Goal: Task Accomplishment & Management: Manage account settings

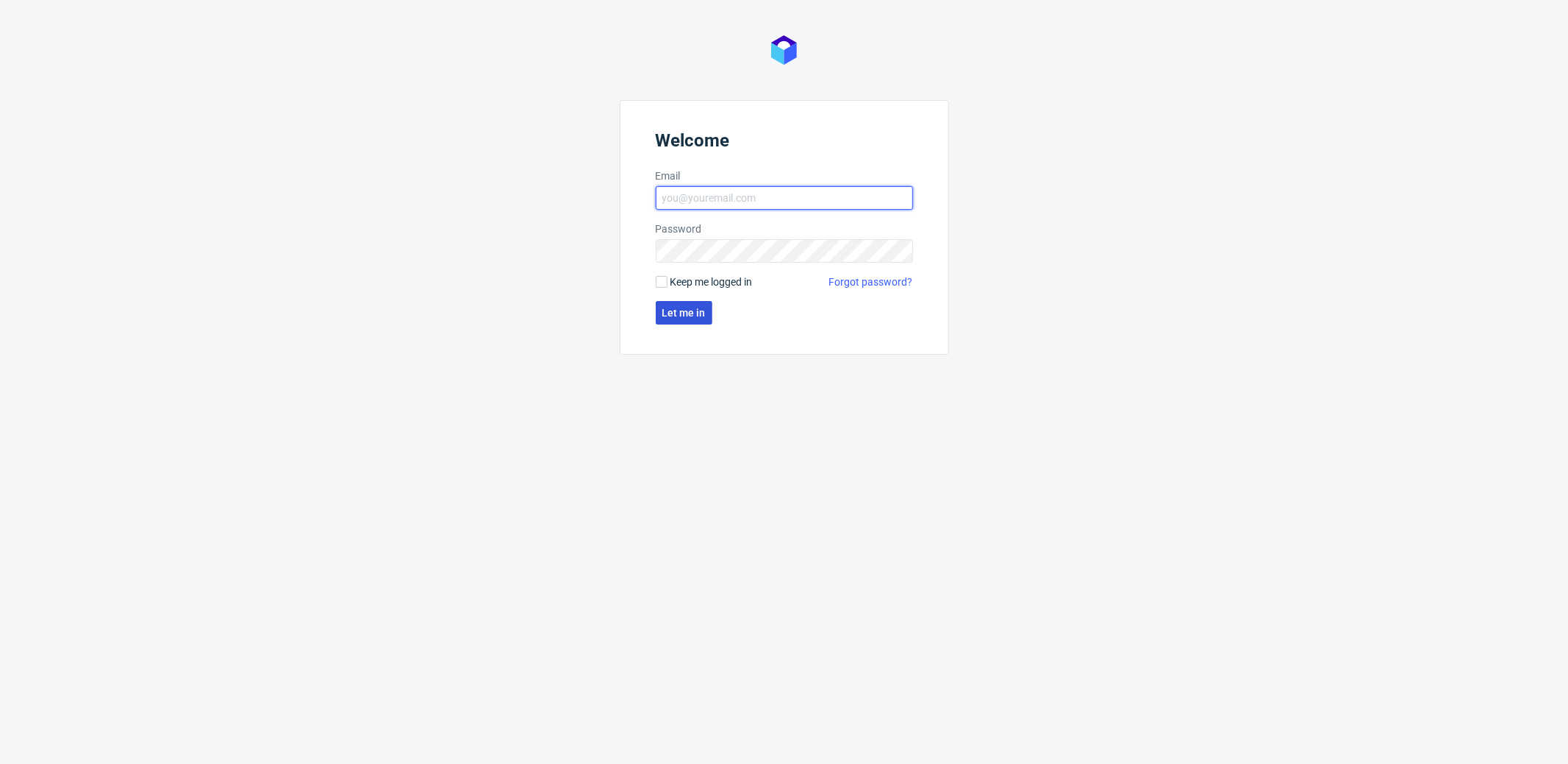
type input "[PERSON_NAME][EMAIL_ADDRESS][PERSON_NAME][DOMAIN_NAME]"
click at [688, 314] on span "Let me in" at bounding box center [684, 313] width 43 height 11
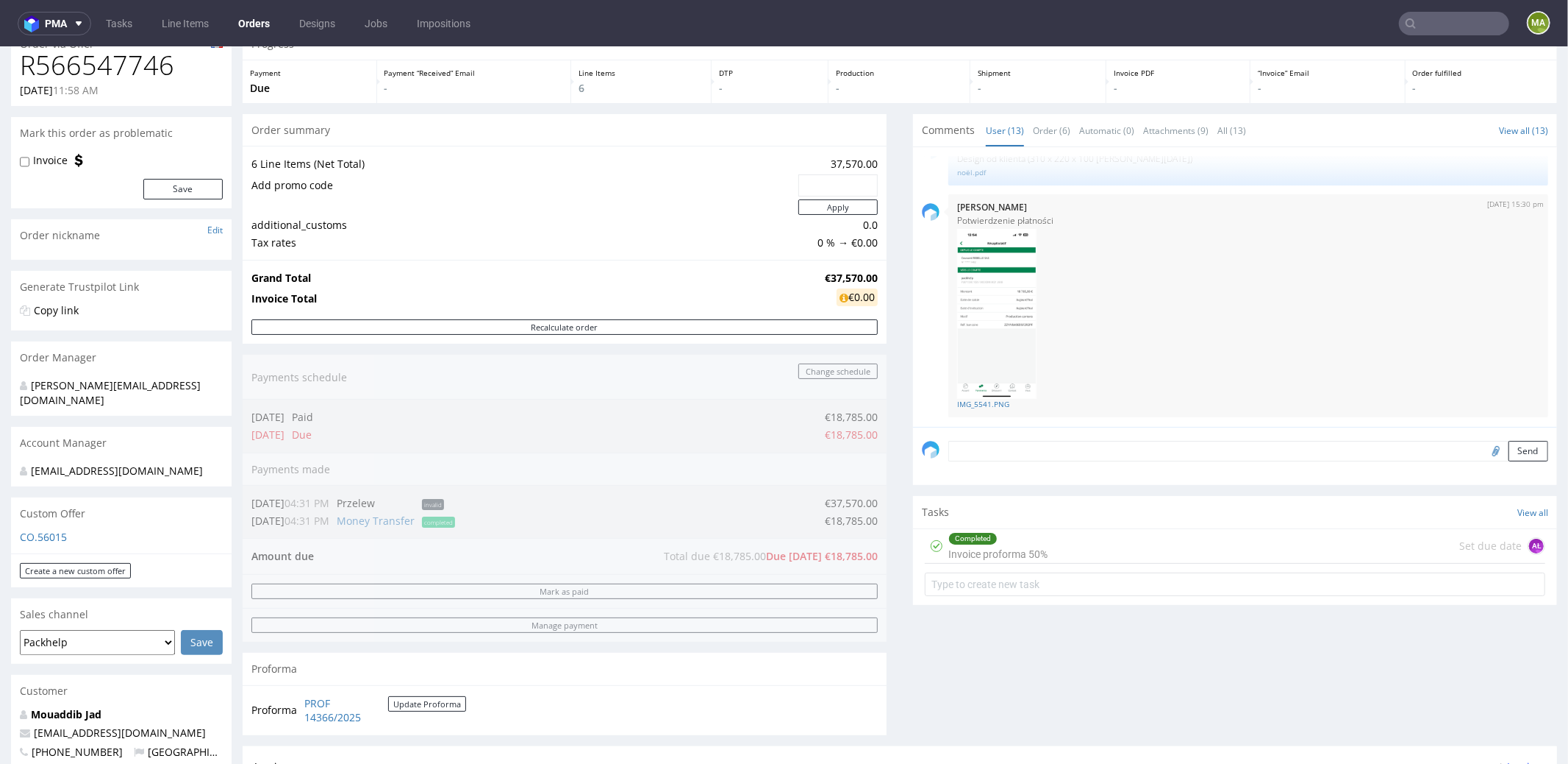
scroll to position [636, 0]
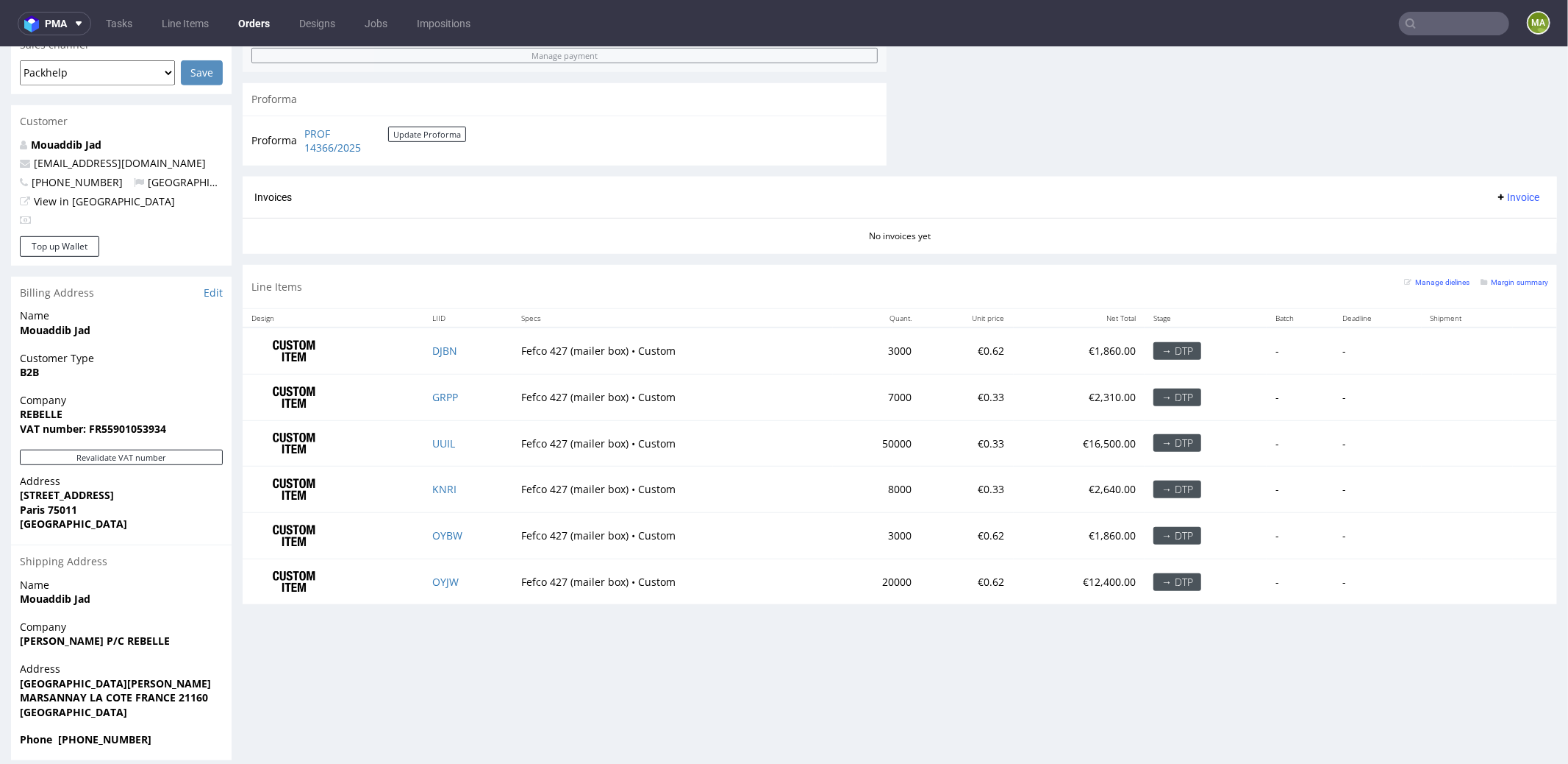
click at [1176, 20] on input "text" at bounding box center [1454, 23] width 110 height 24
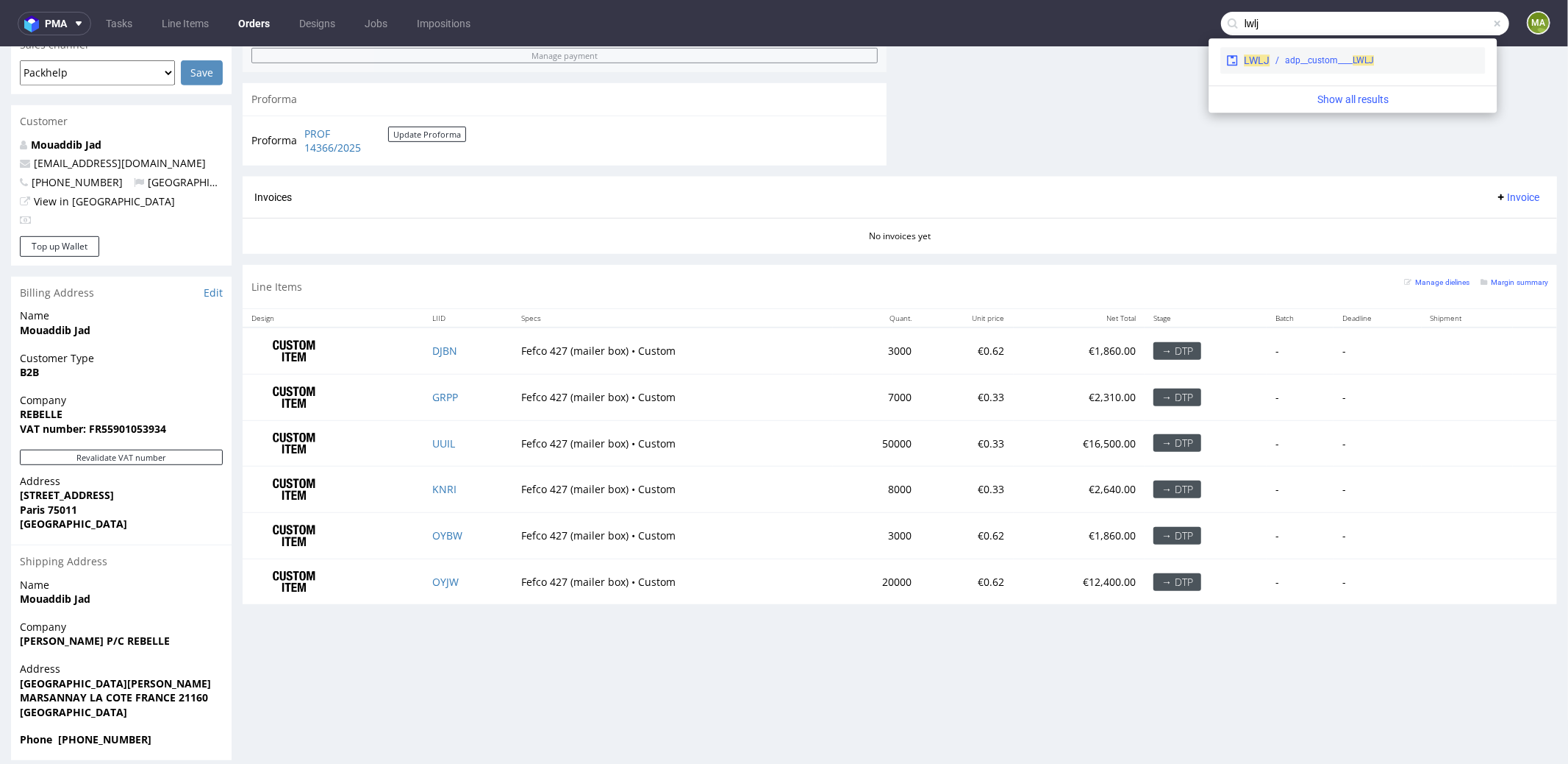
type input "lwlj"
click at [1176, 62] on div "adp__custom____ LWLJ" at bounding box center [1329, 60] width 89 height 13
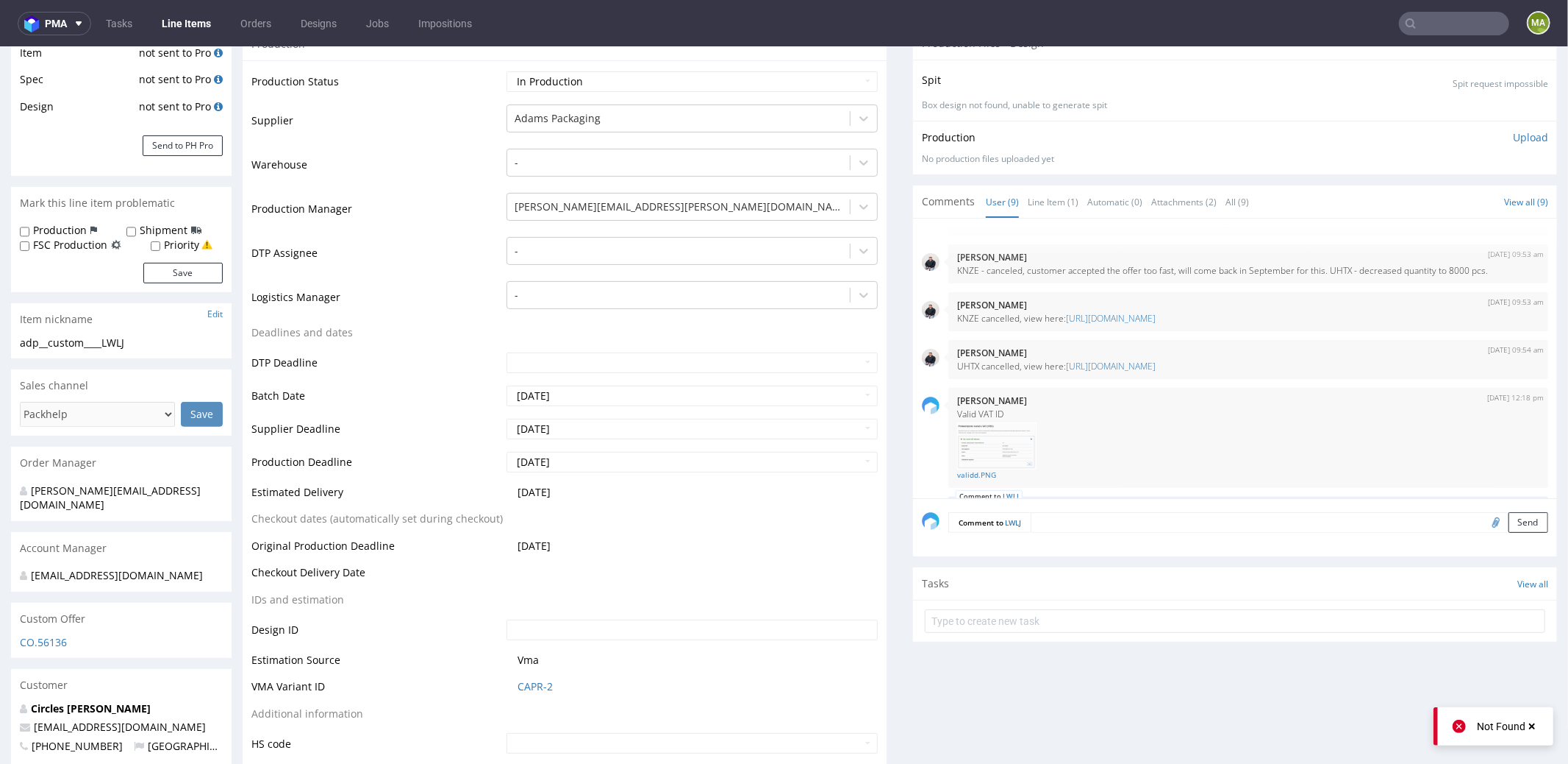
scroll to position [278, 0]
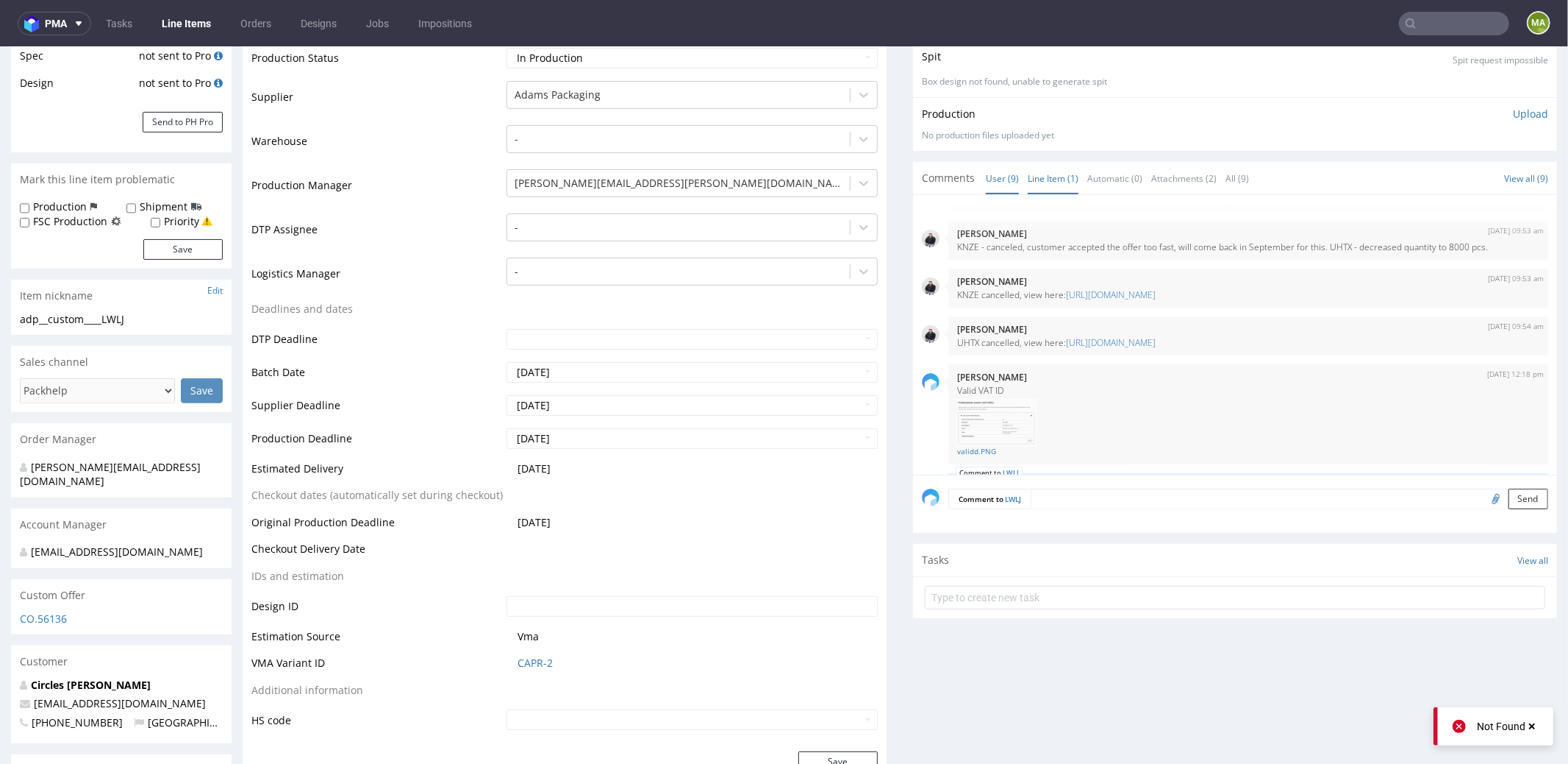
click at [1051, 185] on link "Line Item (1)" at bounding box center [1053, 177] width 51 height 32
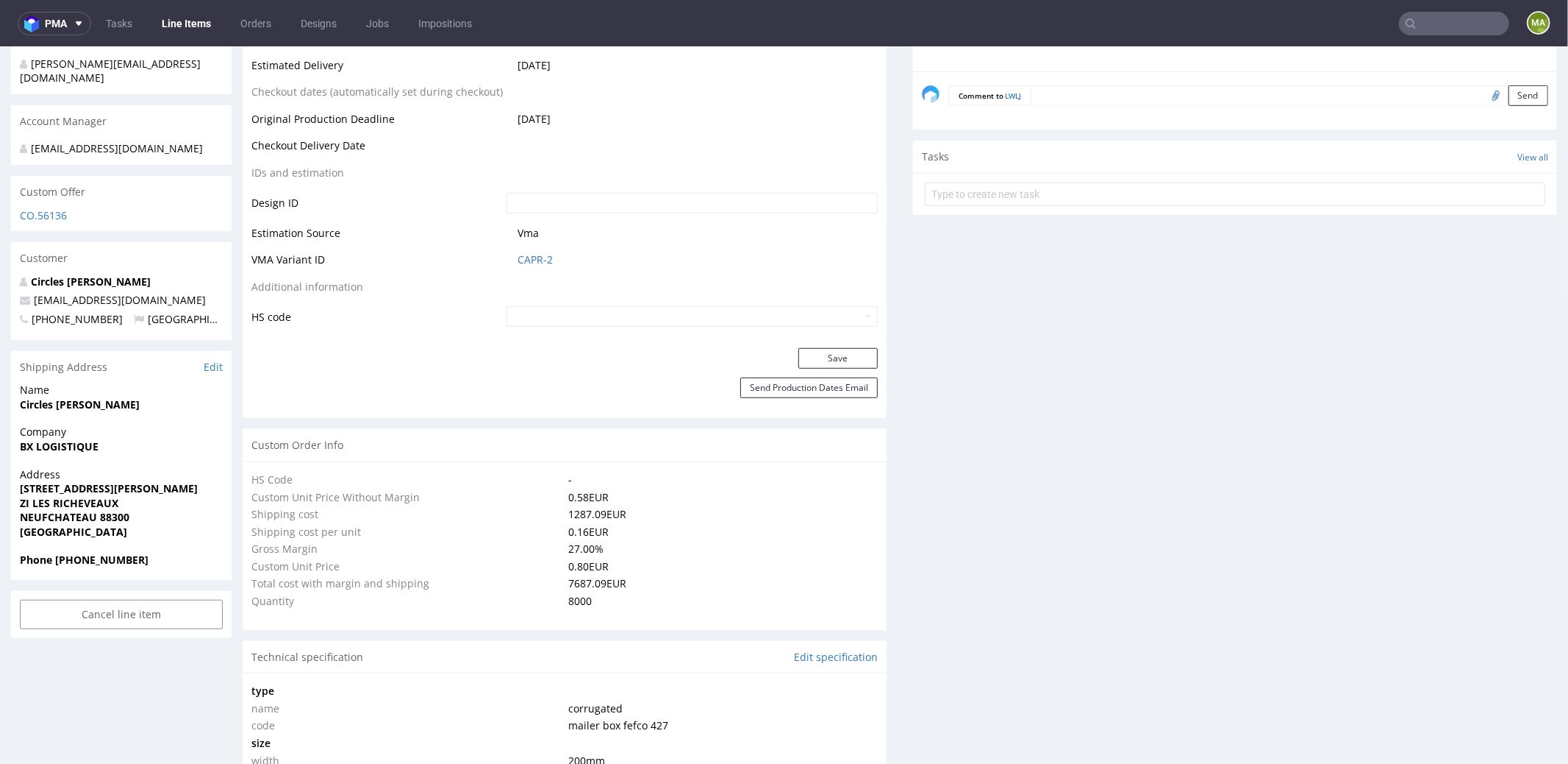
scroll to position [0, 0]
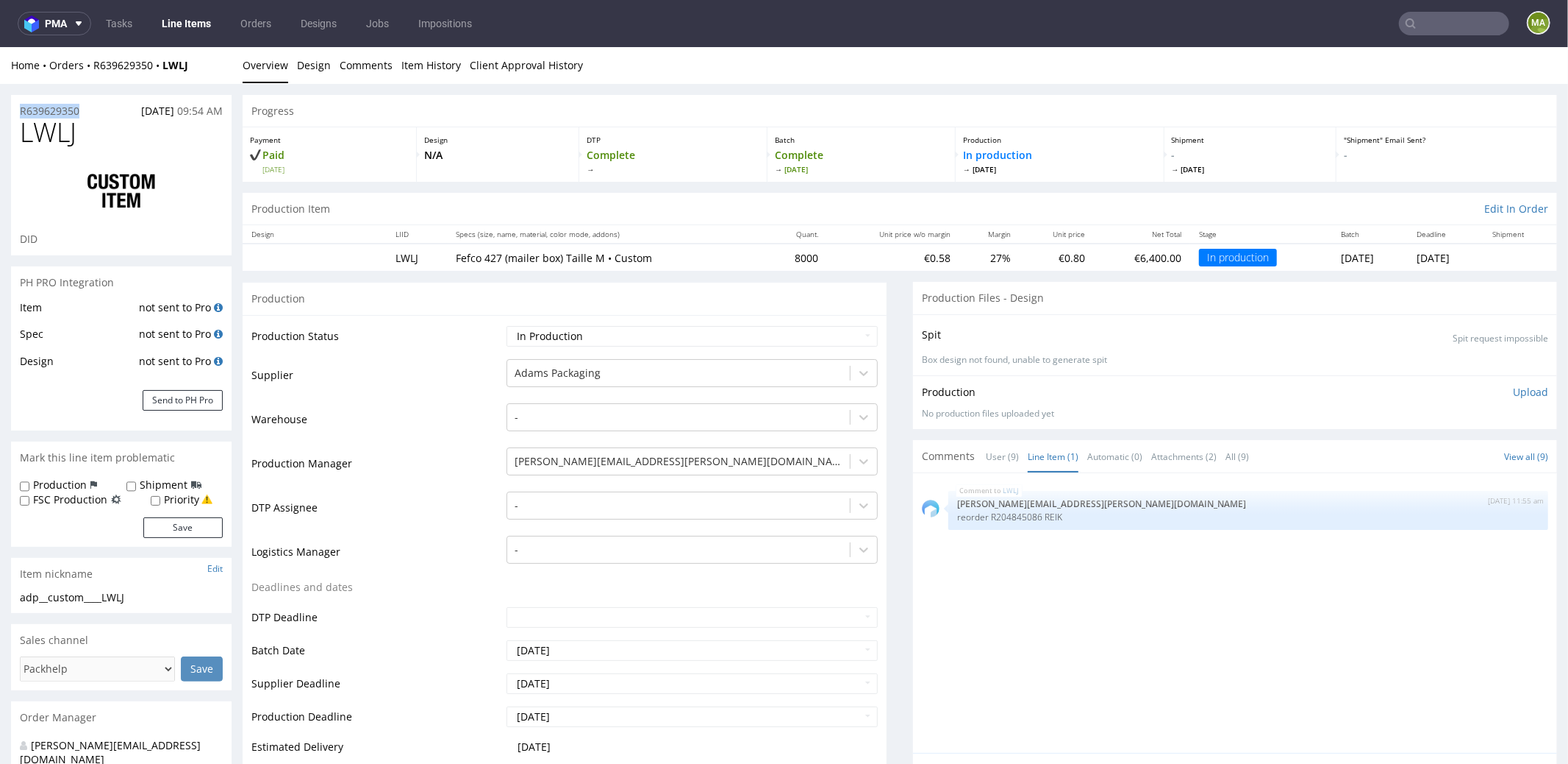
drag, startPoint x: 77, startPoint y: 111, endPoint x: 0, endPoint y: 98, distance: 78.1
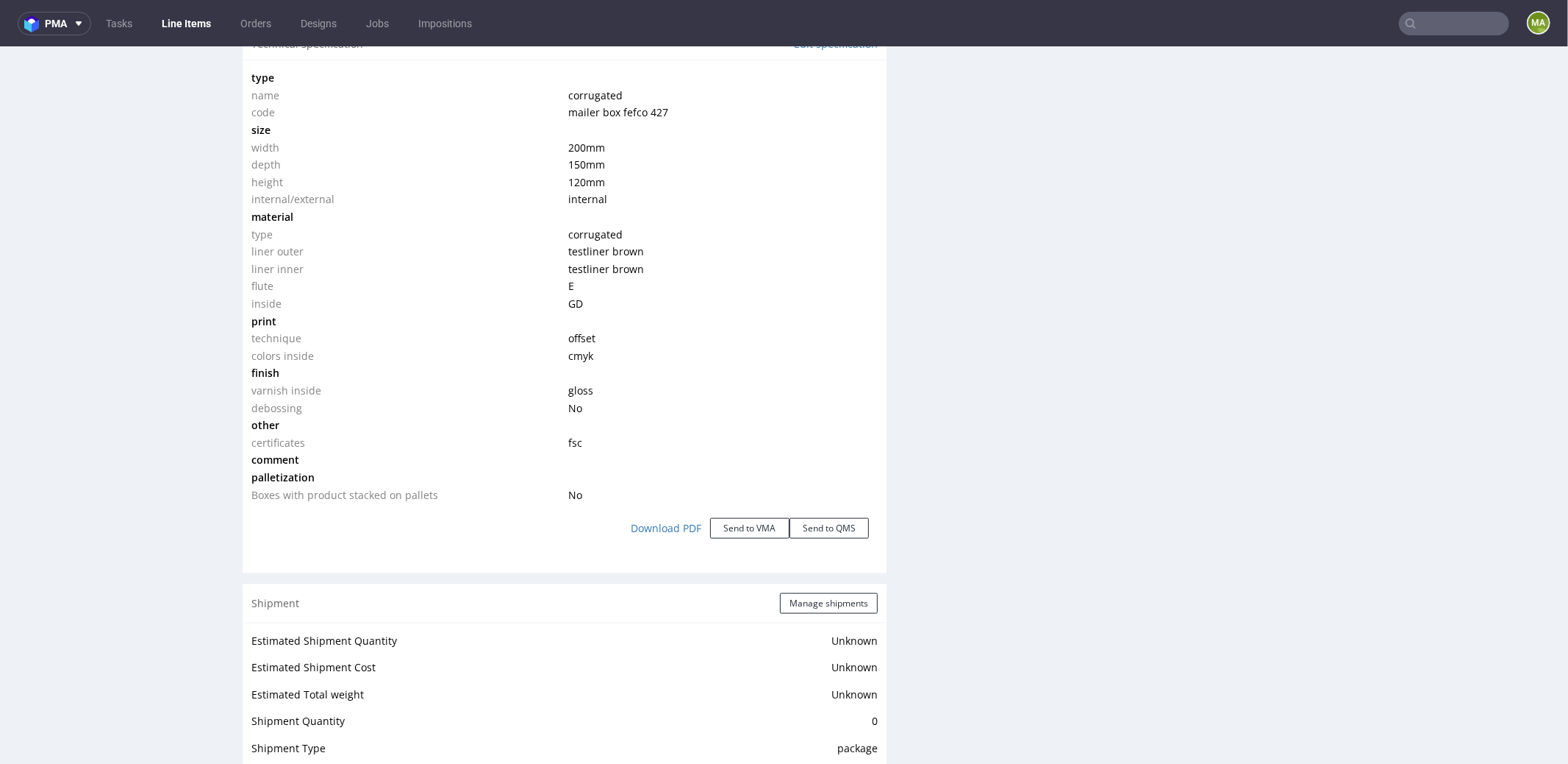
scroll to position [1295, 0]
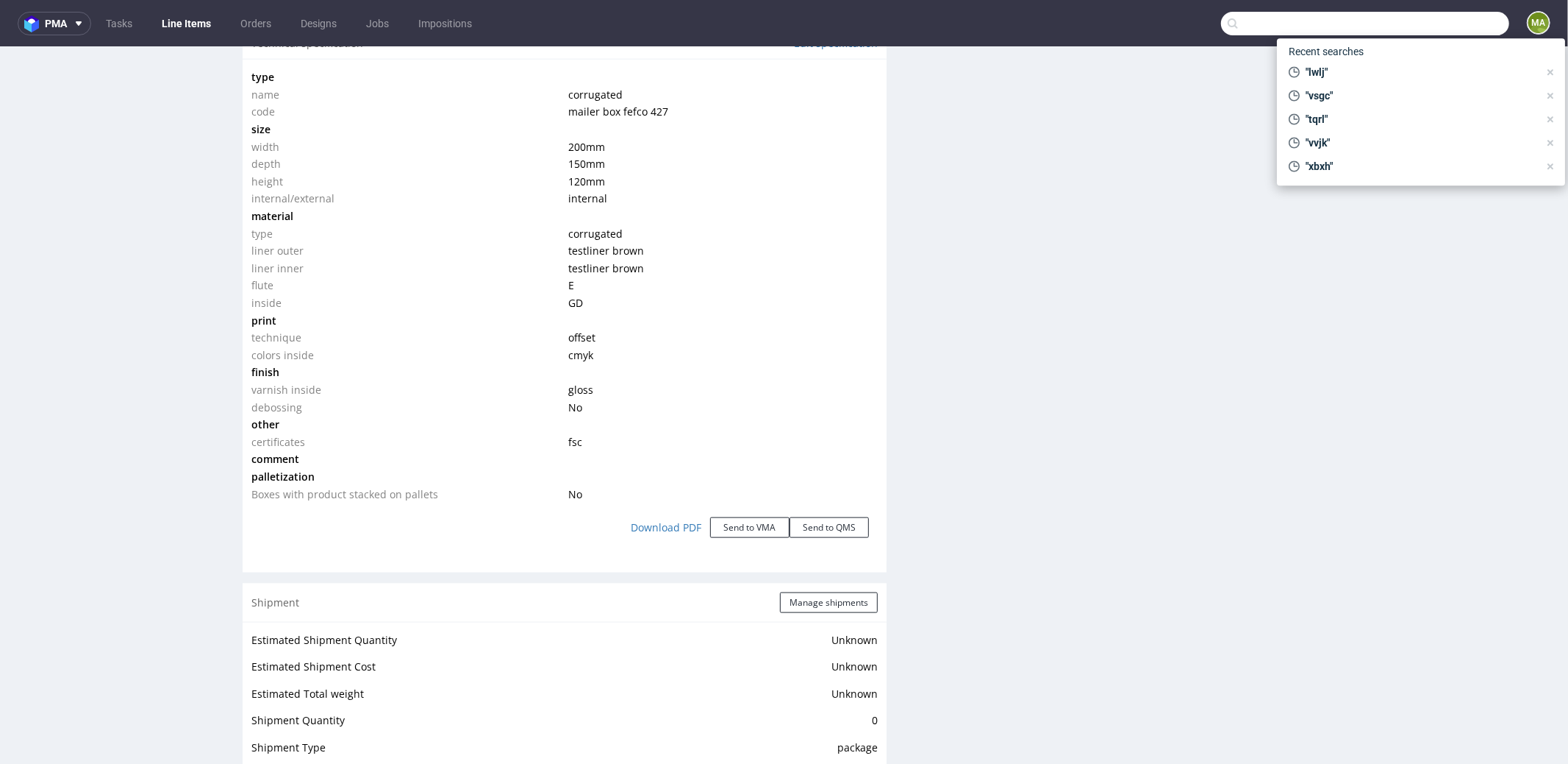
click at [1176, 15] on input "text" at bounding box center [1365, 23] width 288 height 24
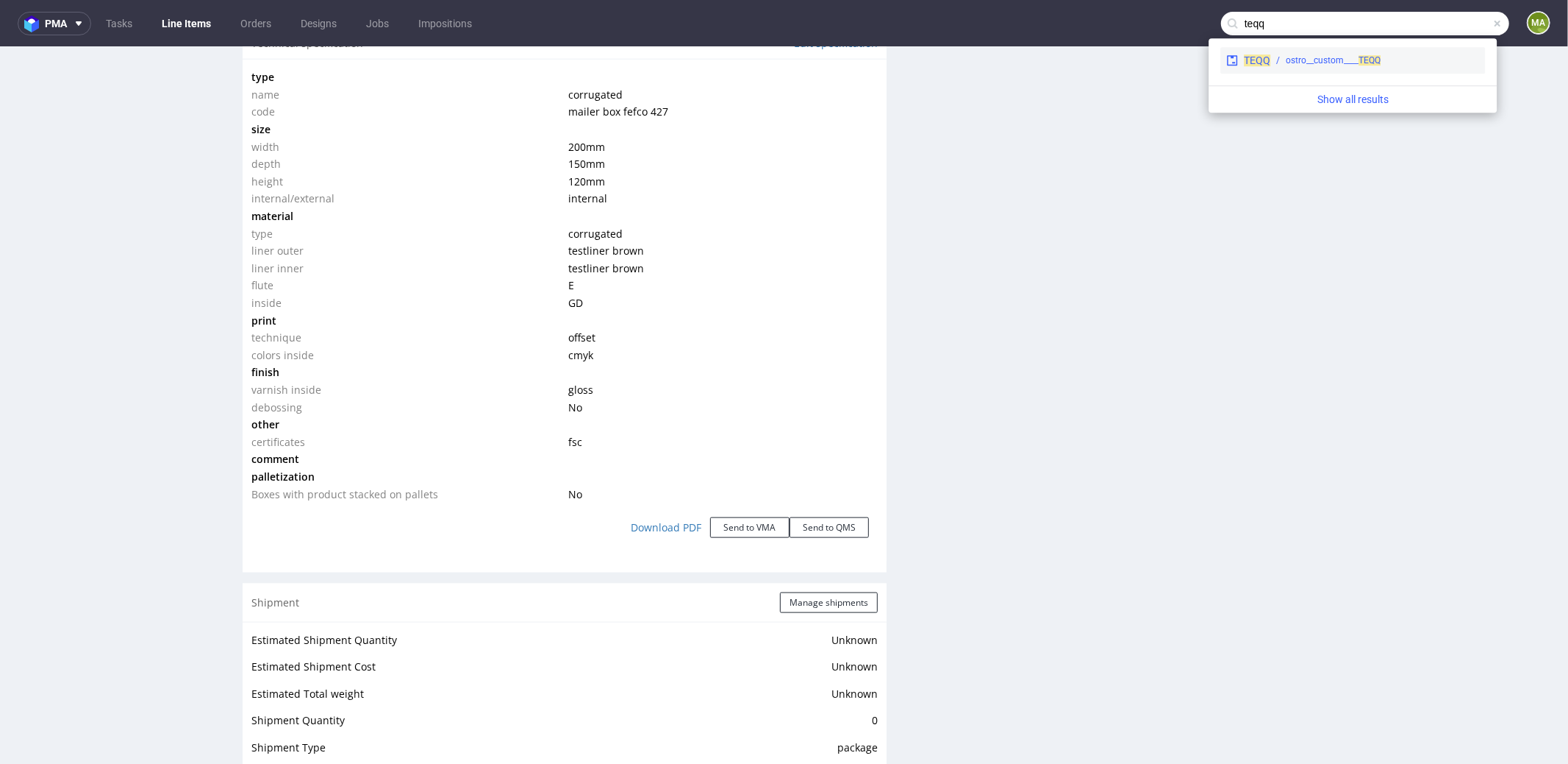
type input "teqq"
click at [1176, 69] on div "TEQQ ostro__custom____ TEQQ" at bounding box center [1352, 60] width 264 height 27
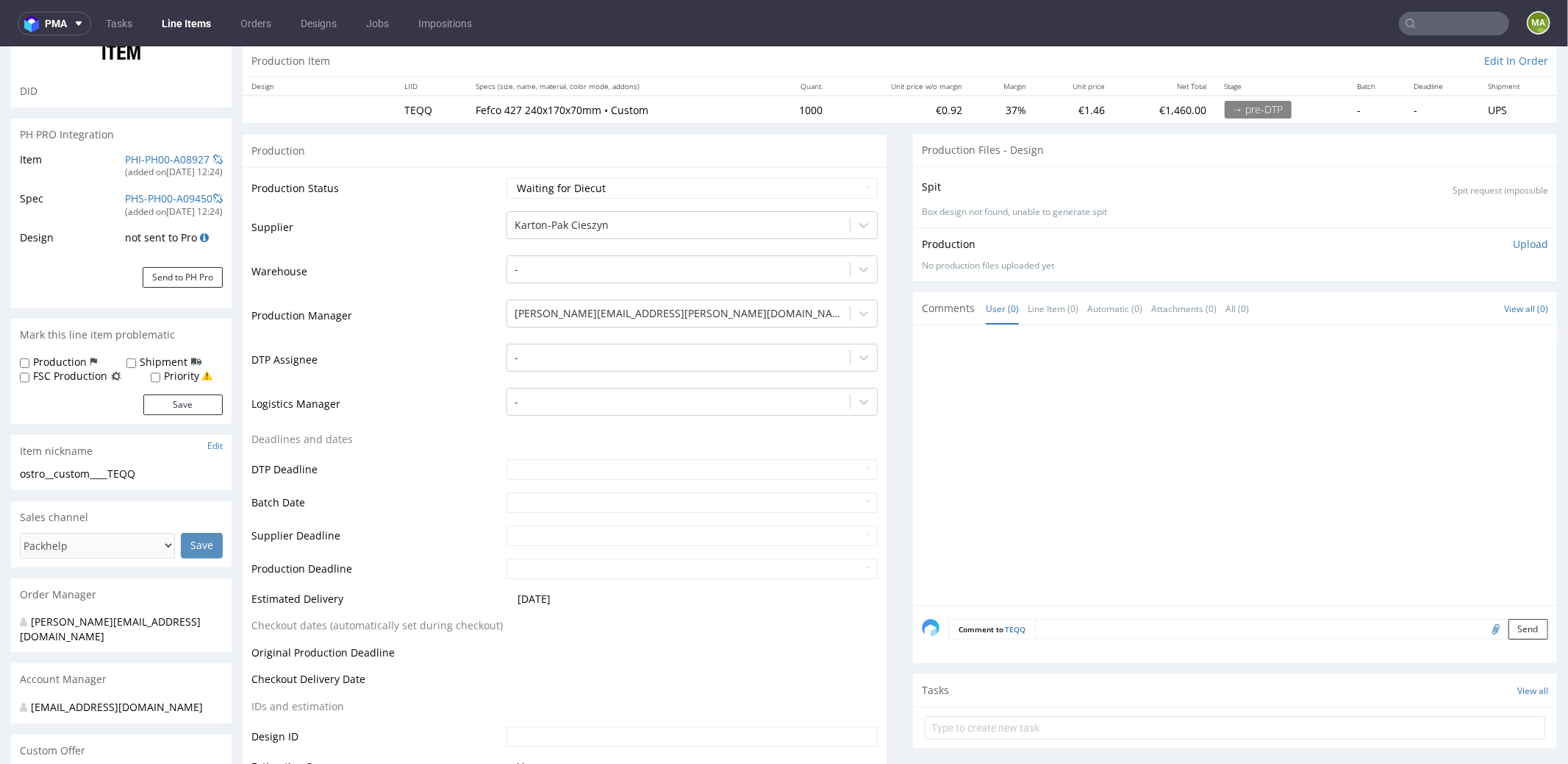
scroll to position [191, 0]
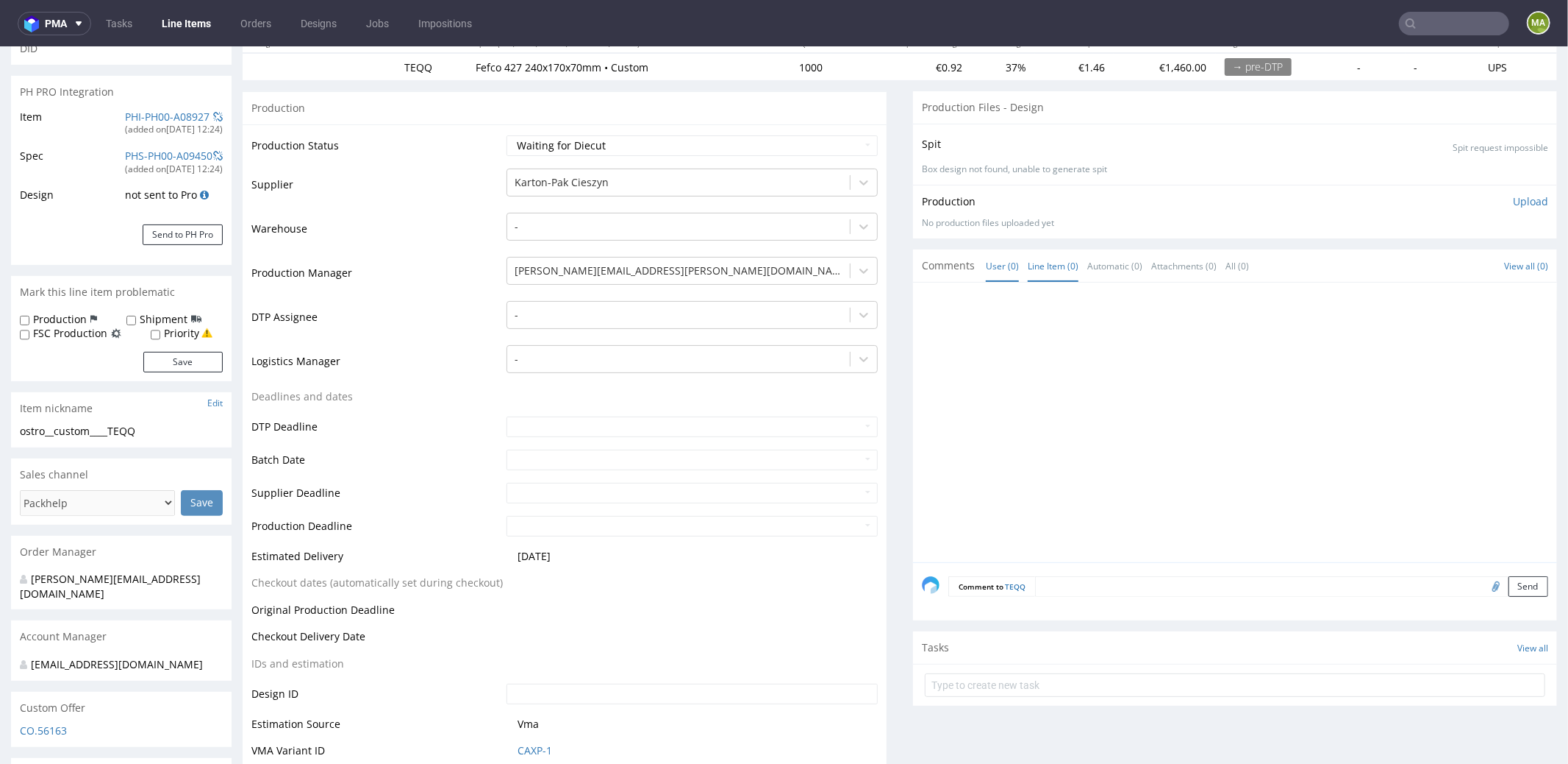
click at [1034, 260] on link "Line Item (0)" at bounding box center [1053, 265] width 51 height 32
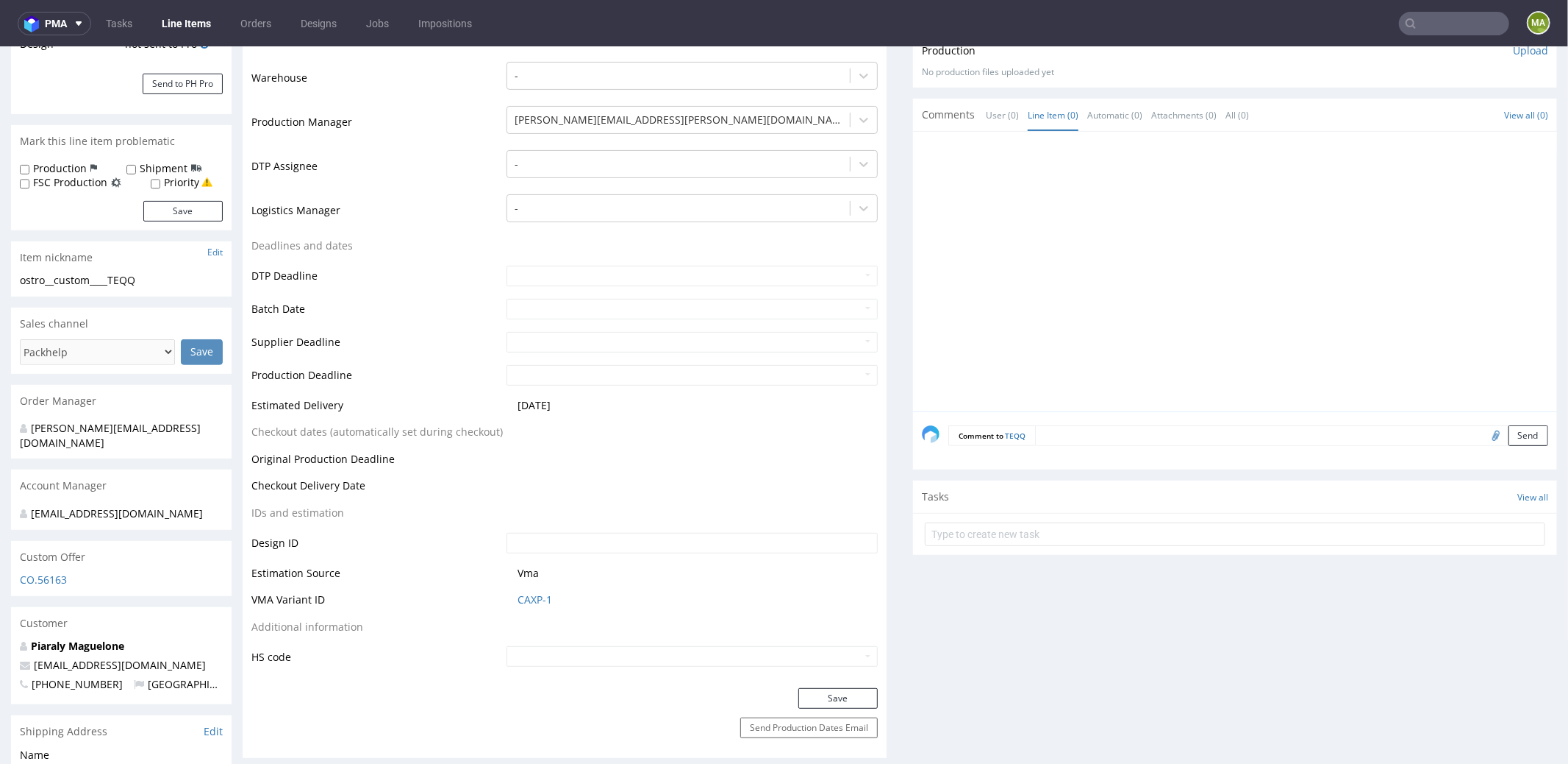
click at [1086, 432] on textarea at bounding box center [1291, 434] width 514 height 20
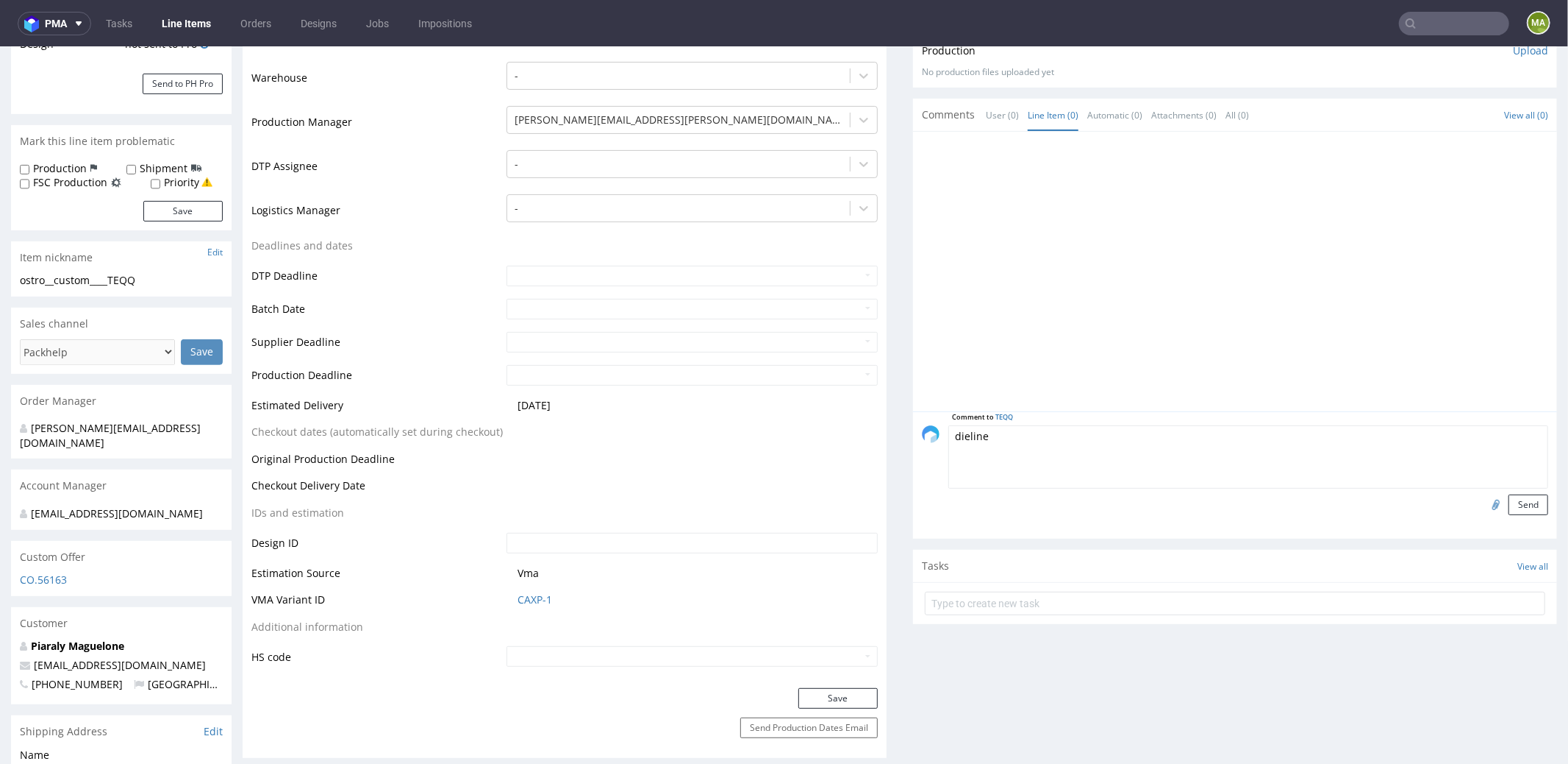
type textarea "dieline"
click at [1176, 506] on input "file" at bounding box center [1494, 503] width 20 height 20
type input "C:\fakepath\240x170x70-zew.pdf"
click at [1176, 509] on button "Send" at bounding box center [1528, 503] width 40 height 20
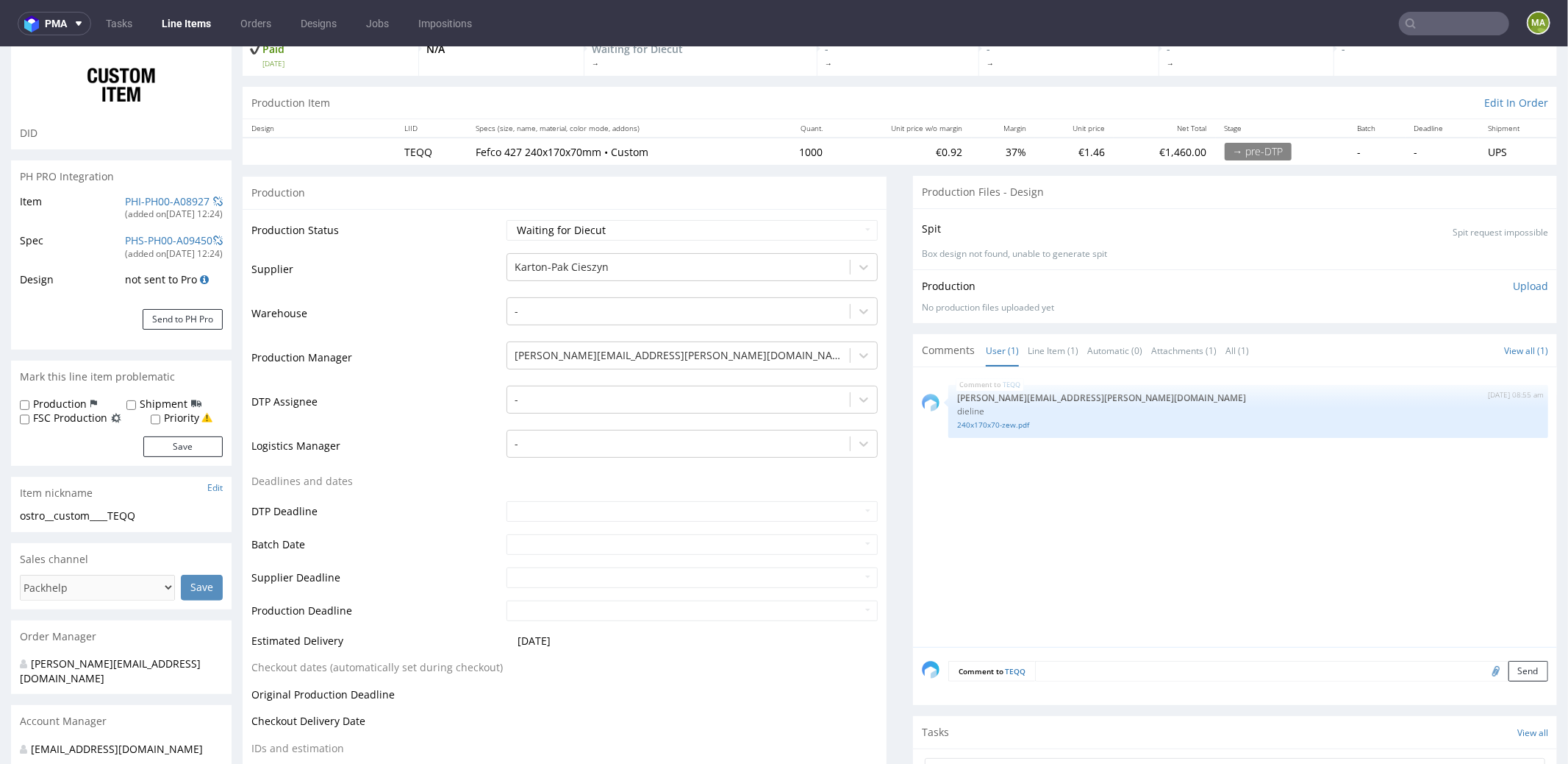
scroll to position [0, 0]
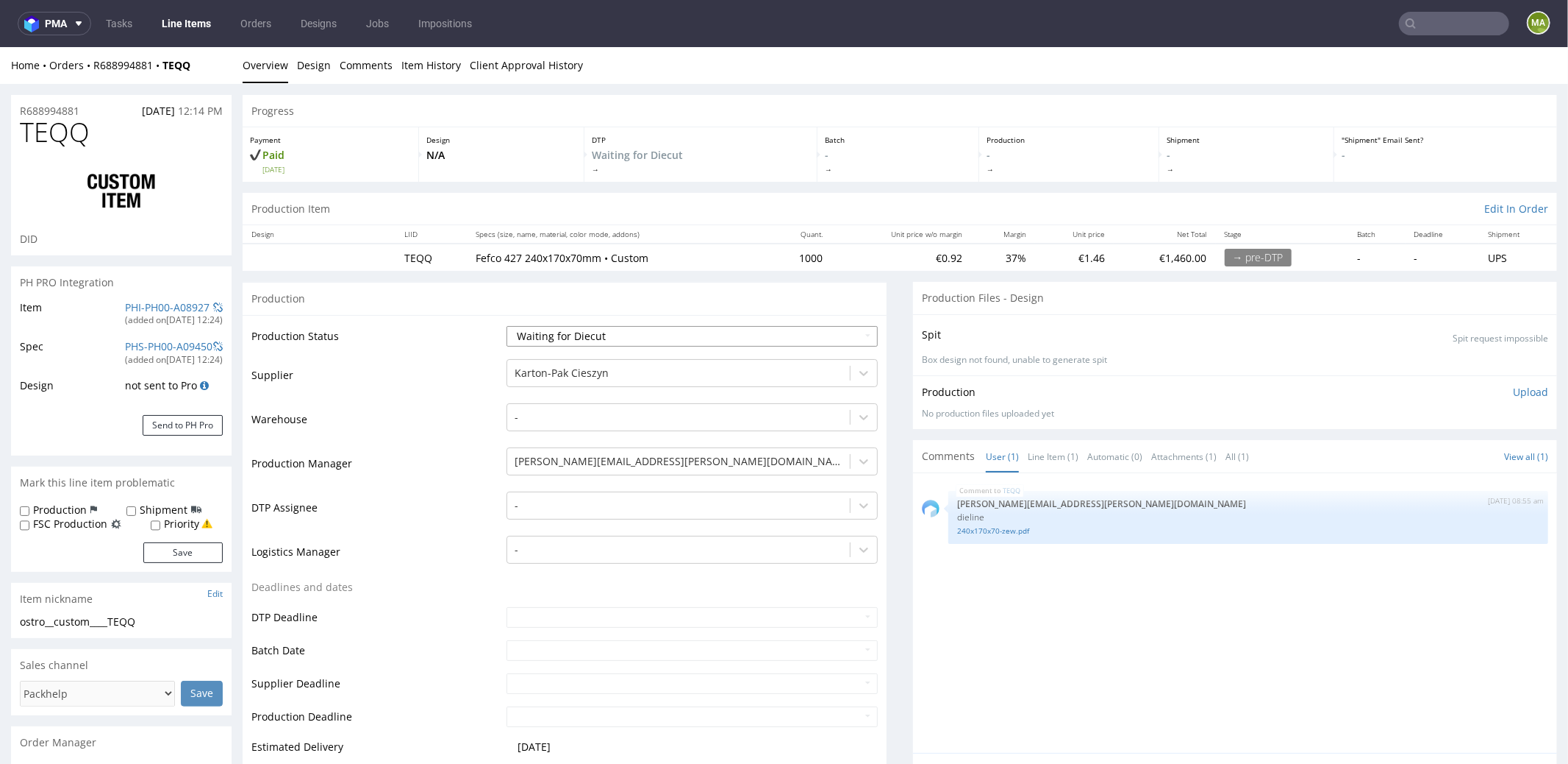
click at [576, 335] on select "Waiting for Artwork Waiting for Diecut Waiting for Mockup Waiting for DTP Waiti…" at bounding box center [692, 335] width 372 height 20
select select "pre_dtp_waiting_for_artwork"
click at [506, 325] on select "Waiting for Artwork Waiting for Diecut Waiting for Mockup Waiting for DTP Waiti…" at bounding box center [692, 335] width 372 height 20
click at [433, 368] on td "Supplier" at bounding box center [378, 379] width 252 height 44
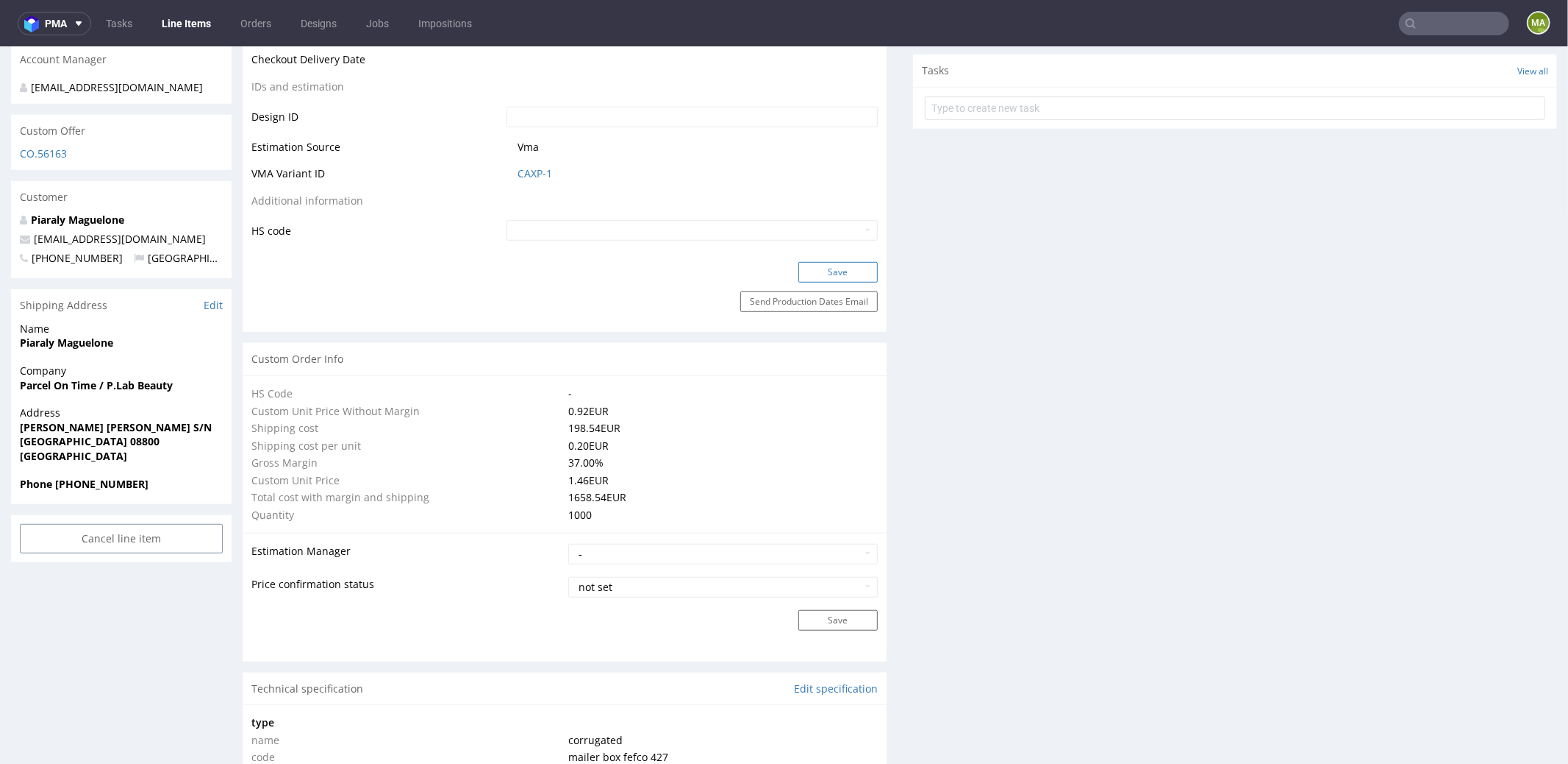
click at [798, 269] on button "Save" at bounding box center [838, 271] width 80 height 20
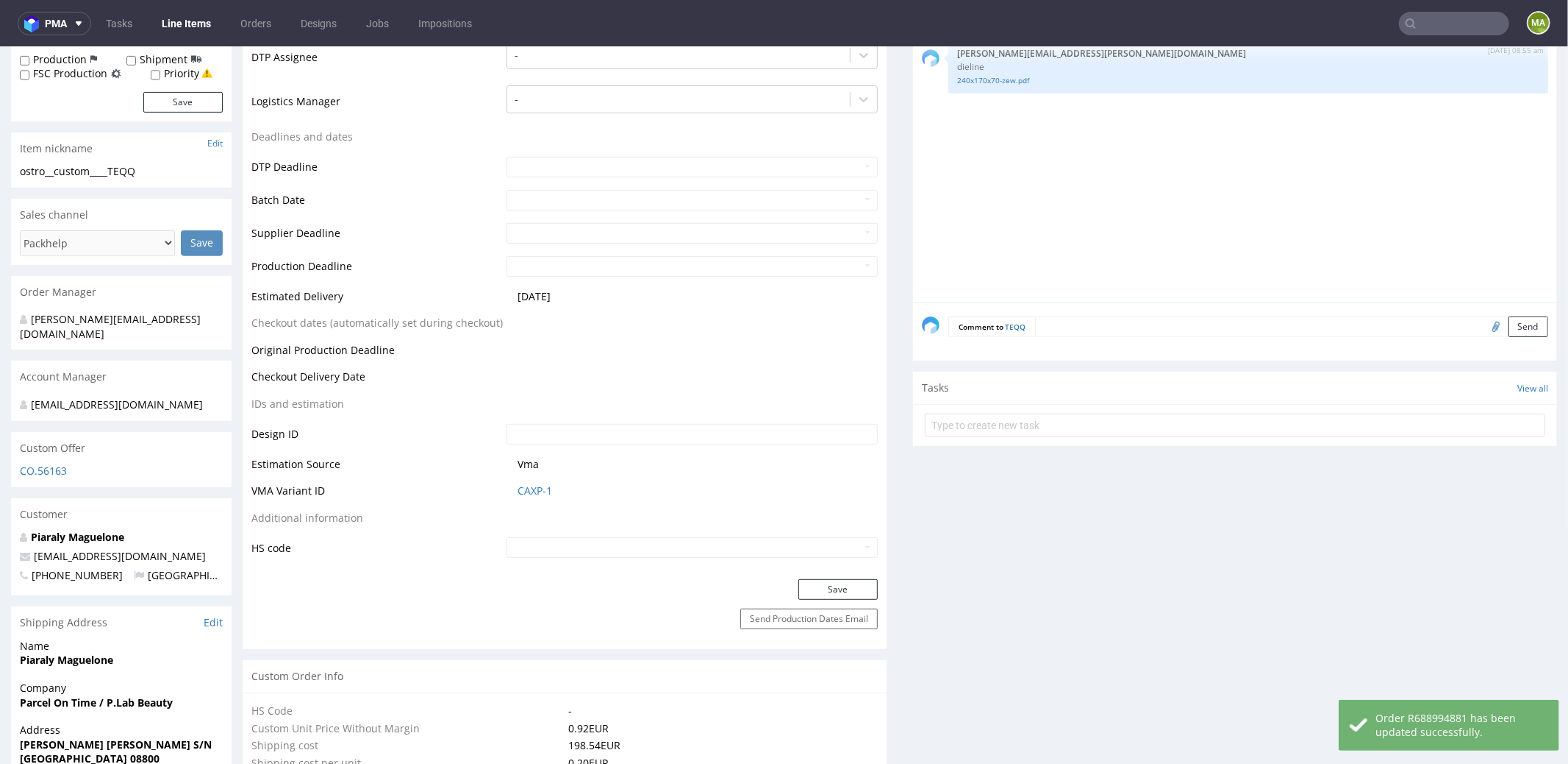
scroll to position [4, 0]
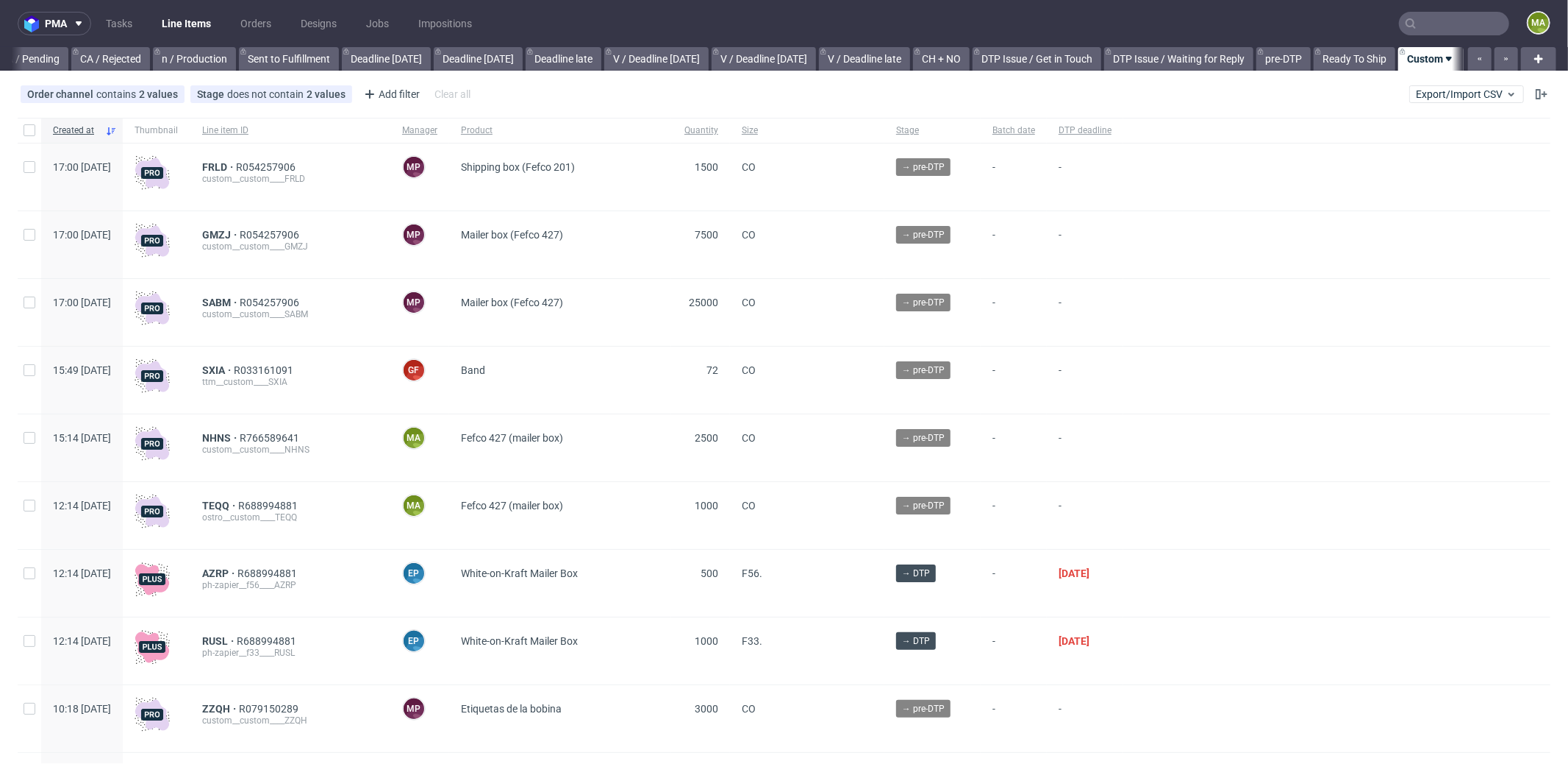
scroll to position [0, 1269]
click at [1434, 27] on input "text" at bounding box center [1454, 23] width 110 height 24
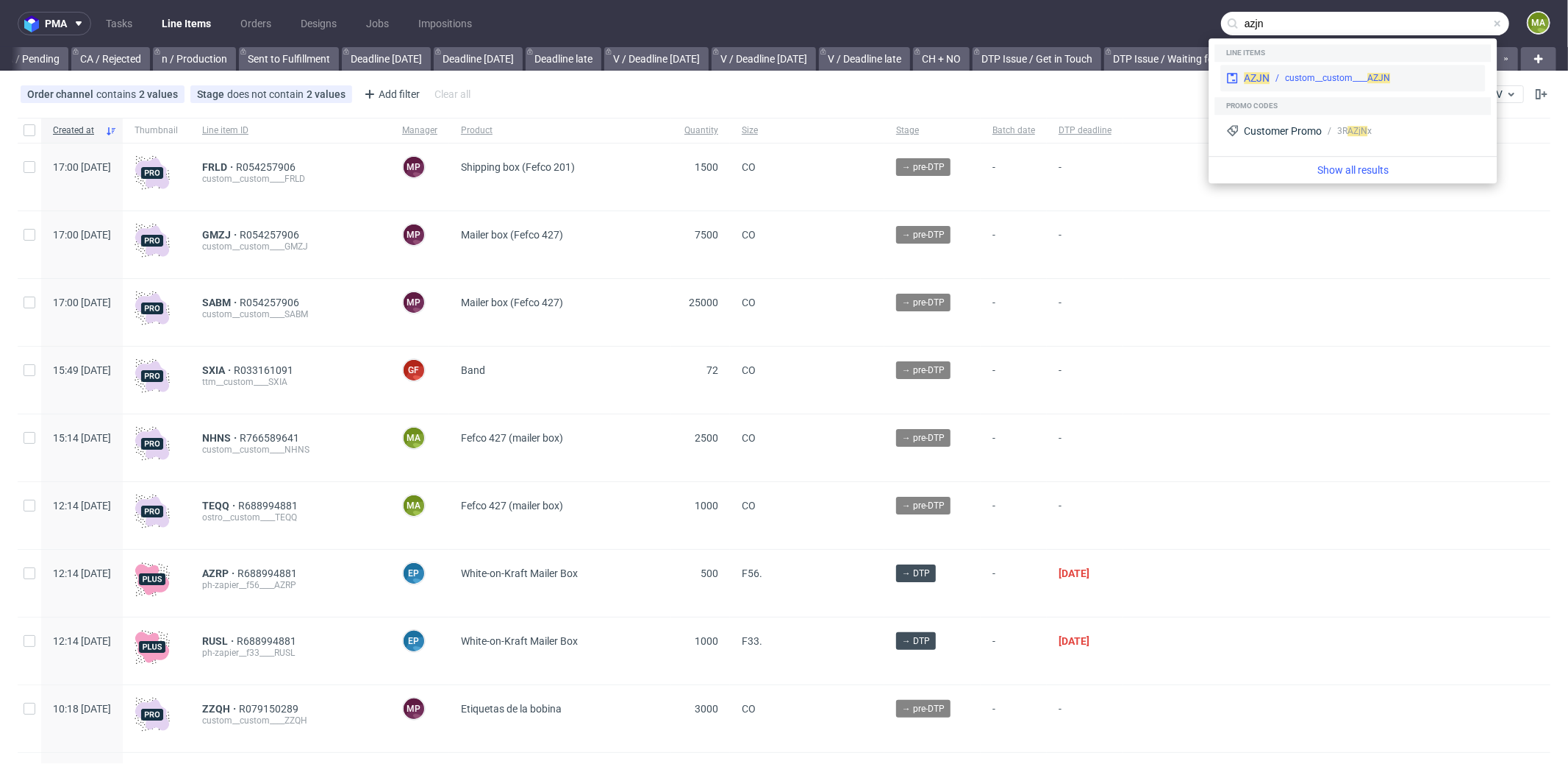
type input "azjn"
click at [1262, 82] on span "AZJN" at bounding box center [1257, 77] width 26 height 12
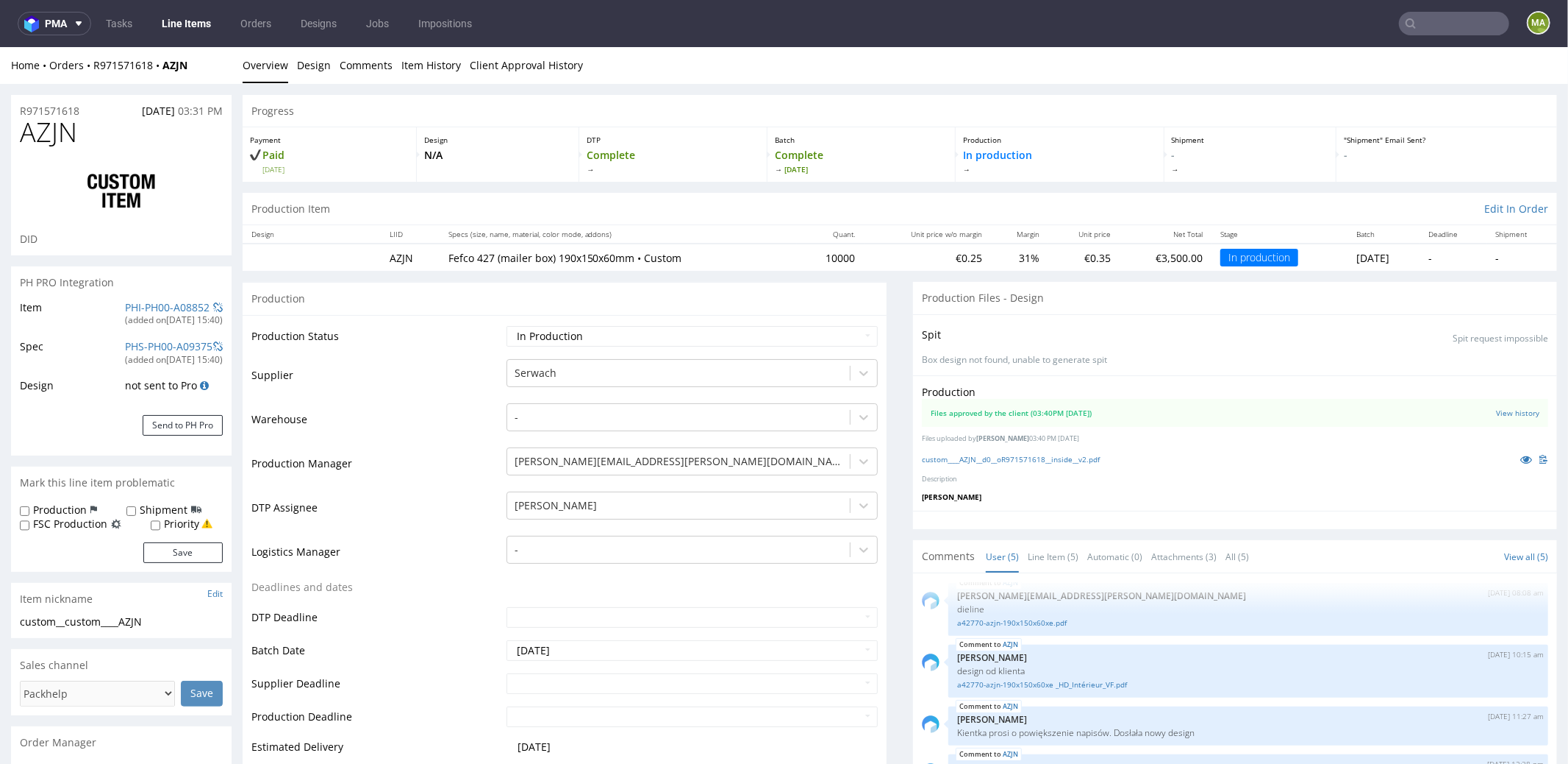
scroll to position [150, 0]
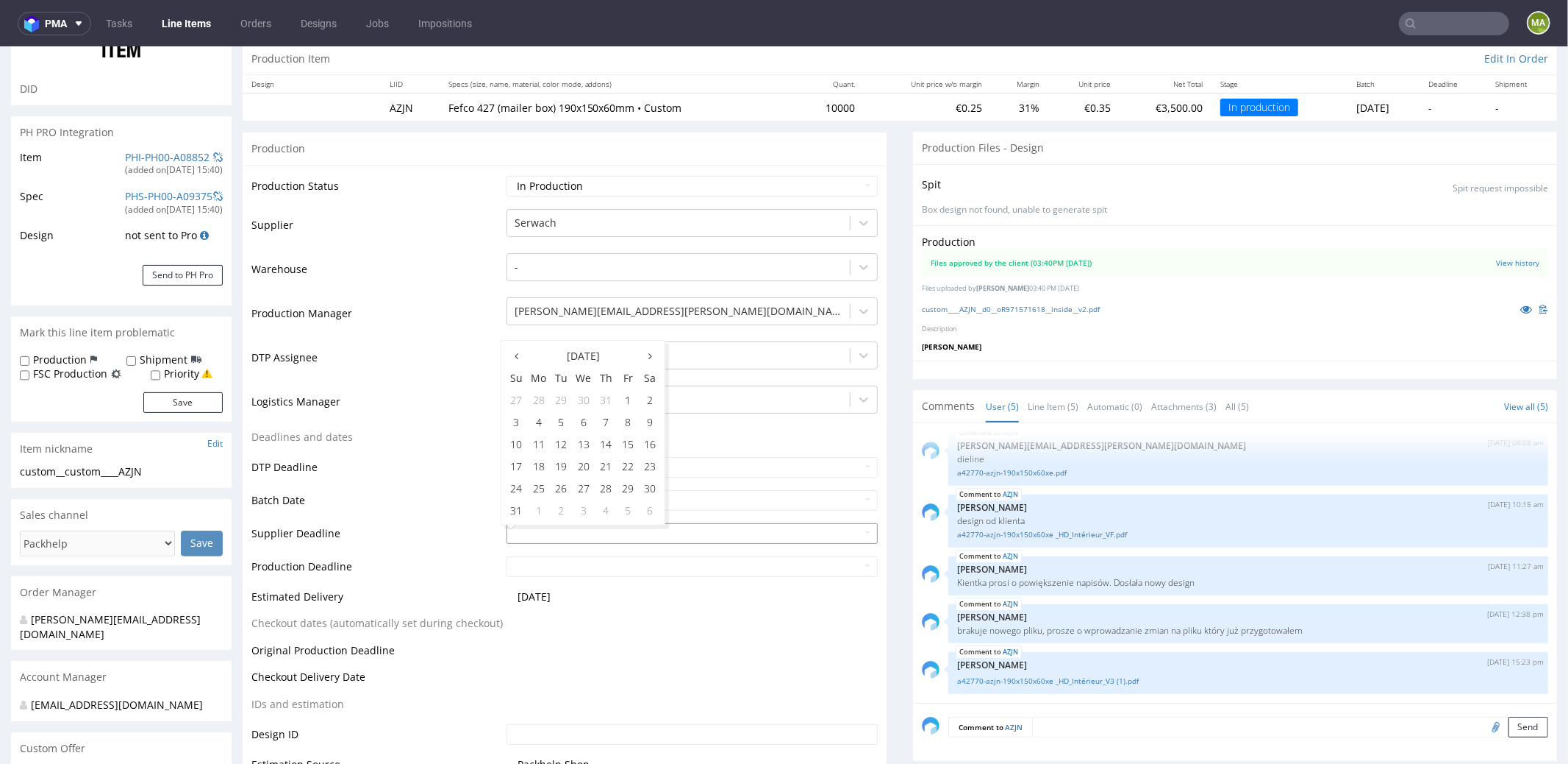
click at [592, 525] on input "text" at bounding box center [692, 532] width 372 height 20
click at [598, 510] on td "4" at bounding box center [606, 508] width 22 height 22
type input "2025-09-04"
click at [569, 559] on input "text" at bounding box center [692, 565] width 372 height 20
click at [566, 544] on td "2" at bounding box center [561, 542] width 22 height 22
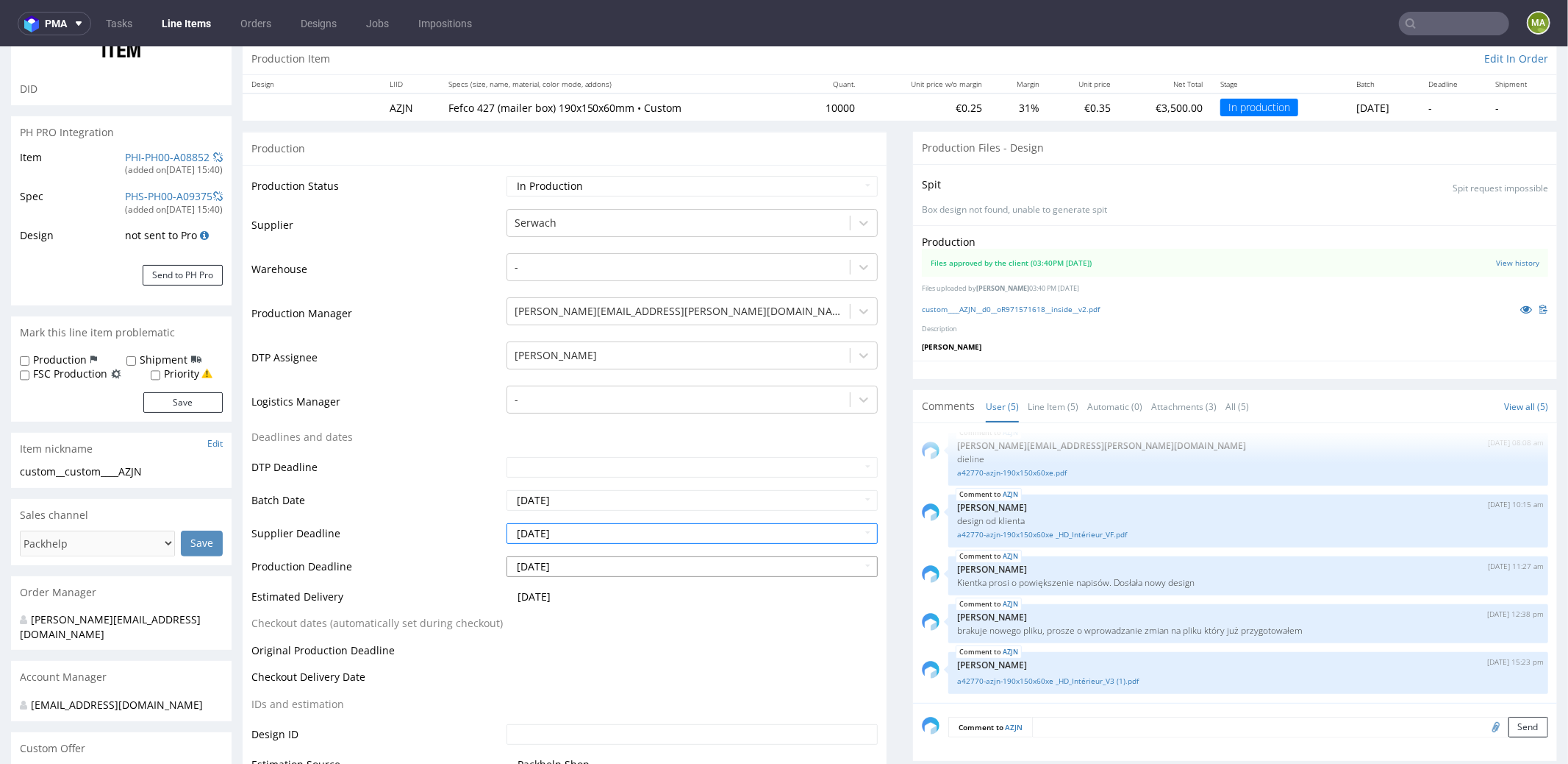
click at [576, 563] on input "2025-09-02" at bounding box center [692, 565] width 372 height 20
click at [533, 457] on td "8" at bounding box center [538, 453] width 23 height 22
type input "2025-09-08"
click at [415, 510] on td "Batch Date" at bounding box center [378, 504] width 252 height 33
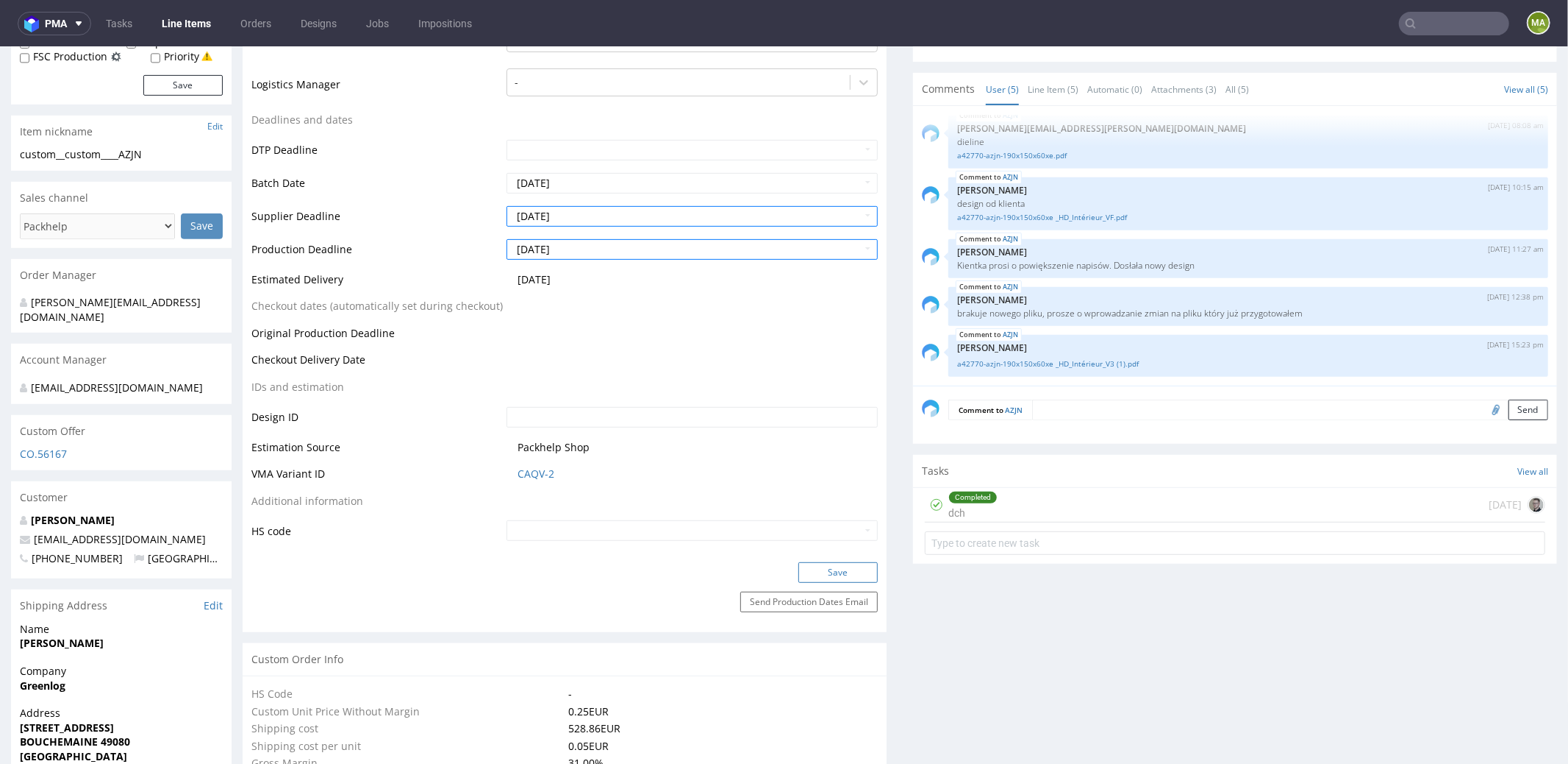
click at [820, 570] on button "Save" at bounding box center [838, 571] width 80 height 20
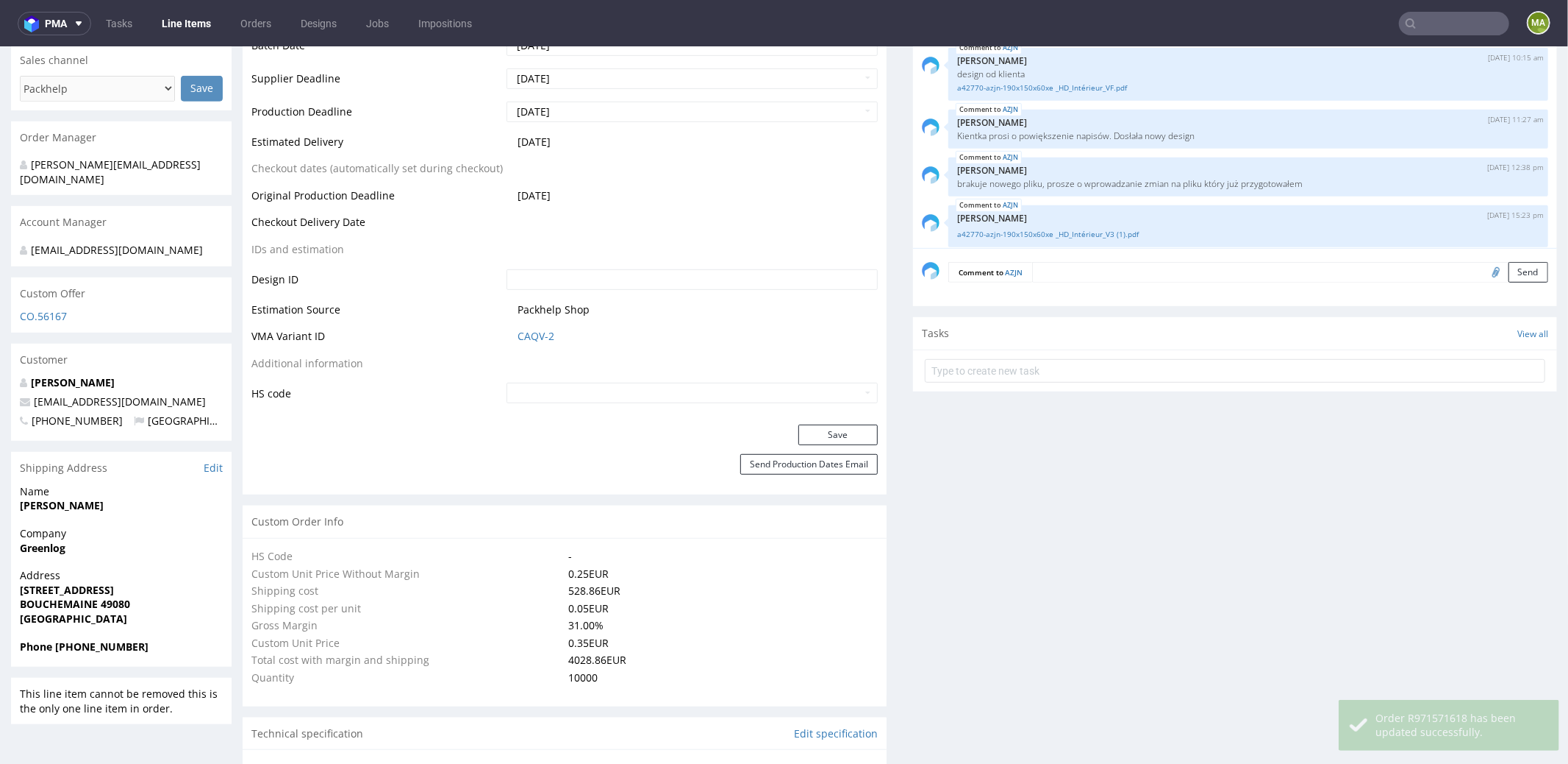
scroll to position [8, 0]
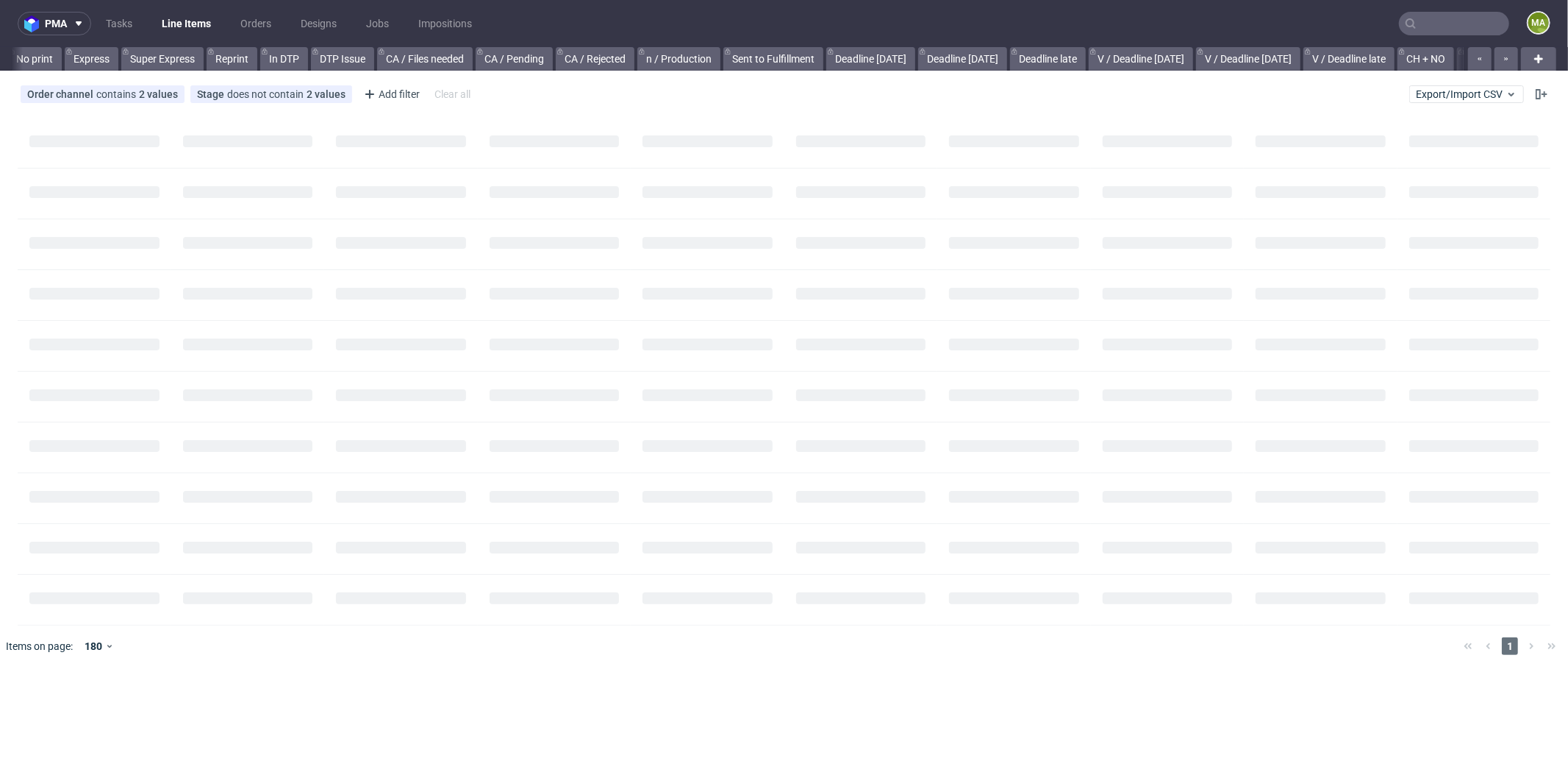
click at [1453, 22] on input "text" at bounding box center [1454, 23] width 110 height 24
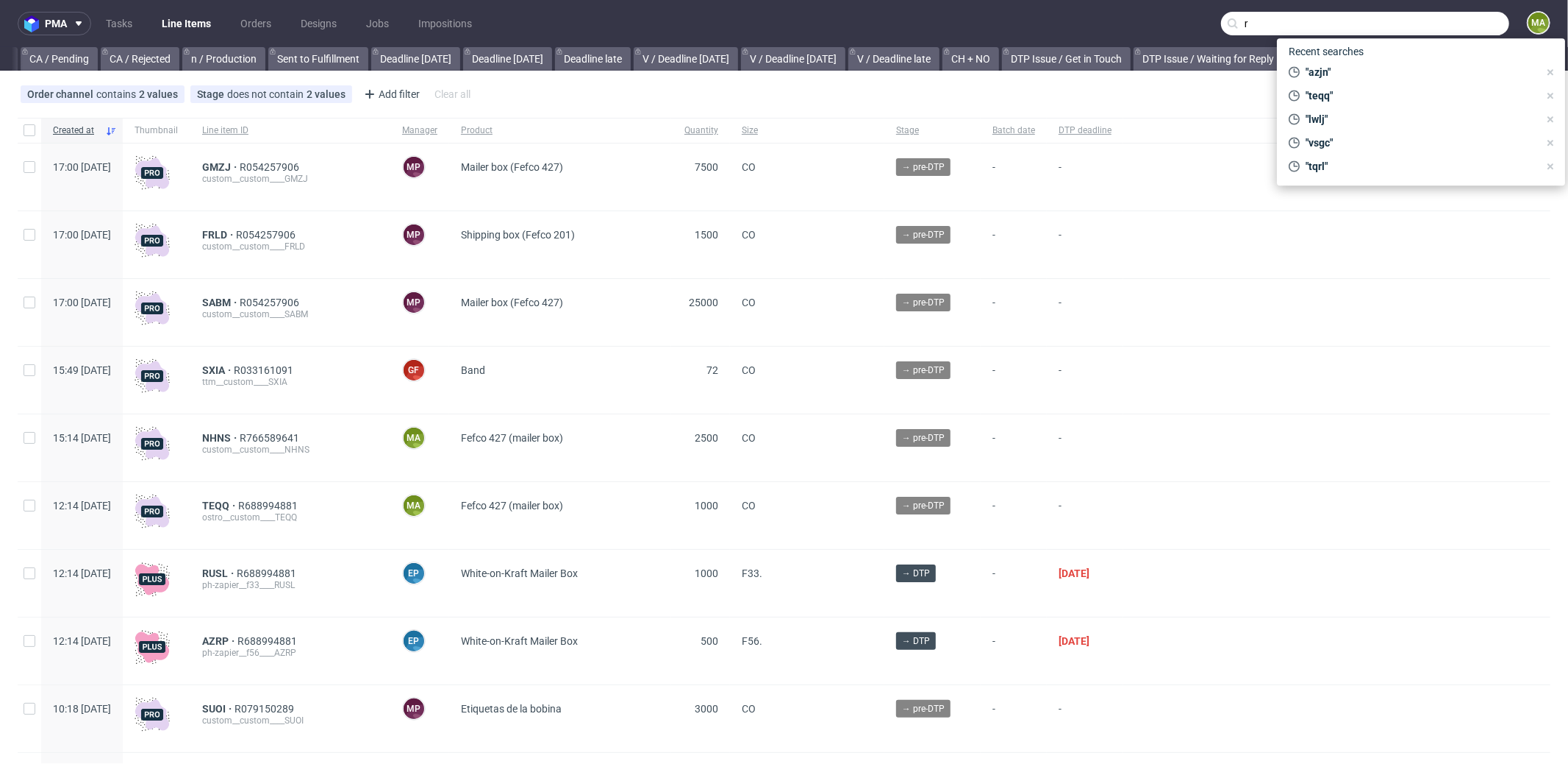
scroll to position [0, 1269]
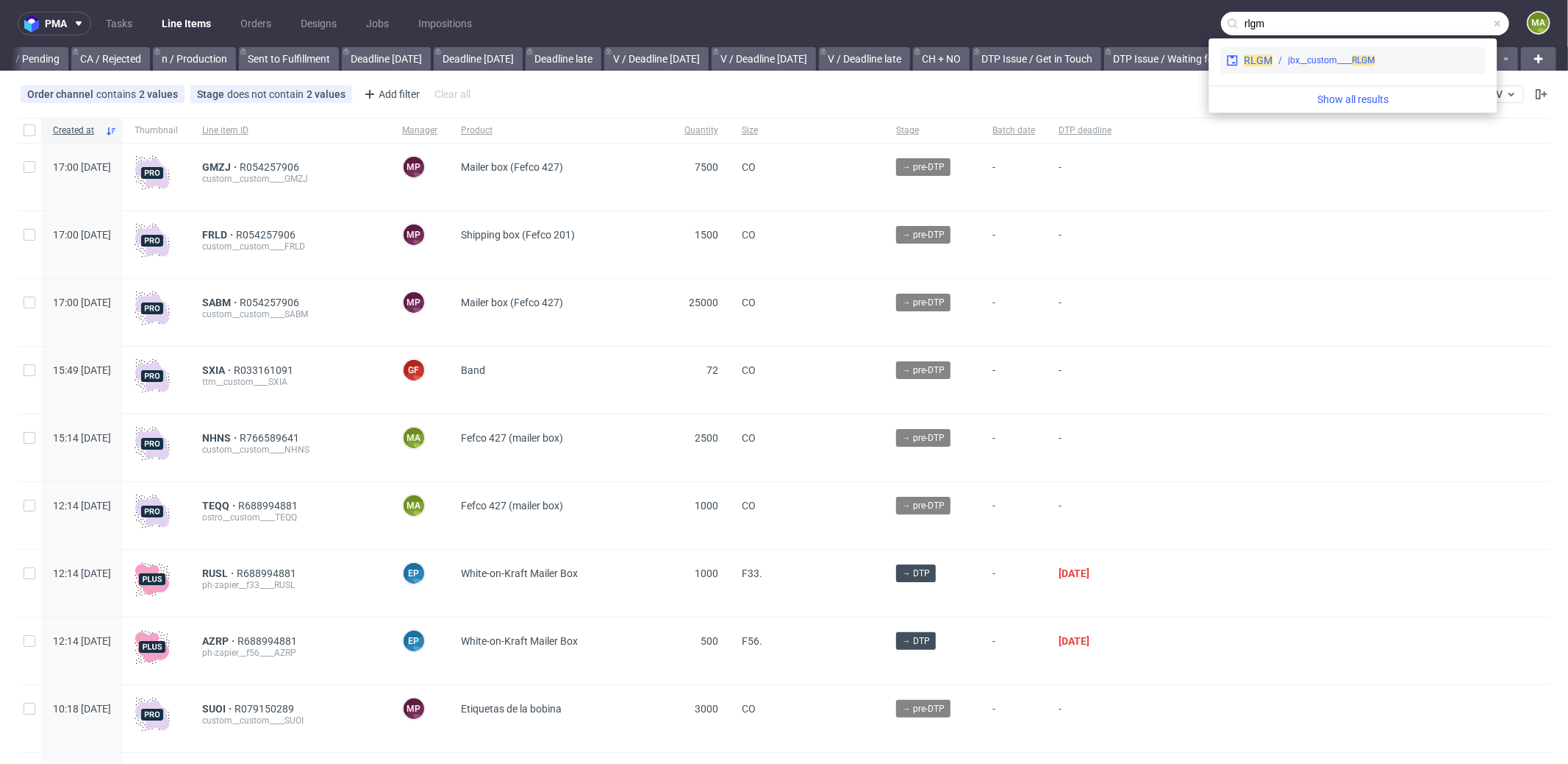
type input "rlgm"
click at [1321, 58] on div "jbx__custom____ RLGM" at bounding box center [1331, 60] width 87 height 13
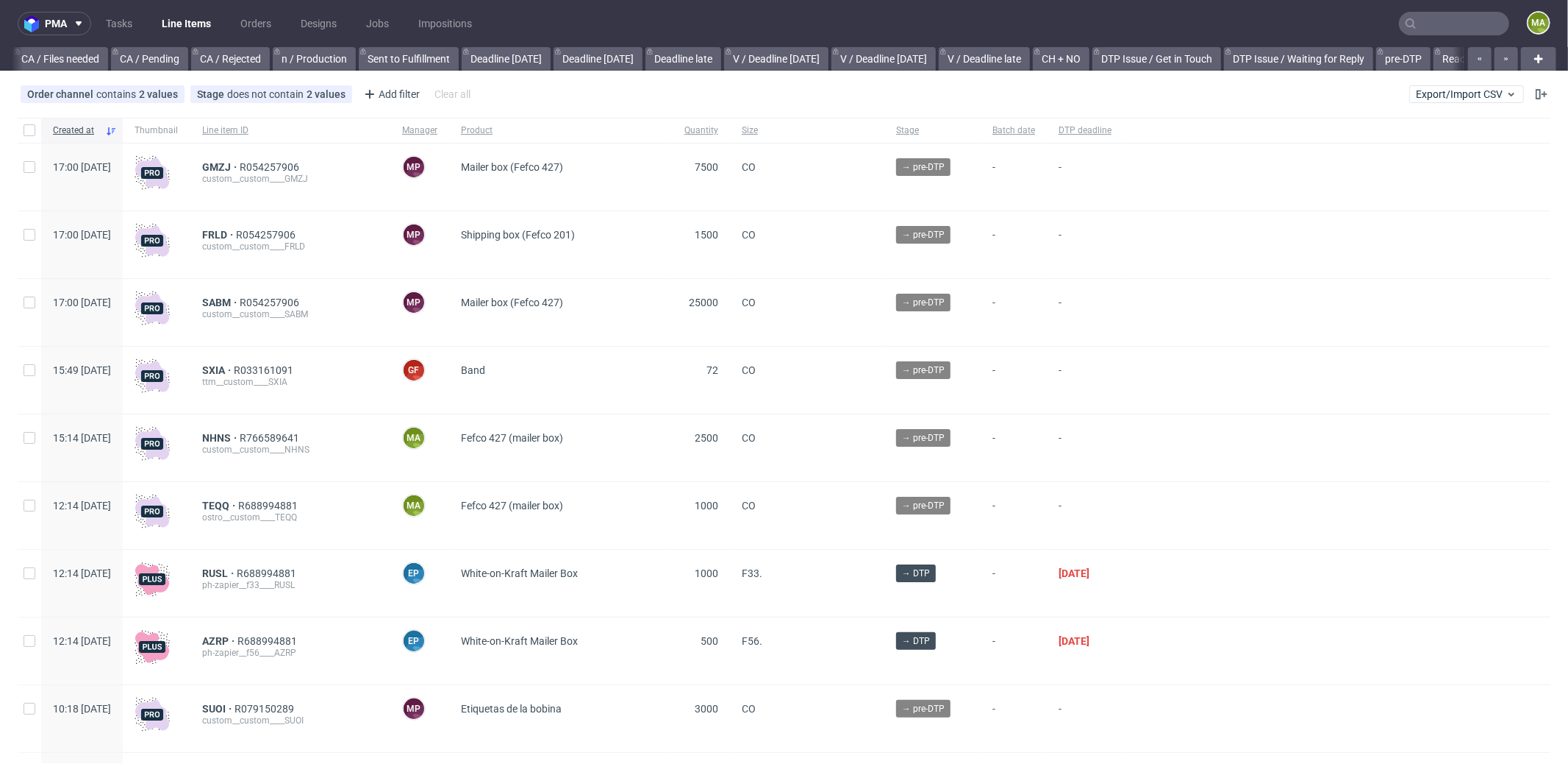
scroll to position [0, 1269]
click at [1431, 19] on input "text" at bounding box center [1454, 23] width 110 height 24
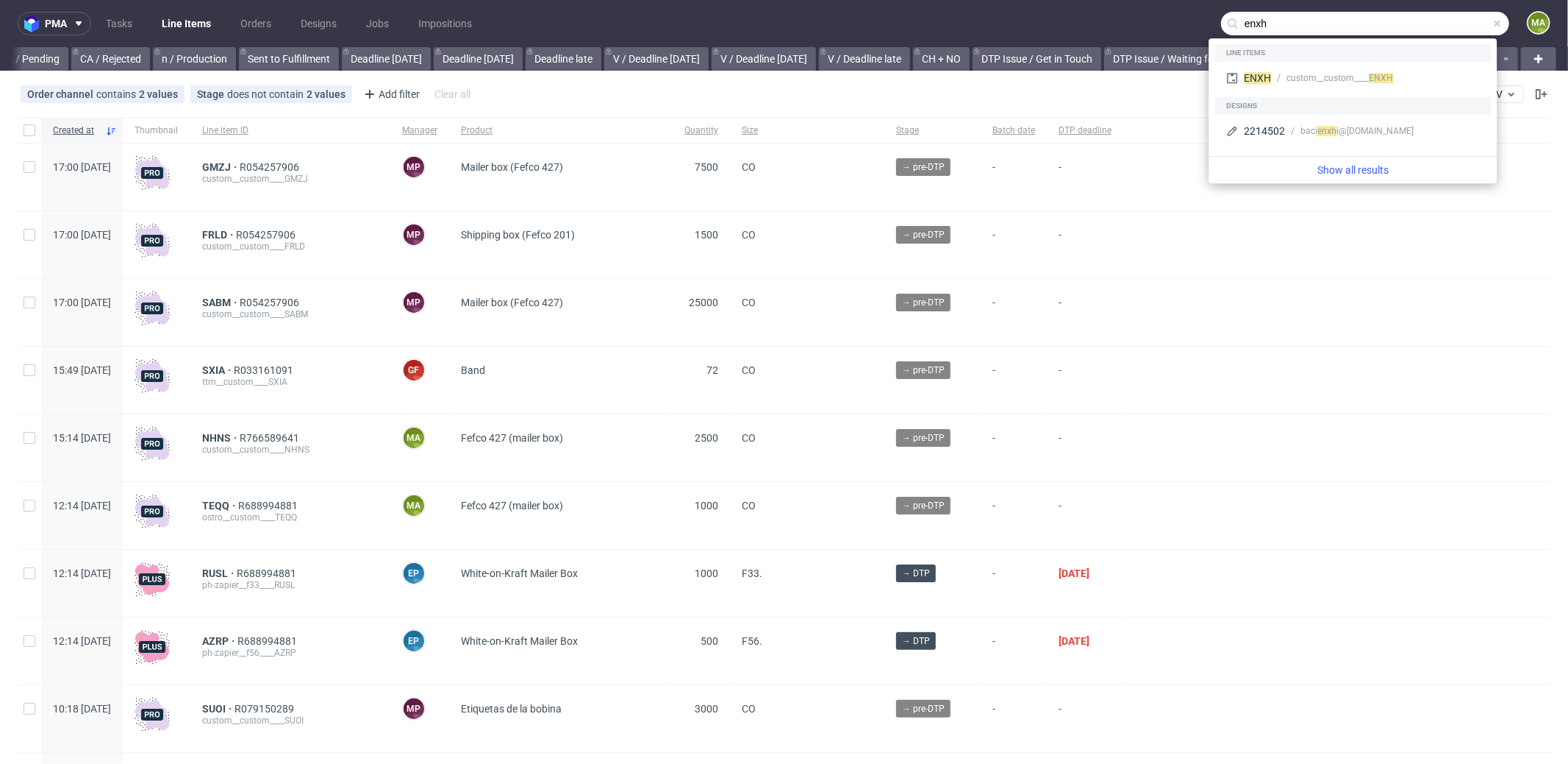
type input "enxh"
click at [1283, 62] on div "ENXH custom__custom____ ENXH" at bounding box center [1353, 80] width 277 height 35
click at [1280, 74] on div "custom__custom____ ENXH" at bounding box center [1375, 77] width 208 height 13
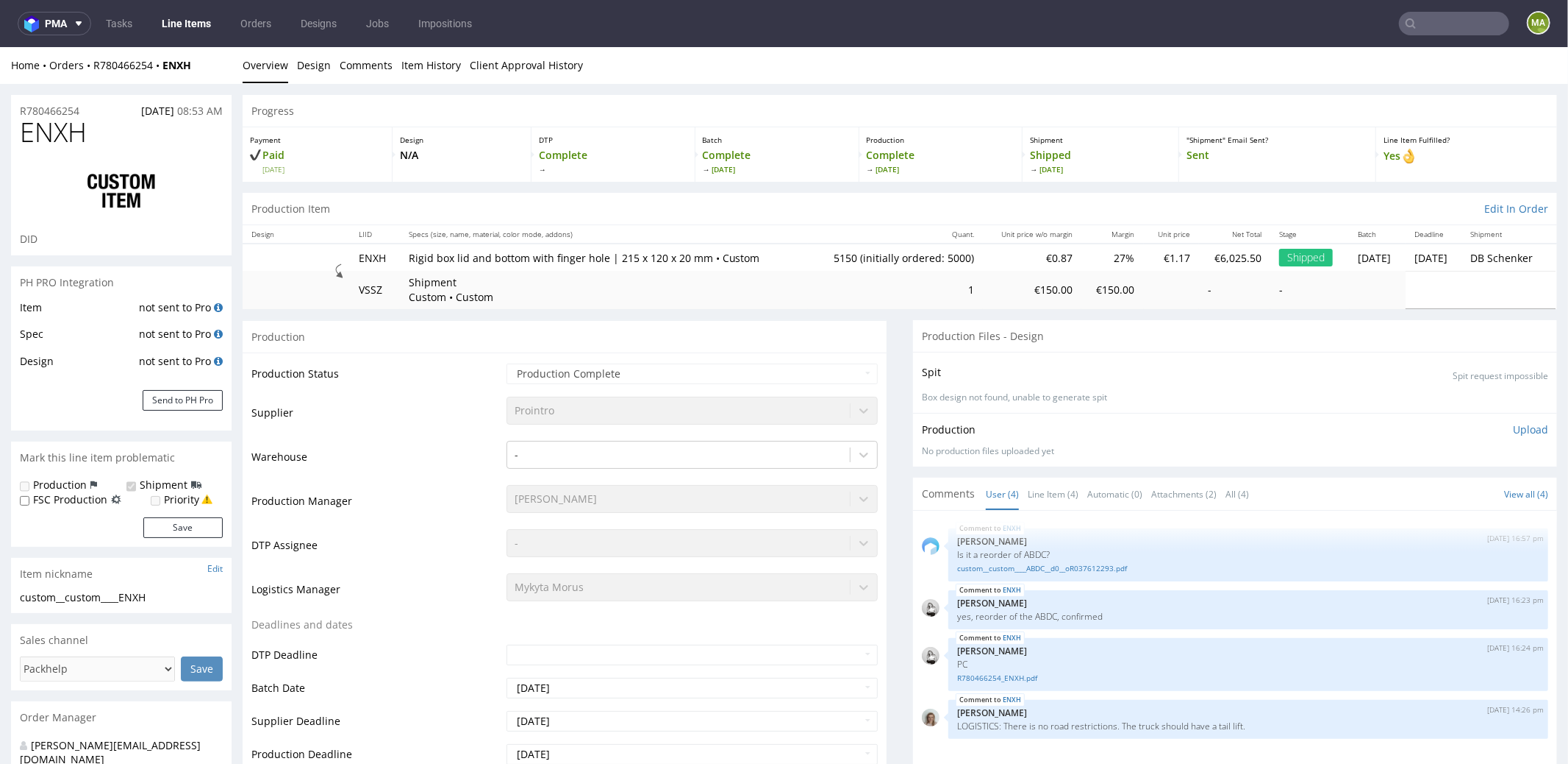
select select "in_progress"
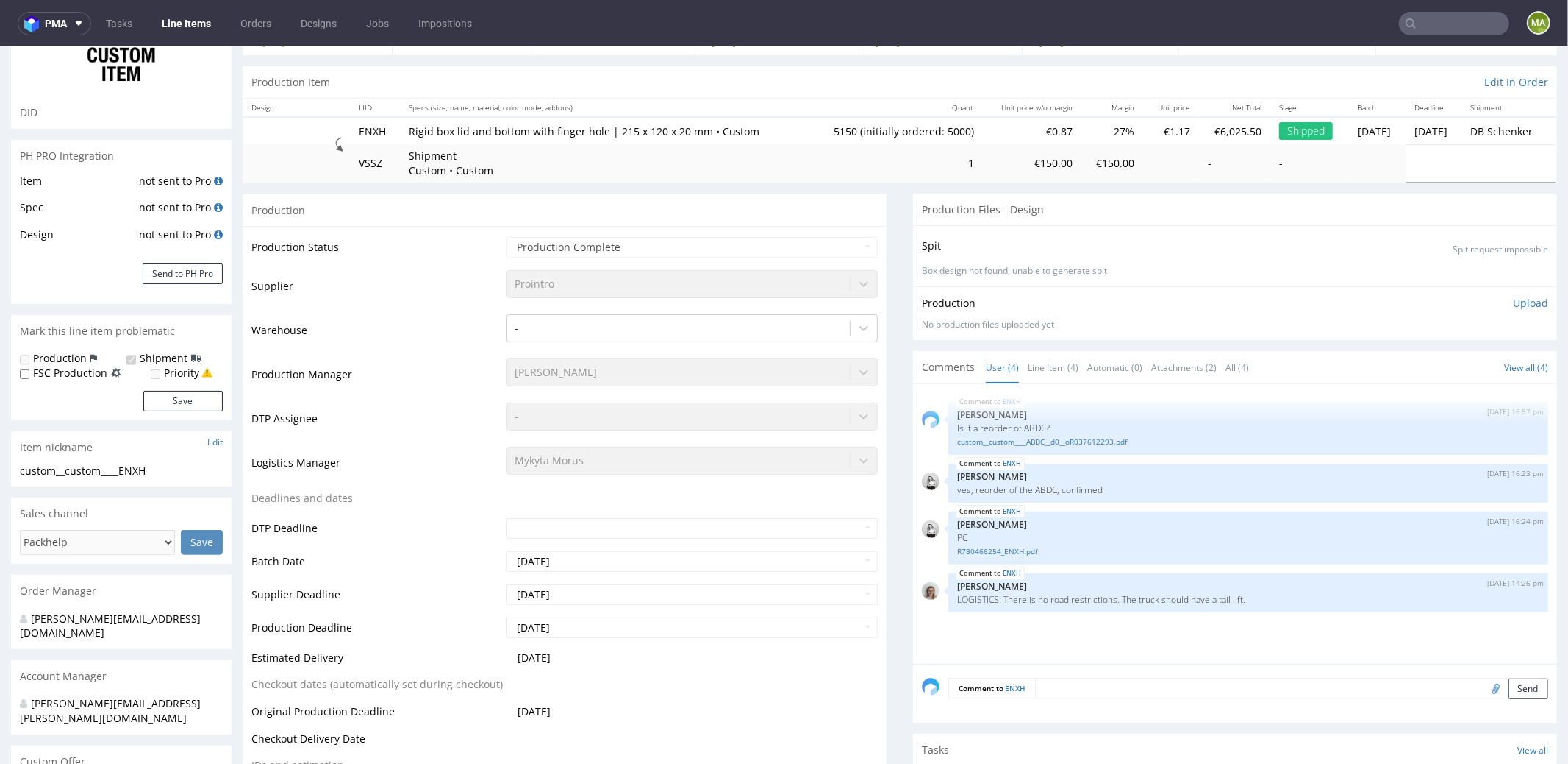
scroll to position [127, 0]
click at [1087, 359] on link "Automatic (0)" at bounding box center [1115, 366] width 55 height 32
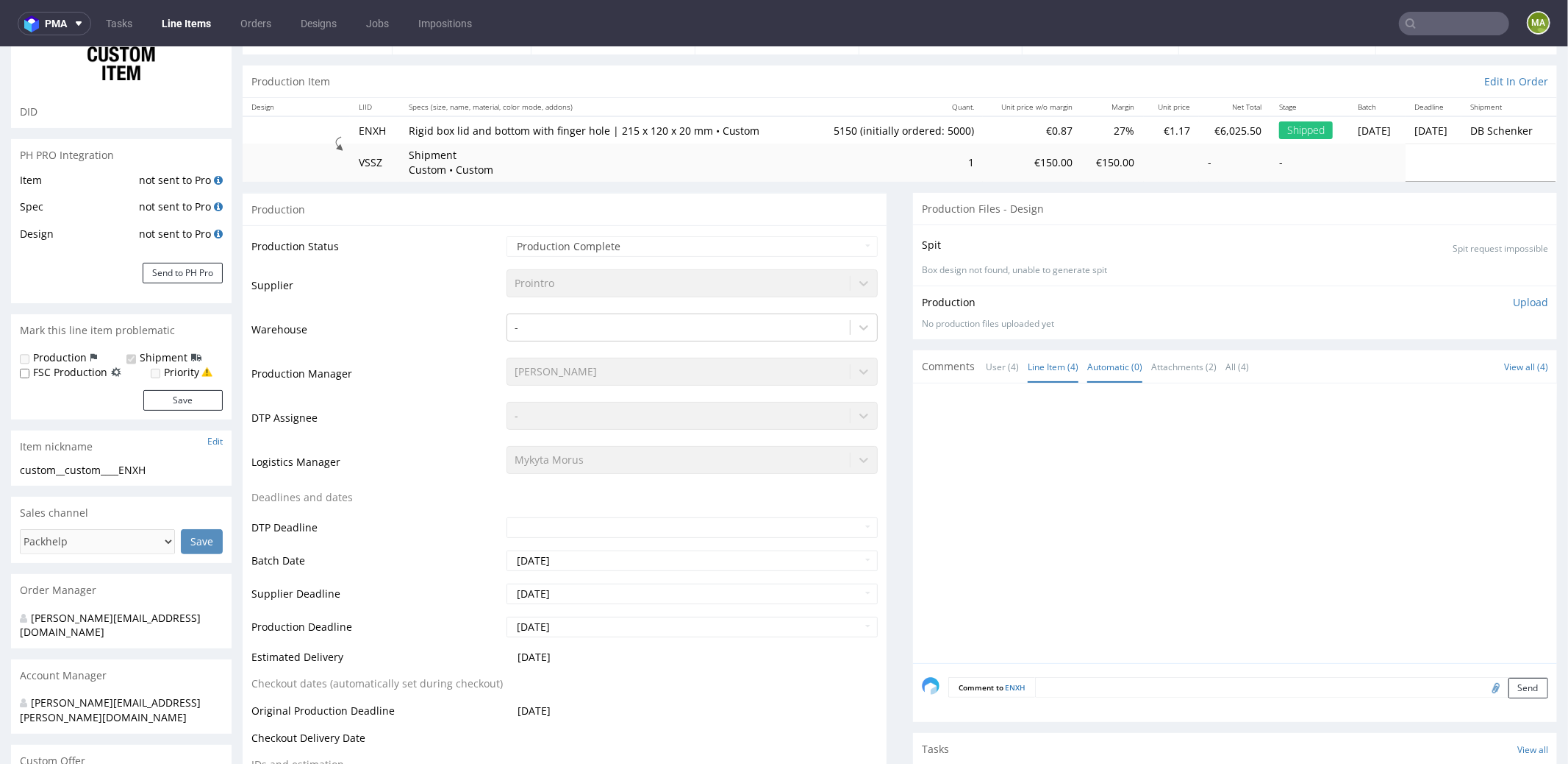
click at [1063, 360] on link "Line Item (4)" at bounding box center [1053, 366] width 51 height 32
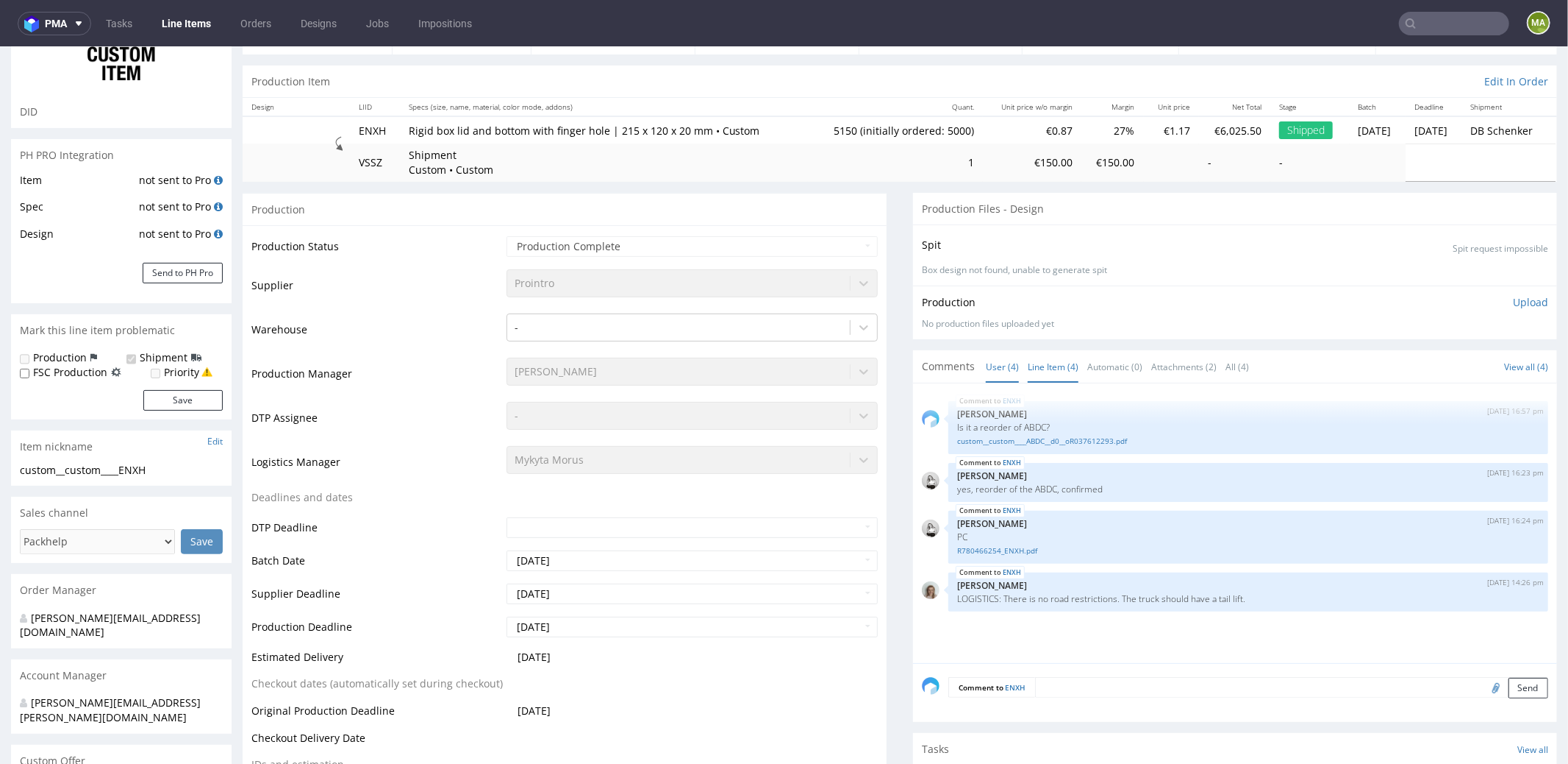
click at [1002, 363] on link "User (4)" at bounding box center [1002, 366] width 33 height 32
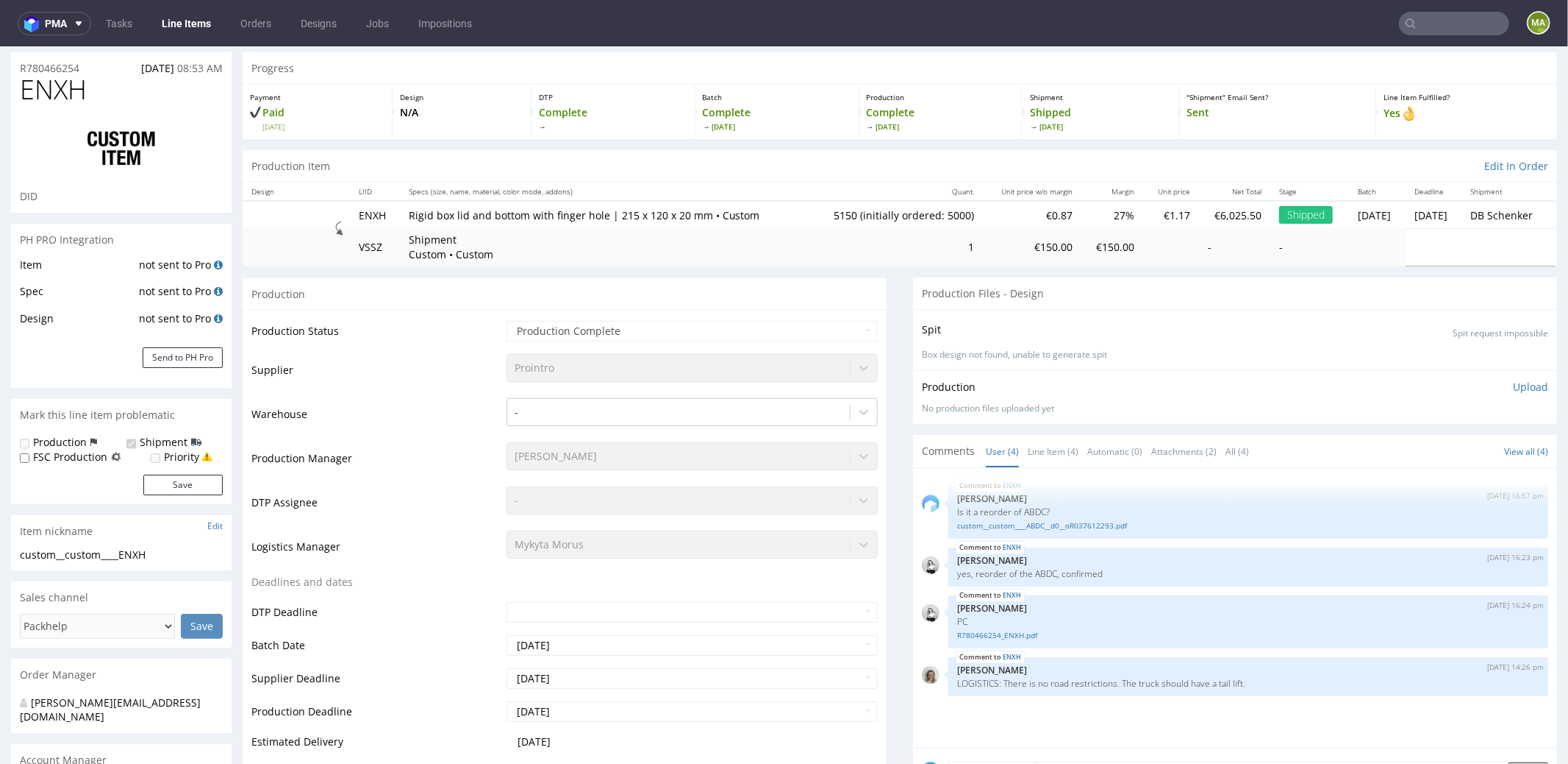
scroll to position [557, 0]
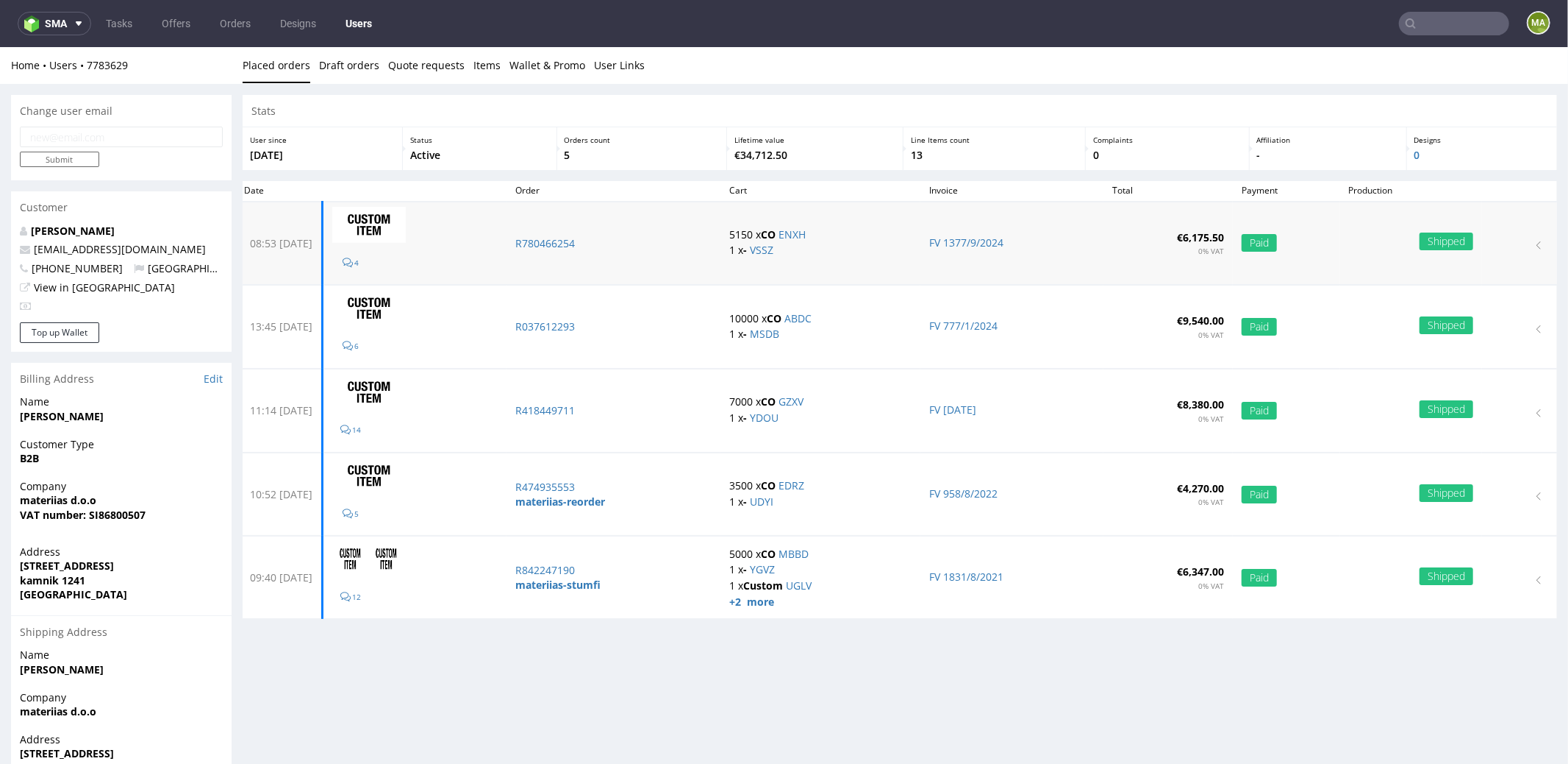
click at [827, 233] on p "5150 x CO ENXH" at bounding box center [819, 233] width 182 height 15
click at [825, 233] on p "5150 x CO ENXH" at bounding box center [819, 233] width 182 height 15
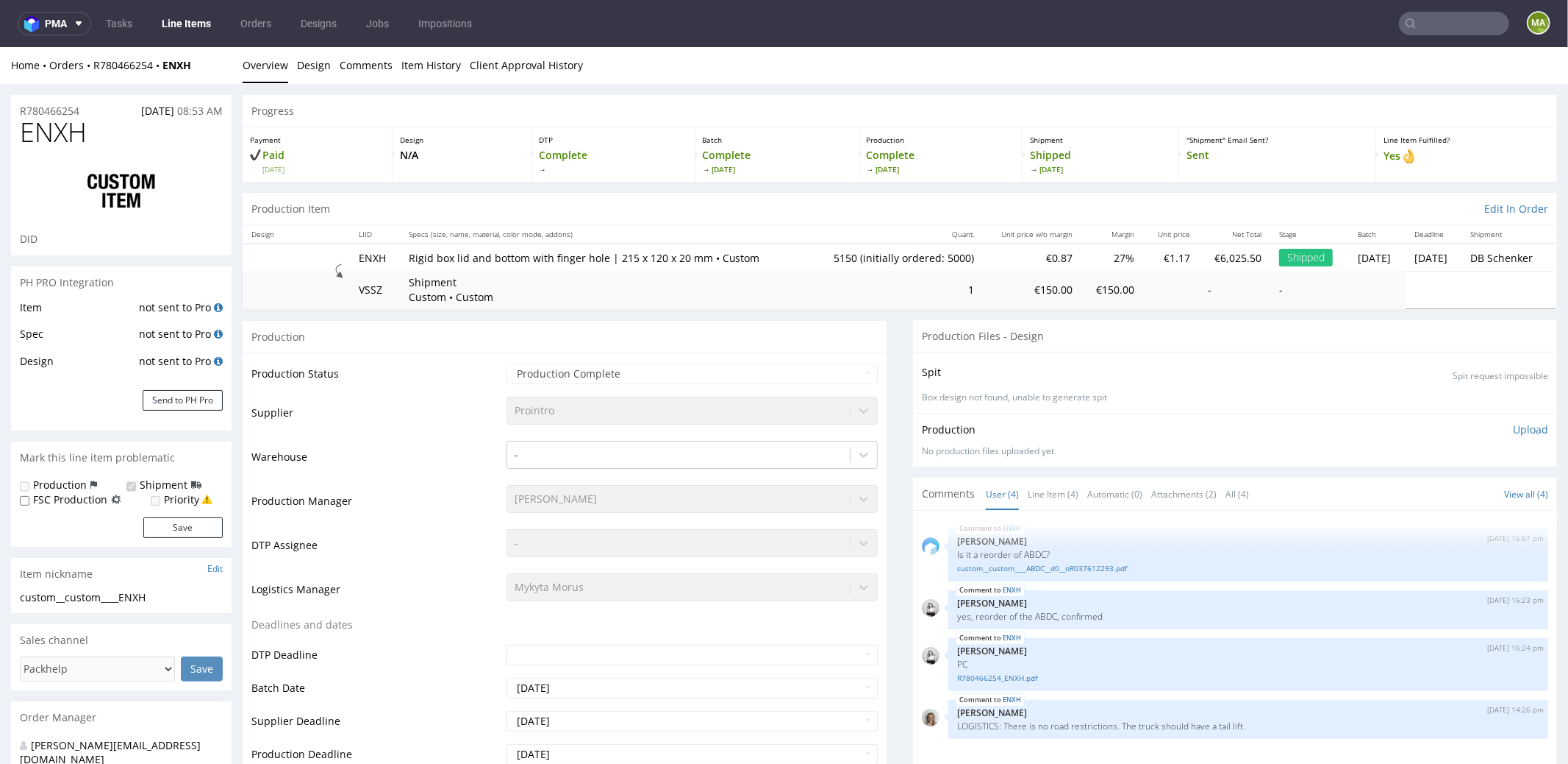
select select "in_progress"
drag, startPoint x: 96, startPoint y: 102, endPoint x: 0, endPoint y: 106, distance: 96.1
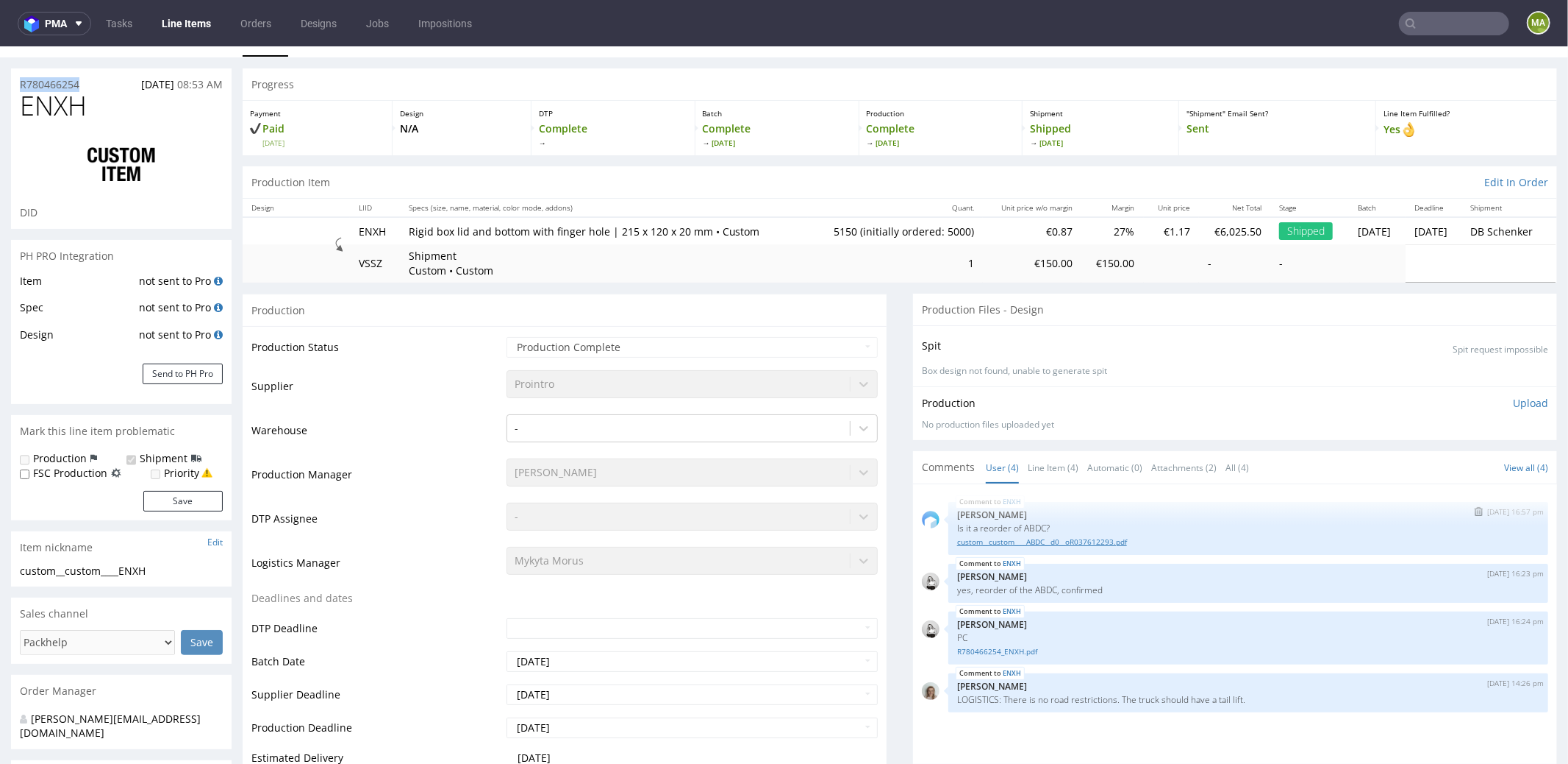
click at [1071, 538] on link "custom__custom____ABDC__d0__oR037612293.pdf" at bounding box center [1248, 541] width 583 height 11
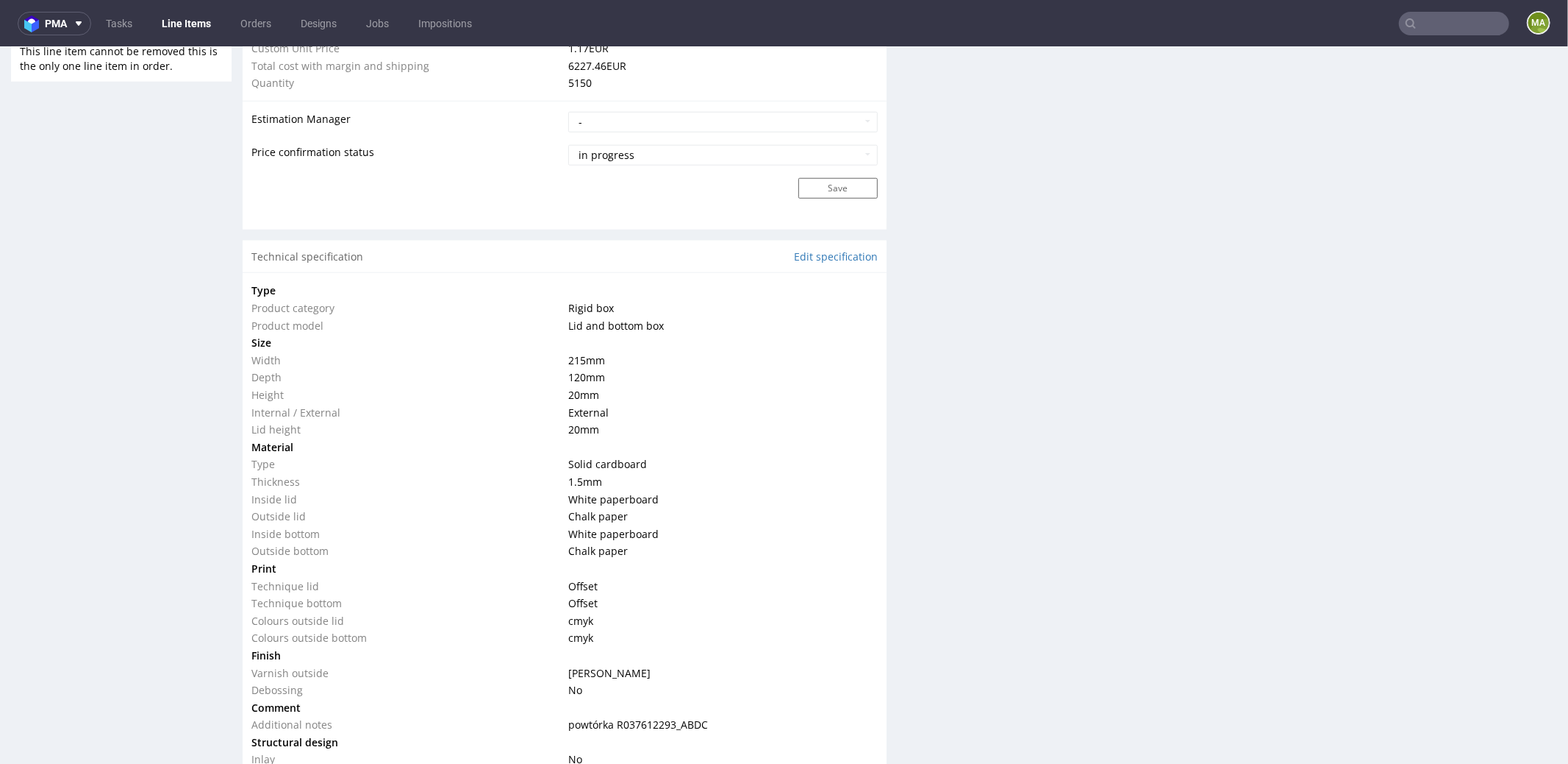
scroll to position [1369, 0]
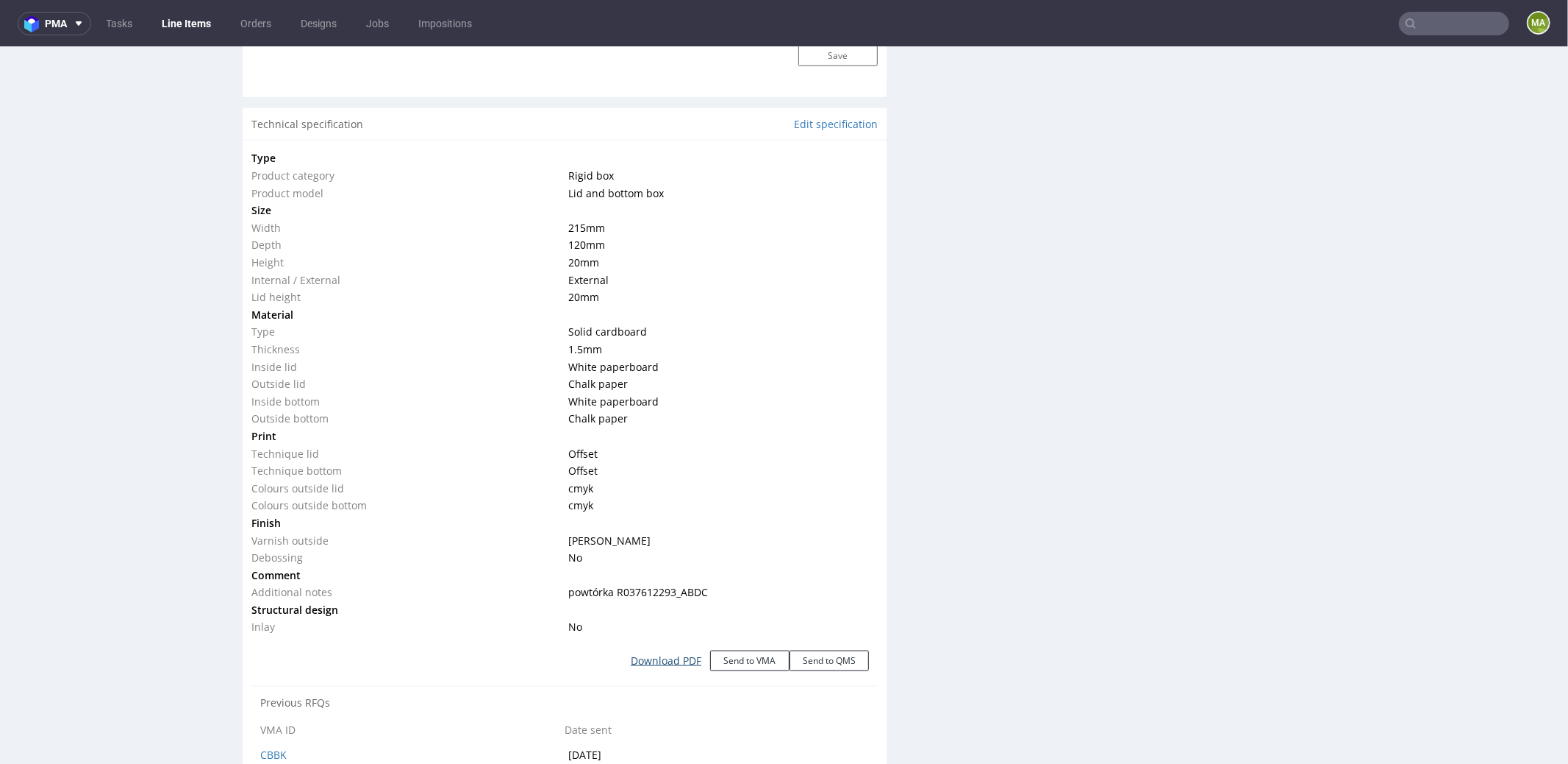
click at [644, 658] on link "Download PDF" at bounding box center [665, 659] width 88 height 32
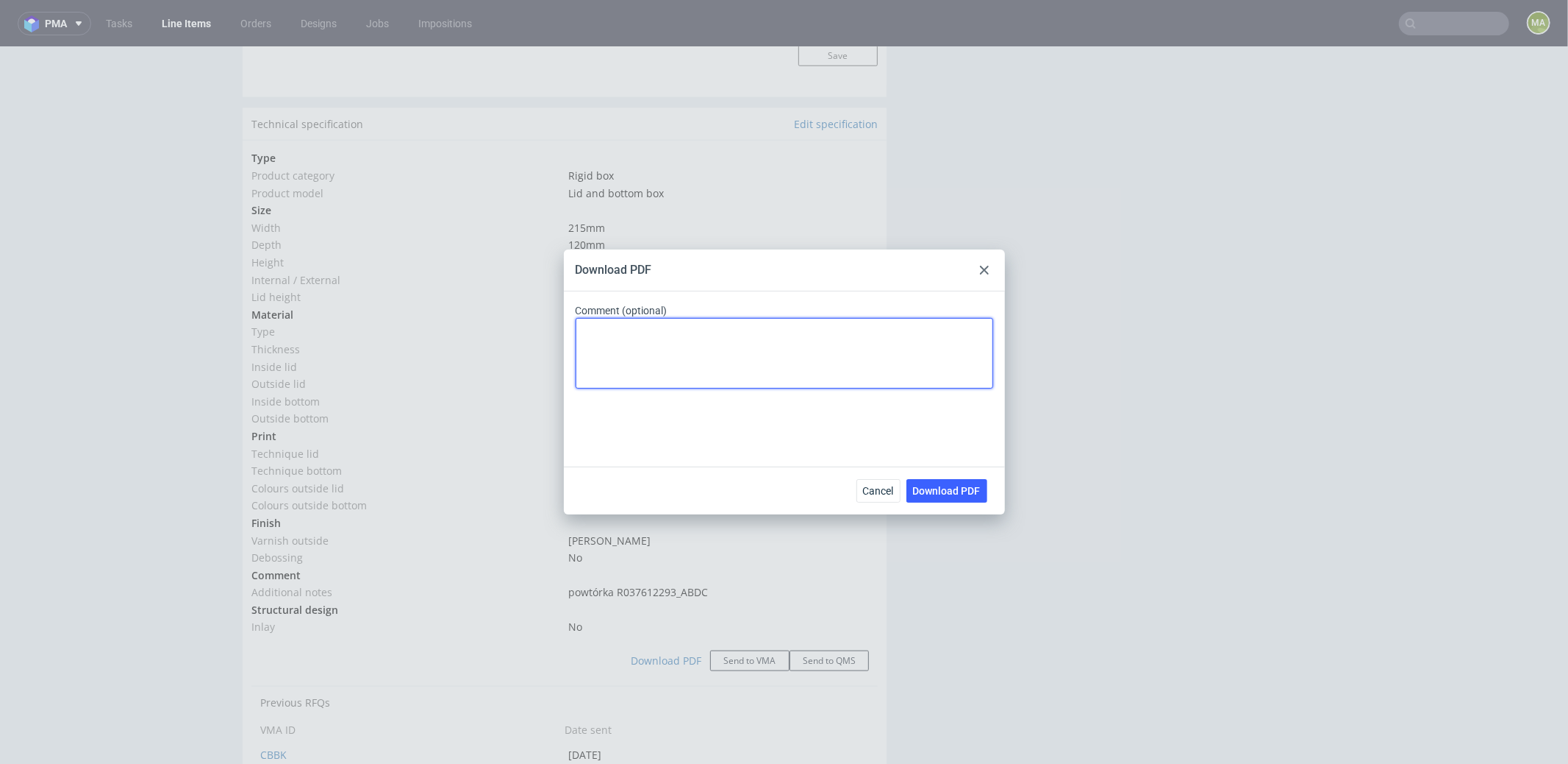
click at [706, 350] on textarea "Comment (optional)" at bounding box center [784, 353] width 418 height 71
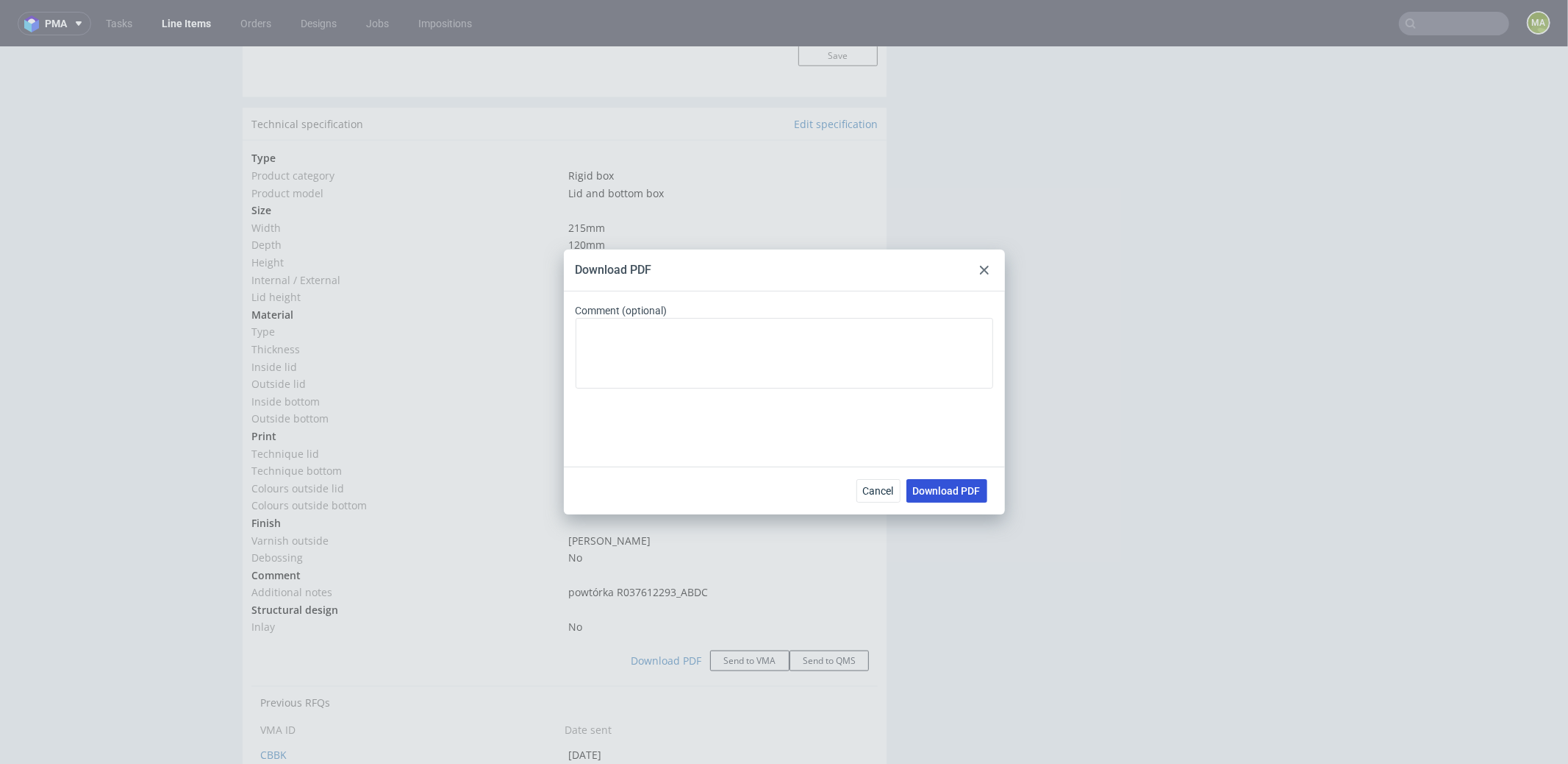
click at [963, 492] on span "Download PDF" at bounding box center [947, 491] width 67 height 11
click at [984, 286] on div "Download PDF" at bounding box center [784, 270] width 441 height 42
click at [980, 277] on div at bounding box center [984, 270] width 18 height 18
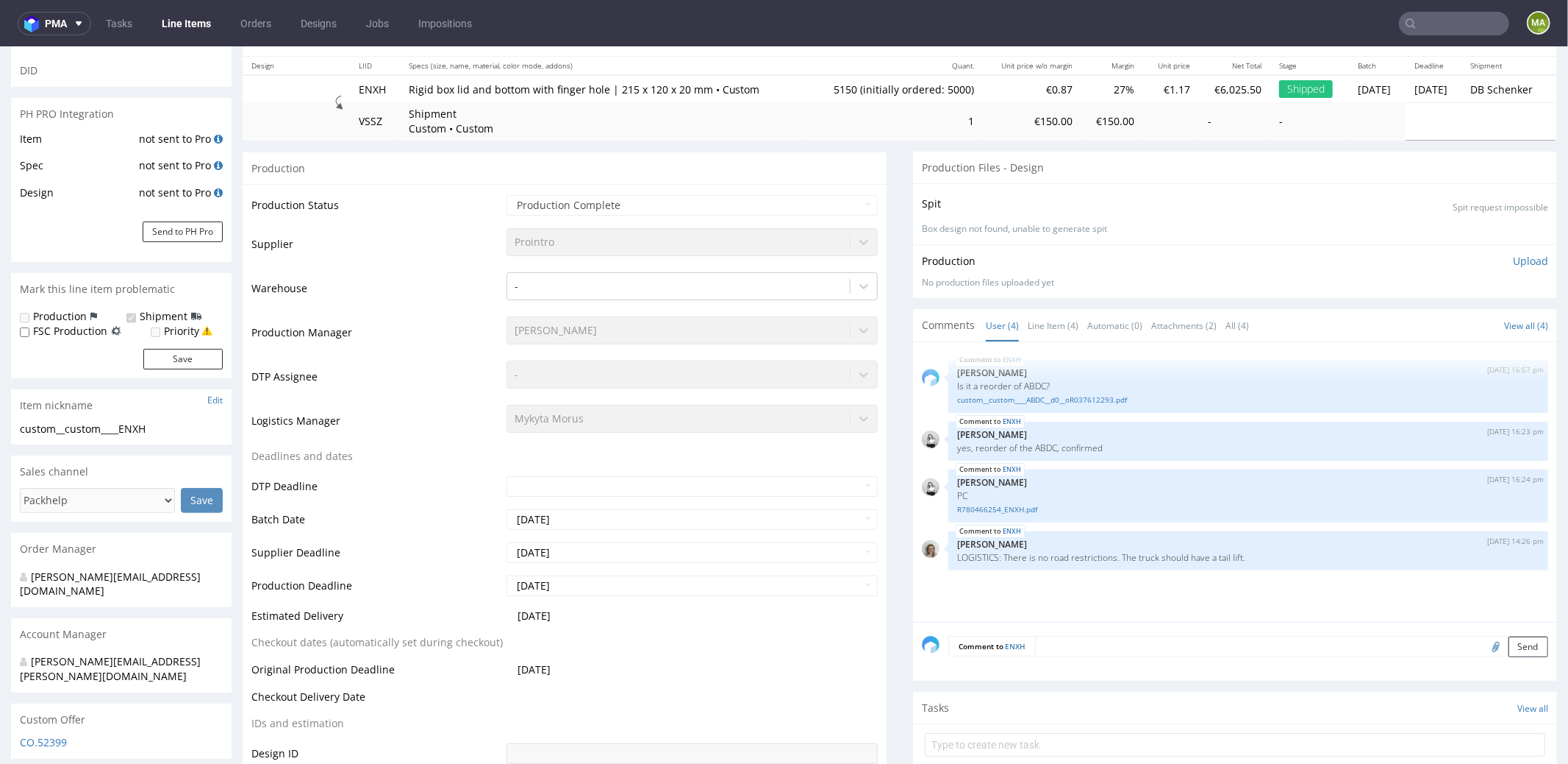
scroll to position [0, 0]
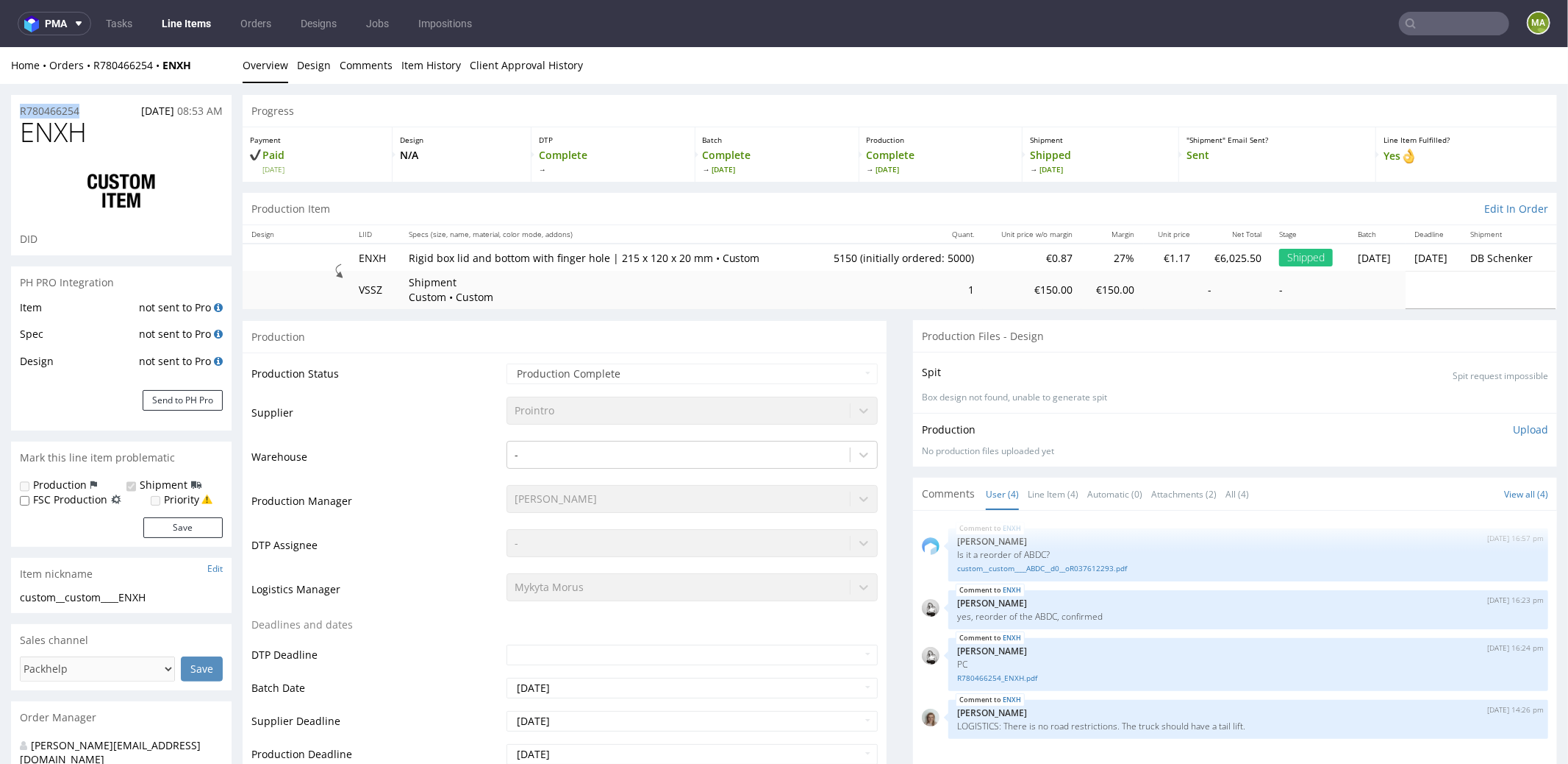
drag, startPoint x: 95, startPoint y: 111, endPoint x: 7, endPoint y: 112, distance: 88.0
copy p "R780466254"
click at [40, 122] on span "ENXH" at bounding box center [52, 131] width 67 height 29
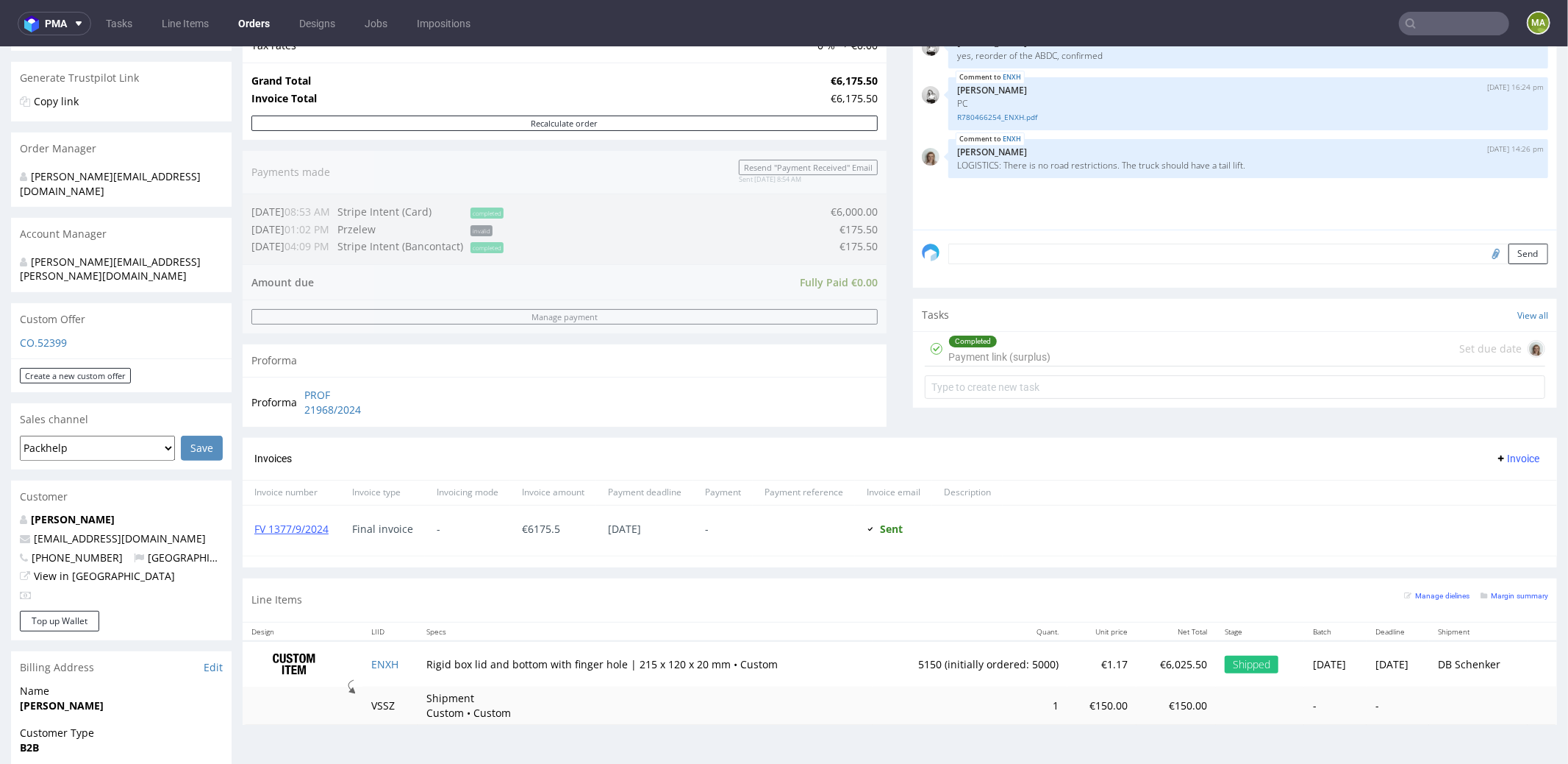
scroll to position [332, 0]
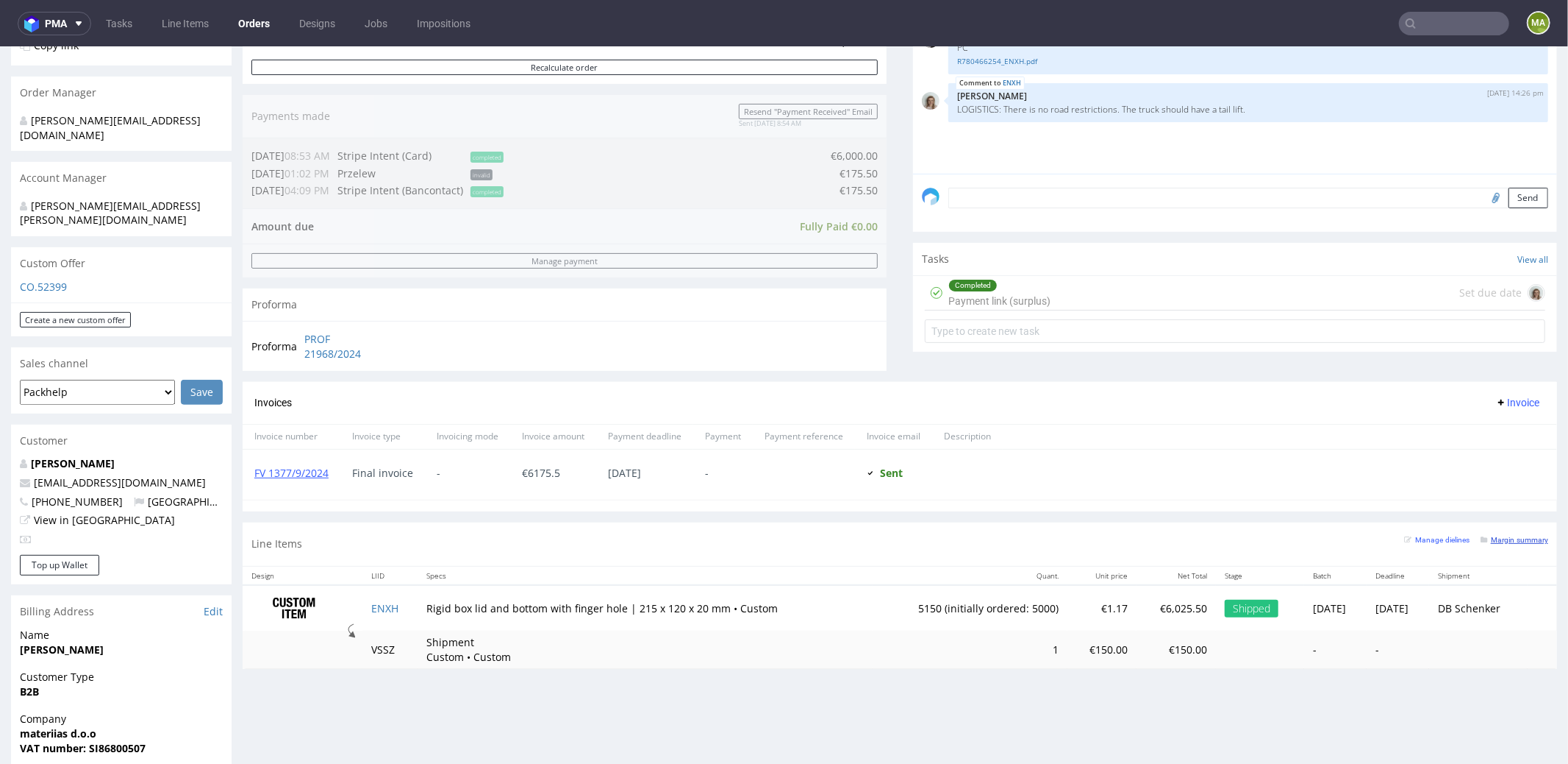
click at [1484, 533] on link "Margin summary" at bounding box center [1515, 539] width 67 height 11
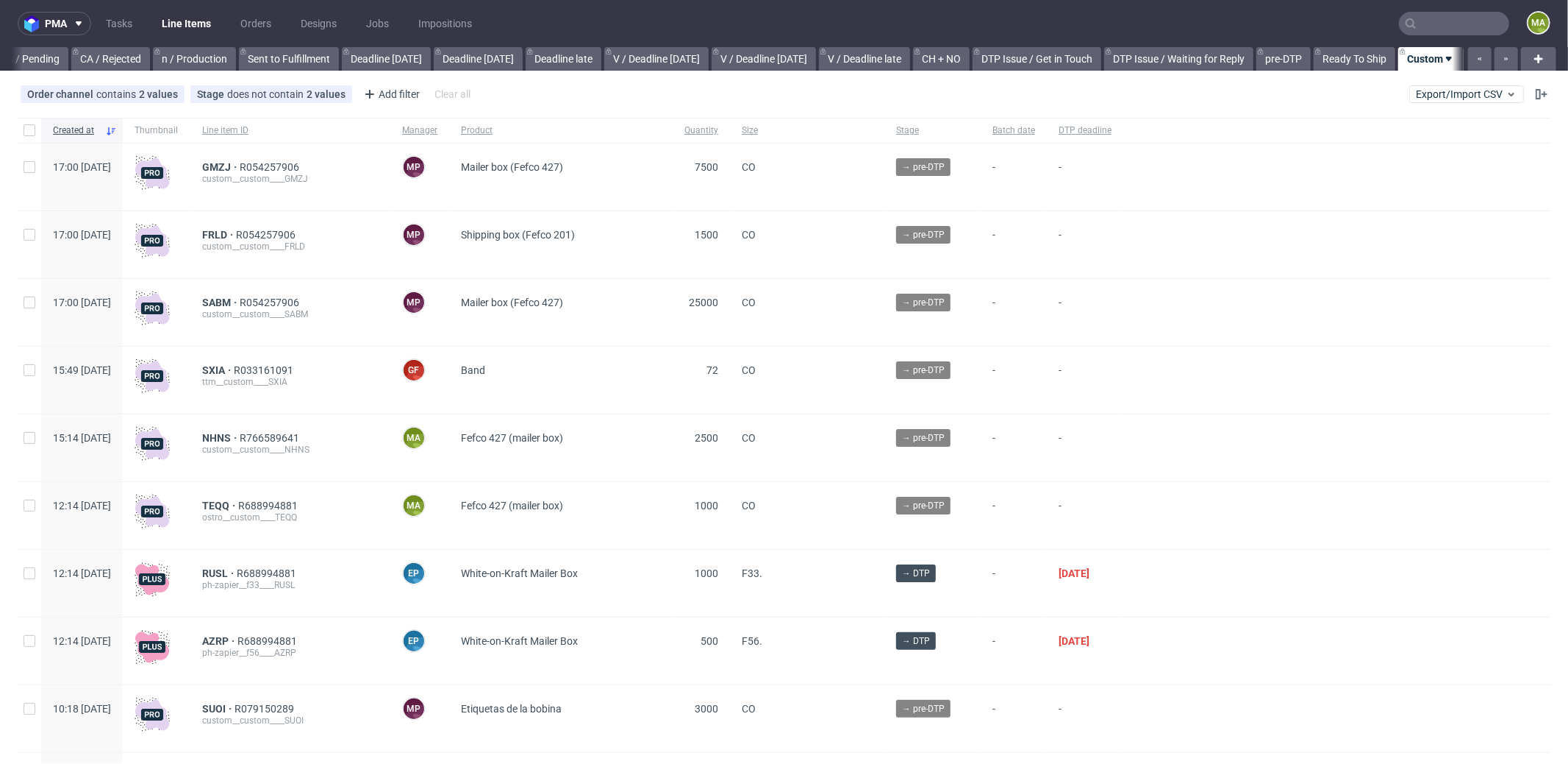
scroll to position [0, 1269]
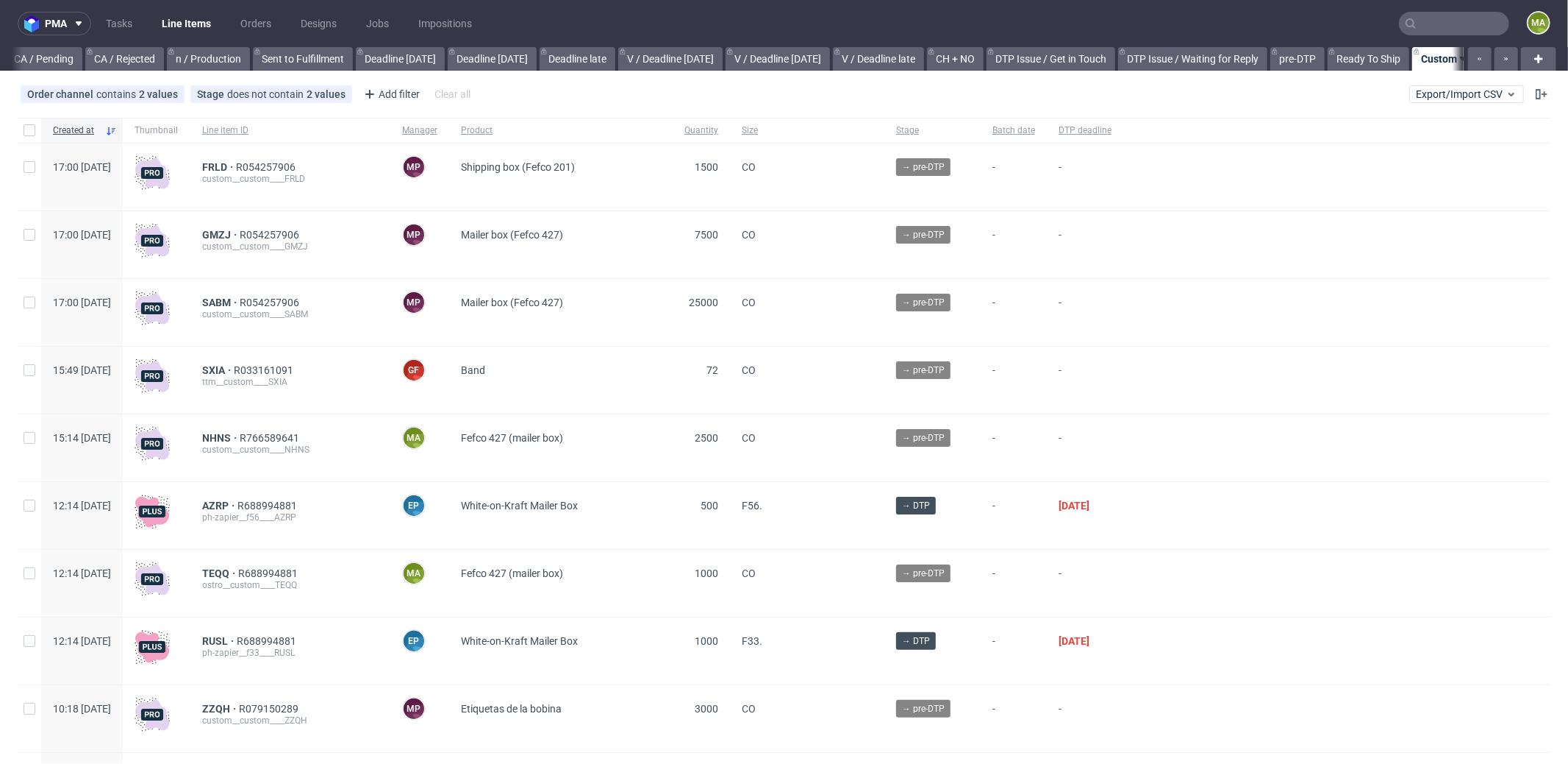
scroll to position [0, 1269]
click at [394, 105] on div "Add filter" at bounding box center [390, 94] width 65 height 24
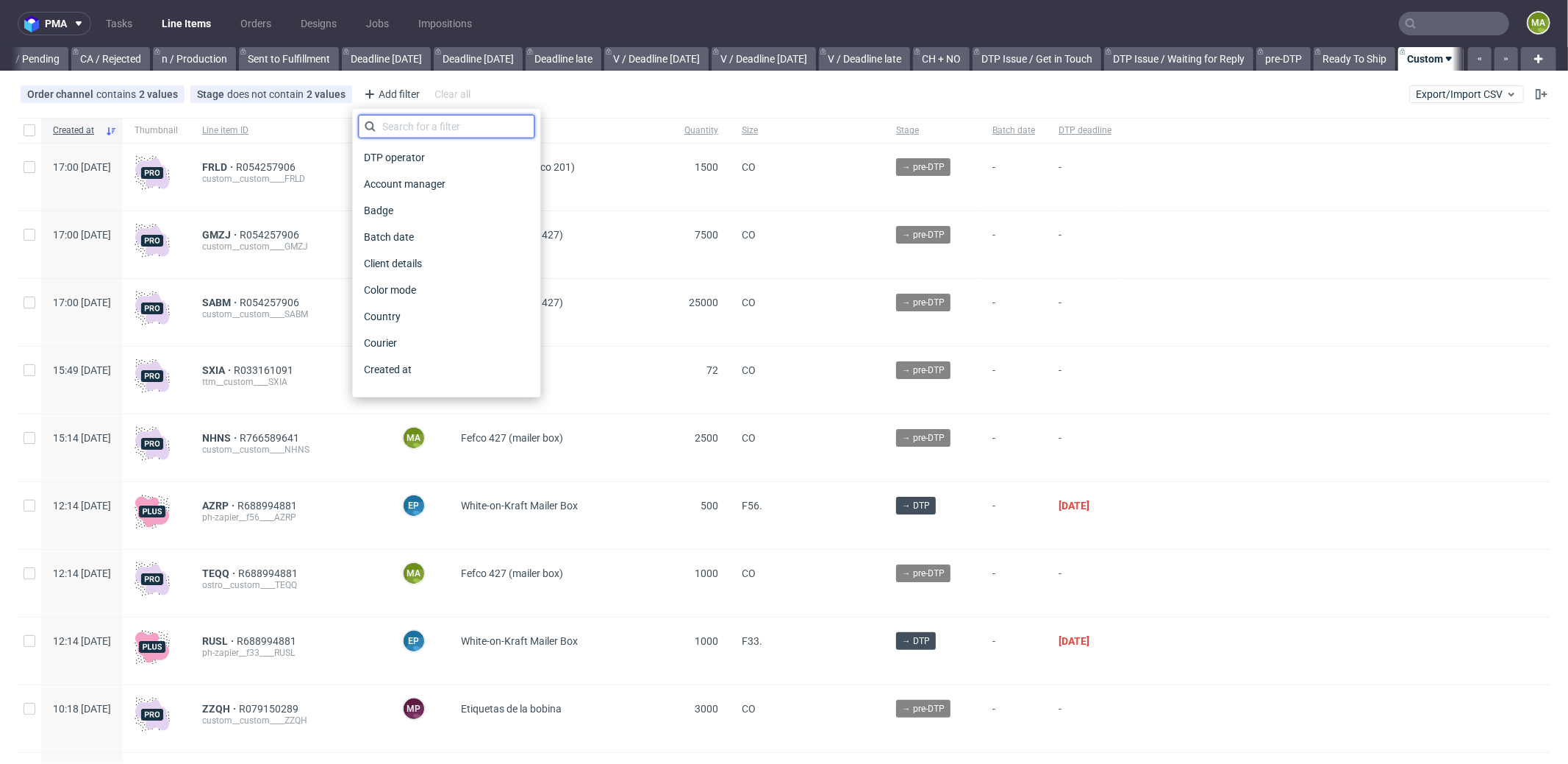
click at [415, 134] on input "text" at bounding box center [446, 126] width 176 height 24
type input "pro"
click at [412, 375] on span "Production manager" at bounding box center [412, 369] width 107 height 20
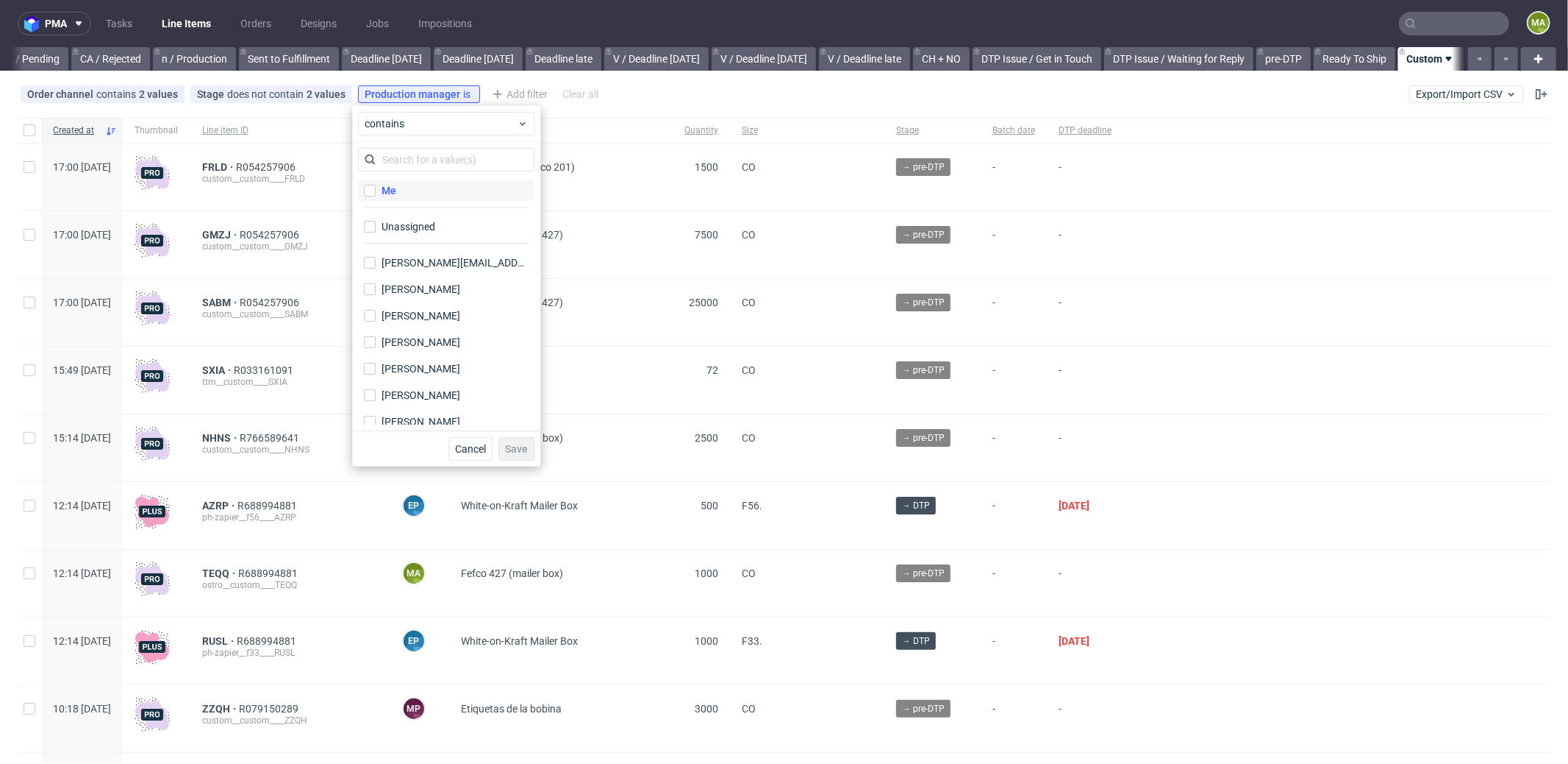
click at [392, 192] on div "Me" at bounding box center [388, 190] width 15 height 15
click at [376, 192] on input "Me" at bounding box center [369, 190] width 12 height 12
checkbox input "true"
click at [522, 456] on button "Save" at bounding box center [516, 448] width 36 height 24
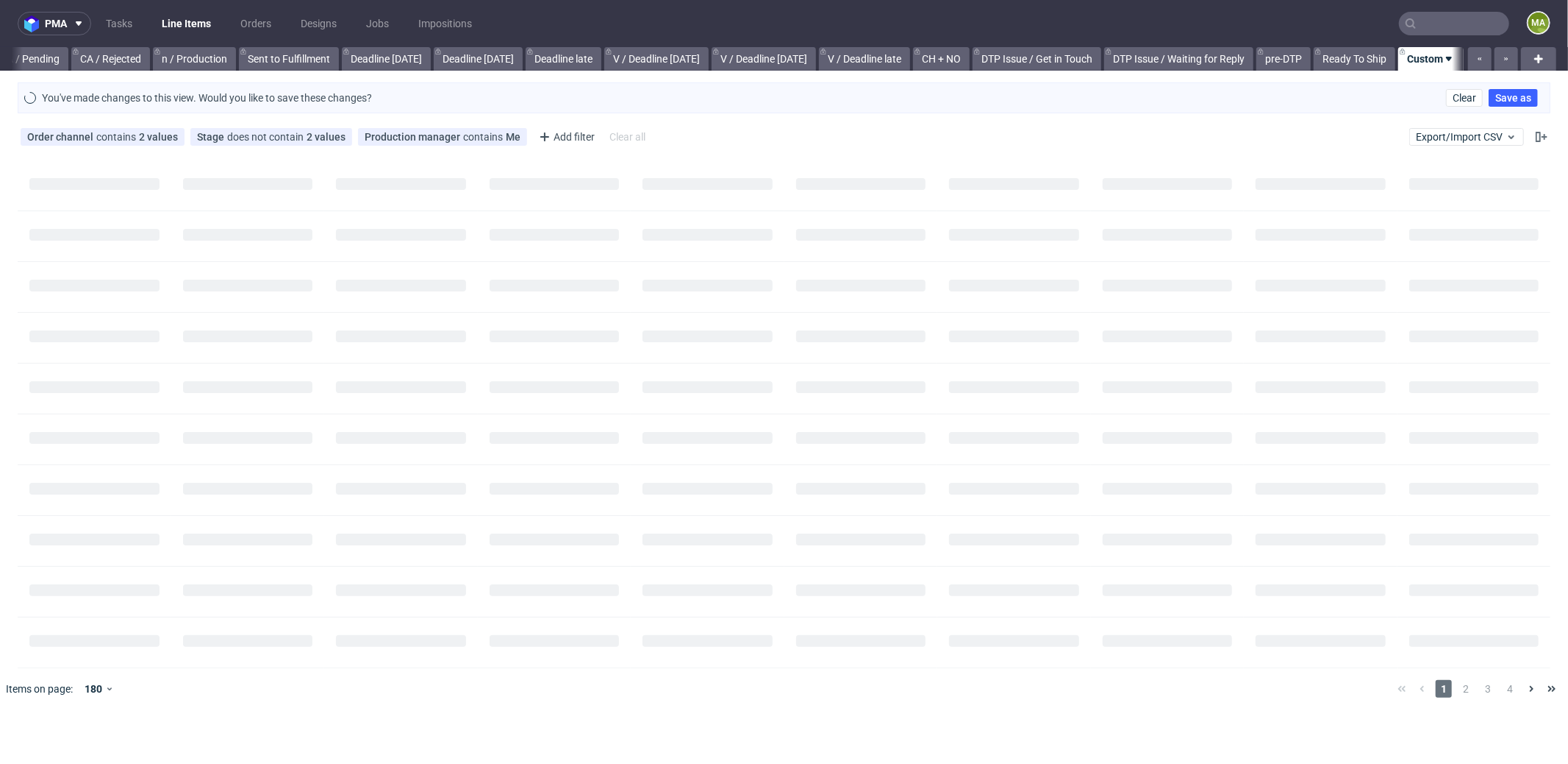
scroll to position [0, 1258]
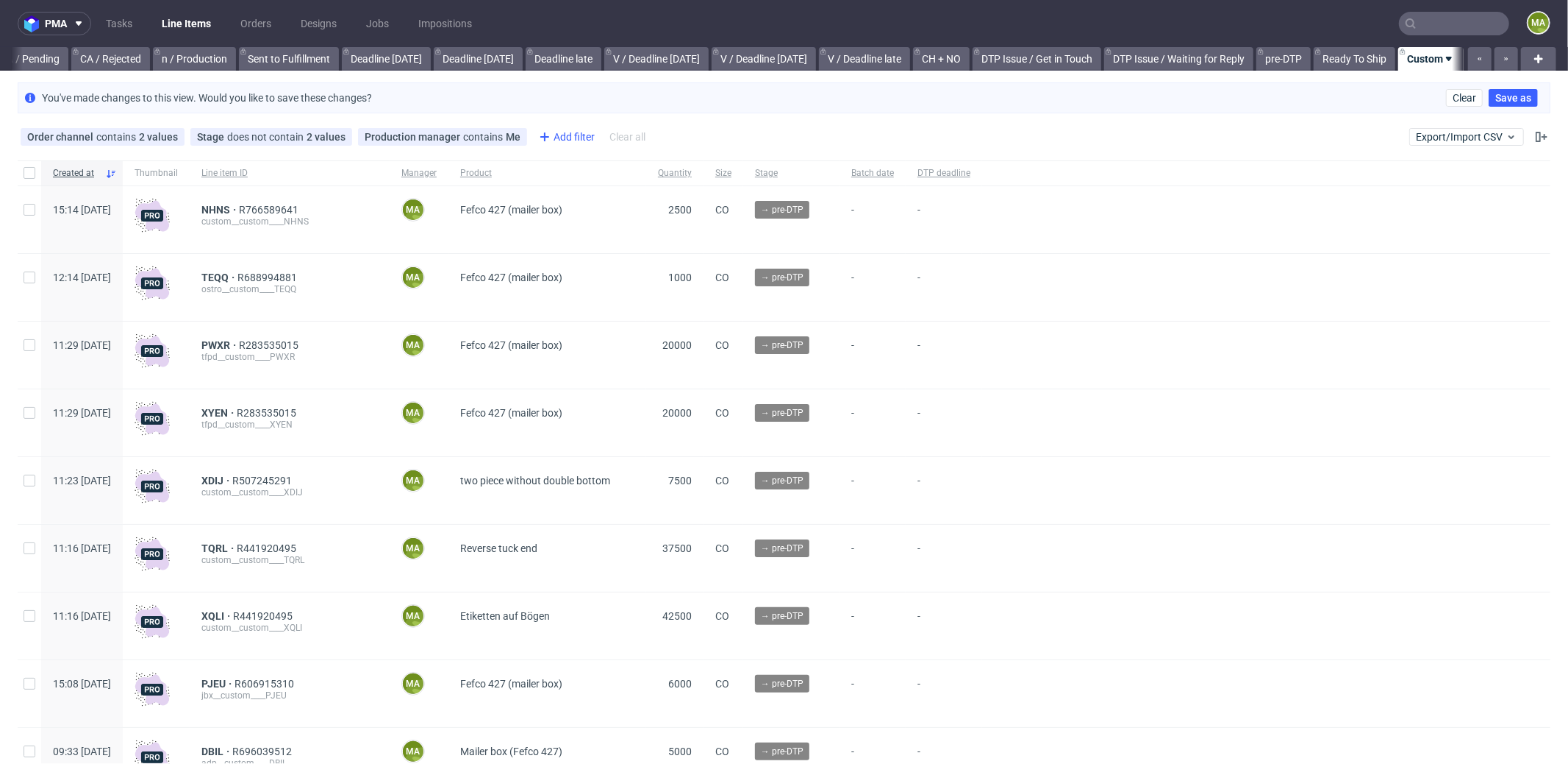
click at [560, 134] on div "Add filter" at bounding box center [565, 137] width 65 height 24
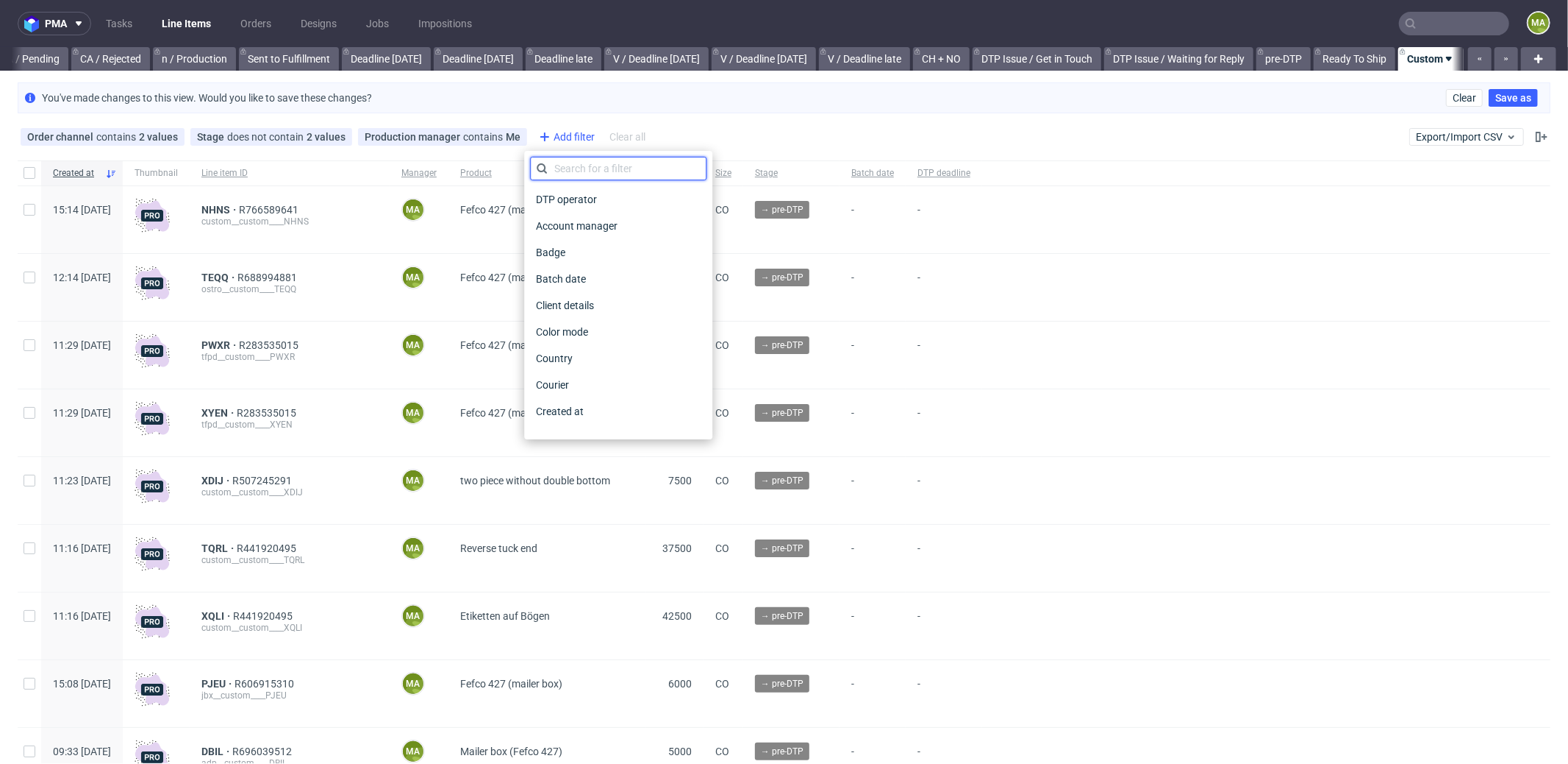
click at [583, 170] on input "text" at bounding box center [618, 169] width 176 height 24
type input "pro"
click at [629, 388] on span "Production deadline" at bounding box center [584, 384] width 106 height 20
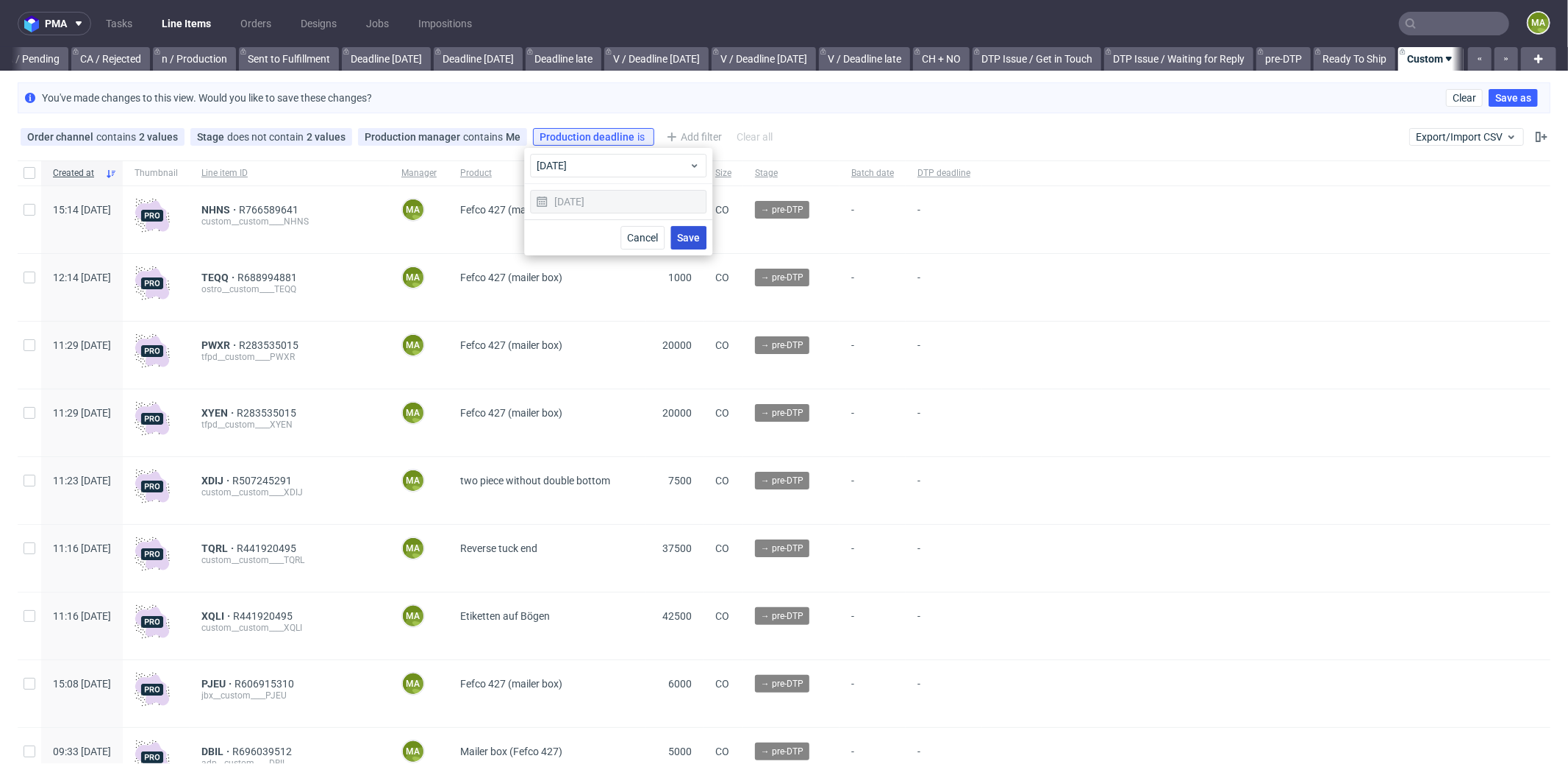
click at [685, 243] on button "Save" at bounding box center [688, 238] width 36 height 24
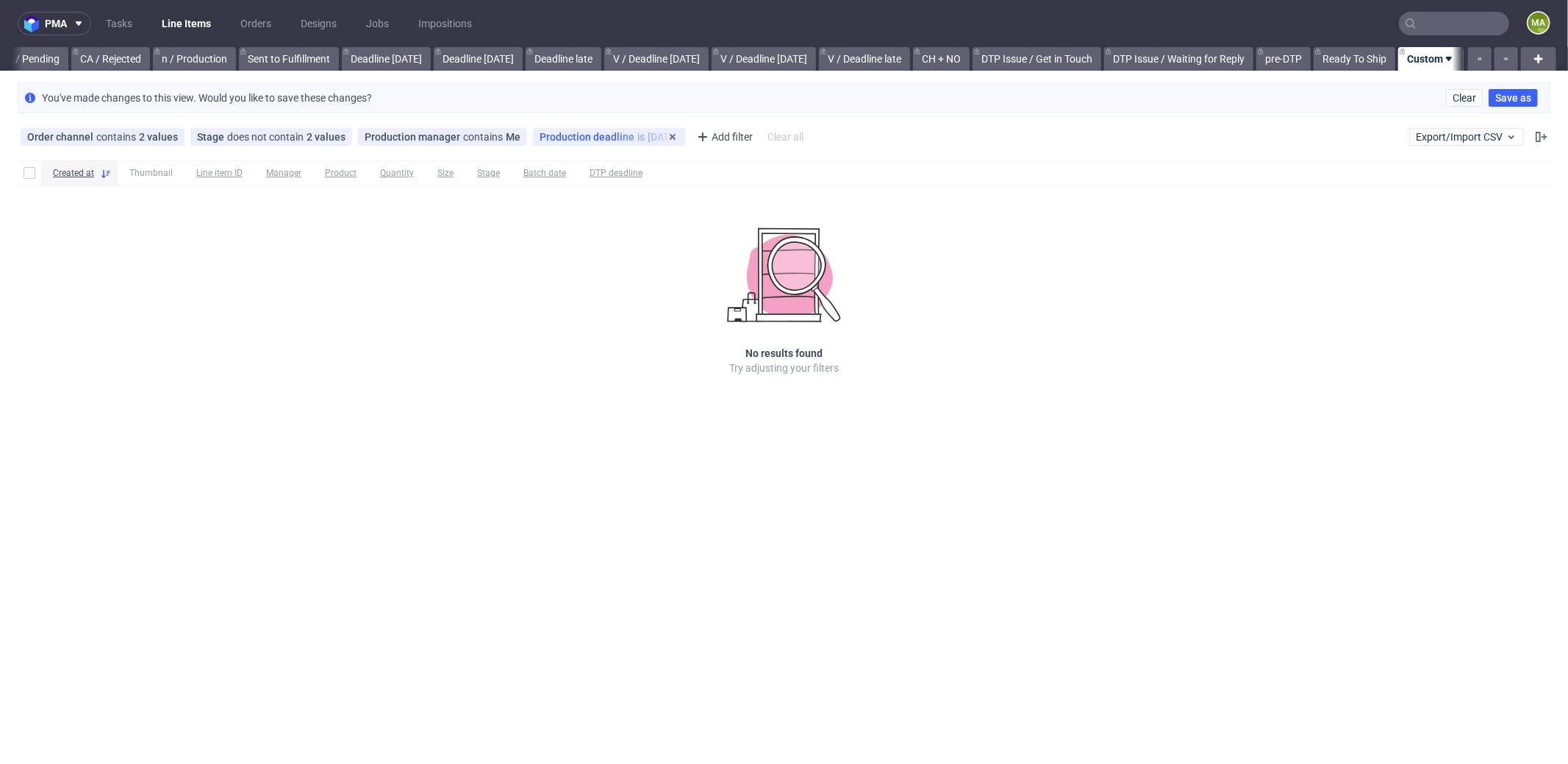
click at [594, 135] on span "Production deadline" at bounding box center [589, 137] width 98 height 12
click at [667, 133] on icon at bounding box center [672, 137] width 12 height 12
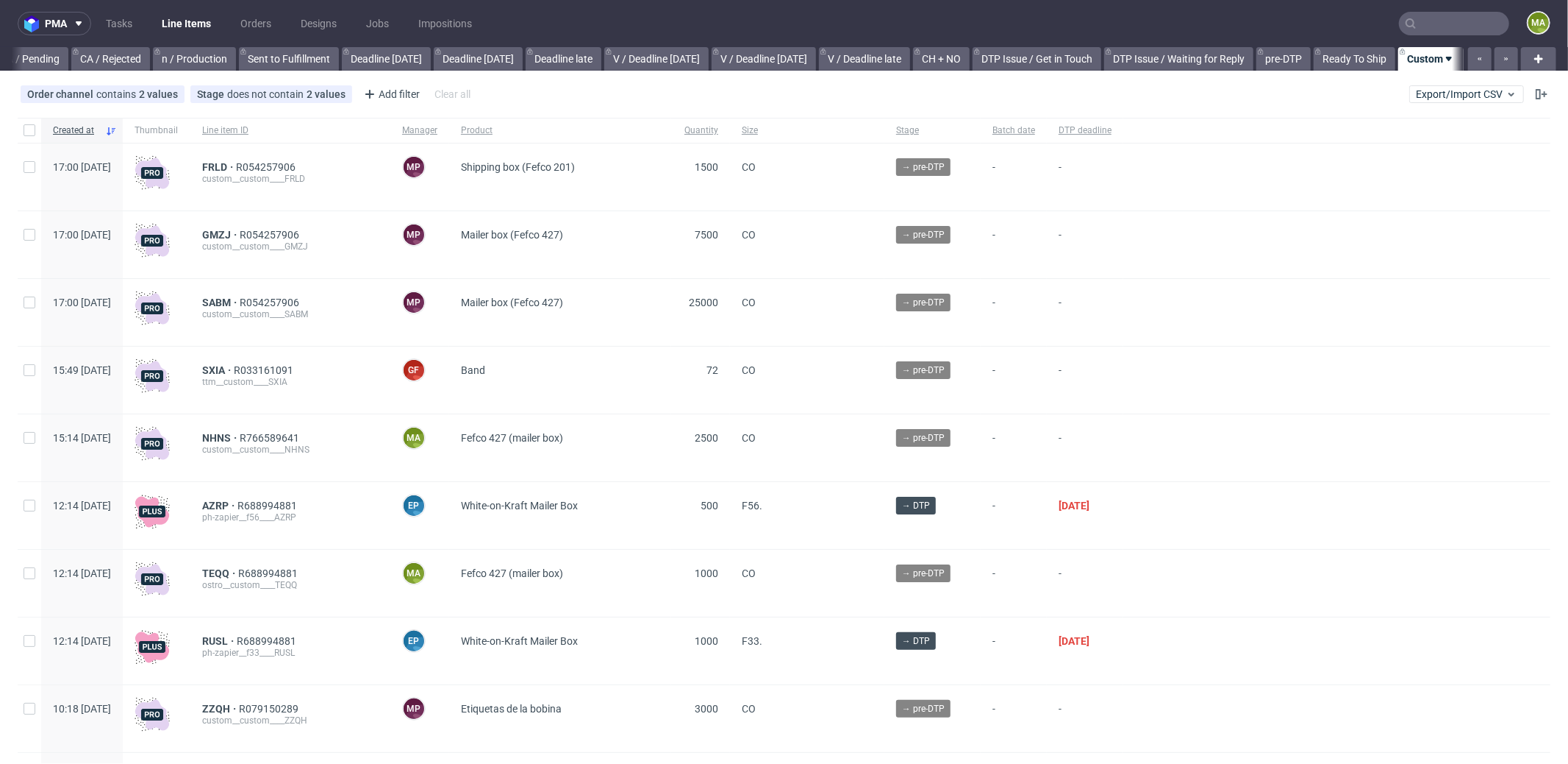
scroll to position [0, 1269]
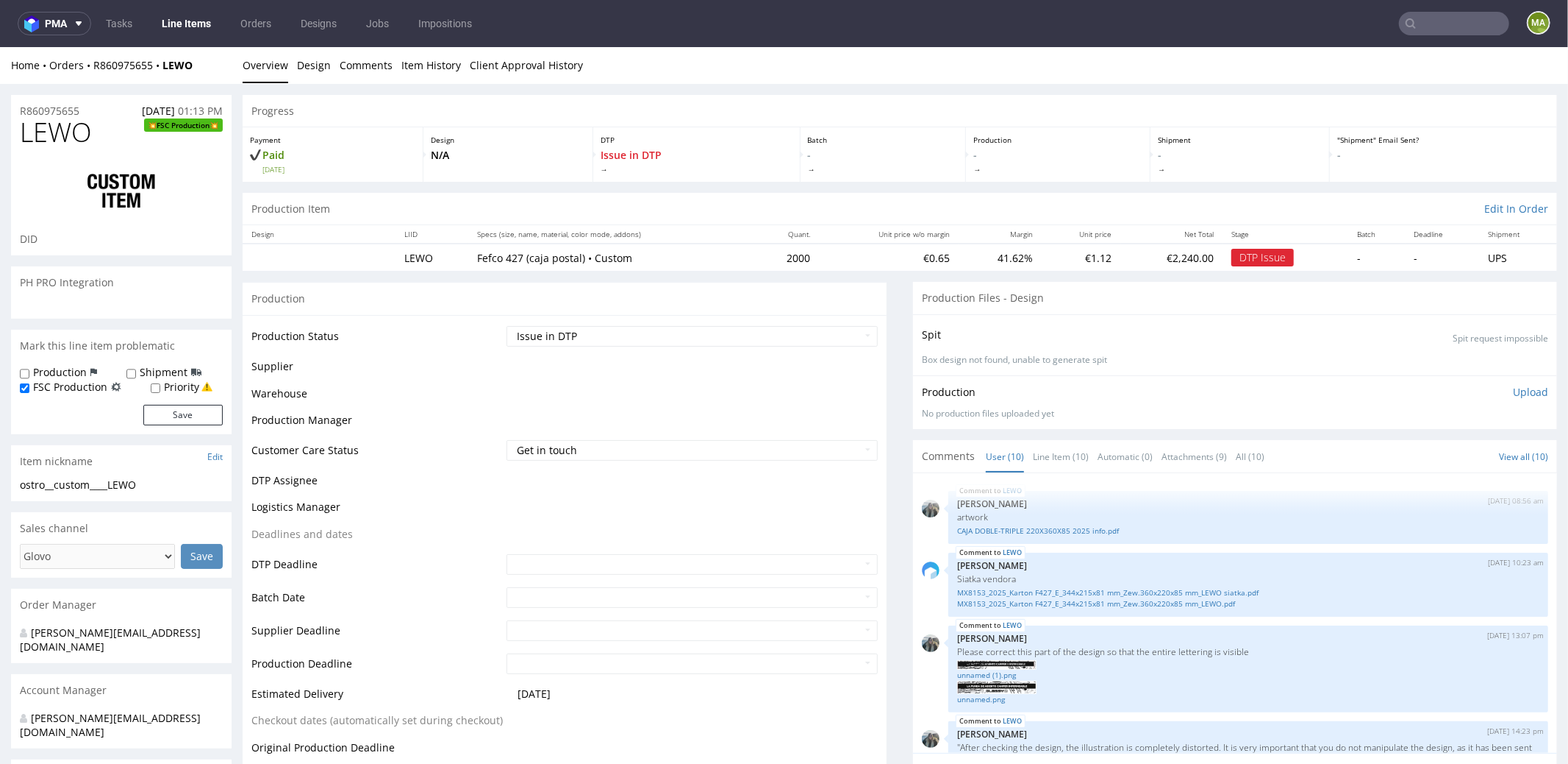
scroll to position [757, 0]
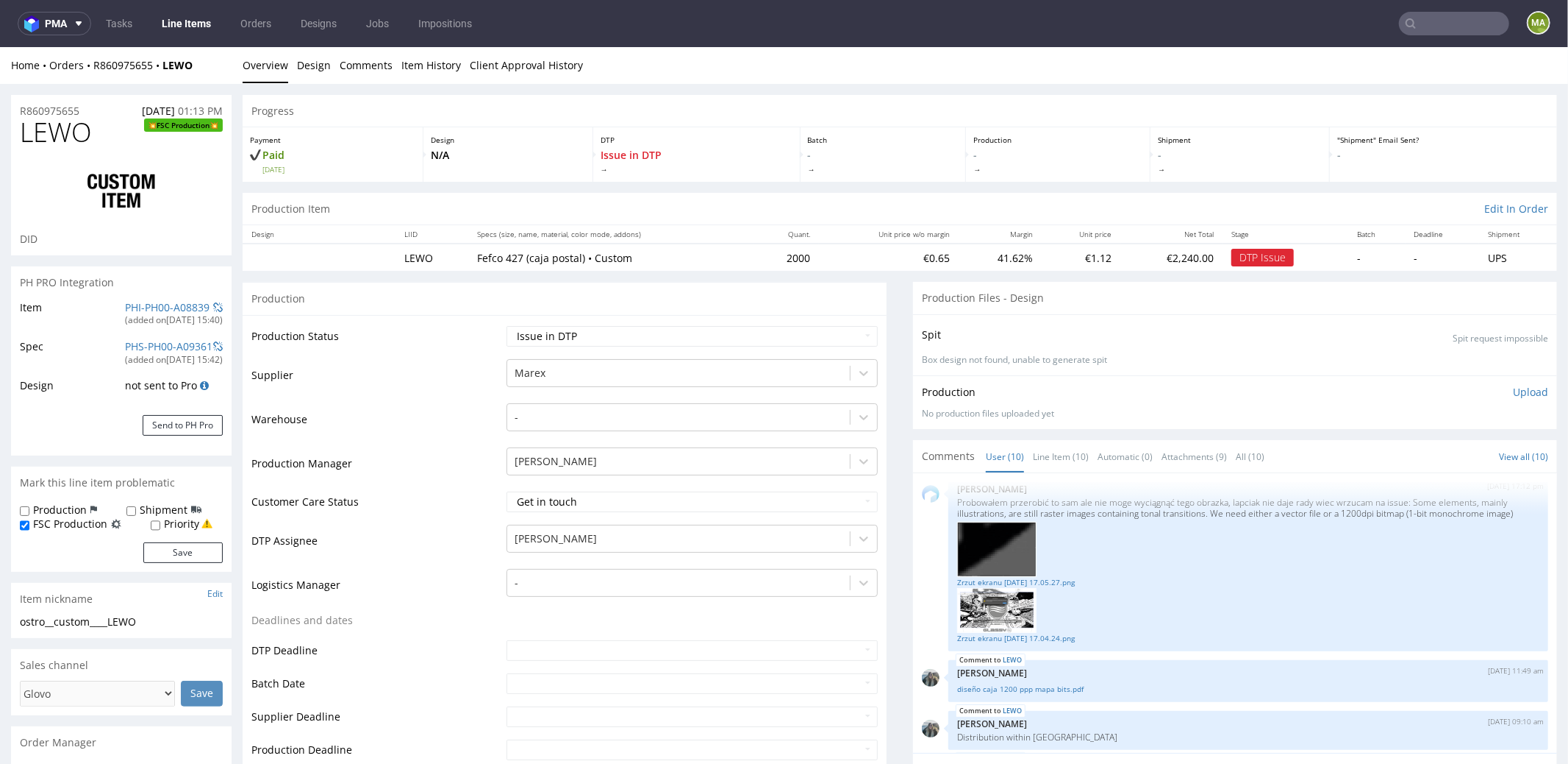
click at [145, 312] on div "PHI-PH00-A08839" at bounding box center [167, 306] width 84 height 15
click at [146, 310] on link "PHI-PH00-A08839" at bounding box center [167, 306] width 84 height 14
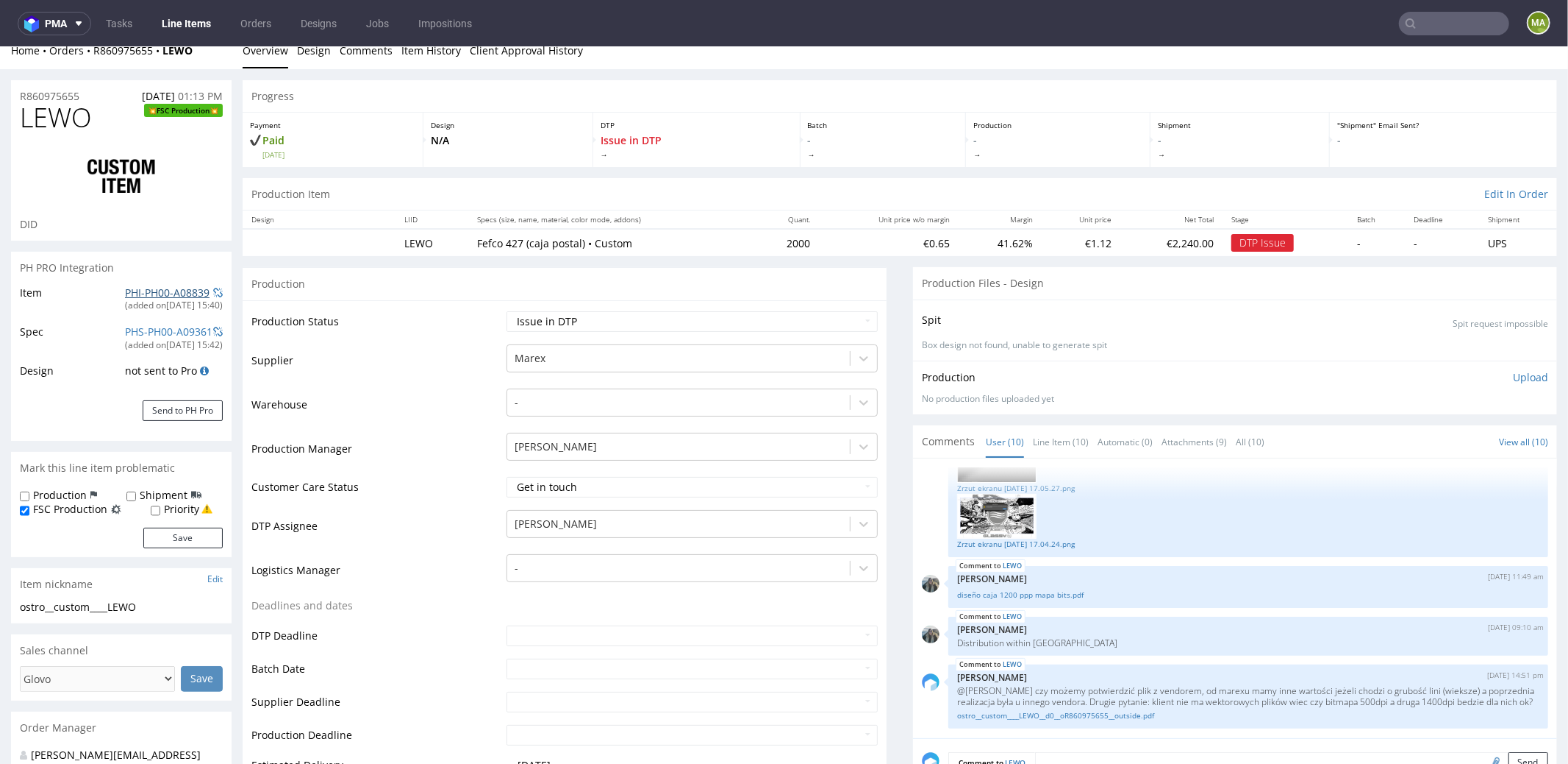
scroll to position [0, 0]
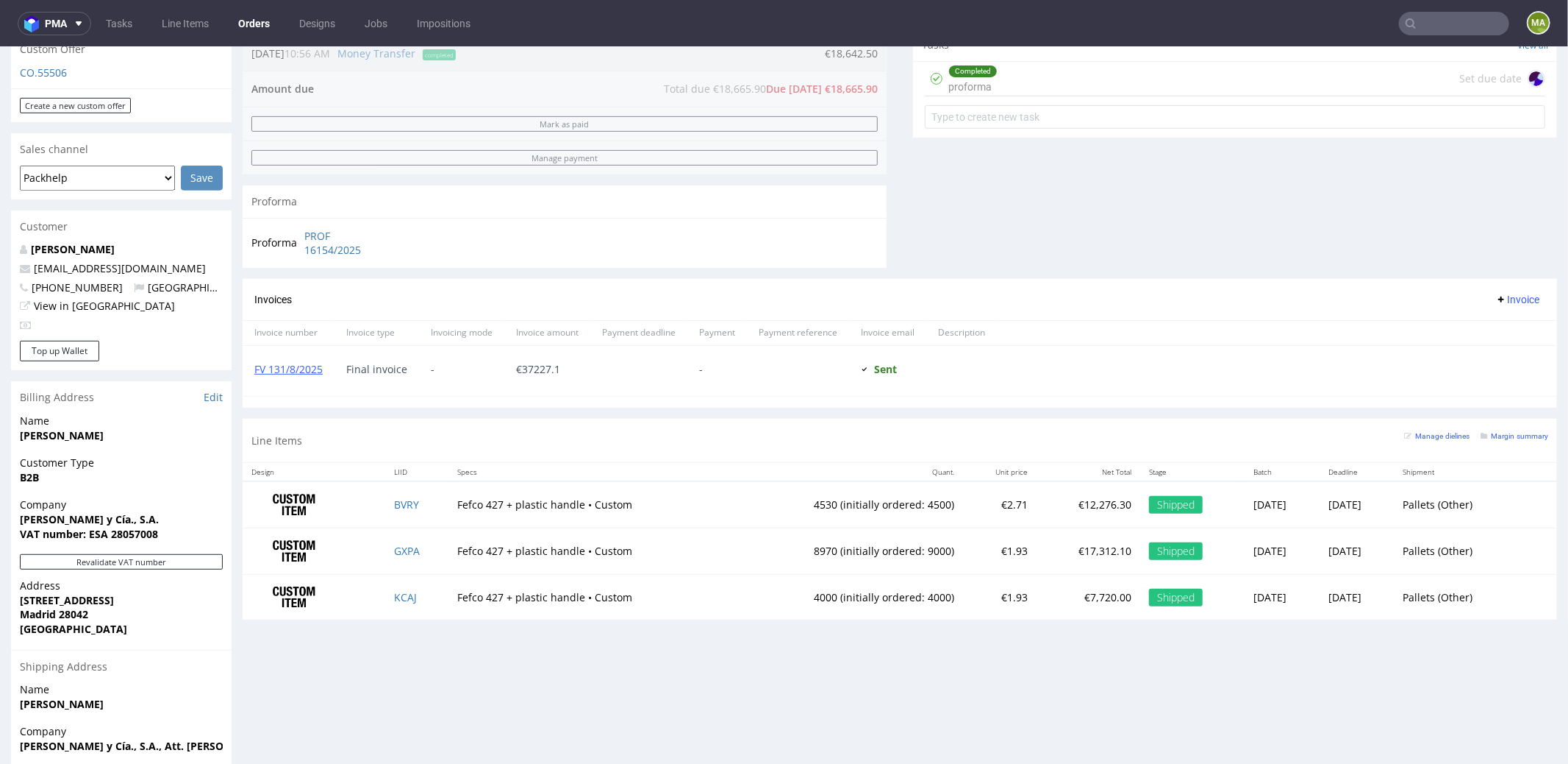
scroll to position [548, 0]
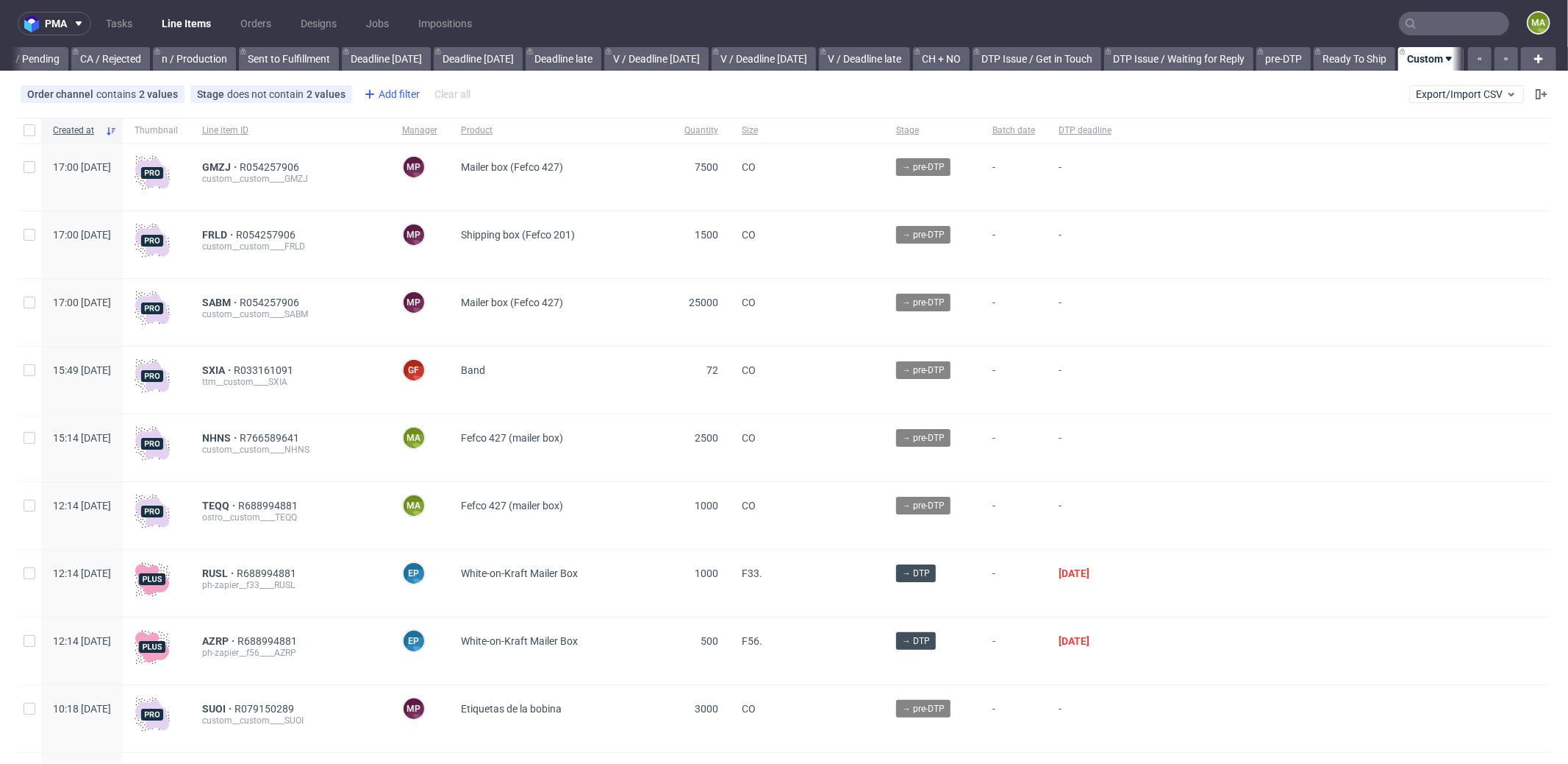
click at [402, 95] on div "Add filter" at bounding box center [390, 94] width 65 height 24
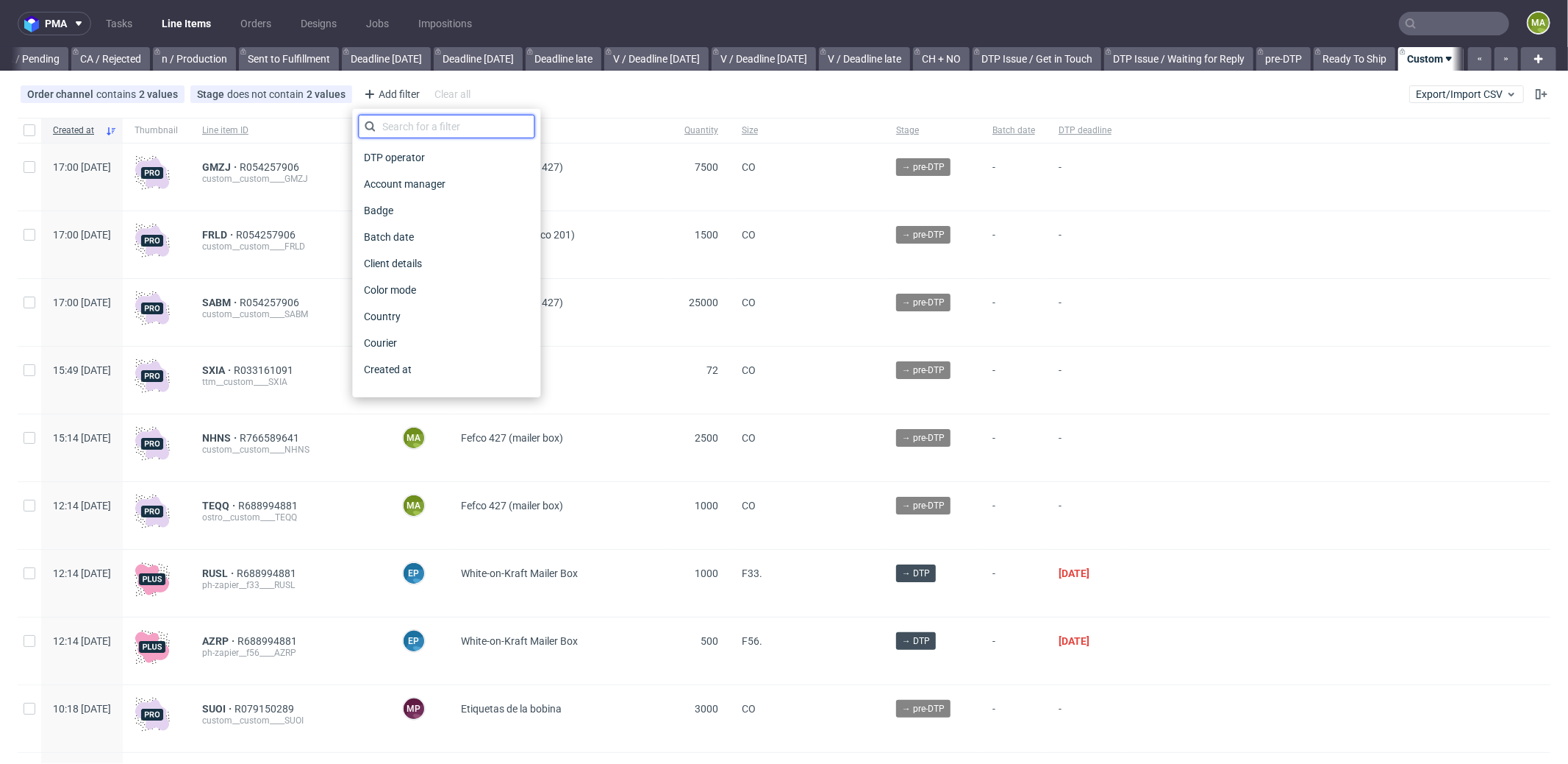
click at [430, 130] on input "text" at bounding box center [446, 126] width 176 height 24
type input "pro"
click at [466, 376] on div "Production manager" at bounding box center [446, 369] width 176 height 20
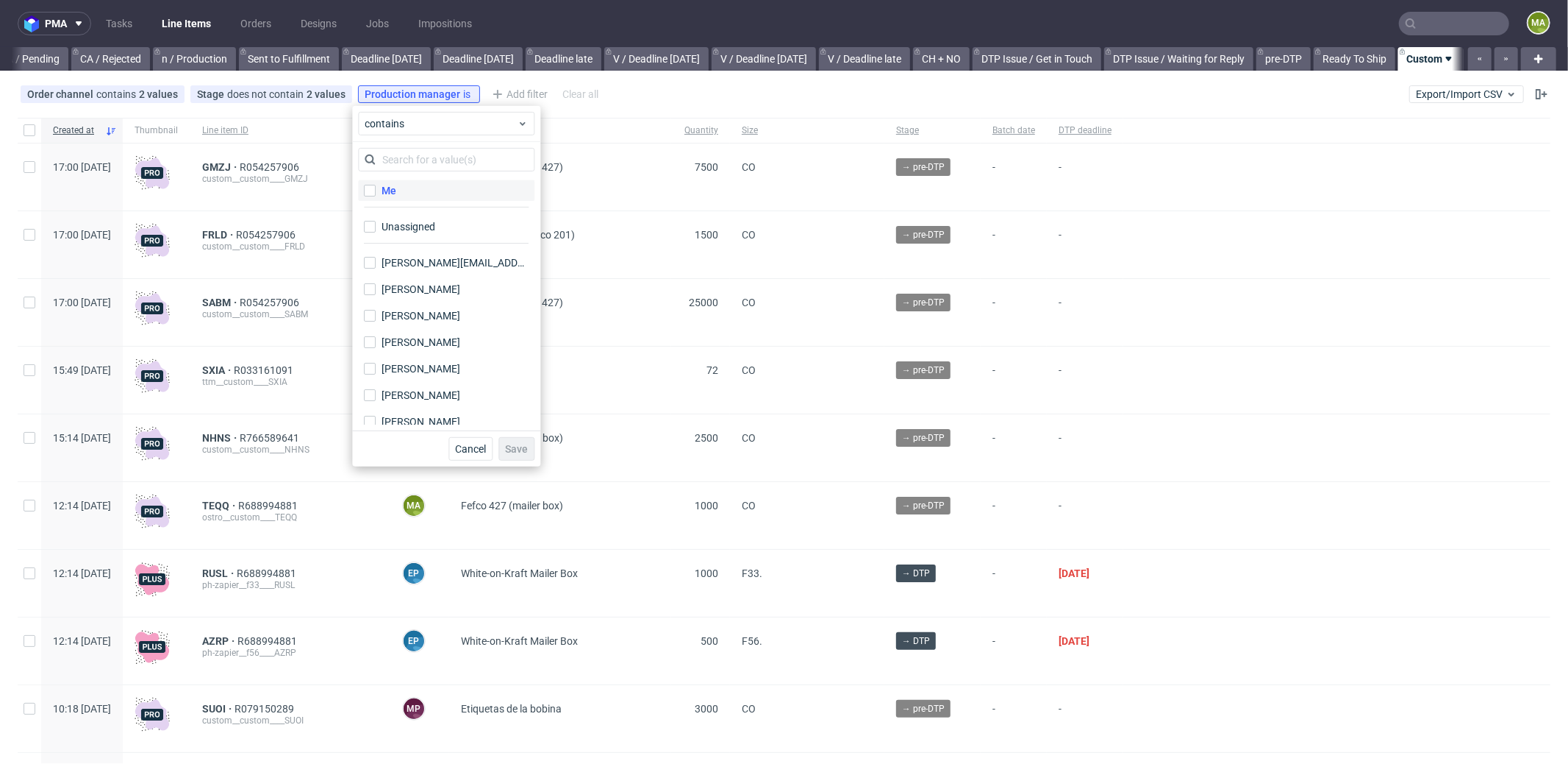
click at [388, 194] on div "Me" at bounding box center [388, 190] width 15 height 15
click at [376, 194] on input "Me" at bounding box center [369, 190] width 12 height 12
checkbox input "true"
click at [525, 453] on span "Save" at bounding box center [517, 449] width 23 height 11
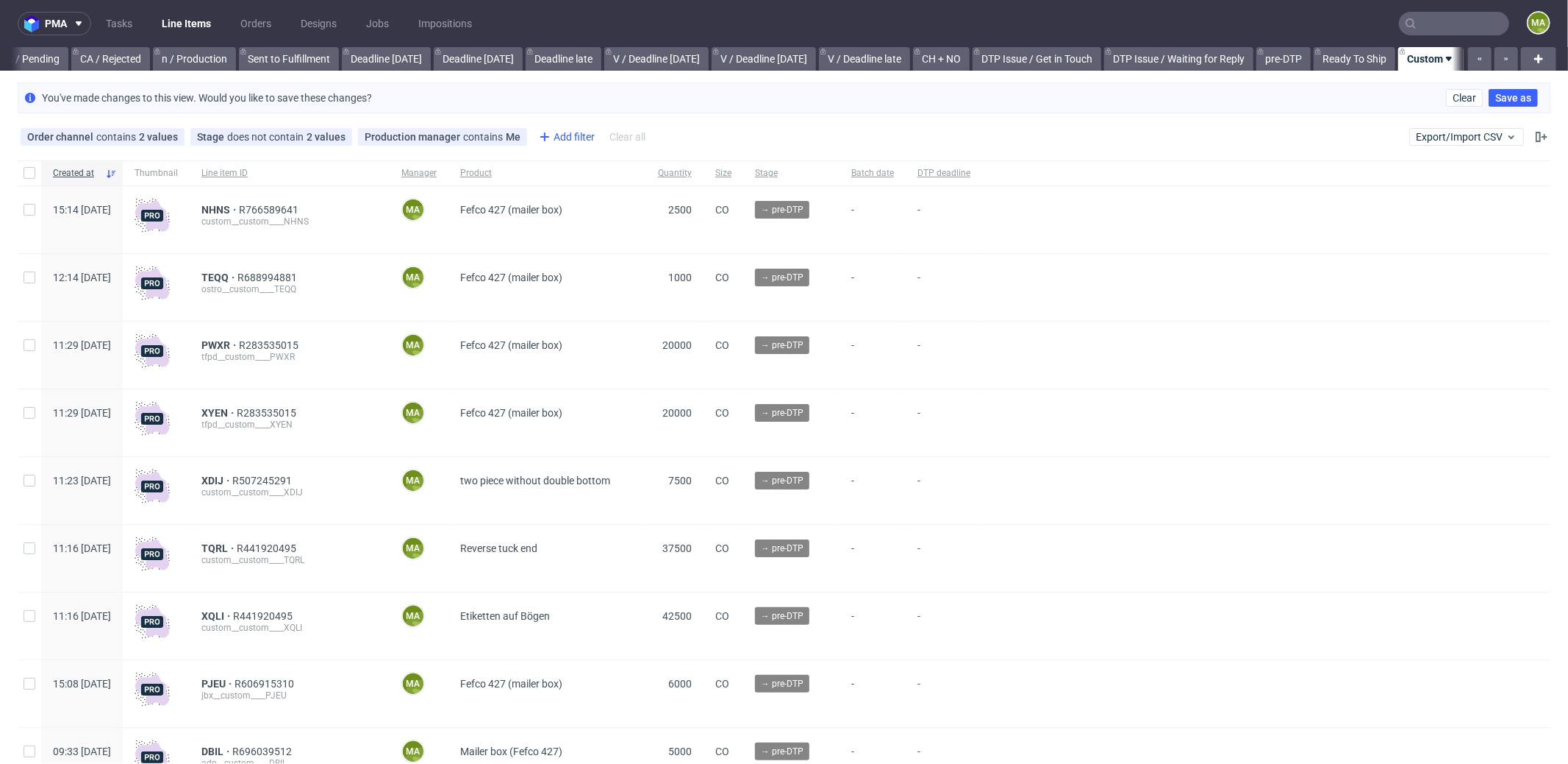
click at [557, 135] on div "Add filter" at bounding box center [565, 137] width 65 height 24
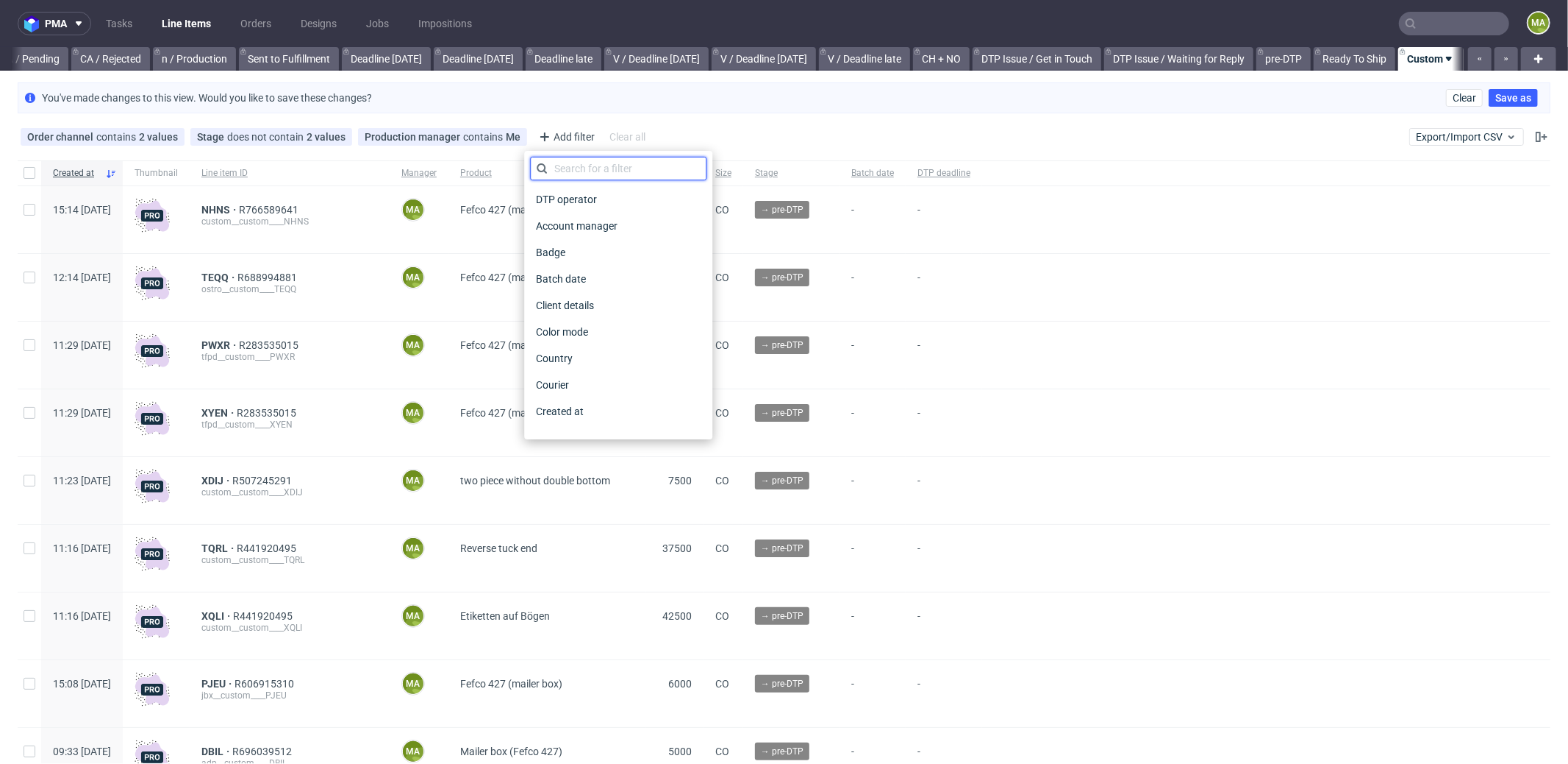
click at [573, 172] on input "text" at bounding box center [618, 169] width 176 height 24
type input "pro"
click at [593, 380] on span "Production deadline" at bounding box center [584, 384] width 106 height 20
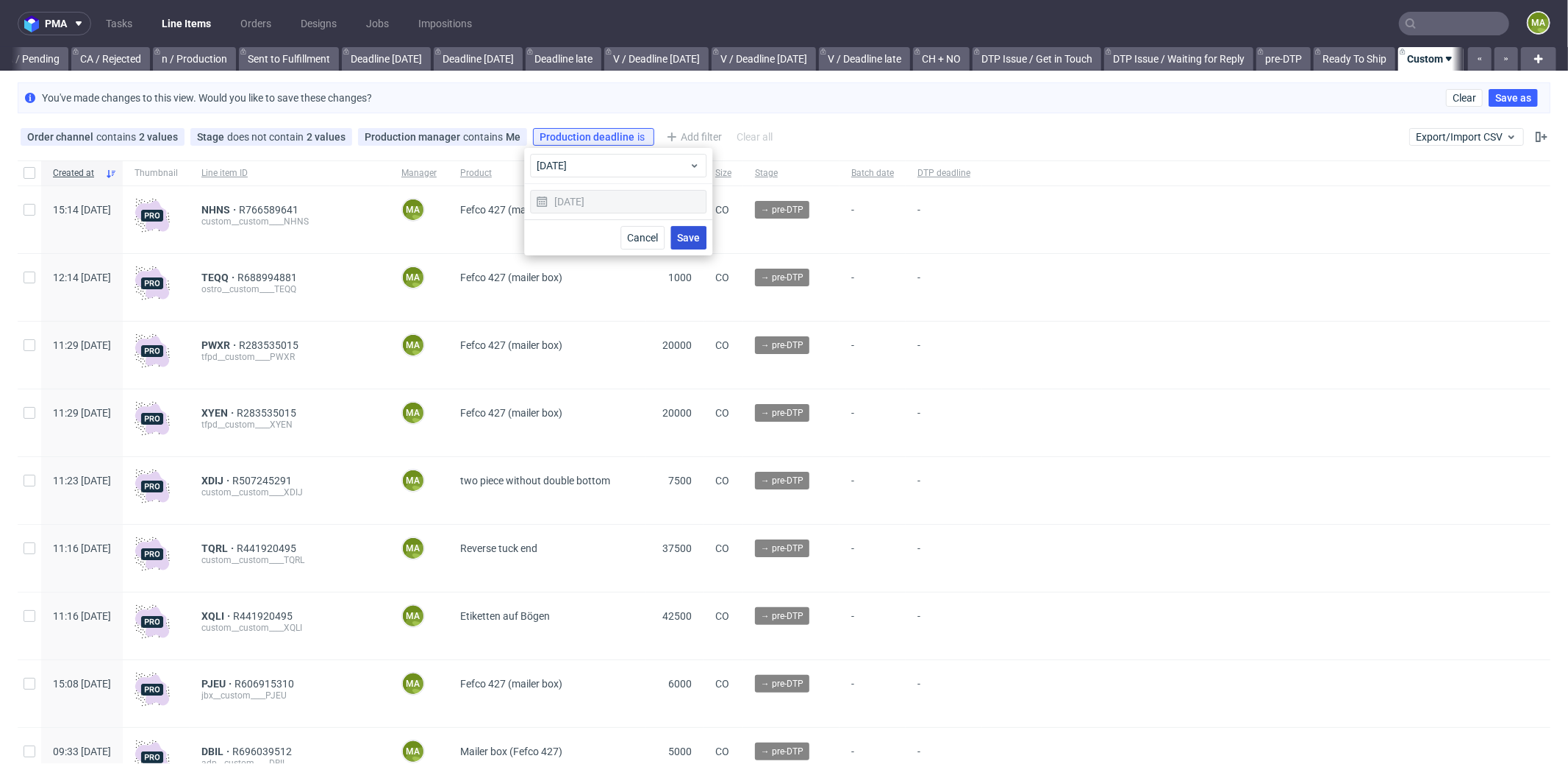
click at [678, 238] on span "Save" at bounding box center [689, 238] width 23 height 11
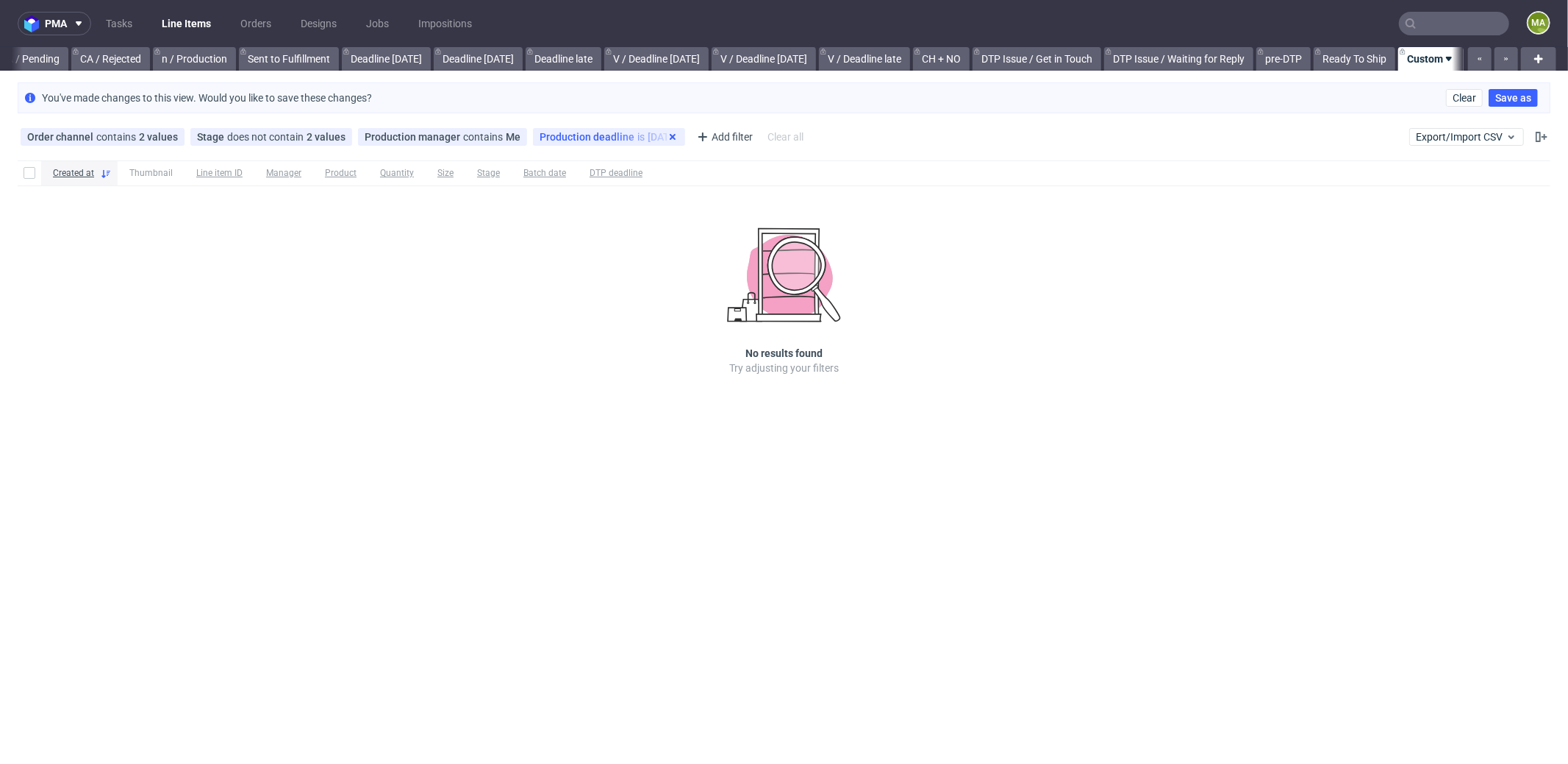
click at [667, 138] on icon at bounding box center [672, 137] width 12 height 12
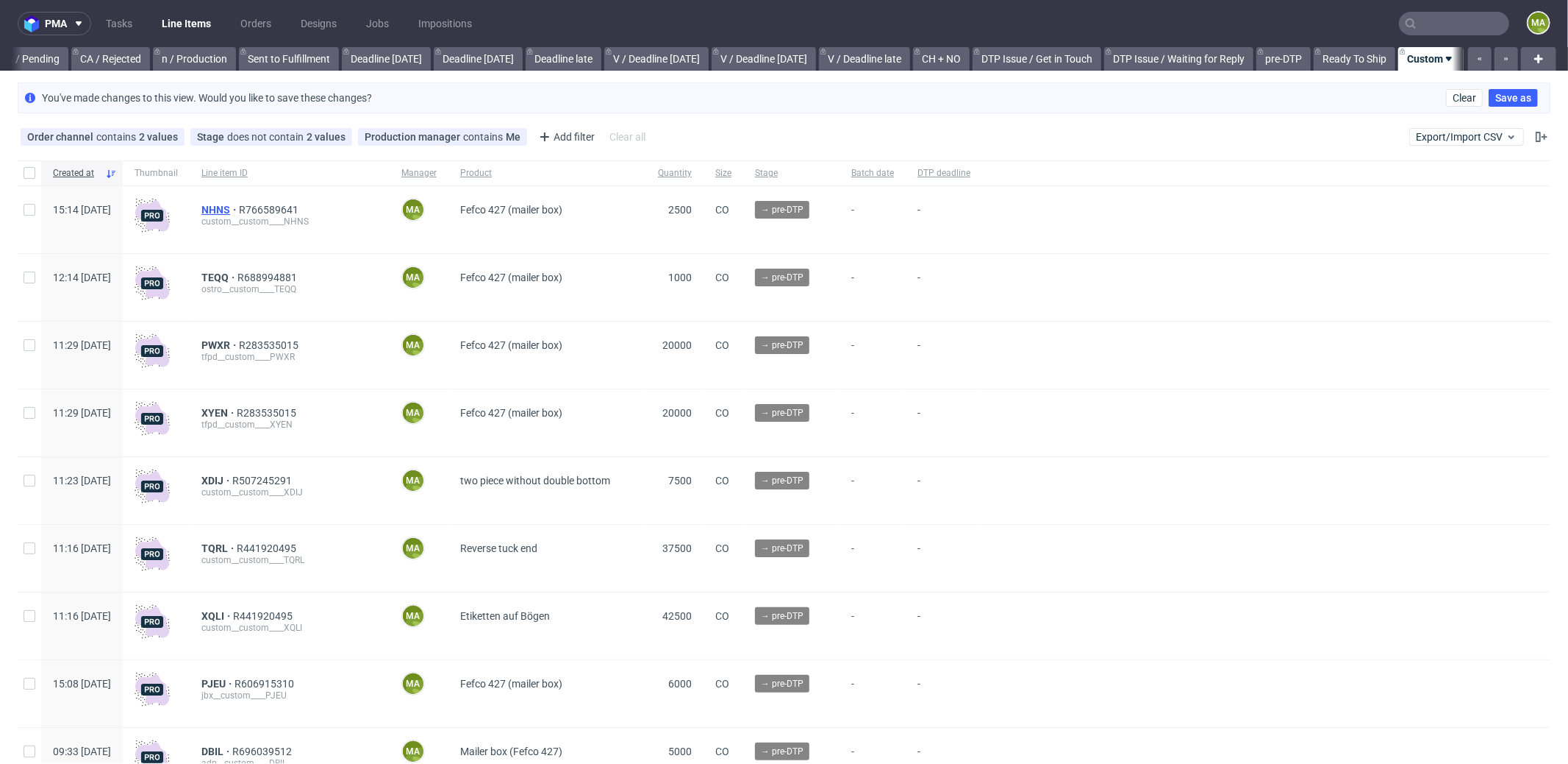
click at [239, 213] on span "NHNS" at bounding box center [220, 209] width 37 height 12
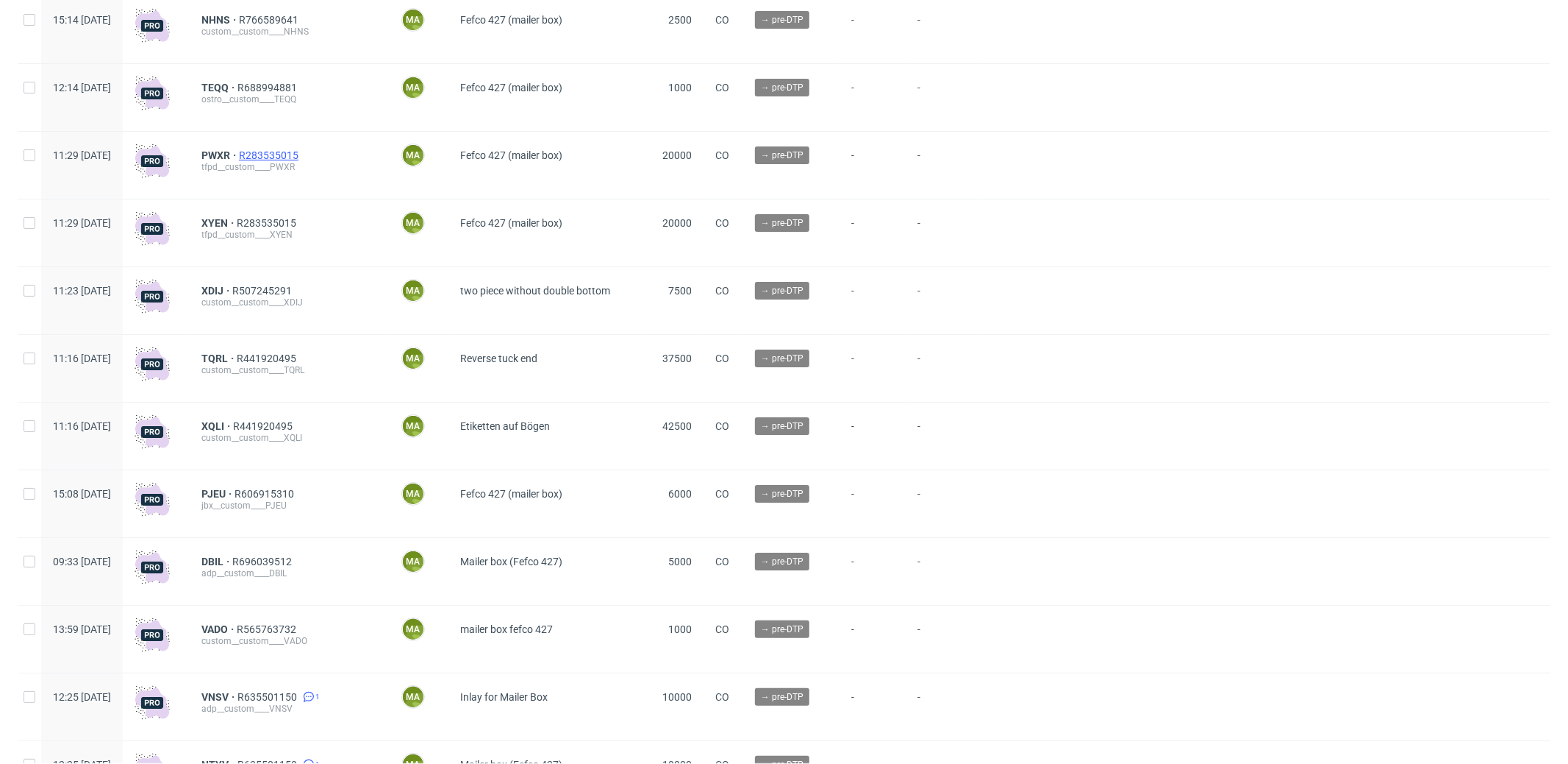
scroll to position [192, 0]
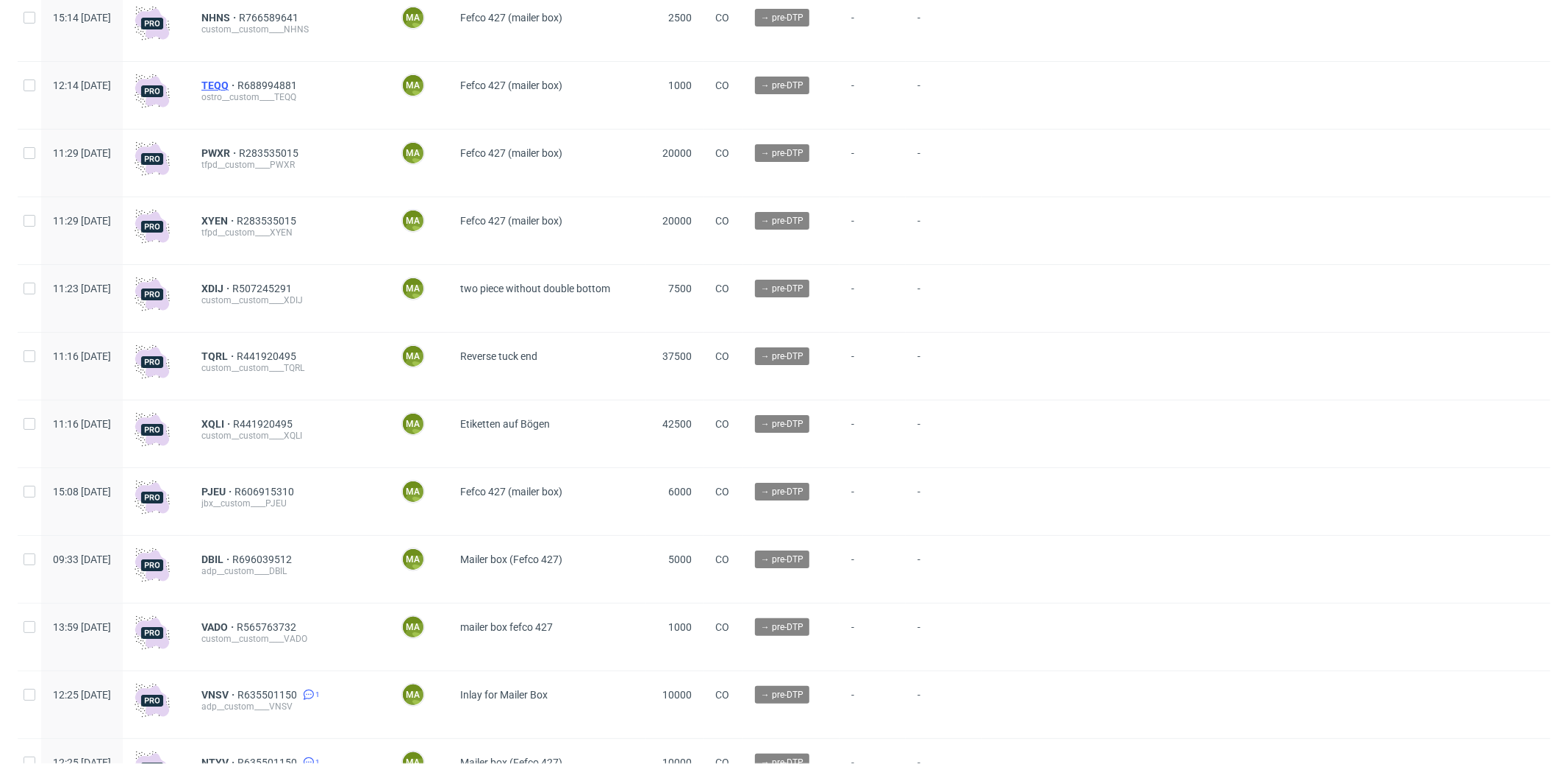
click at [238, 85] on span "TEQQ" at bounding box center [219, 85] width 36 height 12
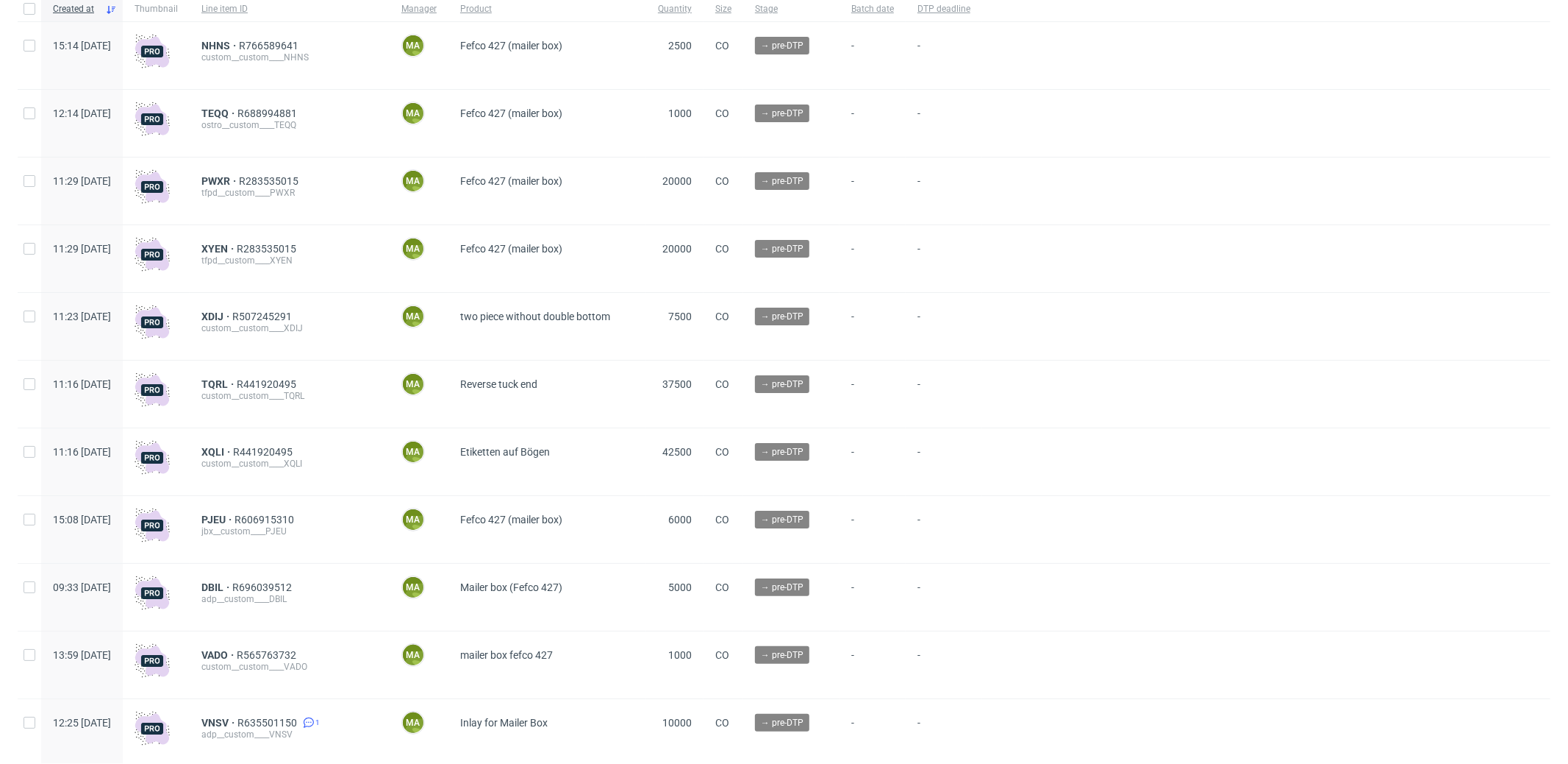
scroll to position [193, 0]
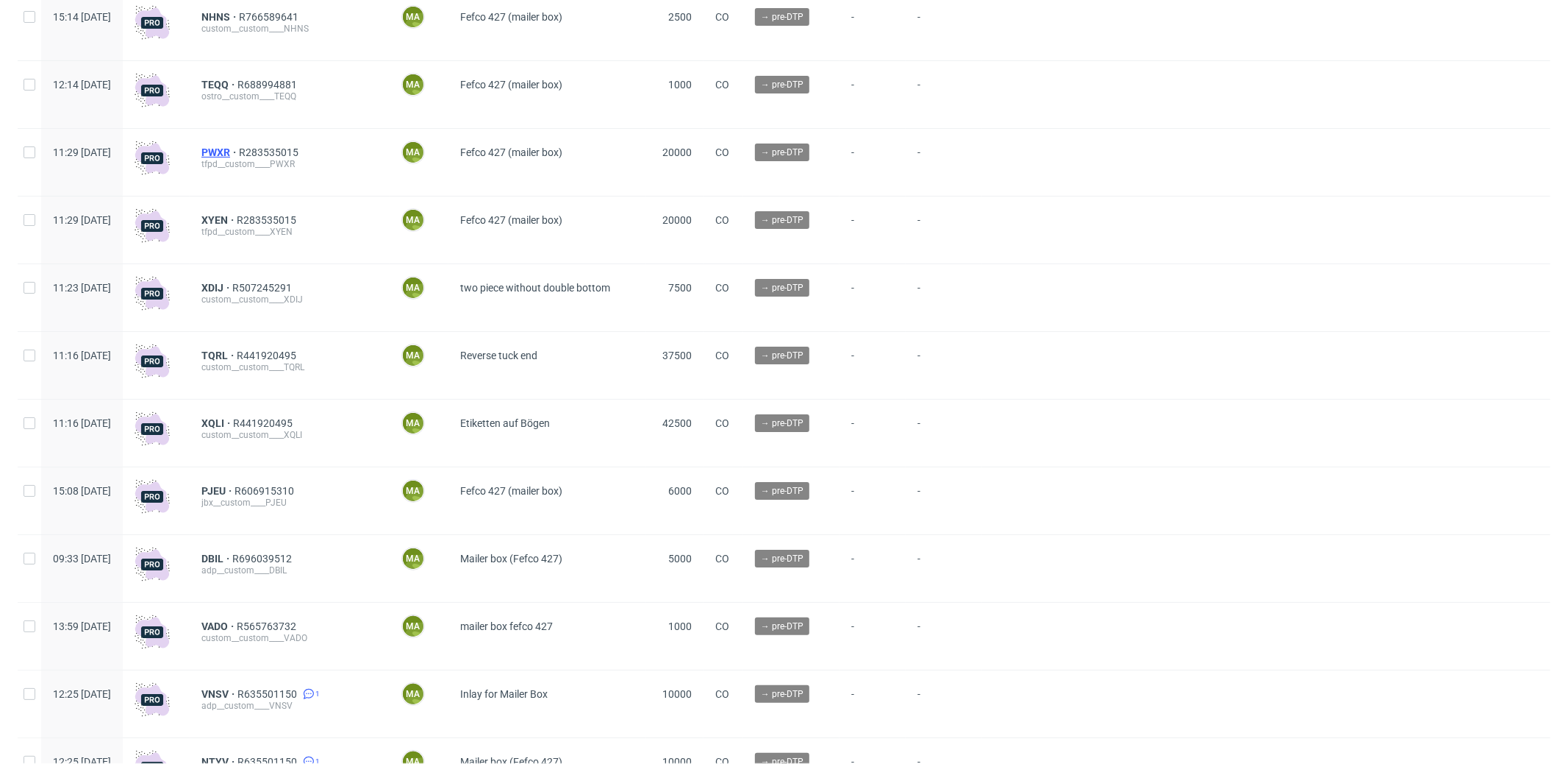
click at [239, 151] on span "PWXR" at bounding box center [220, 152] width 37 height 12
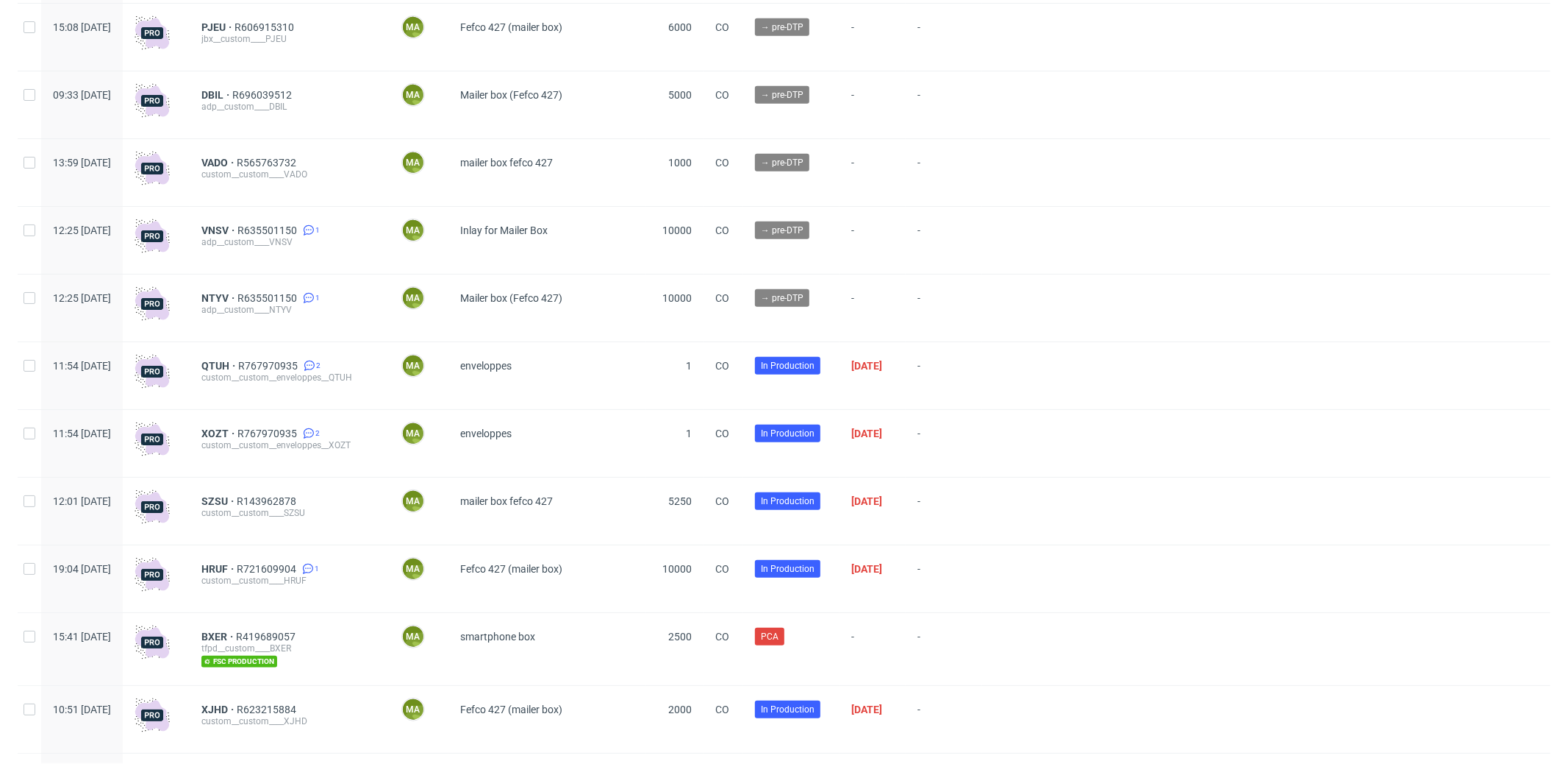
scroll to position [666, 0]
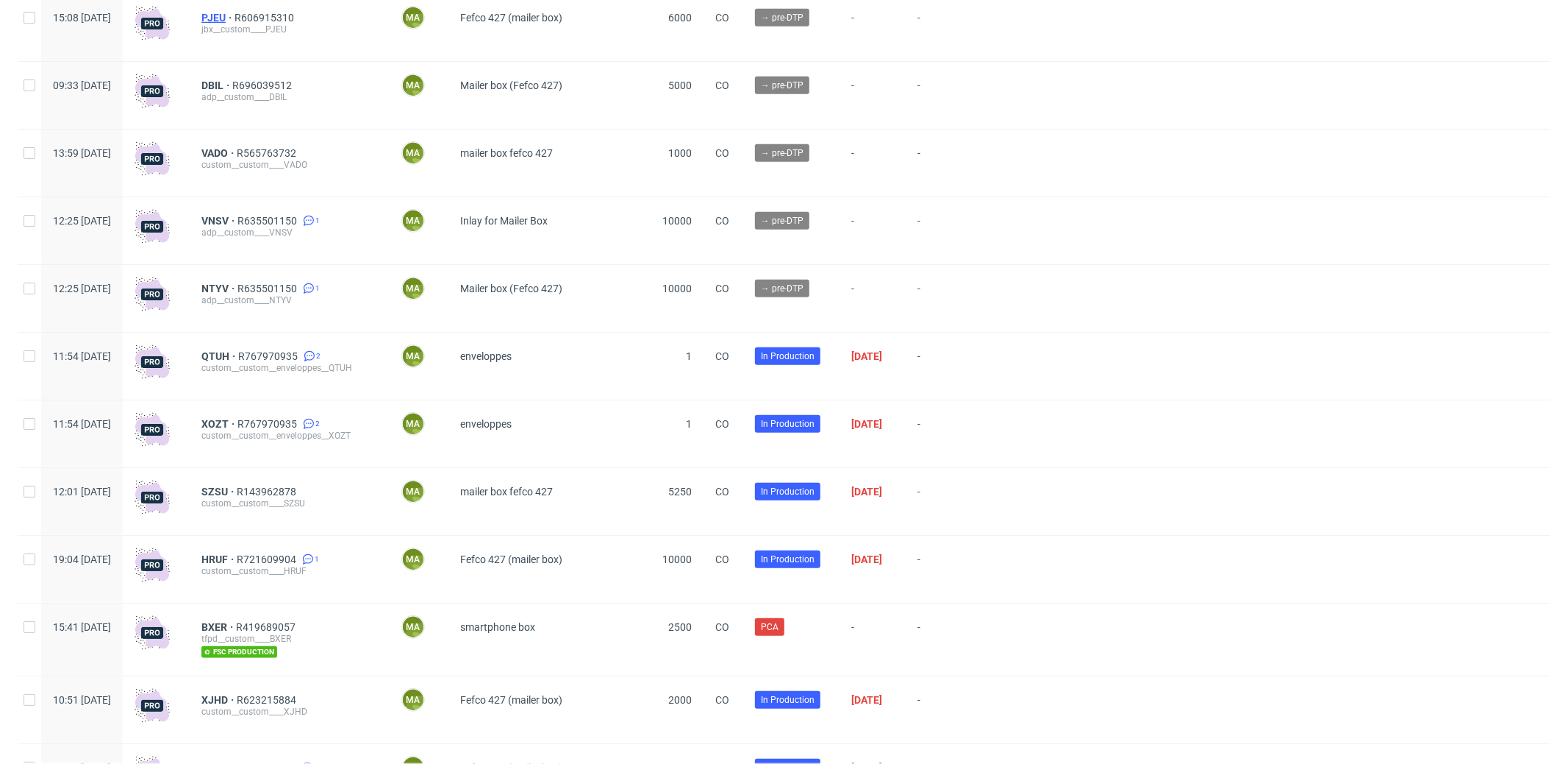
click at [234, 20] on span "PJEU" at bounding box center [217, 17] width 33 height 12
click at [232, 88] on span "DBIL" at bounding box center [216, 85] width 31 height 12
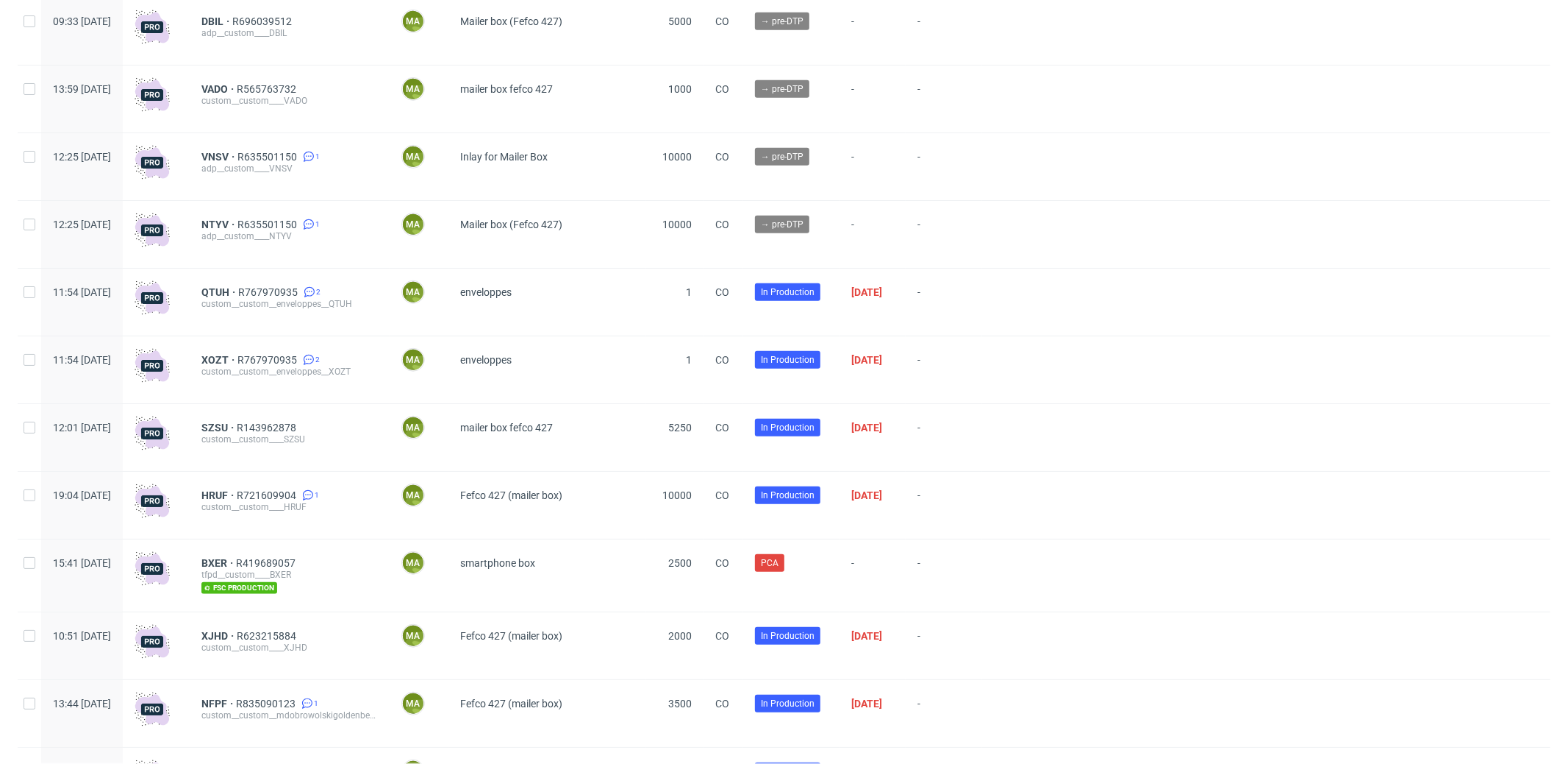
scroll to position [769, 0]
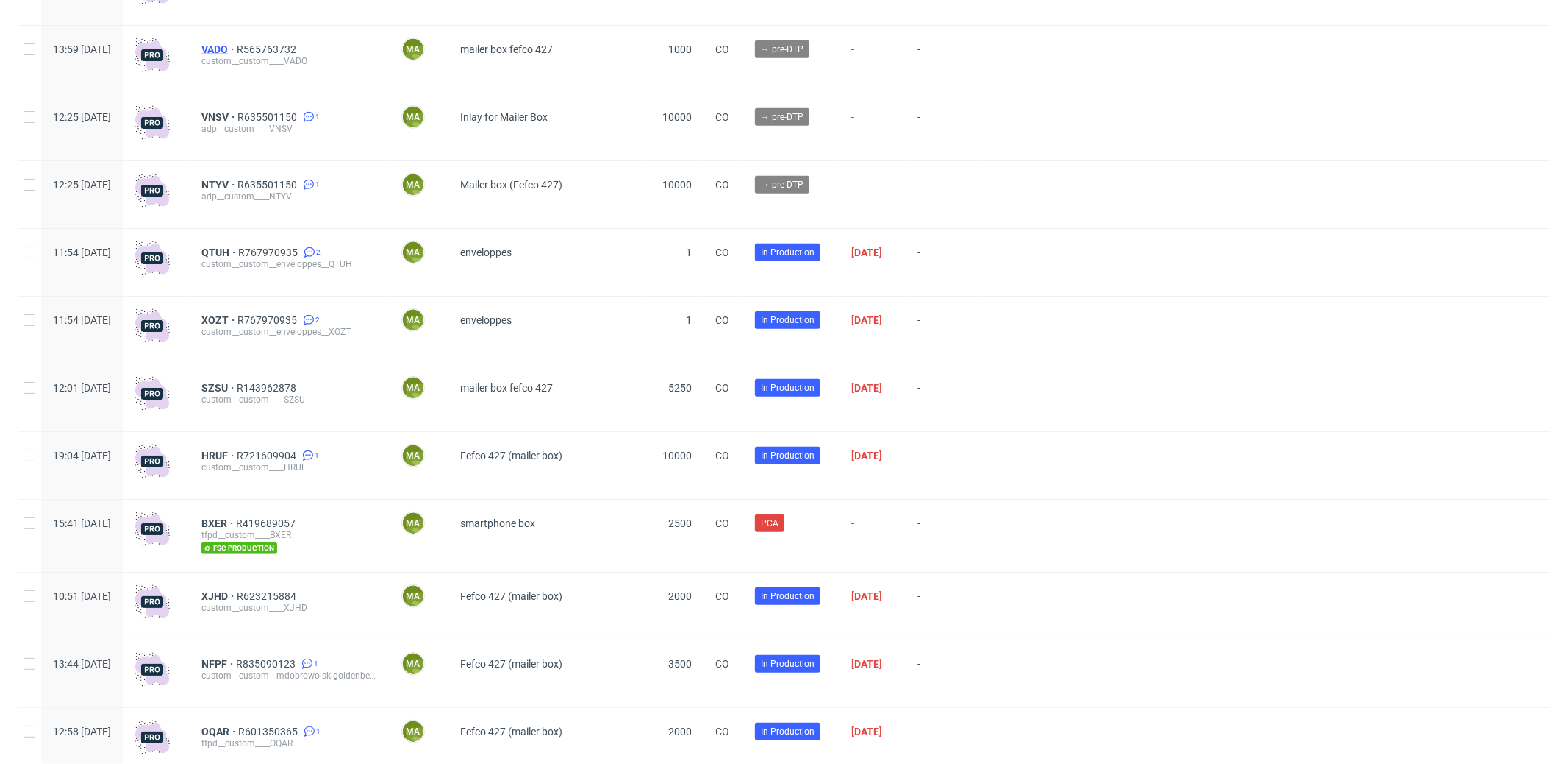
click at [237, 54] on span "VADO" at bounding box center [219, 49] width 35 height 12
click at [238, 117] on span "VNSV" at bounding box center [219, 116] width 36 height 12
click at [238, 183] on span "NTYV" at bounding box center [219, 184] width 36 height 12
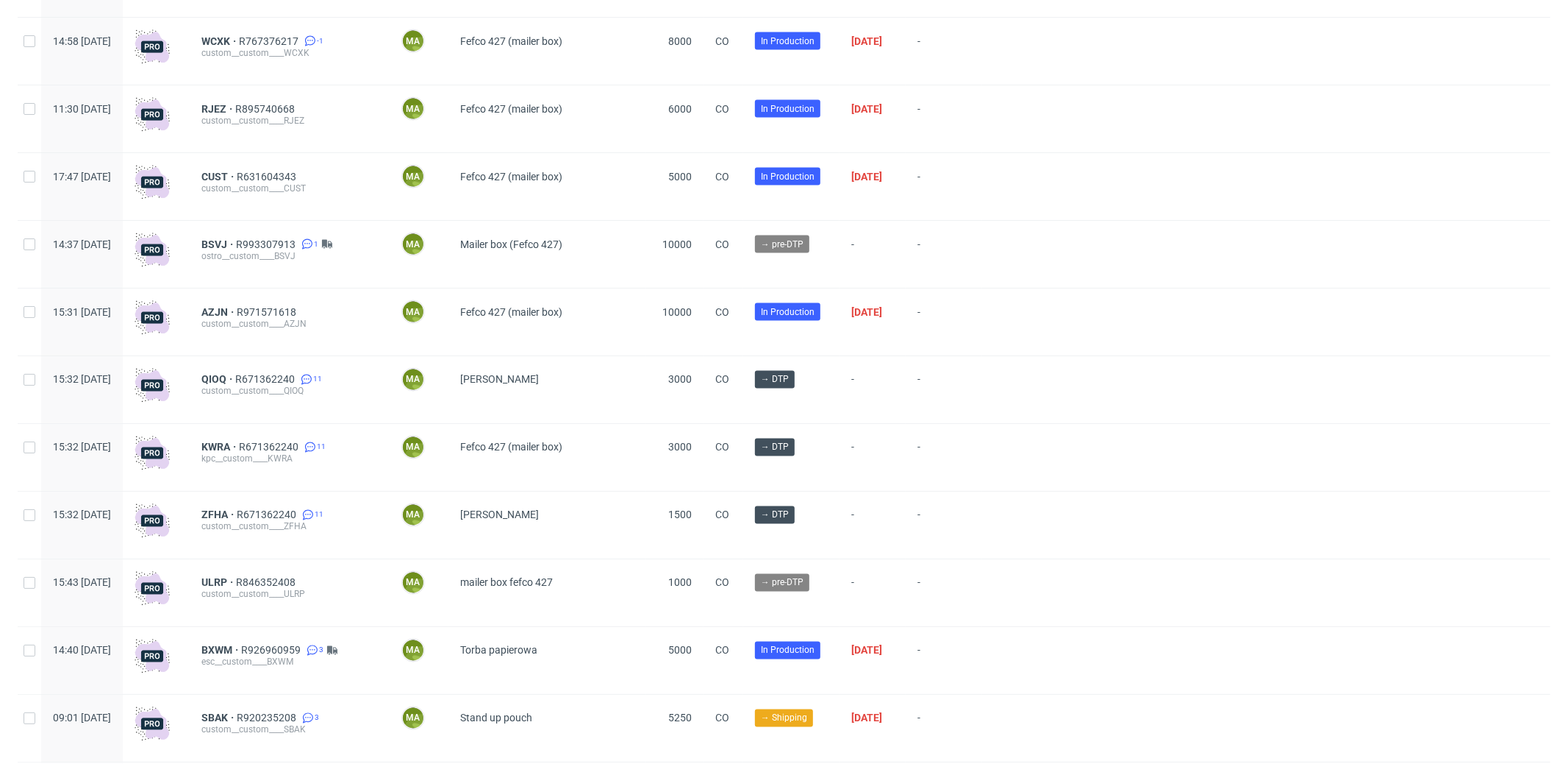
scroll to position [2003, 0]
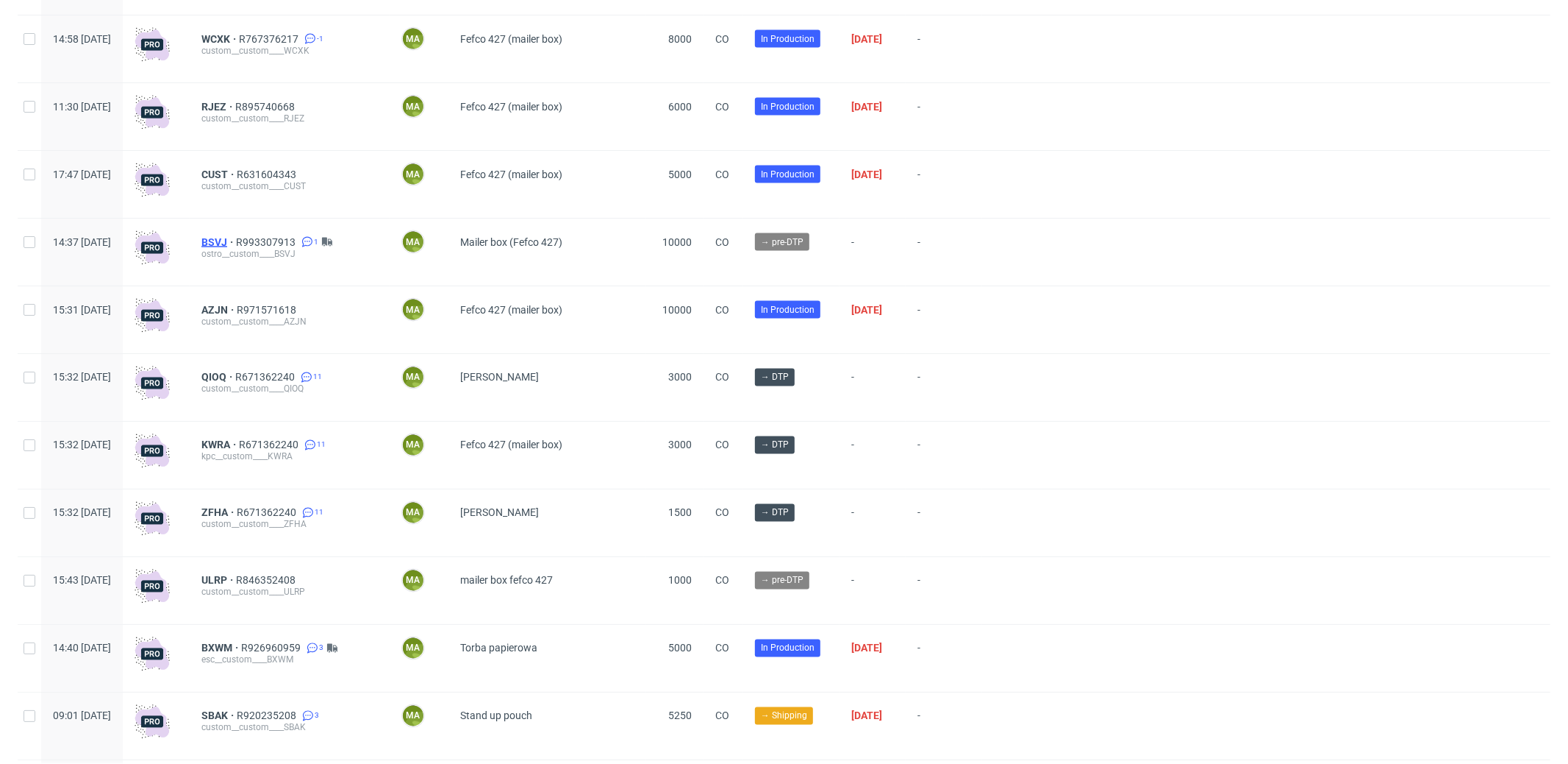
click at [236, 248] on span "BSVJ" at bounding box center [218, 241] width 35 height 12
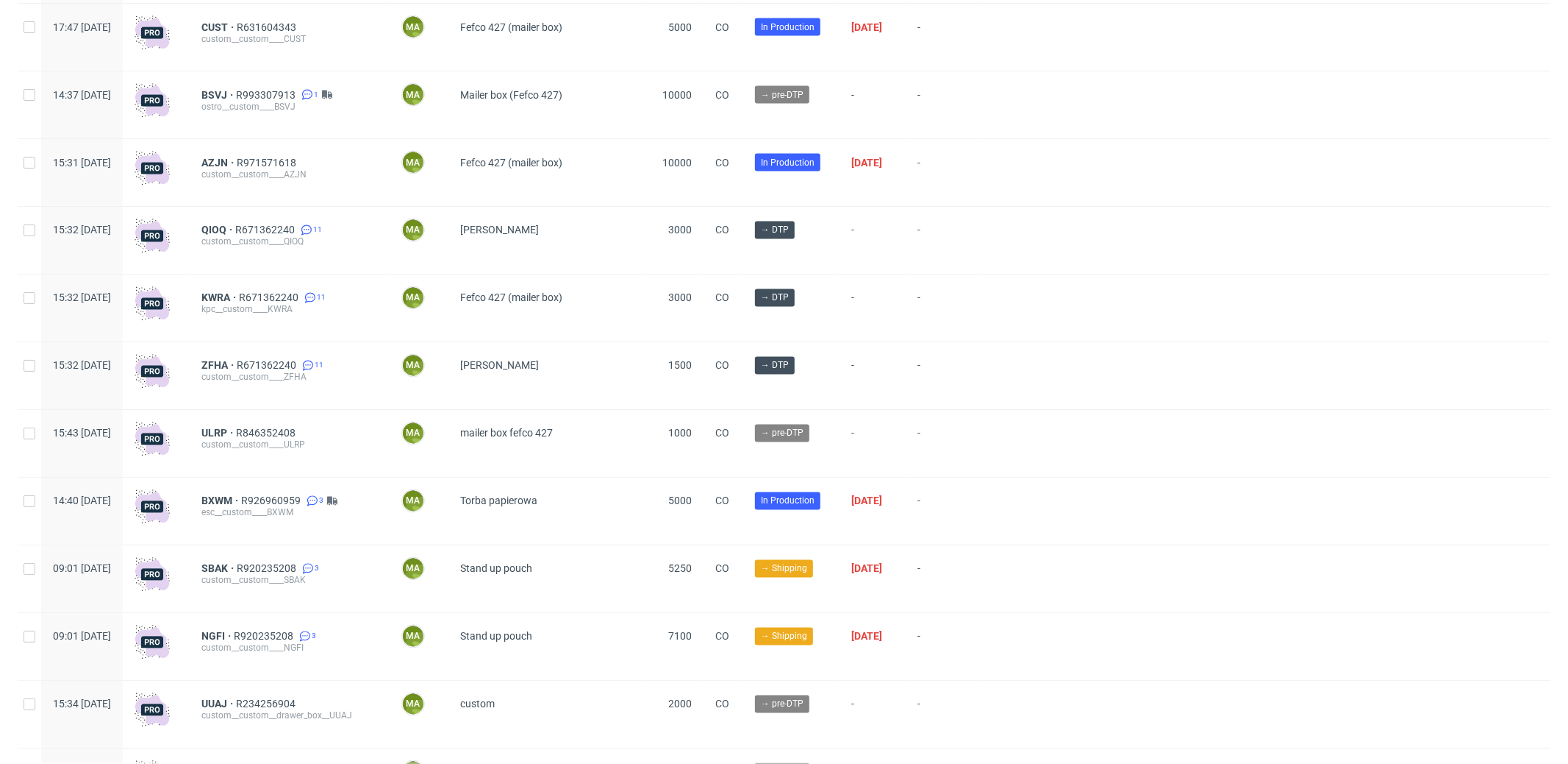
scroll to position [2166, 0]
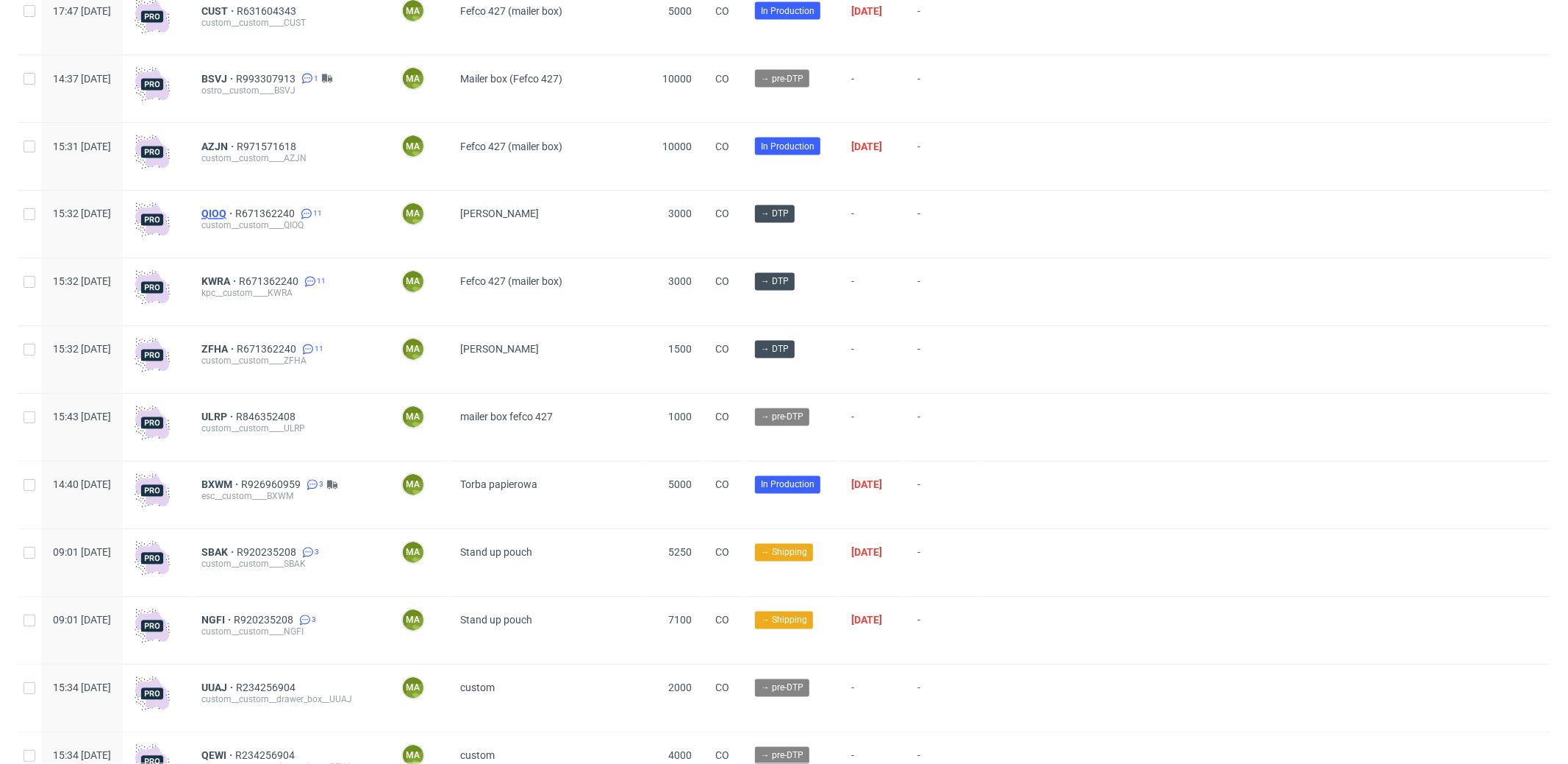
click at [235, 217] on span "QIOQ" at bounding box center [218, 214] width 34 height 12
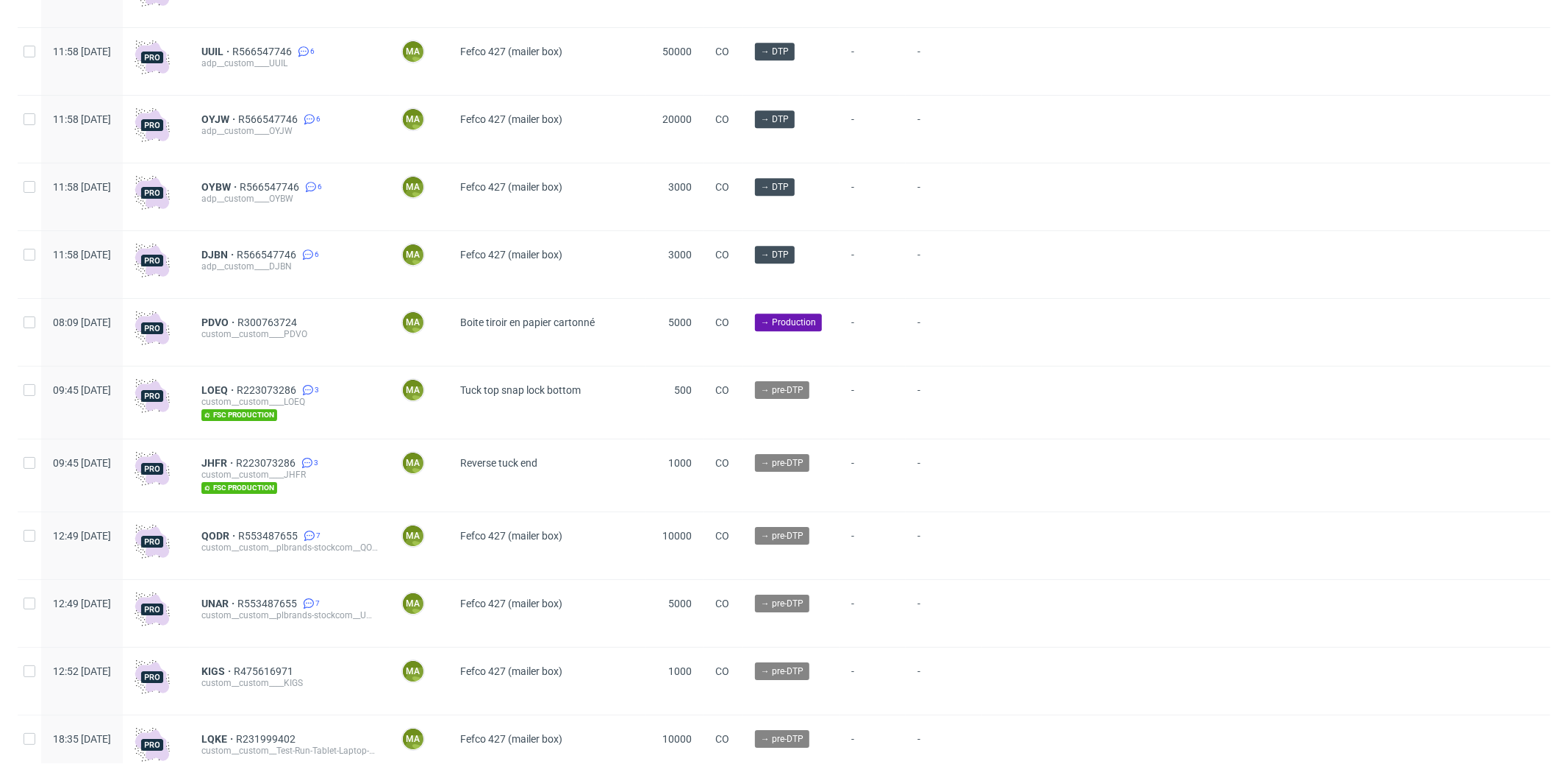
scroll to position [3895, 0]
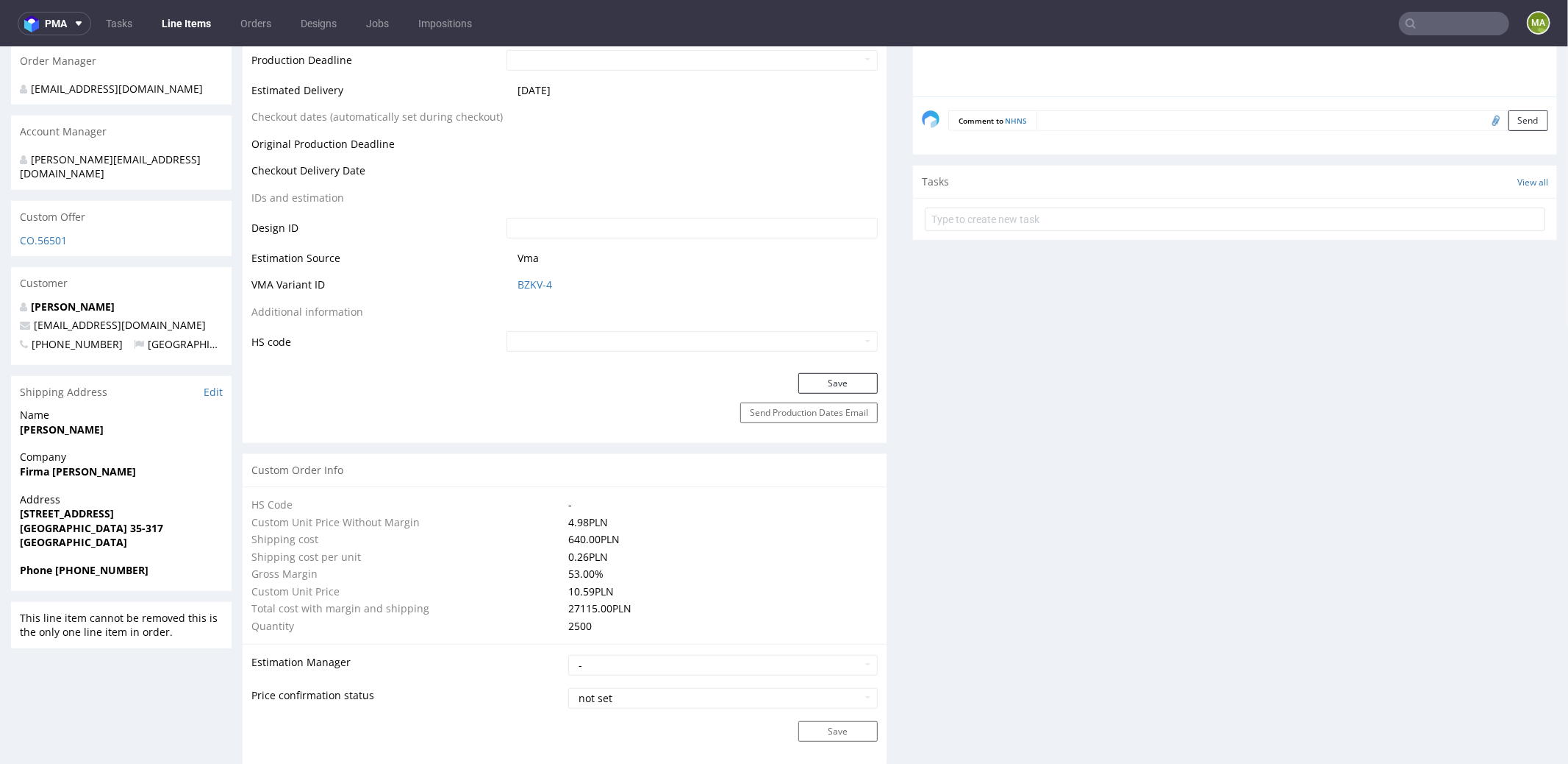
scroll to position [92, 0]
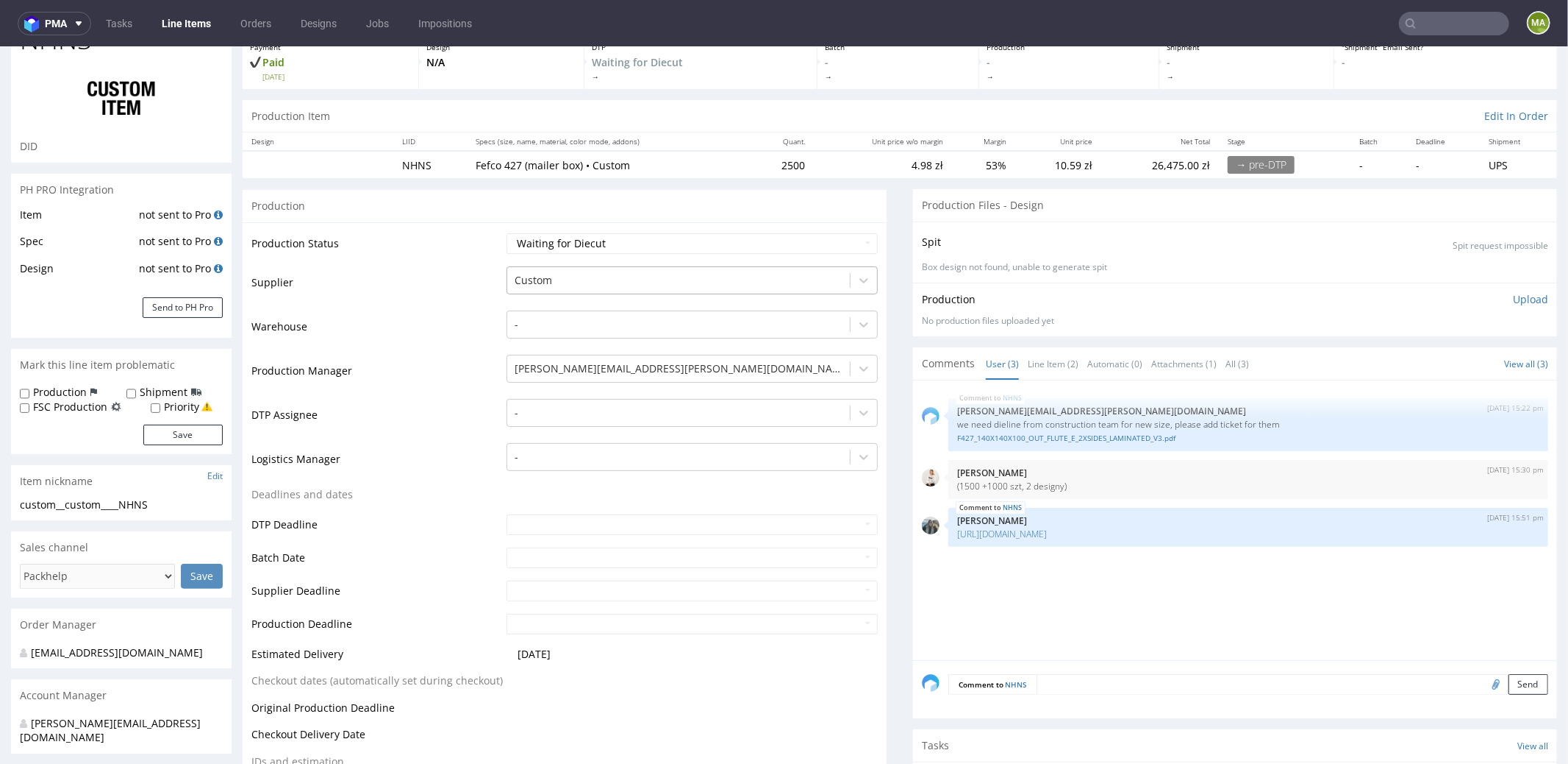
click at [577, 271] on div at bounding box center [678, 280] width 328 height 18
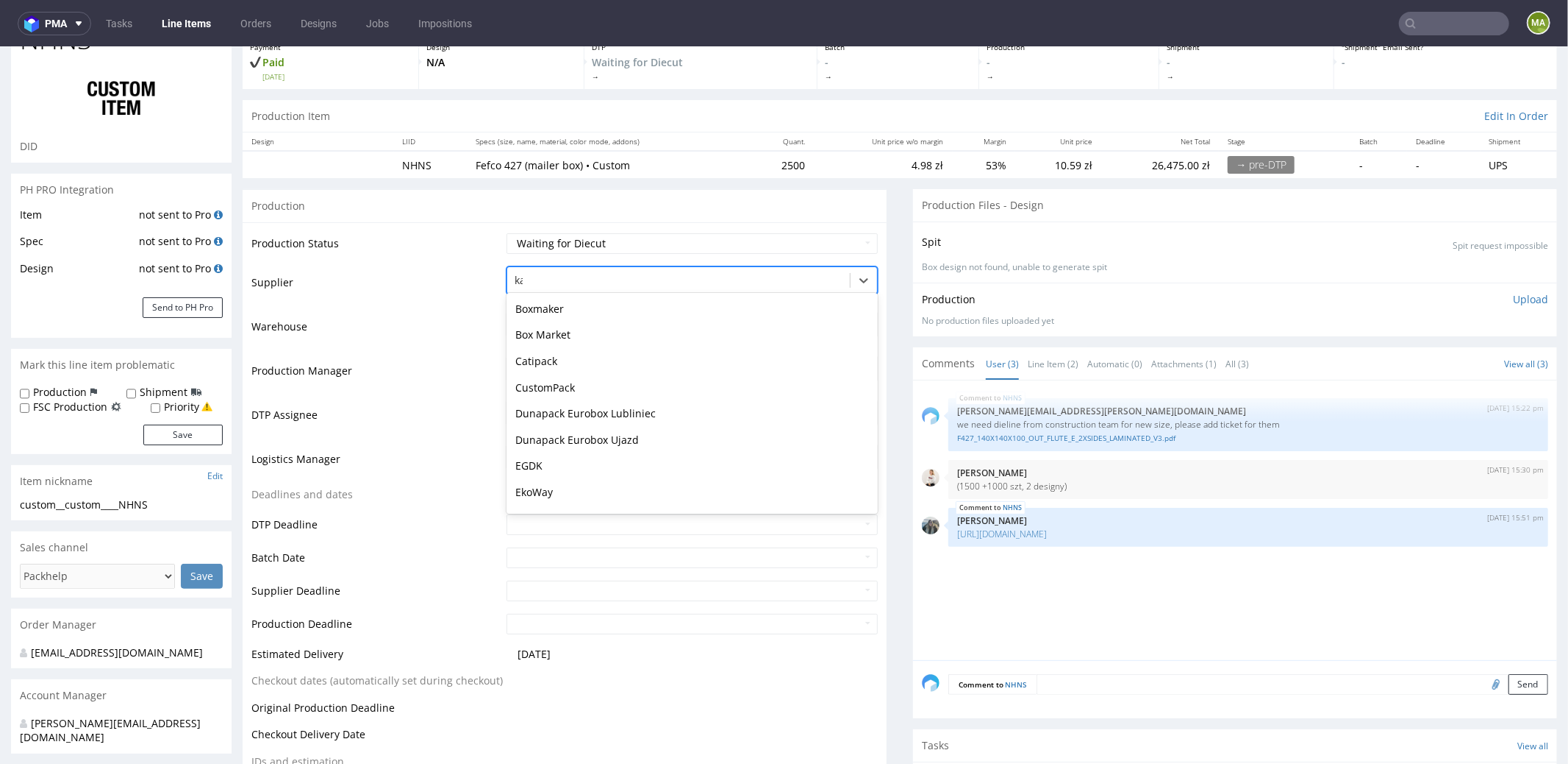
scroll to position [0, 0]
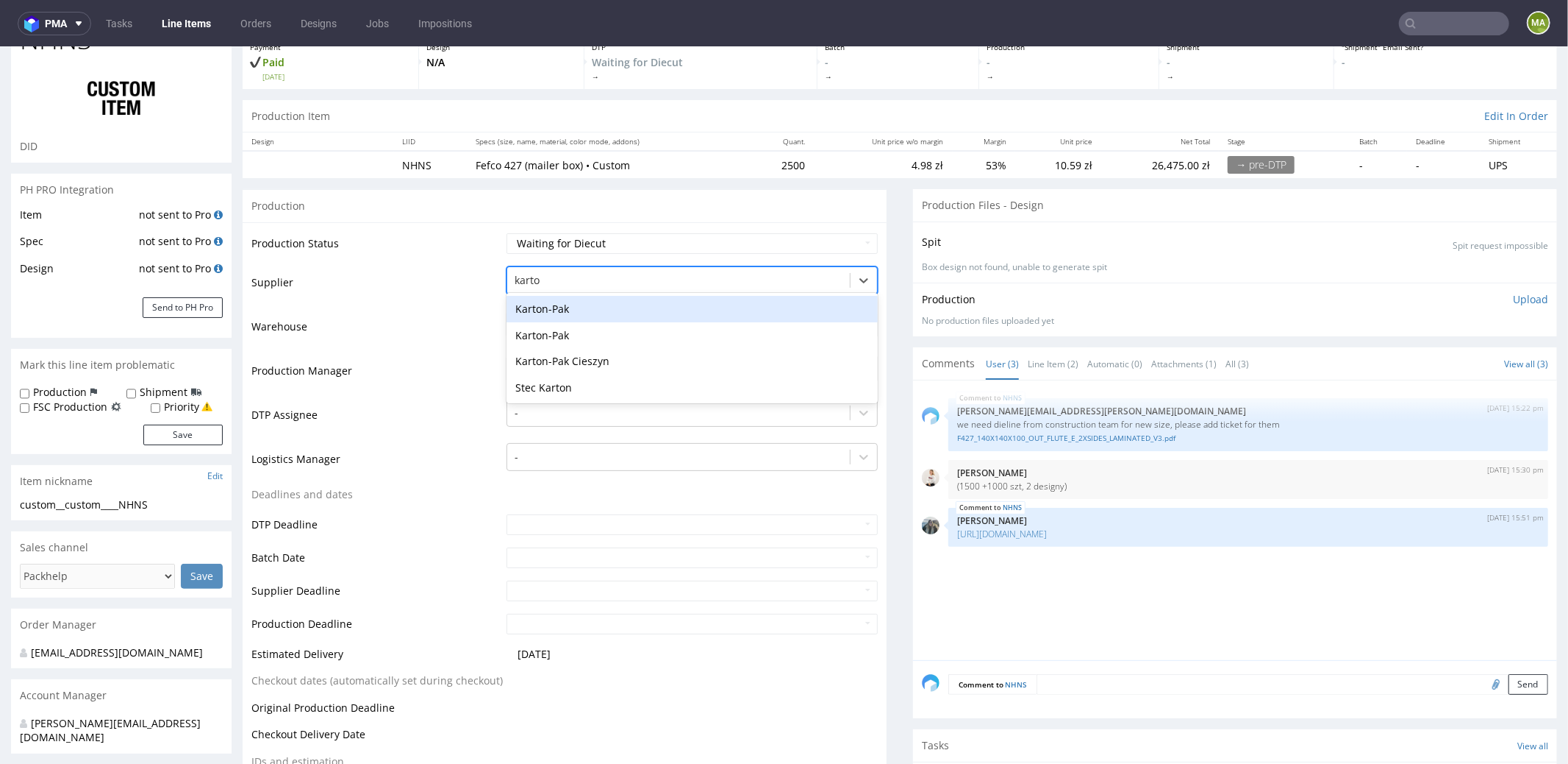
type input "karton"
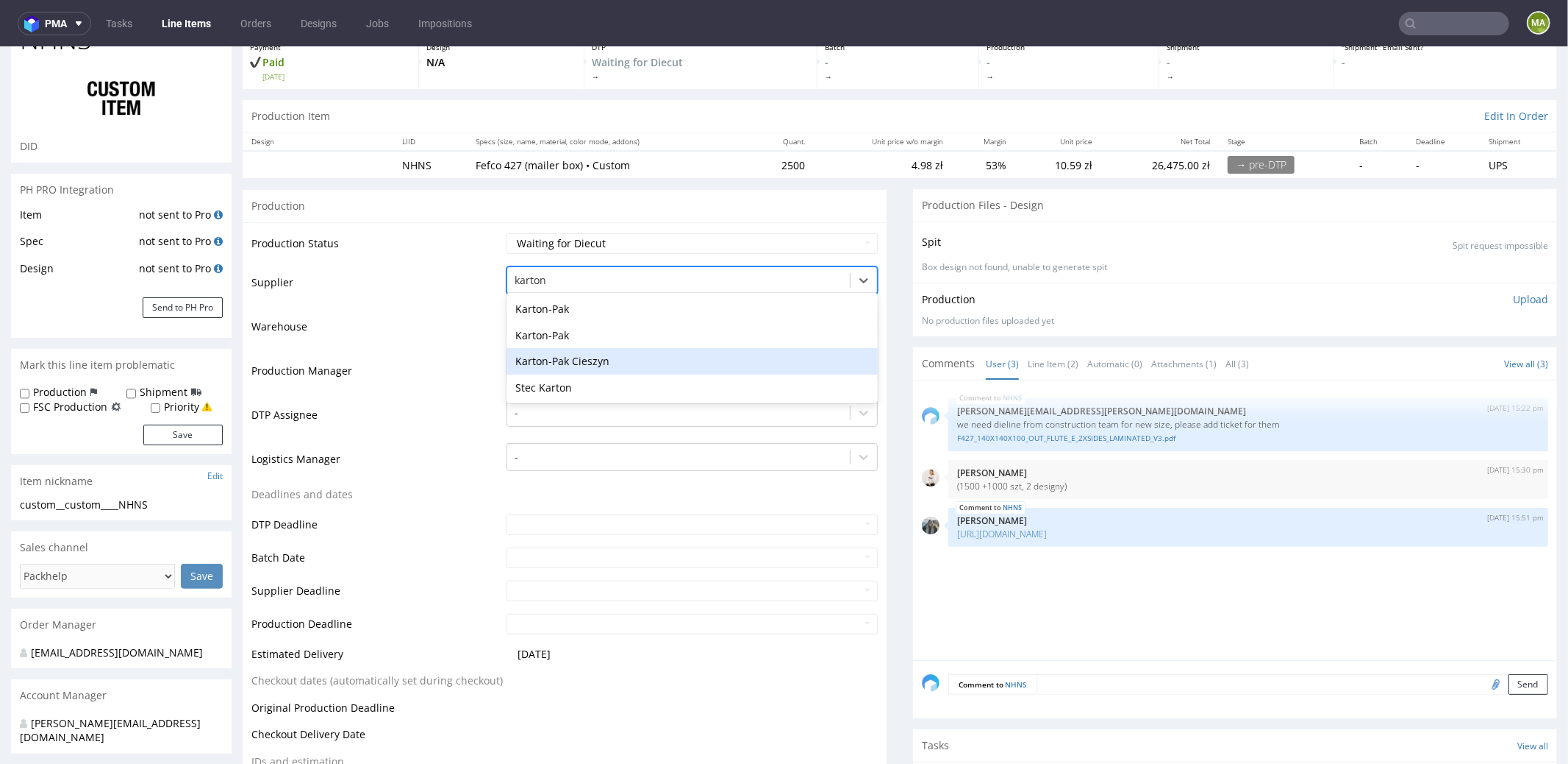
click at [626, 360] on div "Karton-Pak Cieszyn" at bounding box center [692, 360] width 372 height 27
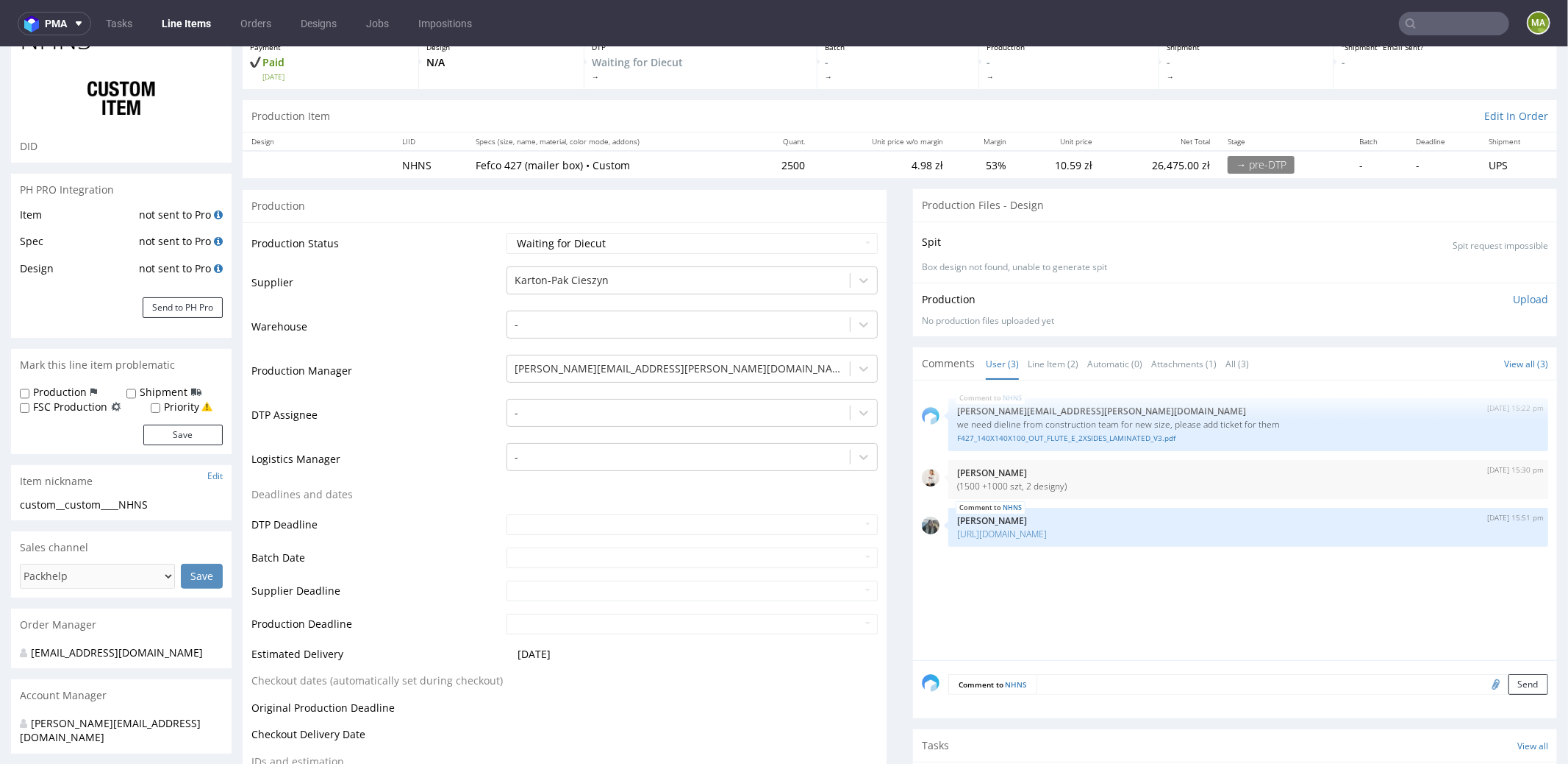
click at [455, 359] on td "Production Manager" at bounding box center [378, 374] width 252 height 44
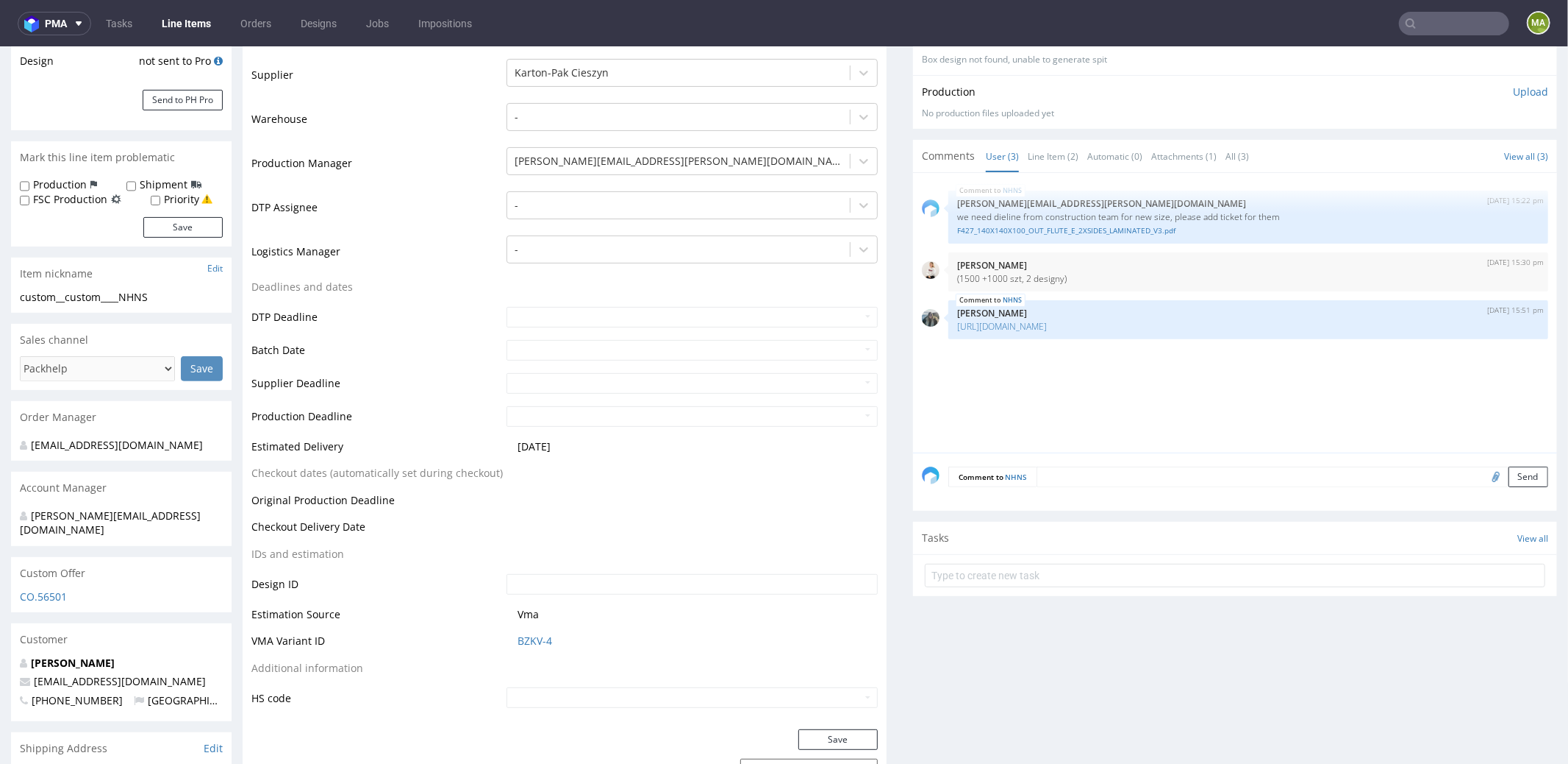
scroll to position [639, 0]
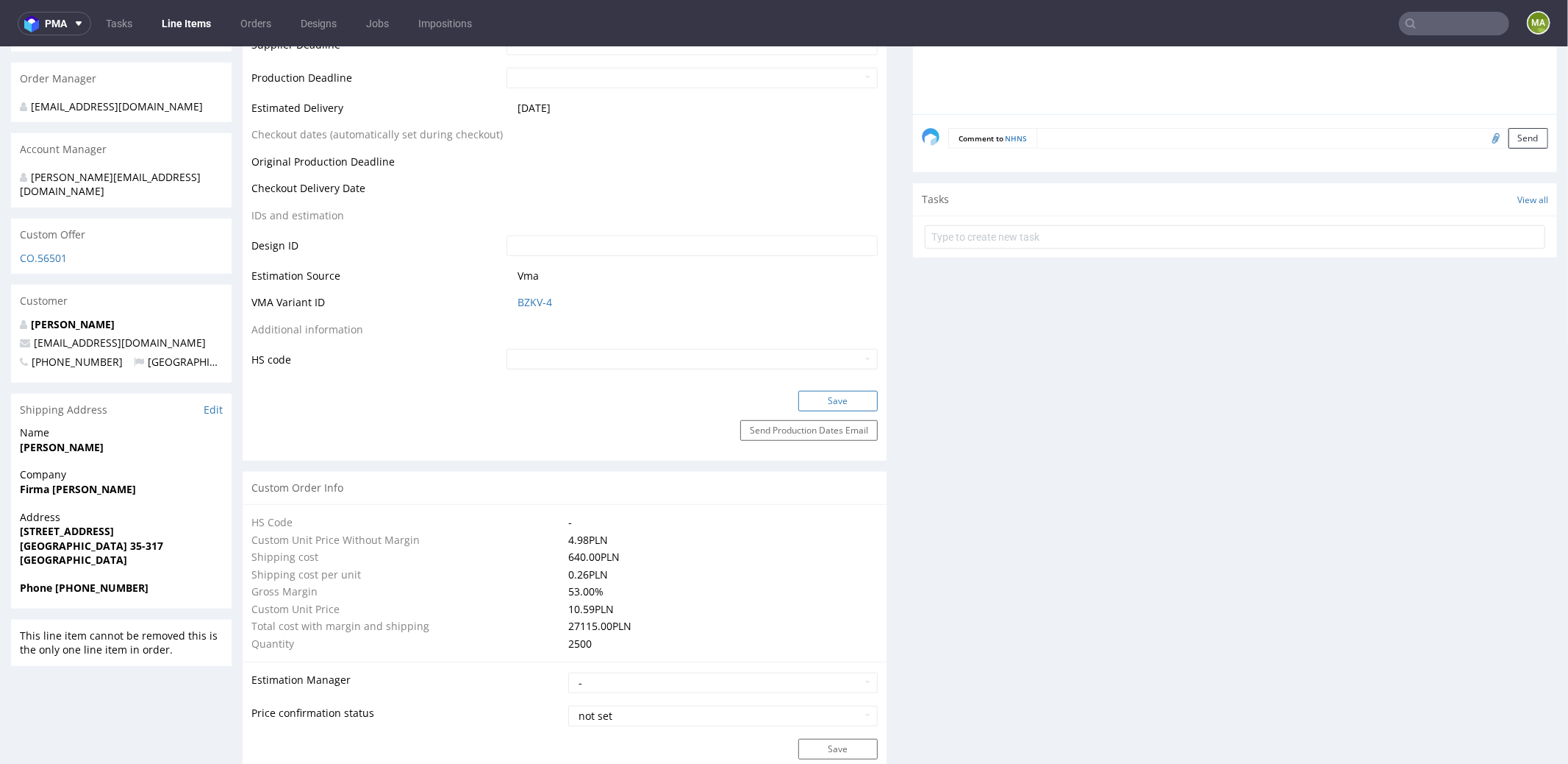
click at [817, 405] on button "Save" at bounding box center [838, 399] width 80 height 20
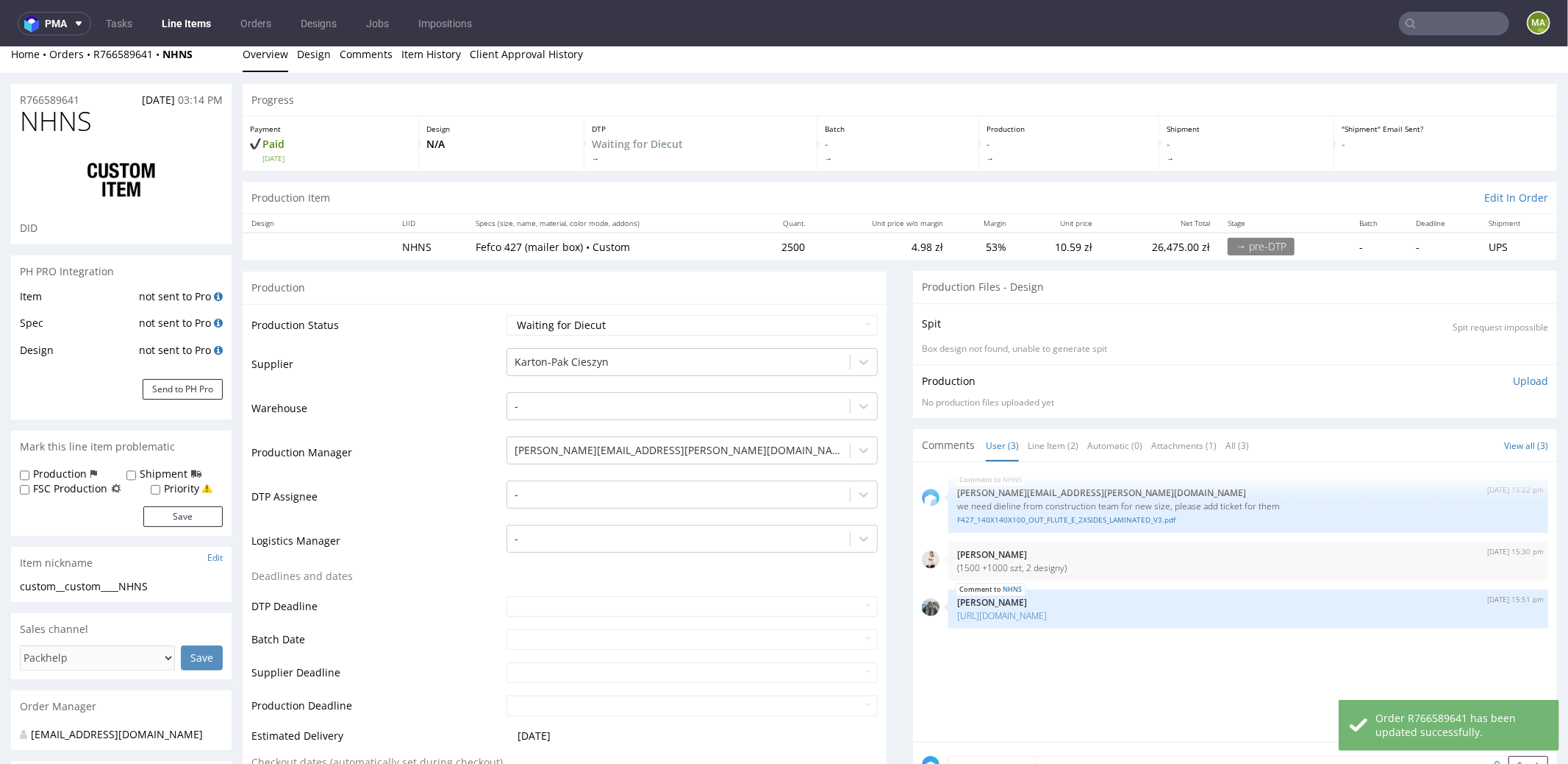
scroll to position [0, 0]
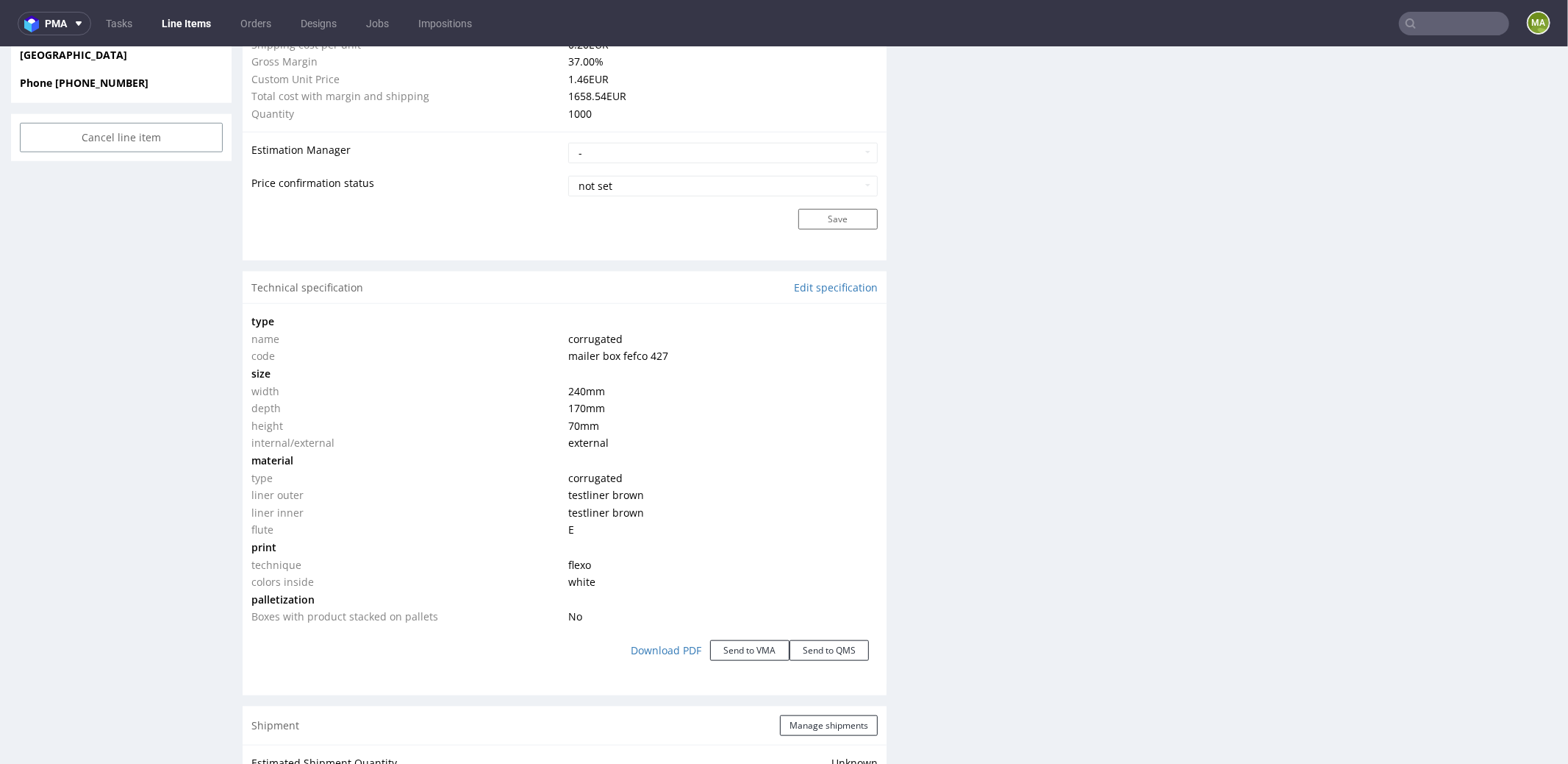
scroll to position [1172, 0]
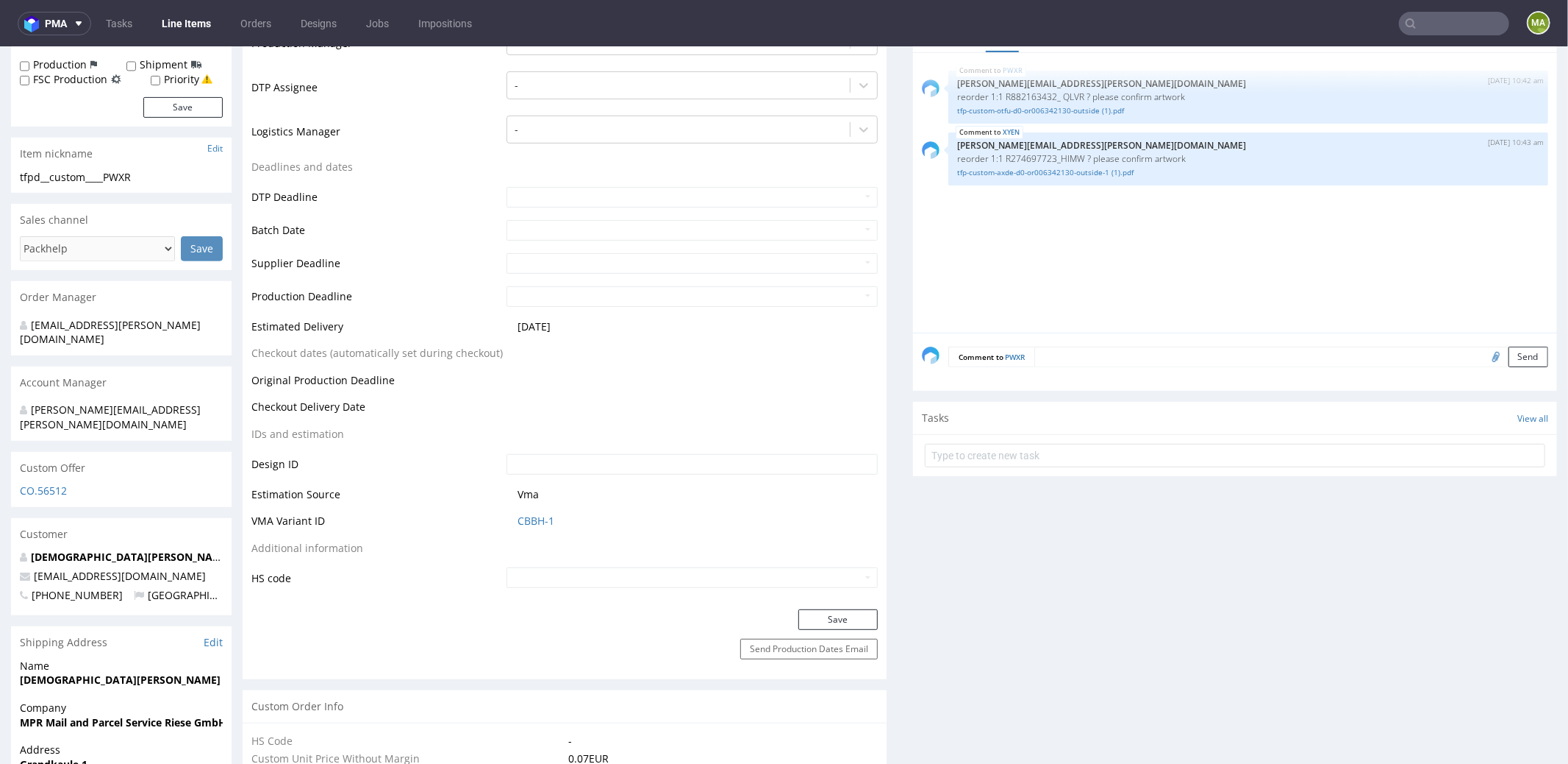
scroll to position [552, 0]
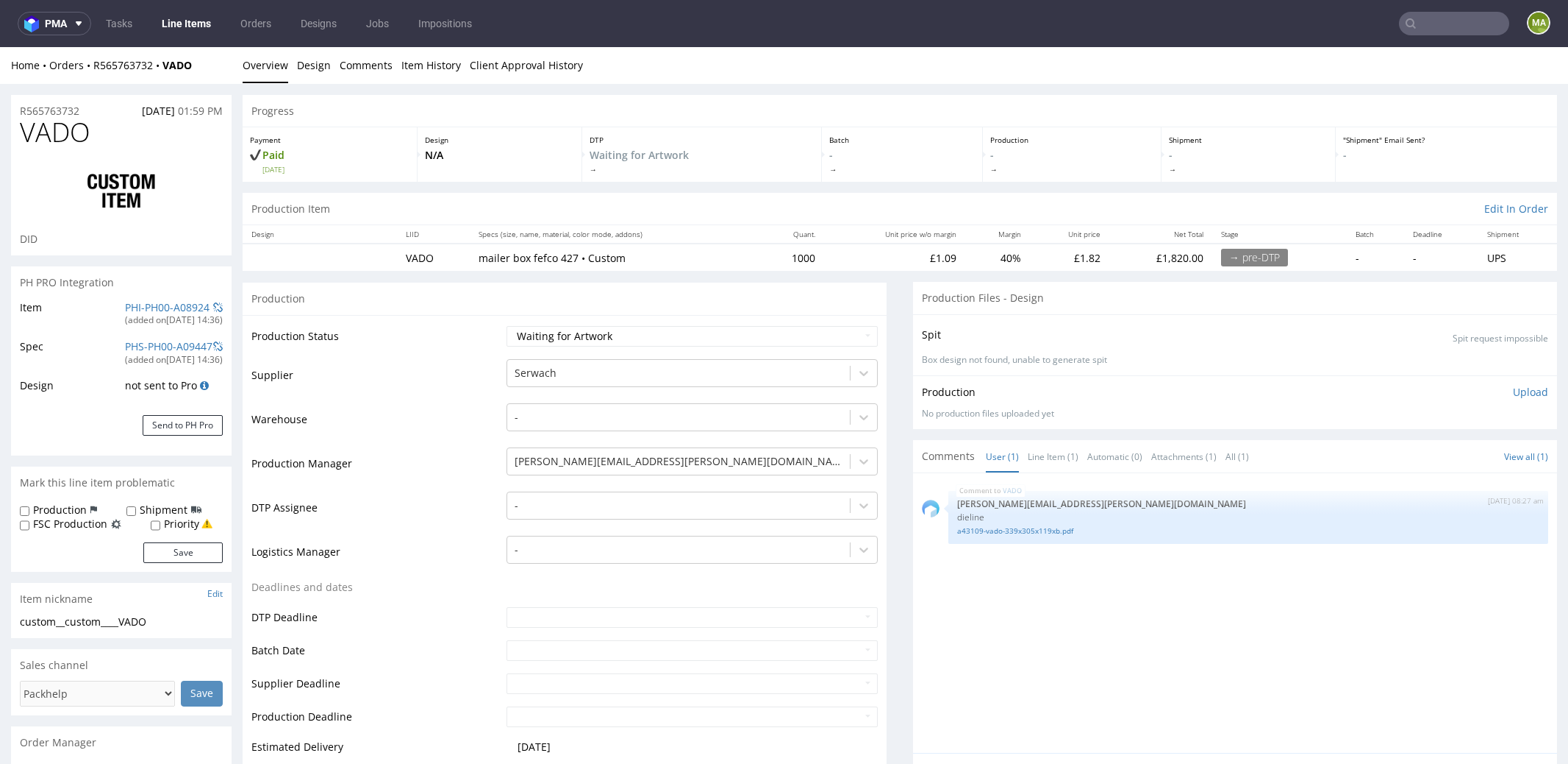
select select "in_progress"
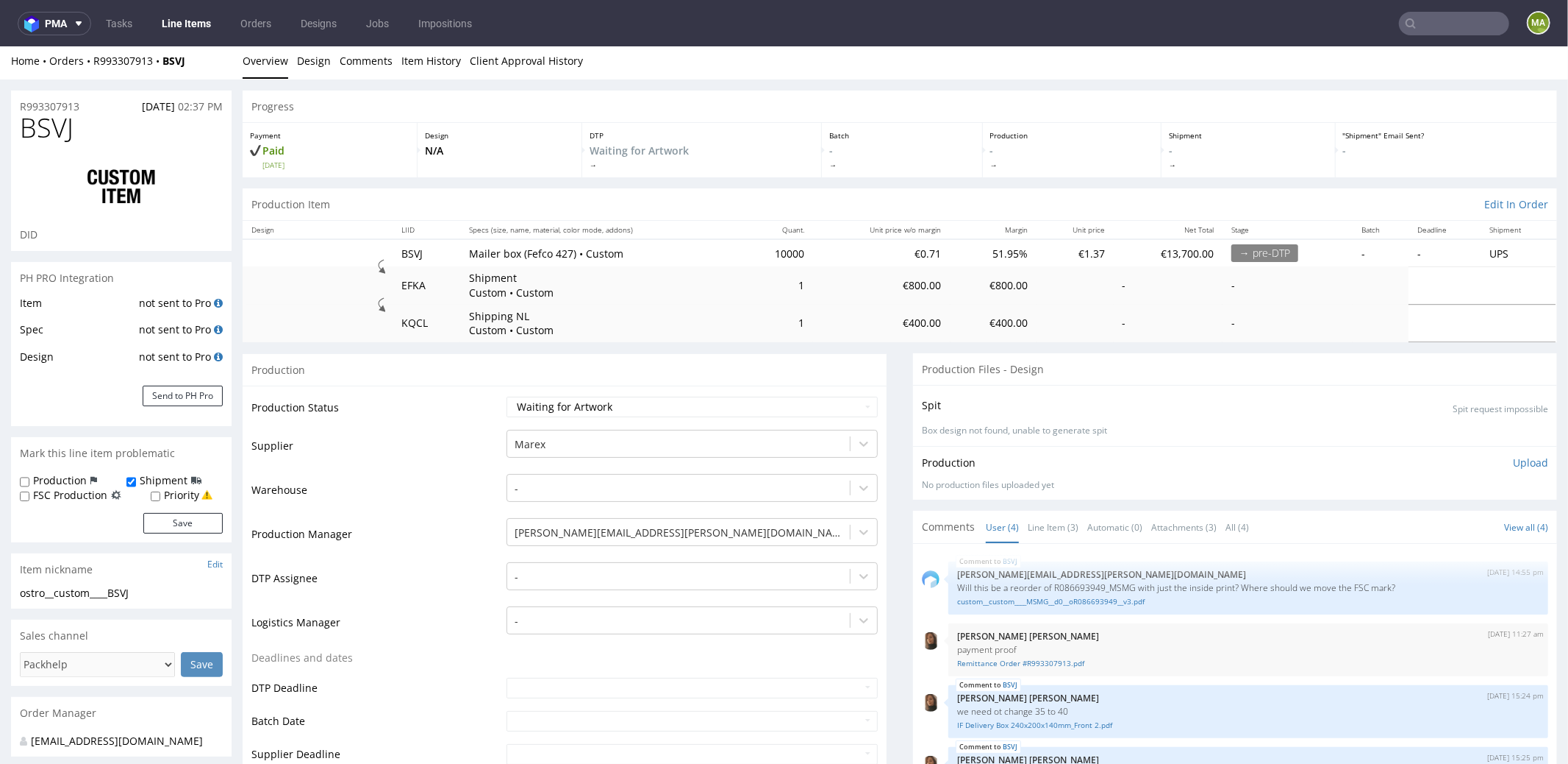
scroll to position [129, 0]
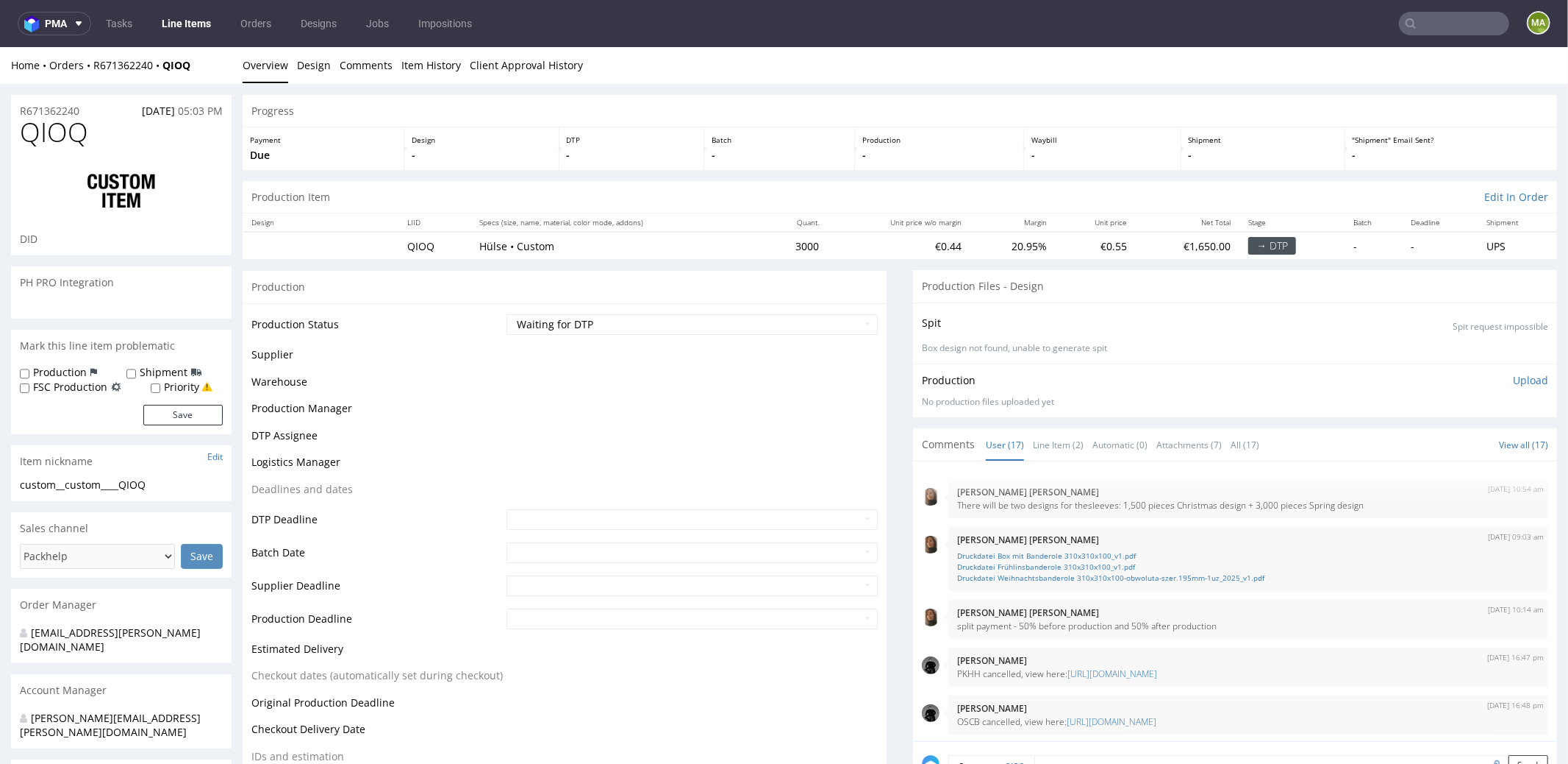
scroll to position [594, 0]
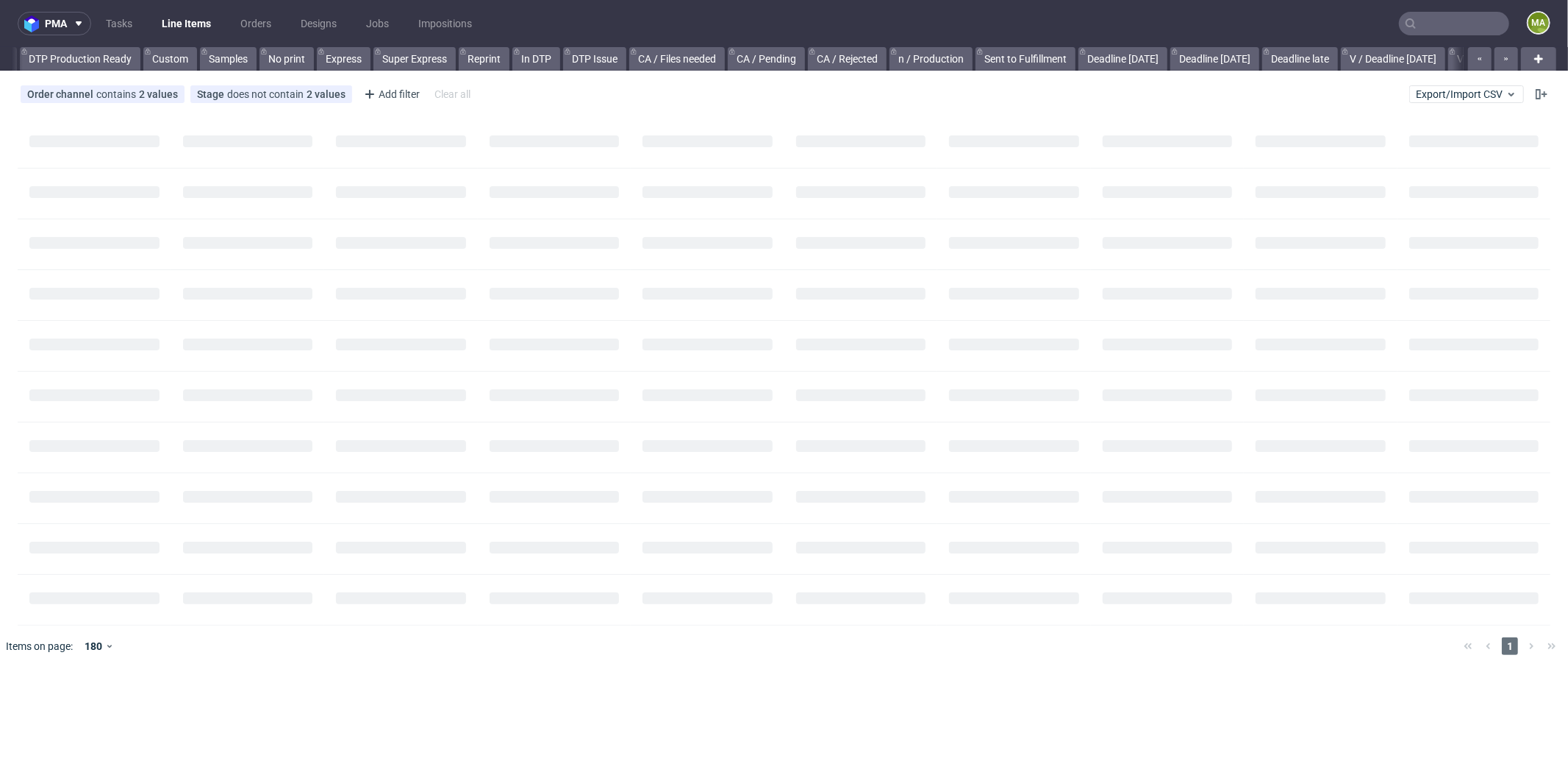
click at [1465, 24] on input "text" at bounding box center [1454, 23] width 110 height 24
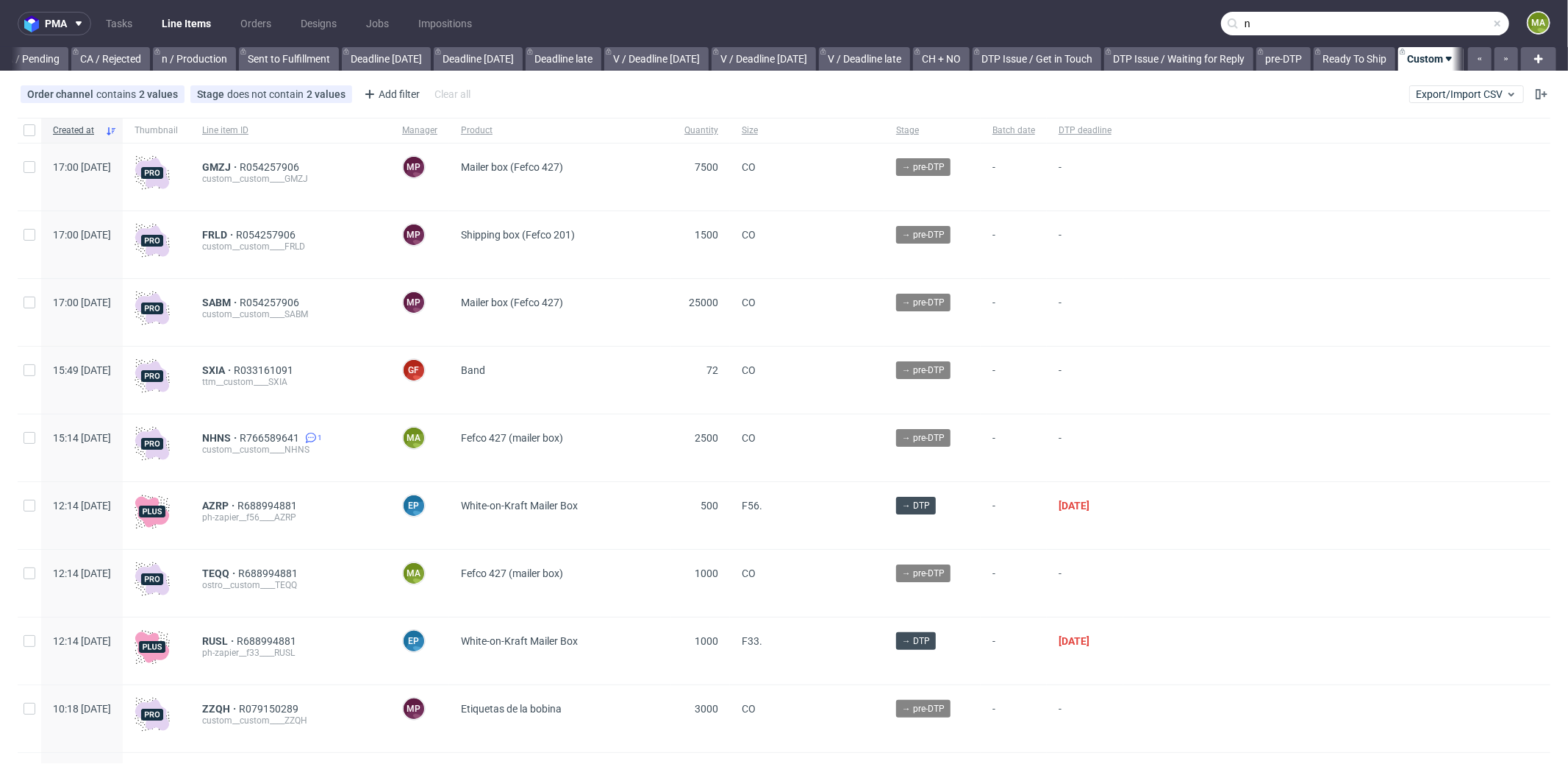
scroll to position [0, 1269]
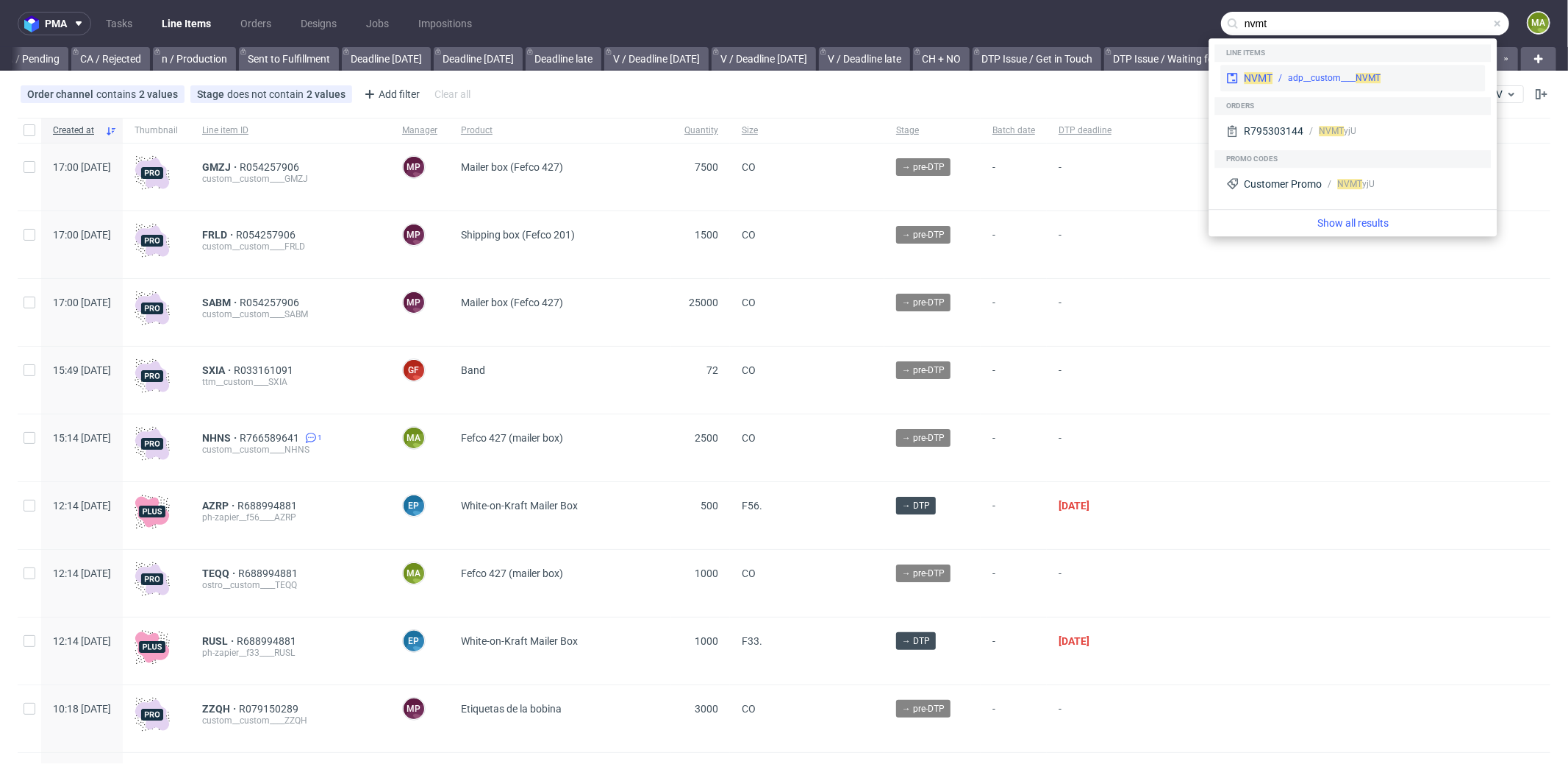
type input "nvmt"
click at [1319, 76] on div "adp__custom____ NVMT" at bounding box center [1334, 77] width 92 height 13
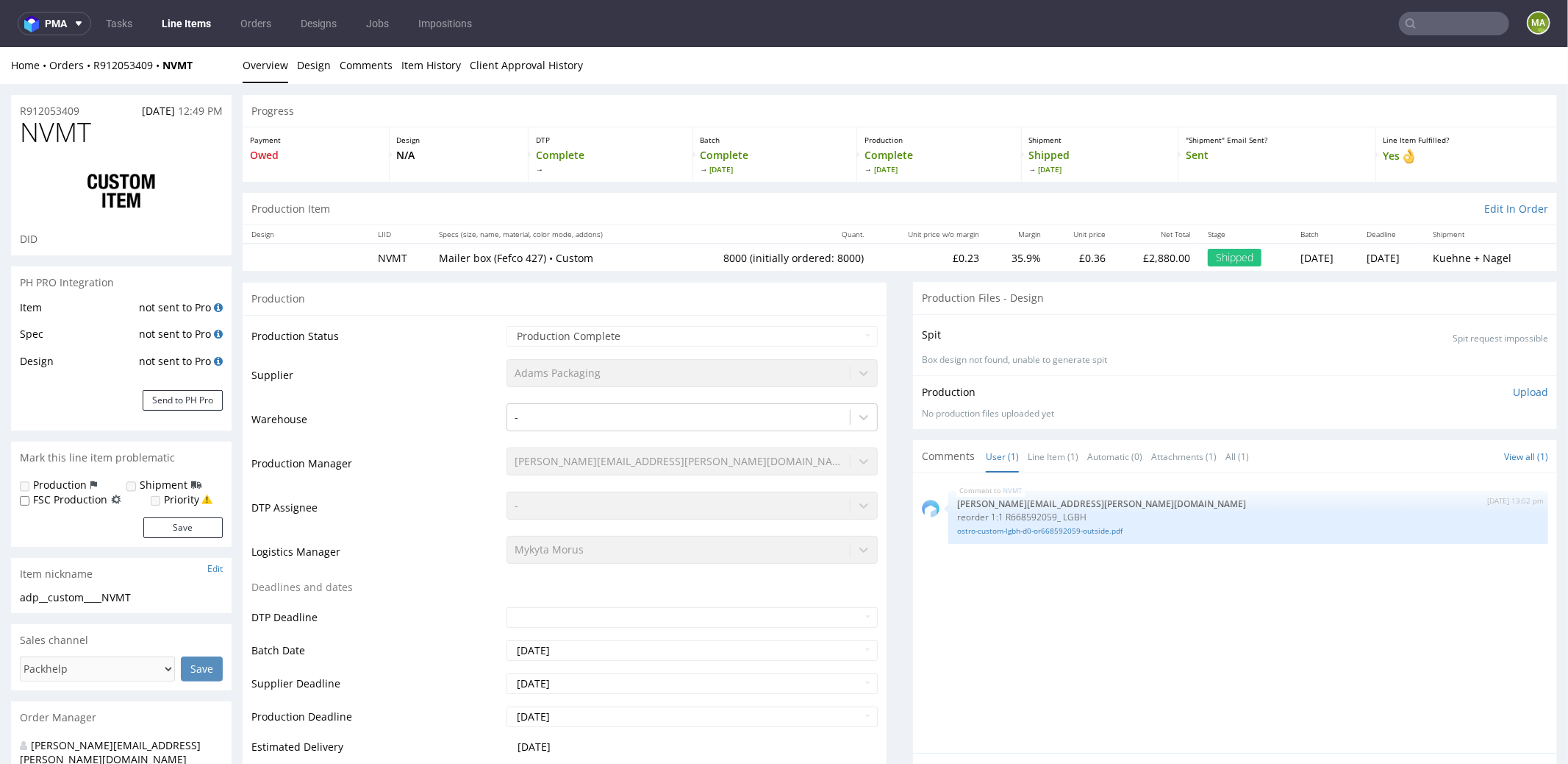
select select "in_progress"
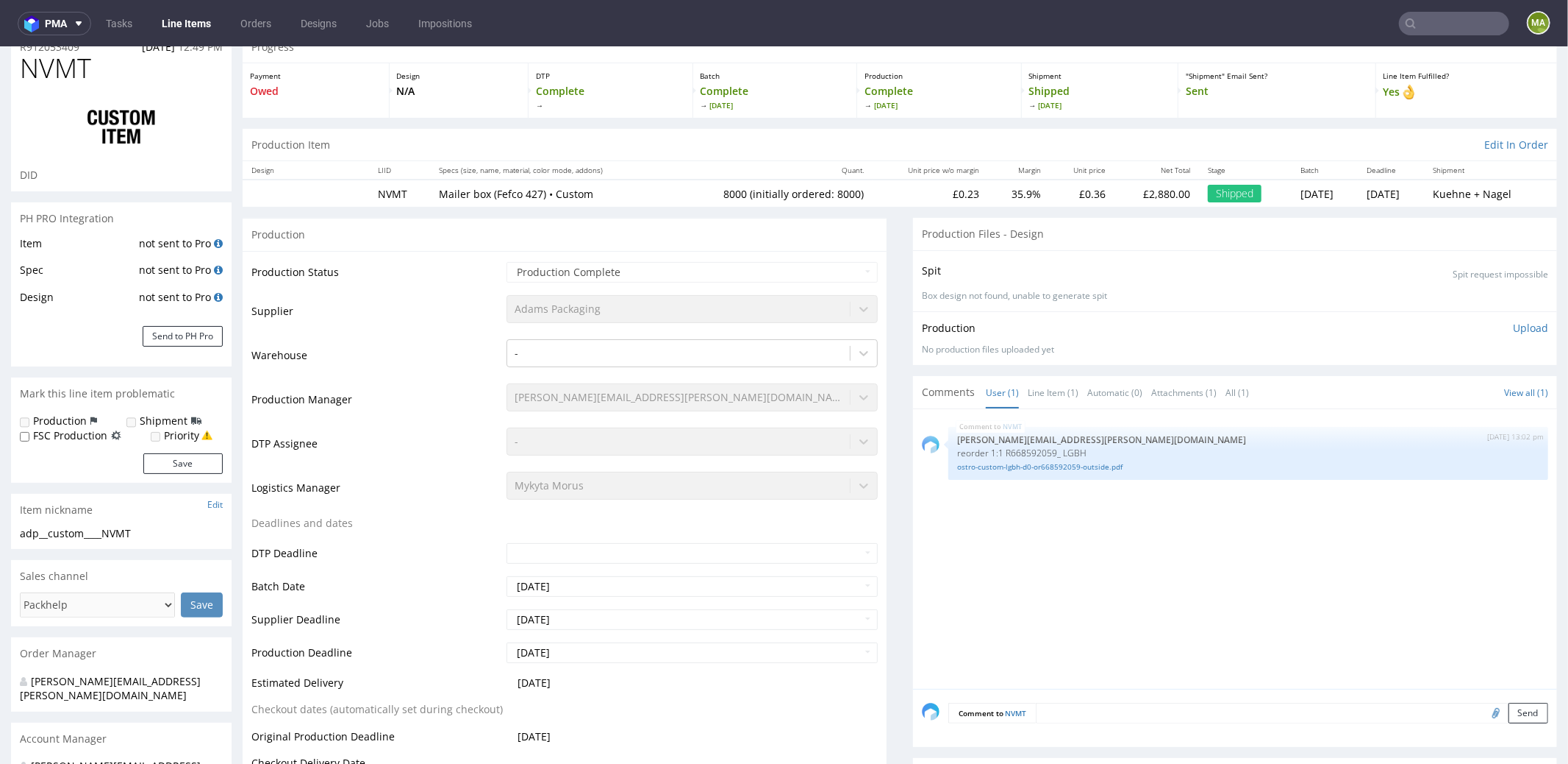
scroll to position [155, 0]
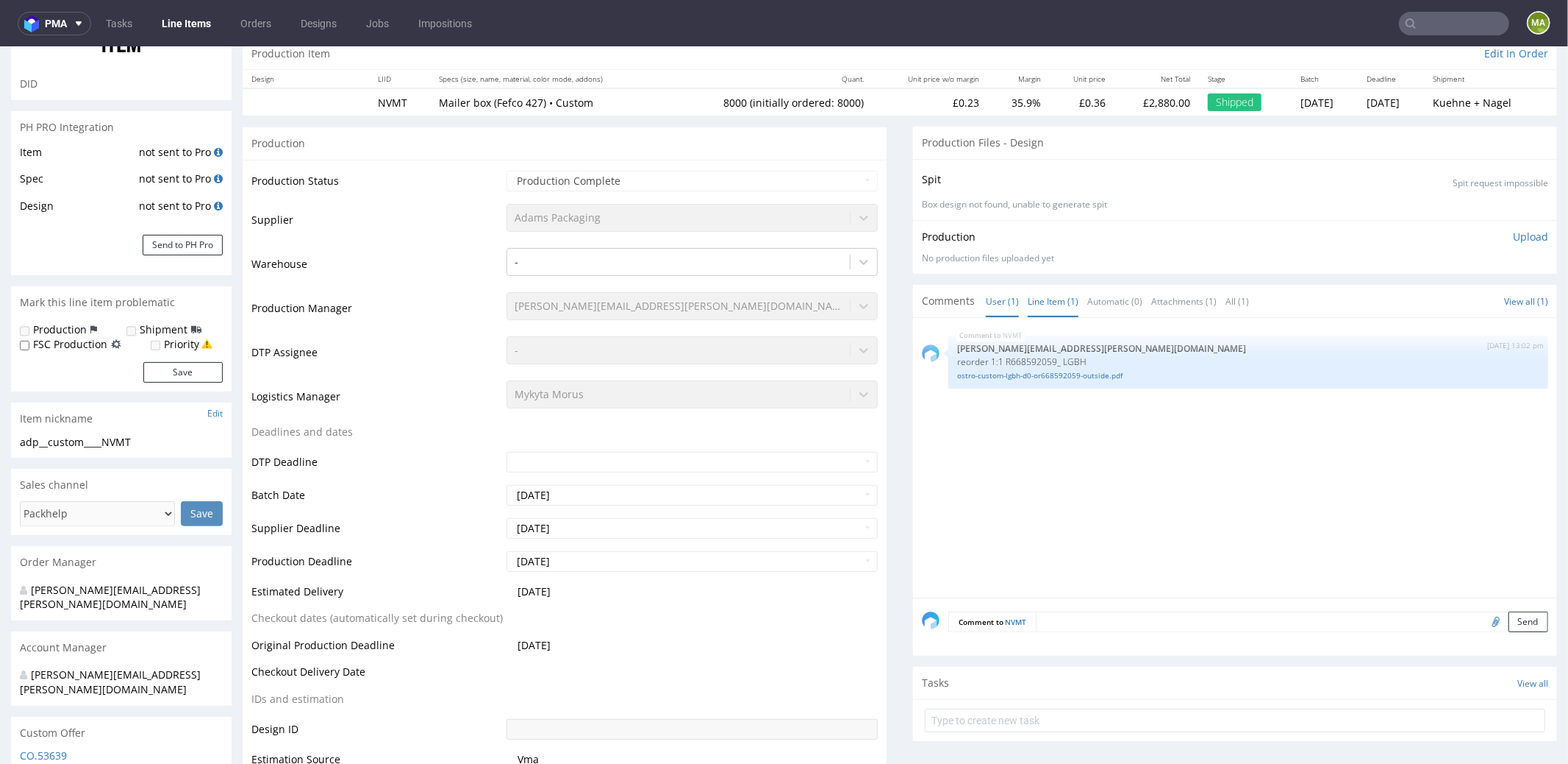
click at [1042, 302] on link "Line Item (1)" at bounding box center [1053, 301] width 51 height 32
click at [1060, 376] on link "ostro-custom-lgbh-d0-or668592059-outside.pdf" at bounding box center [1248, 374] width 583 height 11
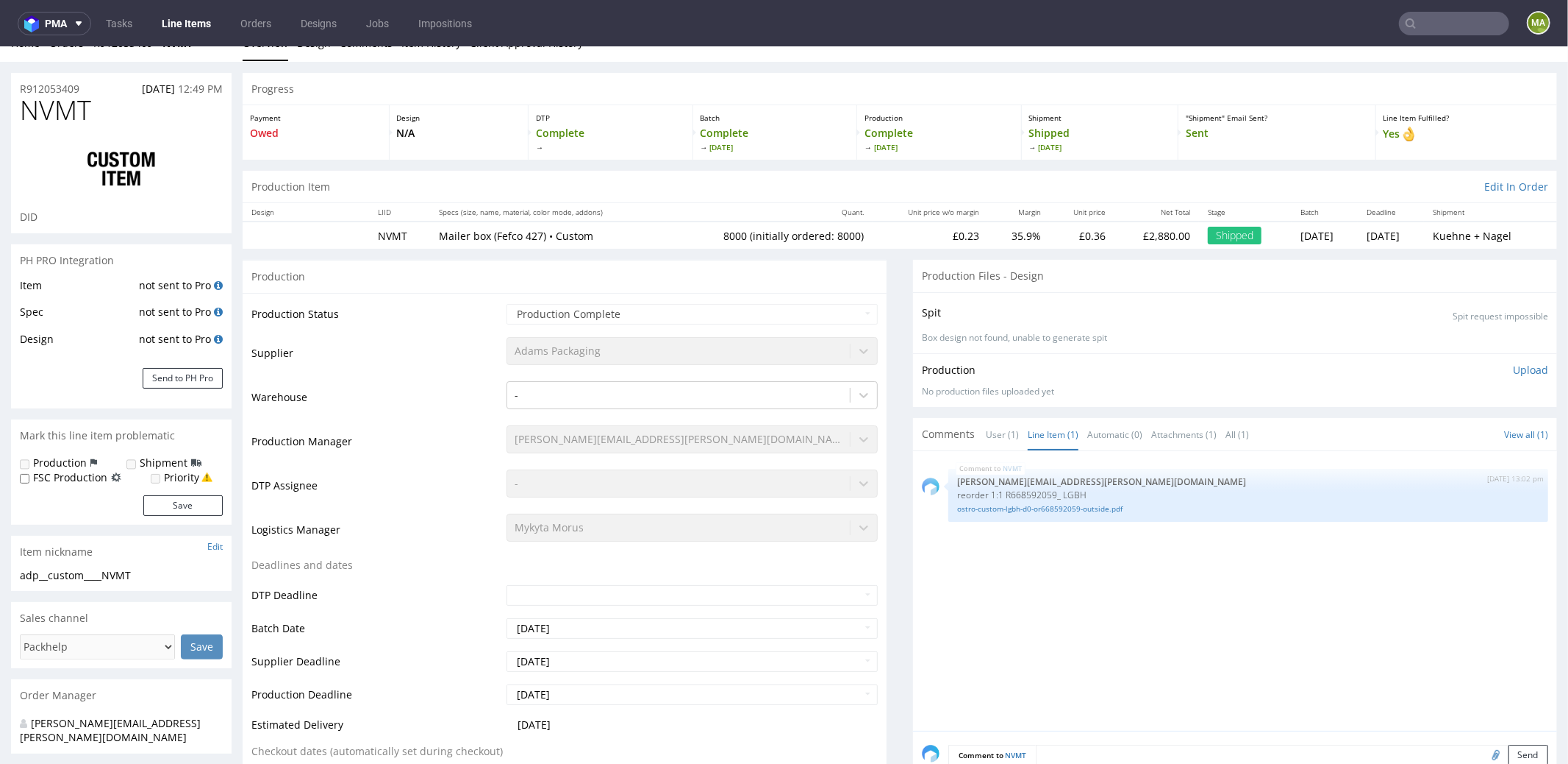
scroll to position [0, 0]
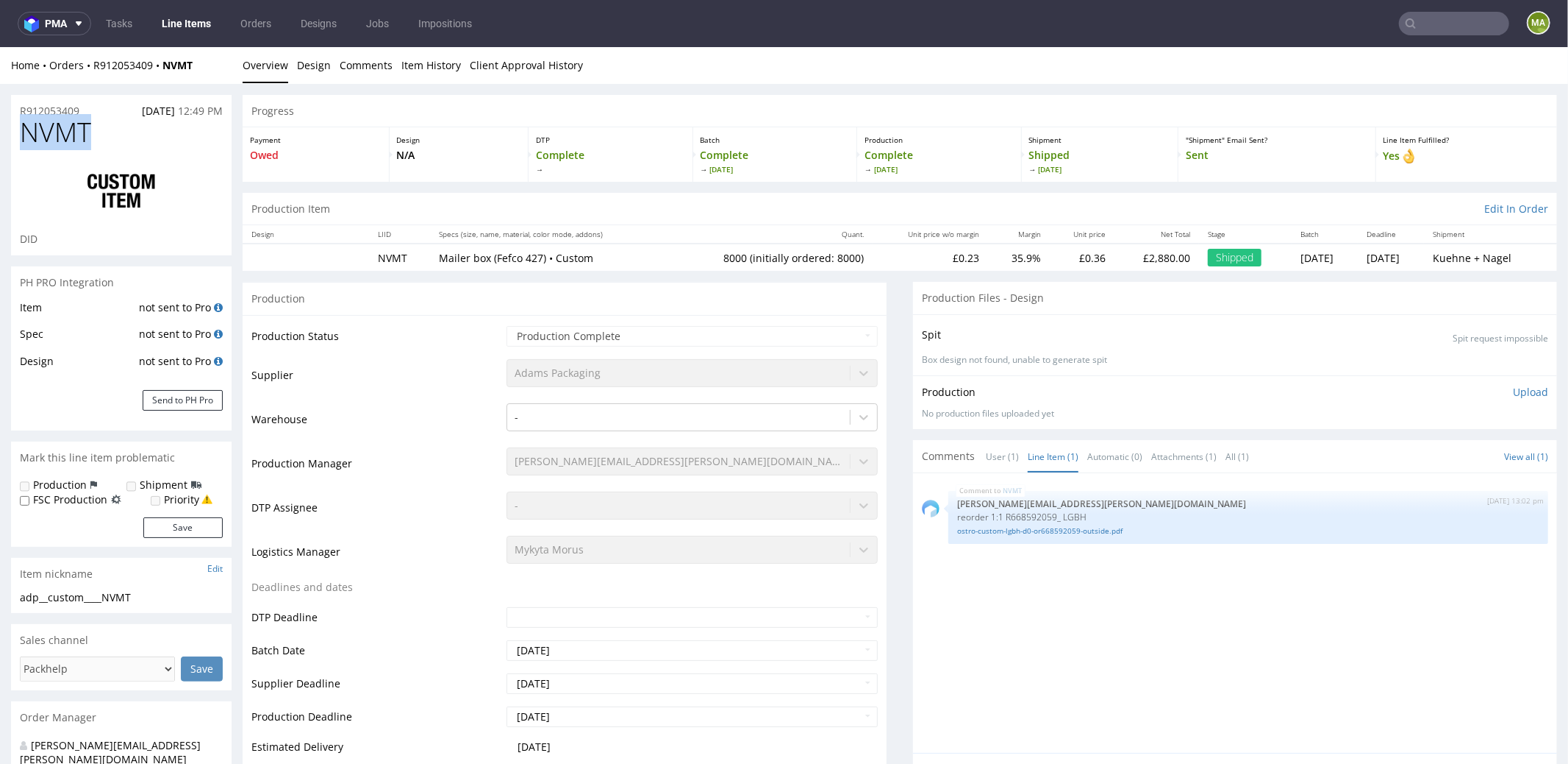
drag, startPoint x: 20, startPoint y: 136, endPoint x: 0, endPoint y: 132, distance: 20.4
copy span "NVMT"
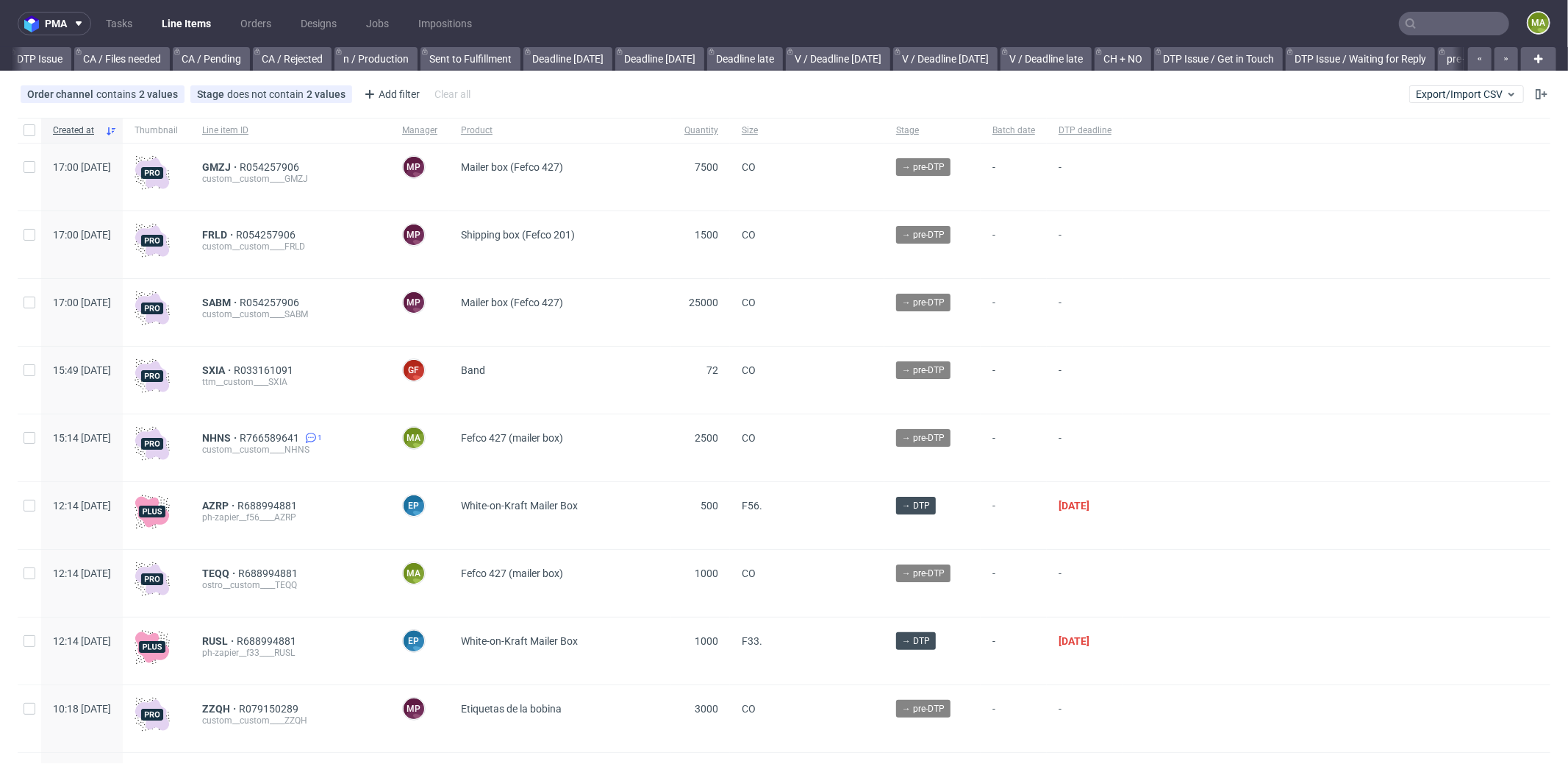
scroll to position [0, 1269]
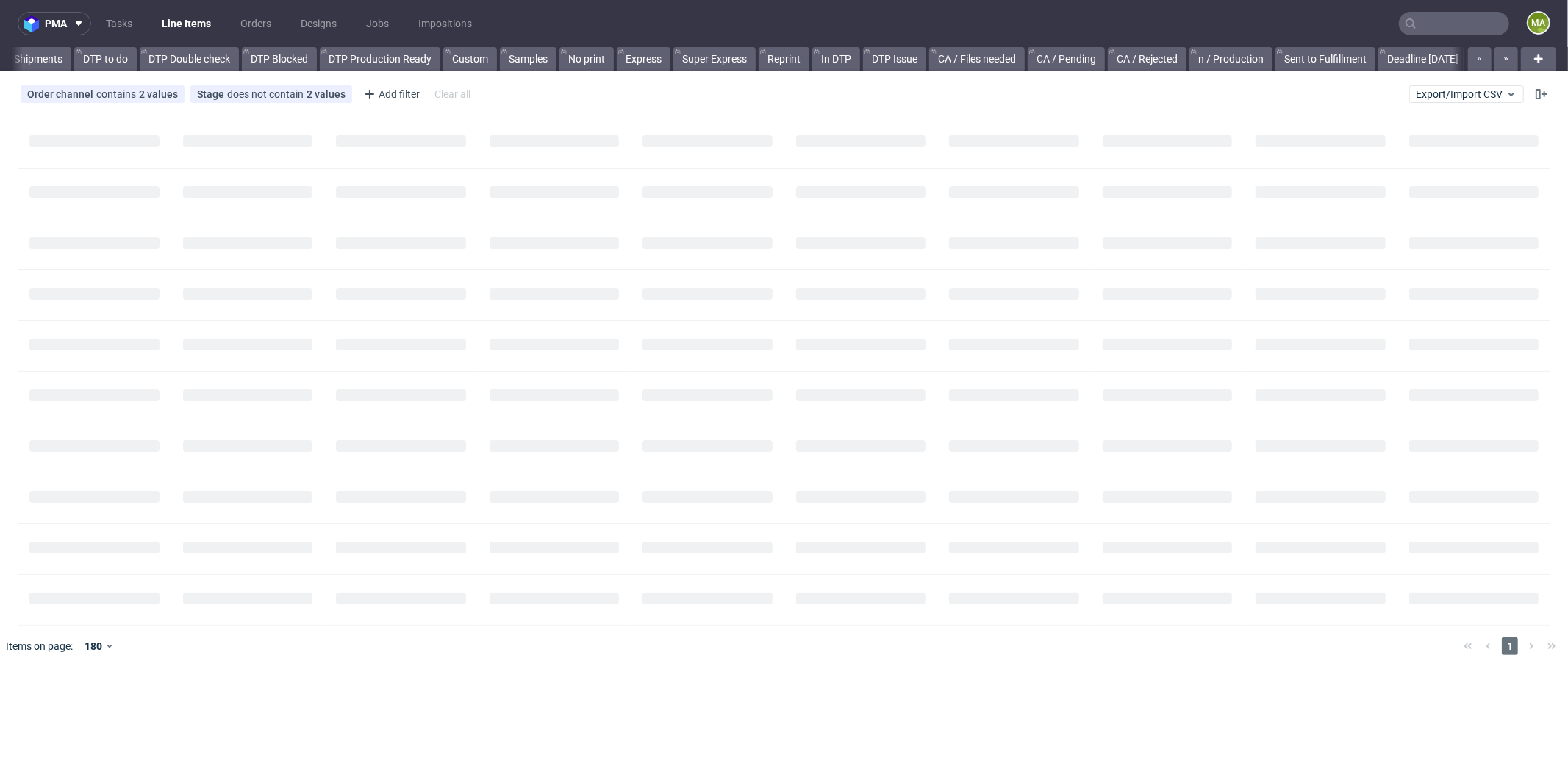
scroll to position [0, 476]
click at [1472, 17] on input "text" at bounding box center [1454, 23] width 110 height 24
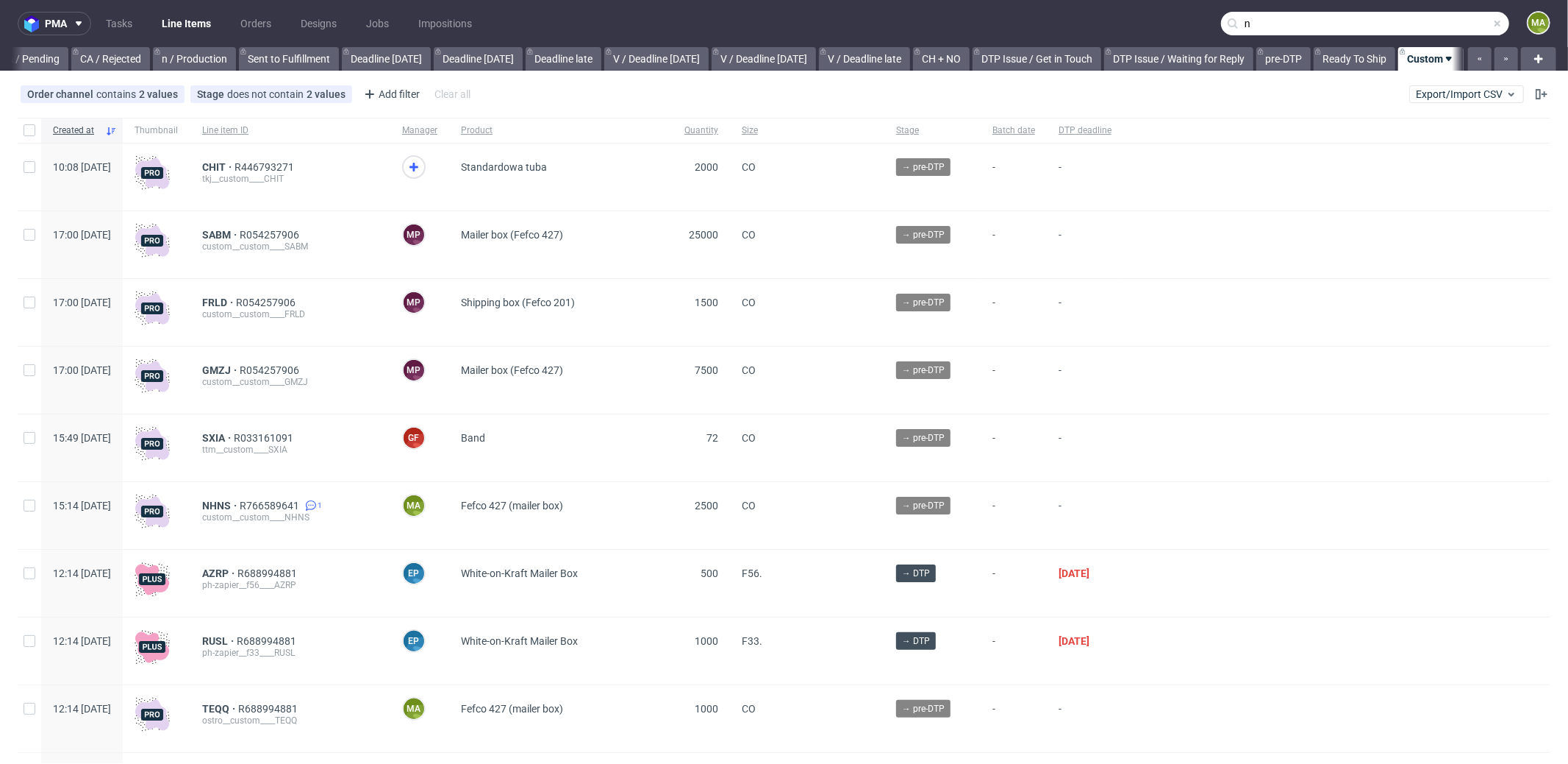
scroll to position [0, 1269]
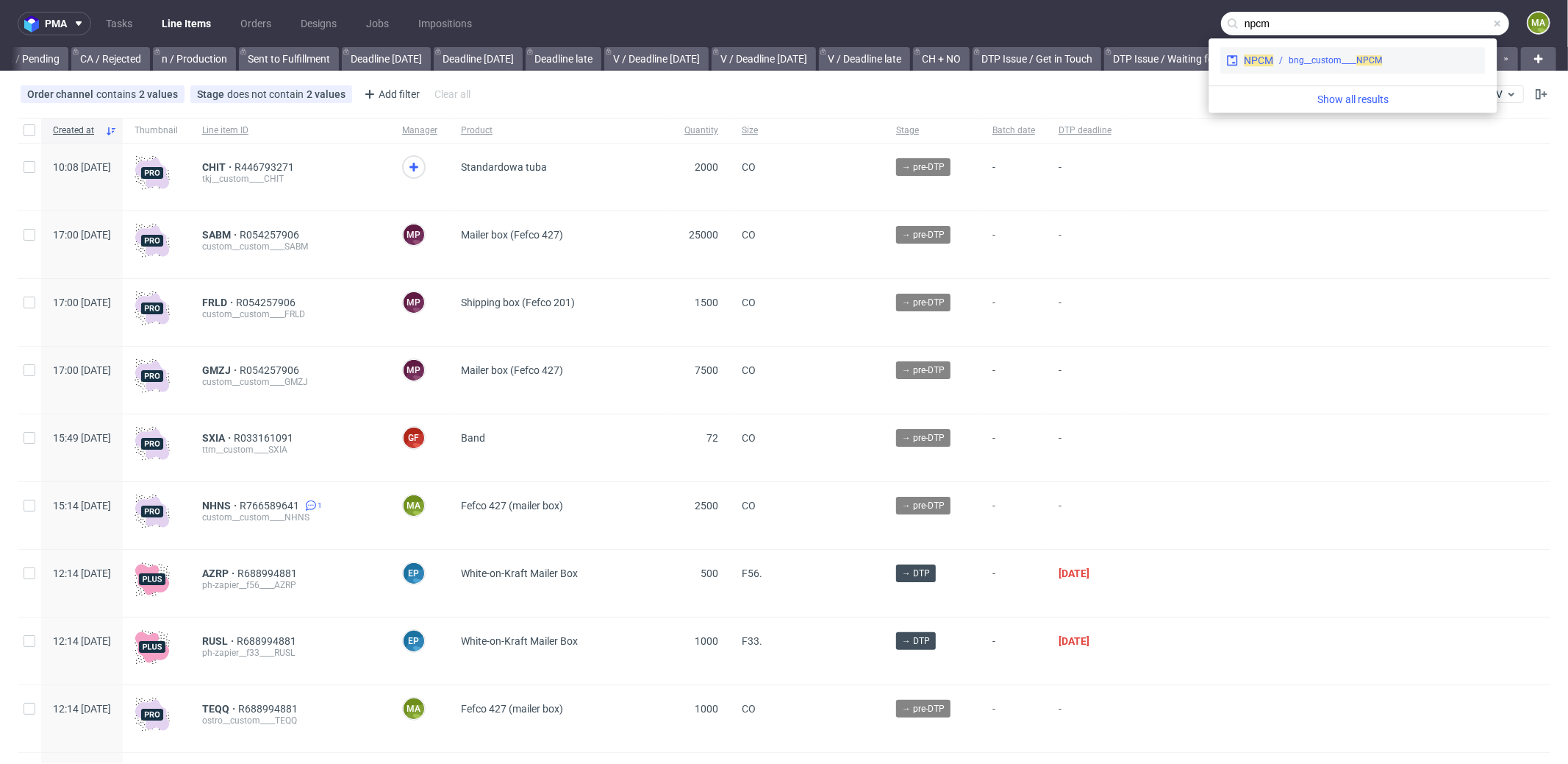
type input "npcm"
click at [1313, 62] on div "bng__custom____ NPCM" at bounding box center [1335, 60] width 93 height 13
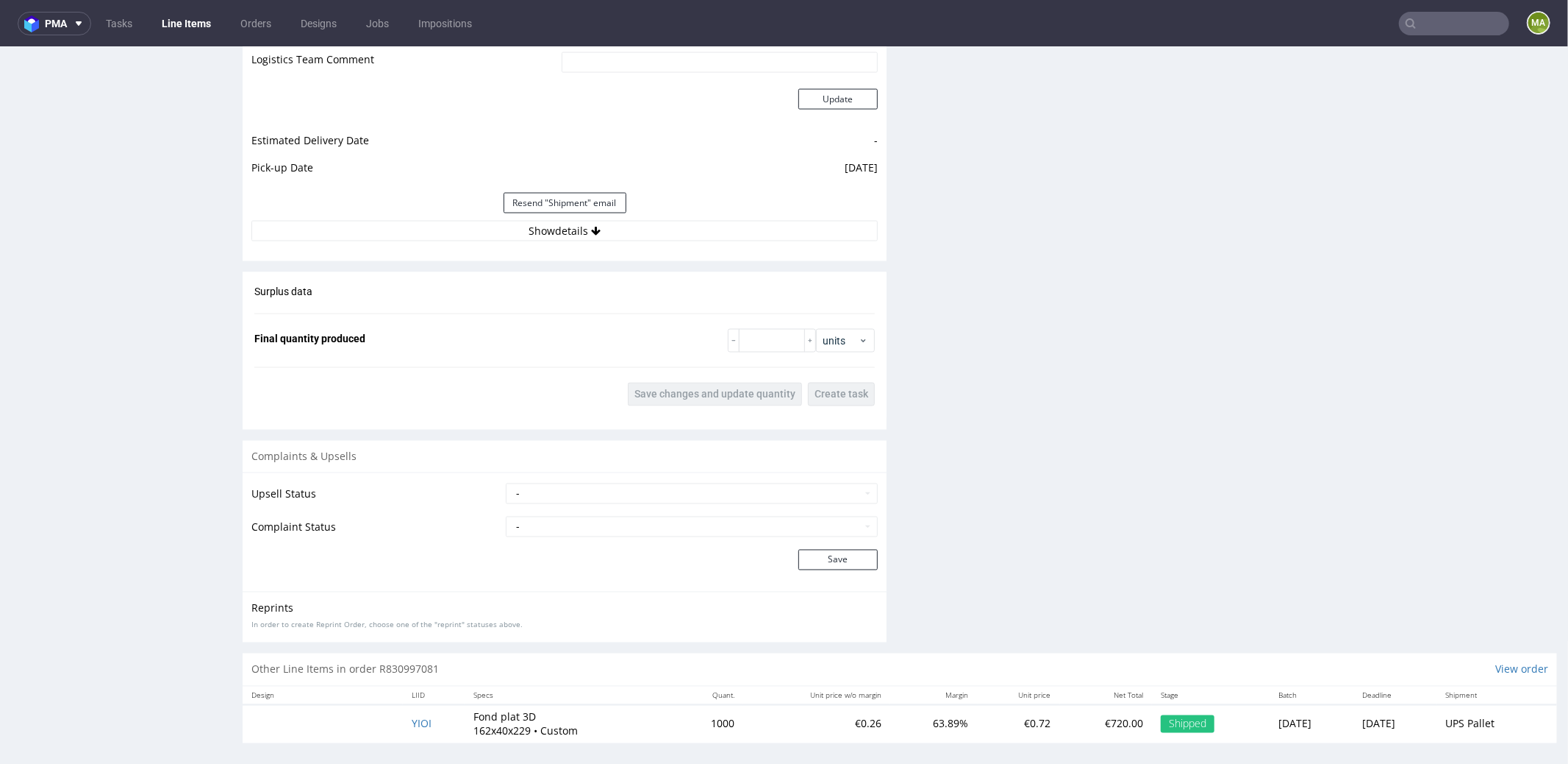
scroll to position [2027, 0]
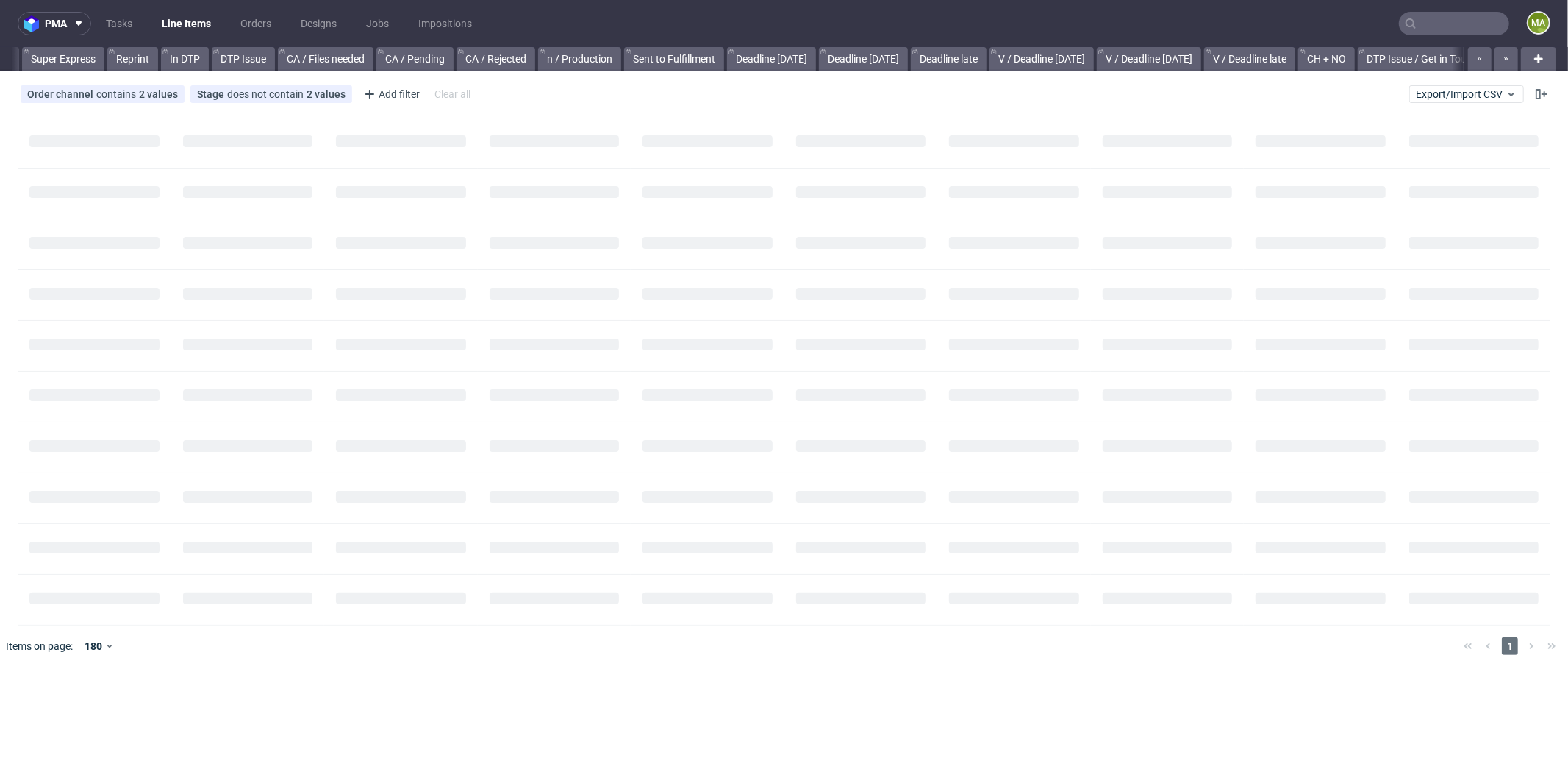
click at [1447, 35] on input "text" at bounding box center [1454, 23] width 110 height 24
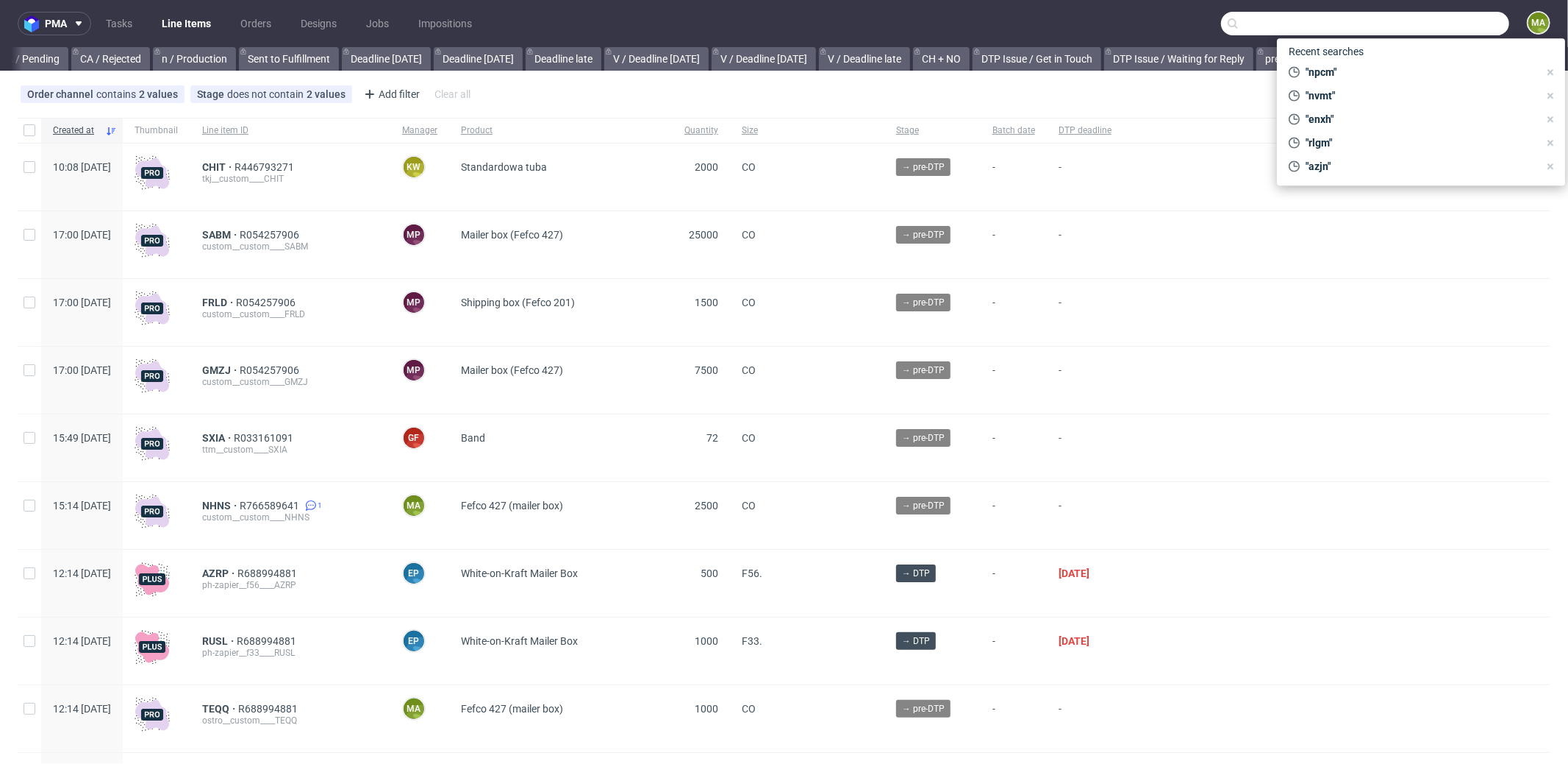
scroll to position [0, 1269]
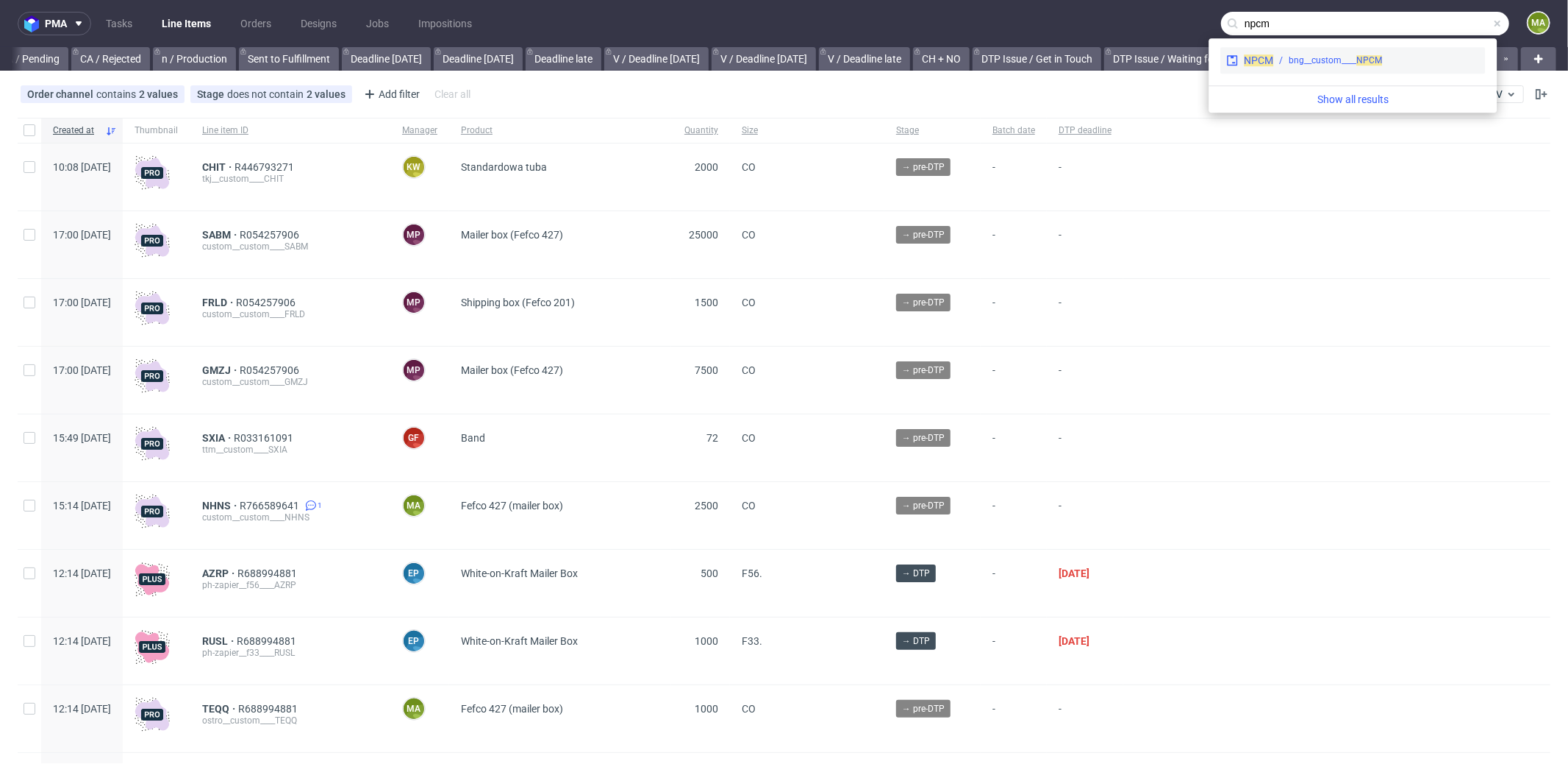
type input "npcm"
click at [1370, 67] on div "bng__custom____ NPCM" at bounding box center [1335, 60] width 93 height 13
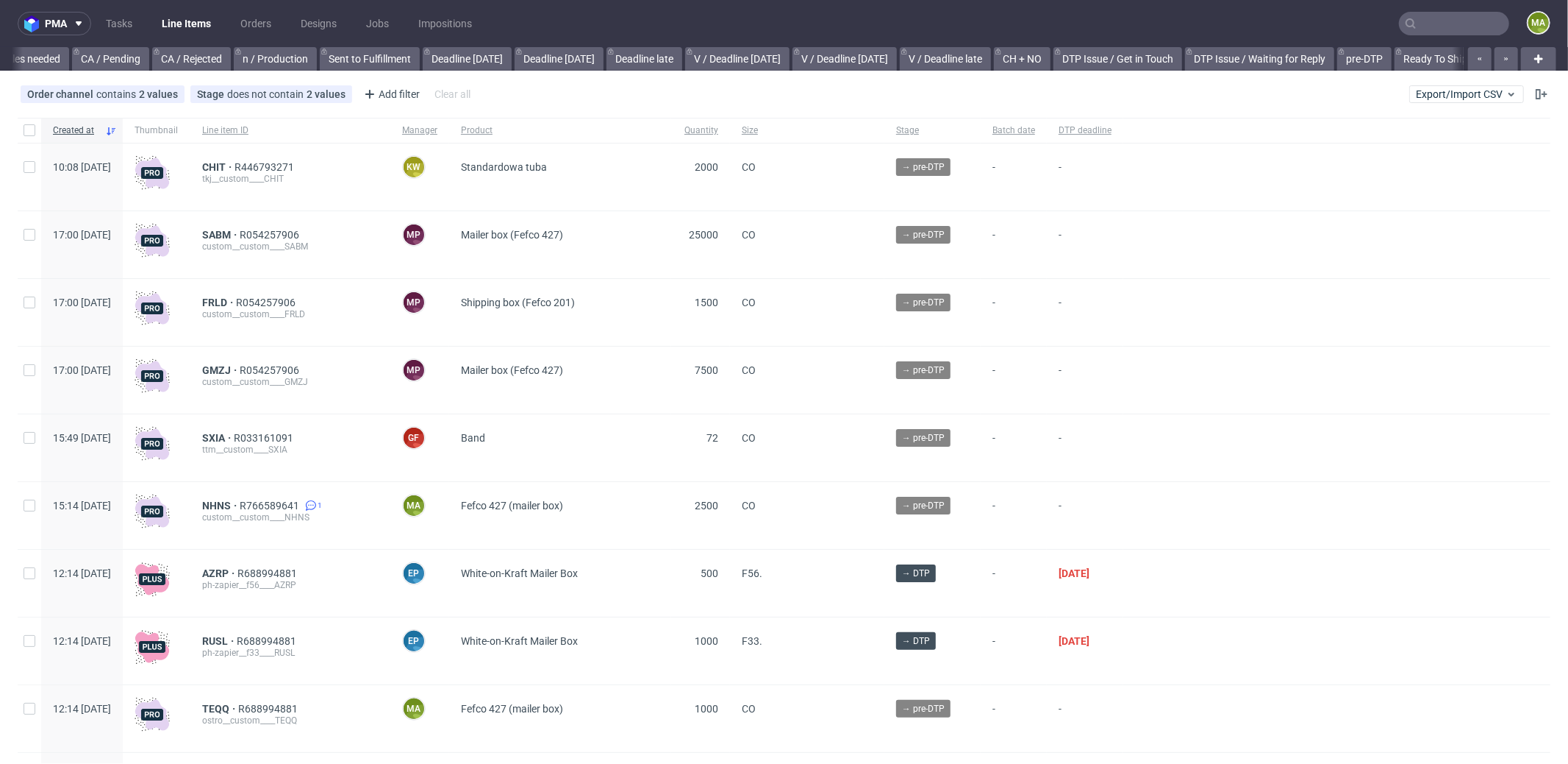
scroll to position [0, 1269]
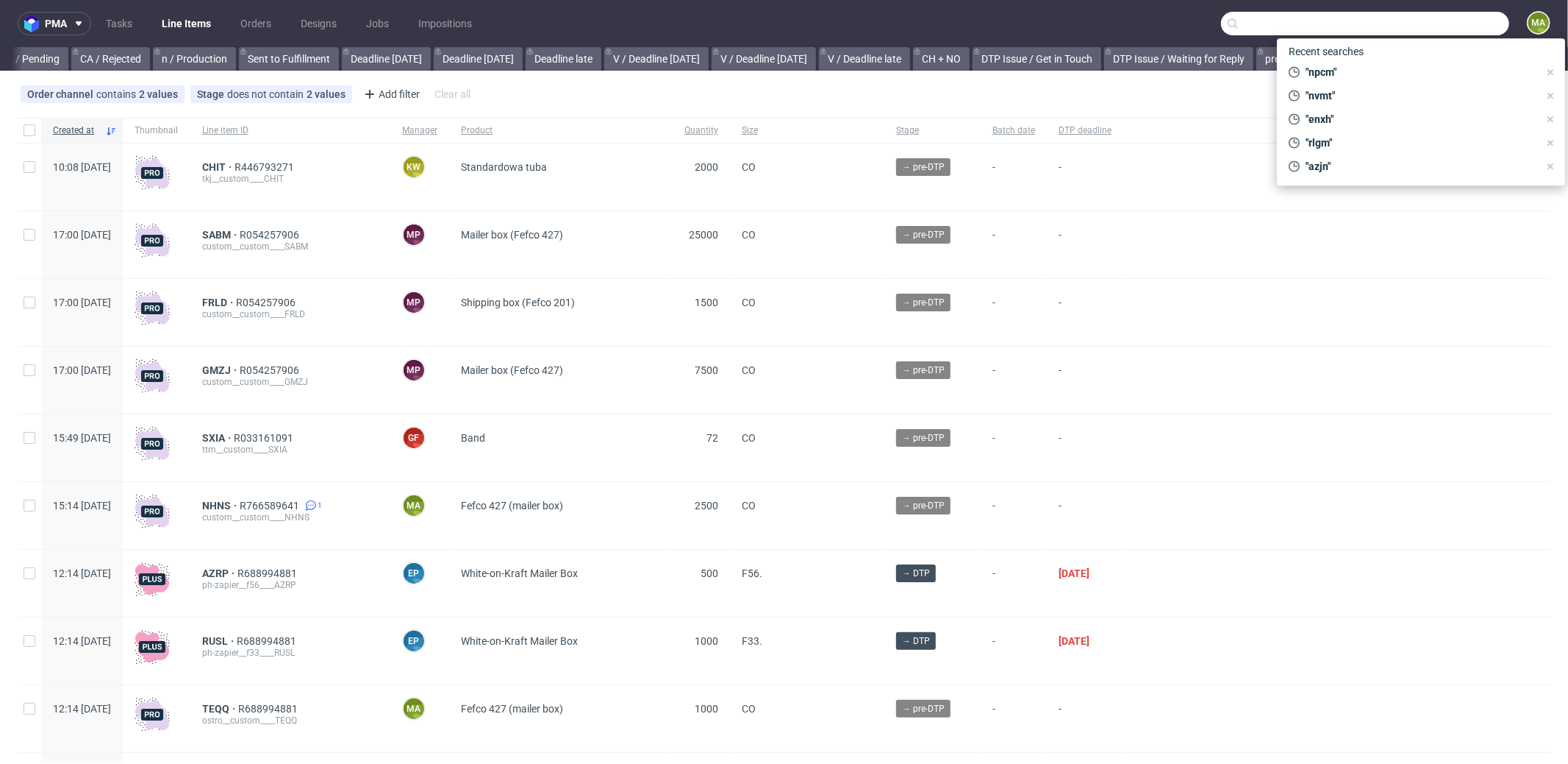
click at [1404, 14] on input "text" at bounding box center [1365, 23] width 288 height 24
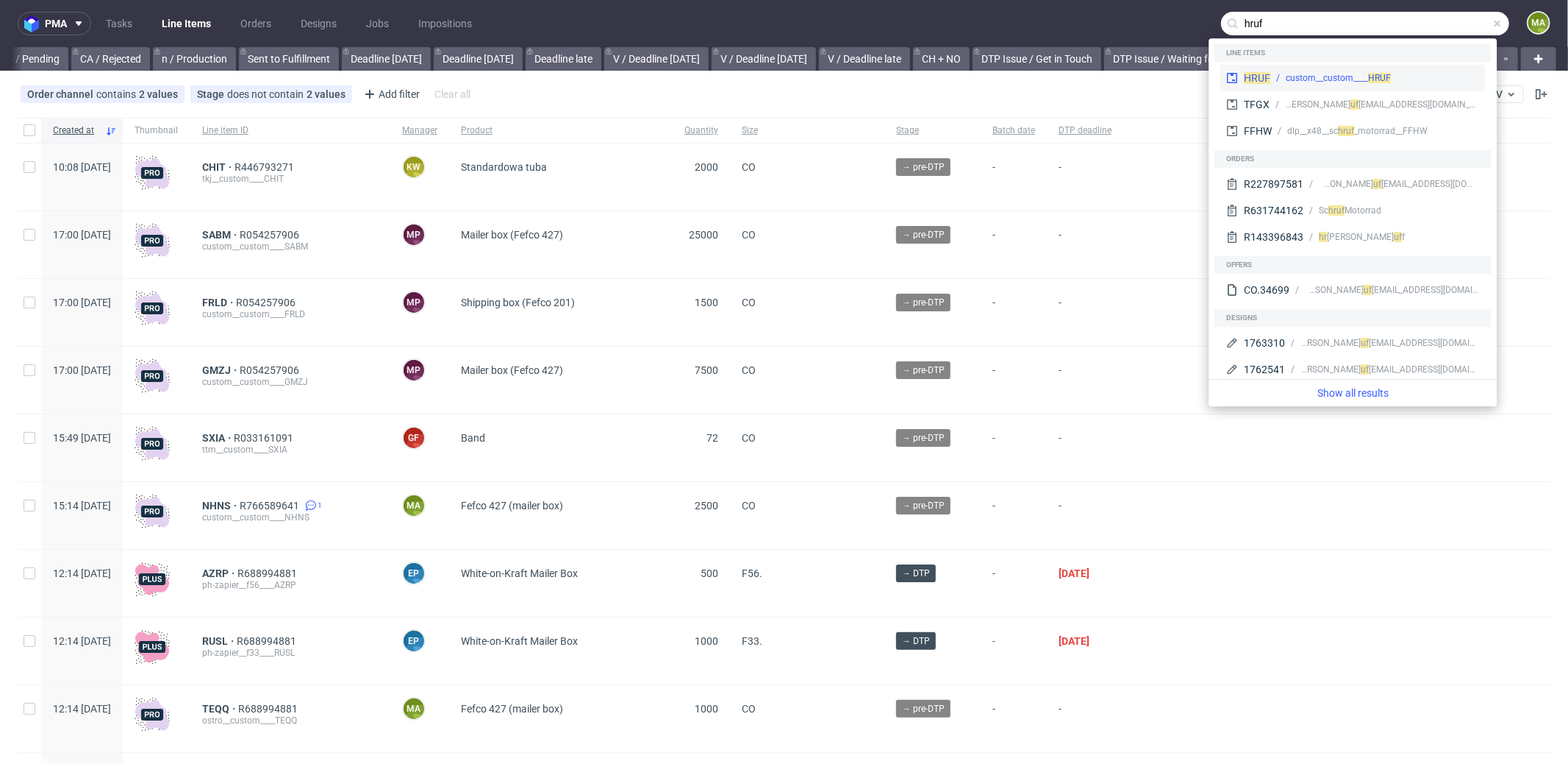
type input "hruf"
click at [1283, 69] on div "HRUF custom__custom____ HRUF" at bounding box center [1352, 78] width 264 height 27
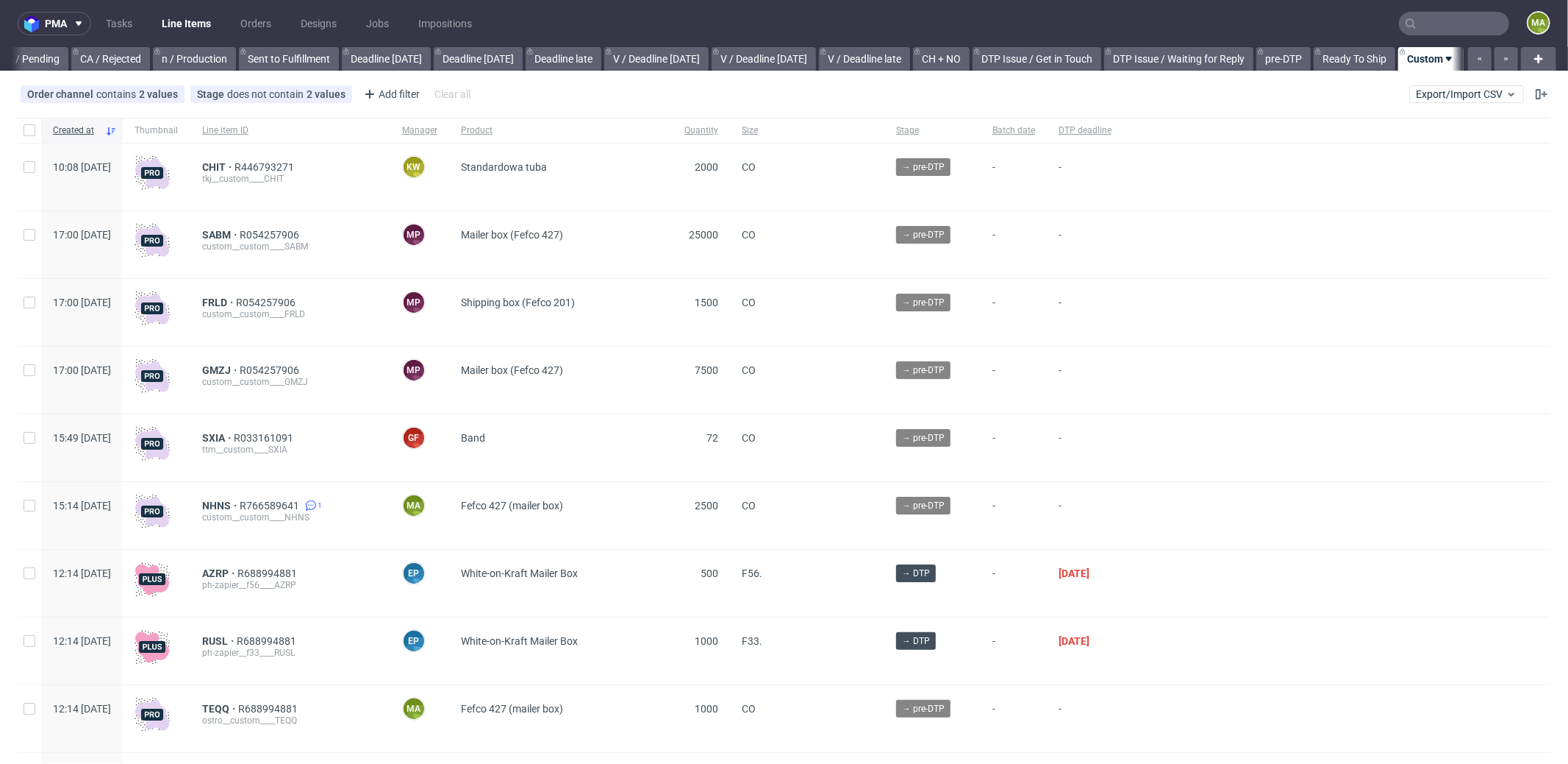
scroll to position [0, 1269]
click at [387, 98] on div "Add filter" at bounding box center [390, 94] width 65 height 24
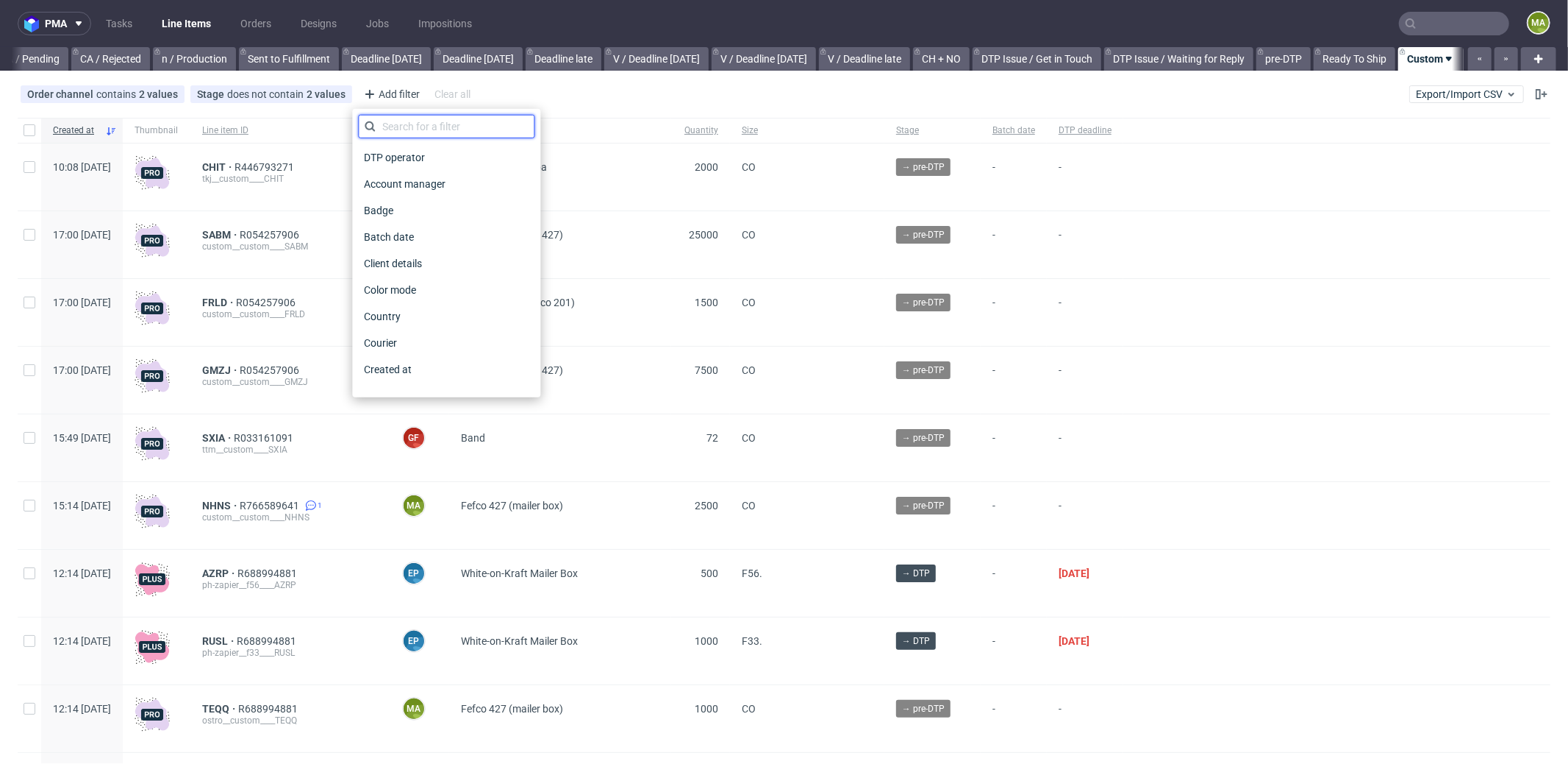
click at [417, 122] on input "text" at bounding box center [446, 126] width 176 height 24
type input "pro"
click at [424, 364] on span "Production manager" at bounding box center [412, 369] width 107 height 20
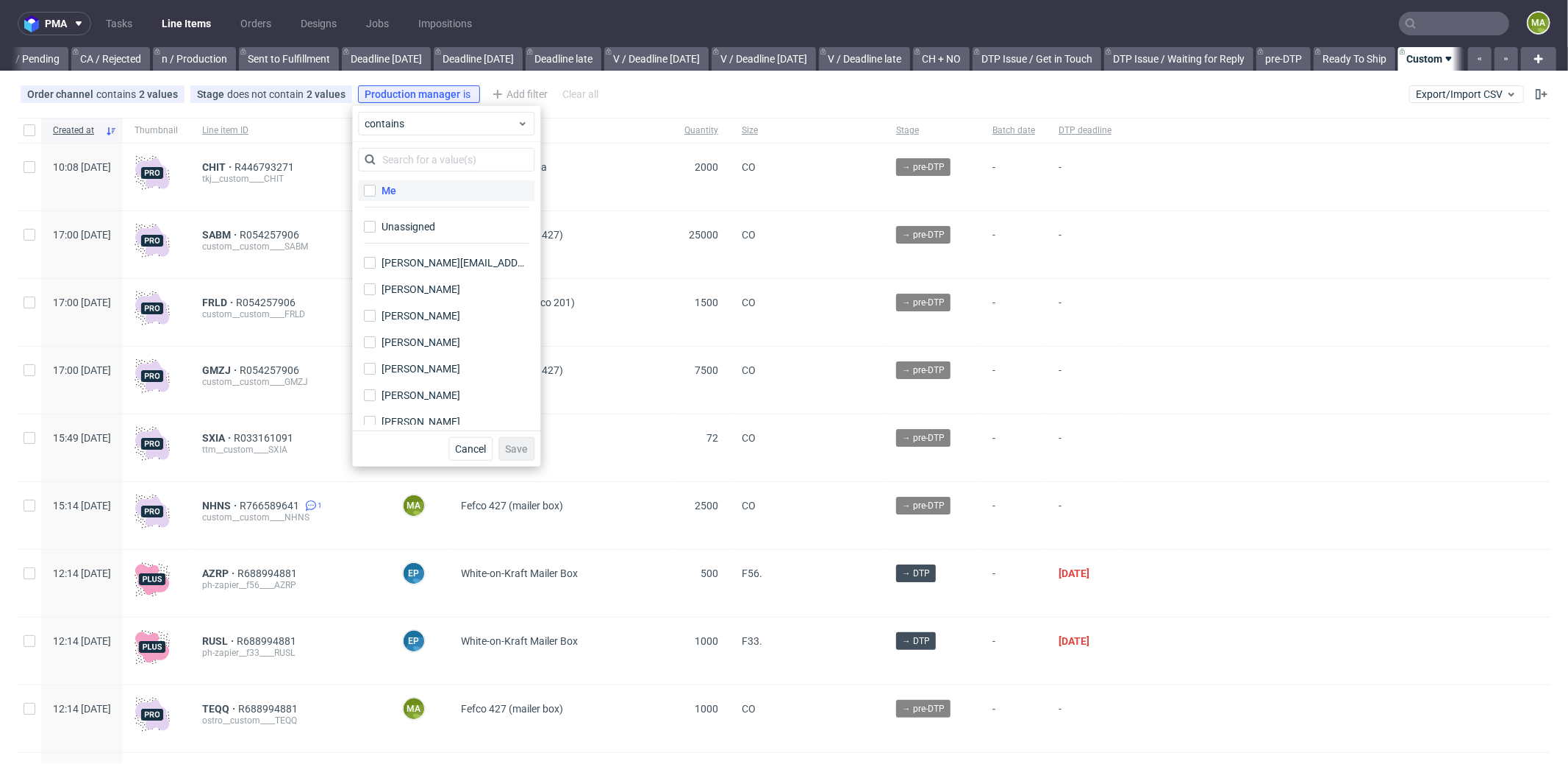
click at [386, 187] on div "Me" at bounding box center [388, 190] width 15 height 15
click at [376, 187] on input "Me" at bounding box center [369, 190] width 12 height 12
checkbox input "true"
click at [522, 449] on span "Save" at bounding box center [517, 449] width 23 height 11
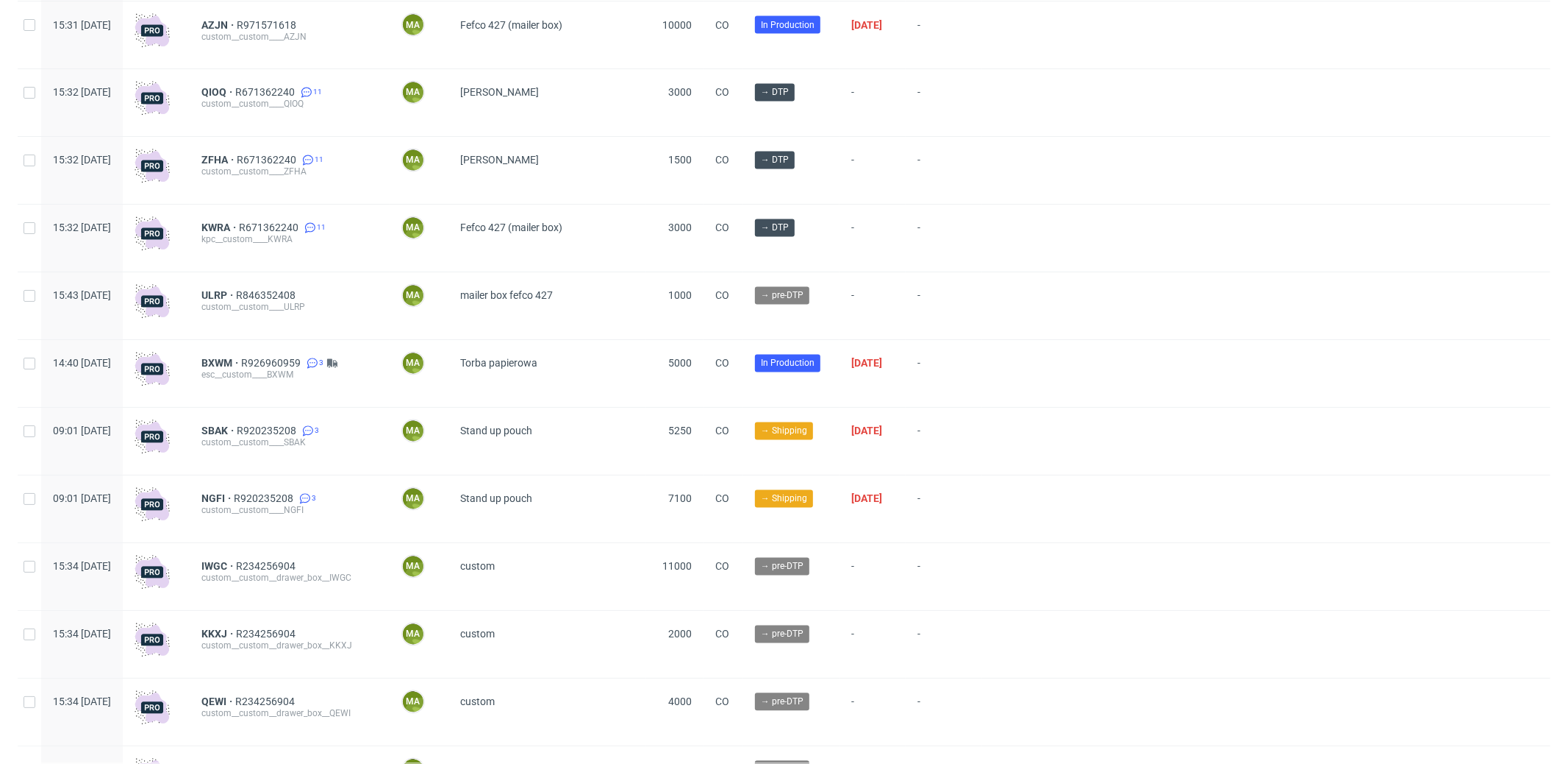
scroll to position [2436, 0]
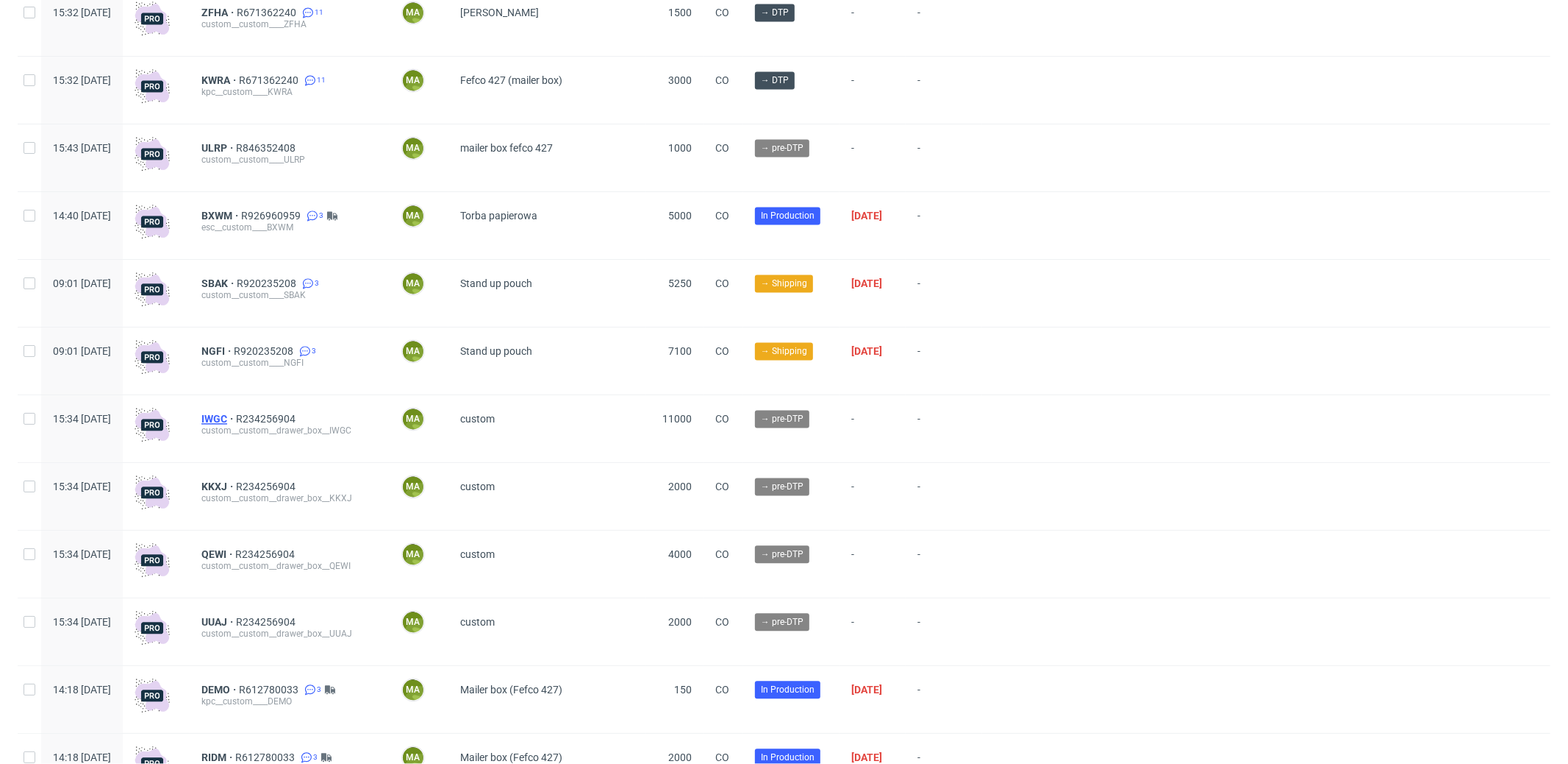
click at [236, 421] on span "IWGC" at bounding box center [218, 418] width 35 height 12
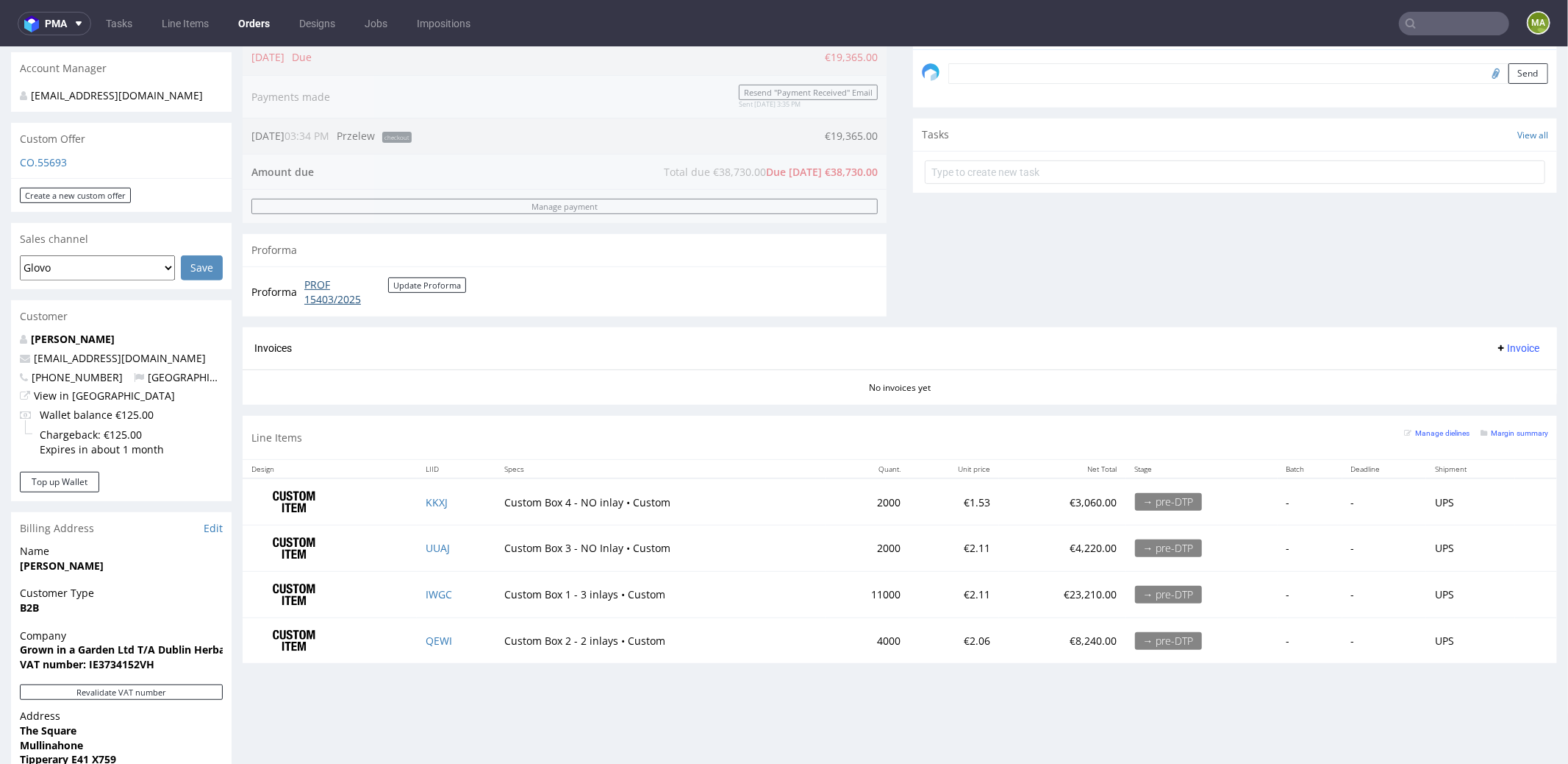
scroll to position [457, 0]
click at [443, 590] on link "IWGC" at bounding box center [439, 593] width 27 height 14
click at [444, 632] on link "QEWI" at bounding box center [439, 639] width 27 height 14
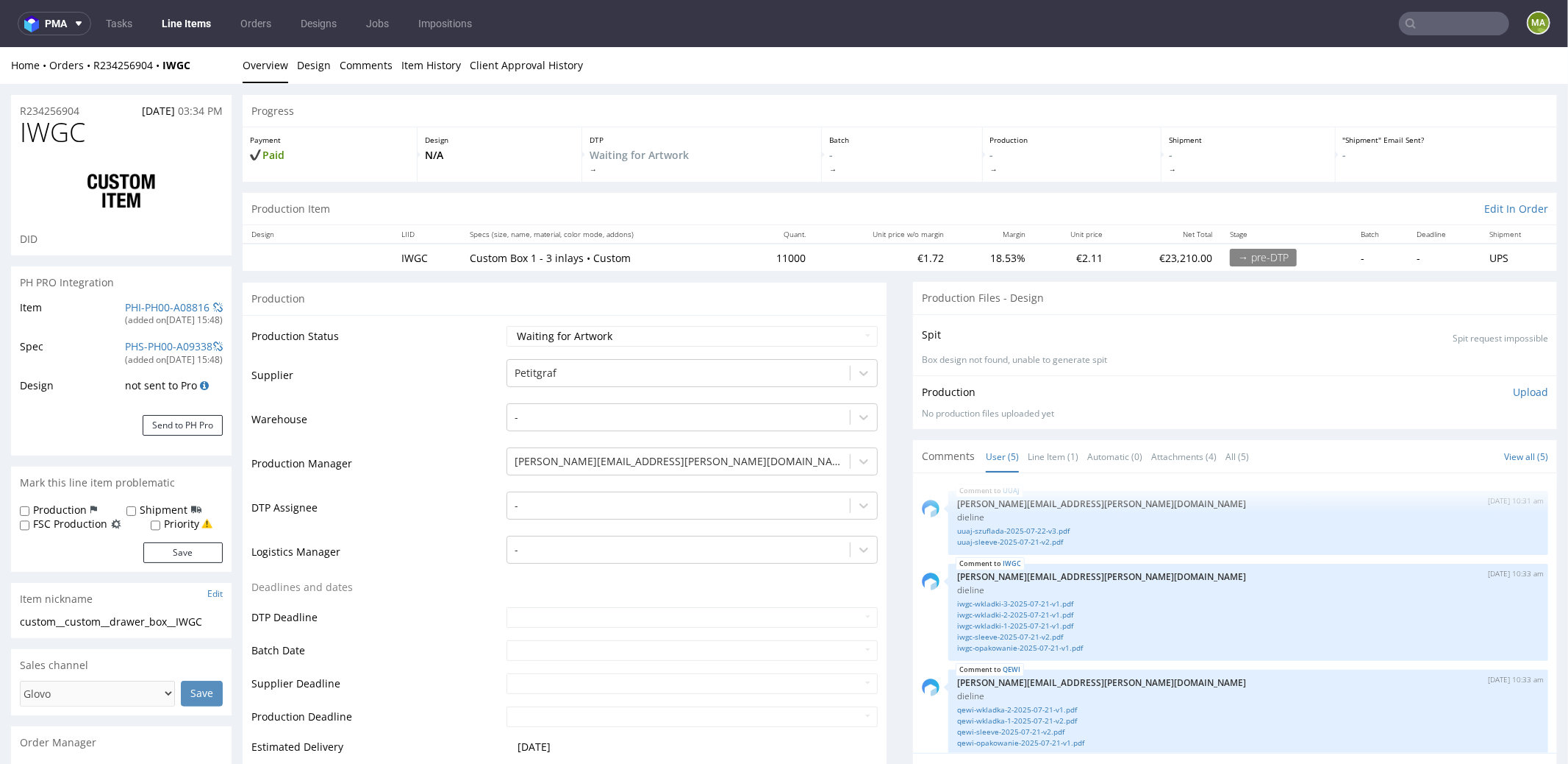
scroll to position [132, 0]
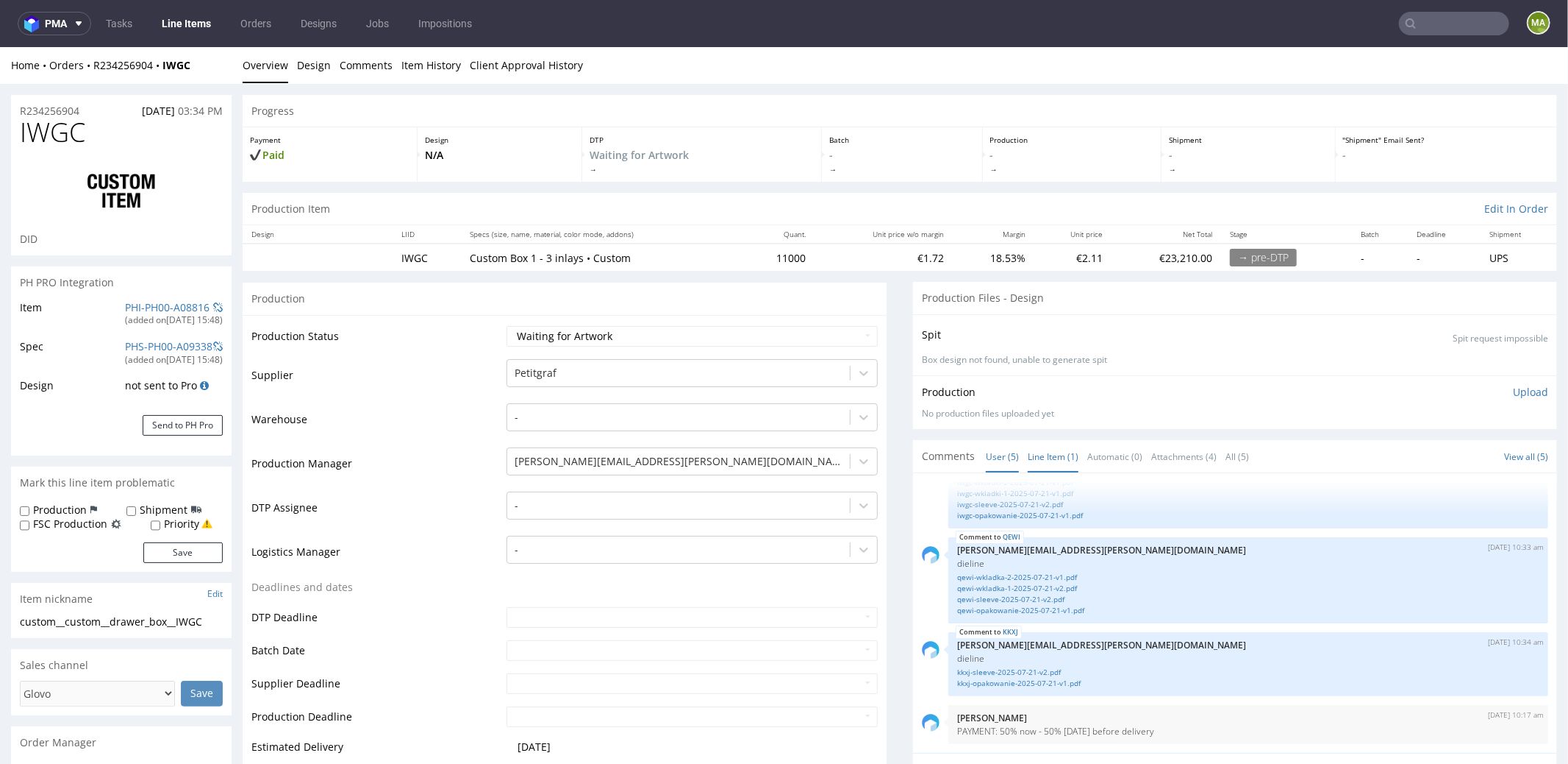
click at [1048, 462] on link "Line Item (1)" at bounding box center [1053, 456] width 51 height 32
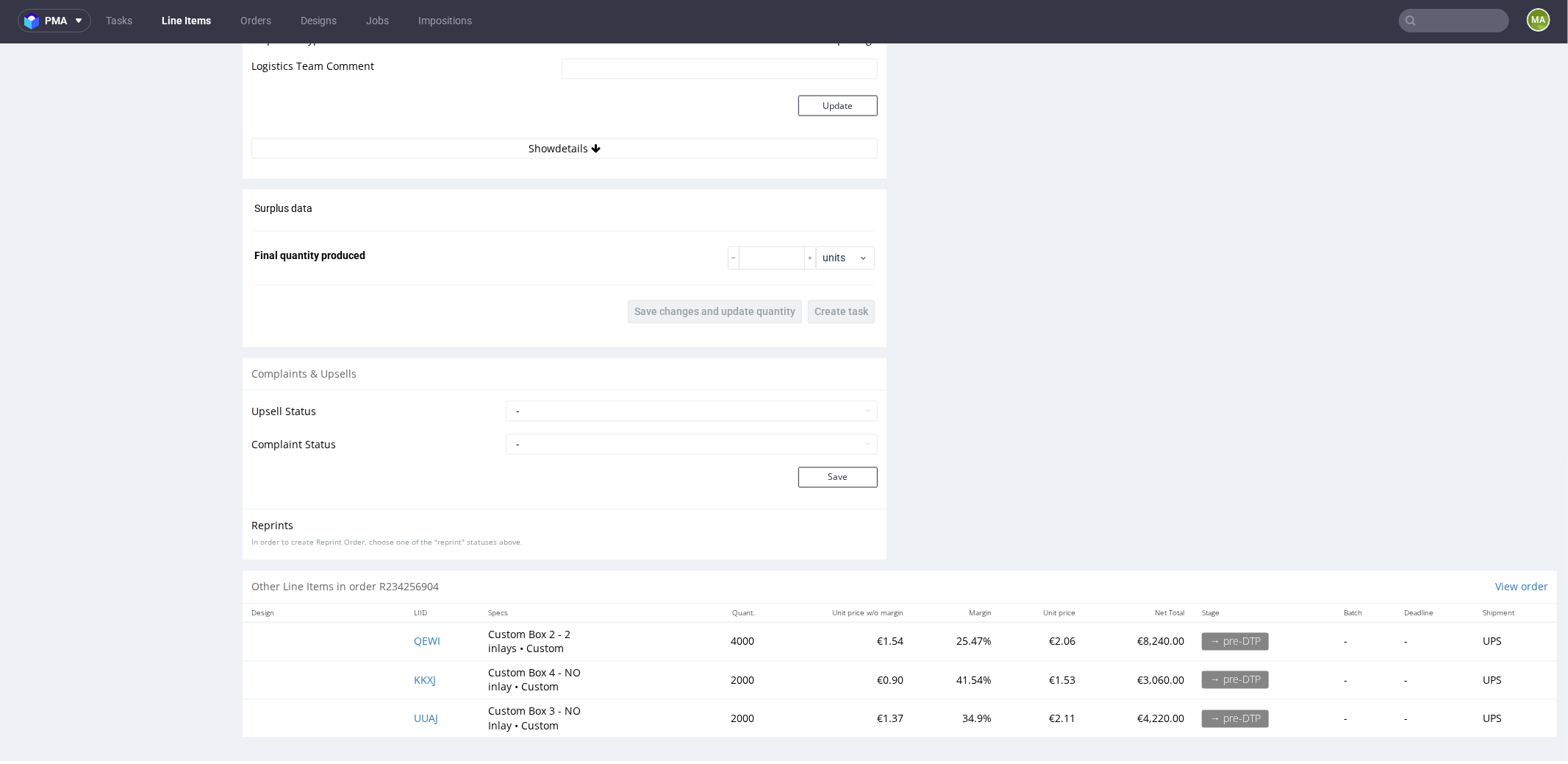
scroll to position [4, 0]
click at [425, 713] on span "UUAJ" at bounding box center [426, 717] width 24 height 14
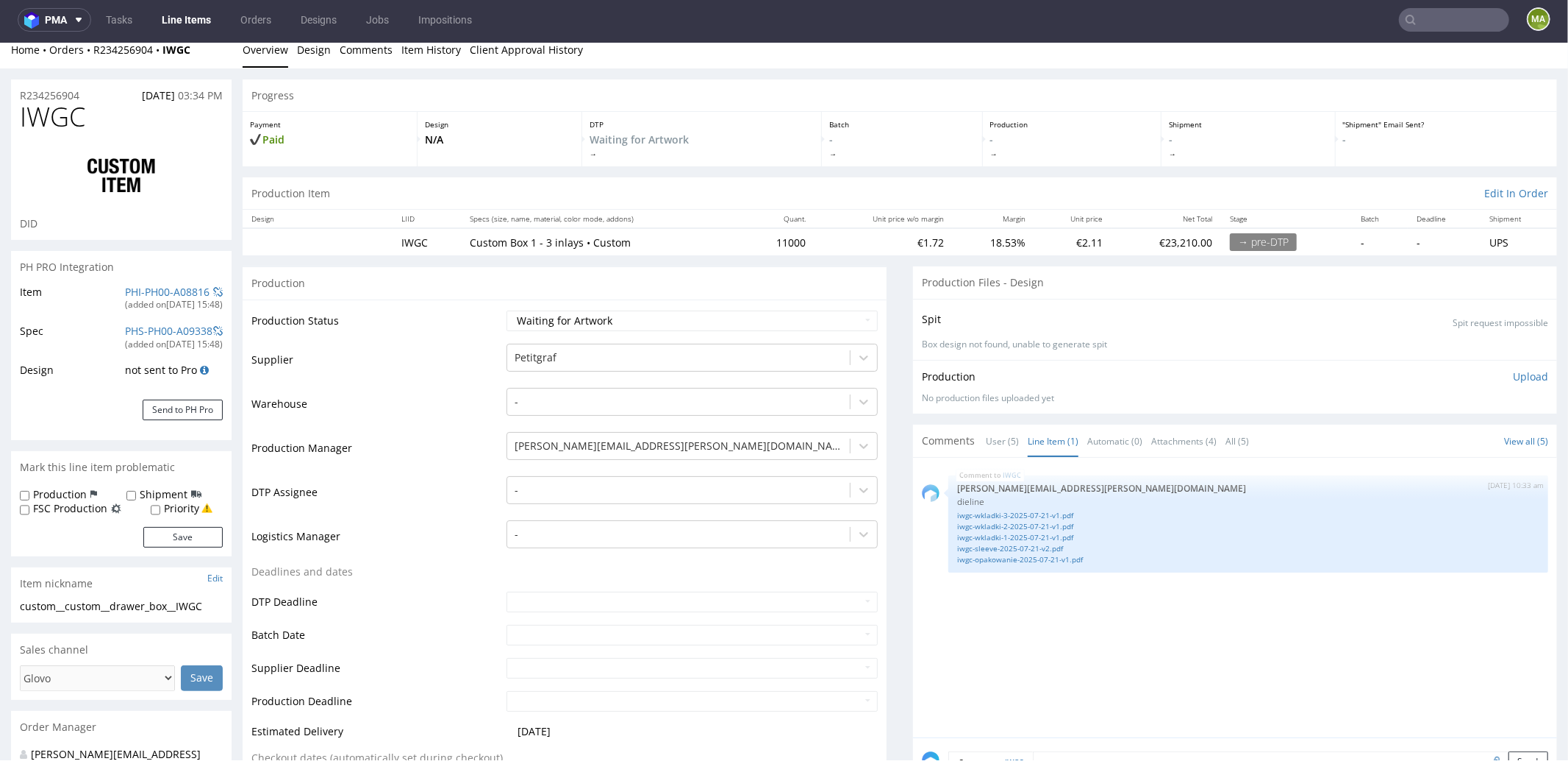
scroll to position [0, 0]
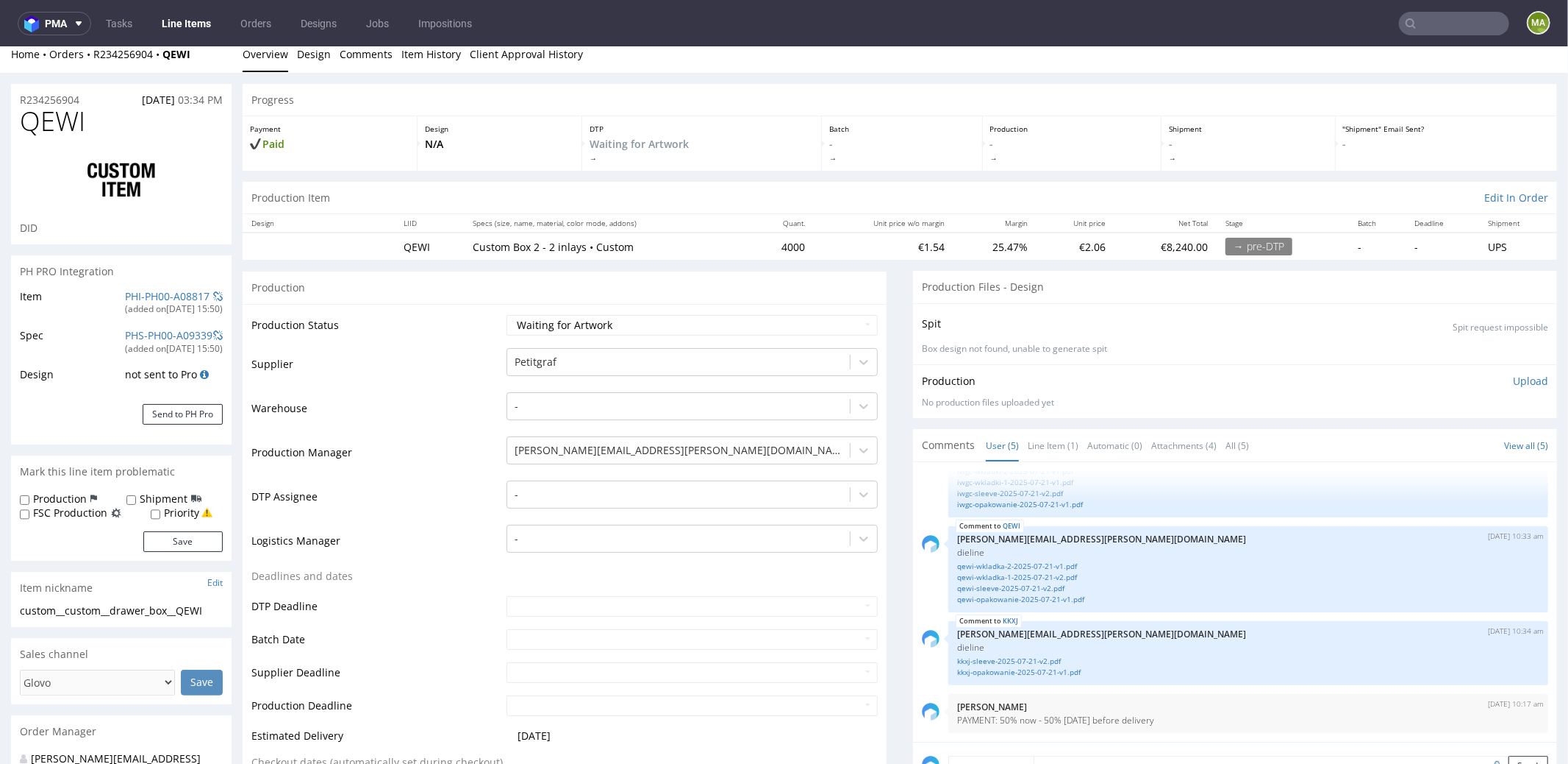
scroll to position [28, 0]
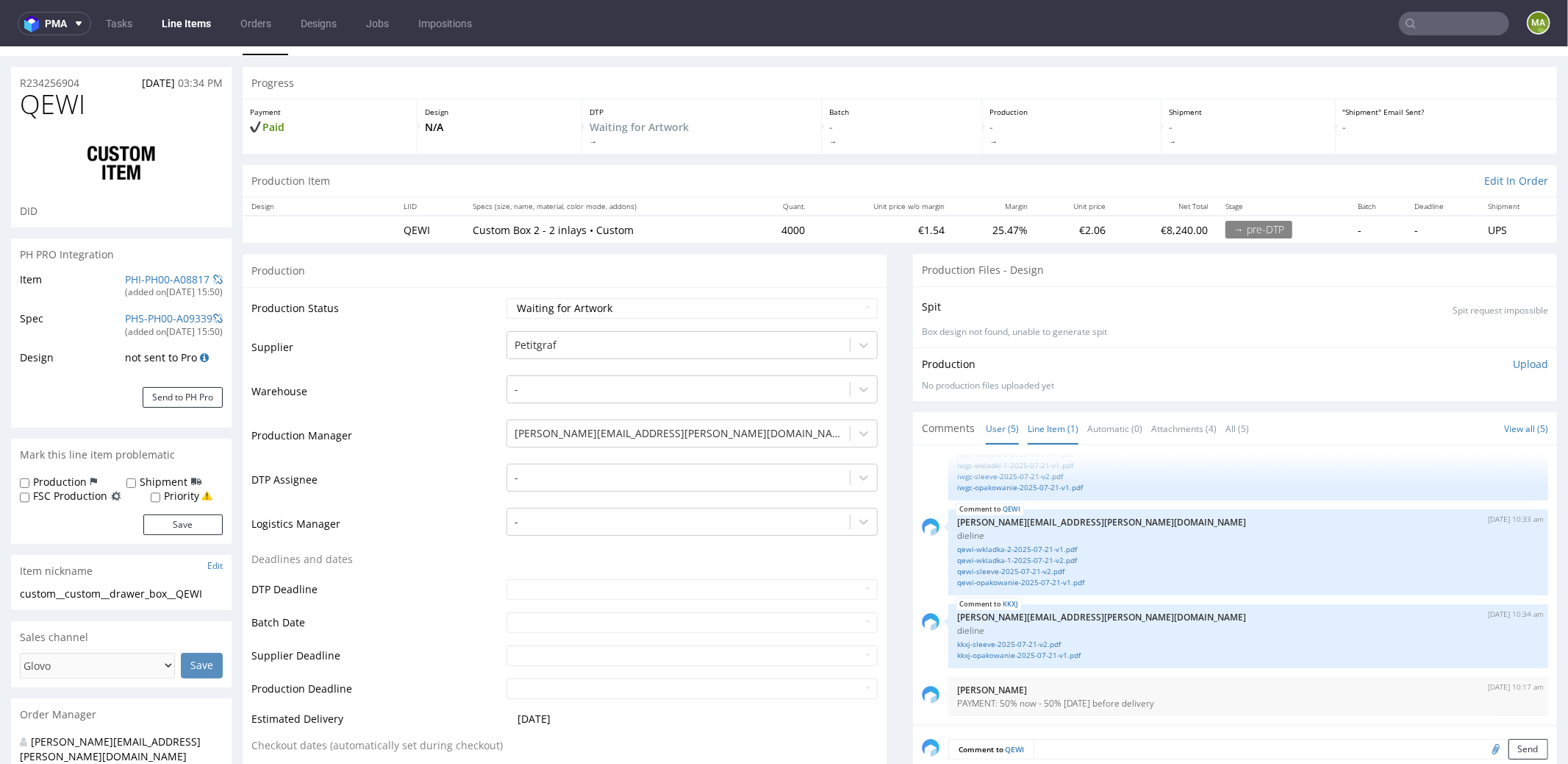
click at [1040, 417] on link "Line Item (1)" at bounding box center [1053, 428] width 51 height 32
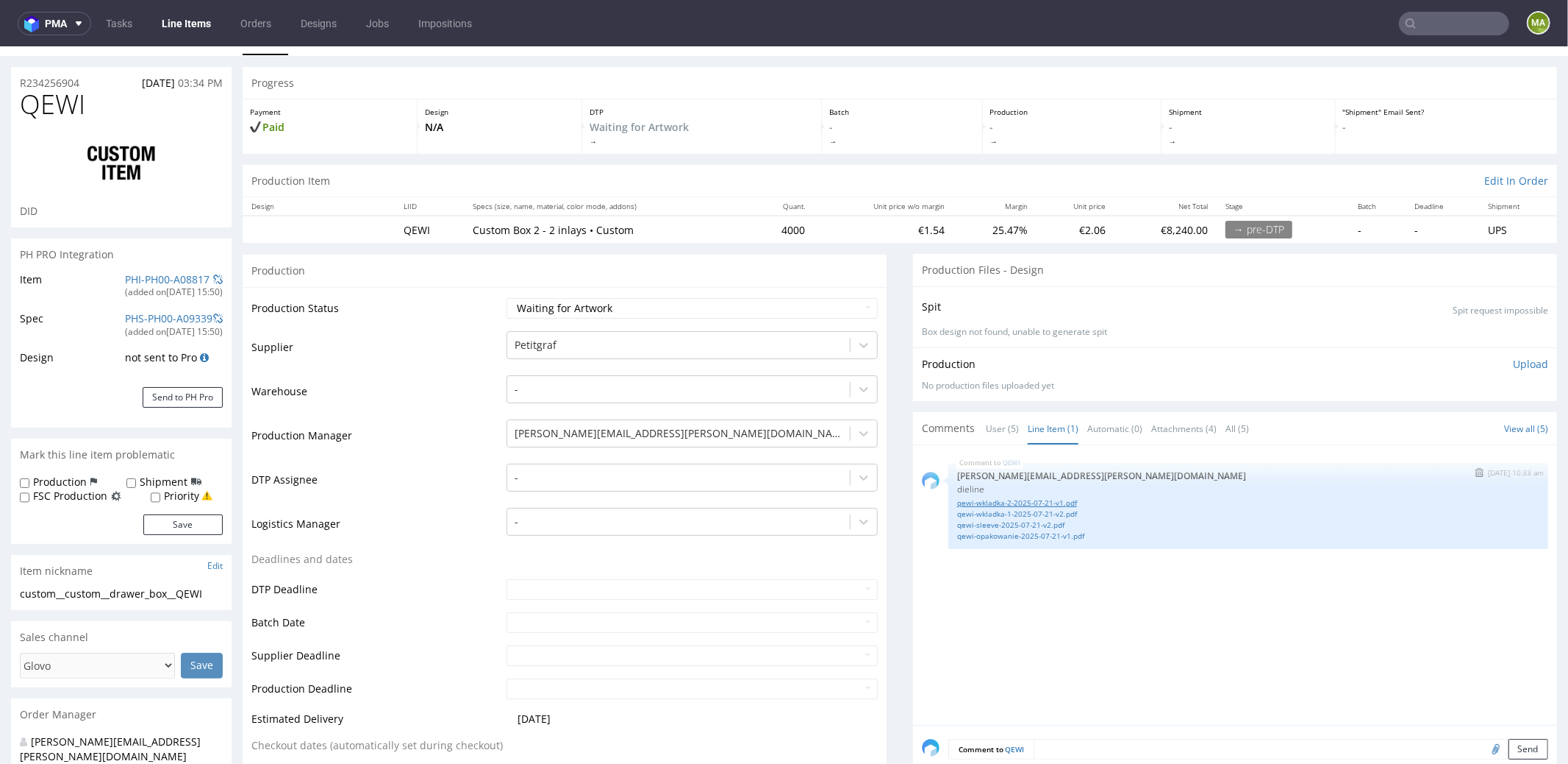
click at [1029, 498] on link "qewi-wkladka-2-2025-07-21-v1.pdf" at bounding box center [1248, 502] width 583 height 11
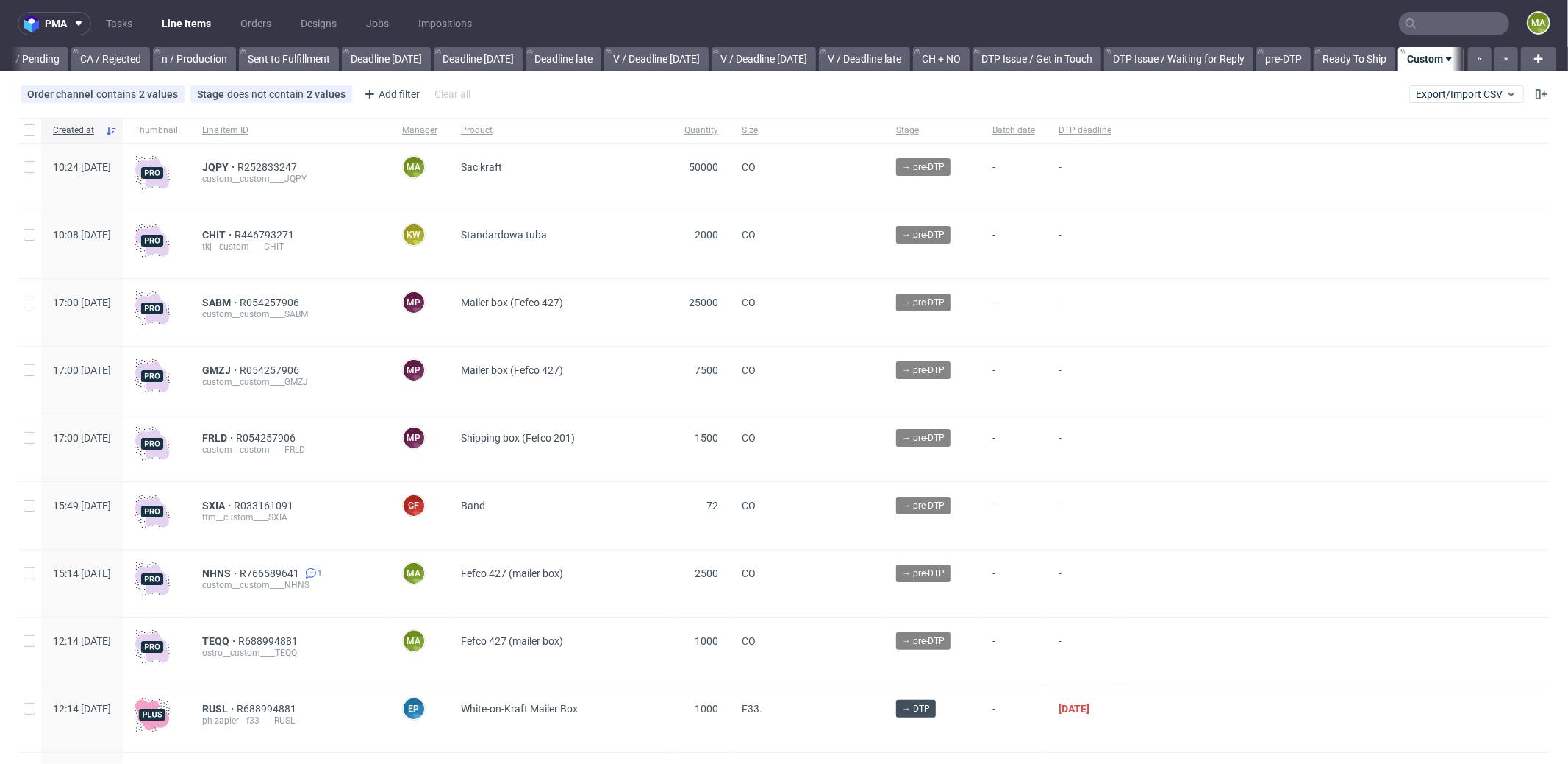
scroll to position [0, 1269]
click at [238, 168] on span "JQPY" at bounding box center [220, 167] width 35 height 12
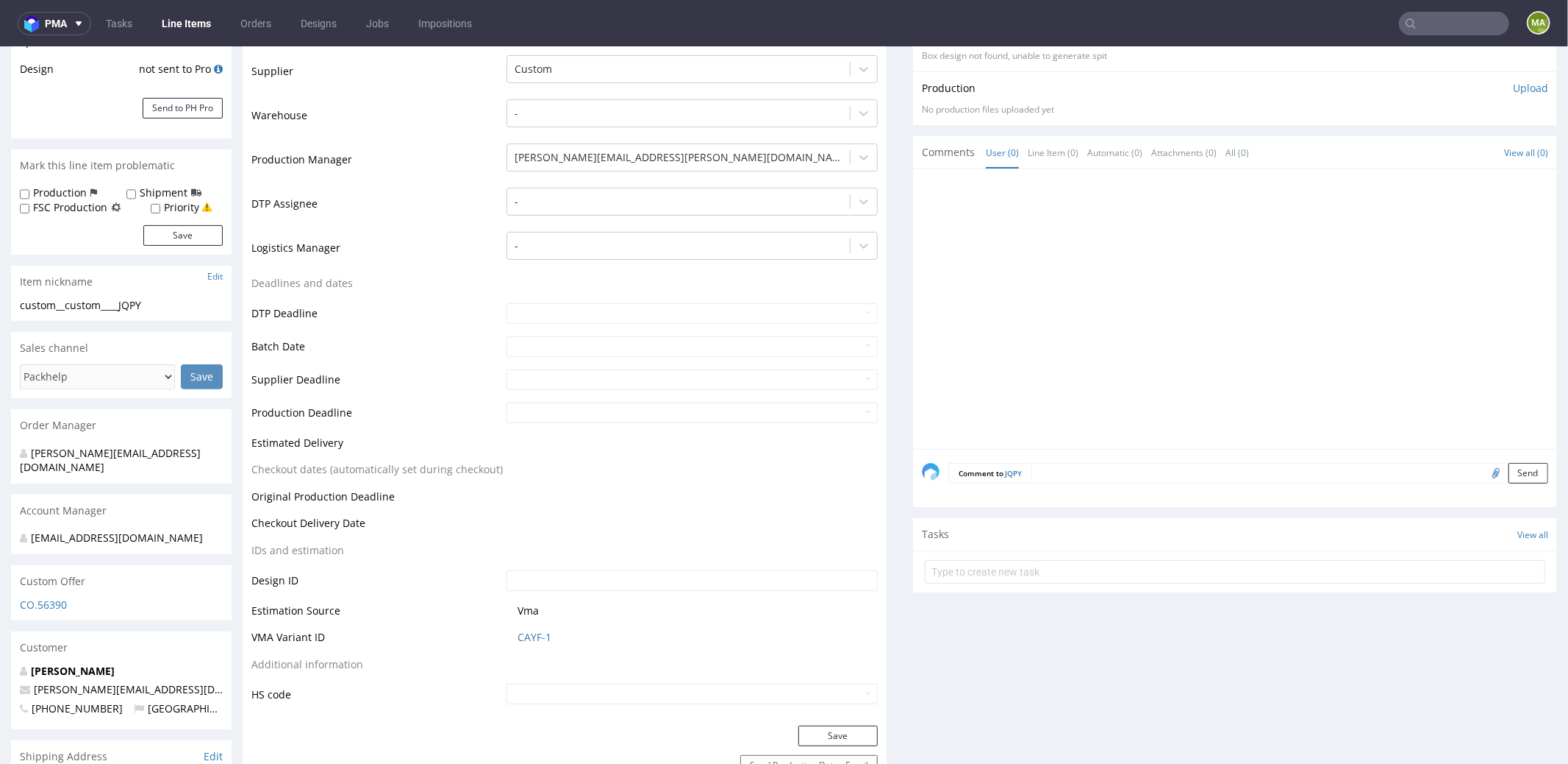
scroll to position [510, 0]
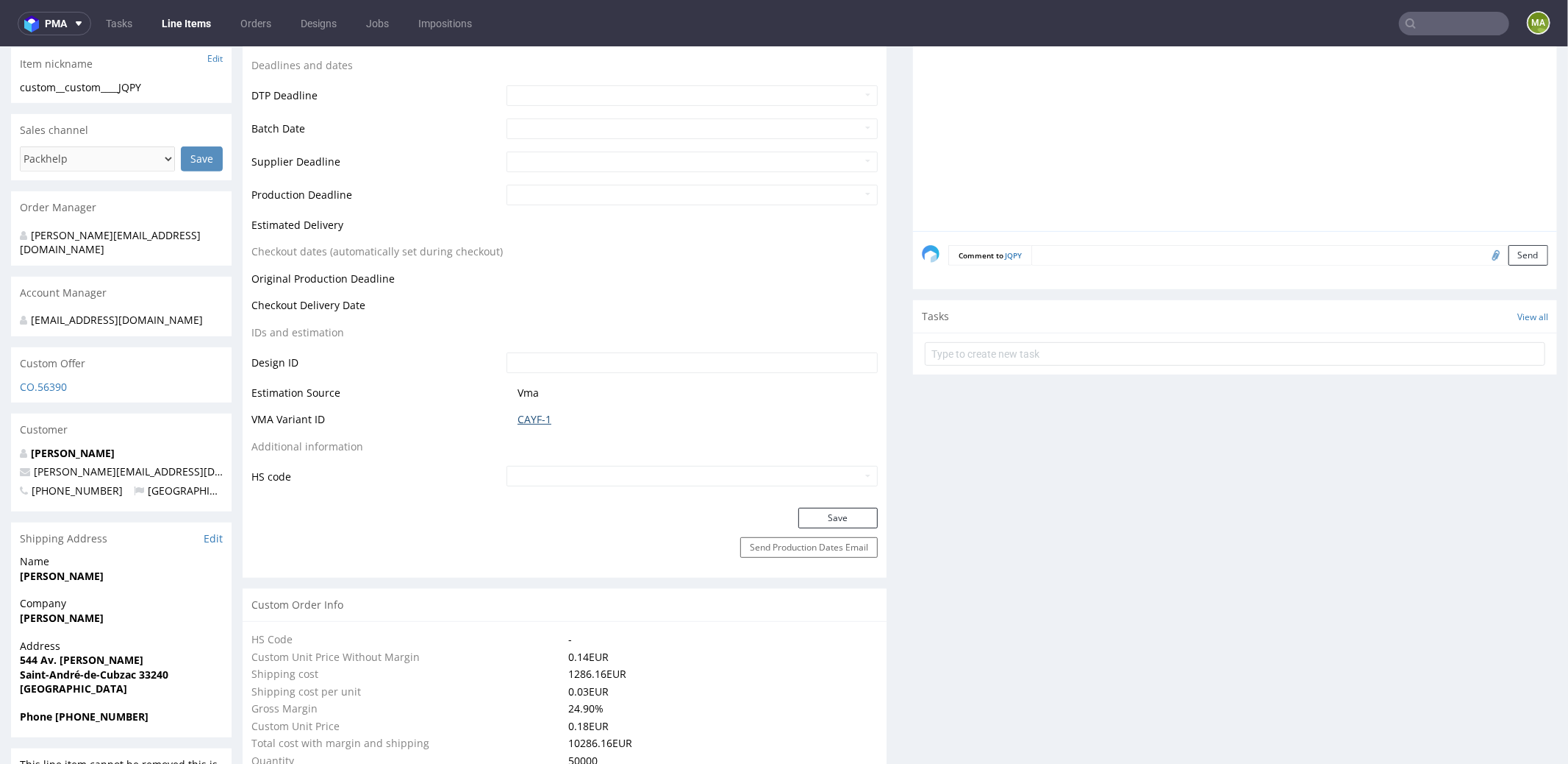
click at [535, 417] on link "CAYF-1" at bounding box center [535, 418] width 34 height 15
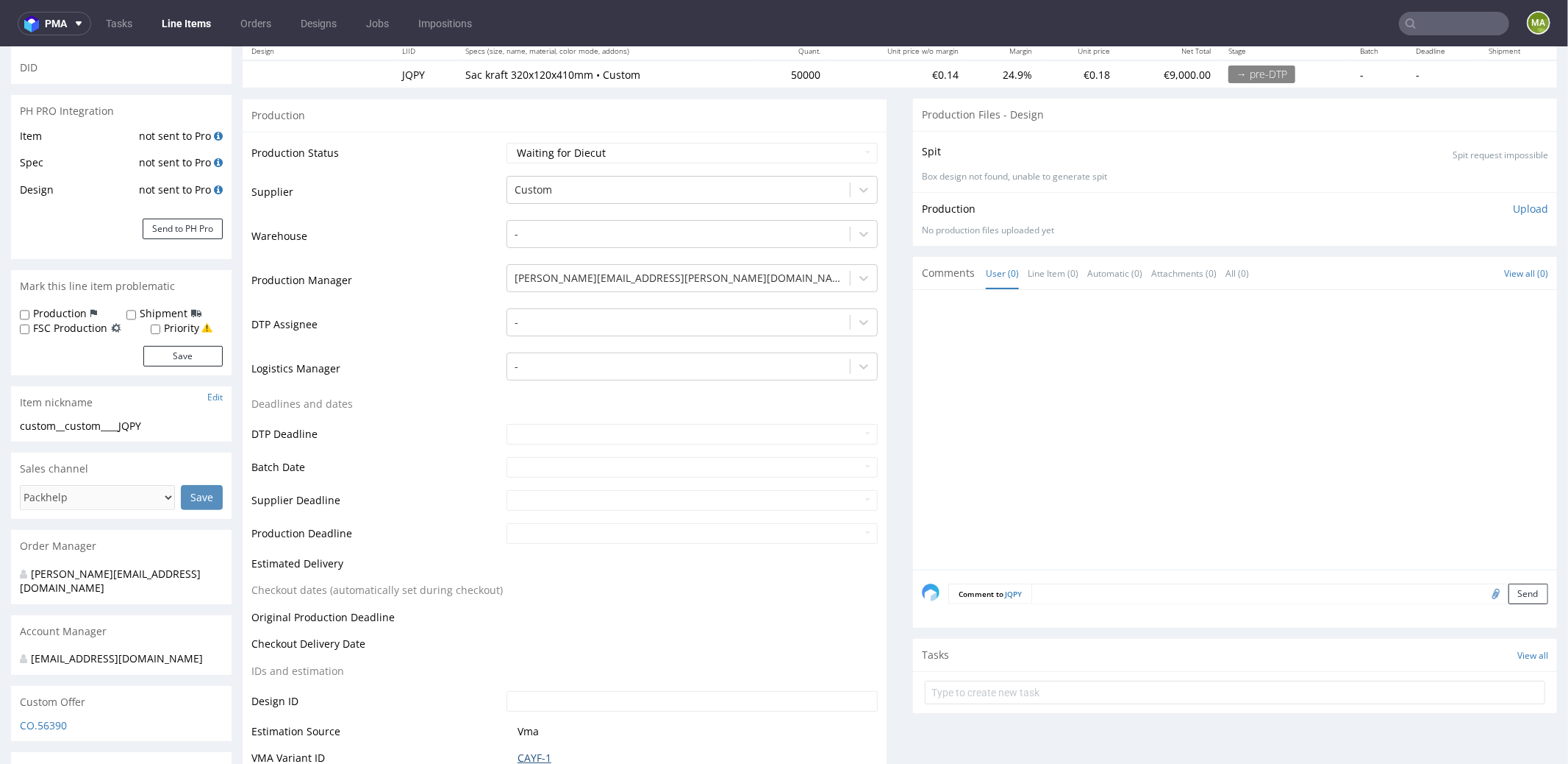
scroll to position [0, 0]
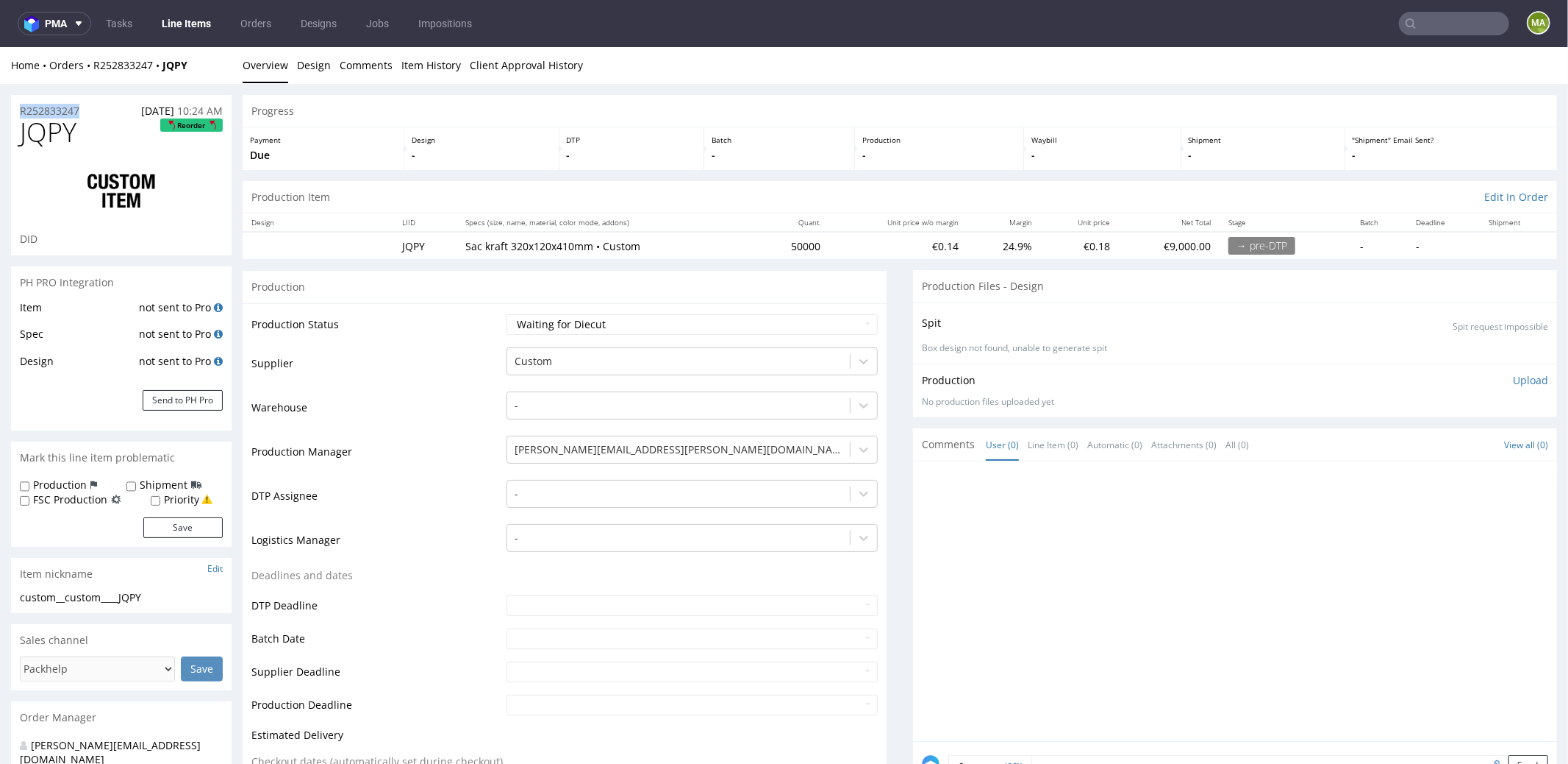
drag, startPoint x: 88, startPoint y: 106, endPoint x: 0, endPoint y: 105, distance: 88.0
copy p "R252833247"
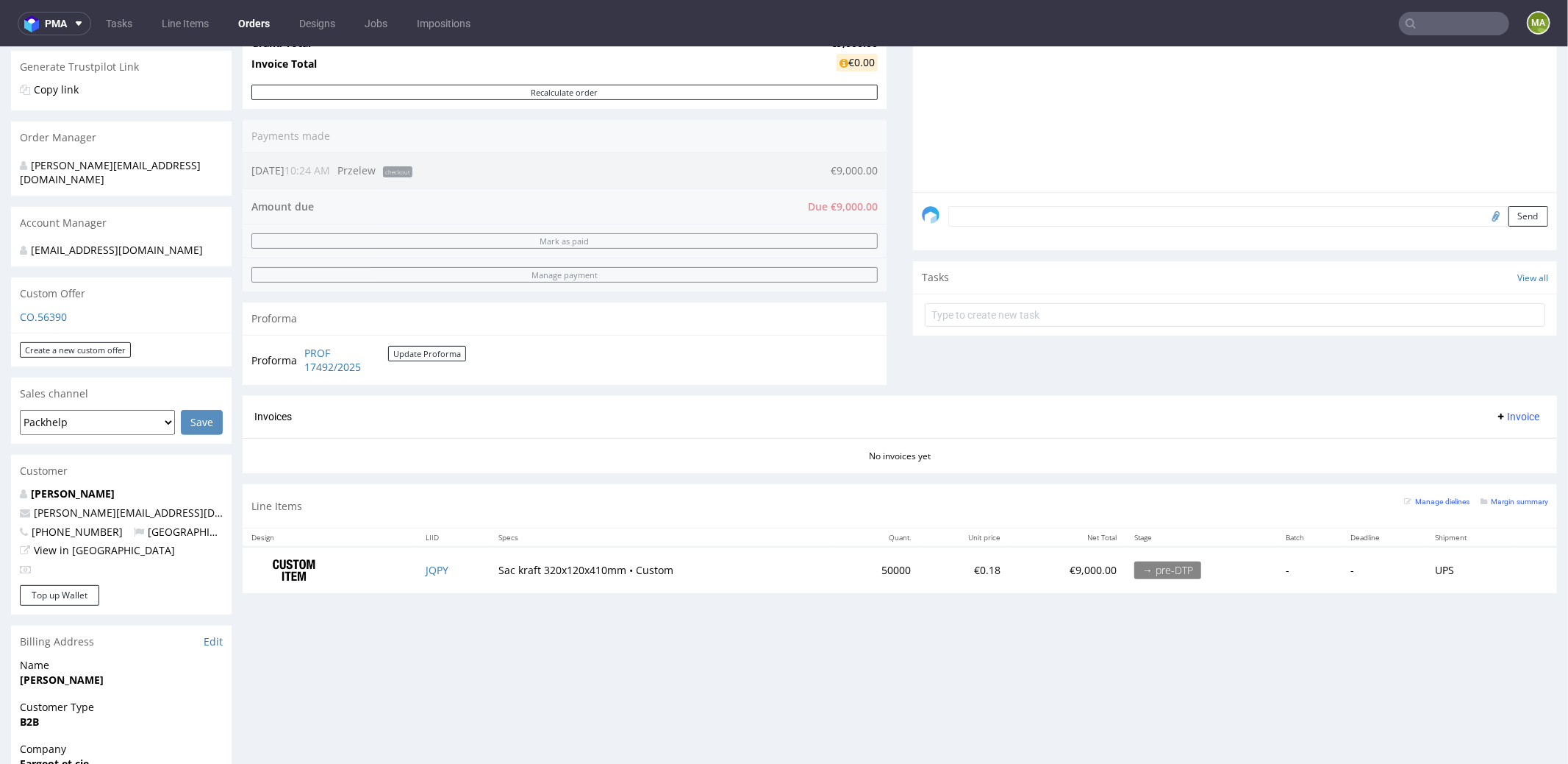
scroll to position [303, 0]
click at [1487, 496] on small "Margin summary" at bounding box center [1515, 500] width 67 height 8
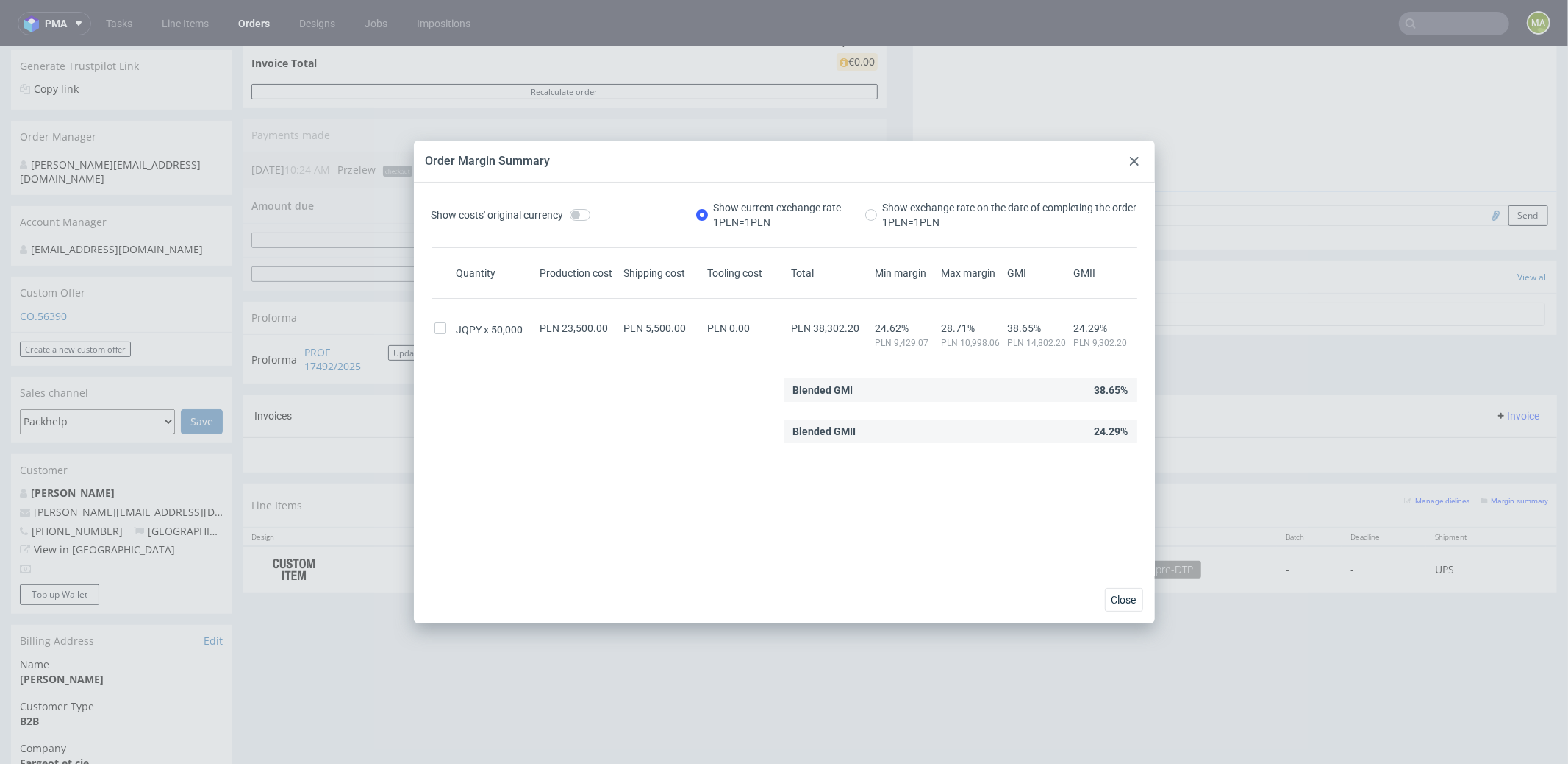
click at [1120, 164] on div "Order Margin Summary" at bounding box center [785, 161] width 741 height 42
click at [1125, 164] on div "Order Margin Summary" at bounding box center [785, 161] width 741 height 42
click at [1126, 161] on div at bounding box center [1134, 161] width 18 height 18
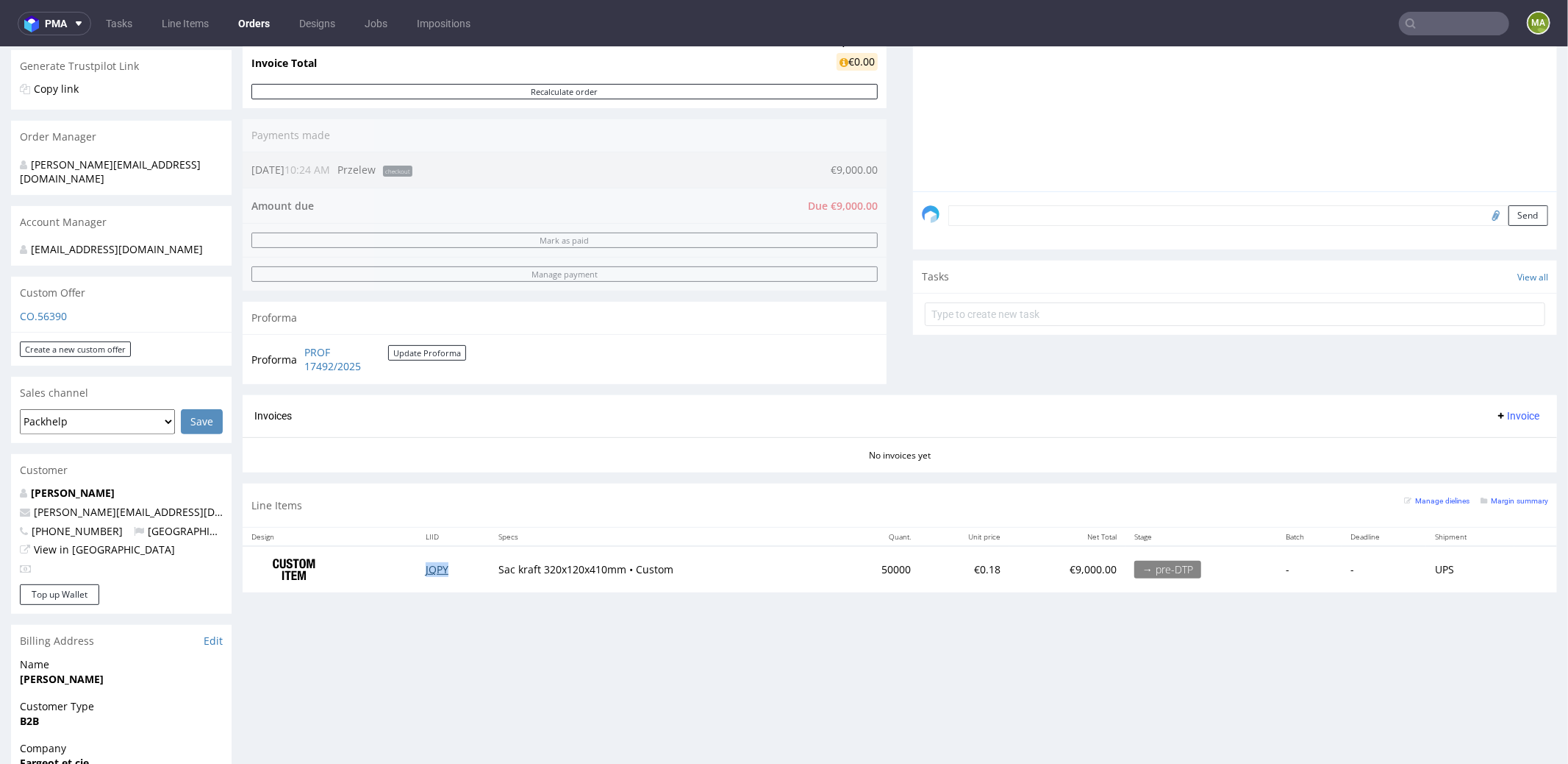
click at [445, 563] on td "JQPY" at bounding box center [453, 568] width 73 height 46
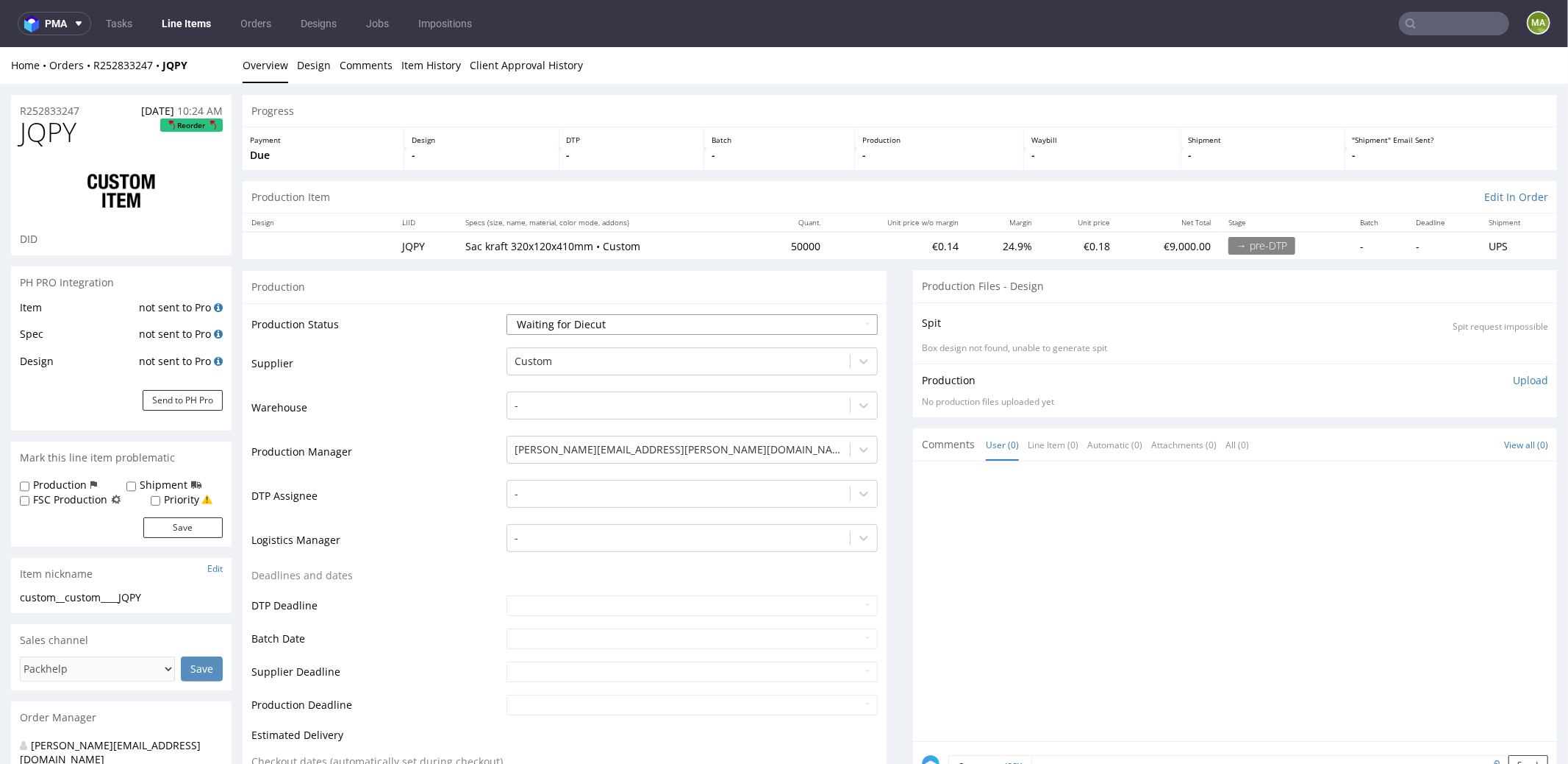
click at [558, 317] on select "Waiting for Artwork Waiting for Diecut Waiting for Mockup Waiting for DTP Waiti…" at bounding box center [692, 323] width 372 height 20
select select "pre_dtp_waiting_for_artwork"
click at [506, 313] on select "Waiting for Artwork Waiting for Diecut Waiting for Mockup Waiting for DTP Waiti…" at bounding box center [692, 323] width 372 height 20
click at [553, 359] on div at bounding box center [678, 360] width 328 height 18
type input "lest"
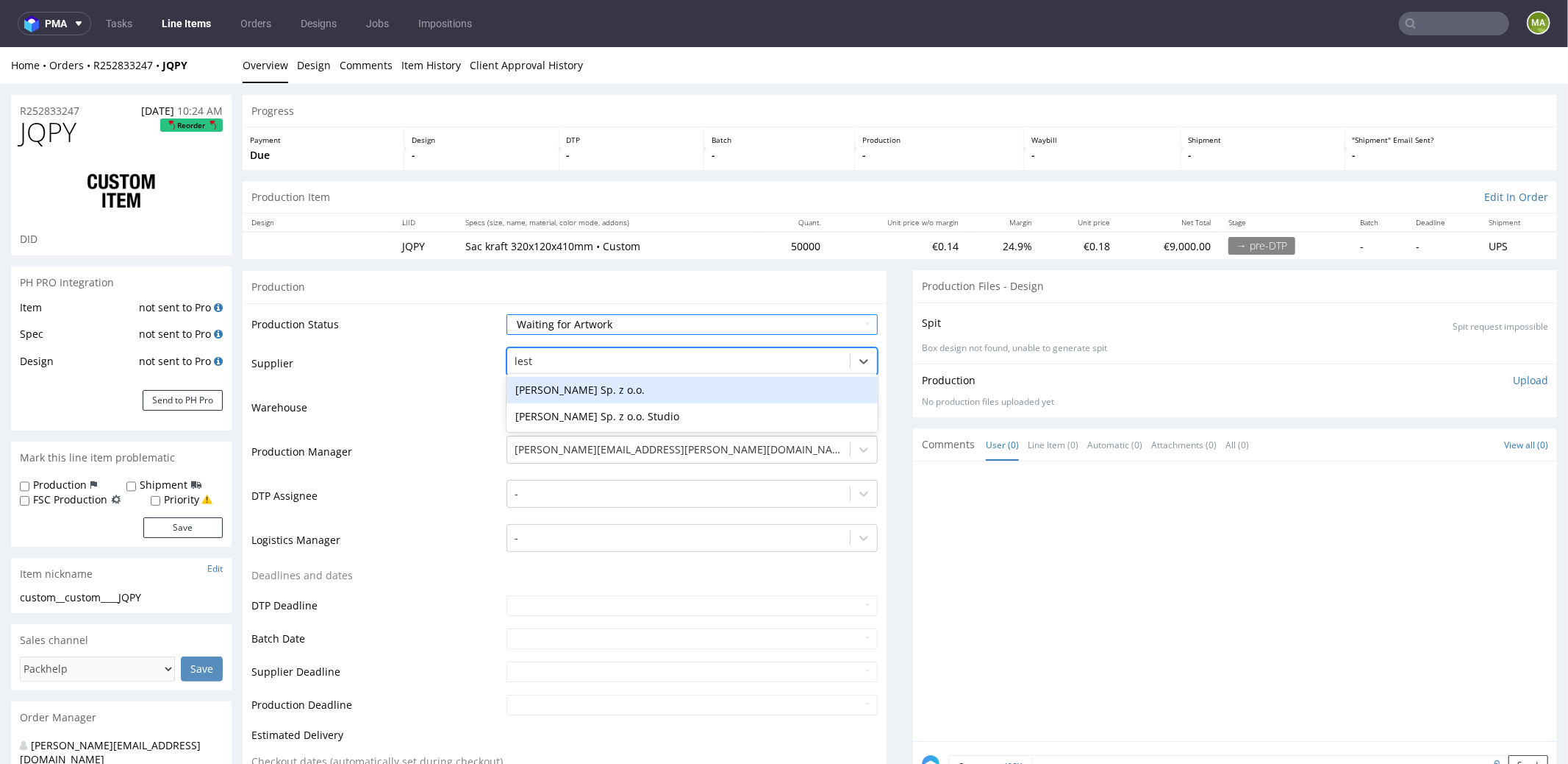
click at [592, 398] on div "Lester Polymers Sp. z o.o." at bounding box center [692, 390] width 372 height 27
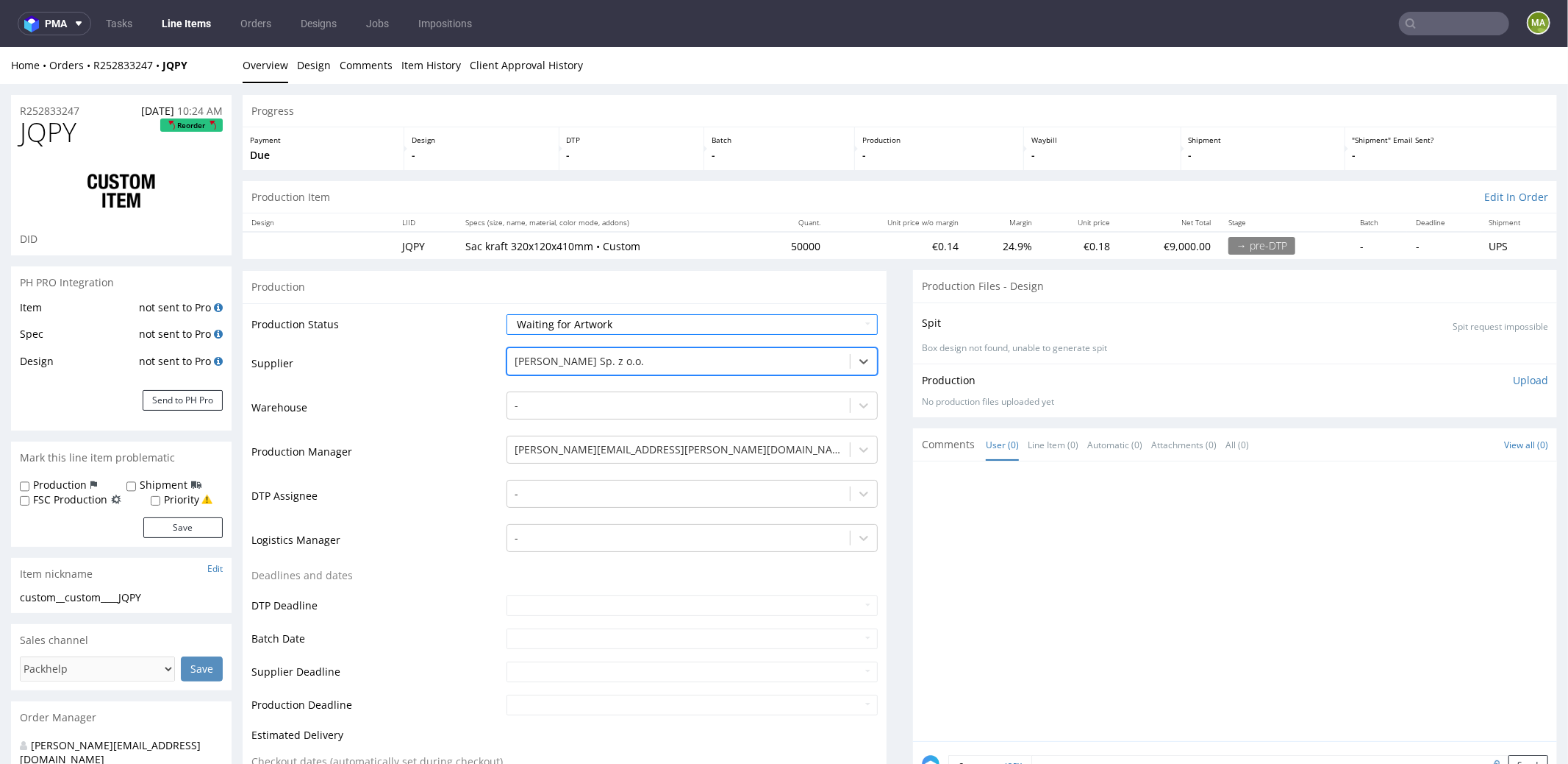
click at [395, 460] on td "Production Manager" at bounding box center [378, 455] width 252 height 44
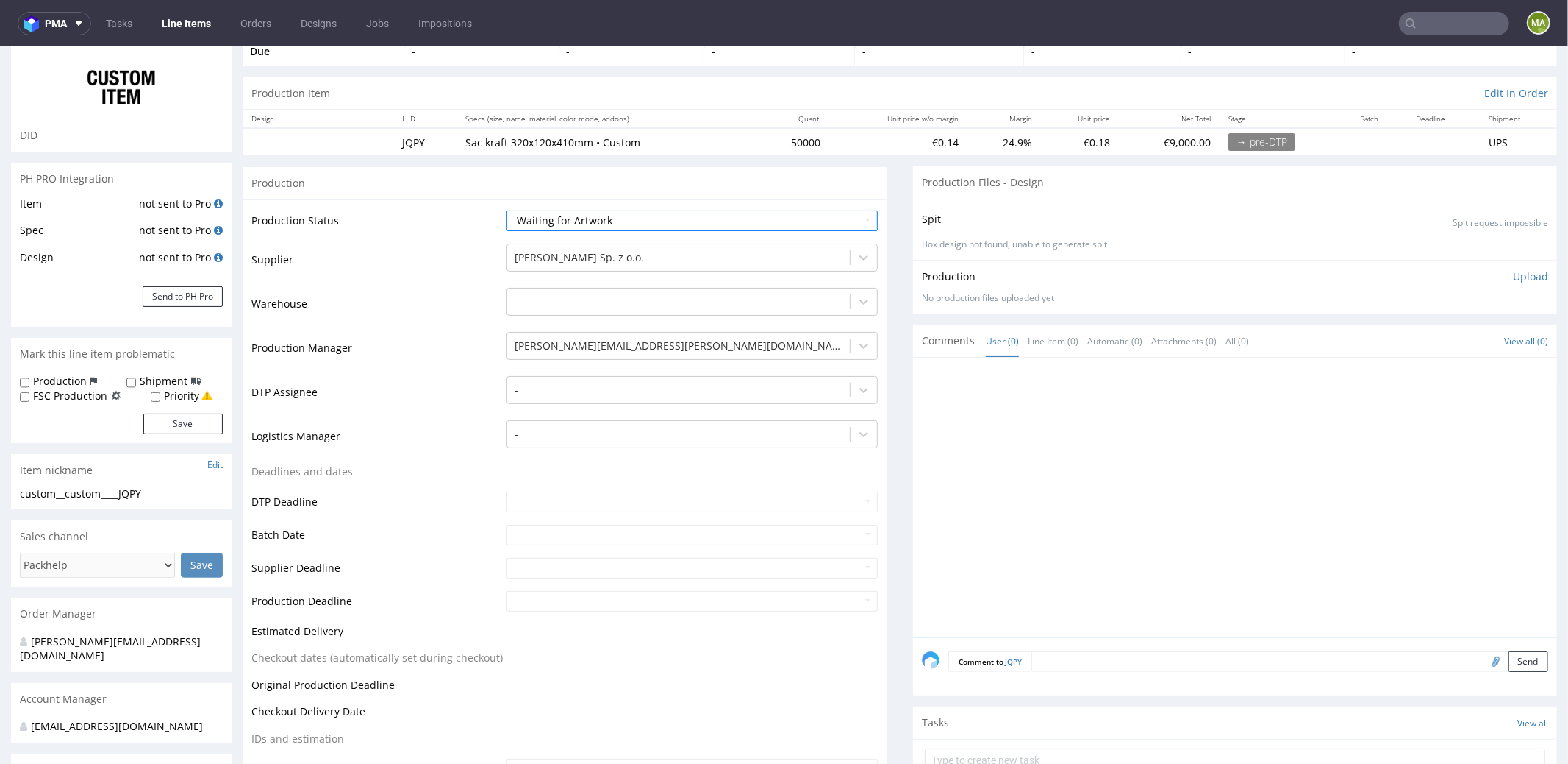
scroll to position [311, 0]
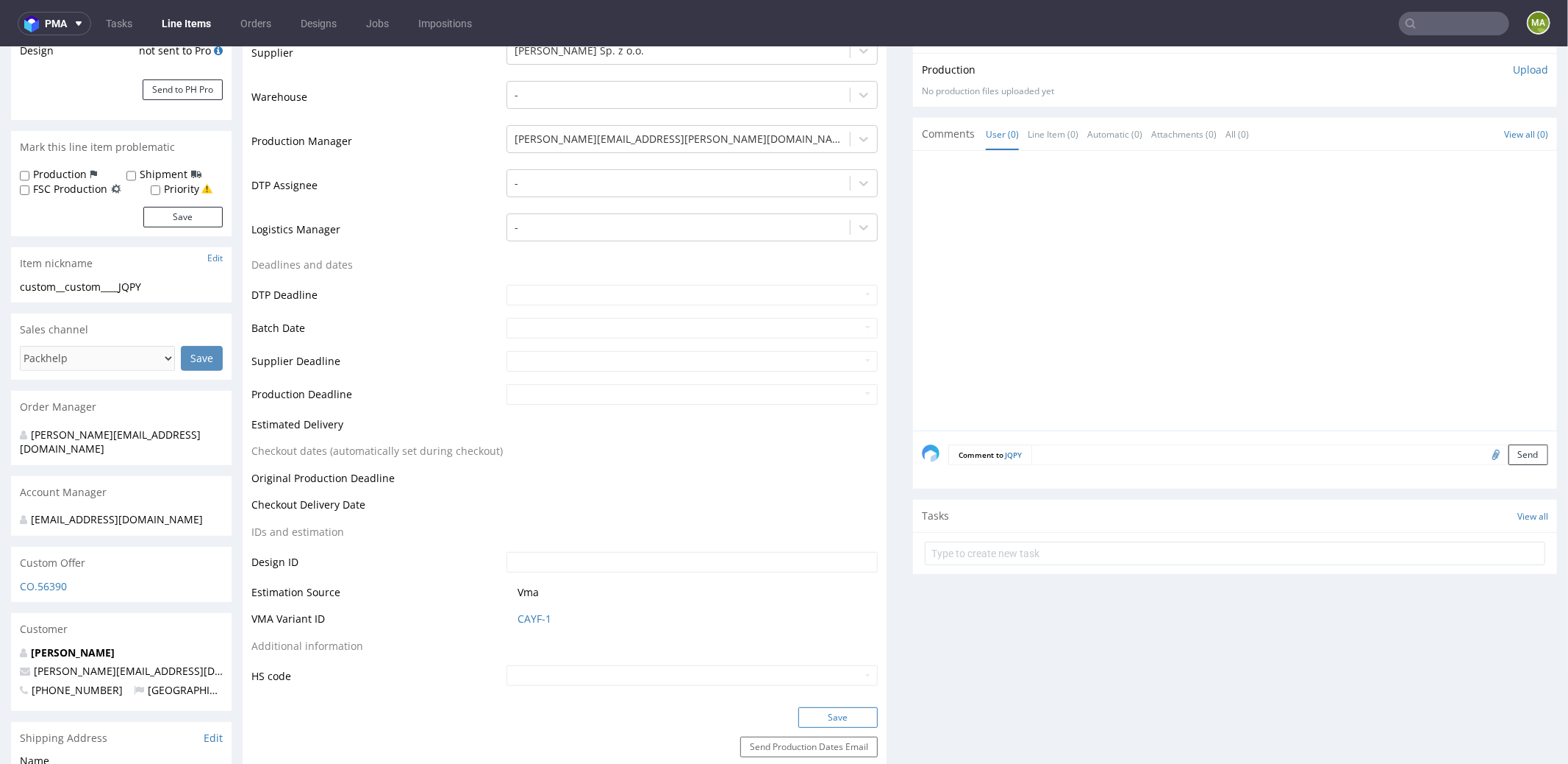
click at [830, 713] on button "Save" at bounding box center [838, 716] width 80 height 20
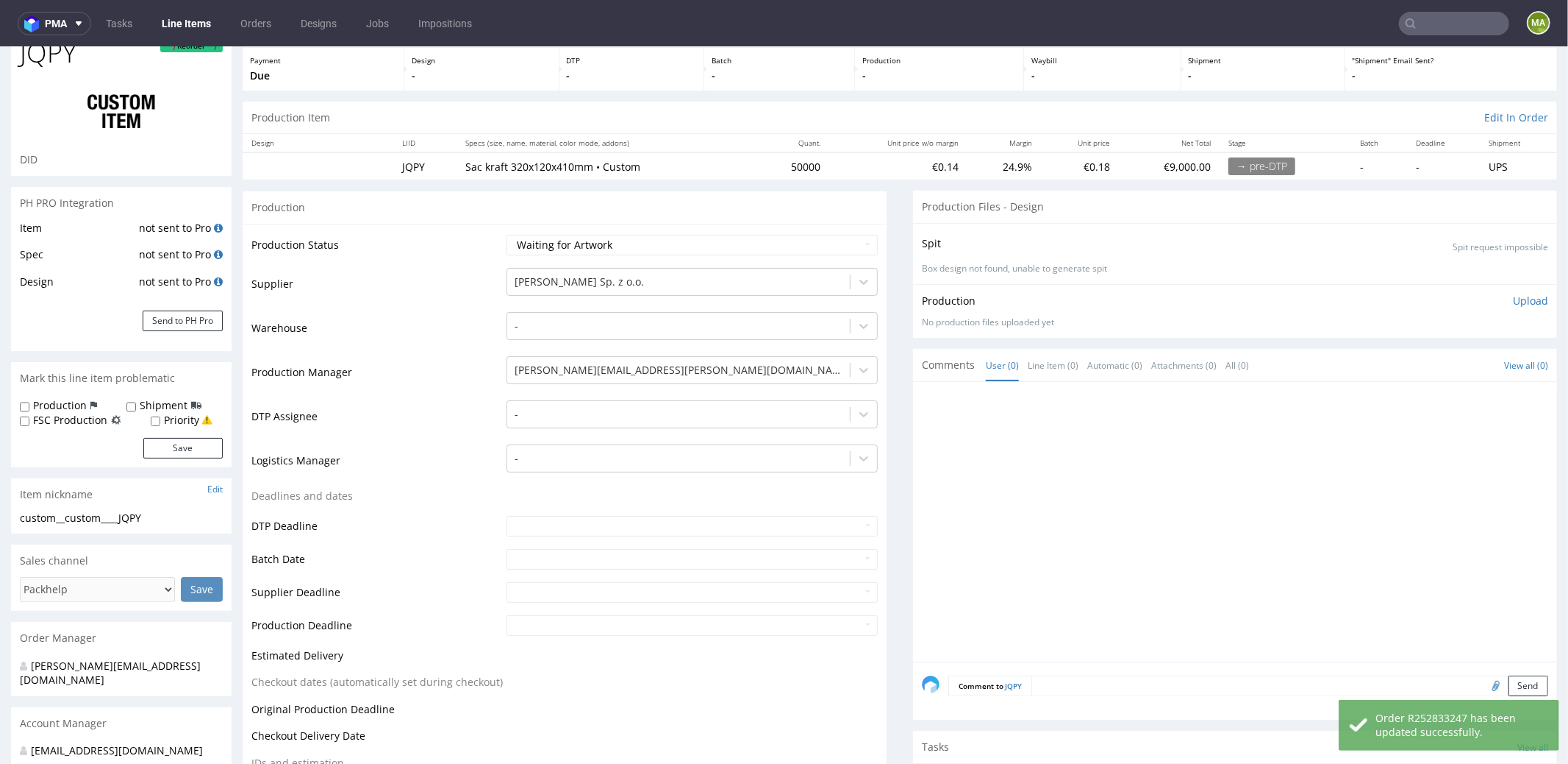
scroll to position [0, 0]
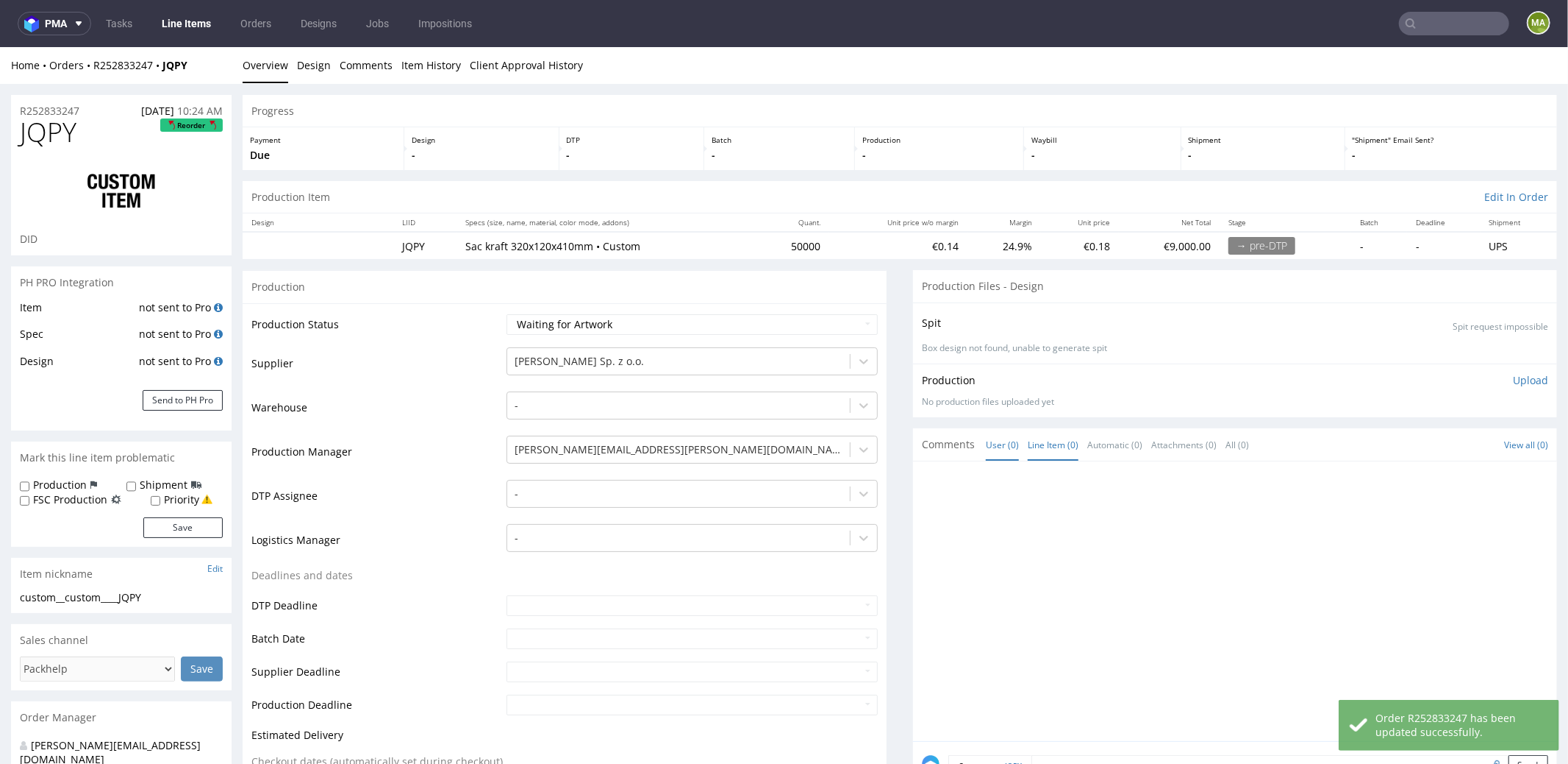
click at [1035, 434] on link "Line Item (0)" at bounding box center [1053, 444] width 51 height 32
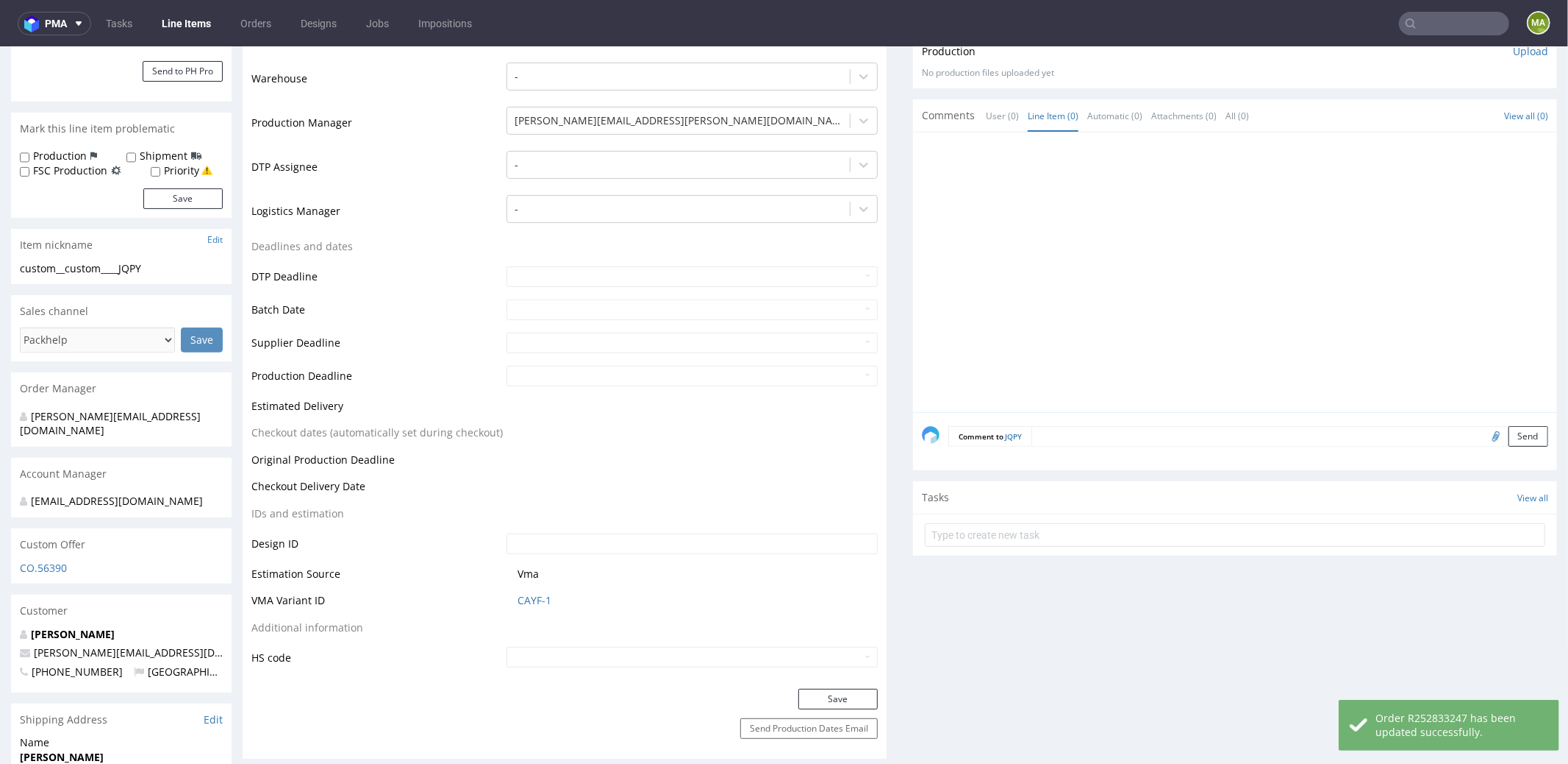
click at [1079, 445] on div "Comment to JQPY Send" at bounding box center [1235, 440] width 644 height 59
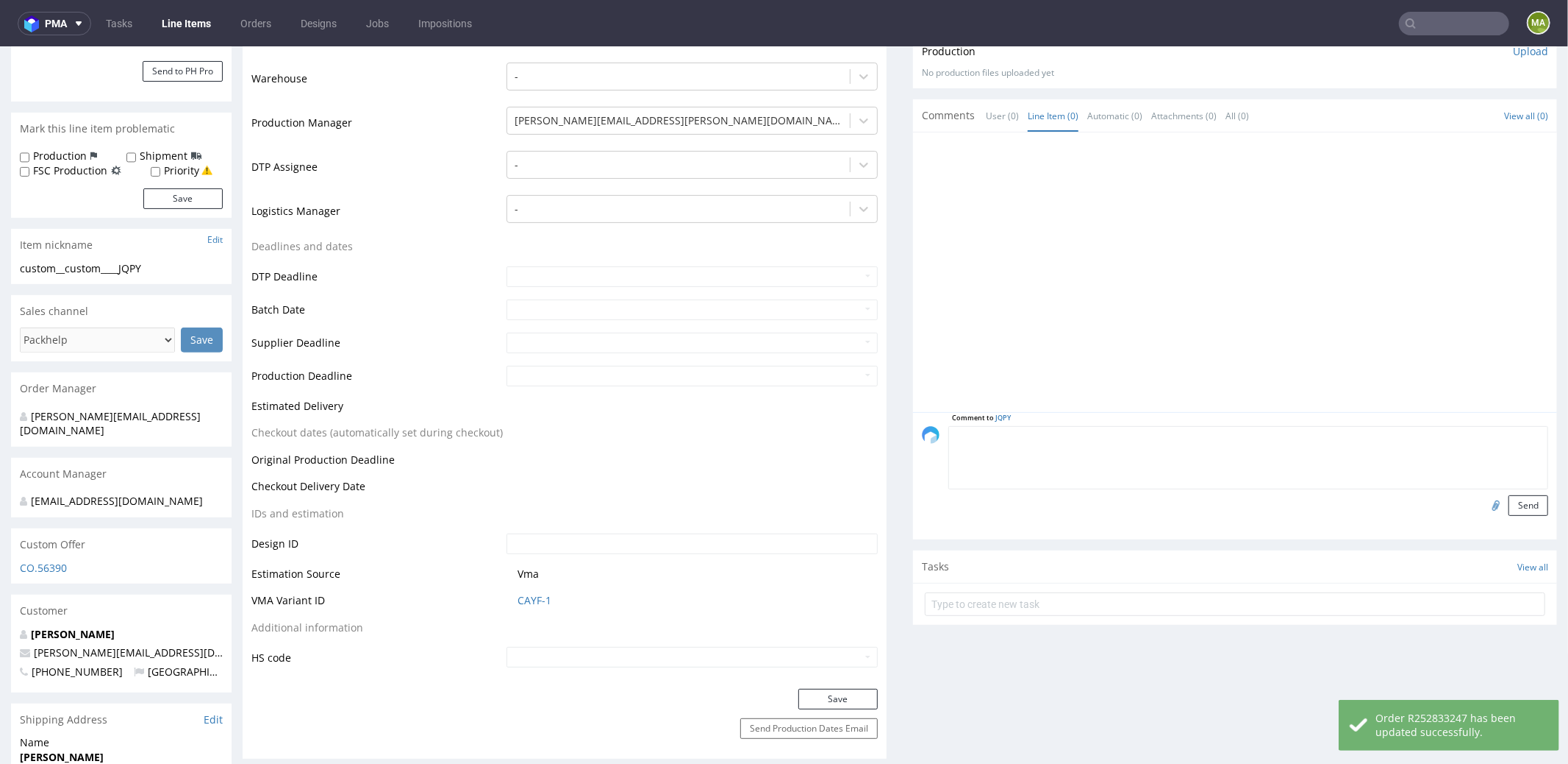
click at [1085, 440] on textarea at bounding box center [1248, 456] width 600 height 63
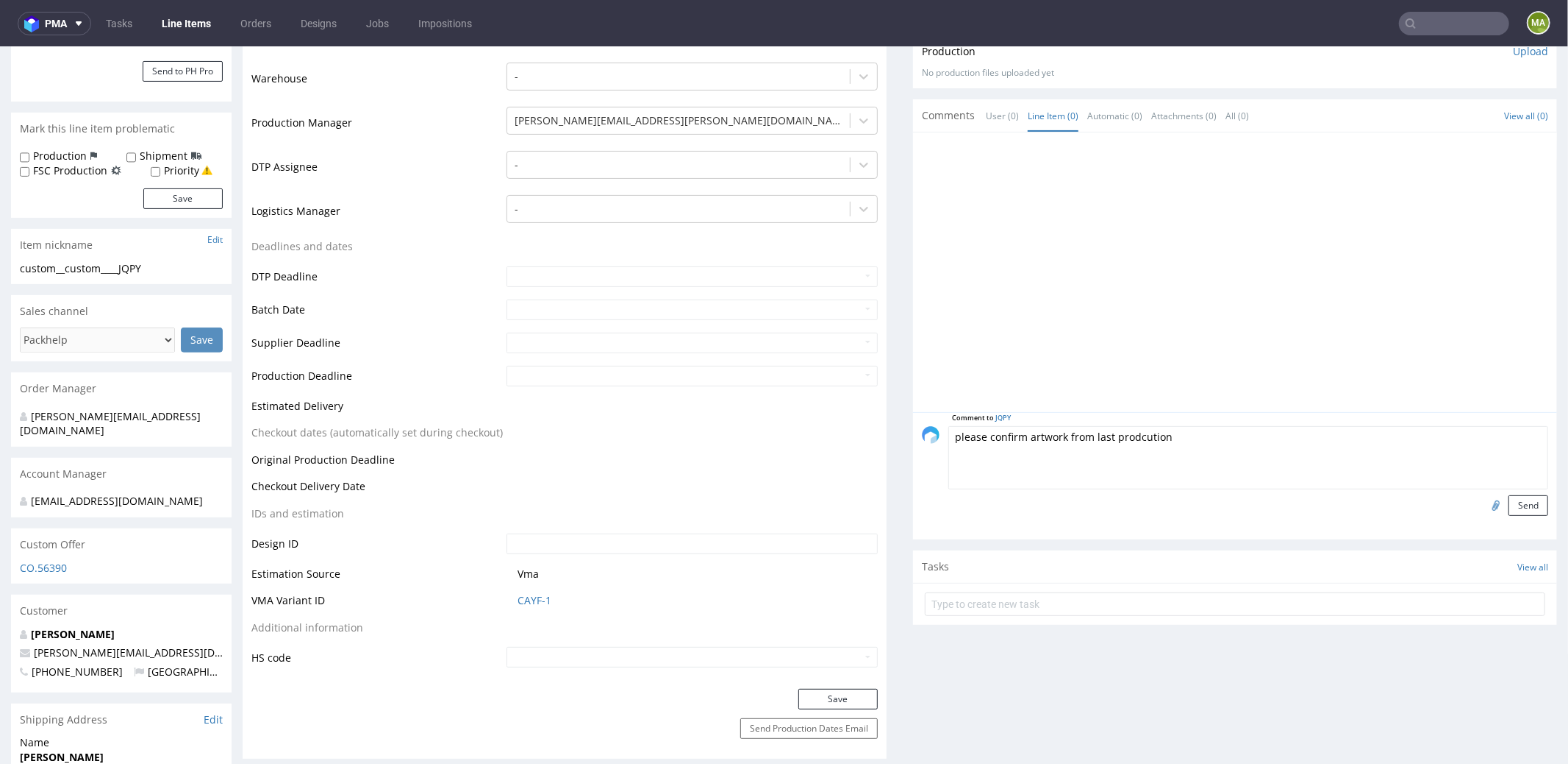
type textarea "please confirm artwork from last prodcution"
click at [1484, 501] on input "file" at bounding box center [1494, 504] width 20 height 20
type input "C:\fakepath\bng__custom____GLTX__d0__oR689586538.pdf"
click at [1511, 494] on button "Send" at bounding box center [1528, 504] width 40 height 20
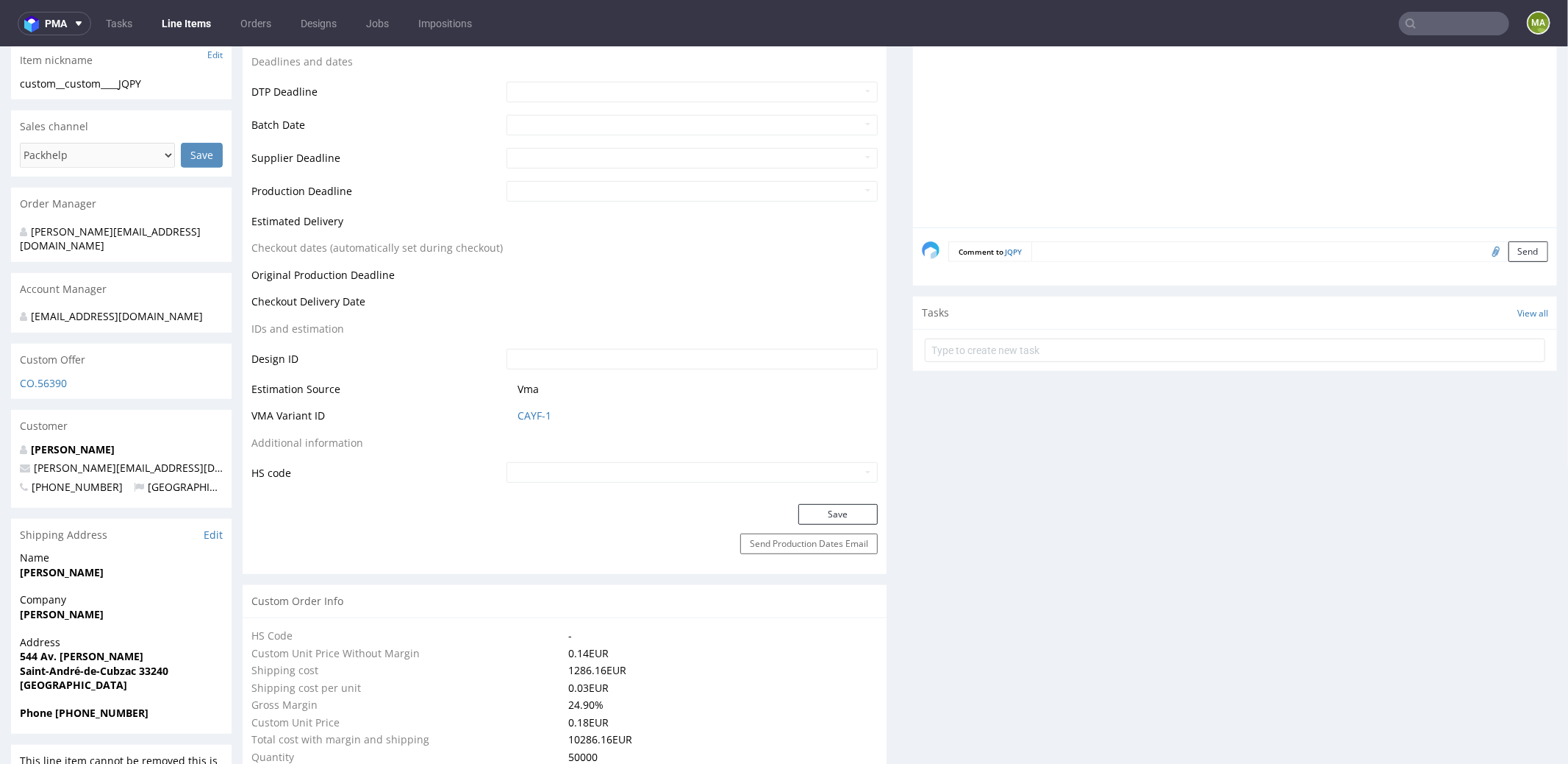
scroll to position [115, 0]
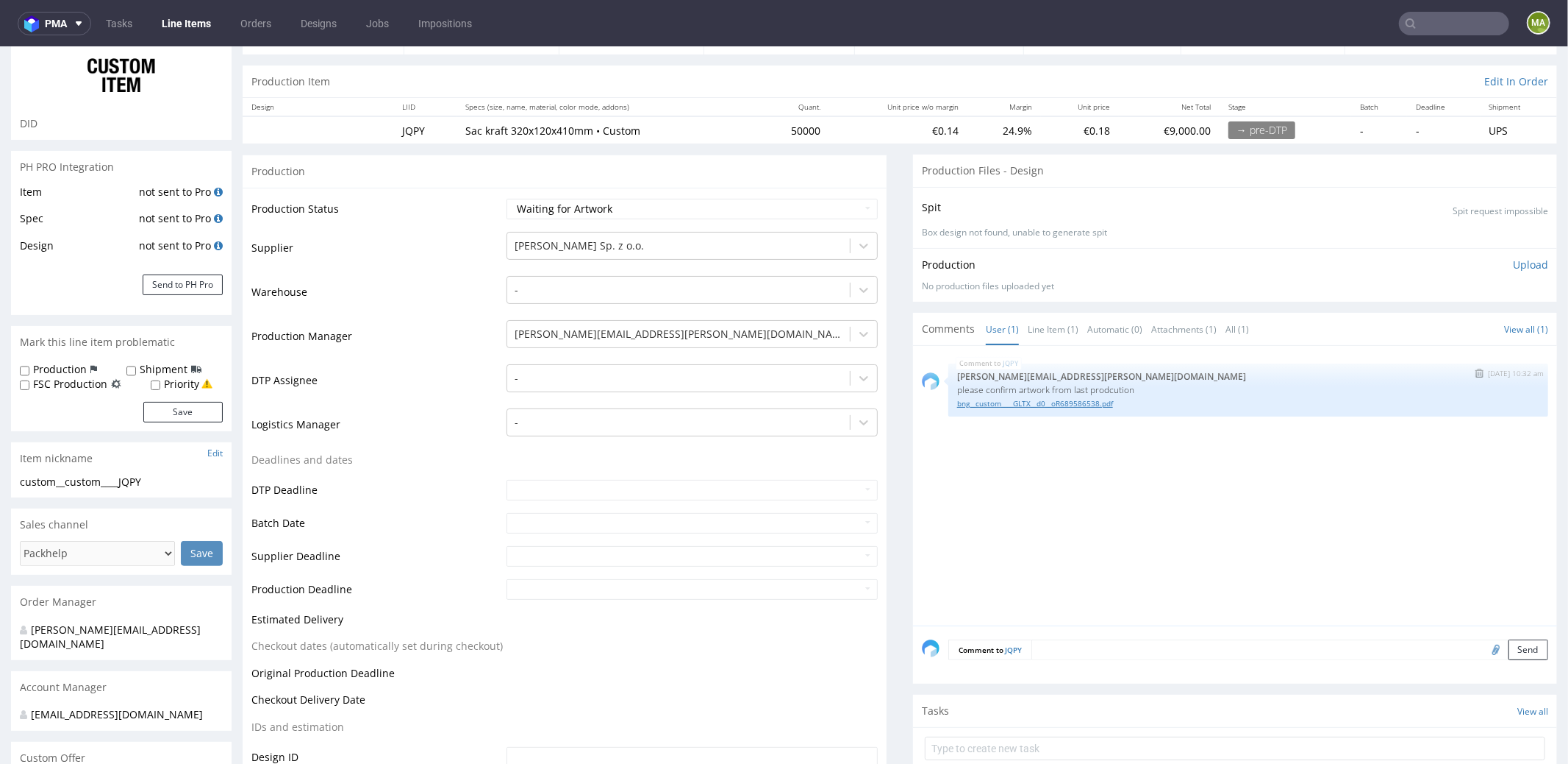
click at [1000, 398] on link "bng__custom____GLTX__d0__oR689586538.pdf" at bounding box center [1248, 403] width 583 height 11
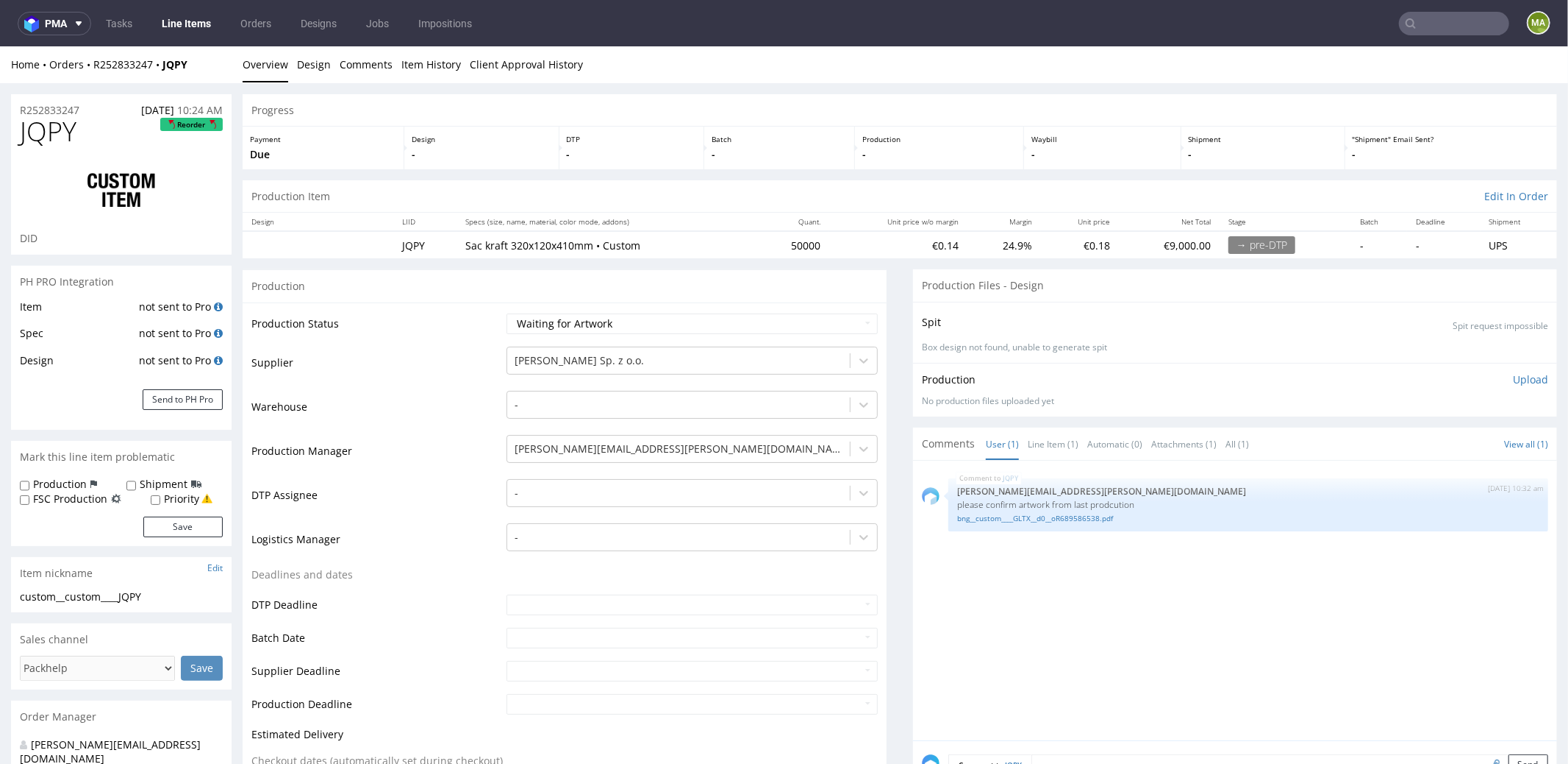
scroll to position [0, 0]
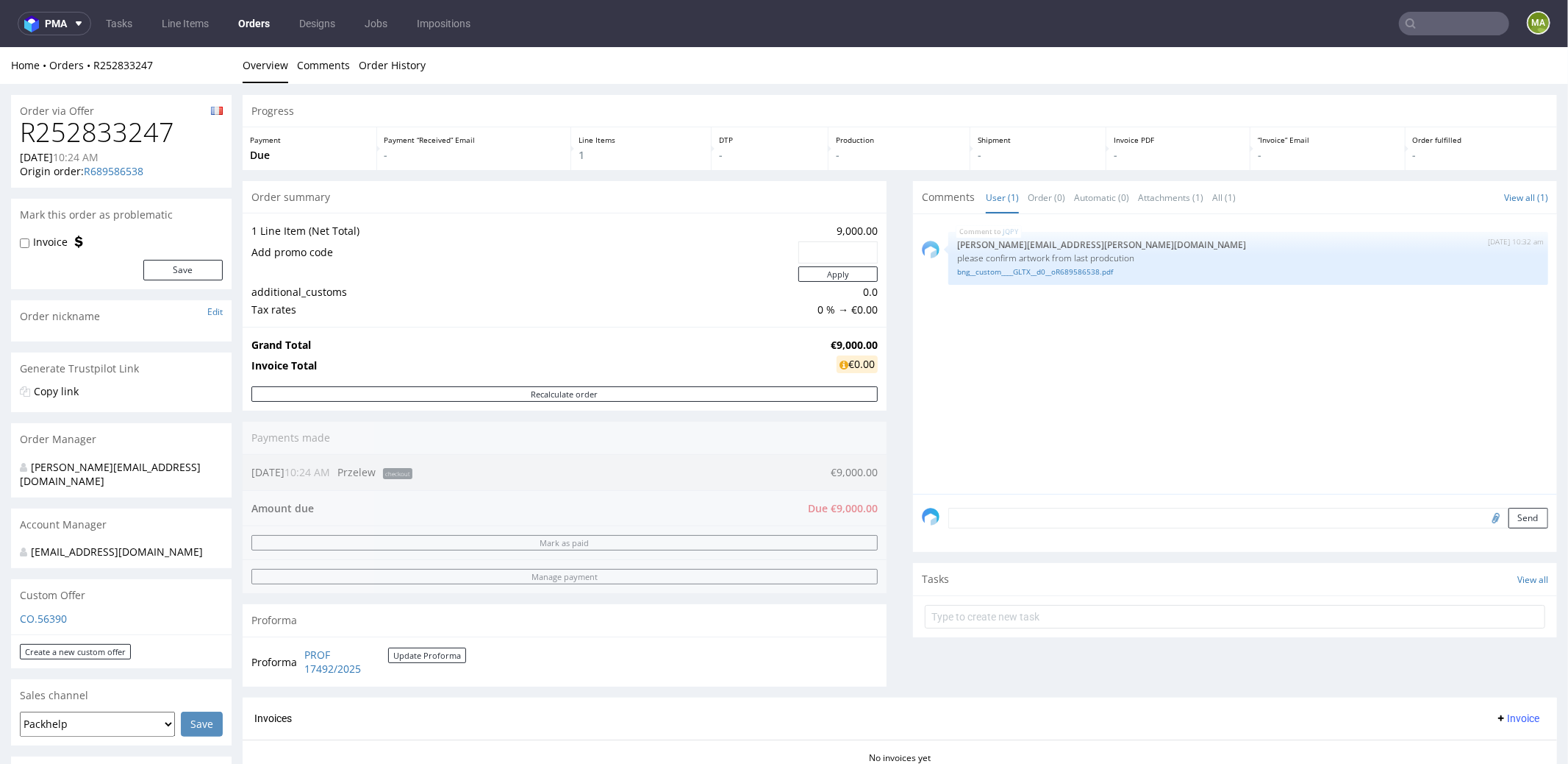
scroll to position [536, 0]
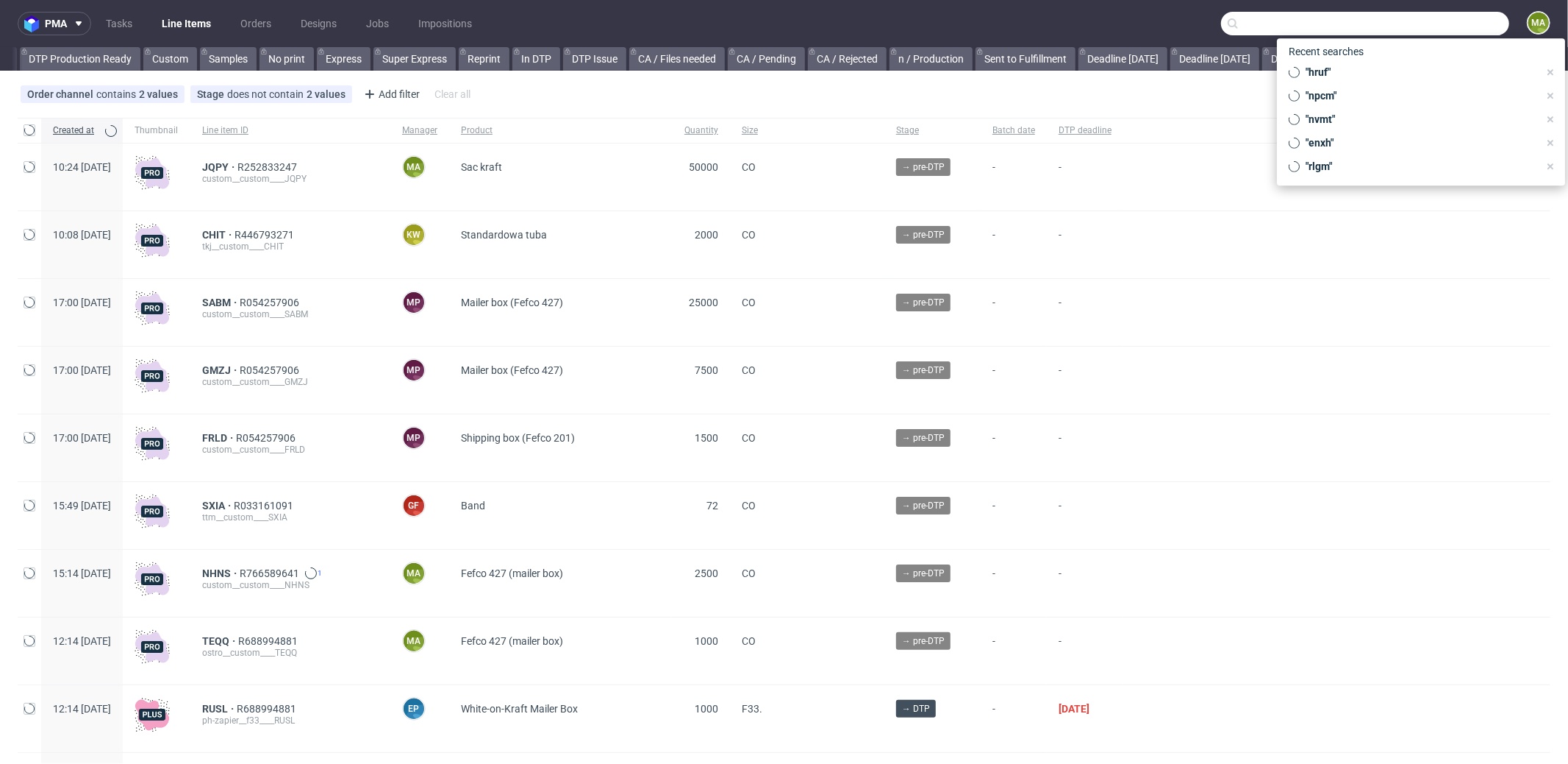
click at [1431, 22] on input "text" at bounding box center [1365, 23] width 288 height 24
paste input "GLTX"
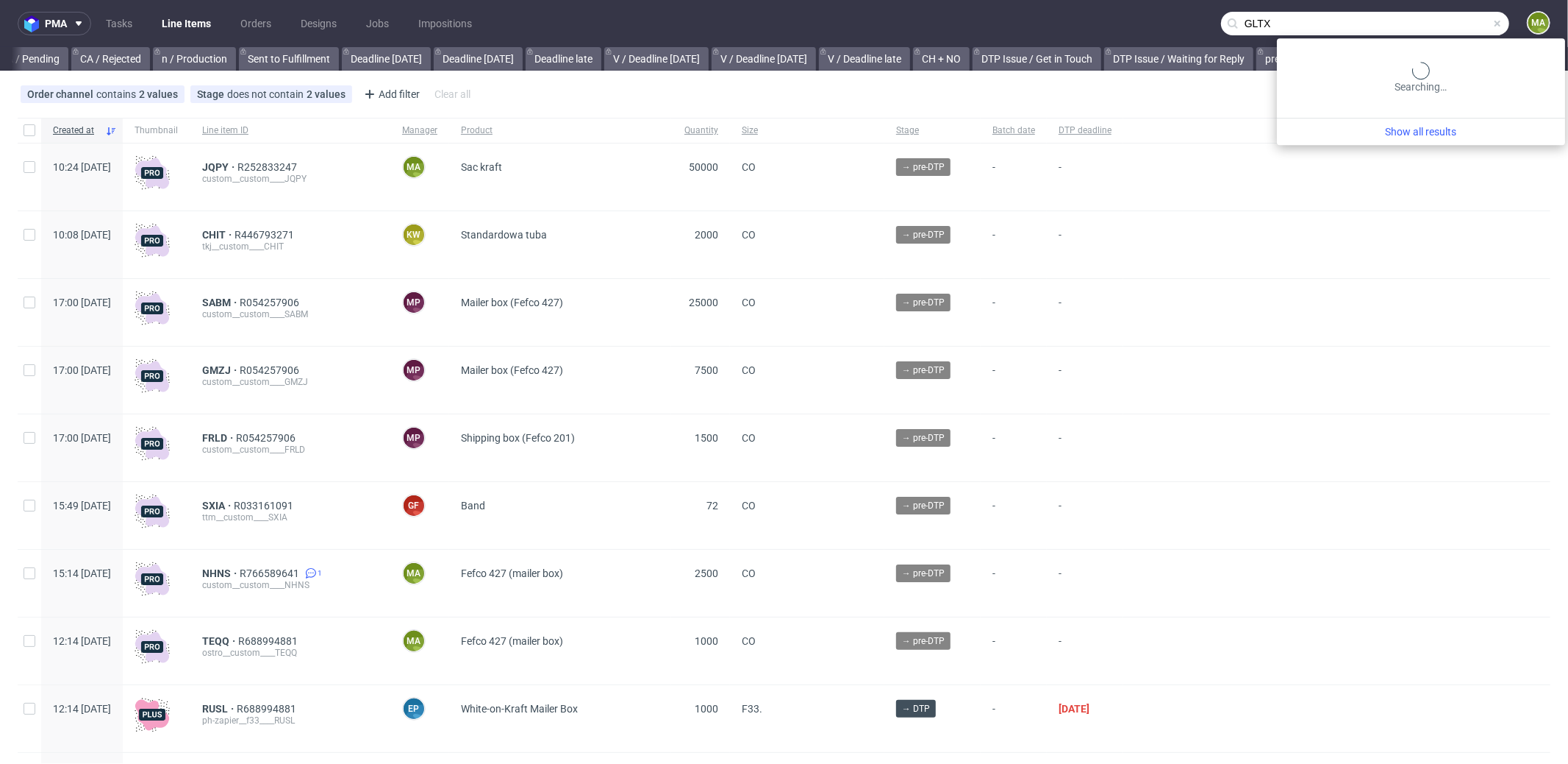
scroll to position [0, 1269]
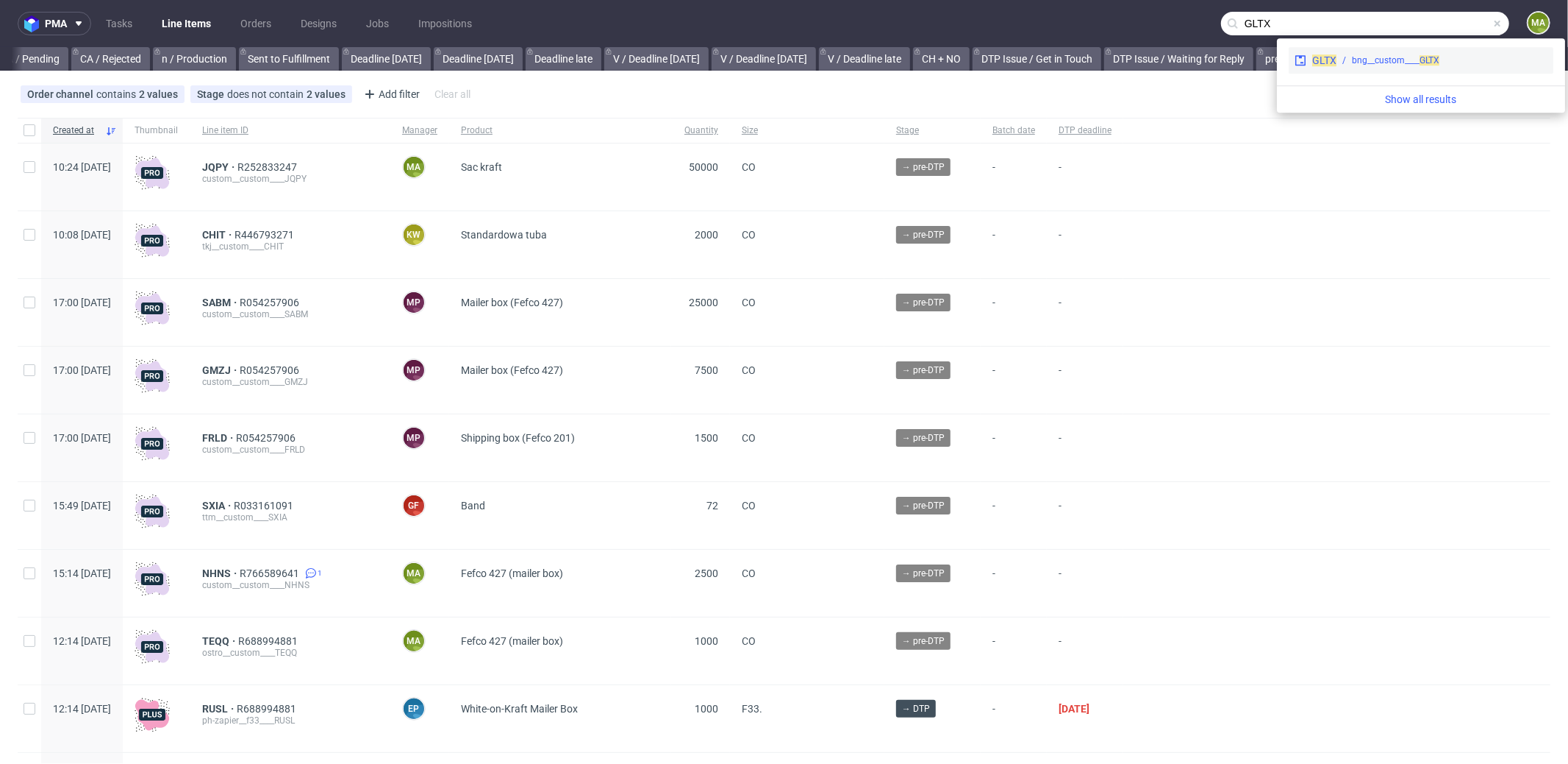
type input "GLTX"
click at [1352, 54] on div "bng__custom____ GLTX" at bounding box center [1396, 60] width 88 height 13
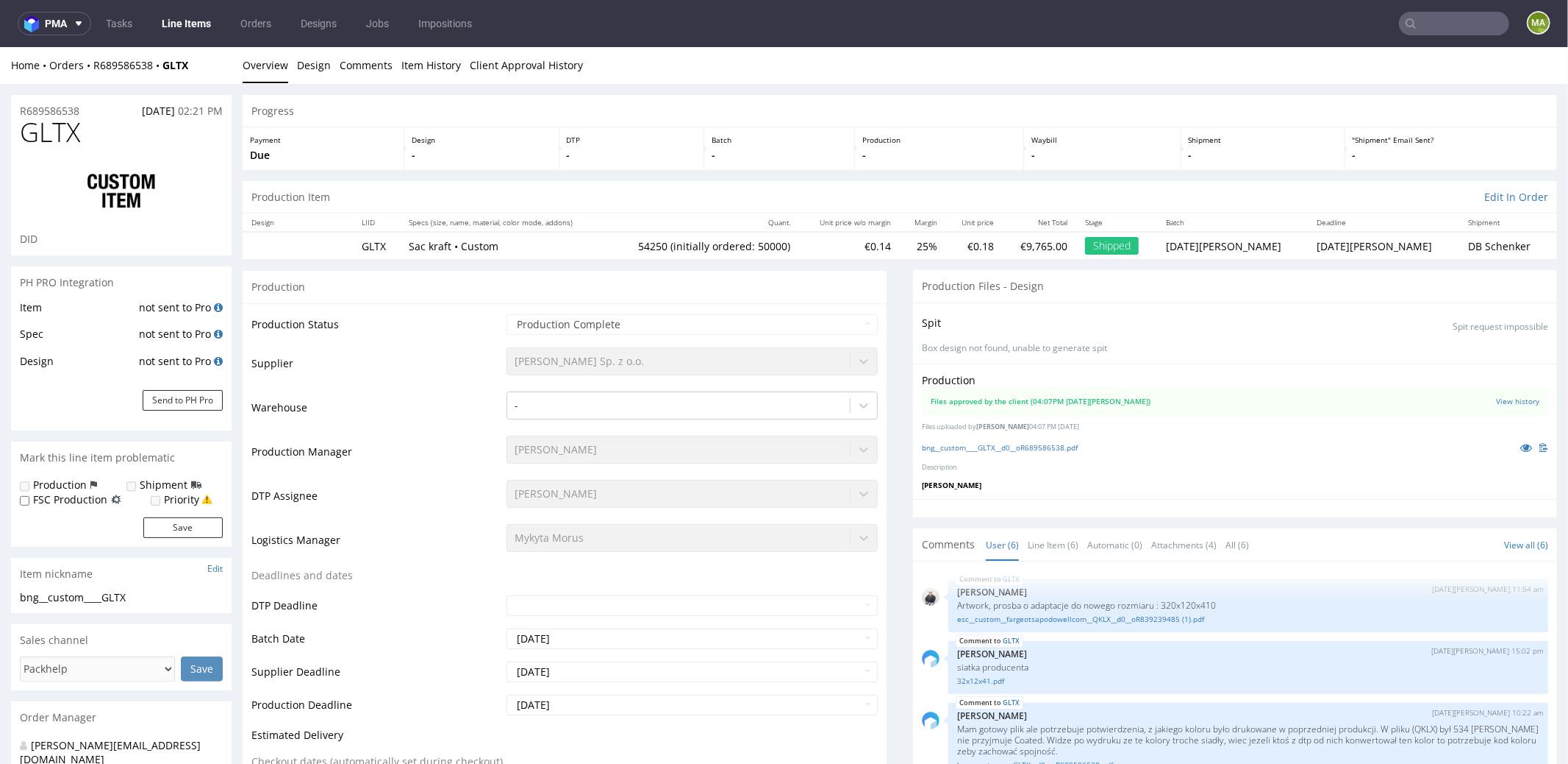
scroll to position [103, 0]
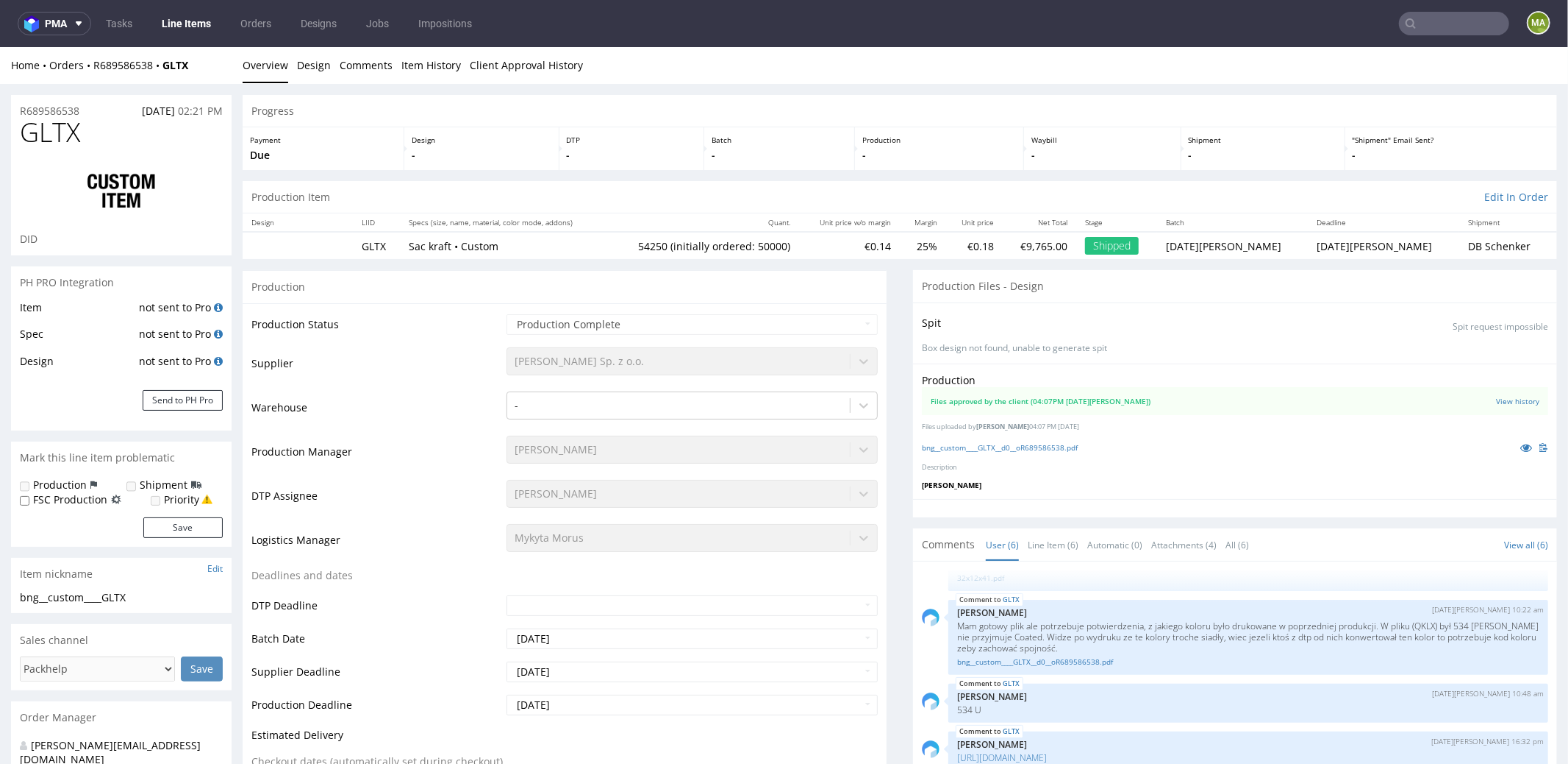
select select "in_progress"
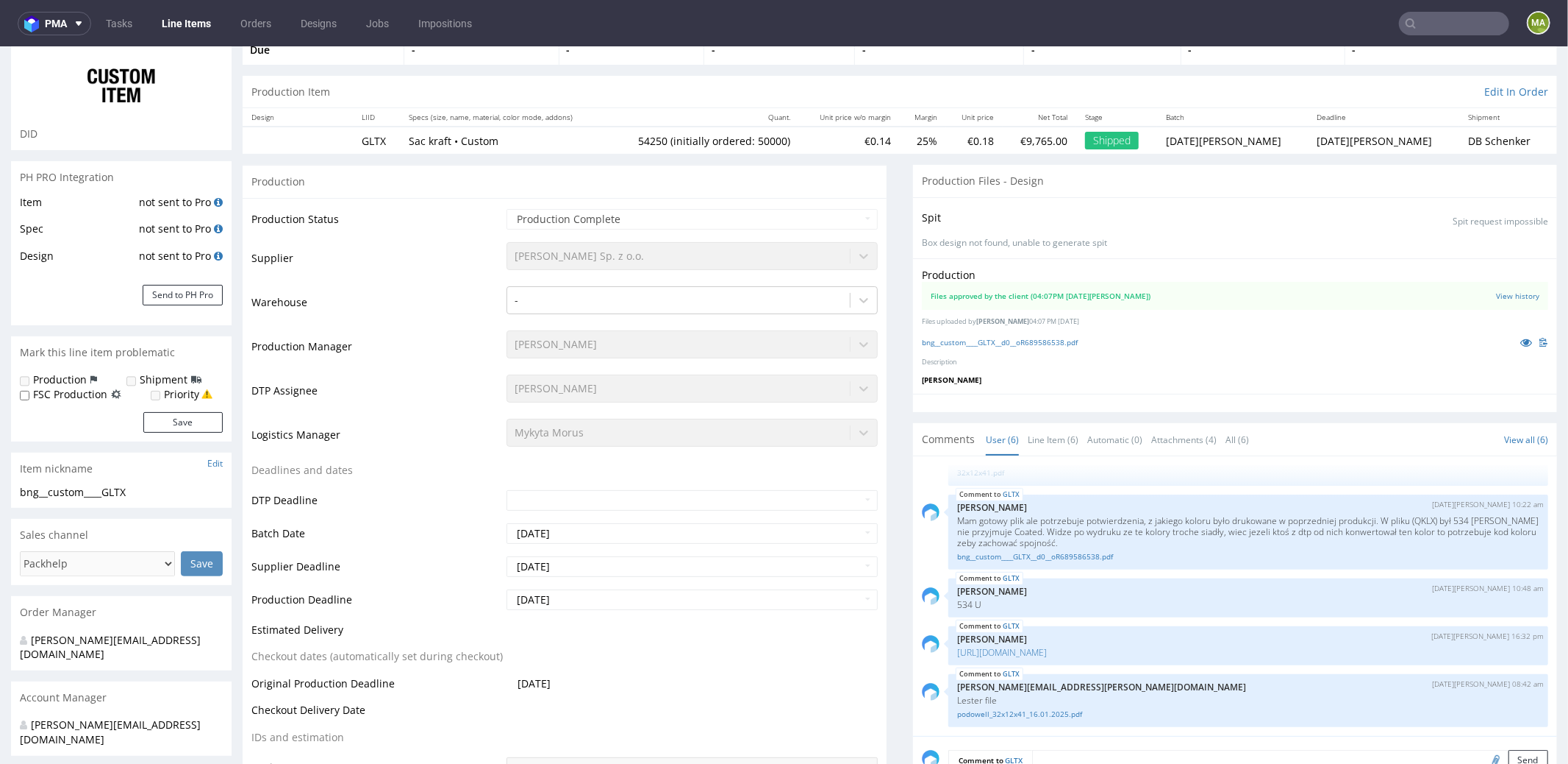
scroll to position [122, 0]
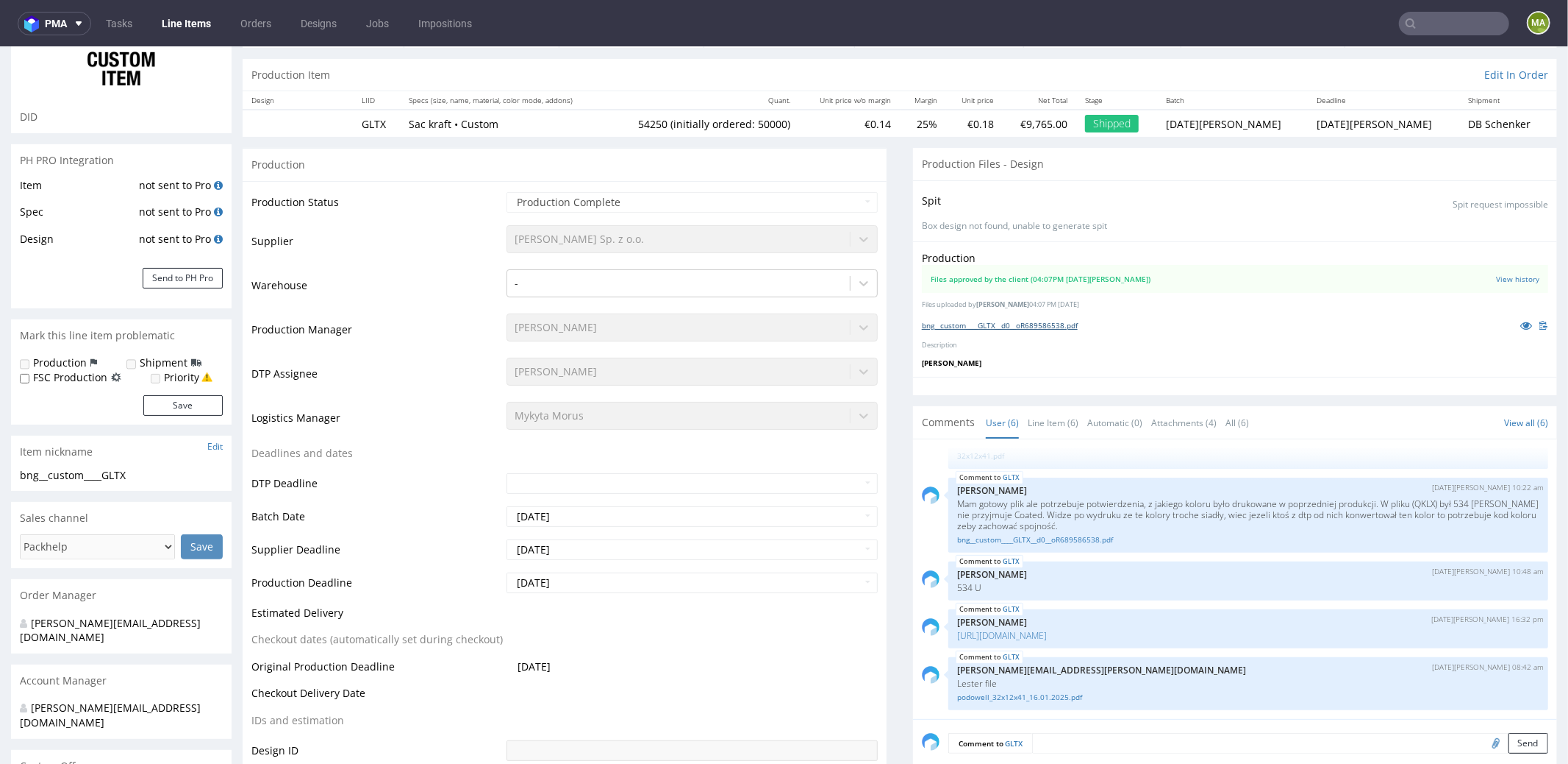
click at [1055, 319] on link "bng__custom____GLTX__d0__oR689586538.pdf" at bounding box center [1000, 325] width 156 height 11
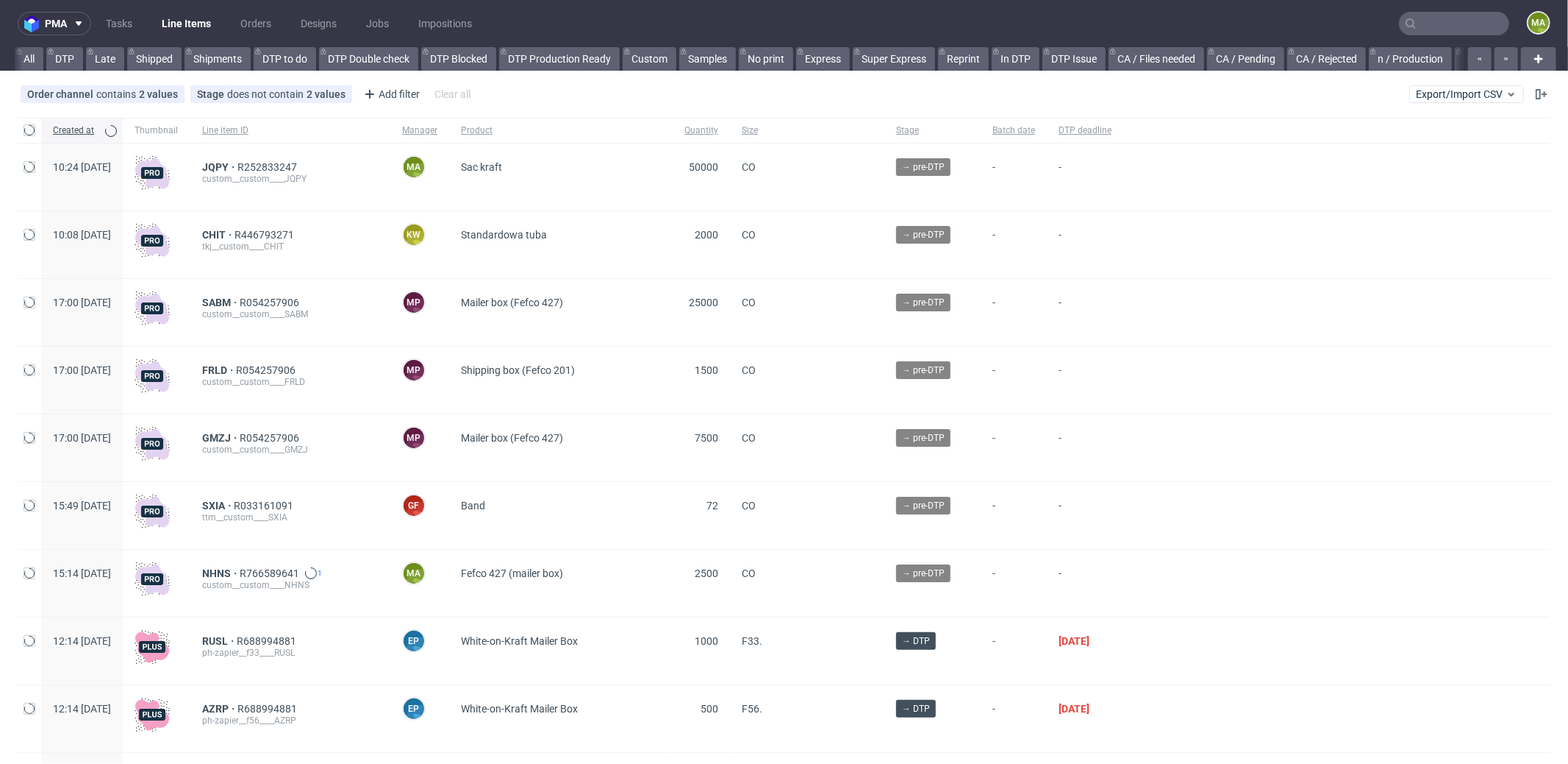
scroll to position [0, 1269]
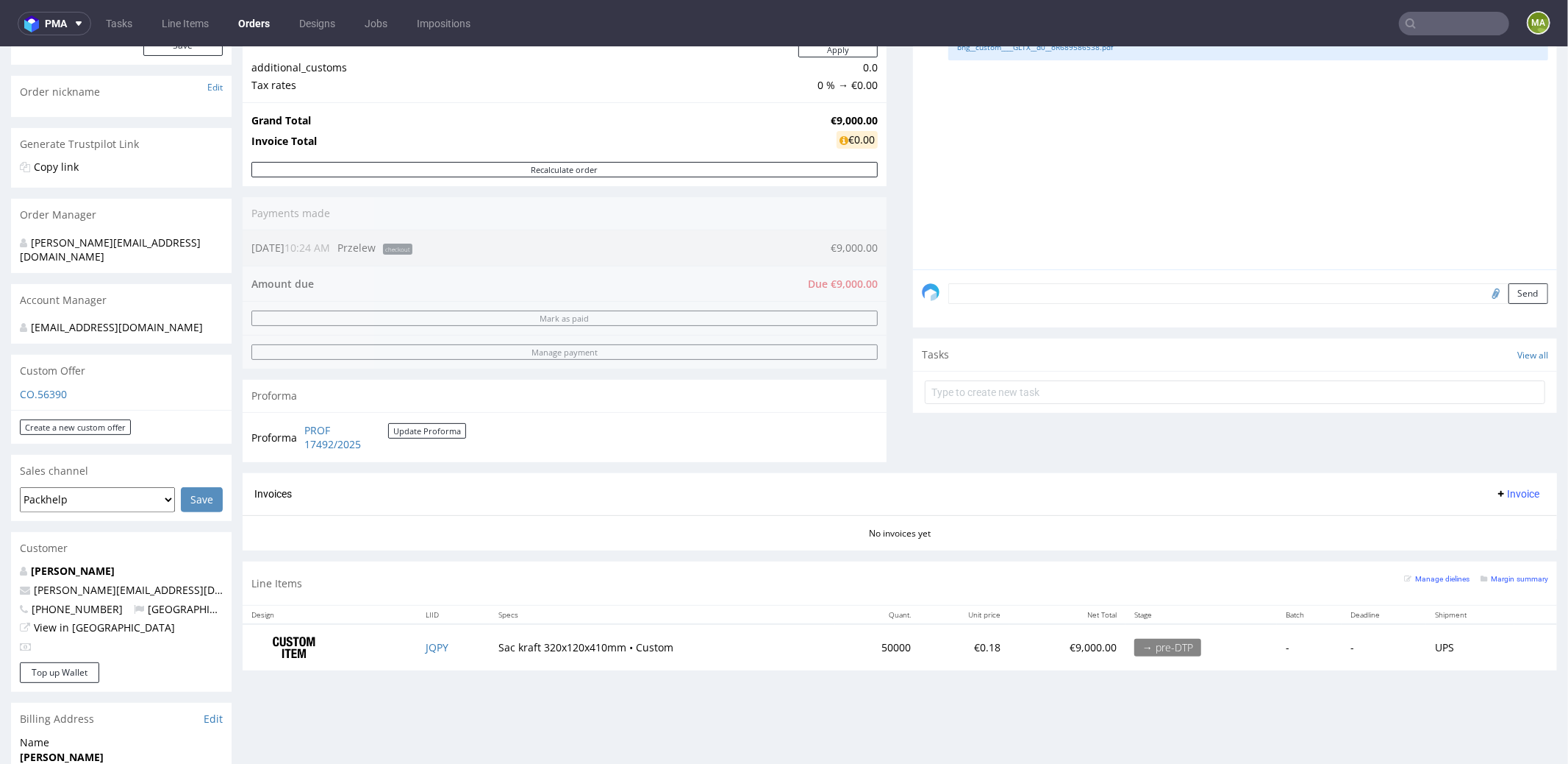
scroll to position [347, 0]
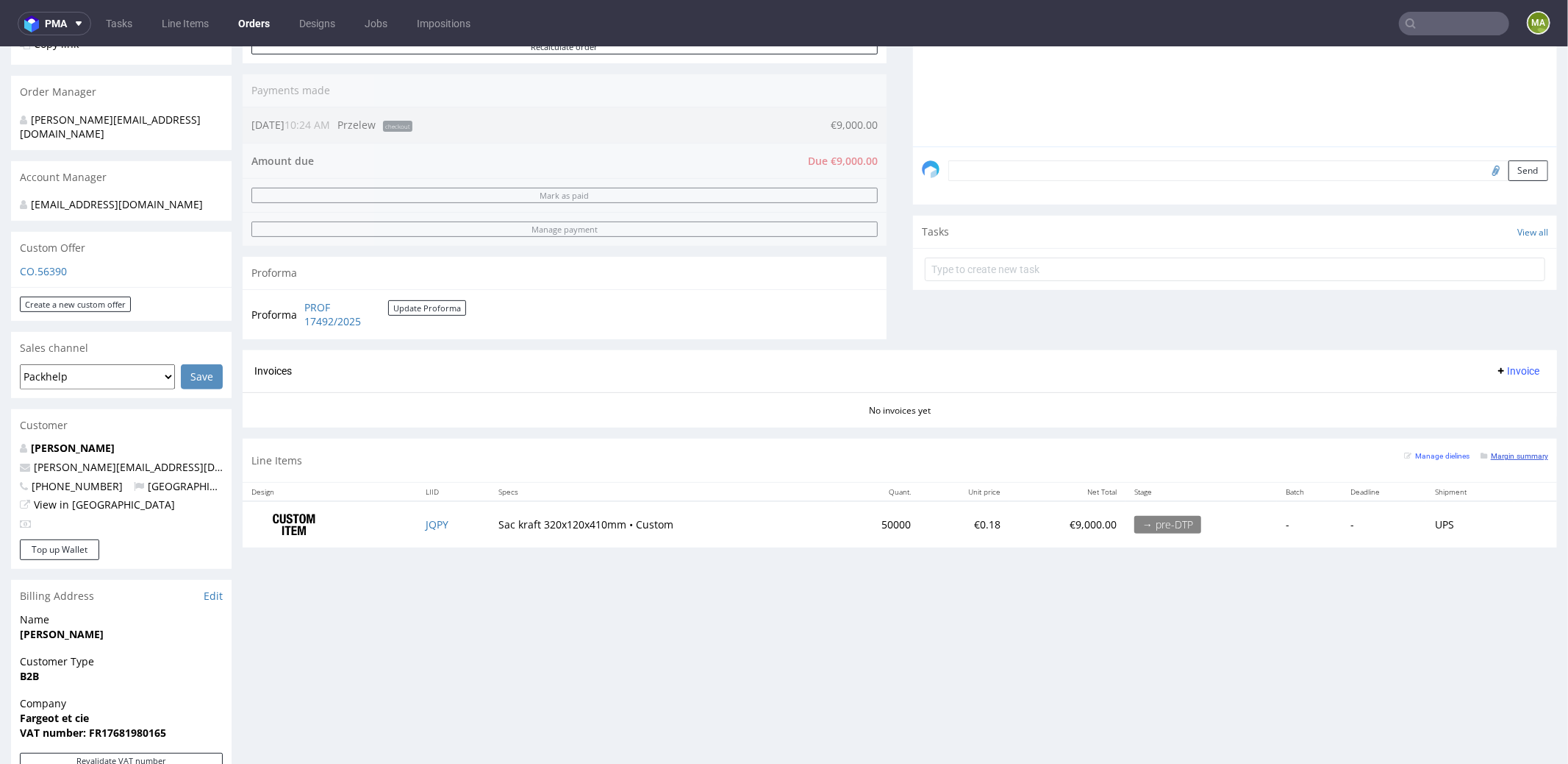
click at [1488, 451] on small "Margin summary" at bounding box center [1515, 454] width 67 height 8
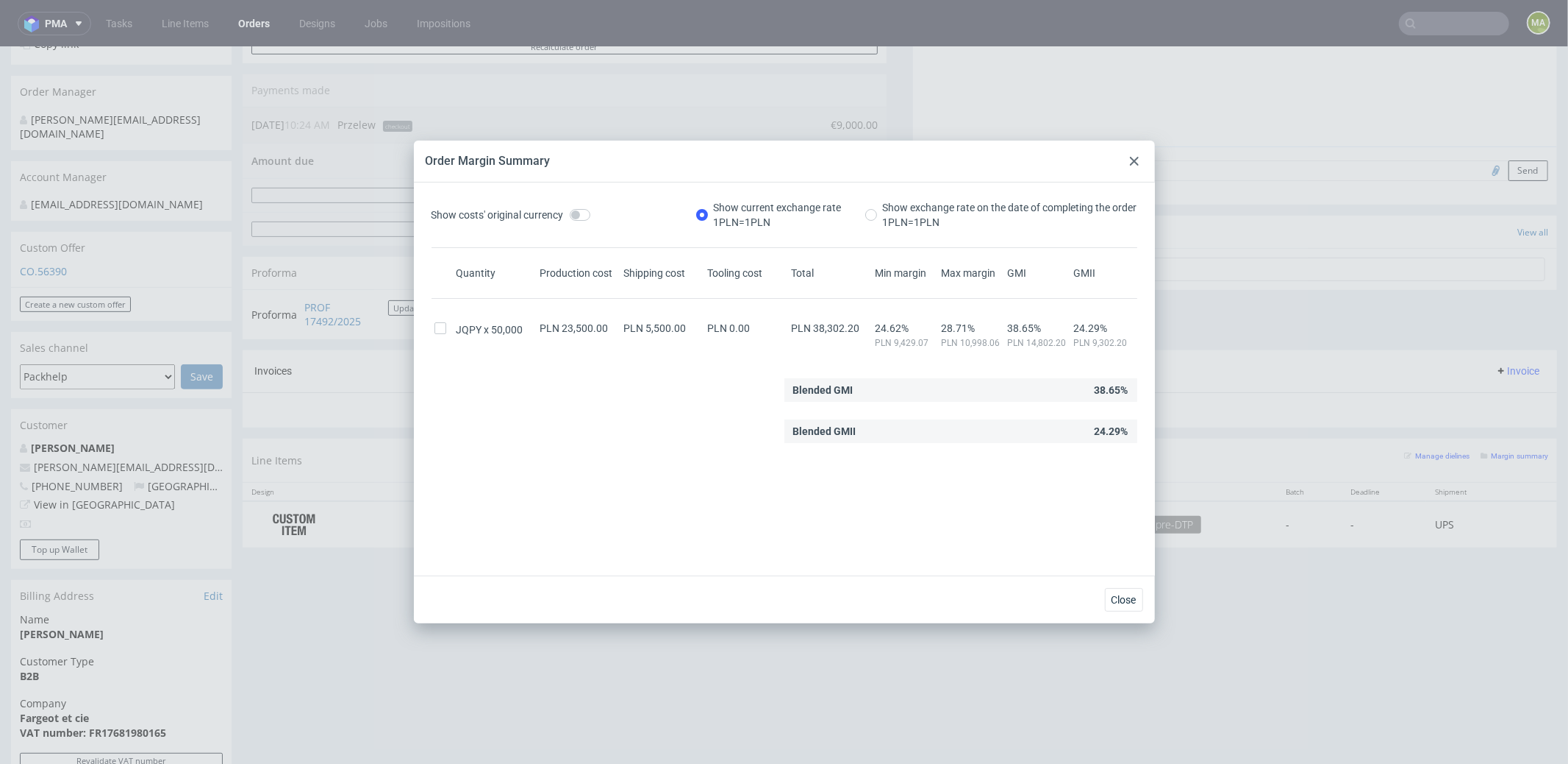
click at [1130, 166] on div at bounding box center [1134, 161] width 18 height 18
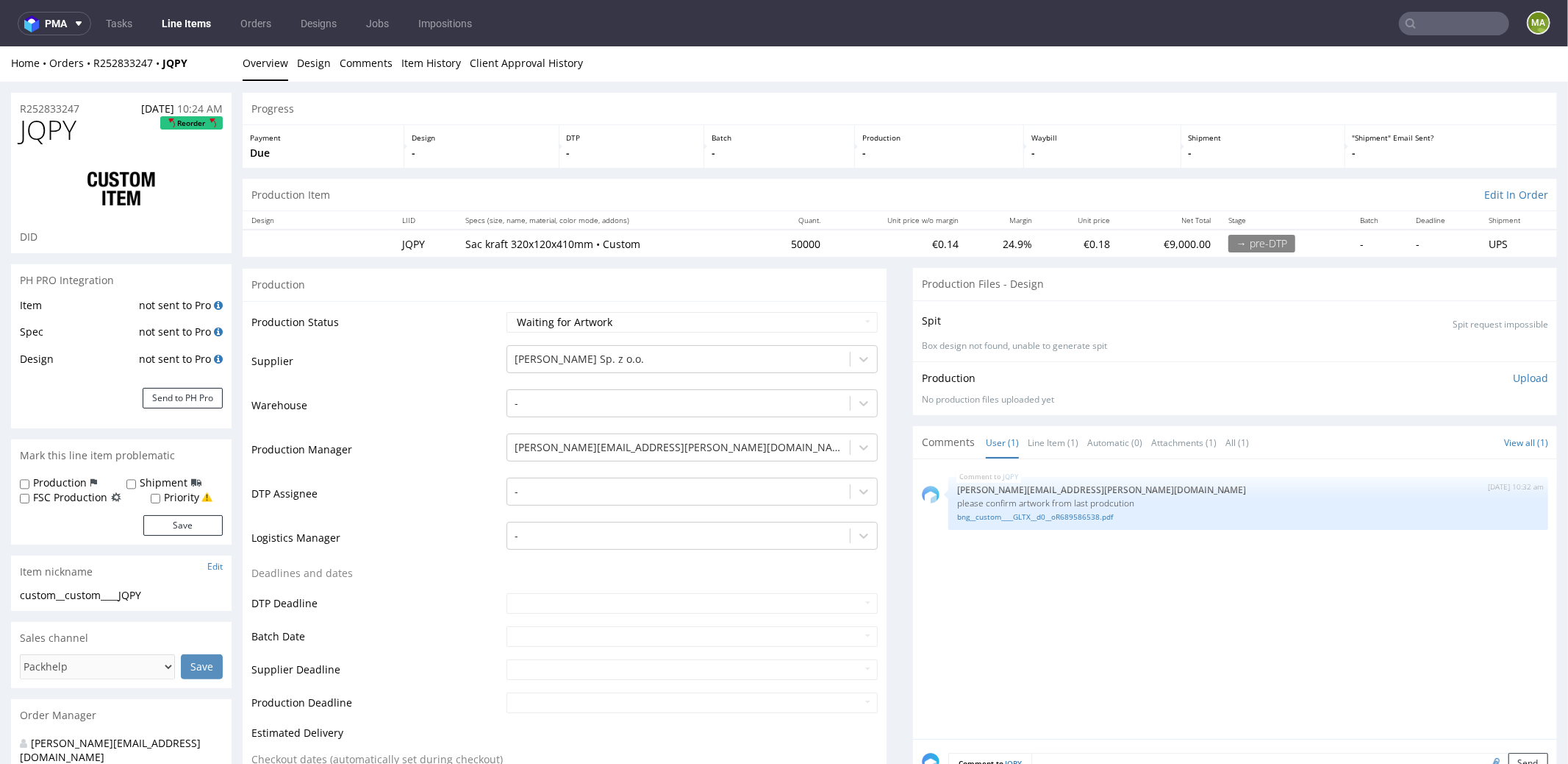
scroll to position [3, 0]
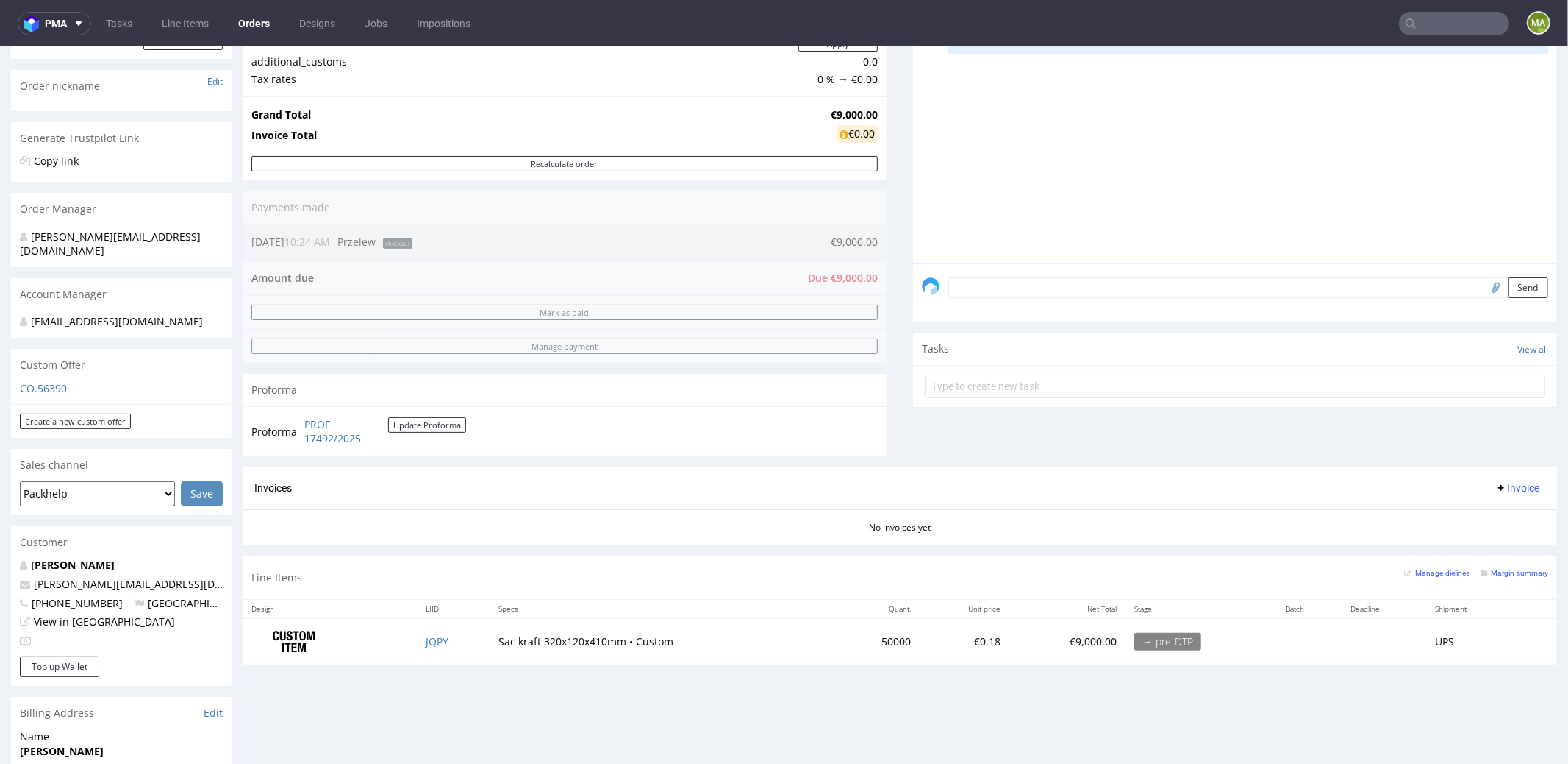
scroll to position [344, 0]
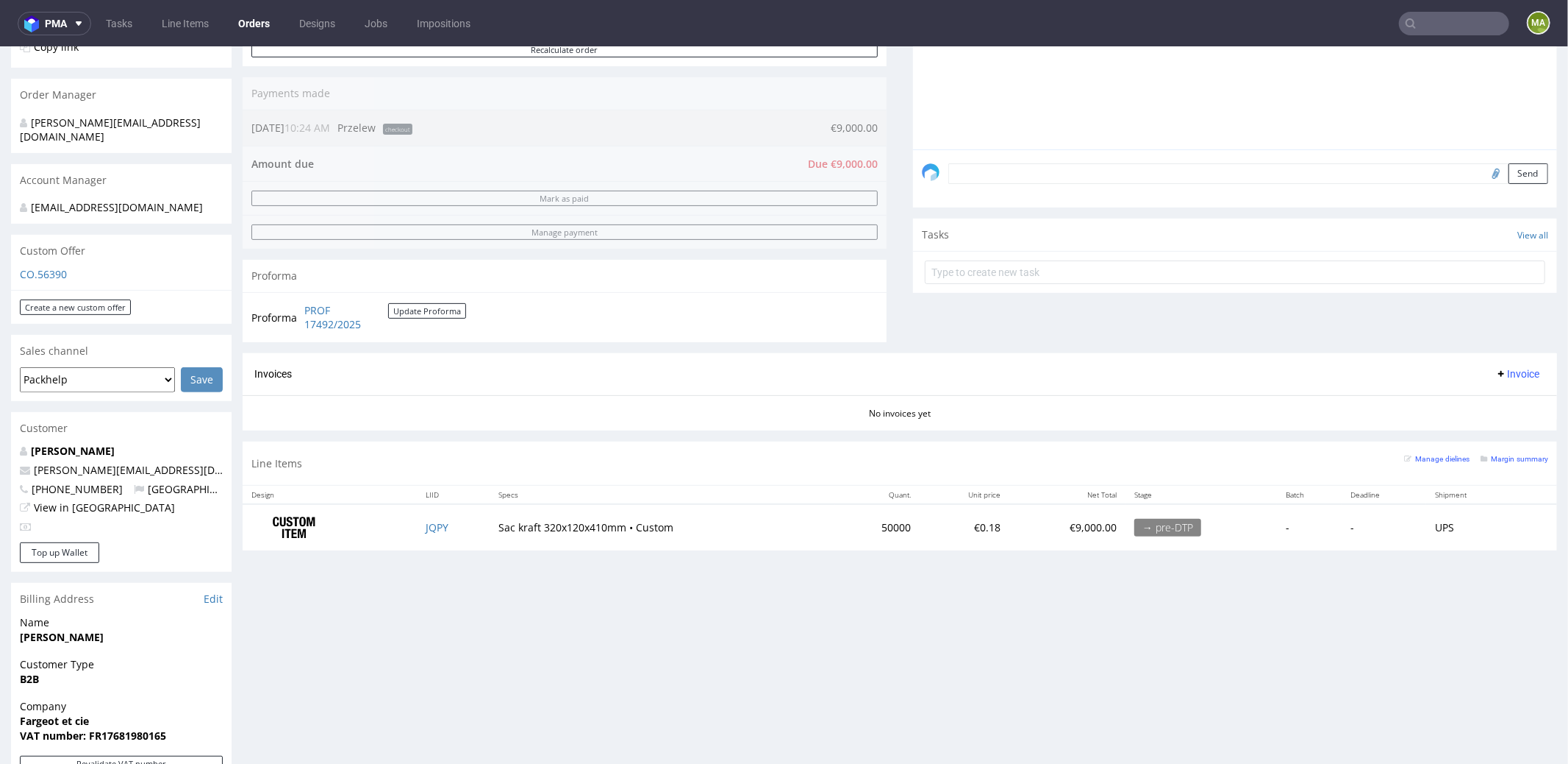
click at [1498, 462] on div "Manage dielines Margin summary" at bounding box center [1476, 462] width 144 height 26
click at [1498, 461] on div "Manage dielines Margin summary" at bounding box center [1476, 462] width 144 height 26
click at [1498, 458] on small "Margin summary" at bounding box center [1515, 458] width 67 height 8
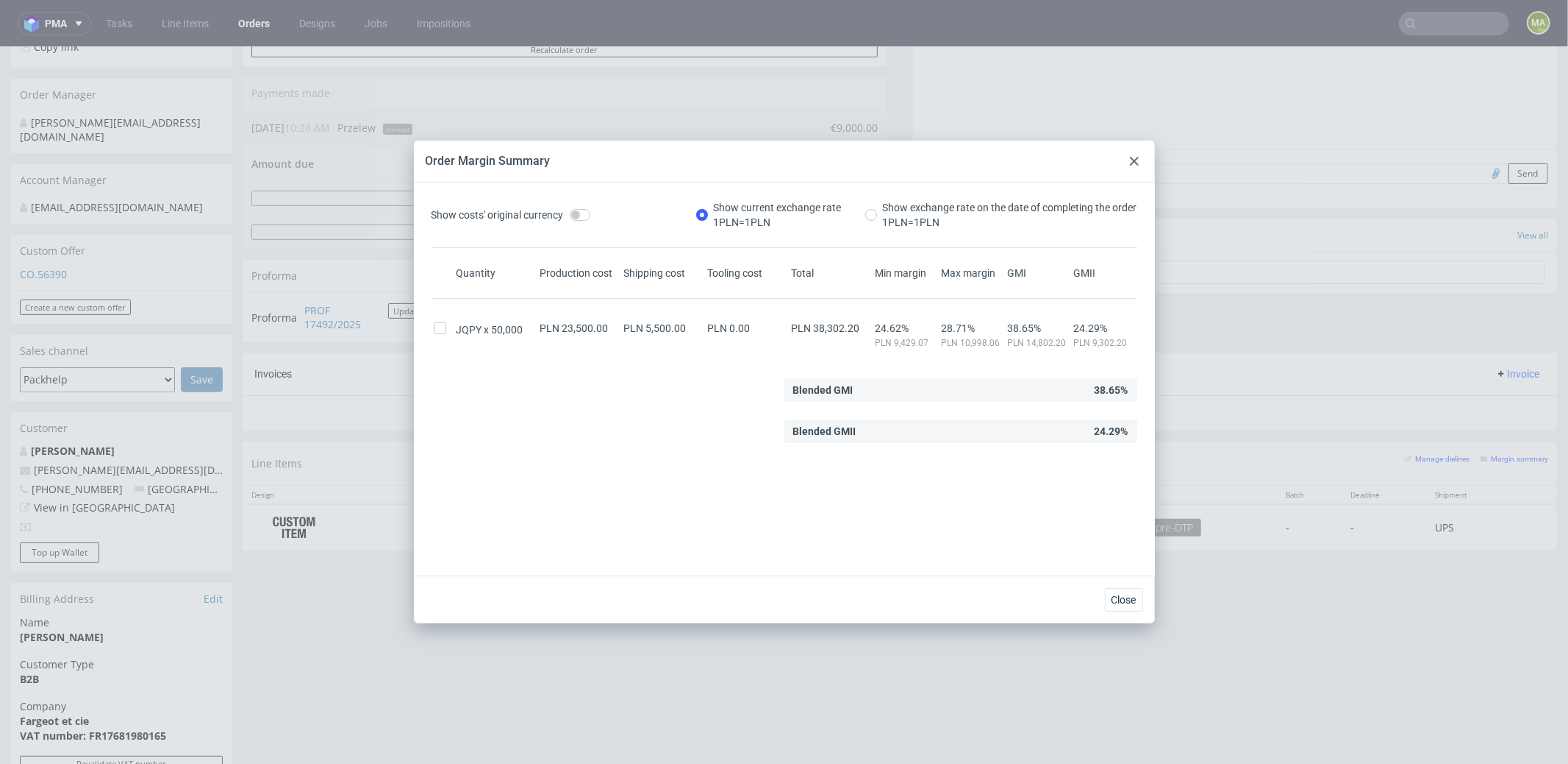
click at [1133, 164] on icon at bounding box center [1134, 161] width 9 height 9
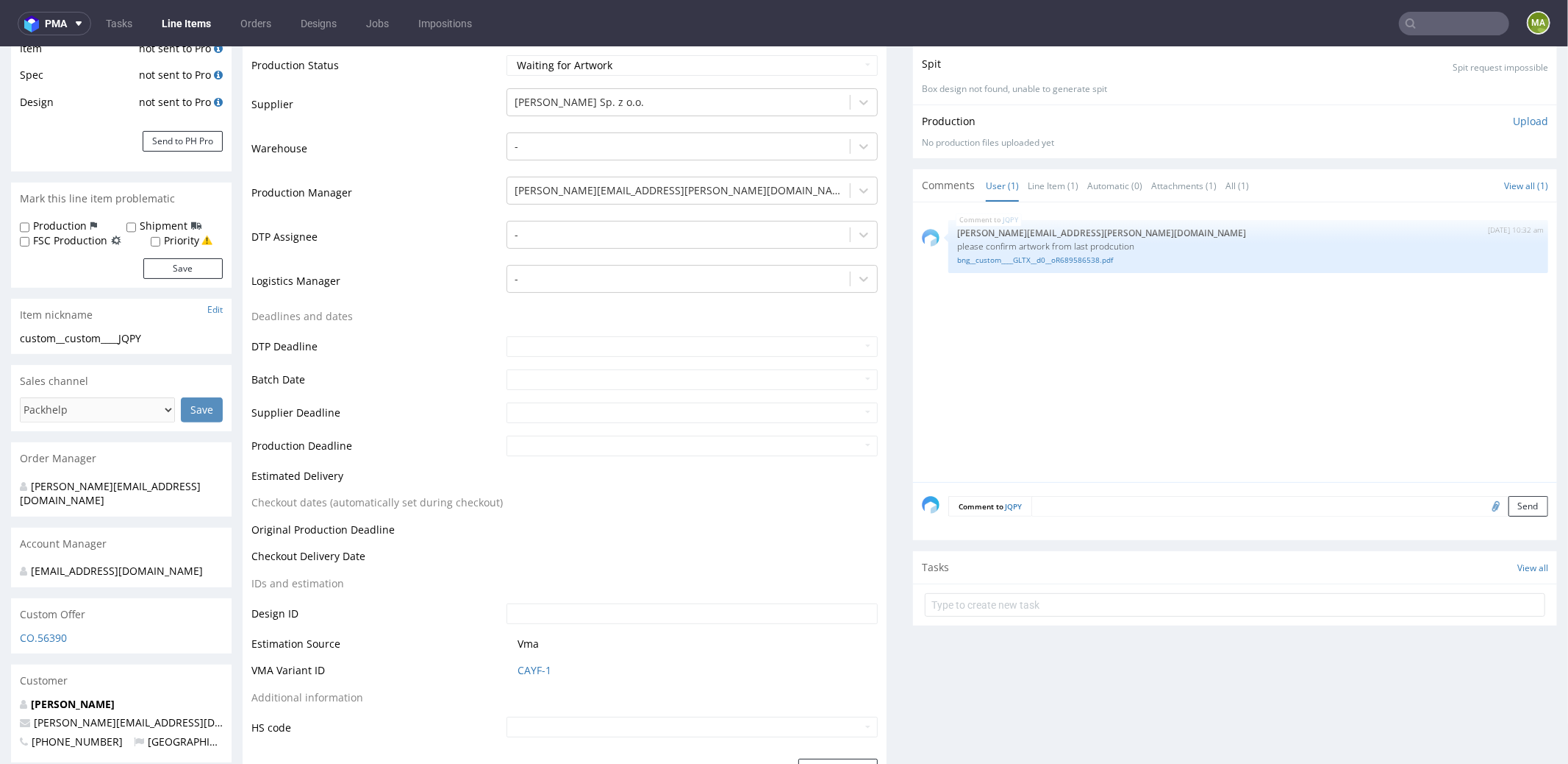
scroll to position [528, 0]
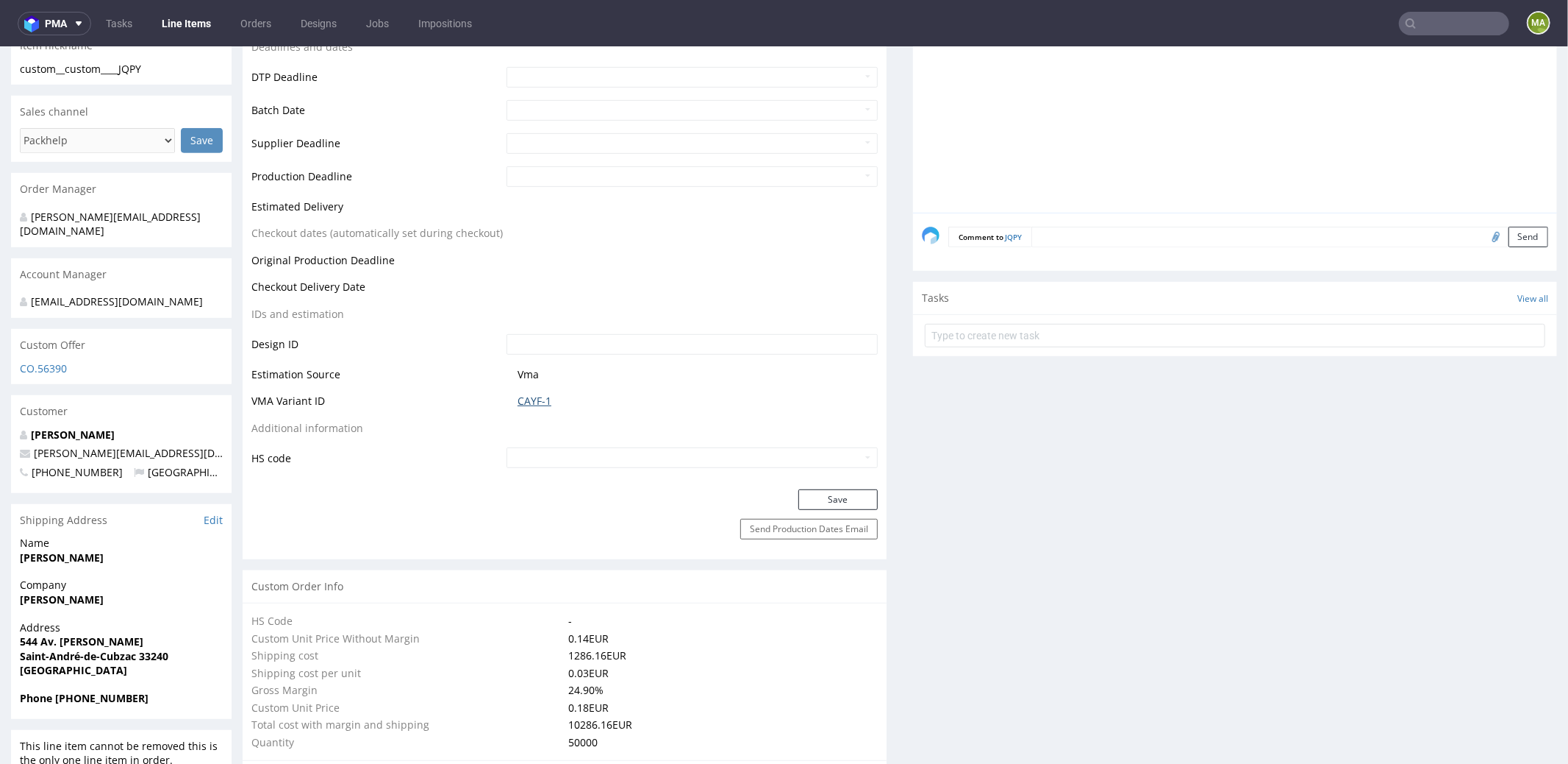
click at [532, 402] on link "CAYF-1" at bounding box center [535, 400] width 34 height 15
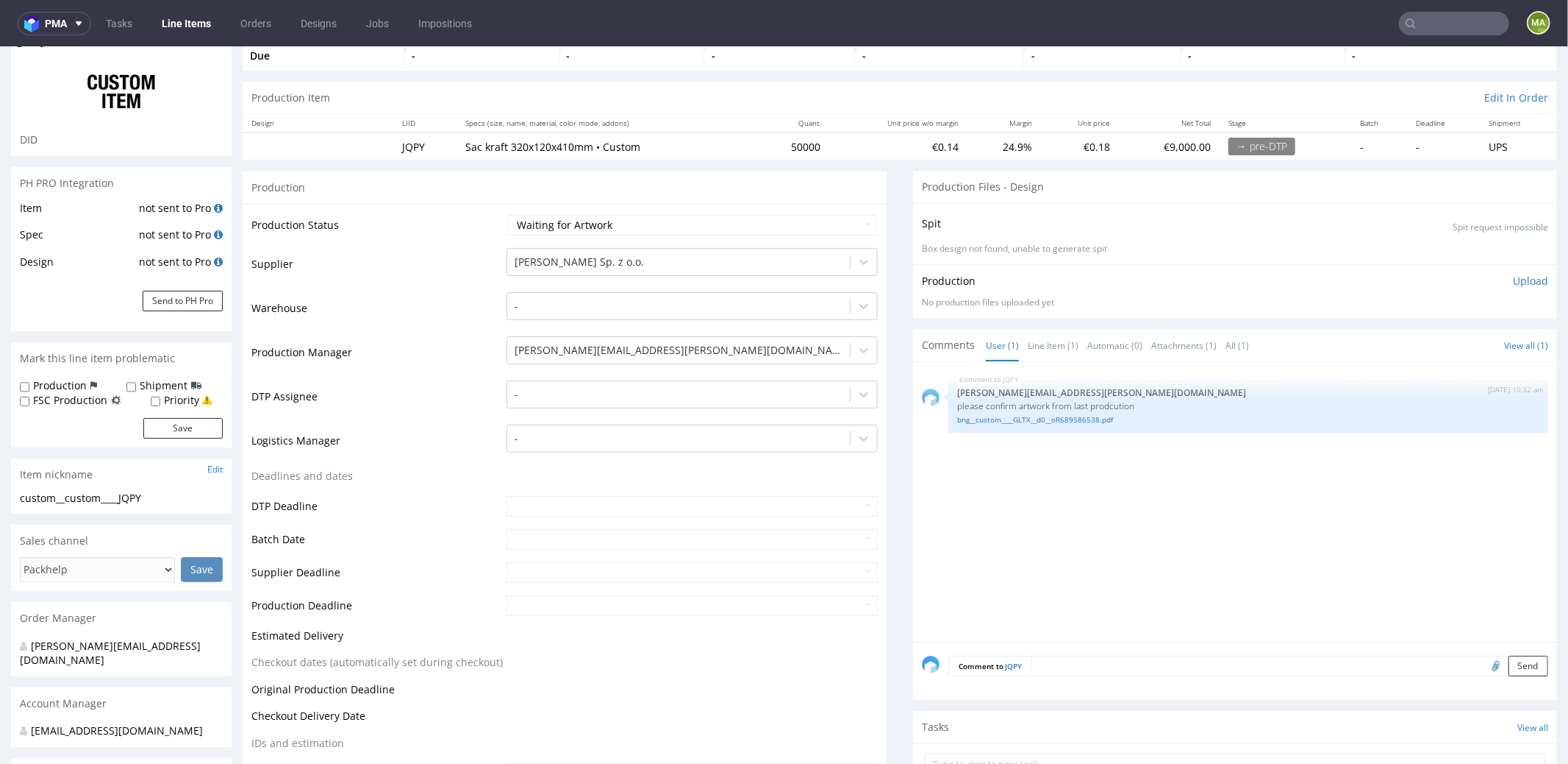
scroll to position [0, 0]
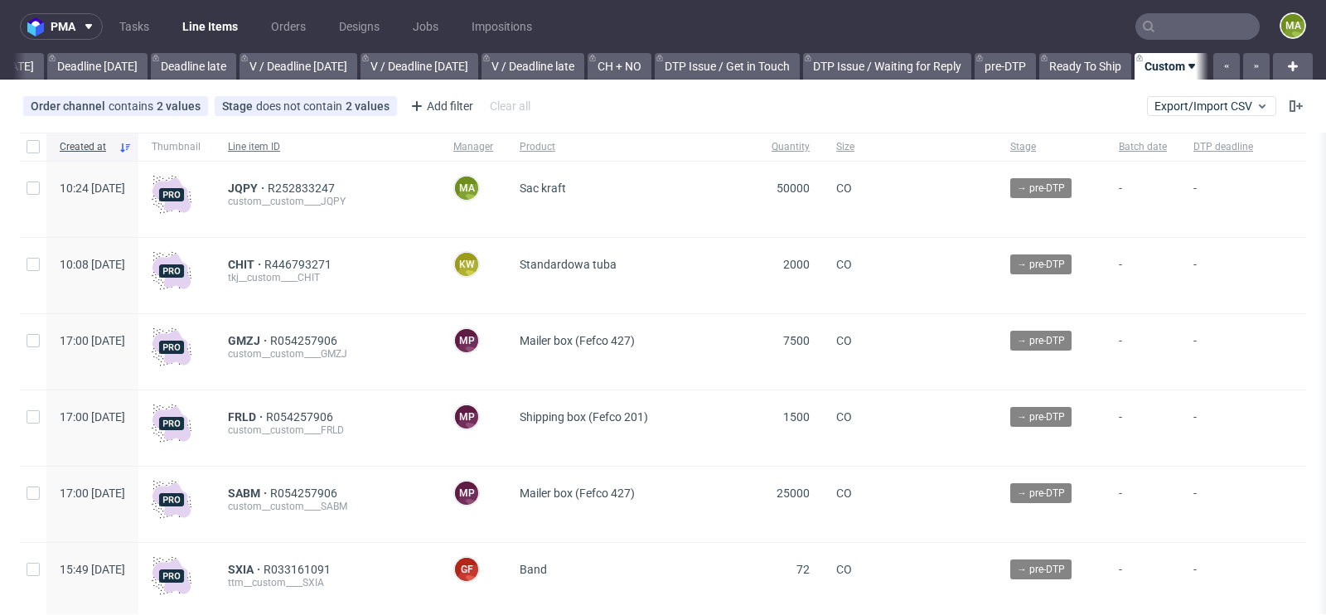
scroll to position [0, 1874]
click at [268, 192] on span "JQPY" at bounding box center [248, 188] width 40 height 13
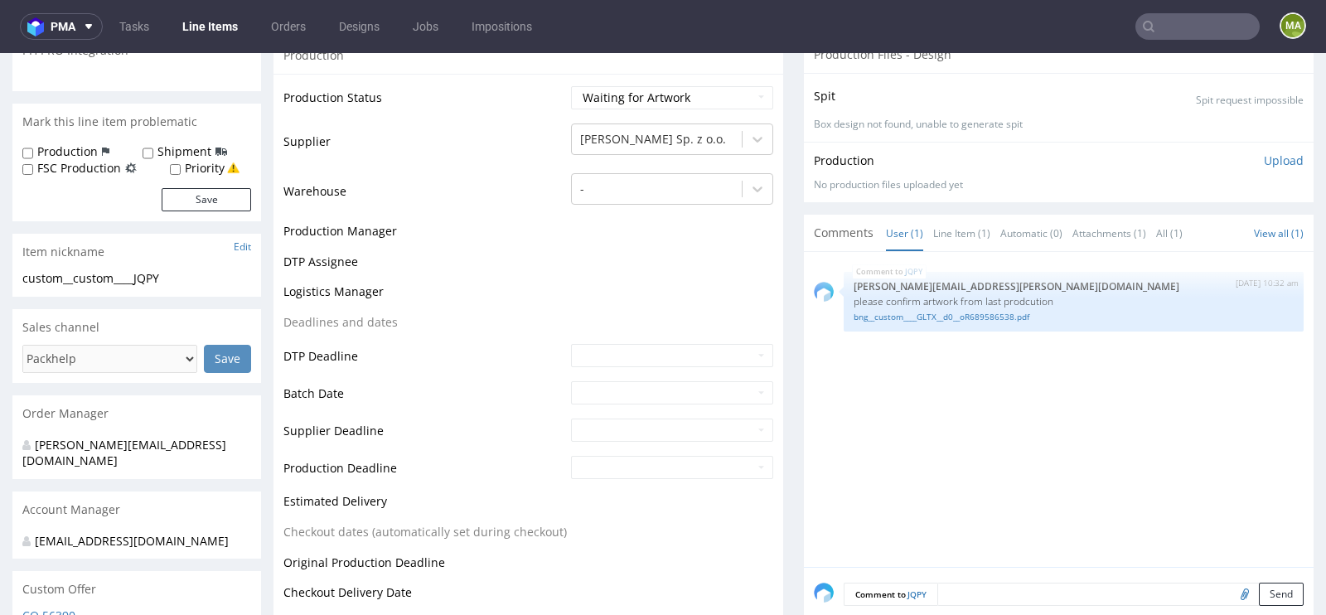
scroll to position [633, 0]
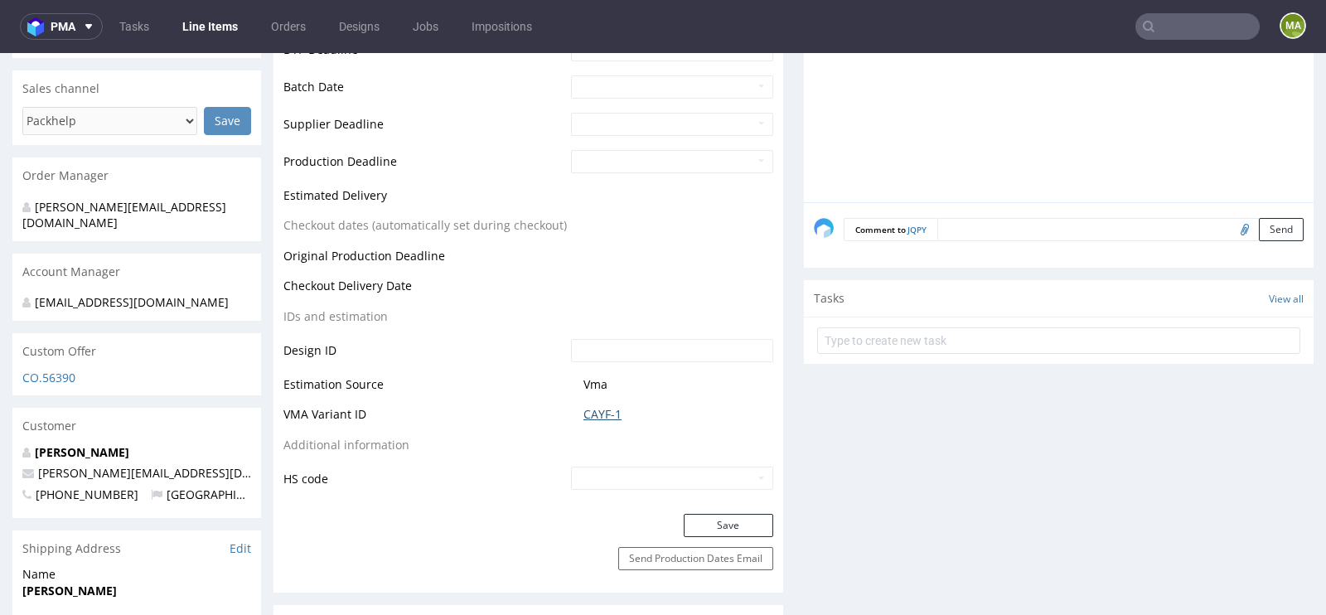
click at [595, 415] on link "CAYF-1" at bounding box center [603, 414] width 38 height 17
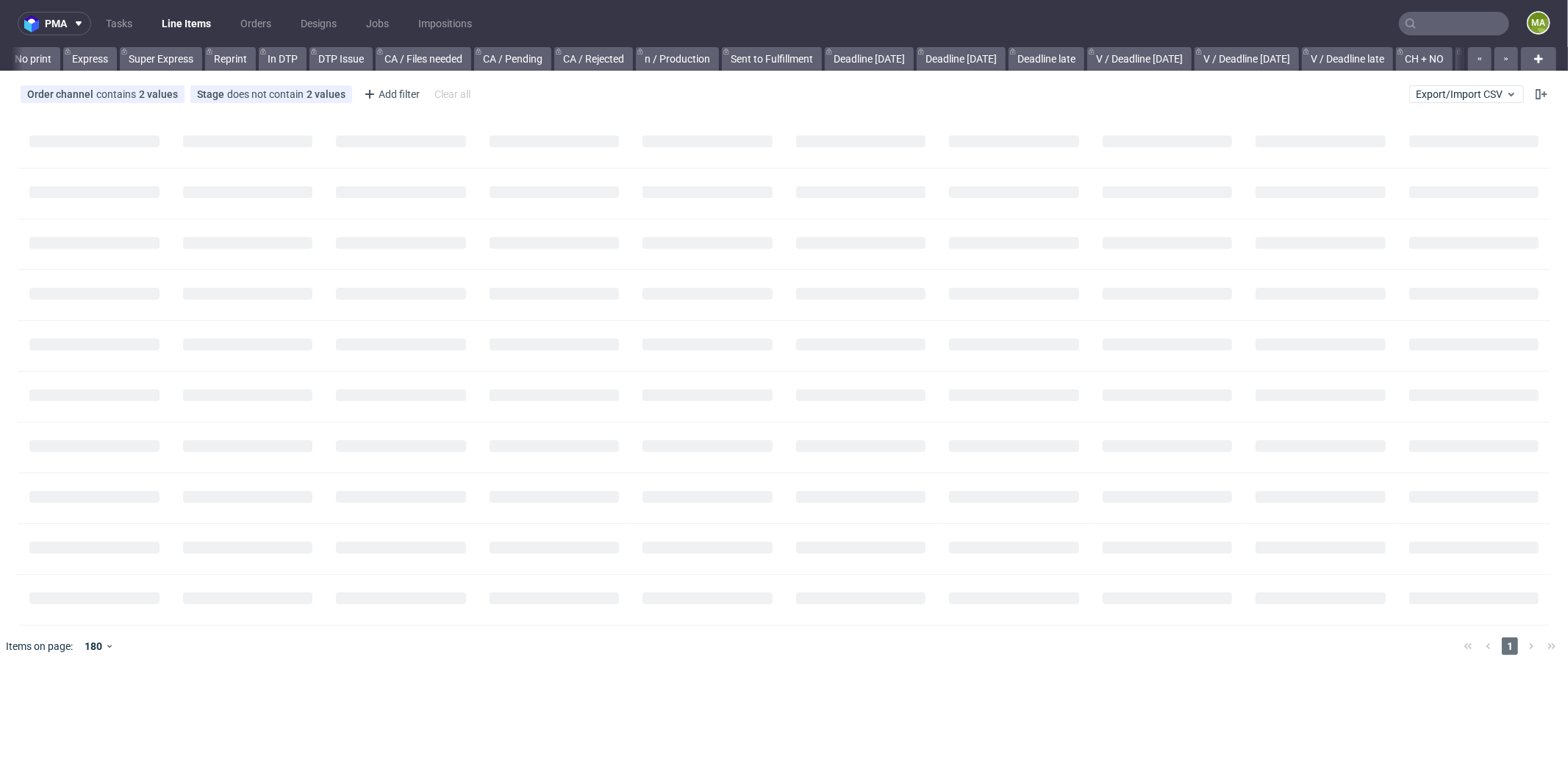
click at [1427, 32] on input "text" at bounding box center [1454, 23] width 110 height 24
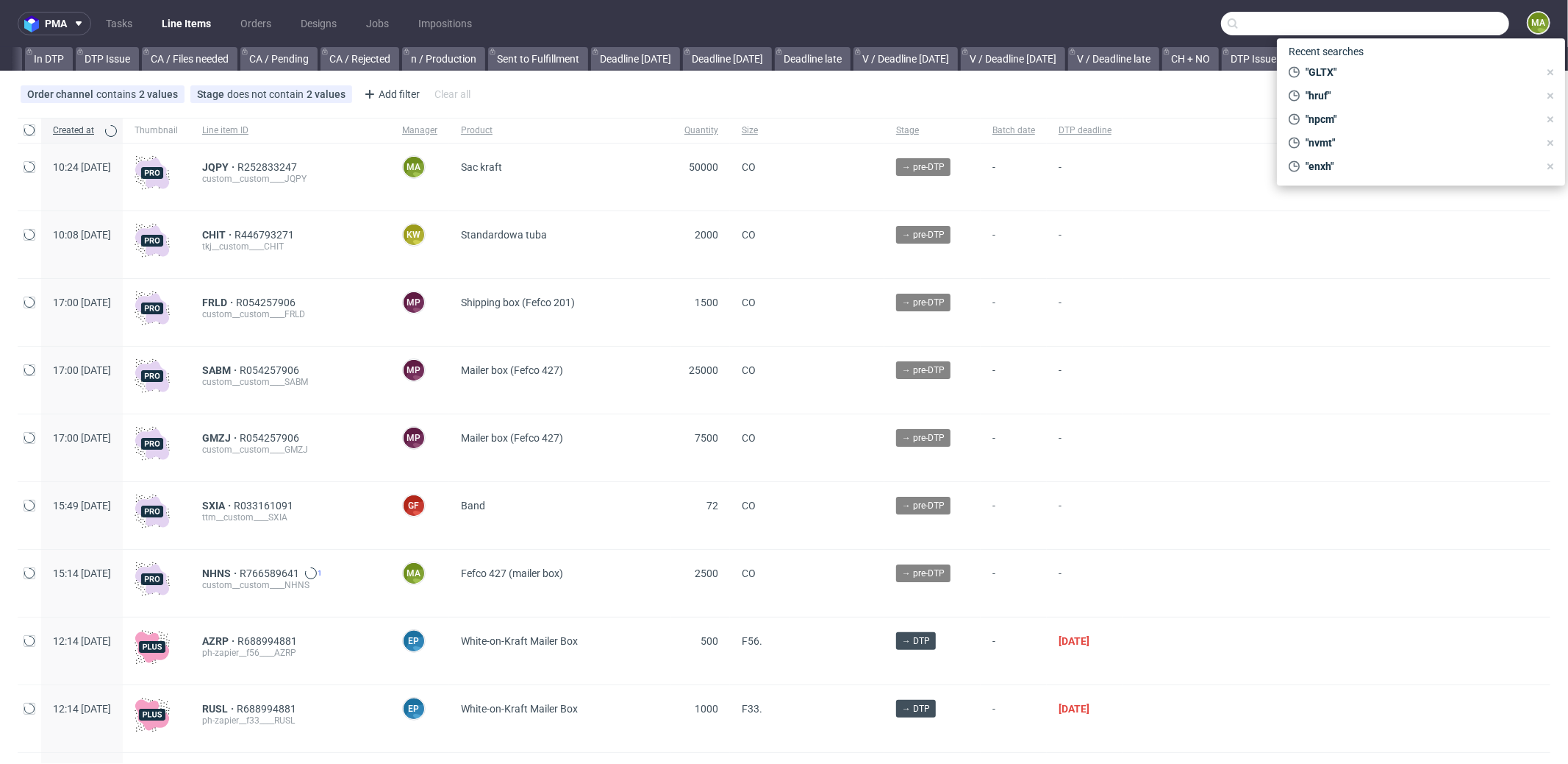
paste input "R766589641"
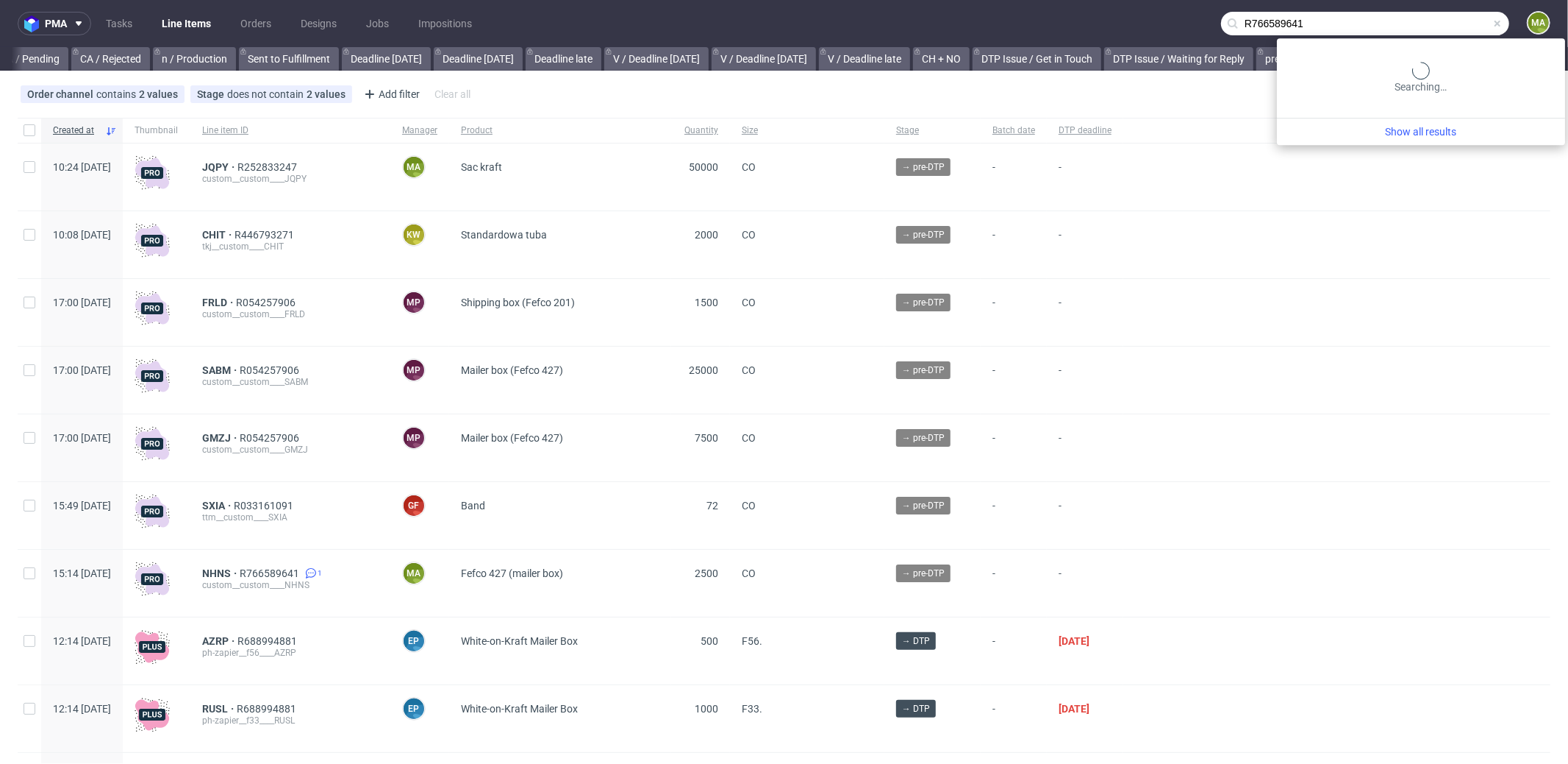
scroll to position [0, 1269]
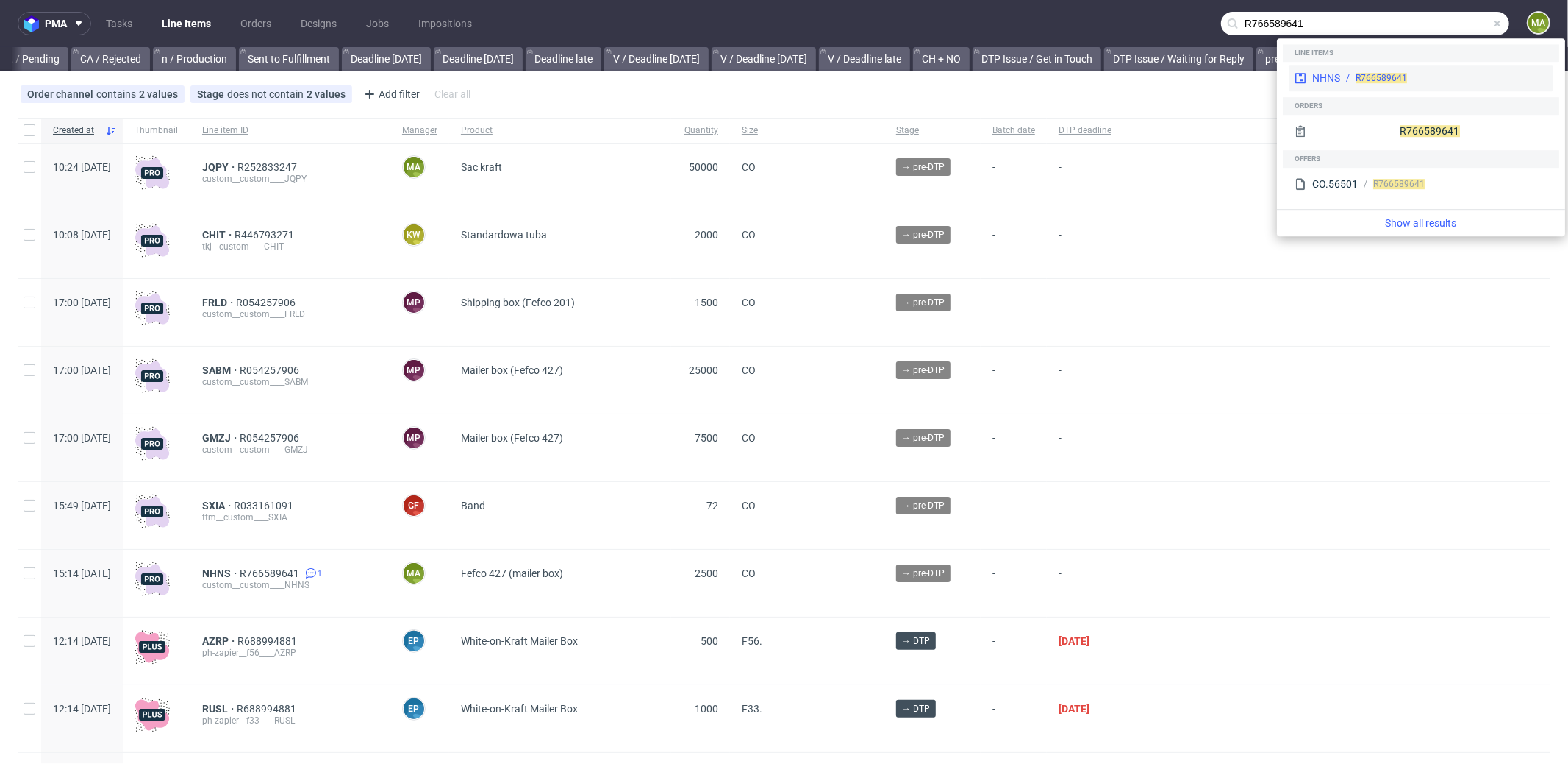
type input "R766589641"
click at [1343, 67] on div "NHNS R766589641" at bounding box center [1421, 78] width 264 height 27
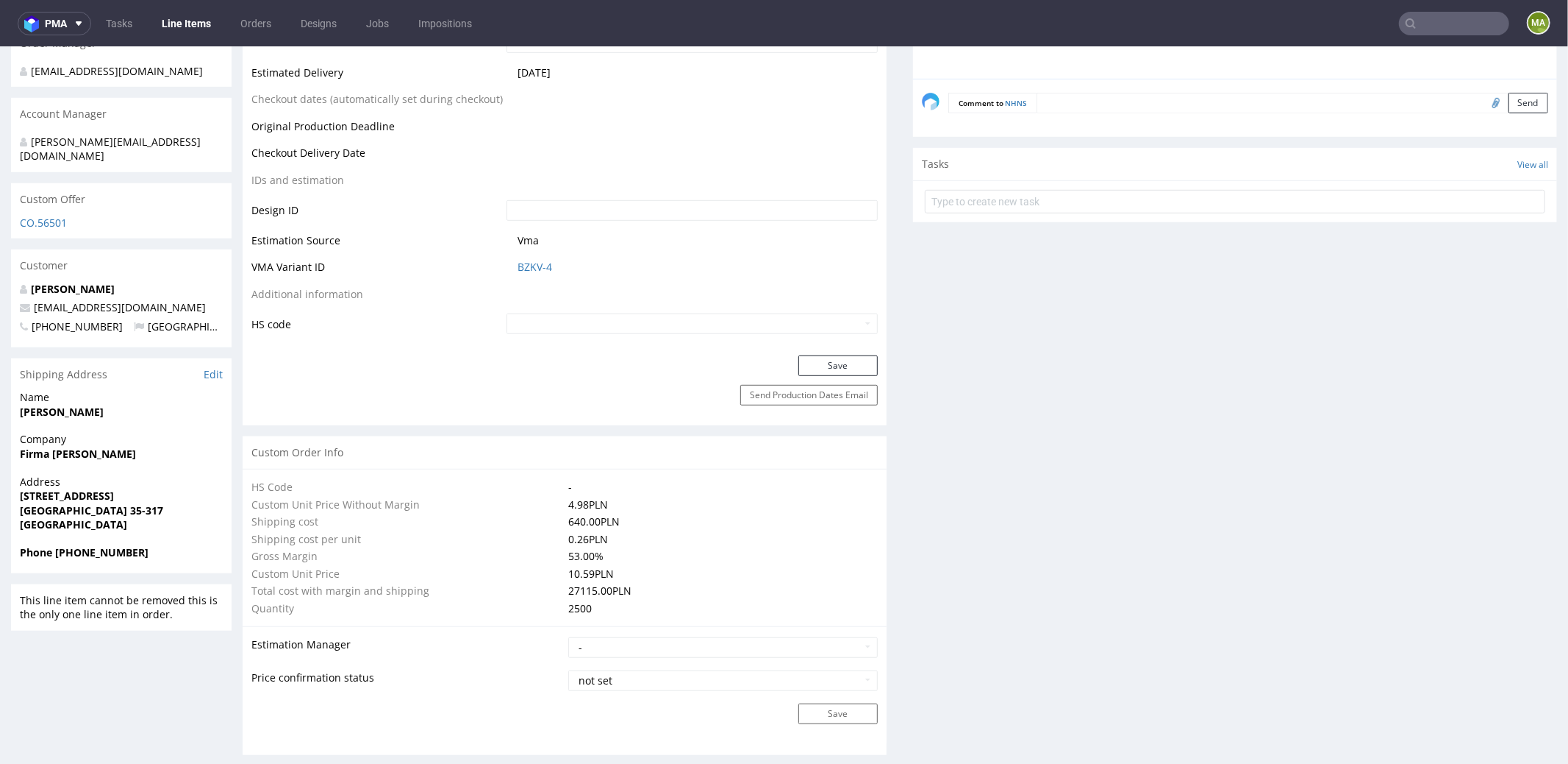
scroll to position [524, 0]
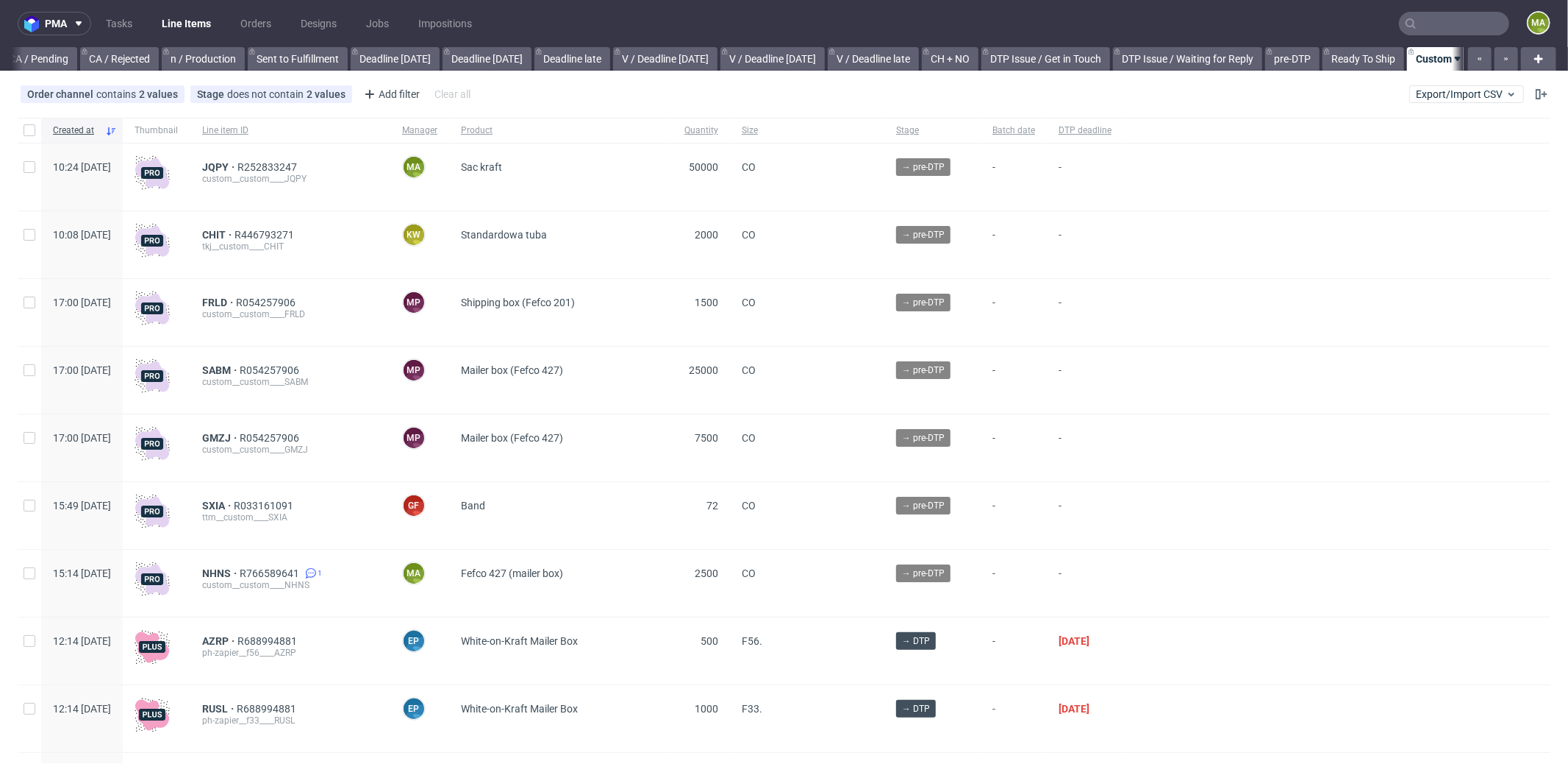
scroll to position [0, 1269]
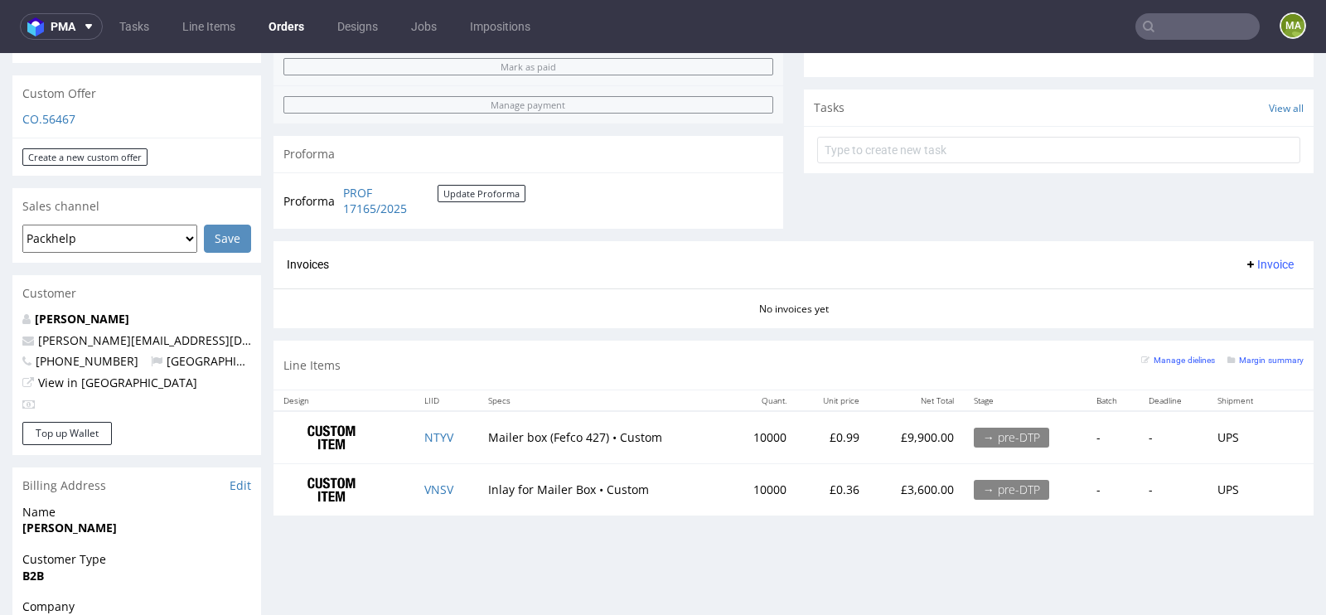
scroll to position [547, 0]
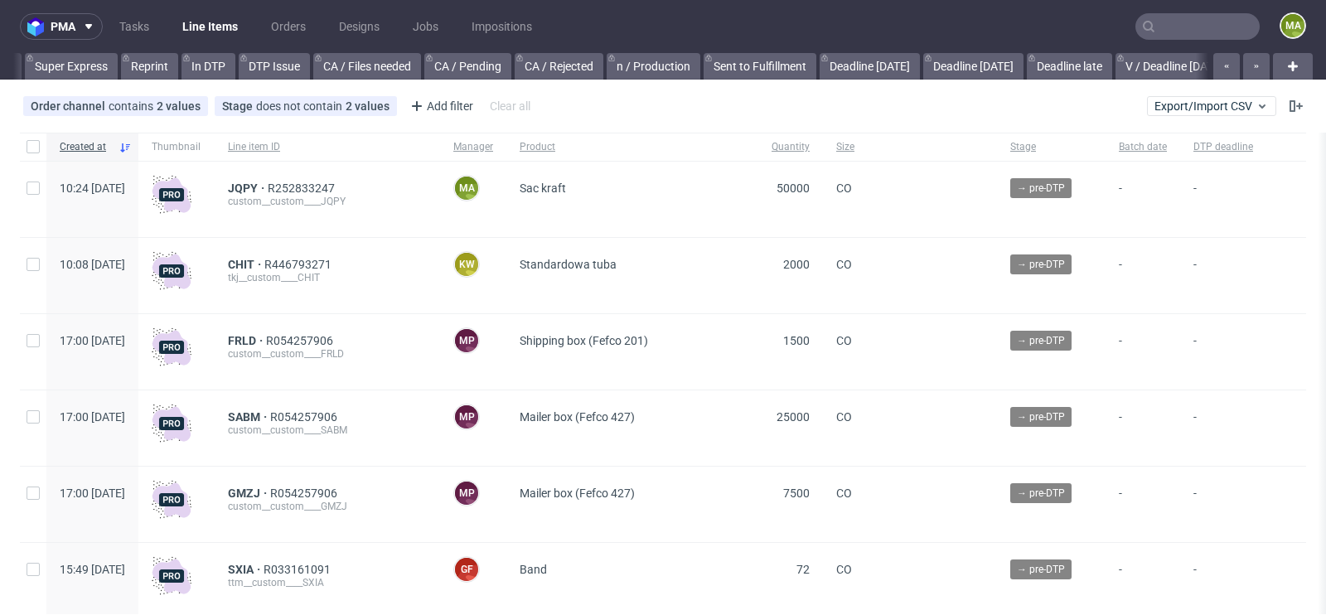
scroll to position [0, 1874]
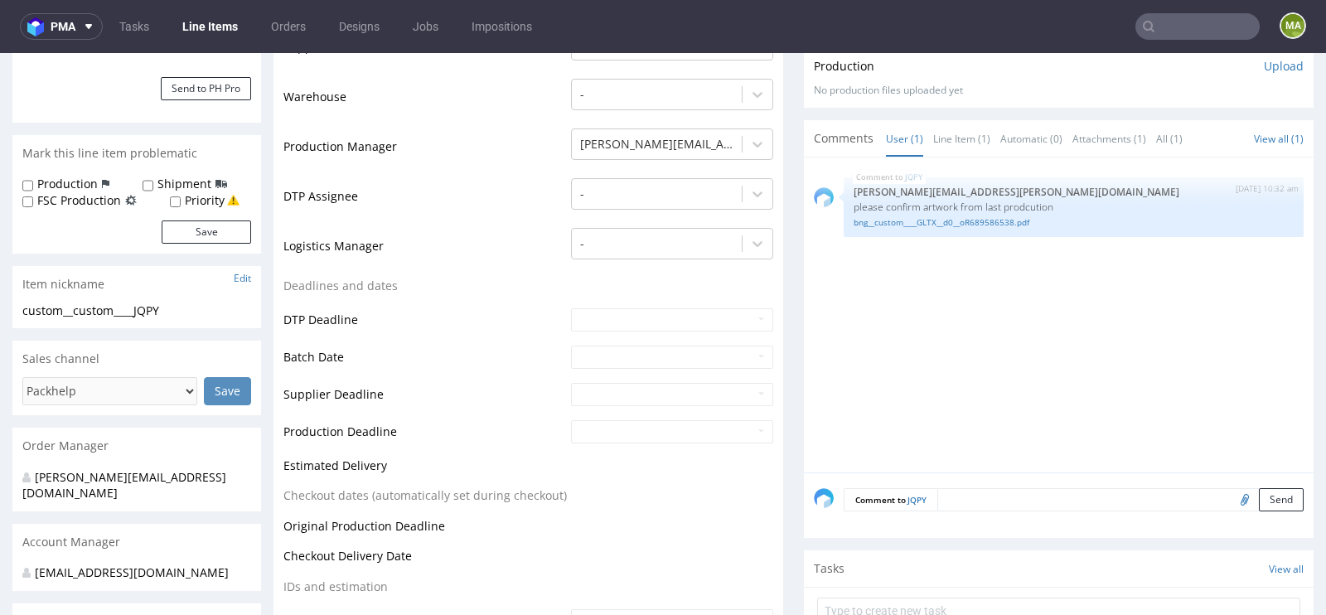
scroll to position [761, 0]
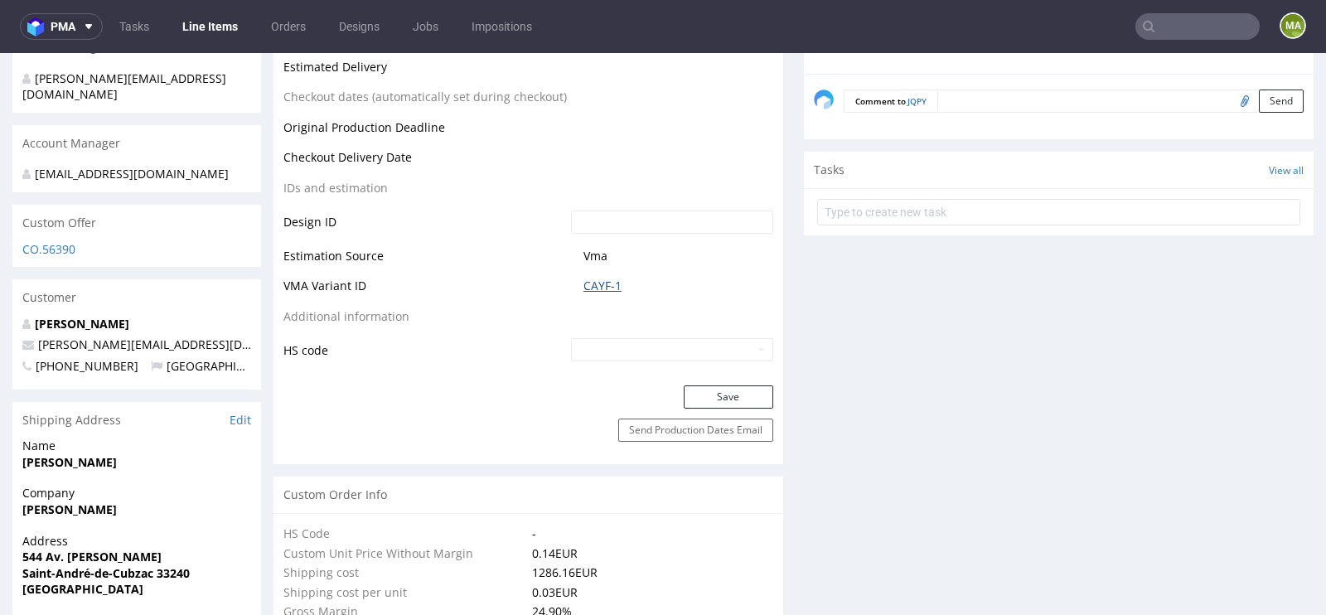
click at [592, 284] on link "CAYF-1" at bounding box center [603, 286] width 38 height 17
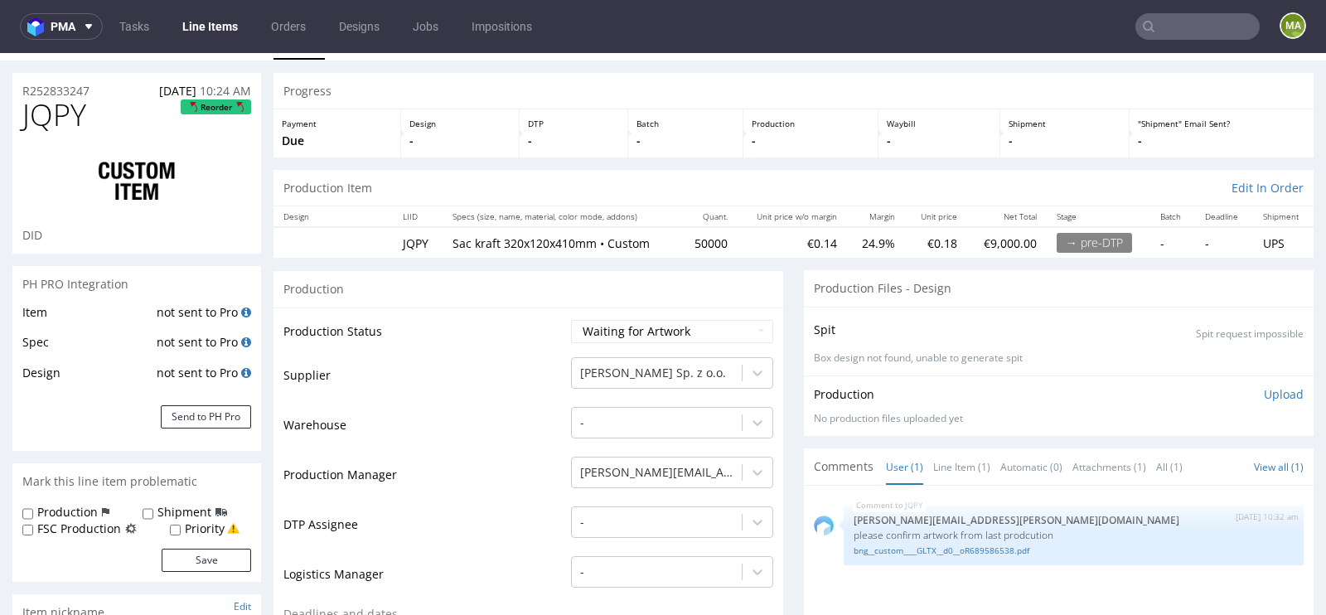
scroll to position [0, 0]
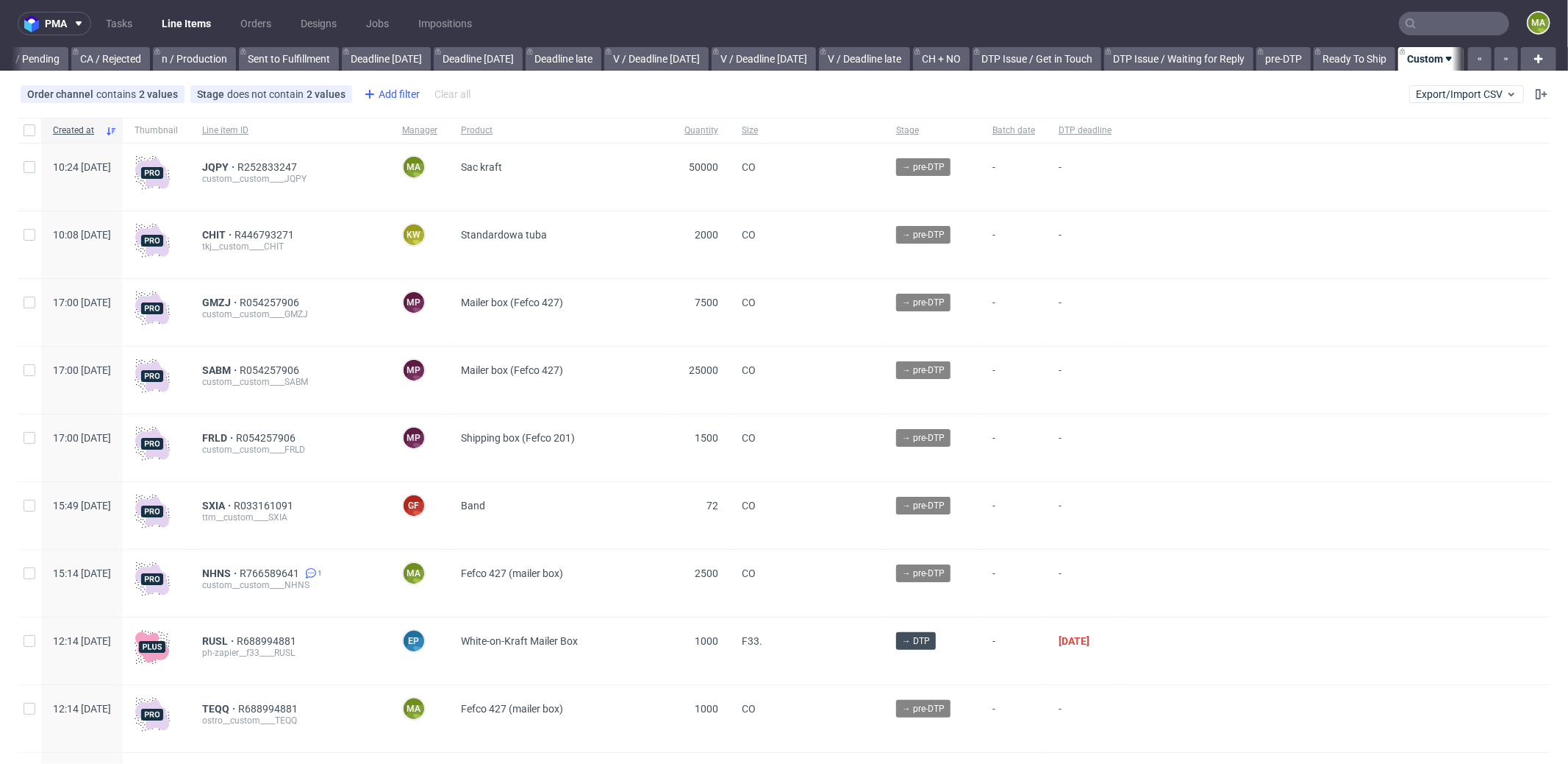
click at [398, 98] on div "Add filter" at bounding box center [390, 94] width 65 height 24
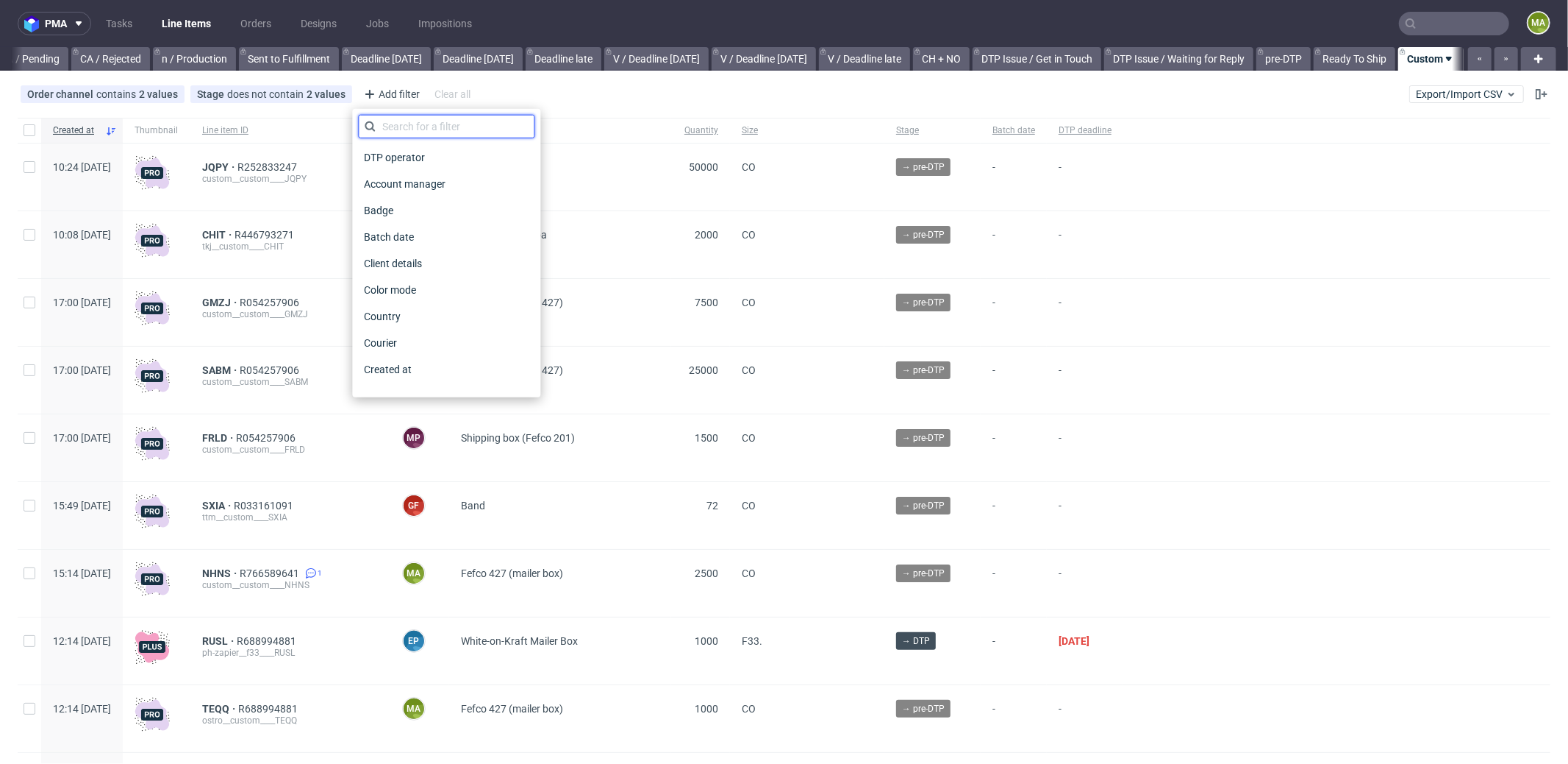
click at [412, 127] on input "text" at bounding box center [446, 126] width 176 height 24
click at [418, 127] on input "pro" at bounding box center [446, 126] width 176 height 24
click at [419, 127] on input "pro" at bounding box center [446, 126] width 176 height 24
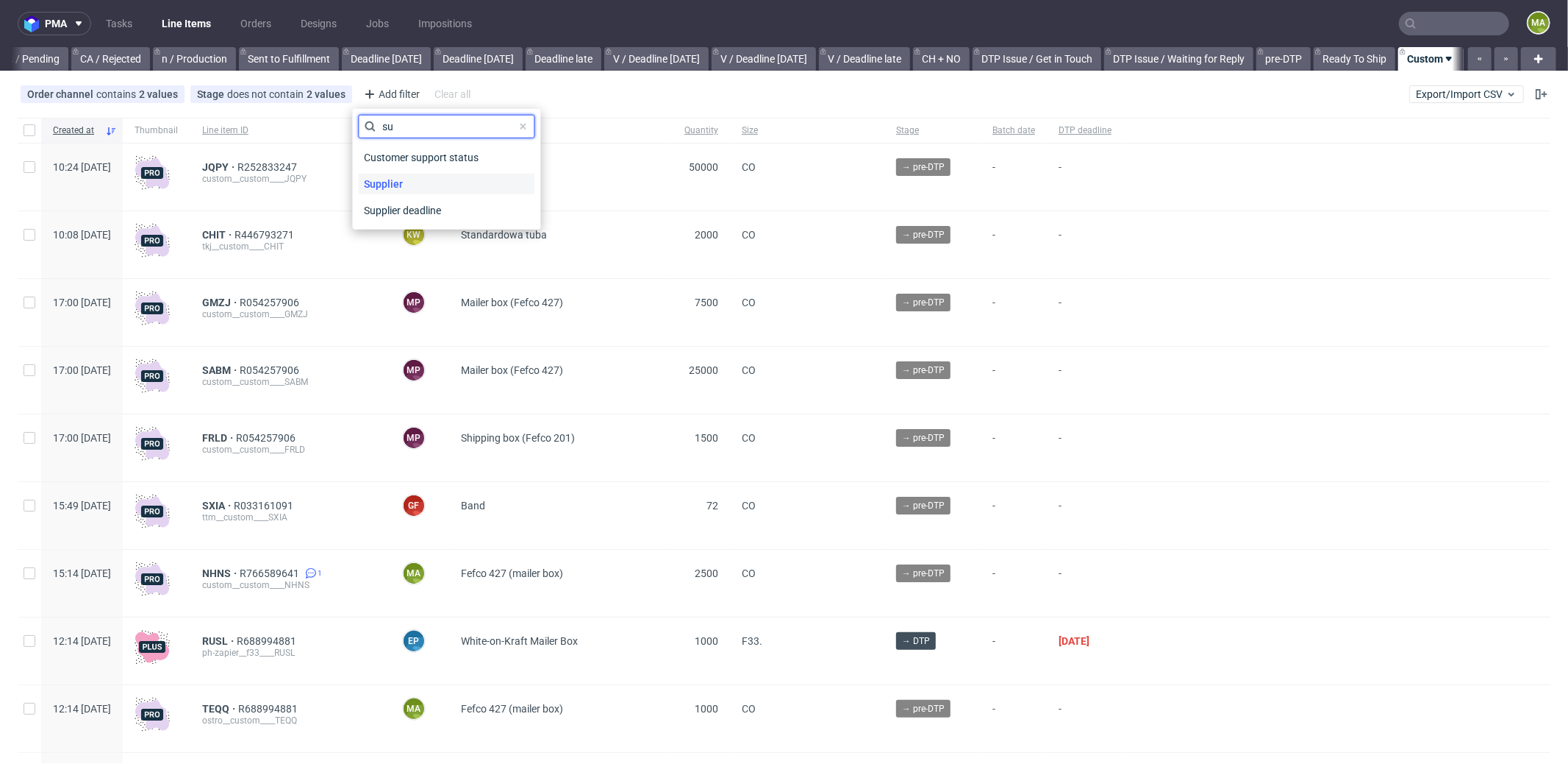
type input "su"
click at [395, 192] on span "Supplier" at bounding box center [383, 184] width 51 height 20
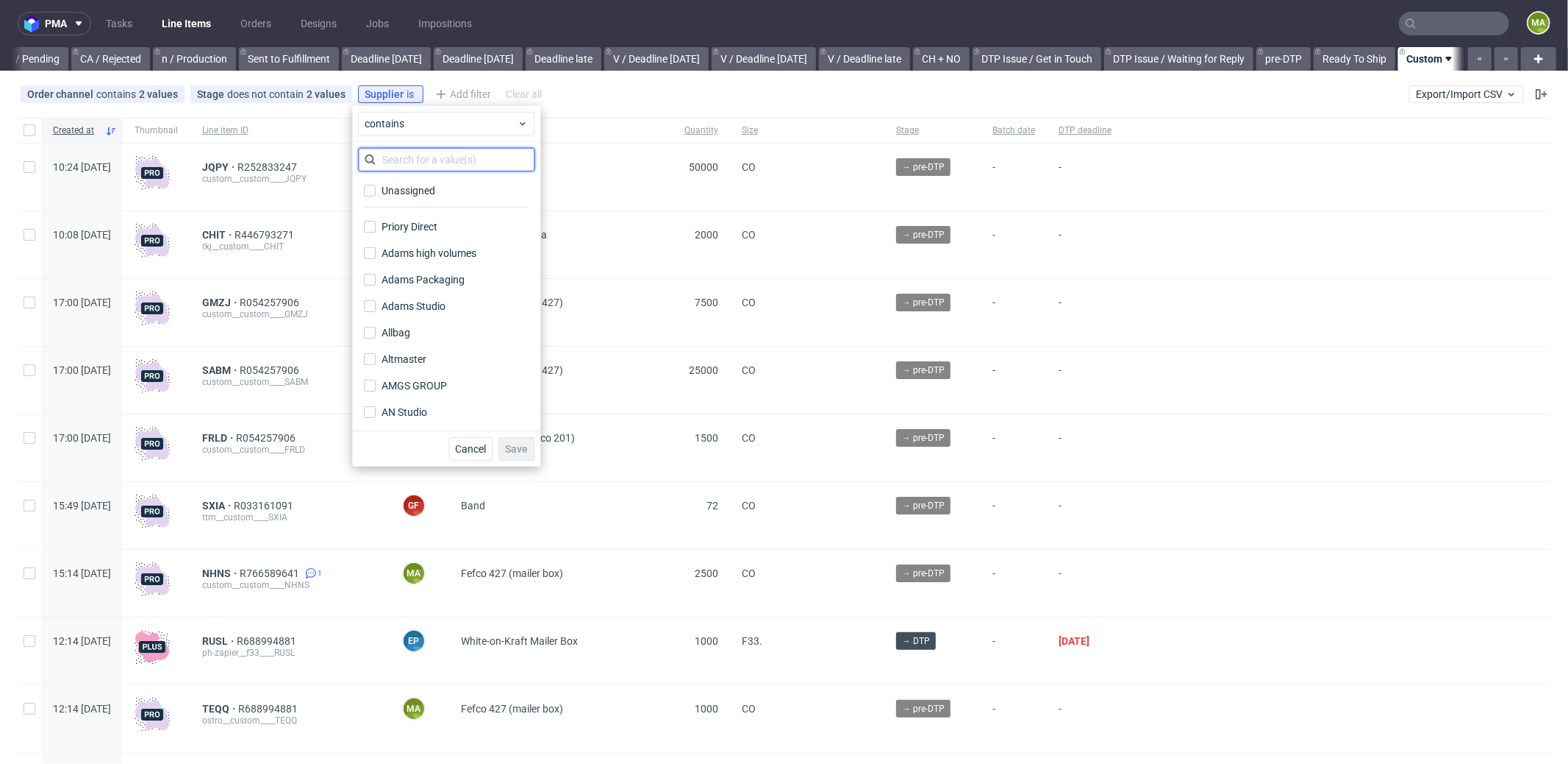
click at [447, 161] on input "text" at bounding box center [446, 160] width 176 height 24
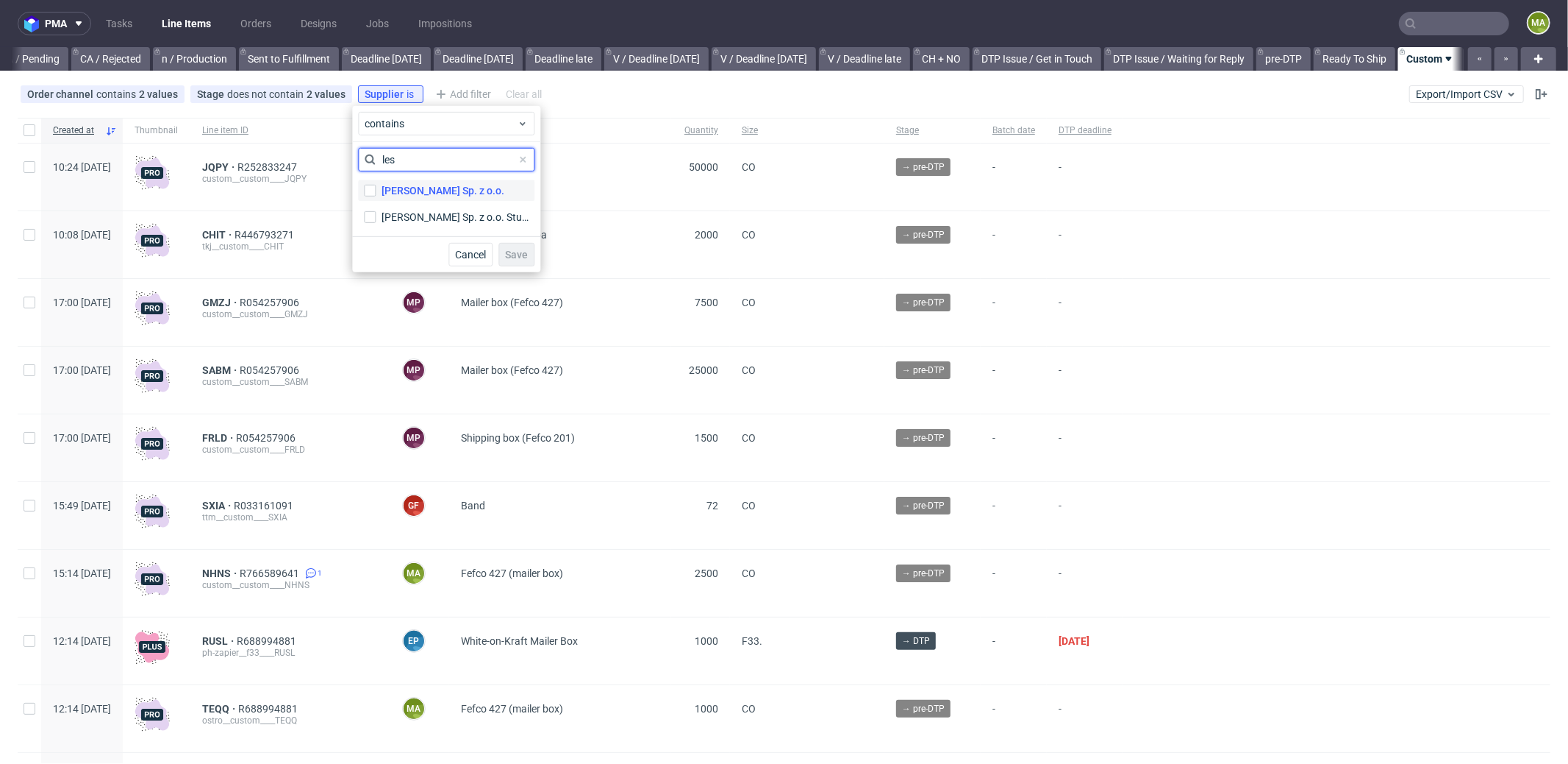
type input "les"
click at [470, 204] on div "Lester Polymers Sp. z o.o. Studio Lester Polymers Sp. z o.o. Studio" at bounding box center [446, 217] width 176 height 27
click at [462, 196] on div "Lester Polymers Sp. z o.o." at bounding box center [443, 190] width 122 height 15
click at [376, 196] on input "Lester Polymers Sp. z o.o." at bounding box center [369, 190] width 12 height 12
checkbox input "true"
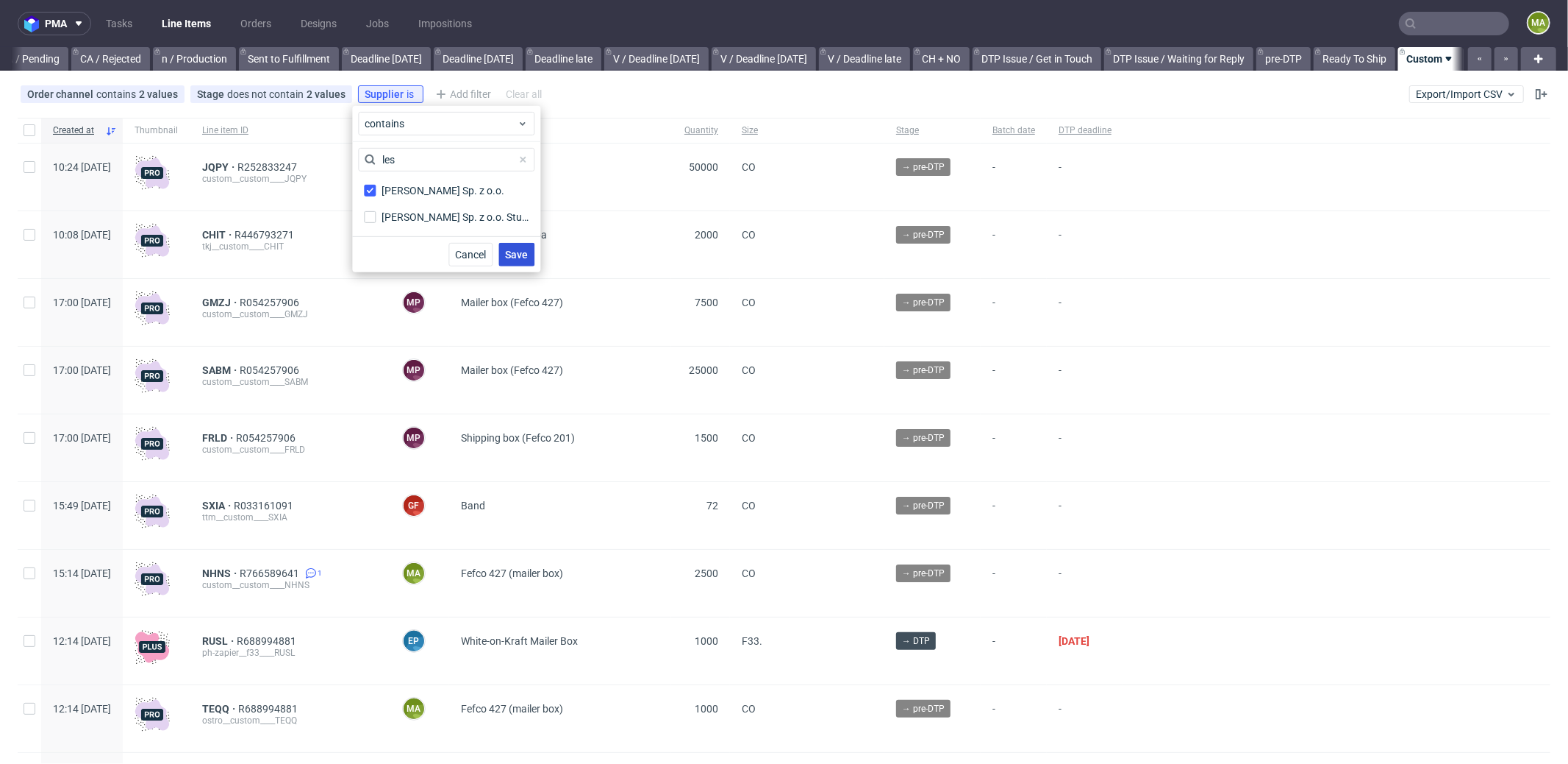
click at [510, 251] on span "Save" at bounding box center [517, 255] width 23 height 11
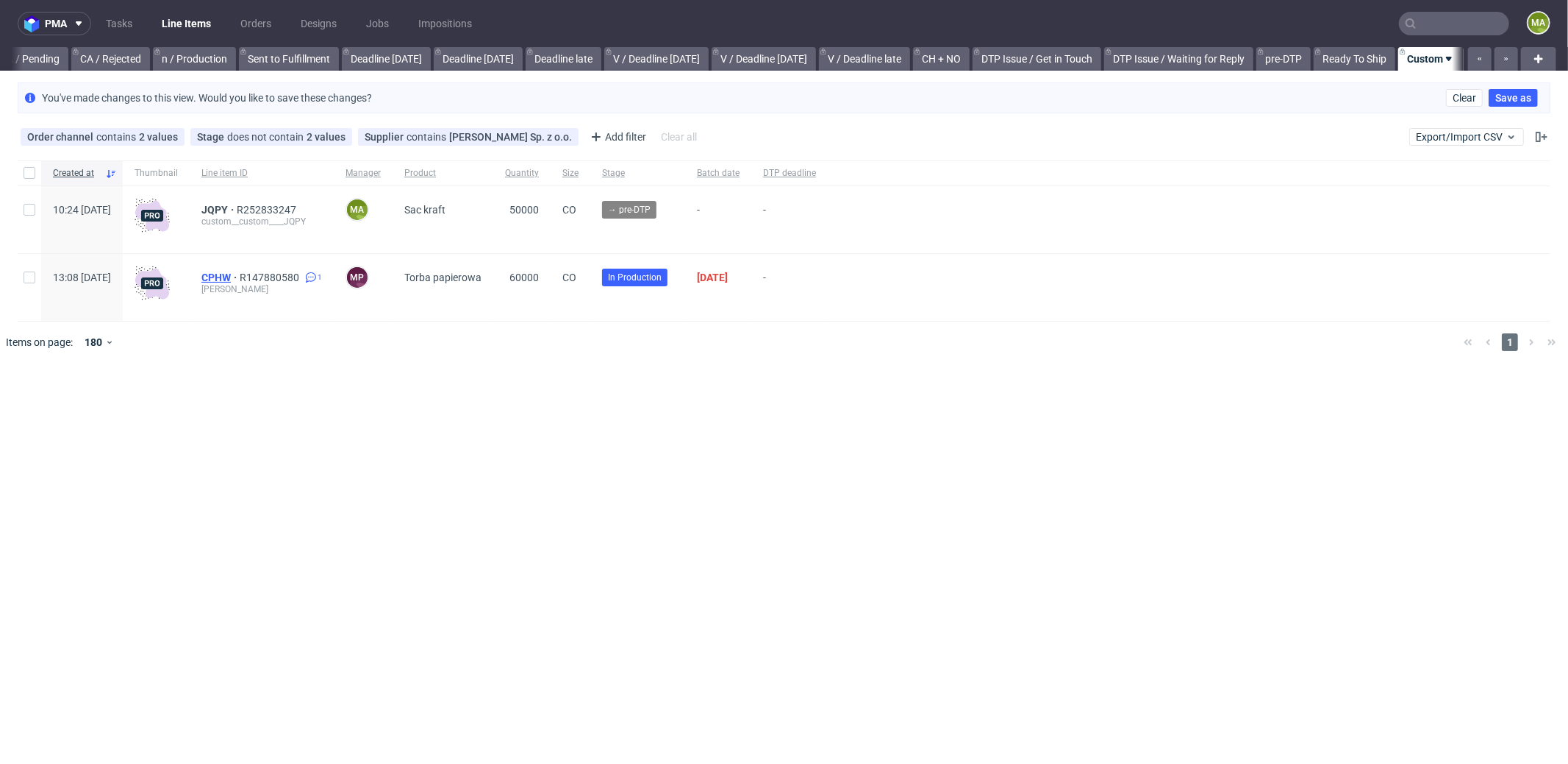
click at [239, 273] on span "CPHW" at bounding box center [220, 277] width 38 height 12
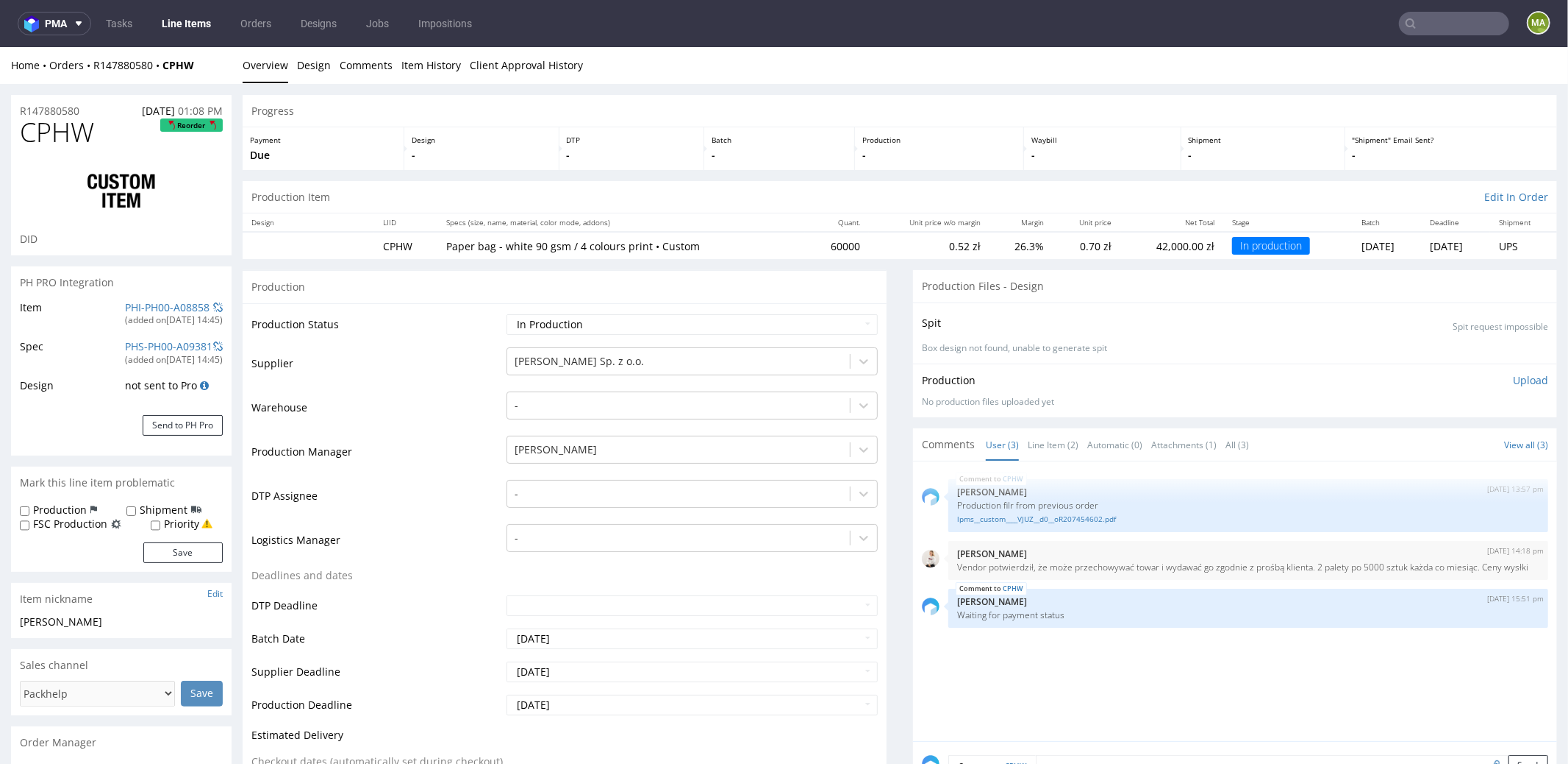
scroll to position [129, 0]
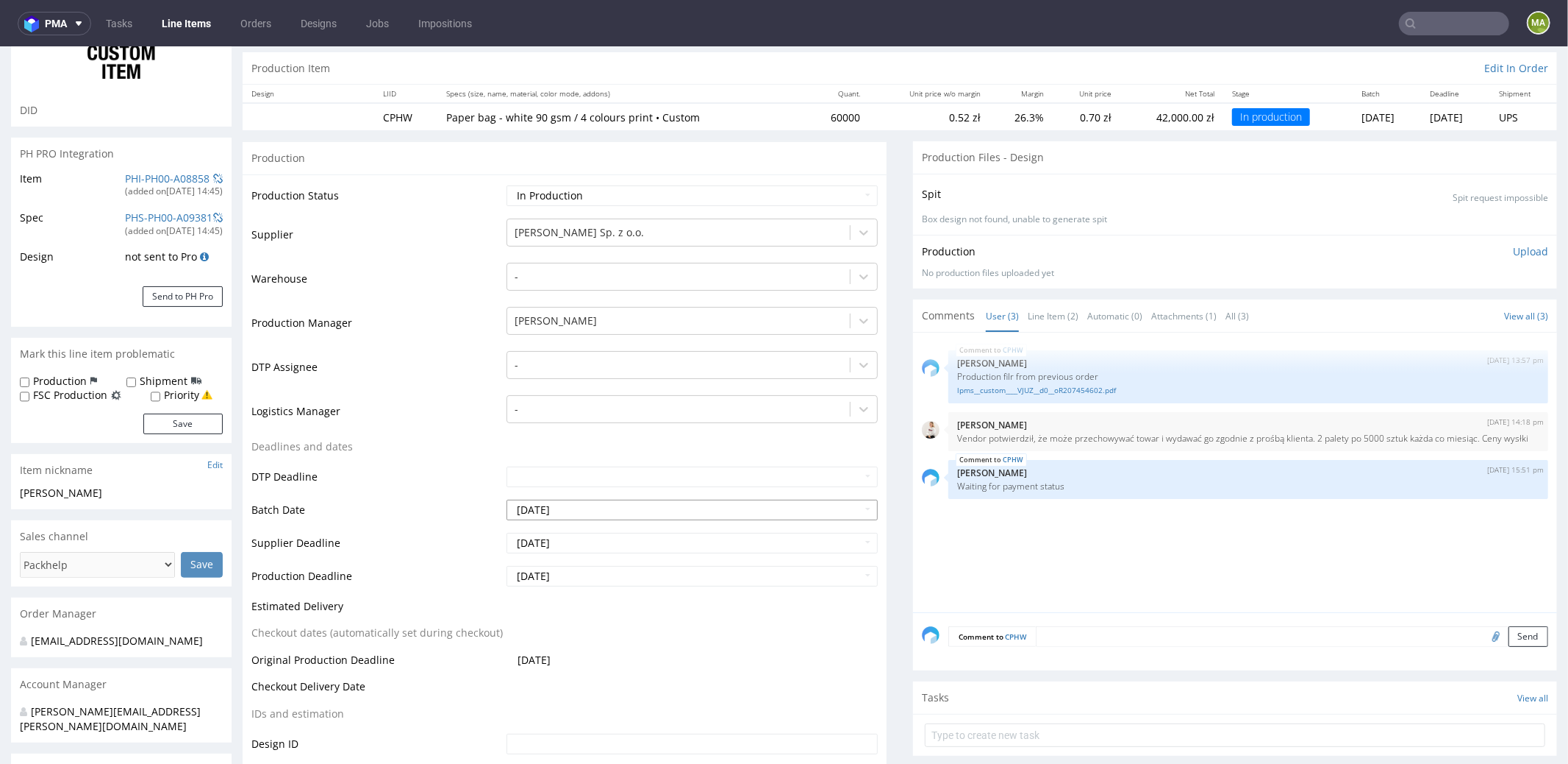
click at [626, 506] on input "2025-08-05" at bounding box center [692, 508] width 372 height 20
click at [411, 501] on td "Batch Date" at bounding box center [378, 513] width 252 height 33
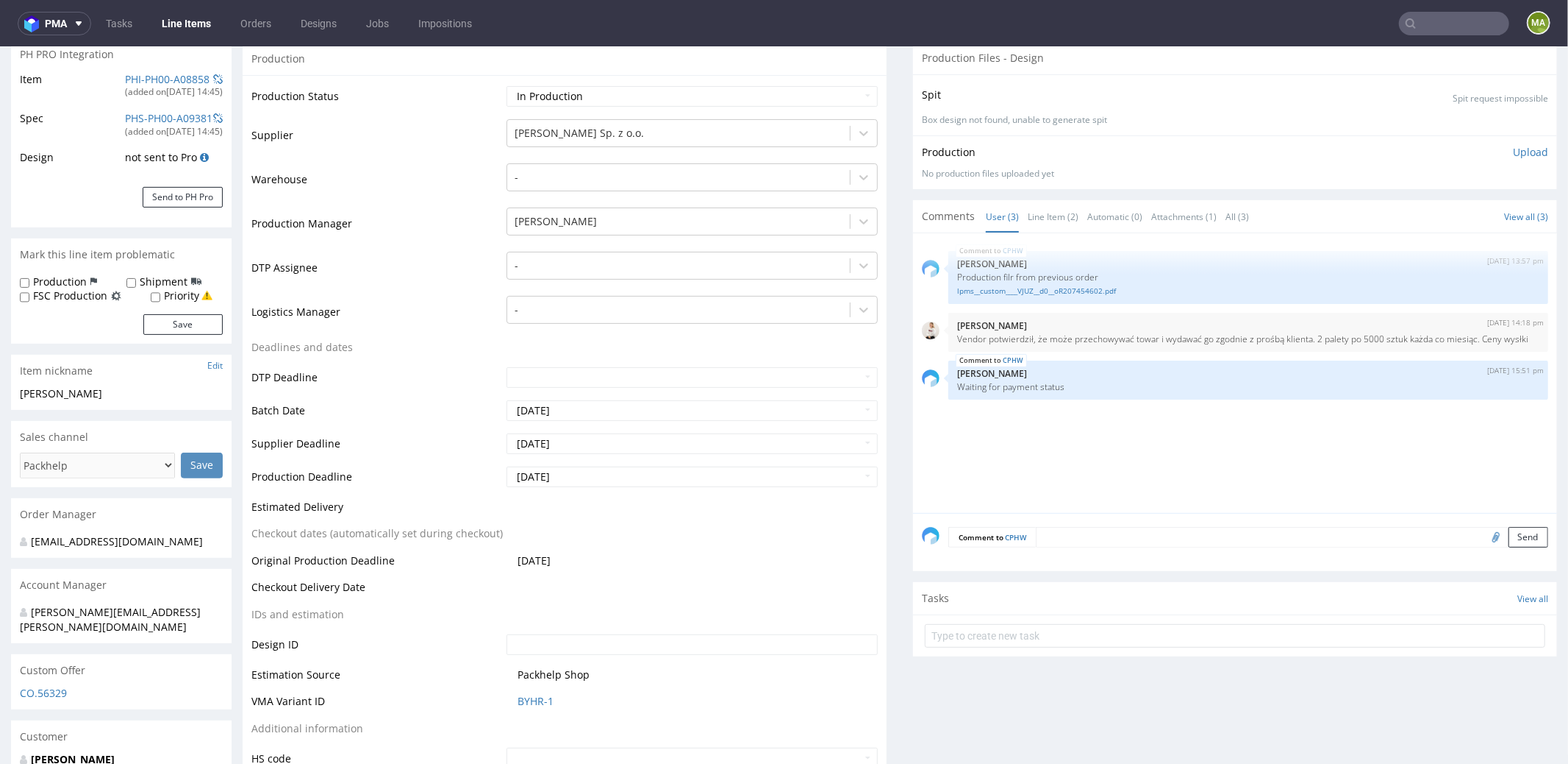
scroll to position [0, 0]
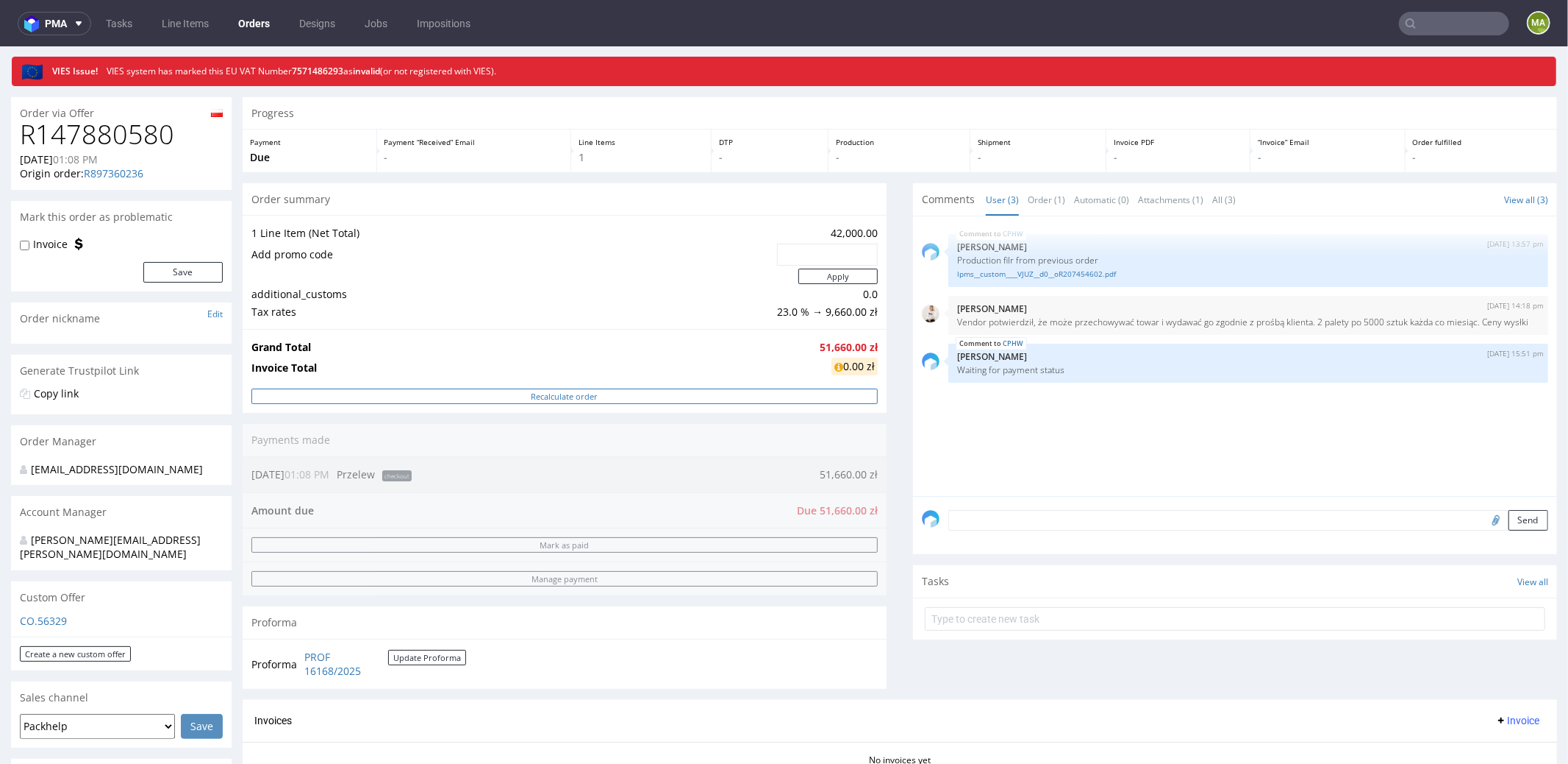
scroll to position [116, 0]
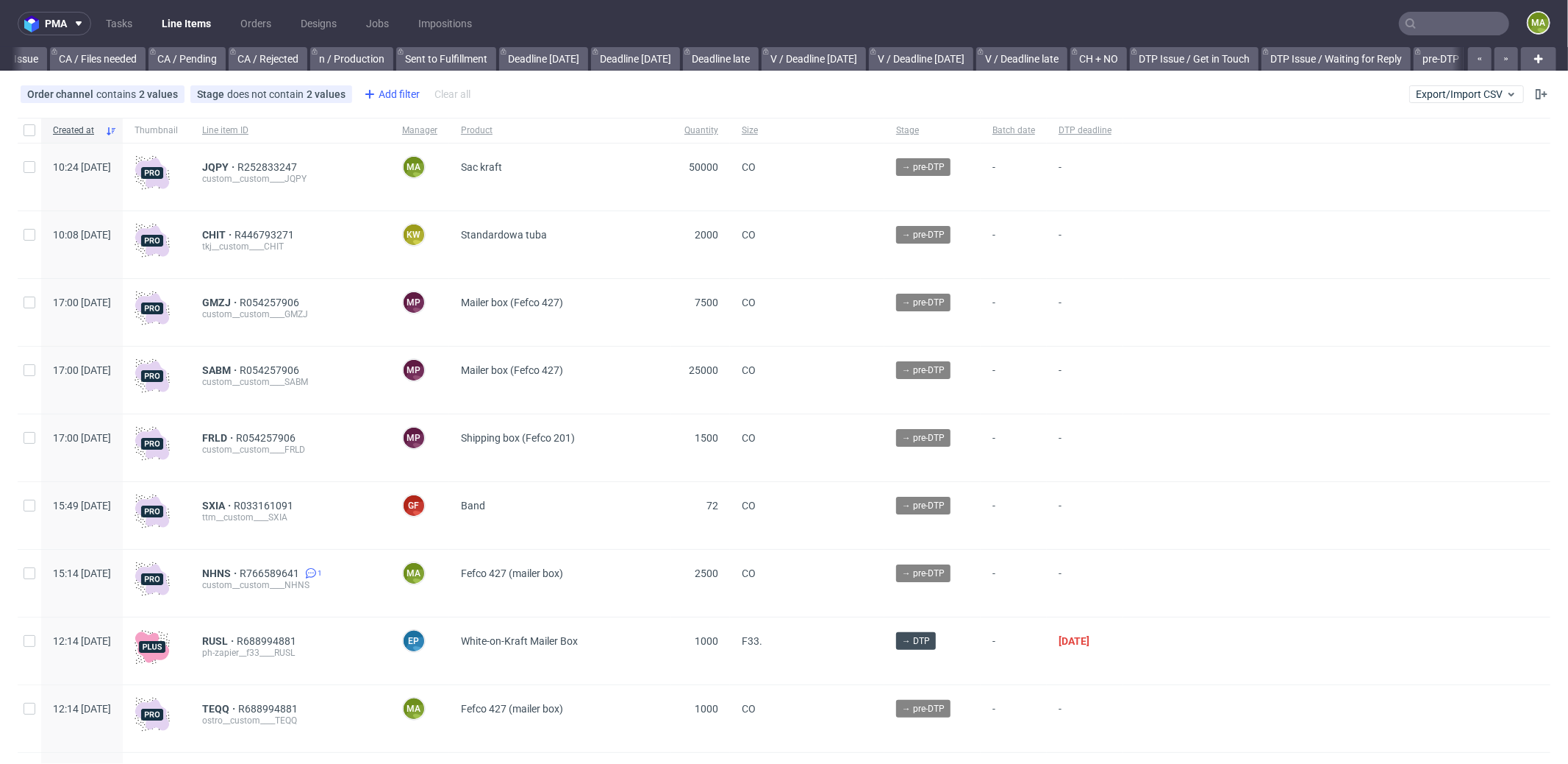
scroll to position [0, 1269]
click at [395, 89] on div "Add filter" at bounding box center [390, 94] width 65 height 24
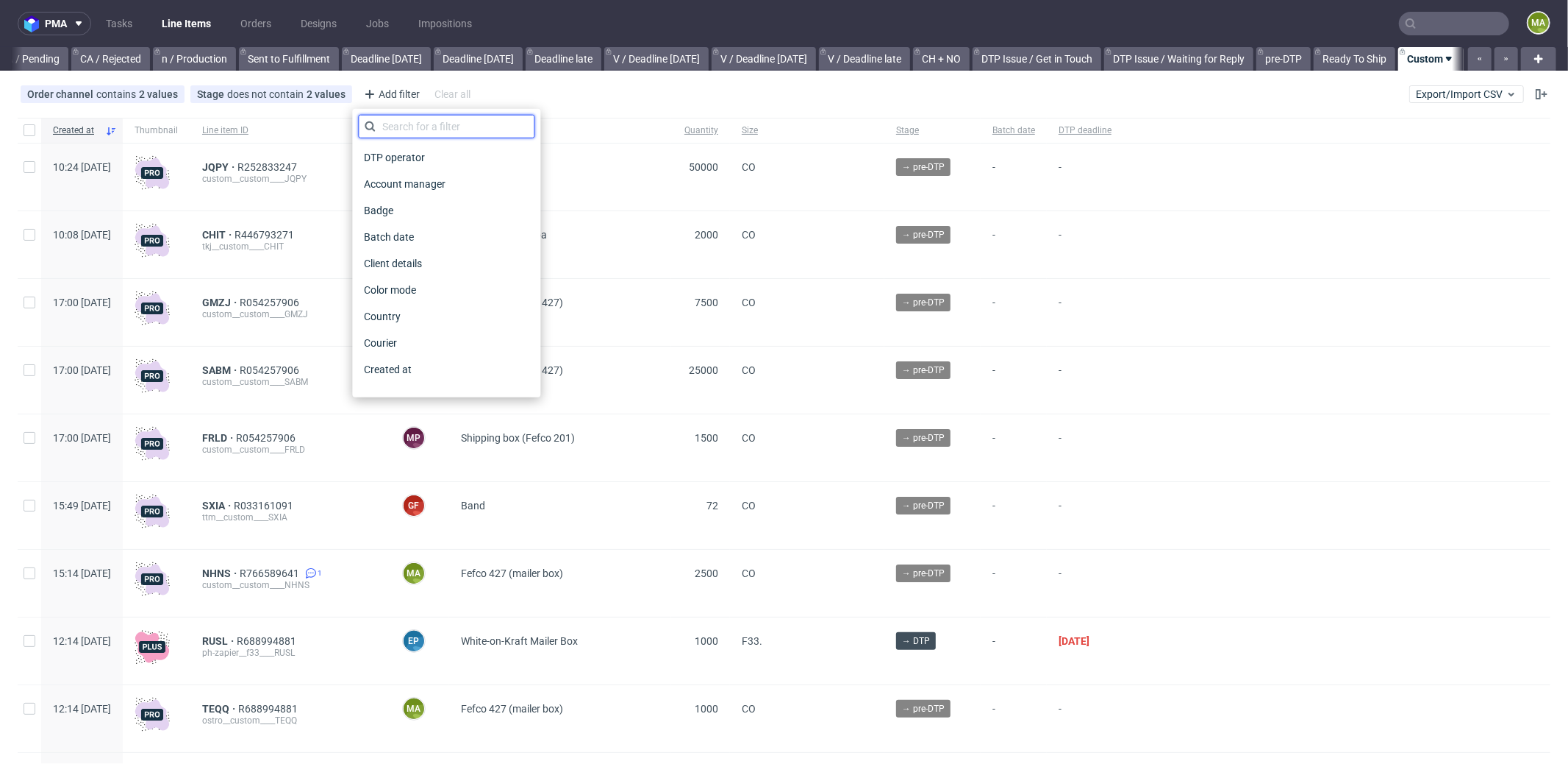
click at [413, 118] on input "text" at bounding box center [446, 126] width 176 height 24
type input "pro"
click at [427, 361] on span "Production manager" at bounding box center [412, 369] width 107 height 20
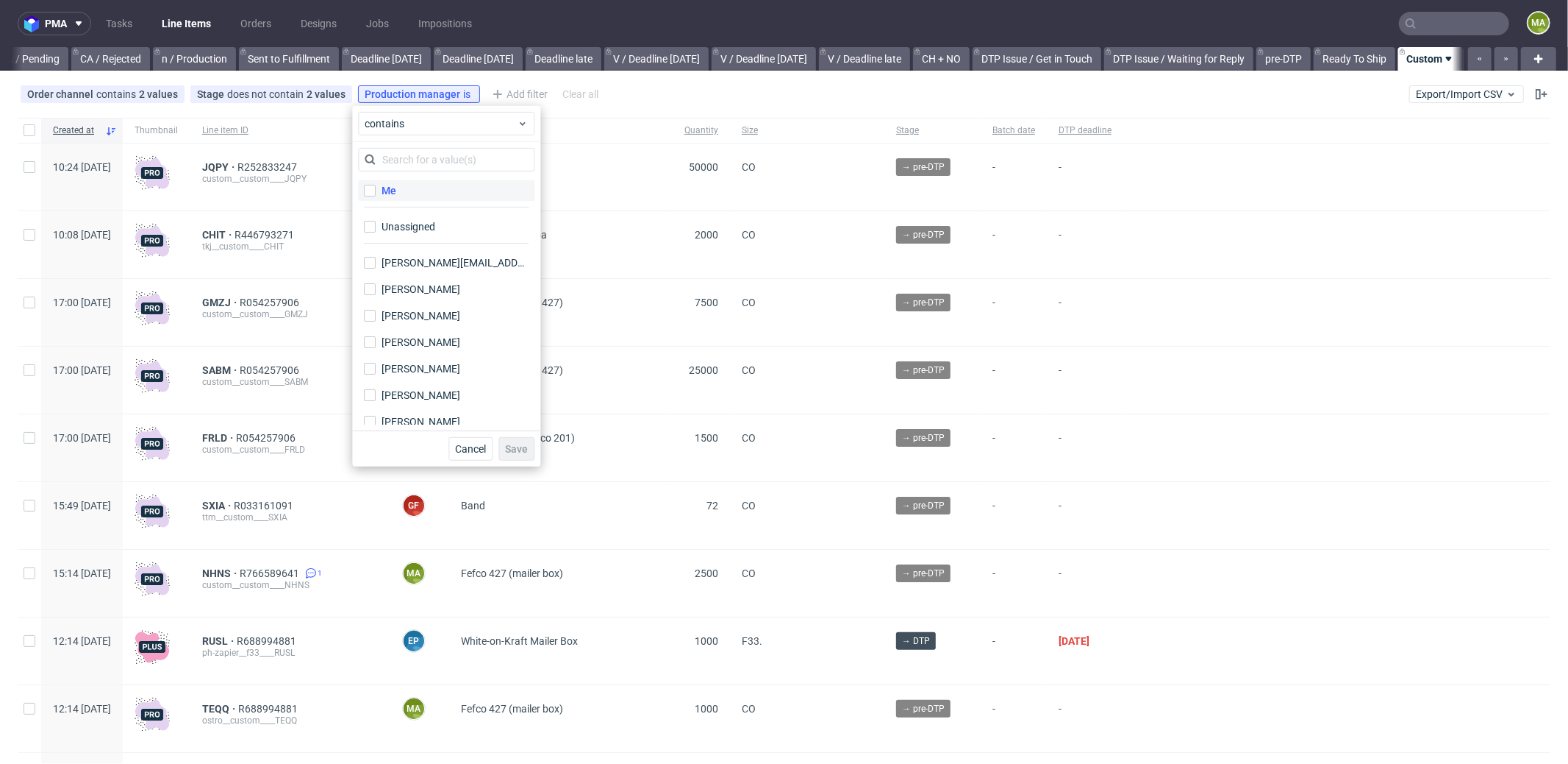
click at [404, 186] on label "Me" at bounding box center [446, 190] width 176 height 20
click at [376, 186] on input "Me" at bounding box center [369, 190] width 12 height 12
checkbox input "true"
click at [483, 458] on button "Cancel" at bounding box center [471, 448] width 44 height 24
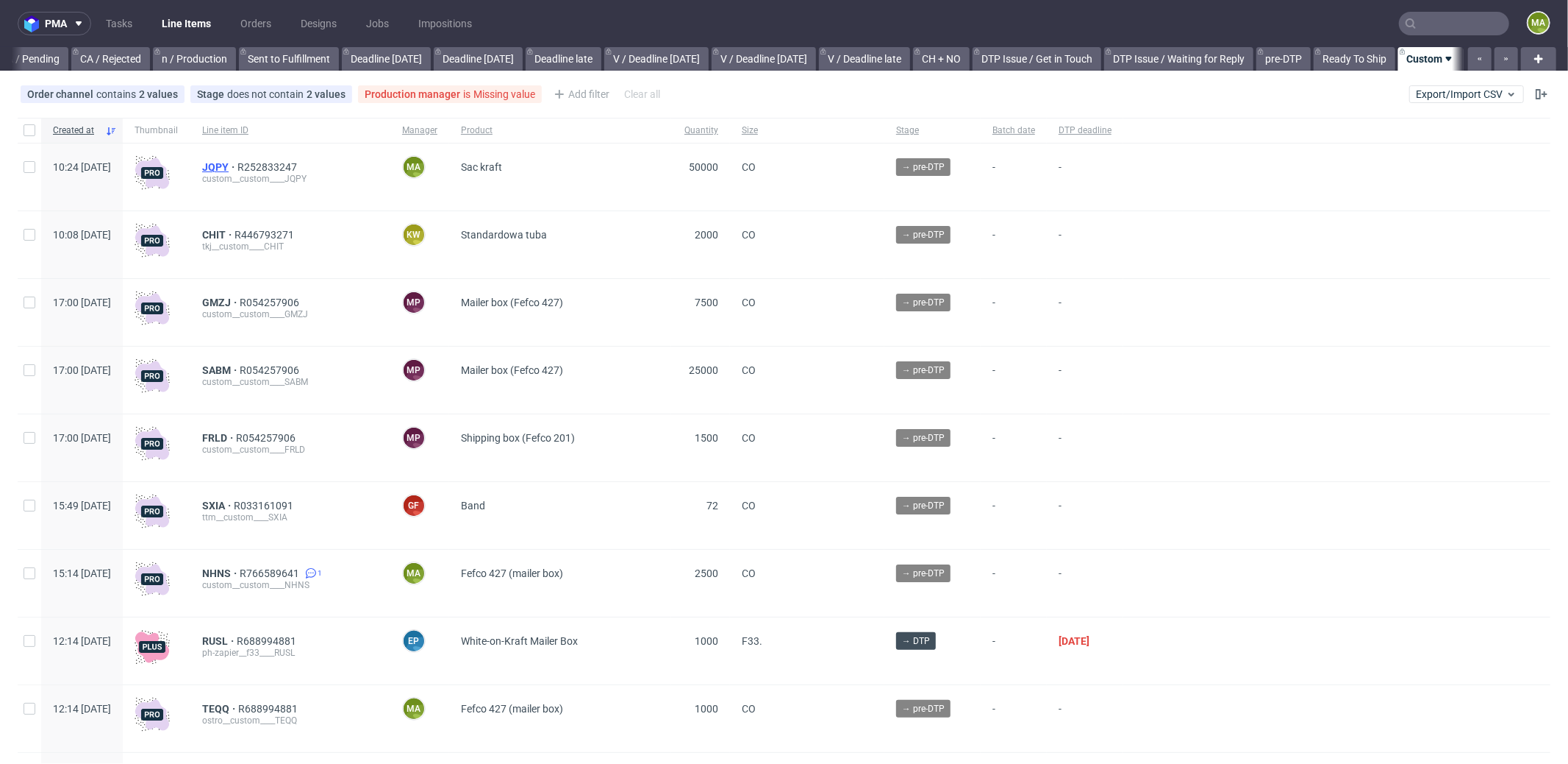
click at [238, 161] on span "JQPY" at bounding box center [220, 167] width 35 height 12
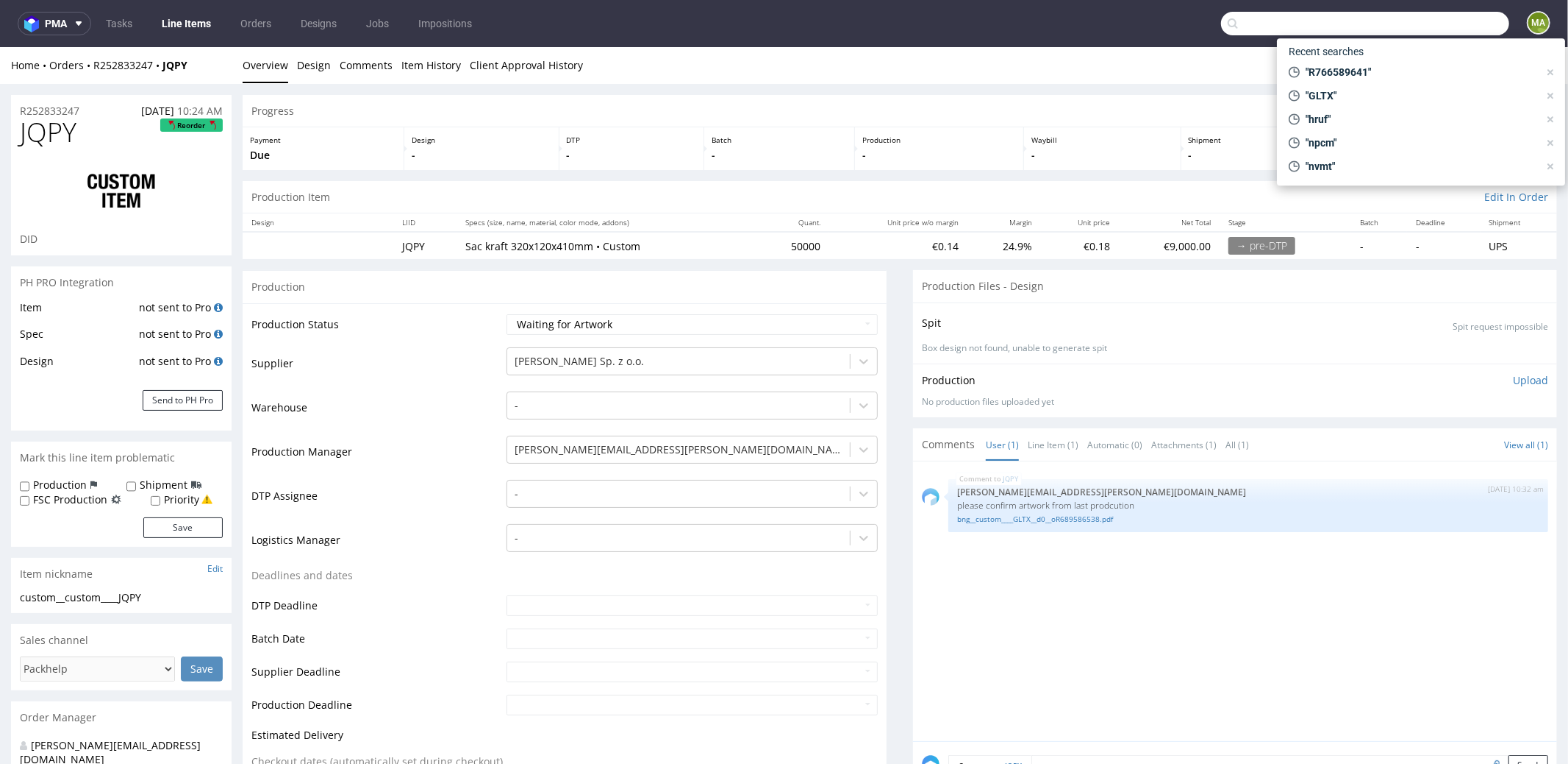
click at [1434, 32] on input "text" at bounding box center [1365, 23] width 288 height 24
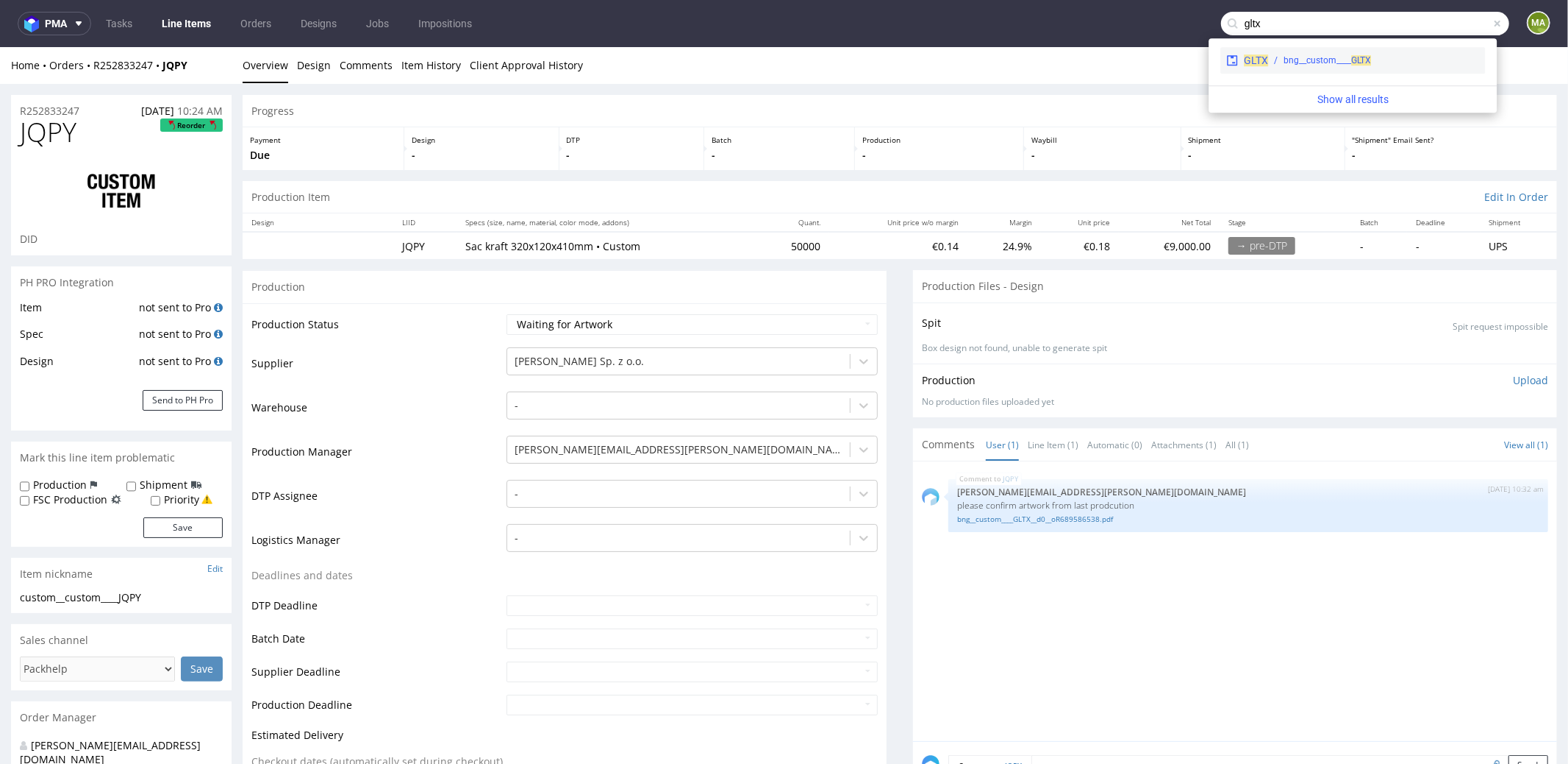
type input "gltx"
click at [1334, 64] on div "bng__custom____ GLTX" at bounding box center [1327, 60] width 88 height 13
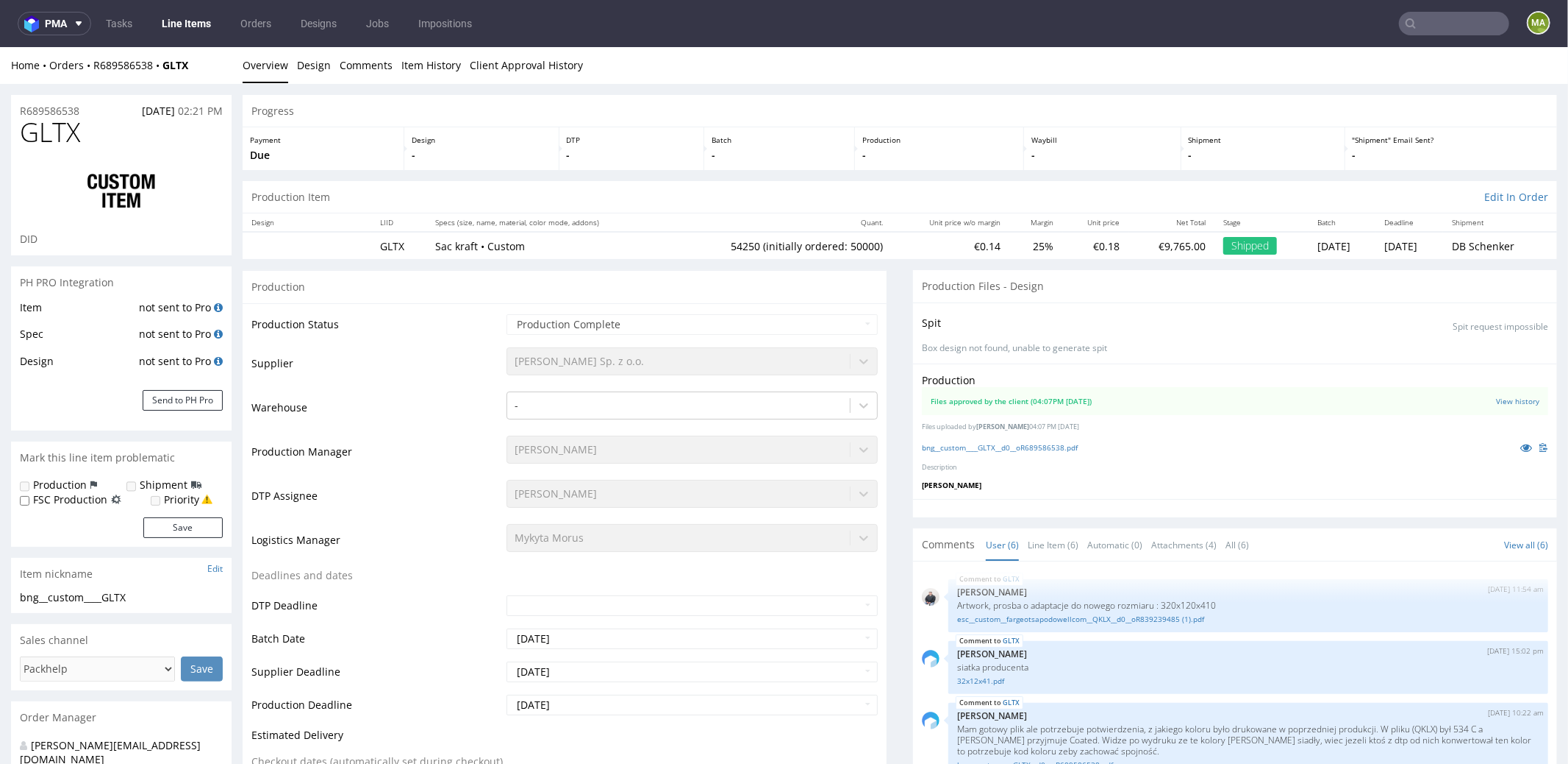
scroll to position [103, 0]
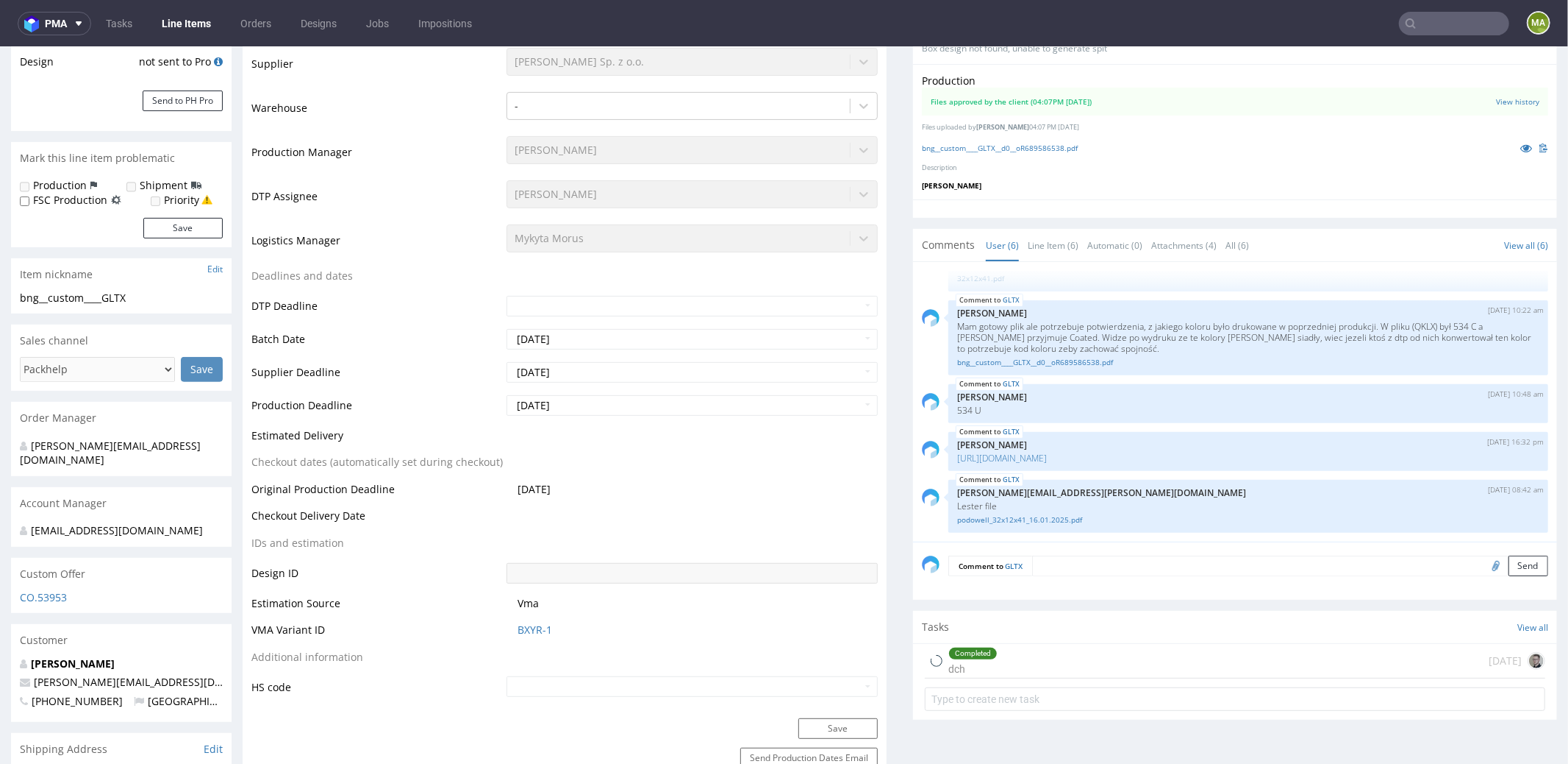
select select "in_progress"
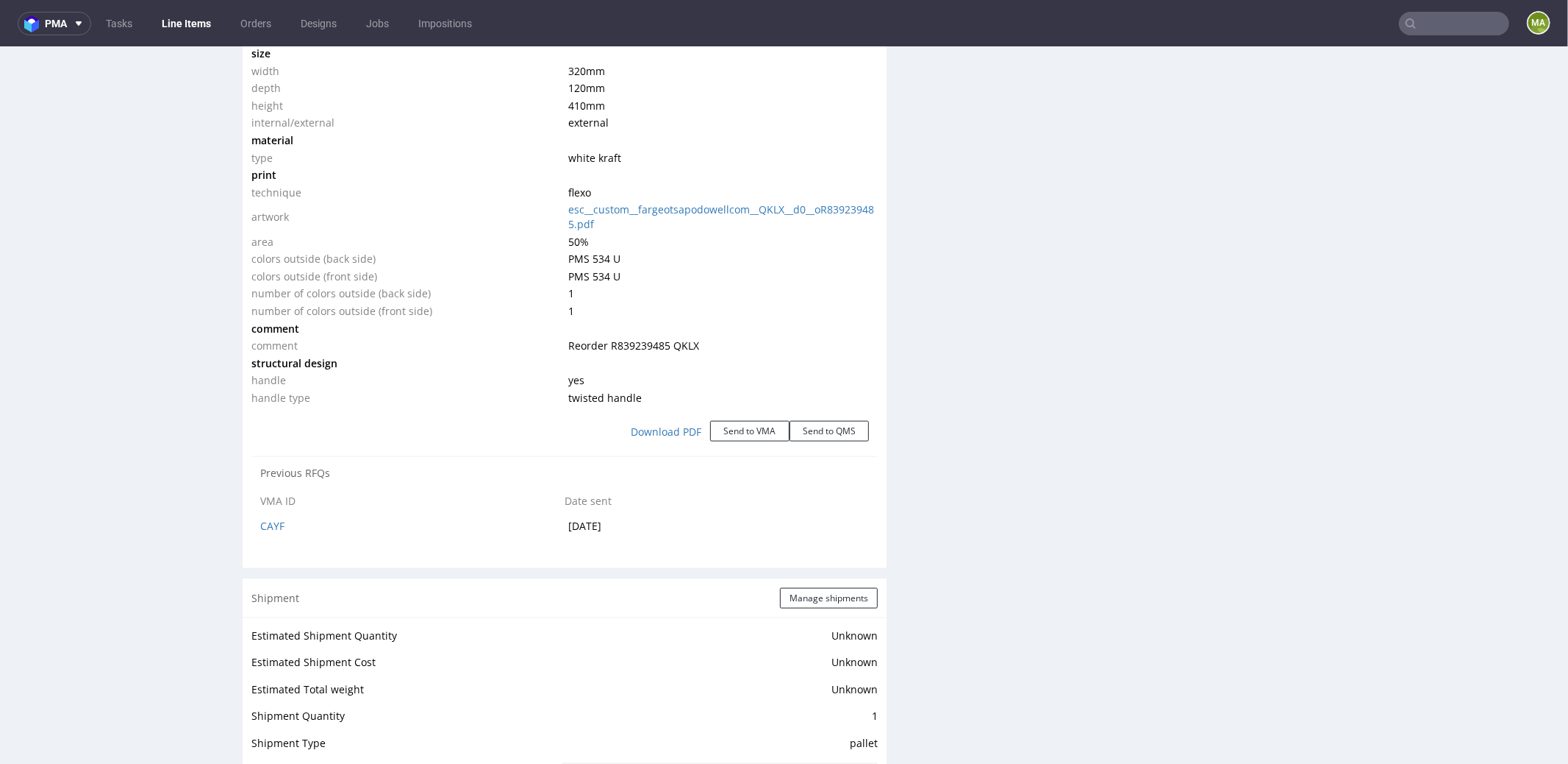
scroll to position [1504, 0]
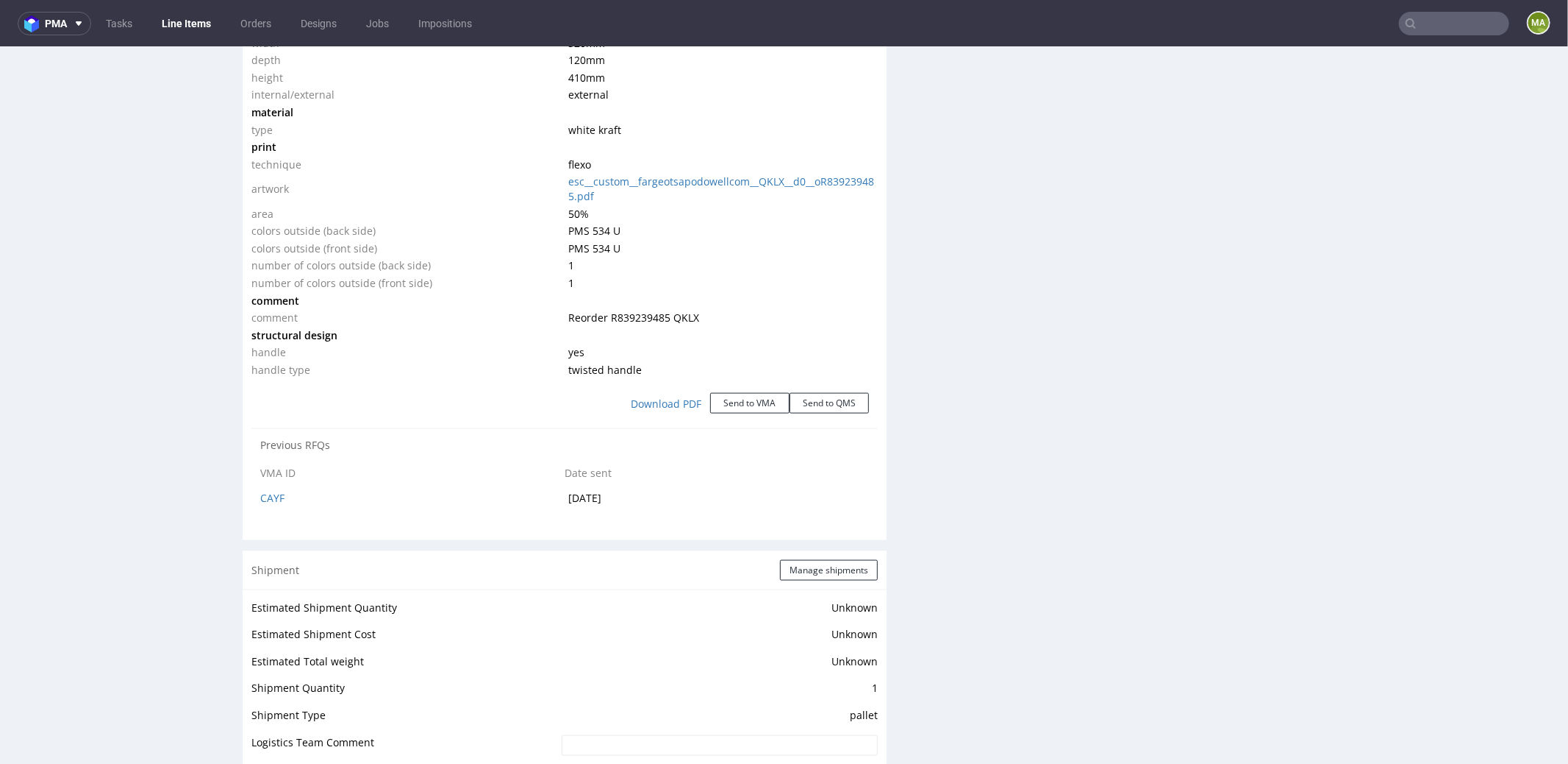
click at [805, 554] on div "Shipment Manage shipments" at bounding box center [565, 569] width 644 height 38
click at [807, 566] on button "Manage shipments" at bounding box center [829, 569] width 98 height 20
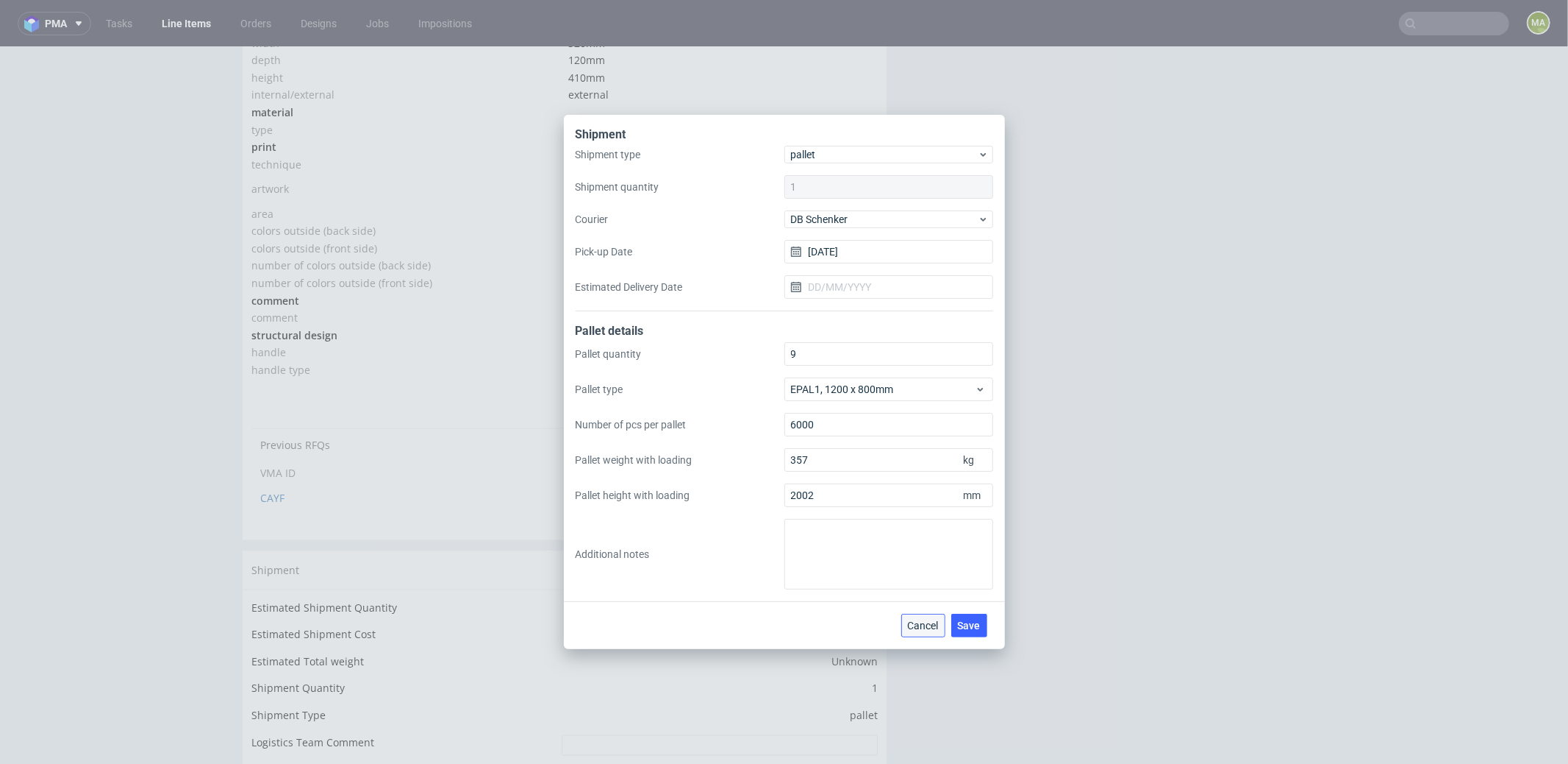
click at [915, 623] on span "Cancel" at bounding box center [923, 626] width 31 height 11
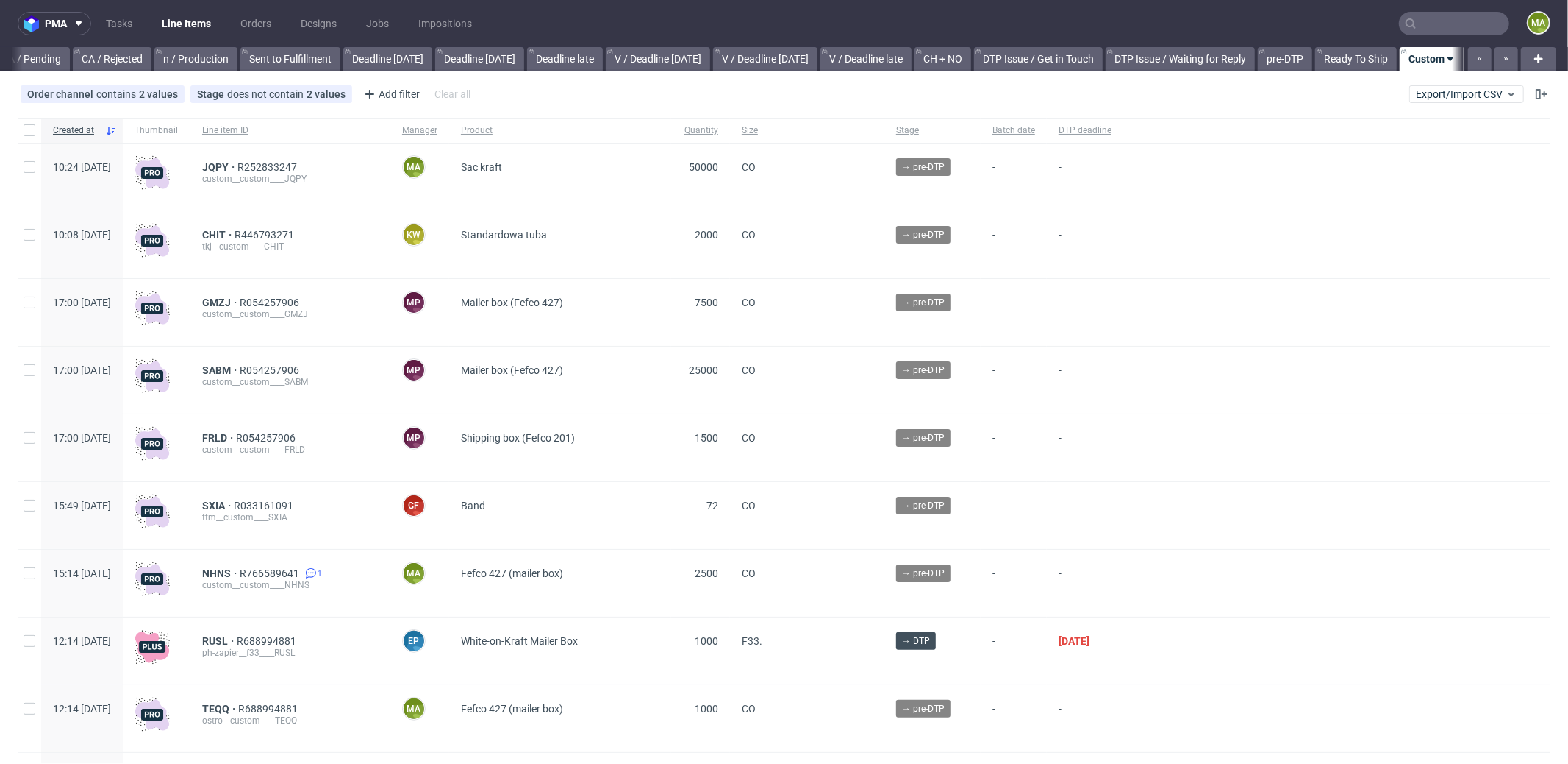
scroll to position [0, 1269]
click at [238, 170] on span "JQPY" at bounding box center [220, 167] width 35 height 12
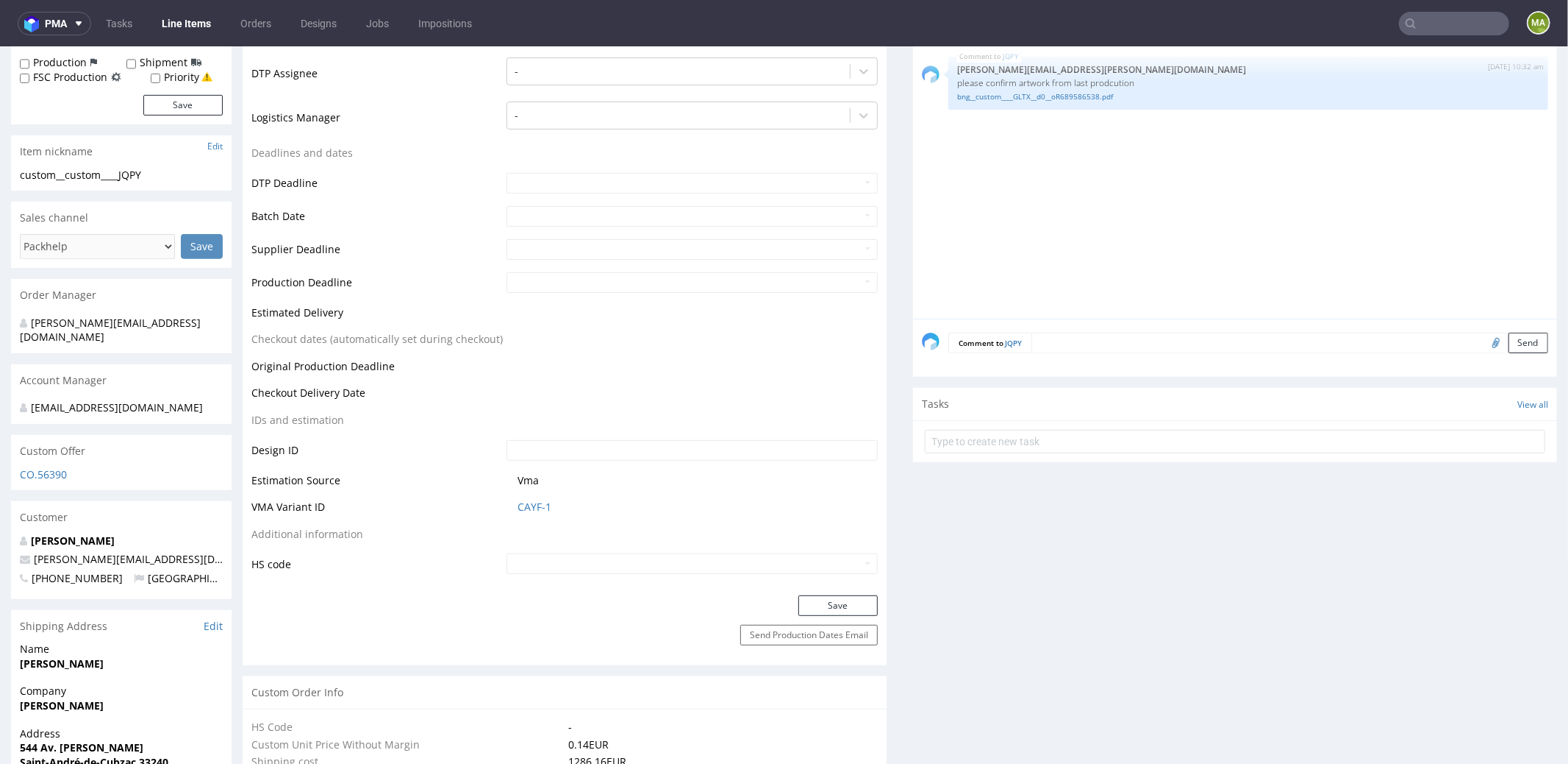
scroll to position [557, 0]
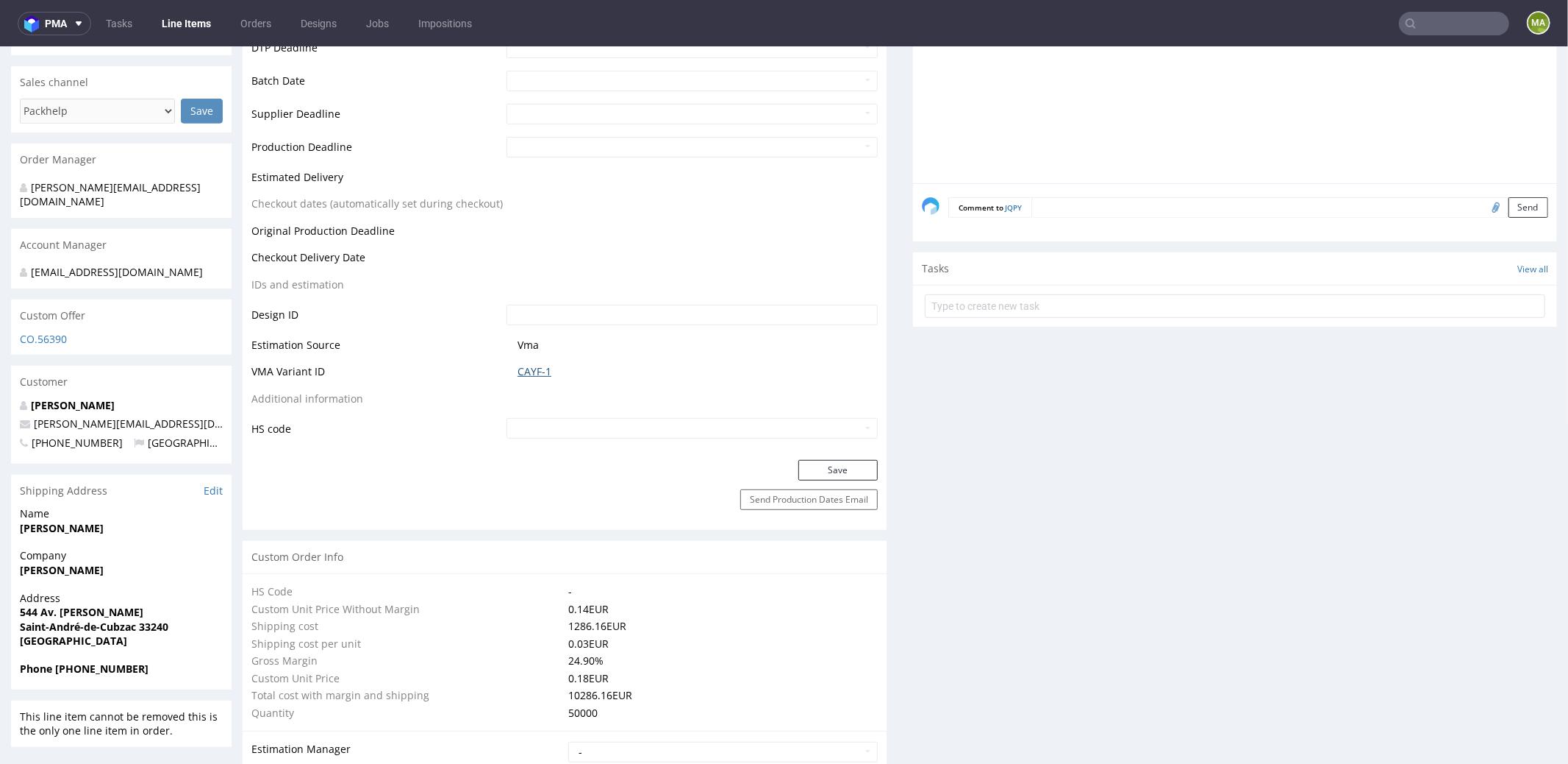
click at [531, 368] on link "CAYF-1" at bounding box center [535, 371] width 34 height 15
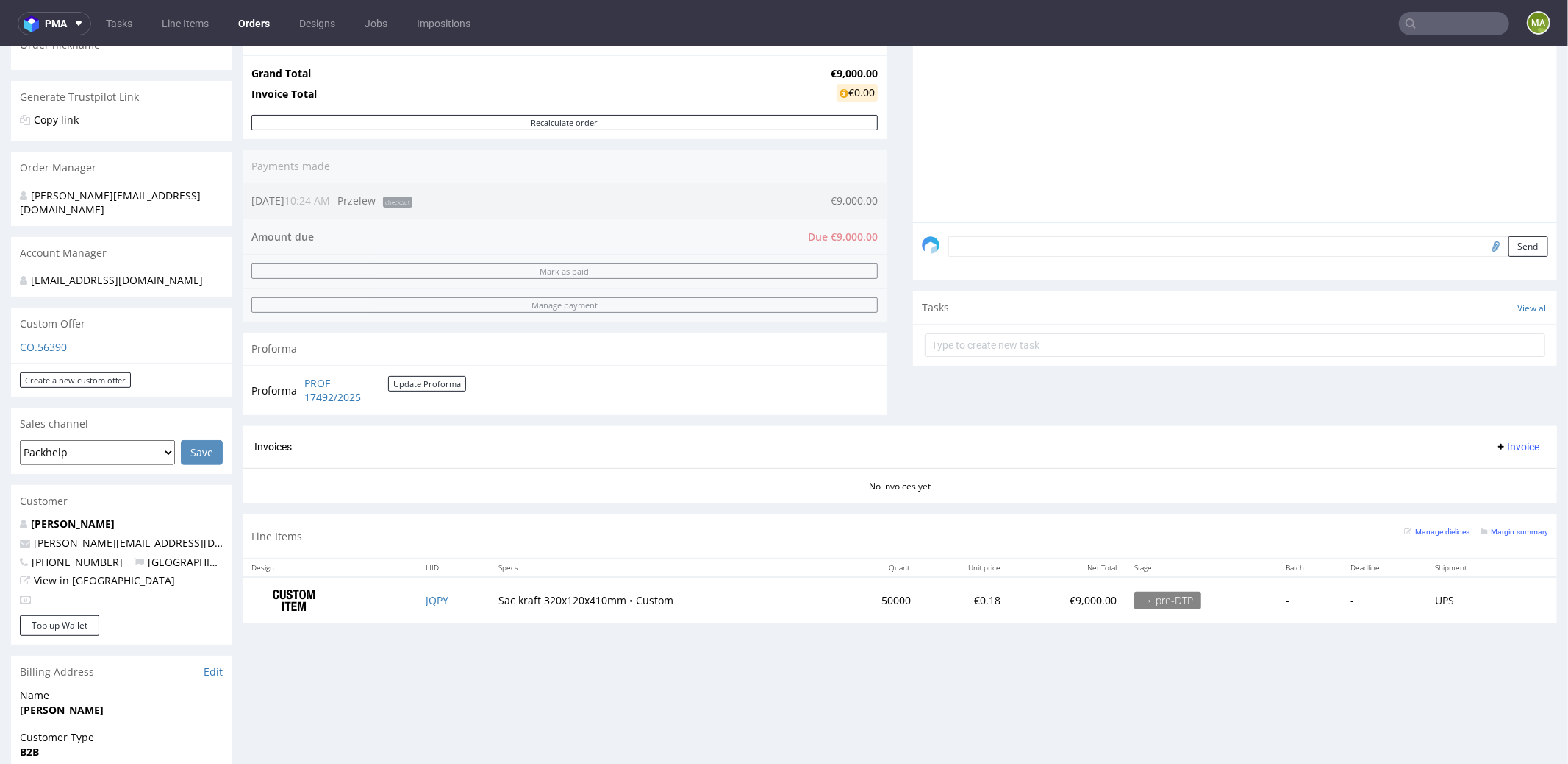
scroll to position [280, 0]
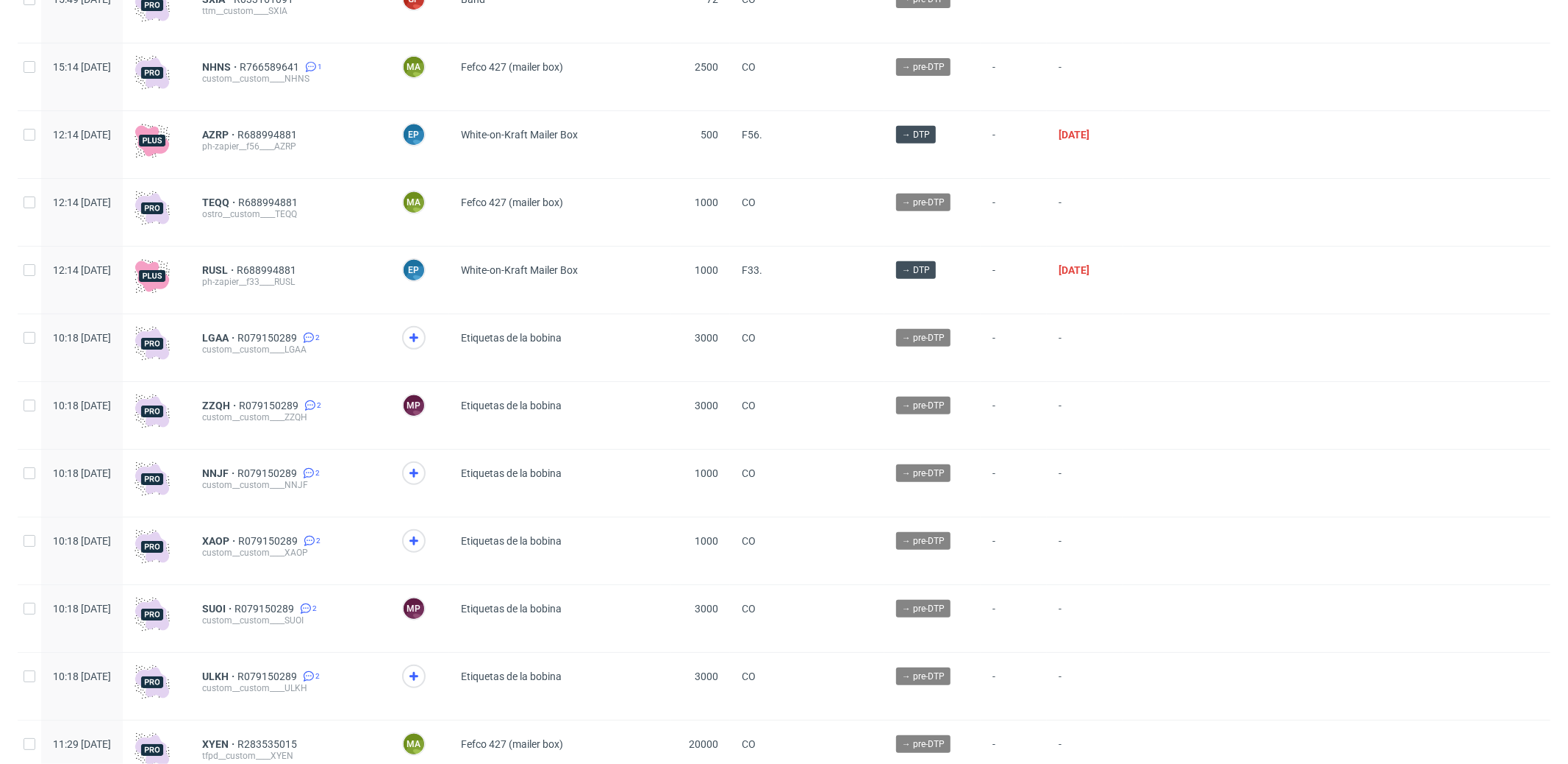
scroll to position [20, 0]
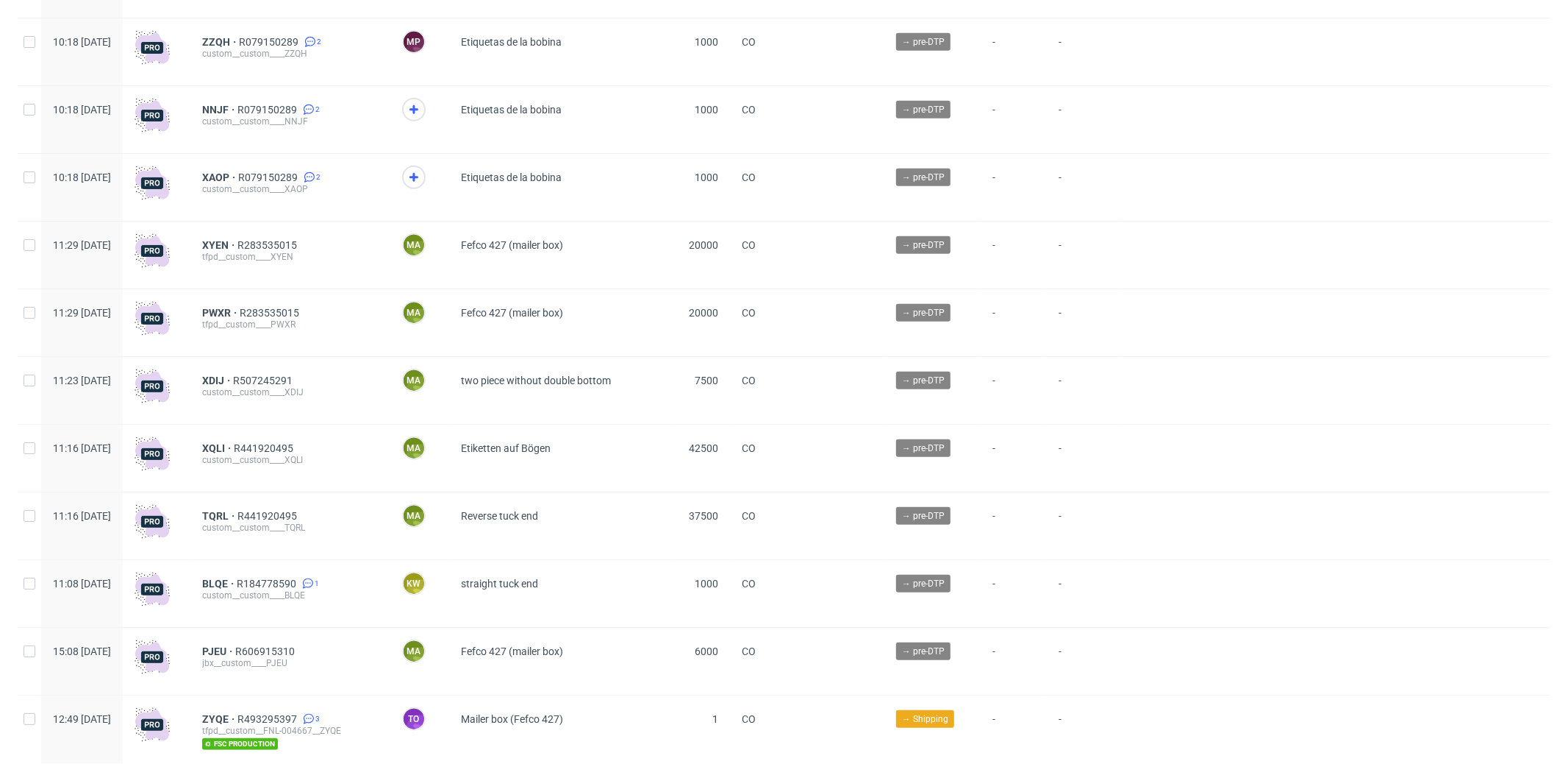
scroll to position [1005, 0]
click at [234, 453] on span "XQLI" at bounding box center [218, 446] width 32 height 12
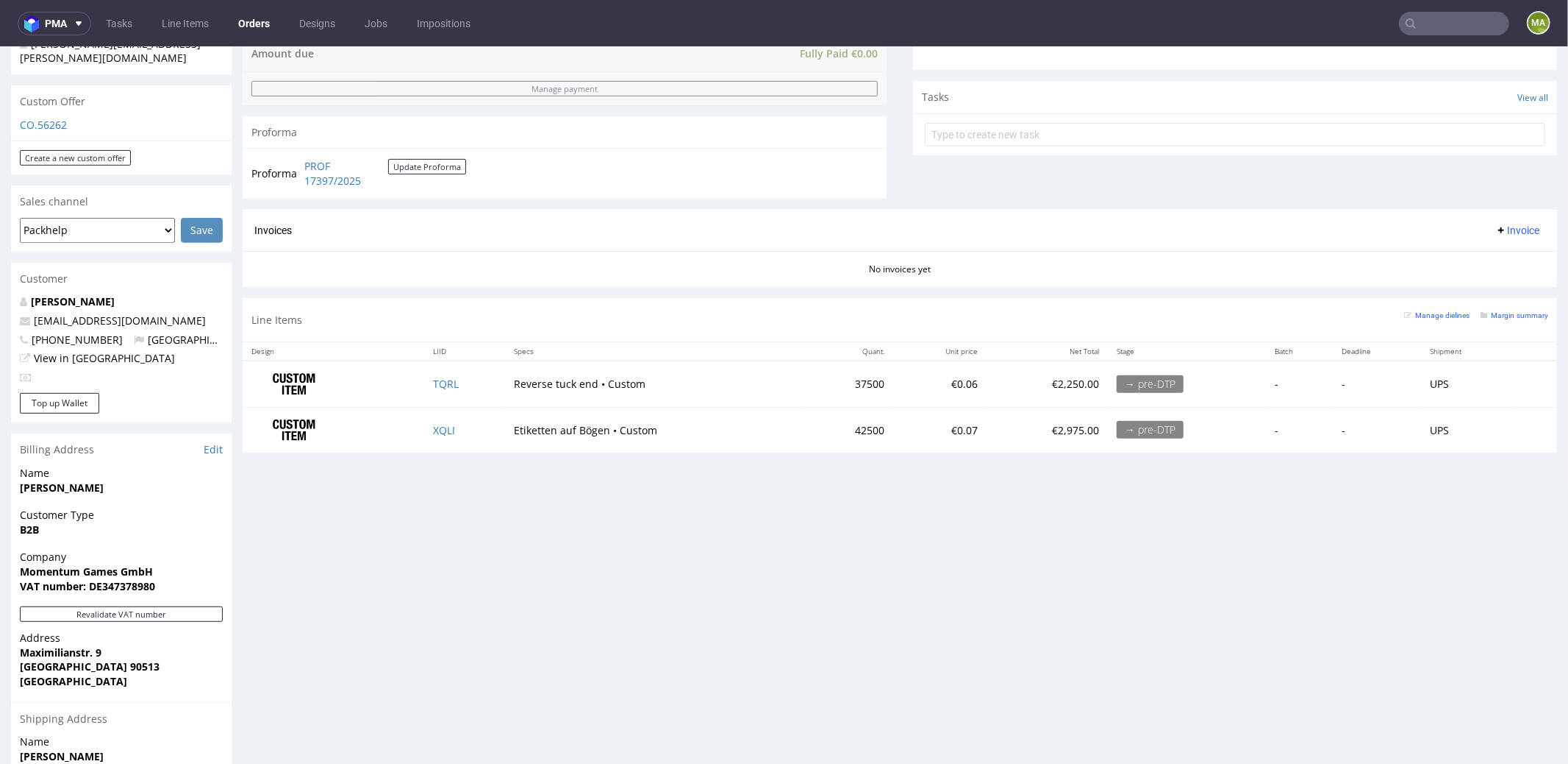
scroll to position [515, 0]
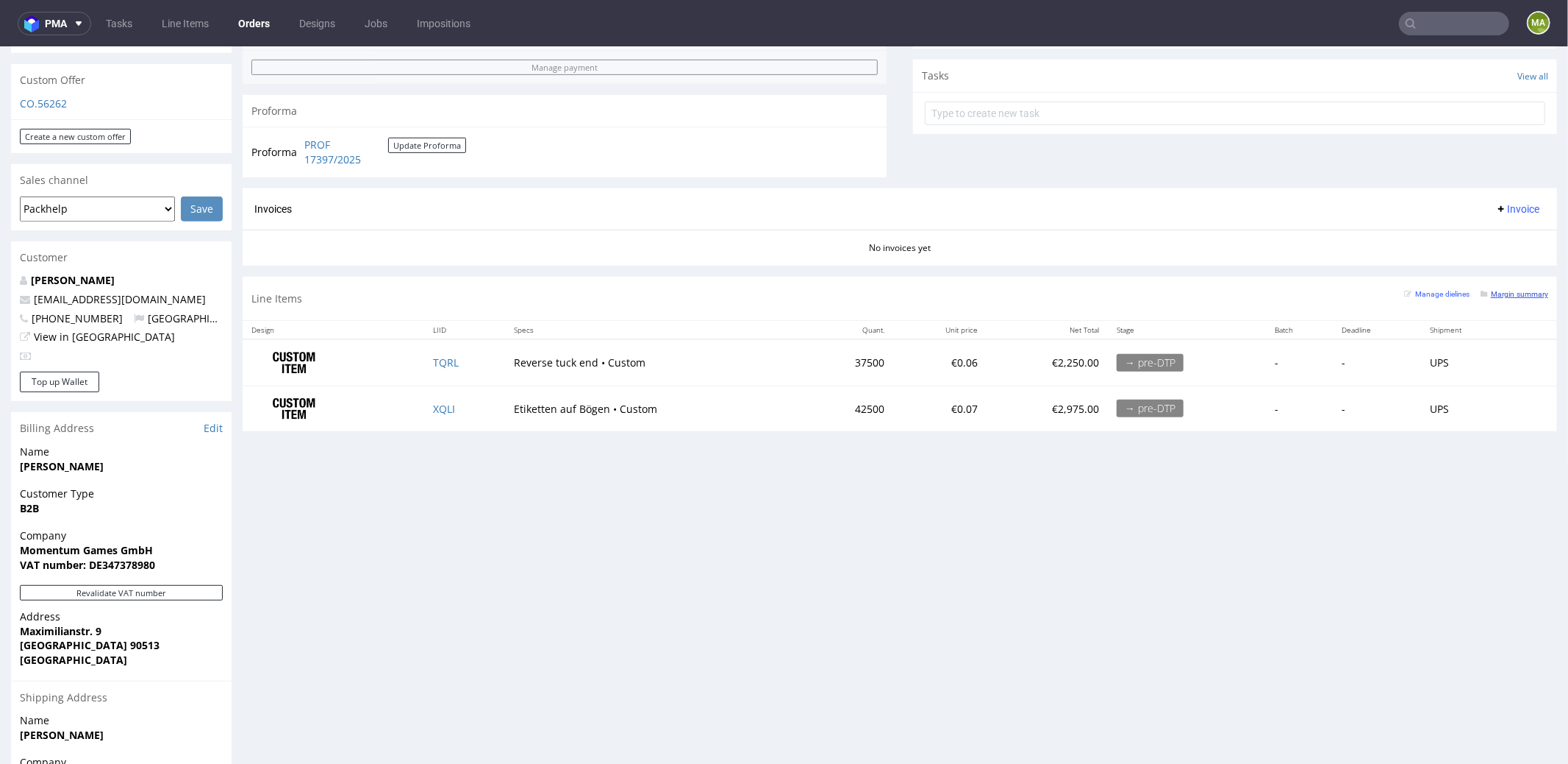
click at [1508, 290] on small "Margin summary" at bounding box center [1515, 293] width 67 height 8
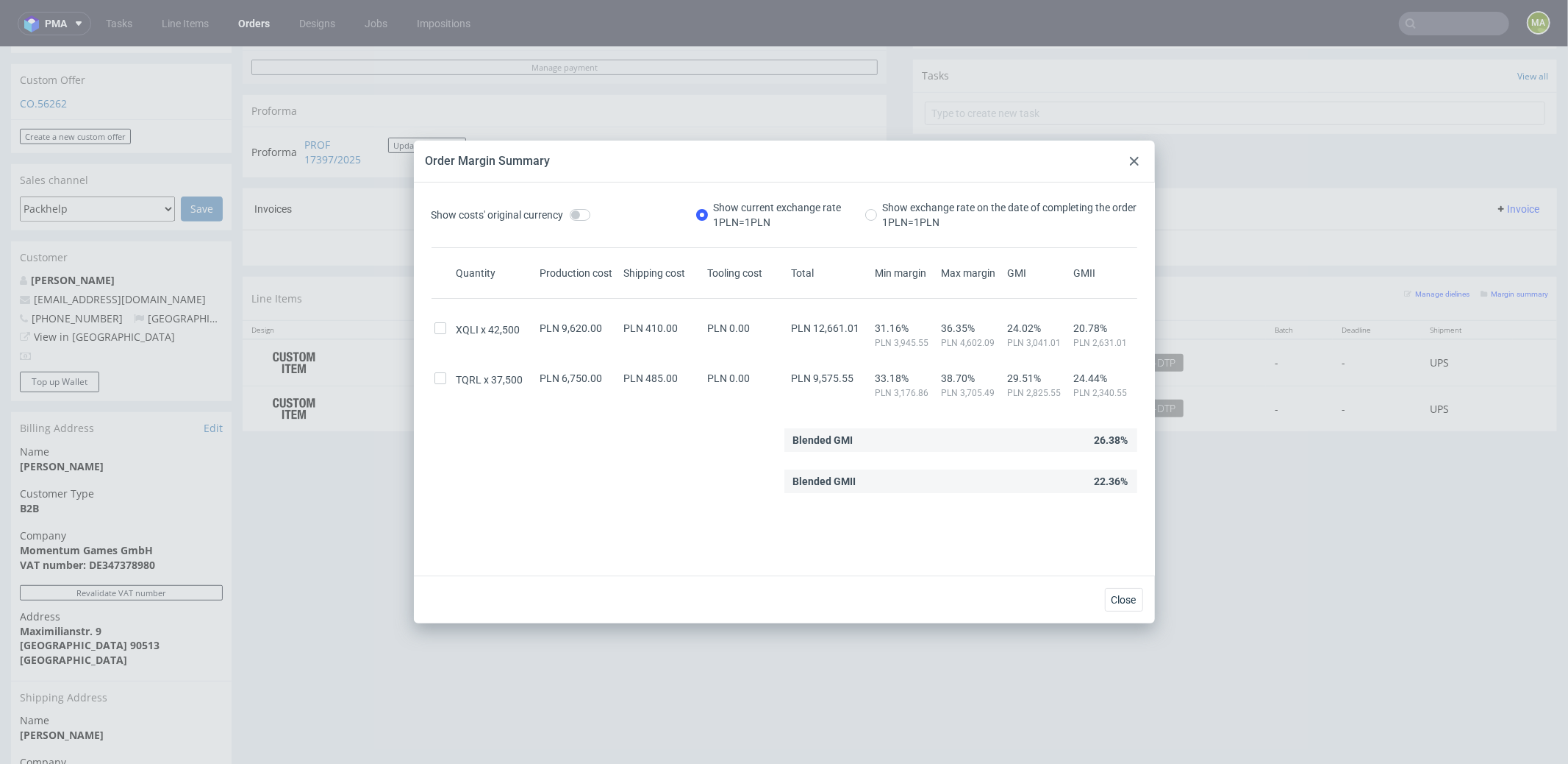
click at [1138, 169] on div at bounding box center [1134, 161] width 18 height 18
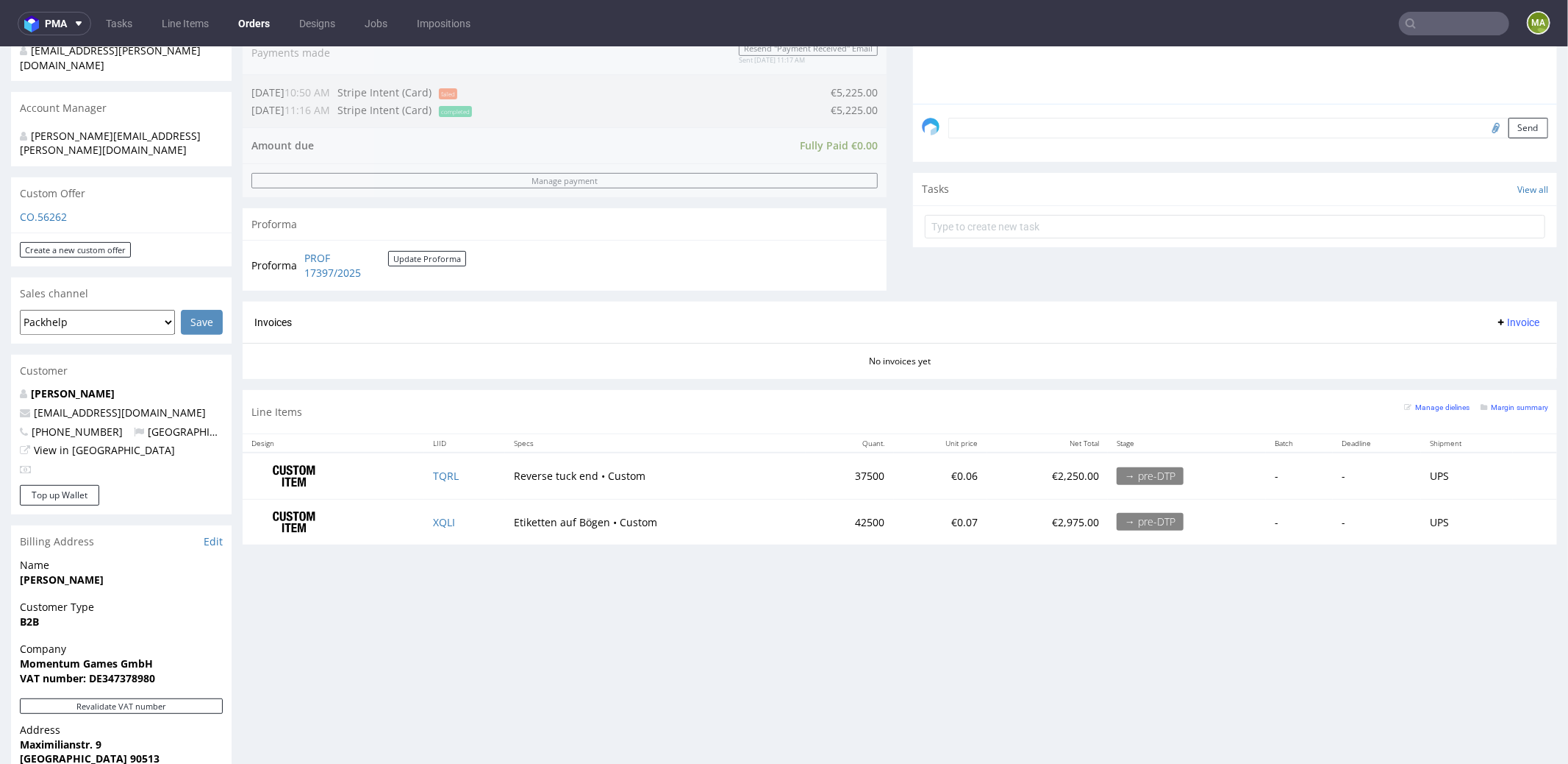
scroll to position [0, 0]
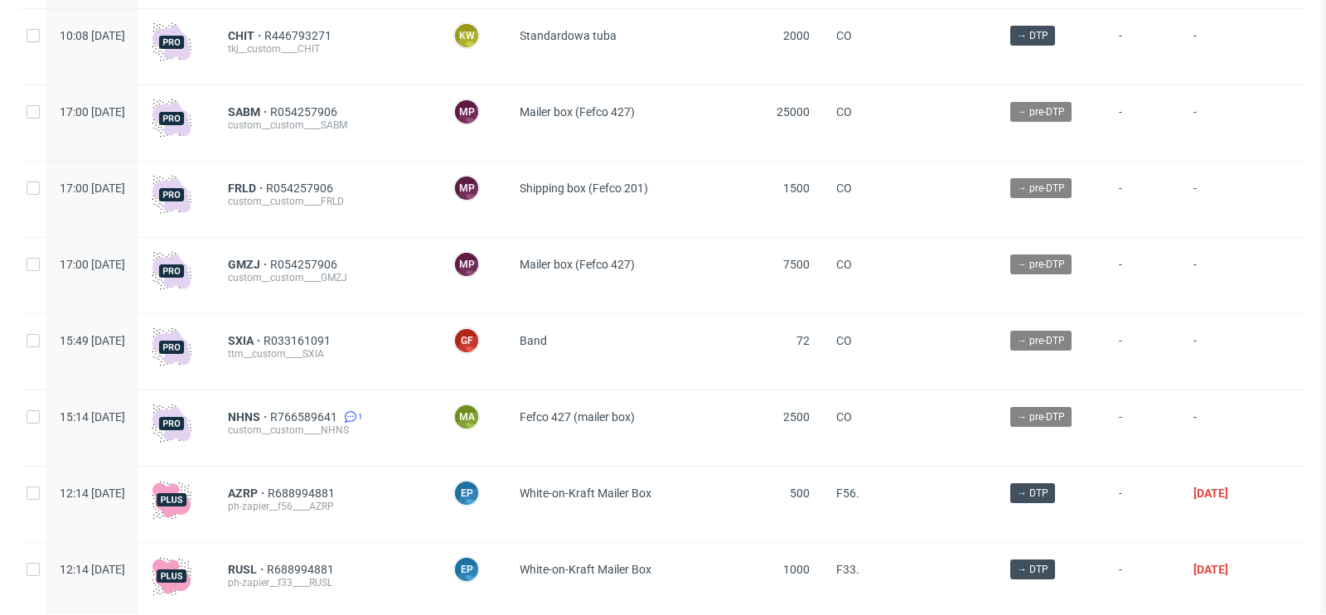
scroll to position [571, 0]
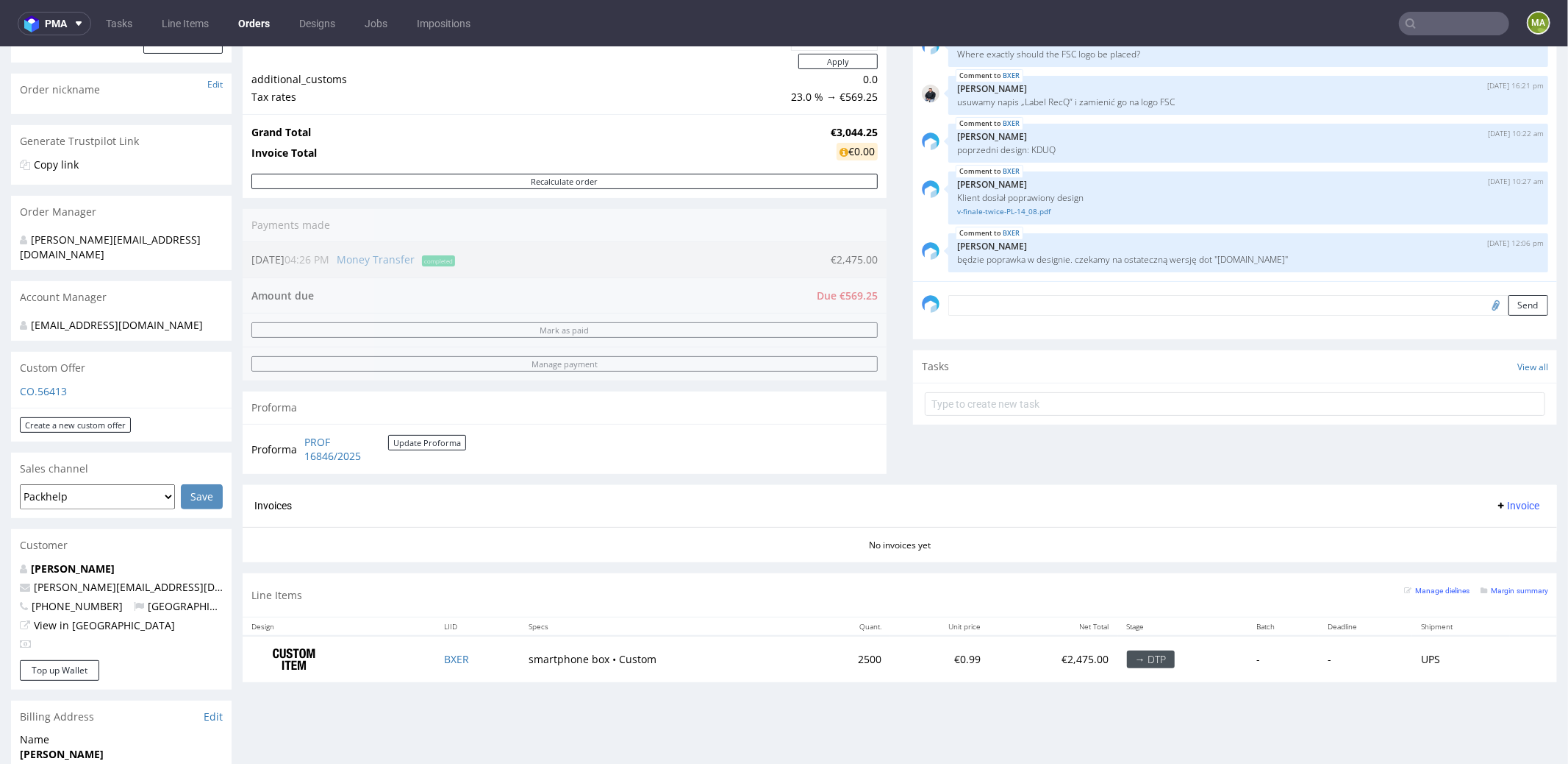
scroll to position [355, 0]
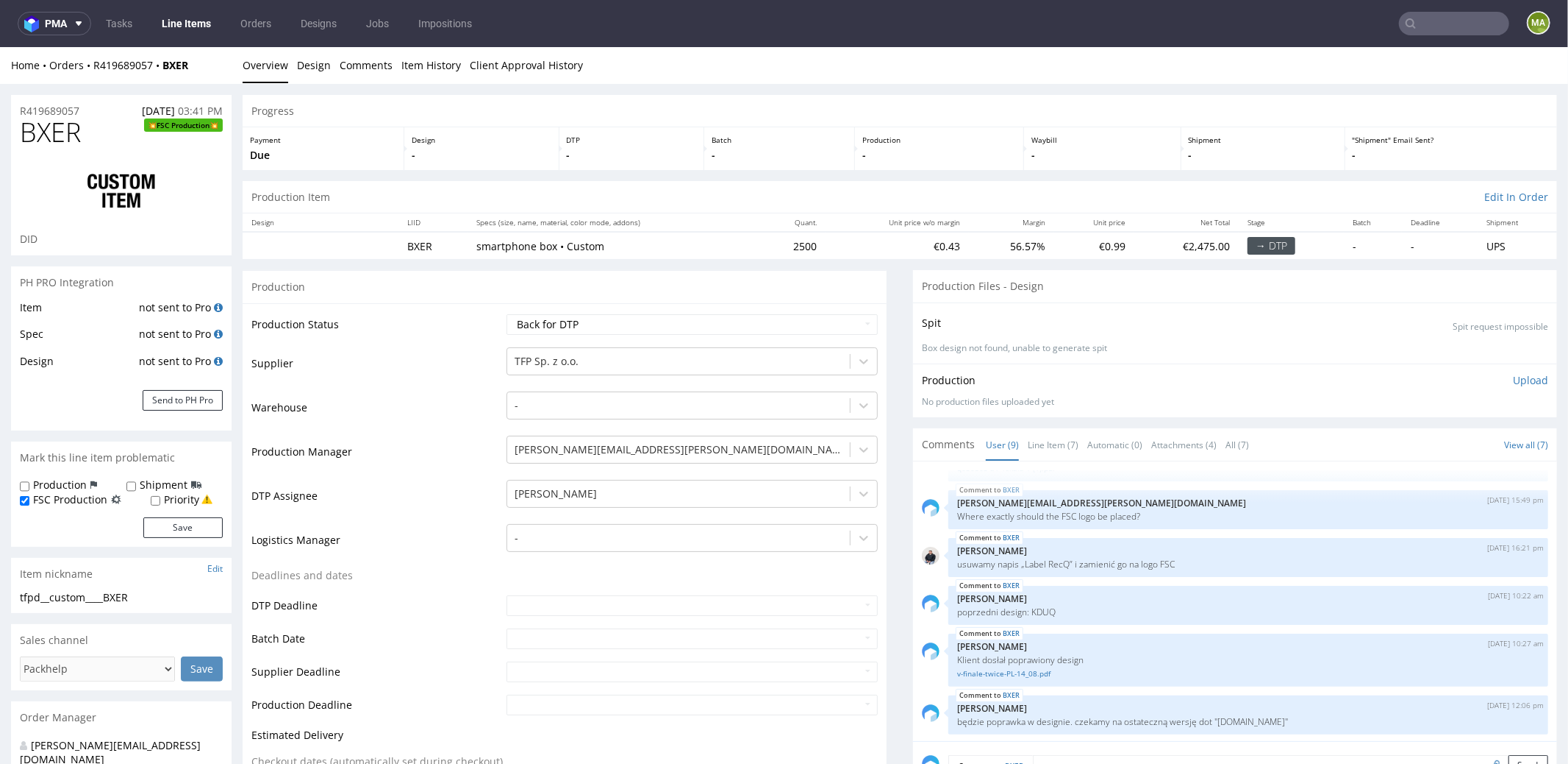
scroll to position [213, 0]
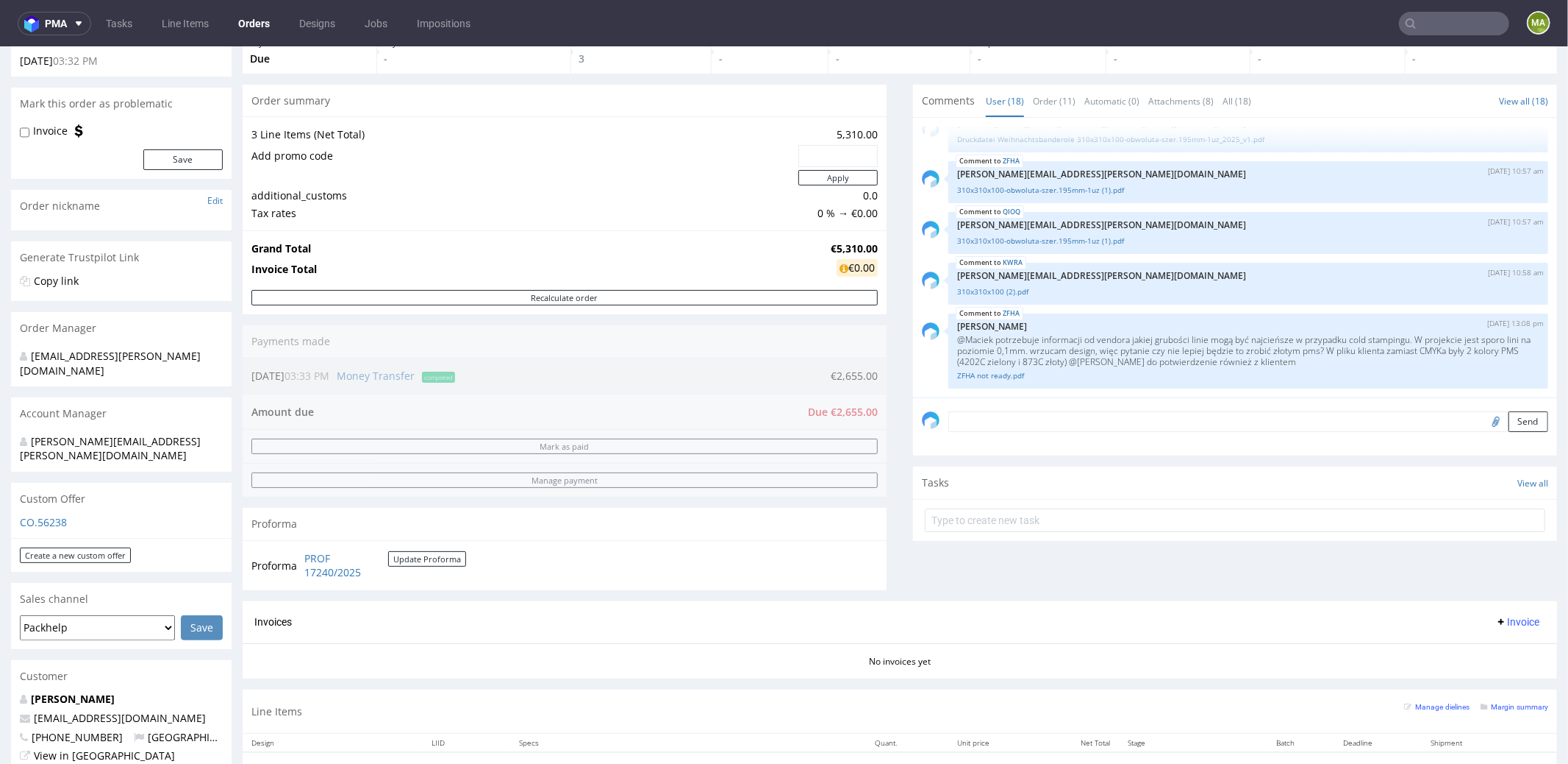
scroll to position [94, 0]
click at [991, 381] on div "ZFHA [DATE] 13:08 pm [PERSON_NAME] @Maciek potrzebuje informacji od vendora jak…" at bounding box center [1248, 352] width 600 height 75
click at [992, 377] on link "ZFHA not ready.pdf" at bounding box center [1248, 377] width 583 height 11
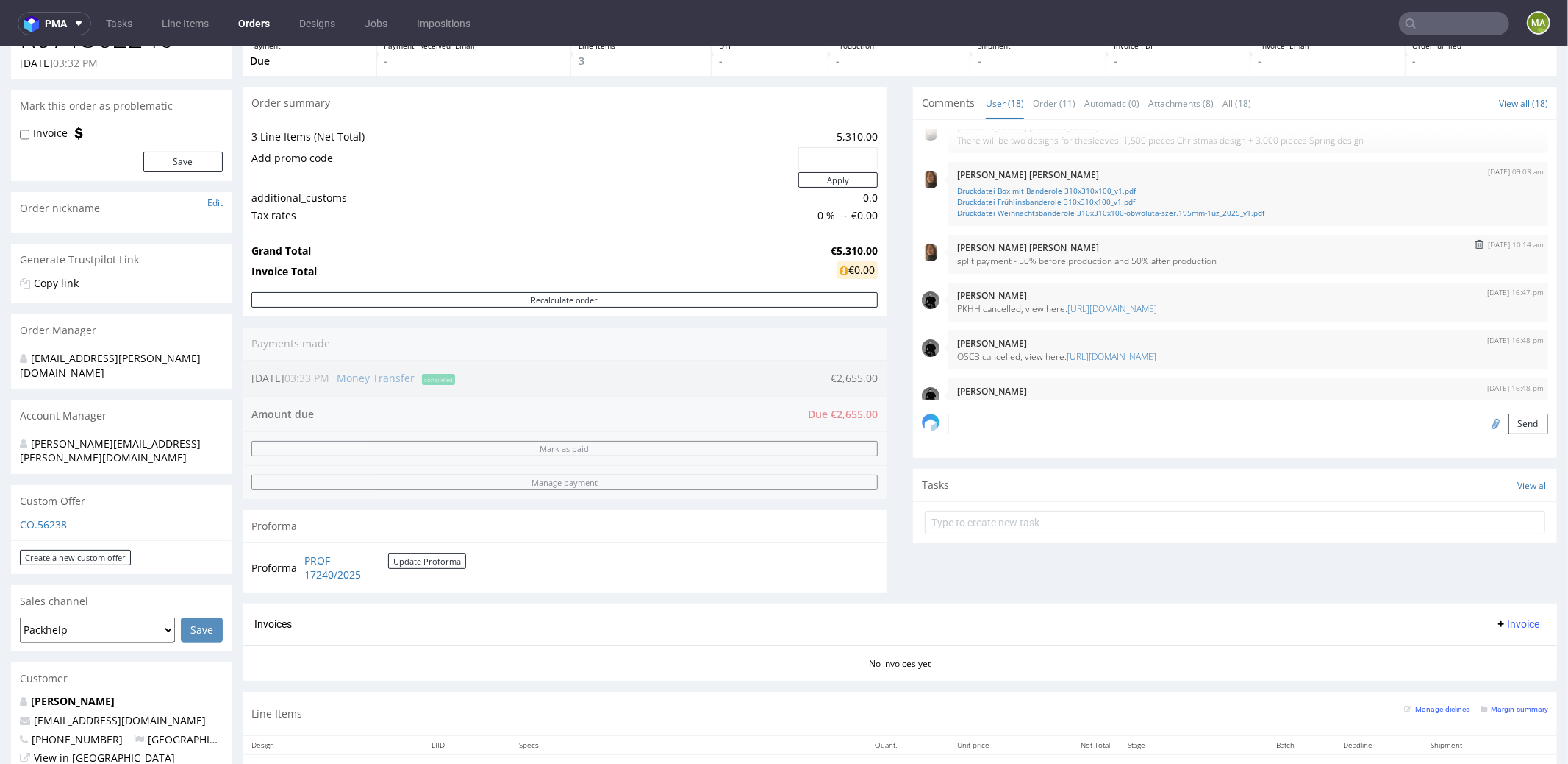
scroll to position [677, 0]
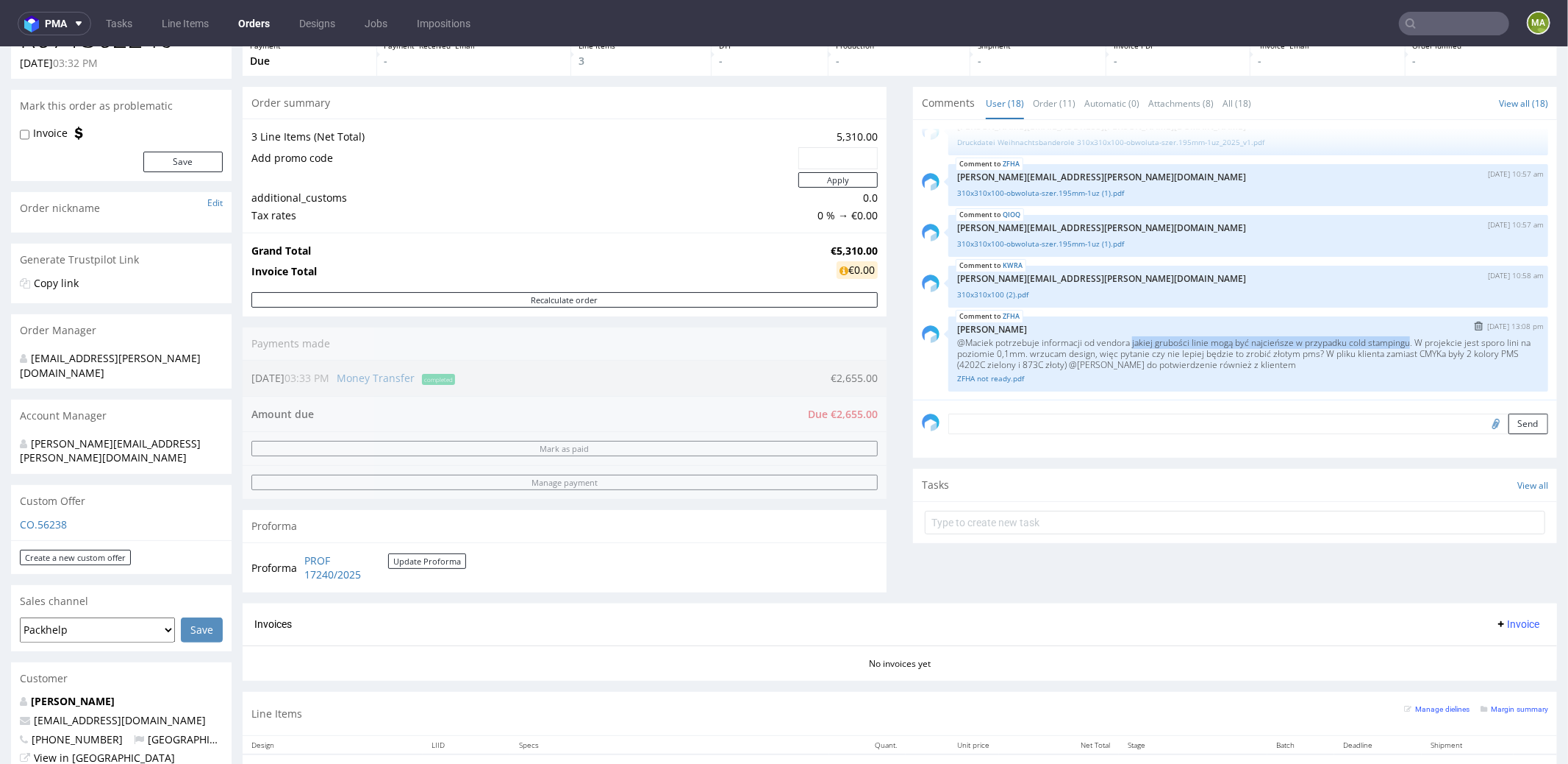
drag, startPoint x: 1124, startPoint y: 336, endPoint x: 1409, endPoint y: 335, distance: 285.0
click at [1409, 336] on p "@Maciek potrzebuje informacji od vendora jakiej grubości linie mogą być najcień…" at bounding box center [1248, 352] width 583 height 33
copy p "jakiej grubości linie mogą być najcieńsze w przypadku cold stampingu"
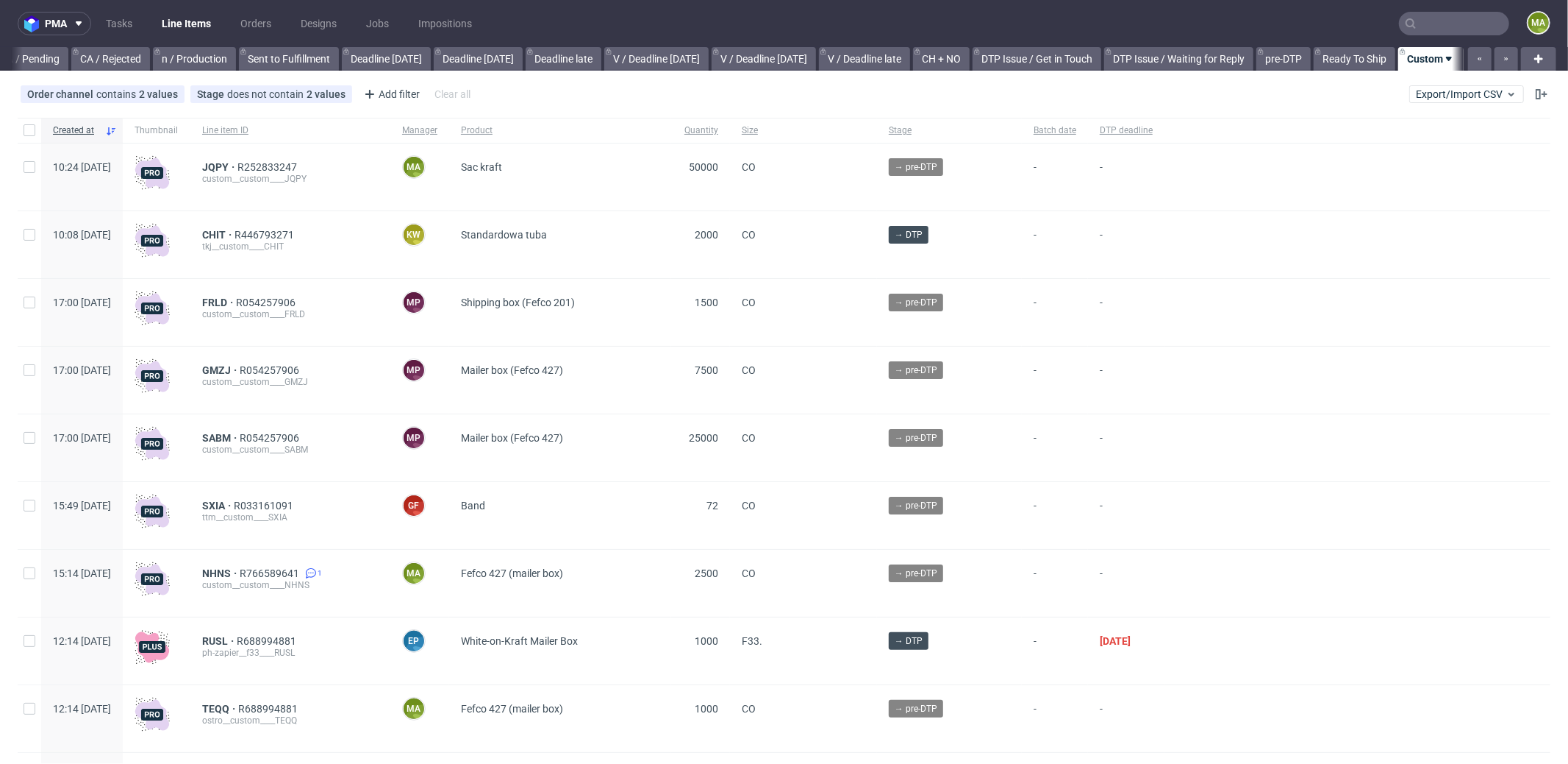
scroll to position [0, 1269]
click at [1433, 28] on input "text" at bounding box center [1454, 23] width 110 height 24
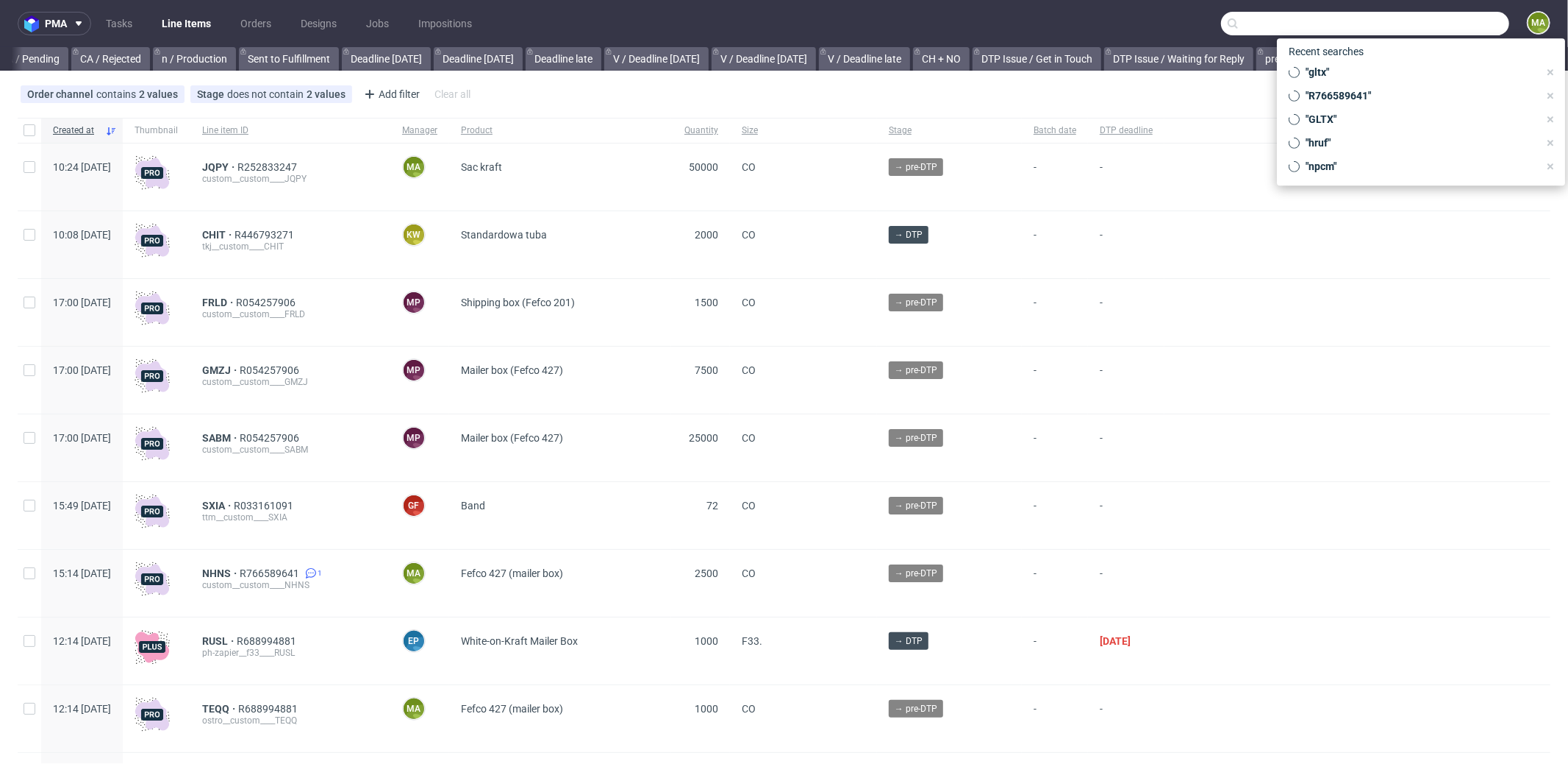
click at [1433, 28] on input "text" at bounding box center [1365, 23] width 288 height 24
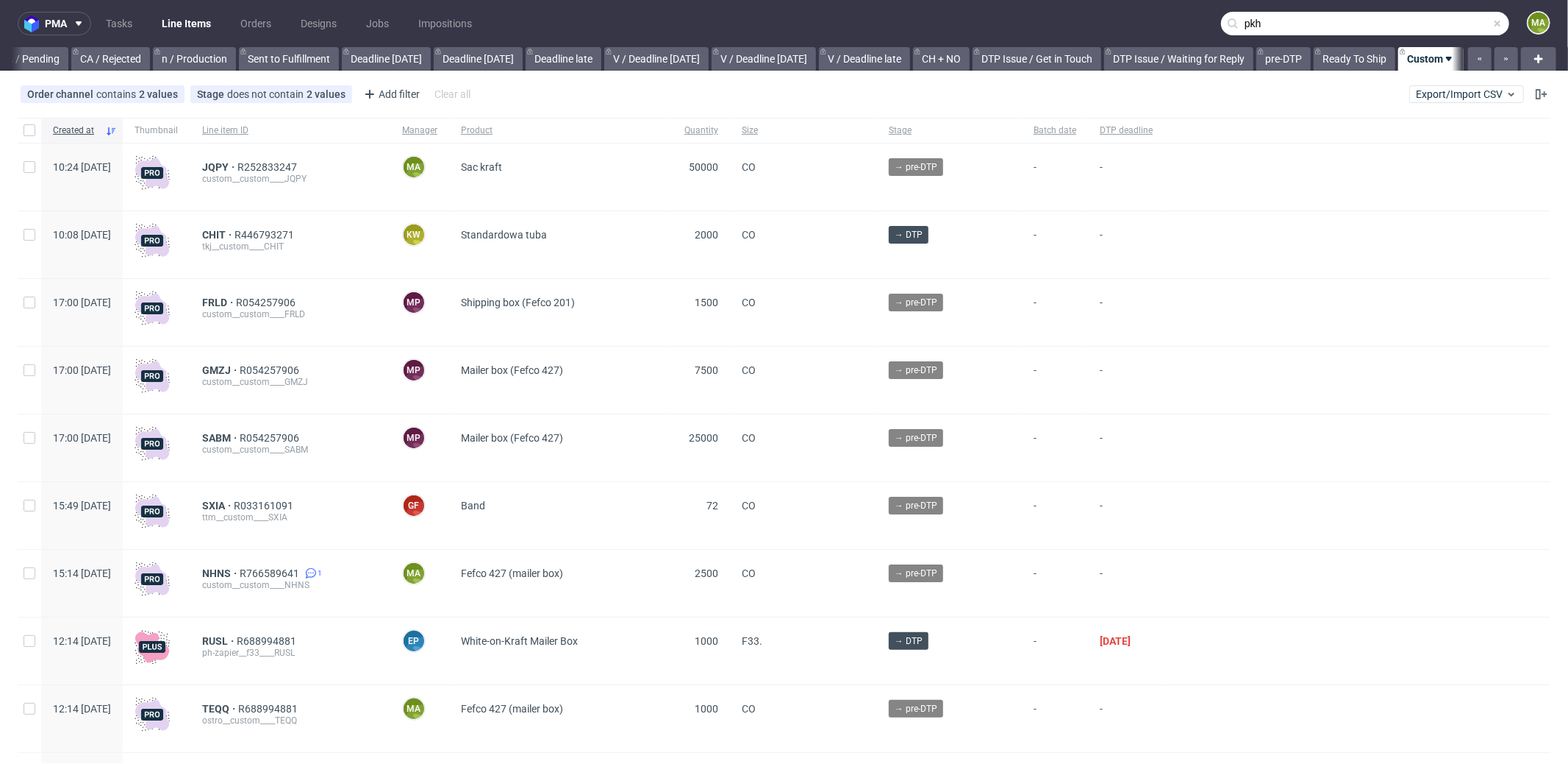
type input "pkhh"
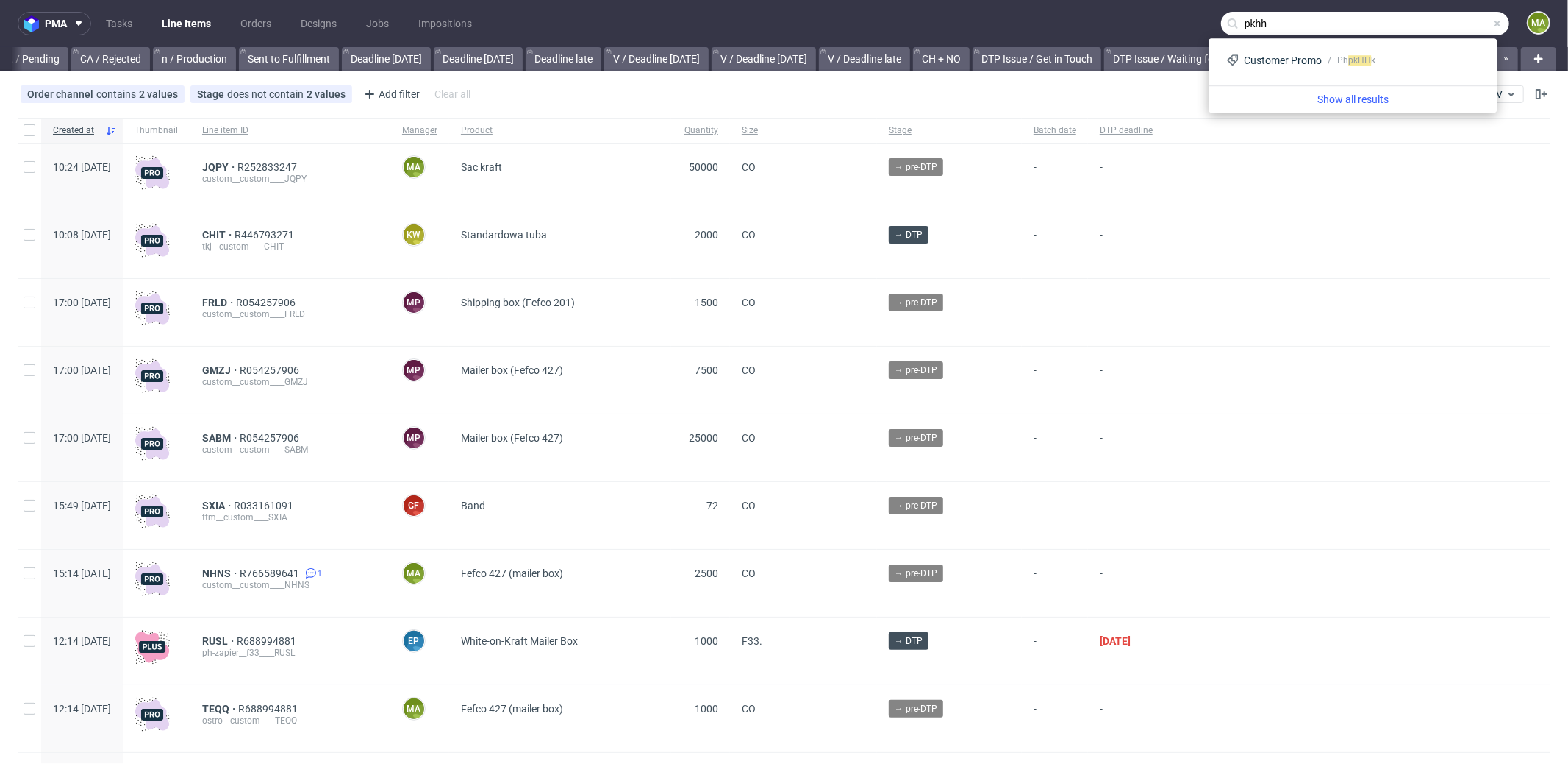
click at [1283, 28] on input "pkhh" at bounding box center [1365, 23] width 288 height 24
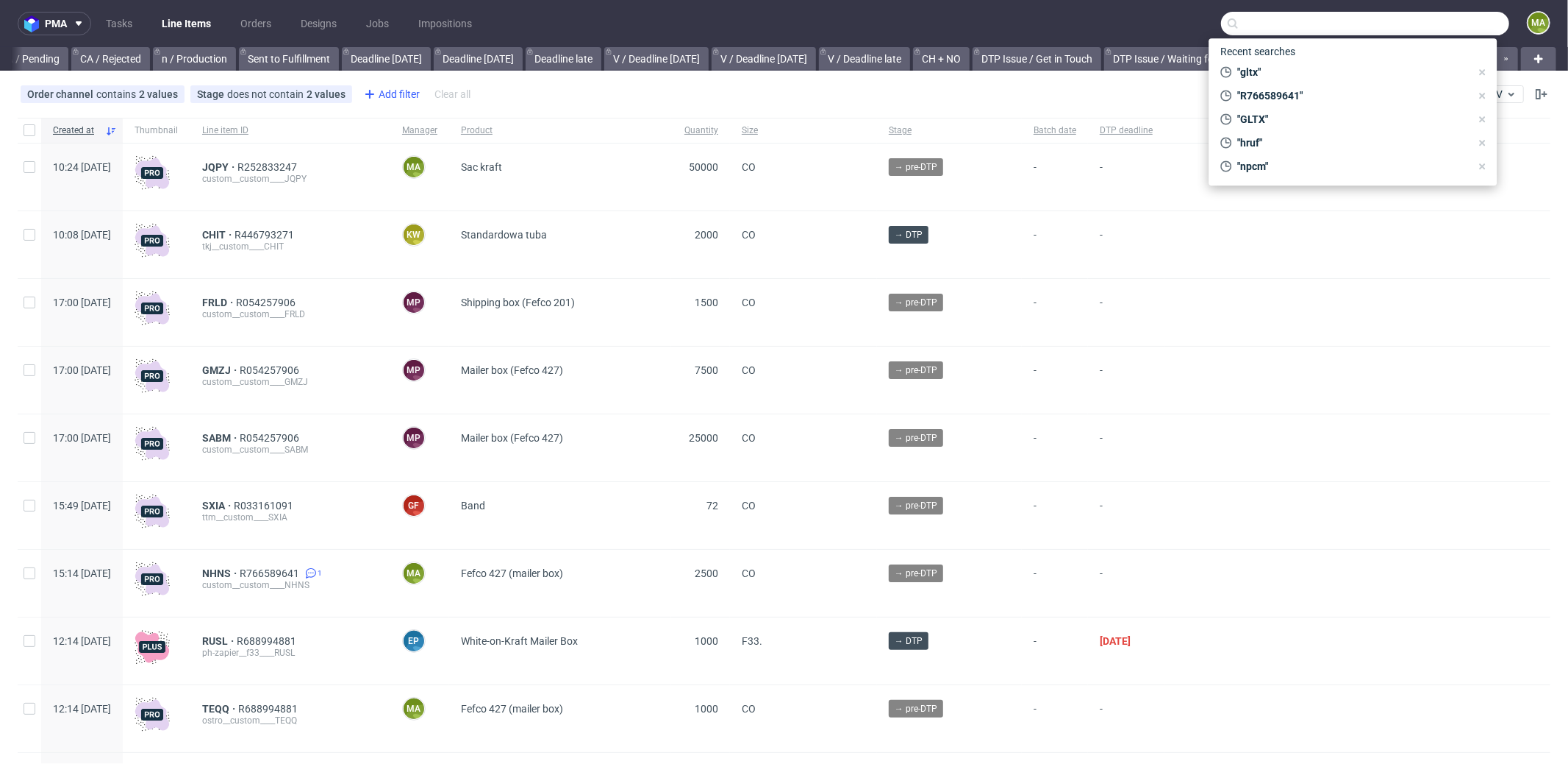
click at [380, 101] on div "Add filter" at bounding box center [390, 94] width 65 height 24
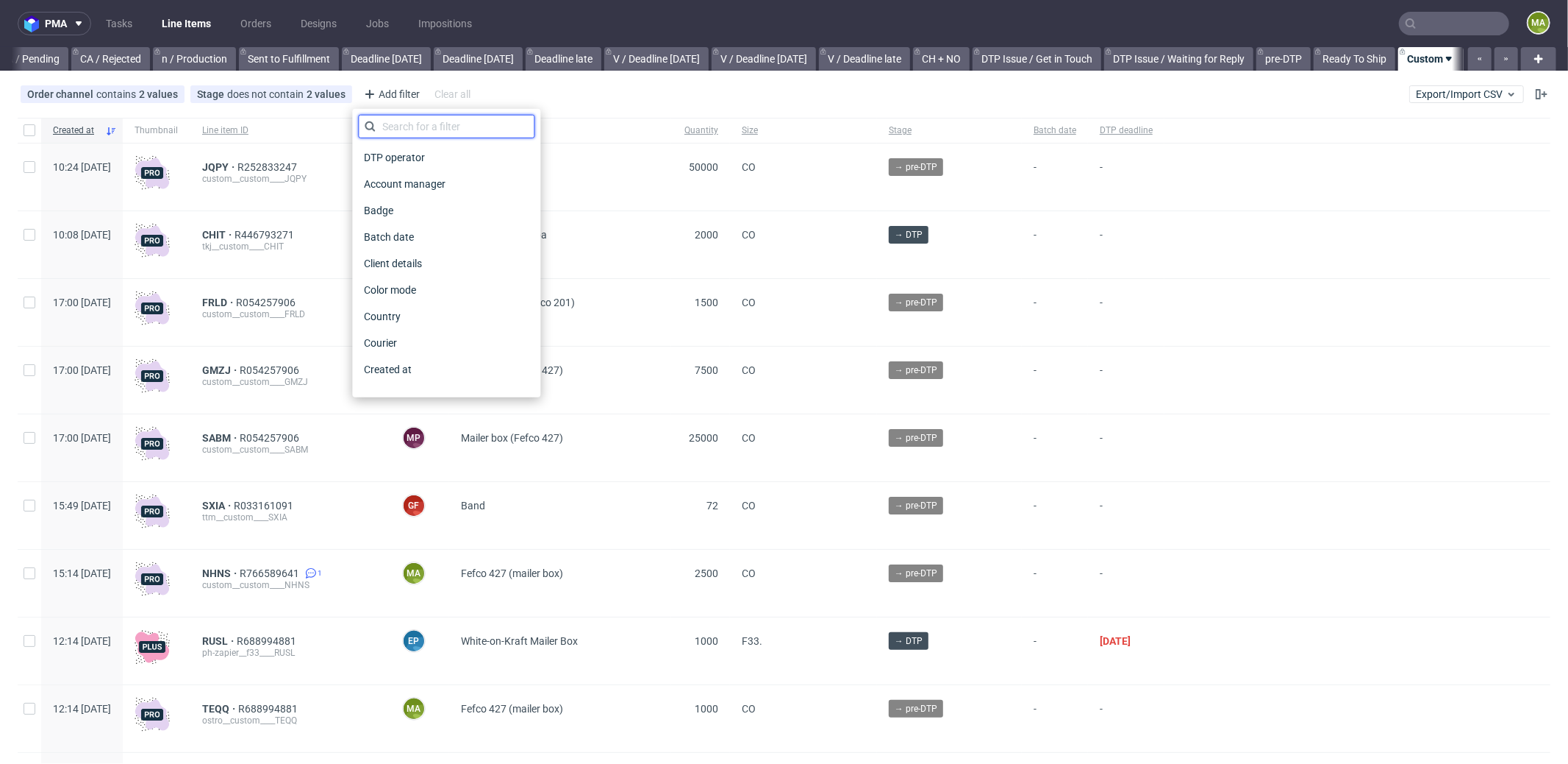
click at [402, 119] on input "text" at bounding box center [446, 126] width 176 height 24
type input "pro"
click at [400, 360] on span "Production manager" at bounding box center [412, 369] width 107 height 20
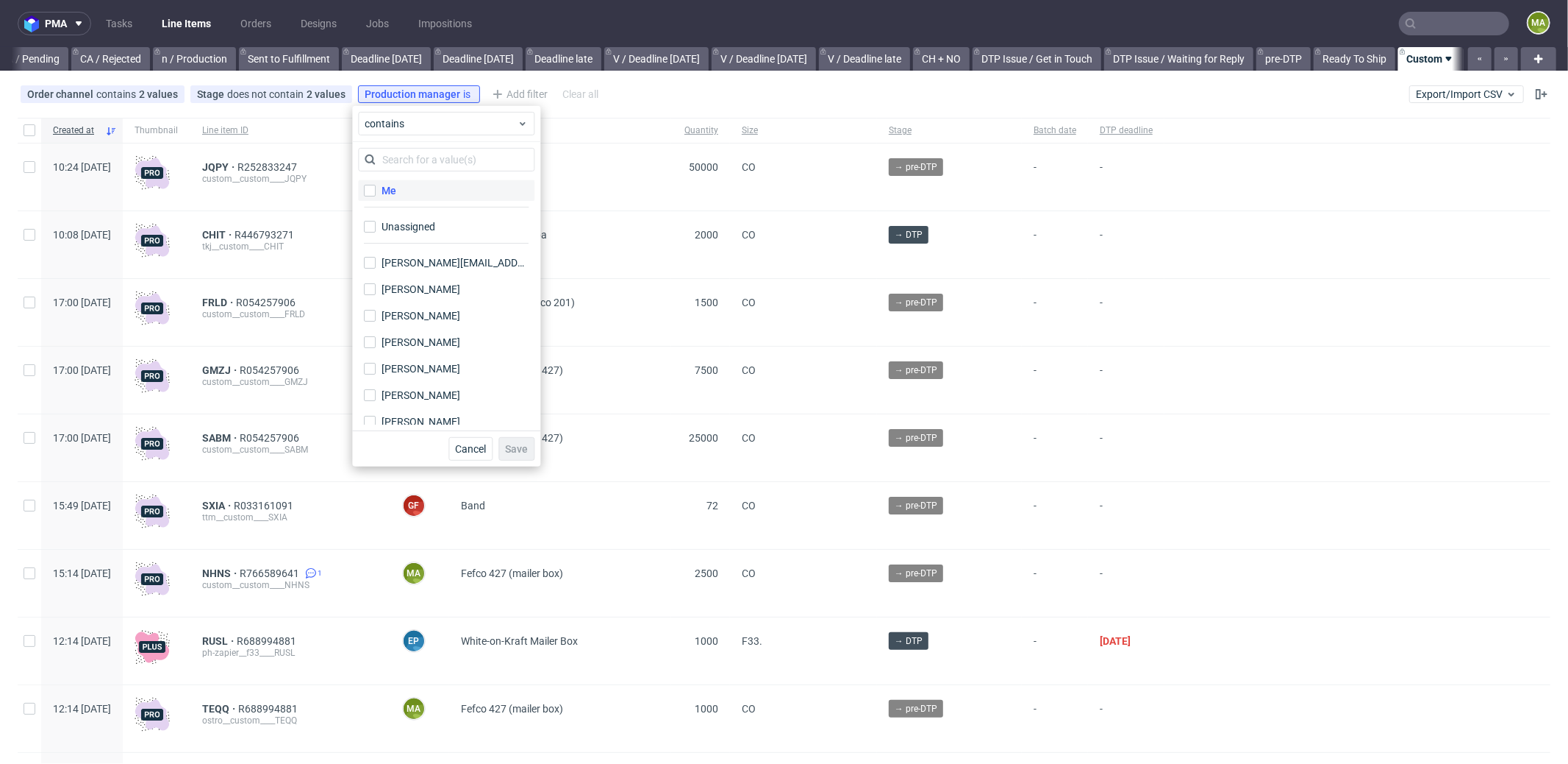
click at [389, 200] on label "Me" at bounding box center [446, 190] width 176 height 20
click at [376, 196] on input "Me" at bounding box center [369, 190] width 12 height 12
checkbox input "true"
click at [514, 444] on span "Save" at bounding box center [517, 449] width 23 height 11
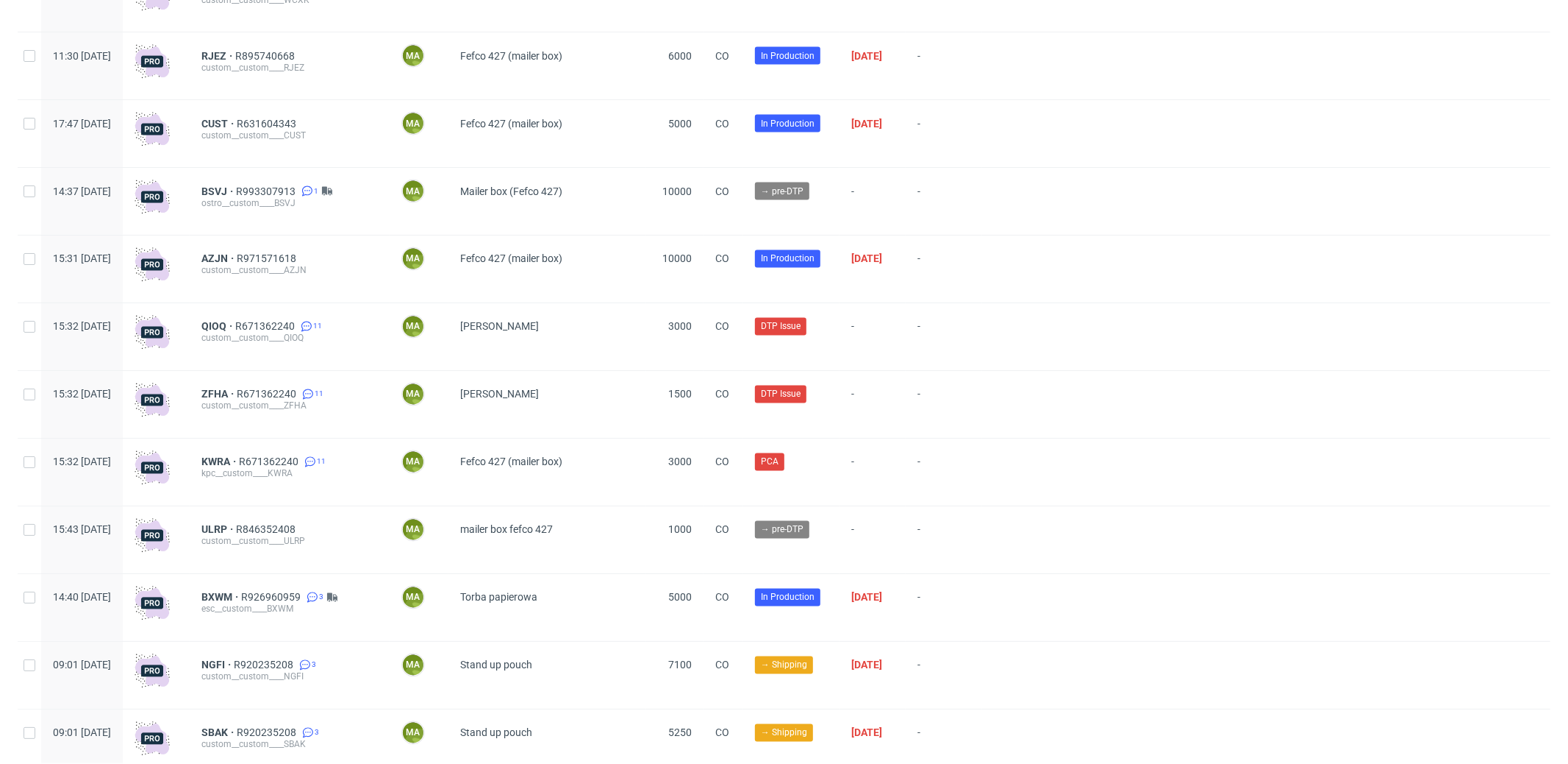
scroll to position [2266, 0]
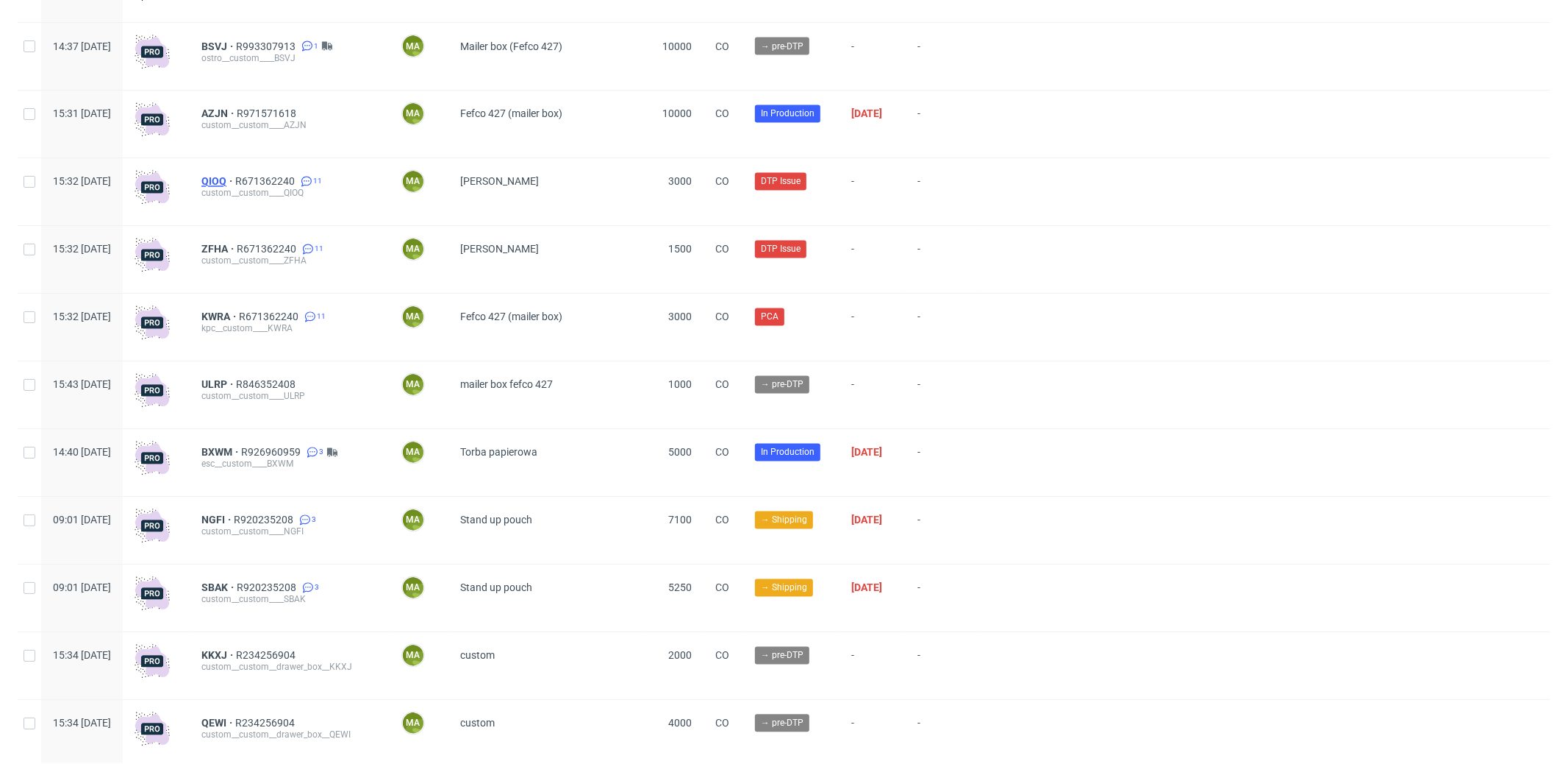
click at [235, 185] on span "QIOQ" at bounding box center [218, 181] width 34 height 12
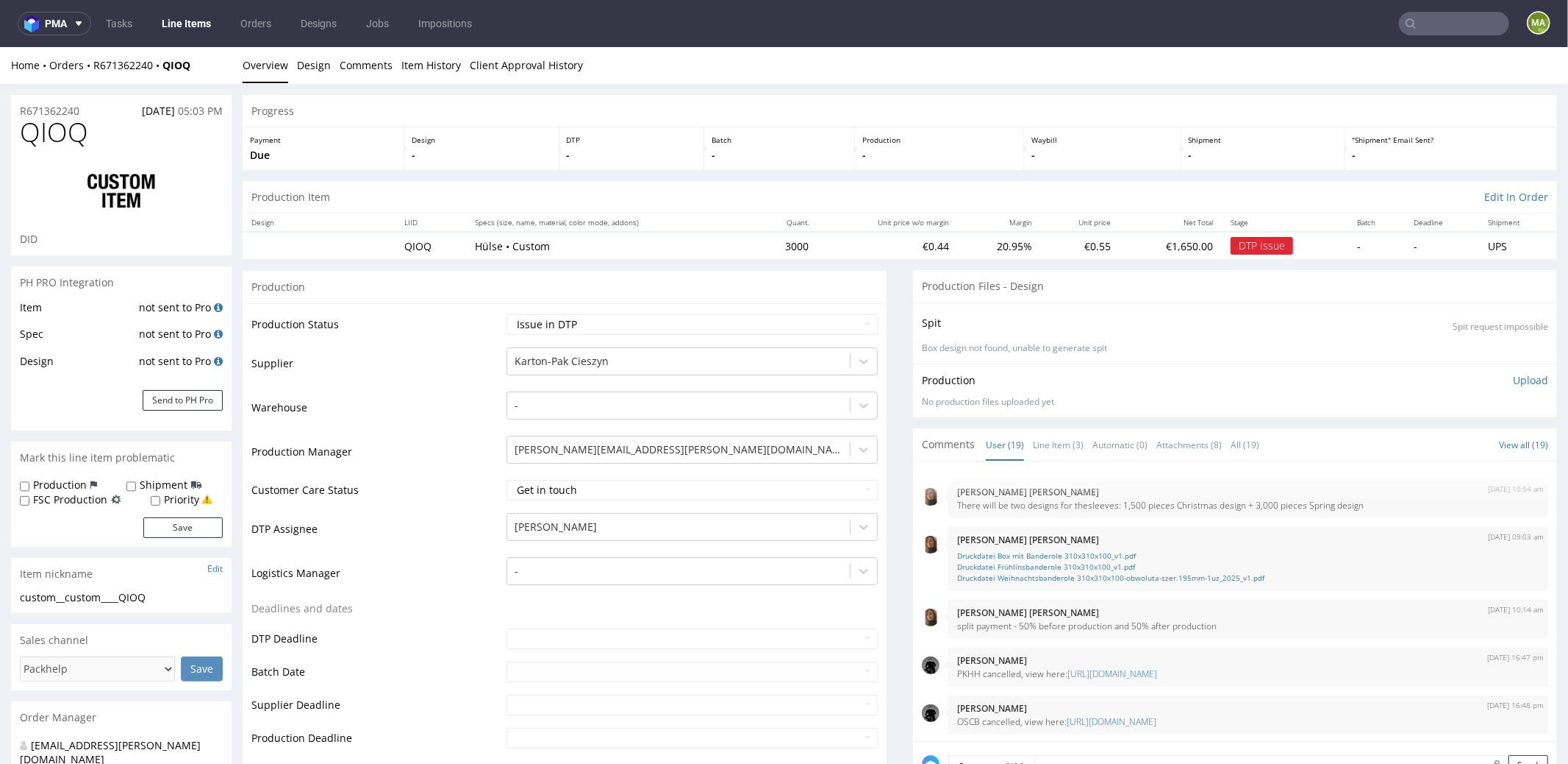
scroll to position [725, 0]
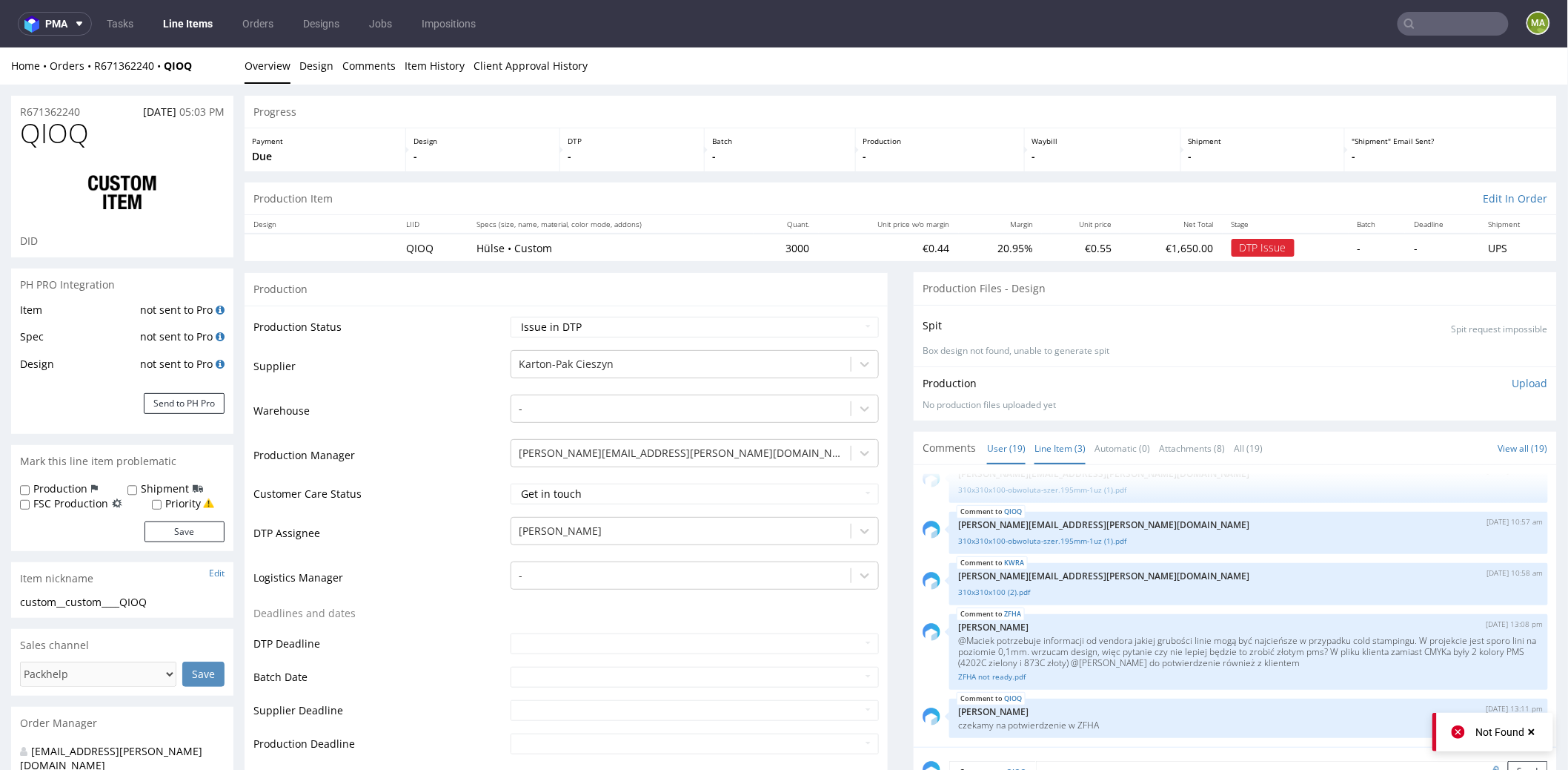
click at [1052, 441] on link "Line Item (3)" at bounding box center [1059, 447] width 51 height 32
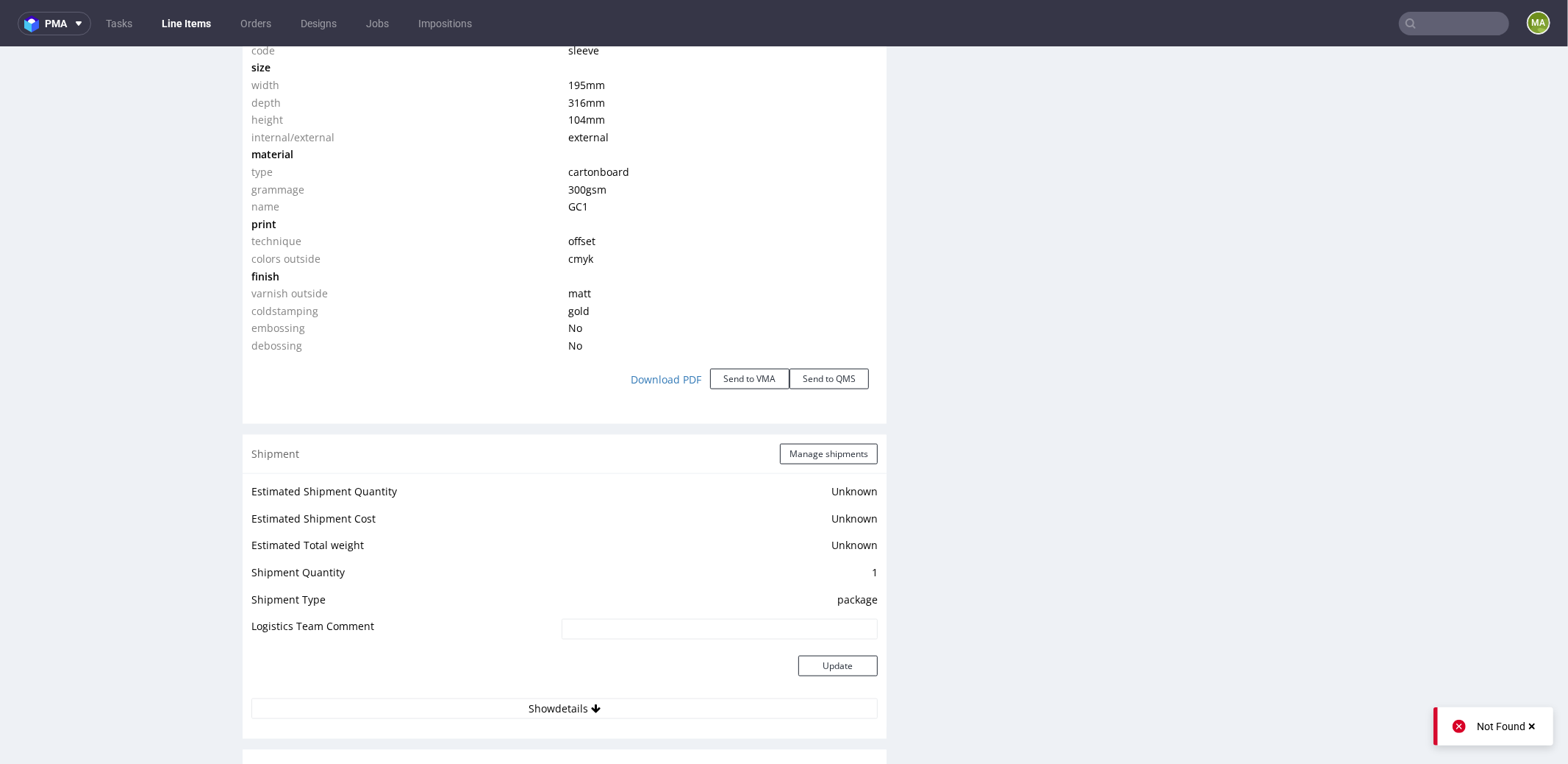
scroll to position [1859, 0]
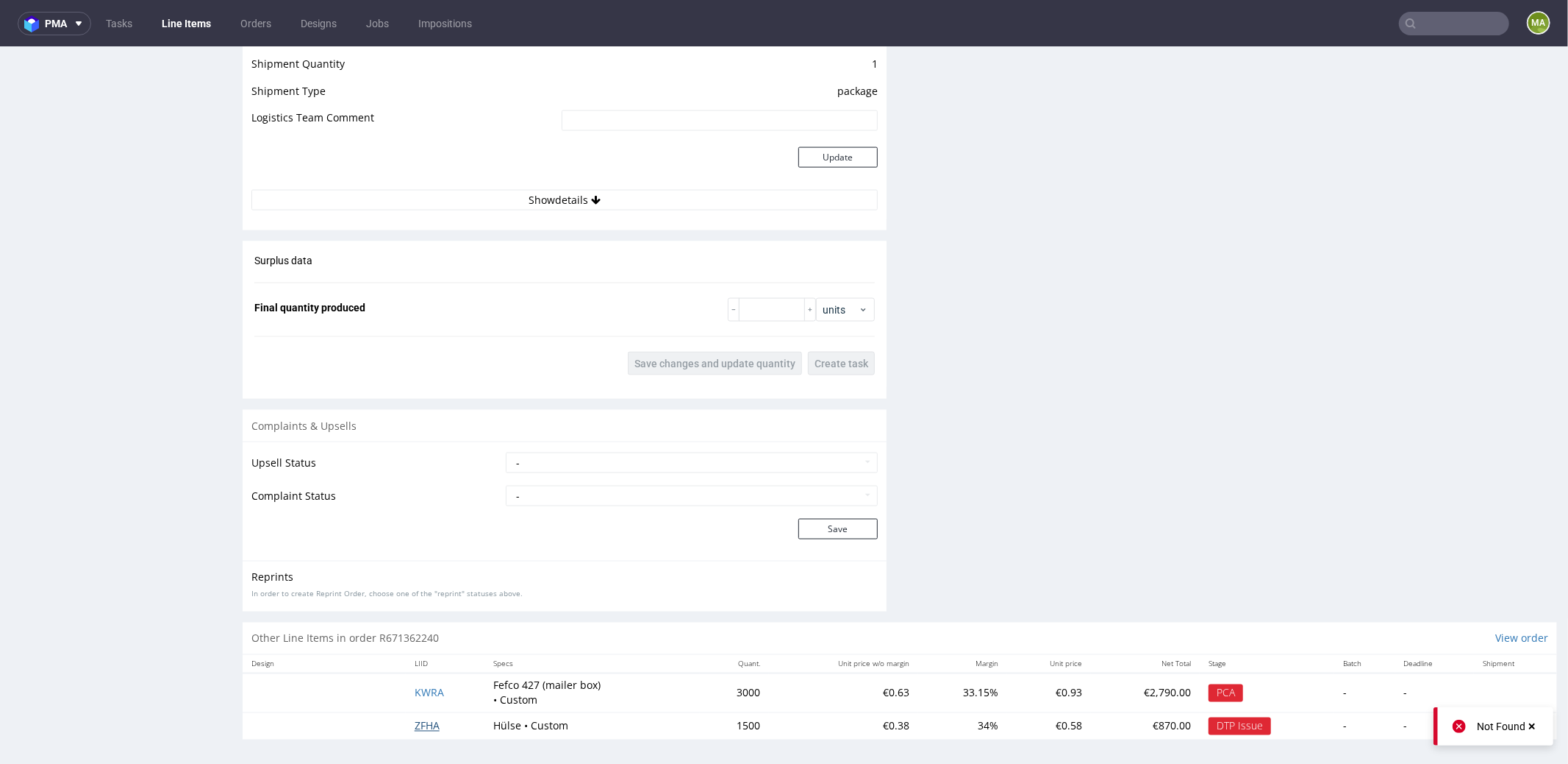
click at [428, 721] on span "ZFHA" at bounding box center [427, 725] width 25 height 14
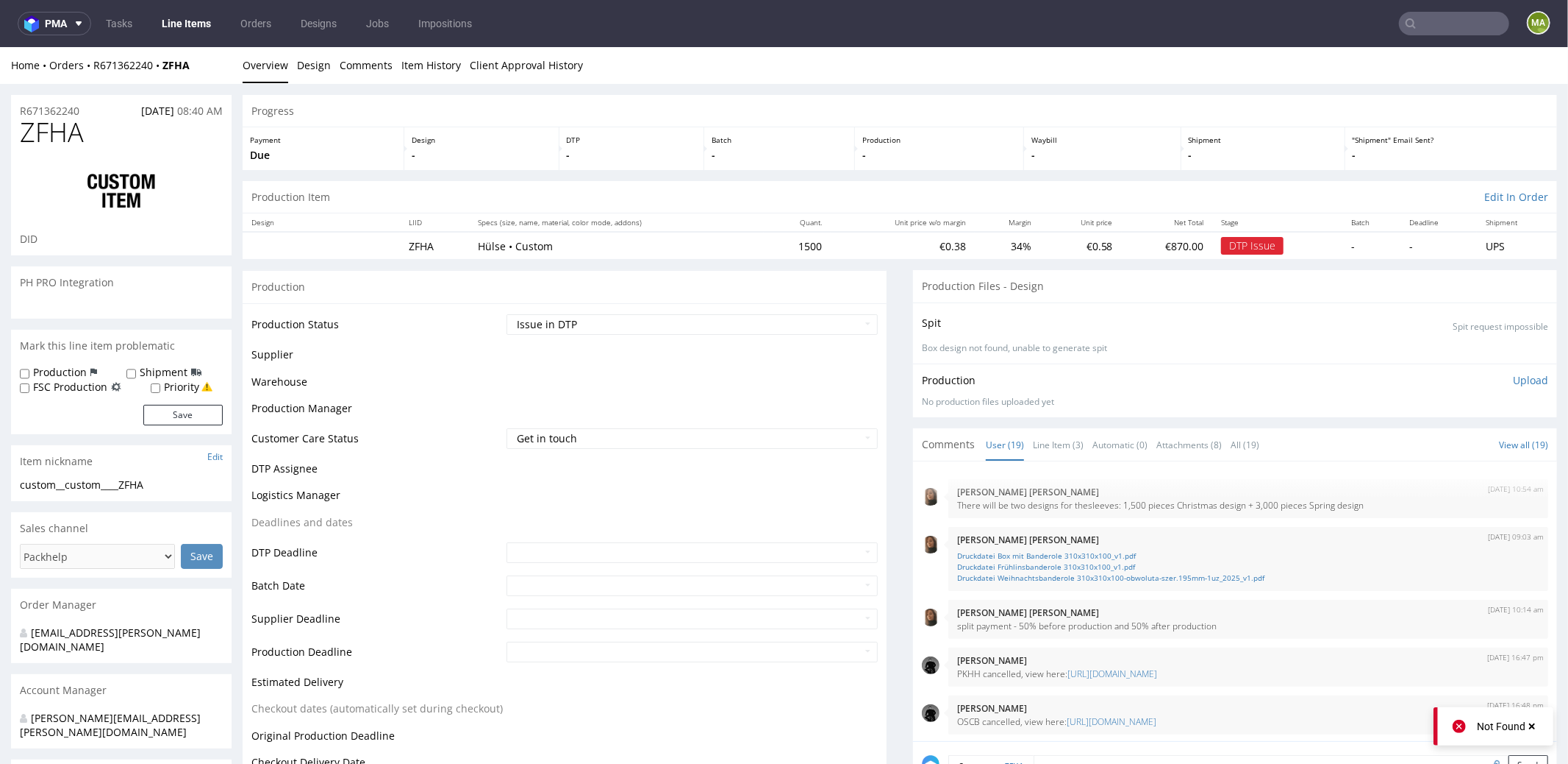
scroll to position [725, 0]
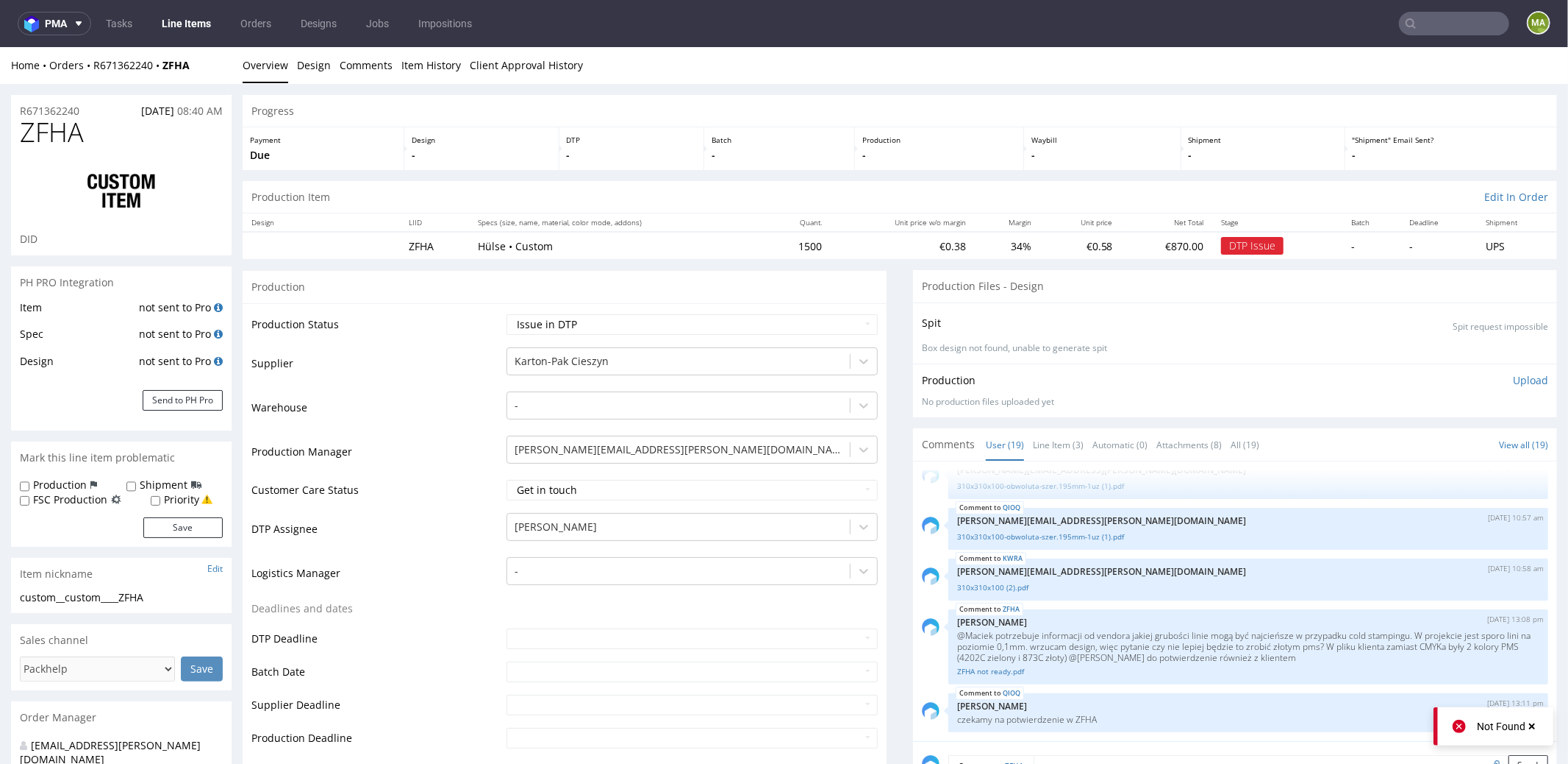
click at [1034, 428] on div "Comments User (19) Line Item (3) Automatic (0) Attachments (8) All (19) View al…" at bounding box center [1235, 444] width 644 height 32
click at [1038, 437] on link "Line Item (3)" at bounding box center [1058, 444] width 51 height 32
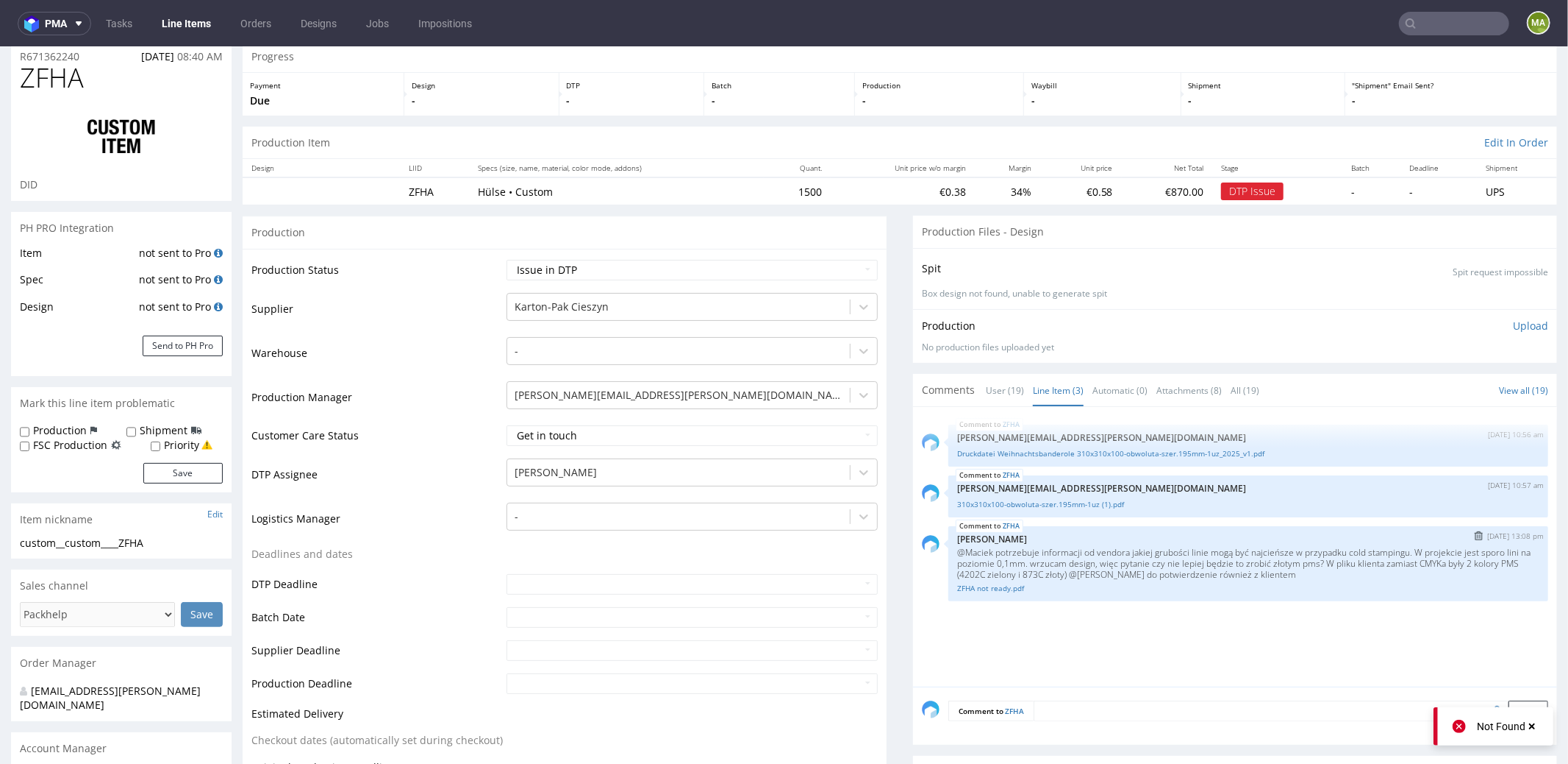
scroll to position [144, 0]
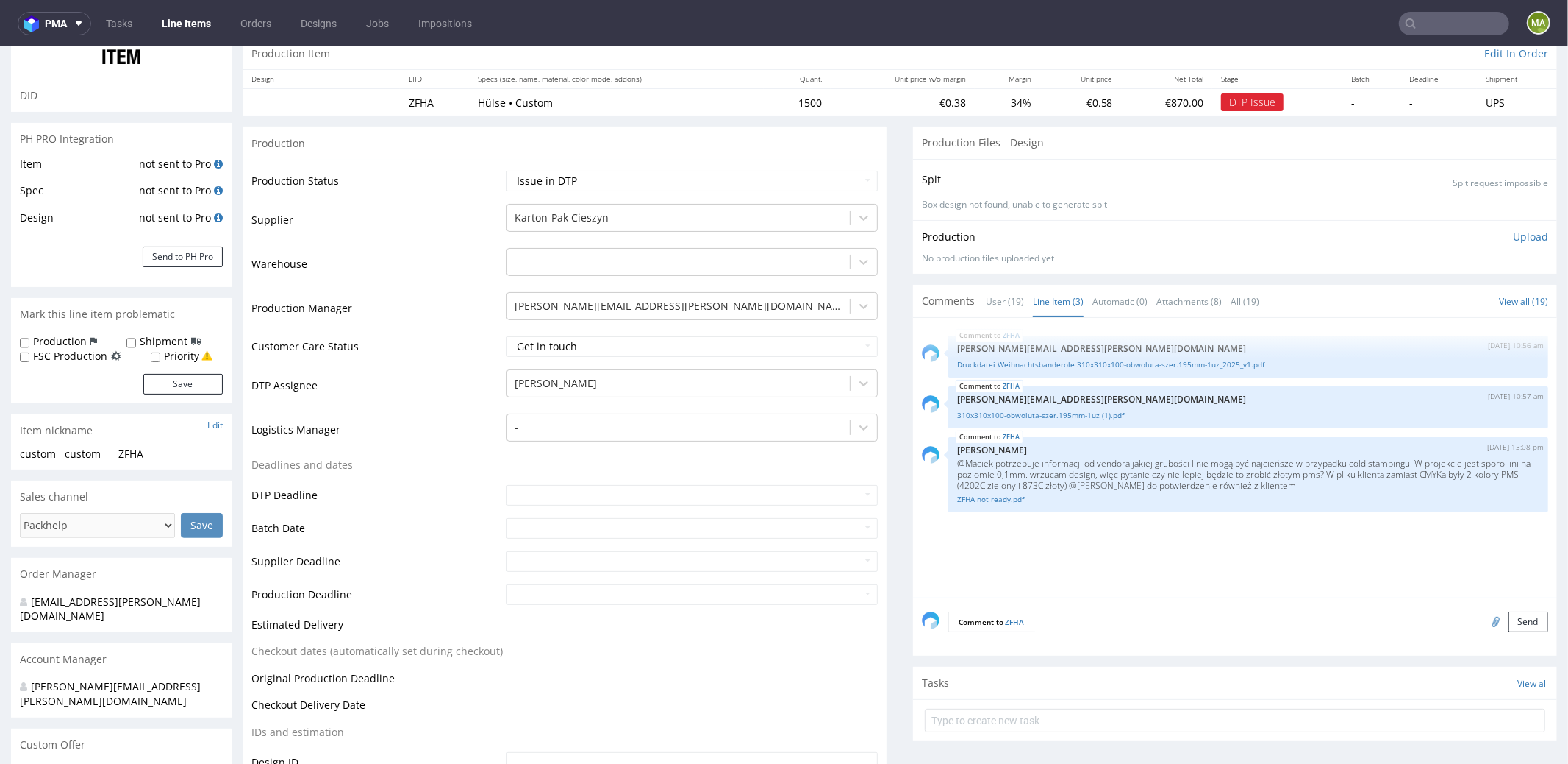
click at [1103, 610] on textarea at bounding box center [1291, 620] width 514 height 20
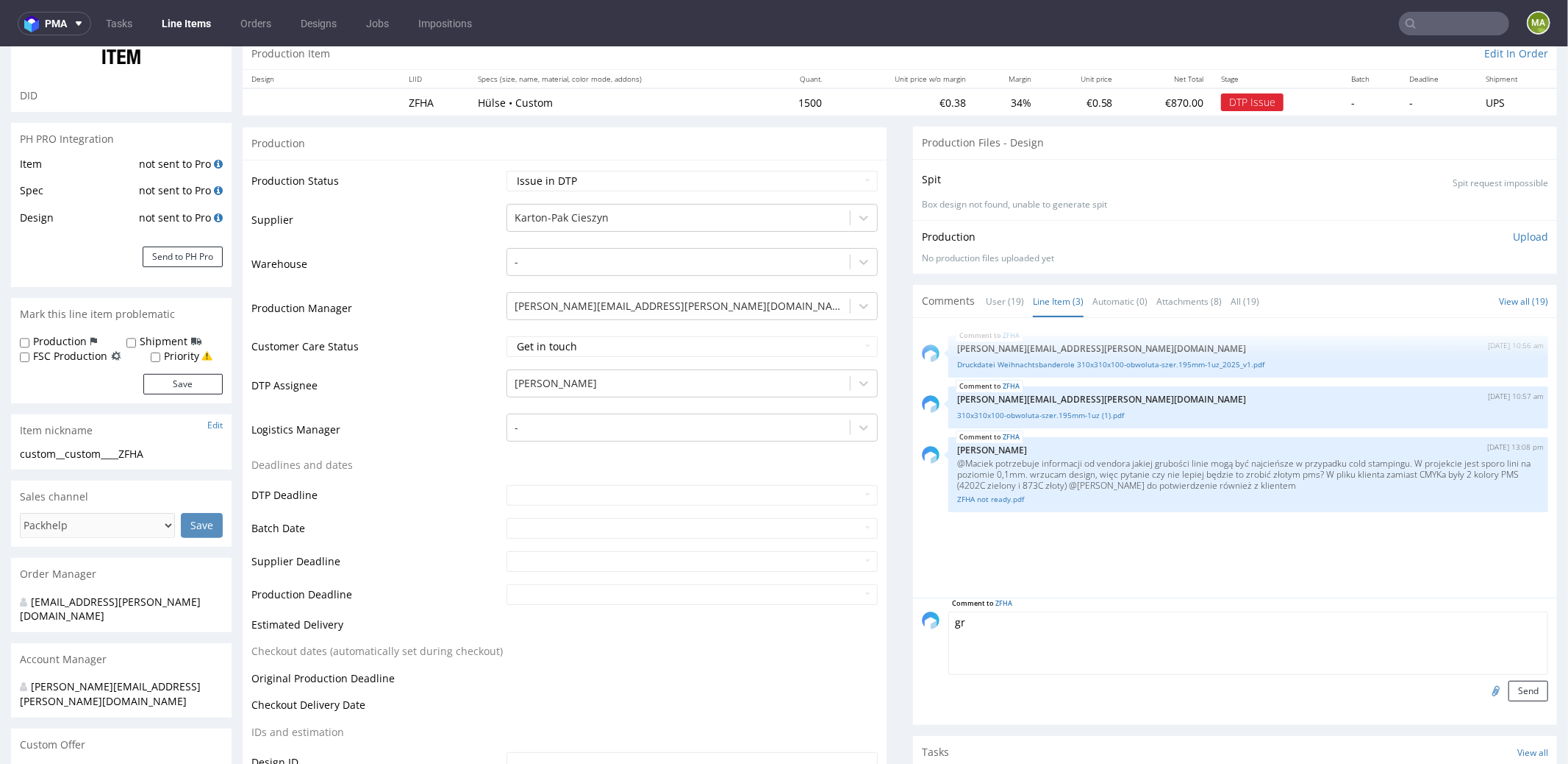
type textarea "g"
paste textarea "podobnie jak w przypadku offsetu"
type textarea "podobnie jak w przypadku offsetu minimalna grubość linii w przypadku cold stamp…"
click at [1515, 694] on button "Send" at bounding box center [1528, 689] width 40 height 20
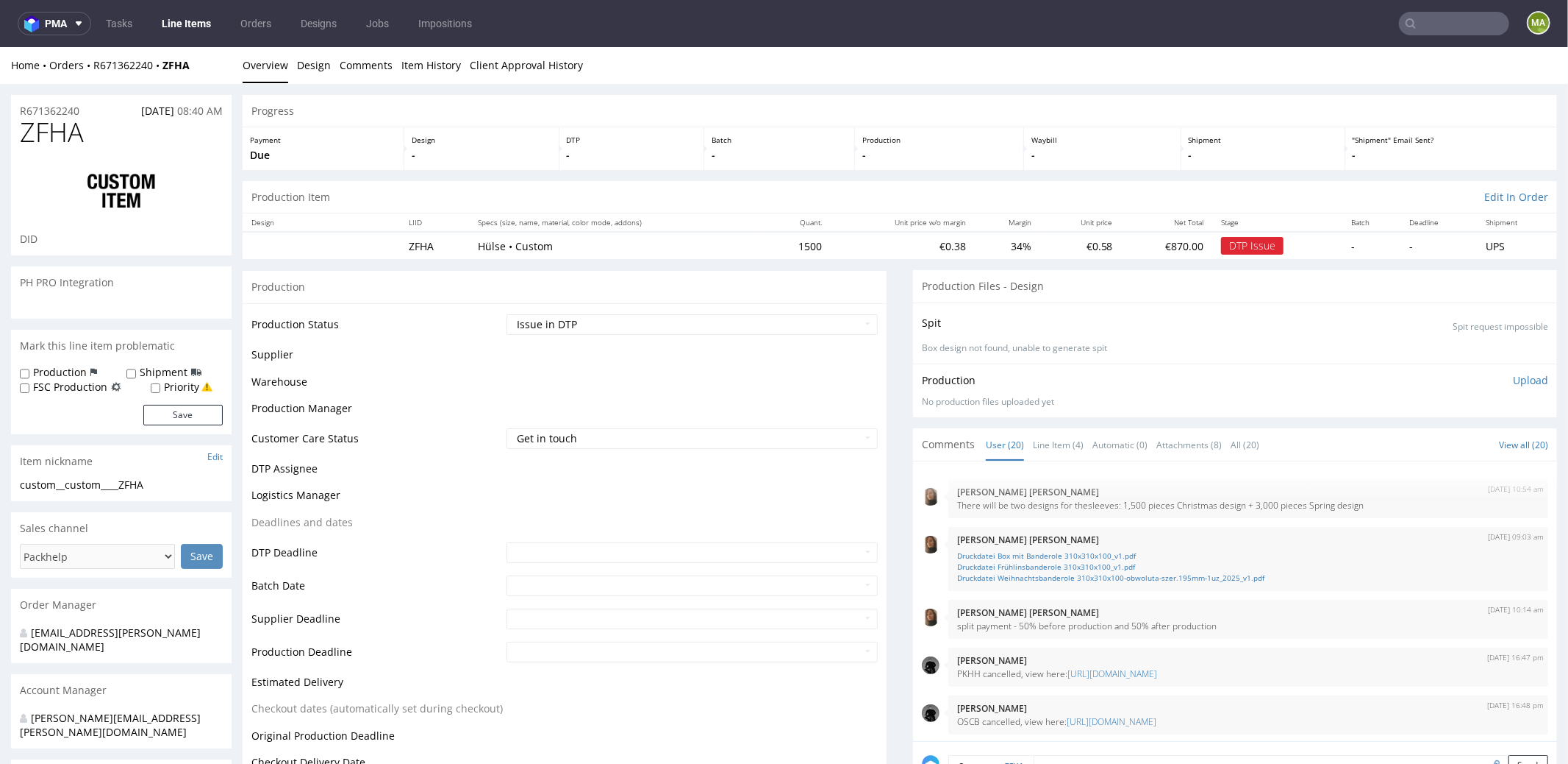
scroll to position [773, 0]
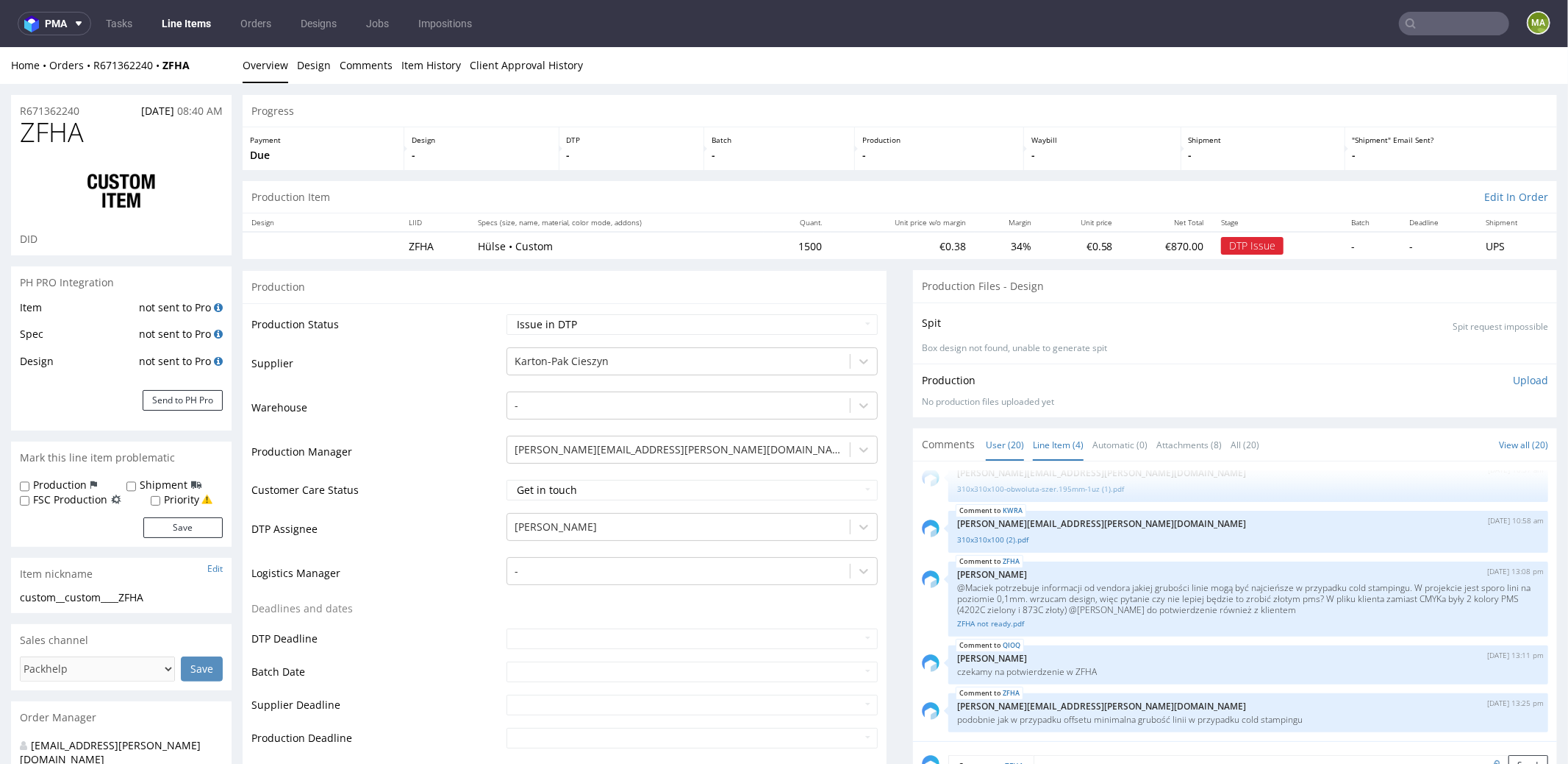
click at [1054, 445] on link "Line Item (4)" at bounding box center [1058, 444] width 51 height 32
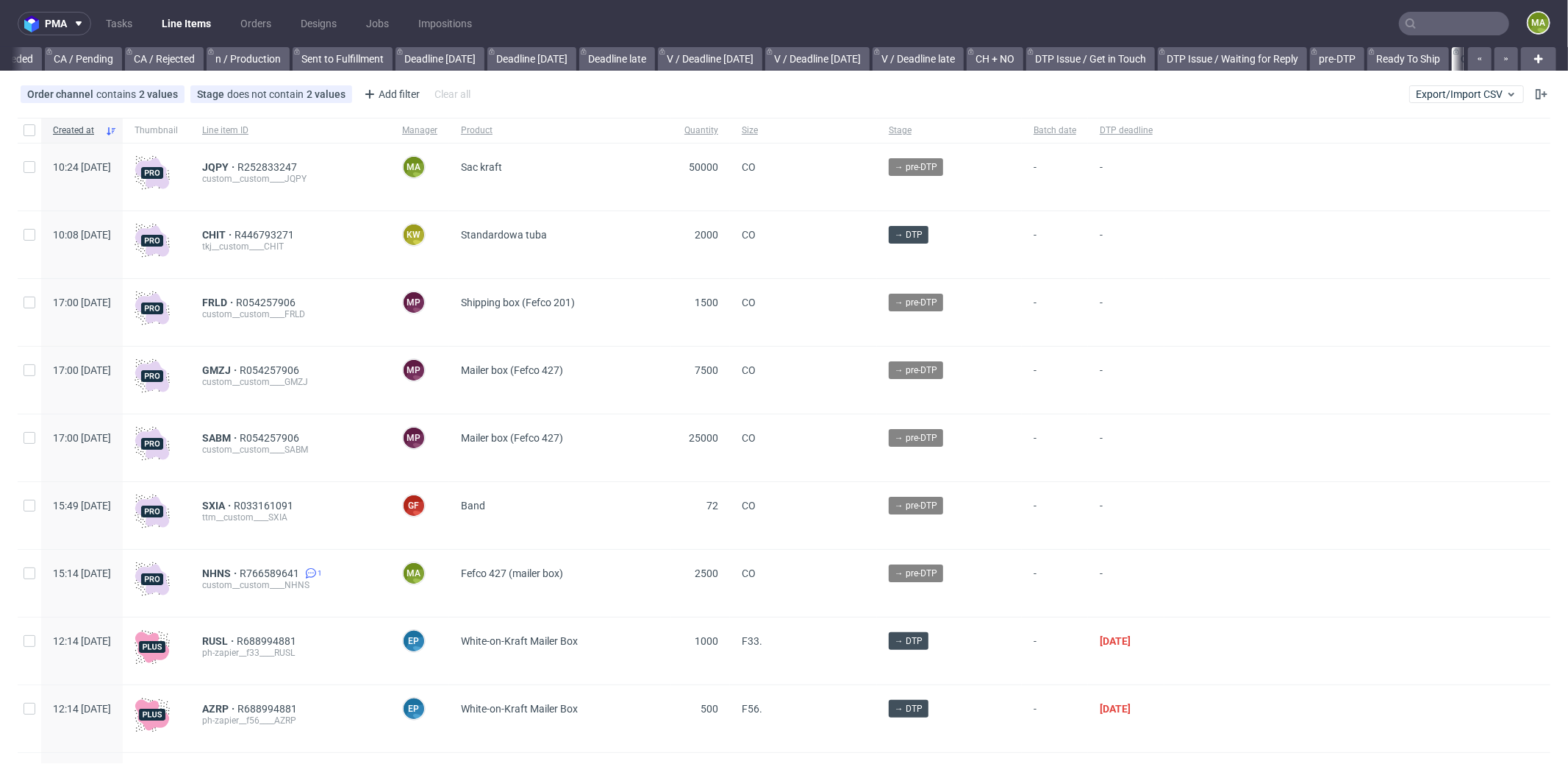
scroll to position [0, 1269]
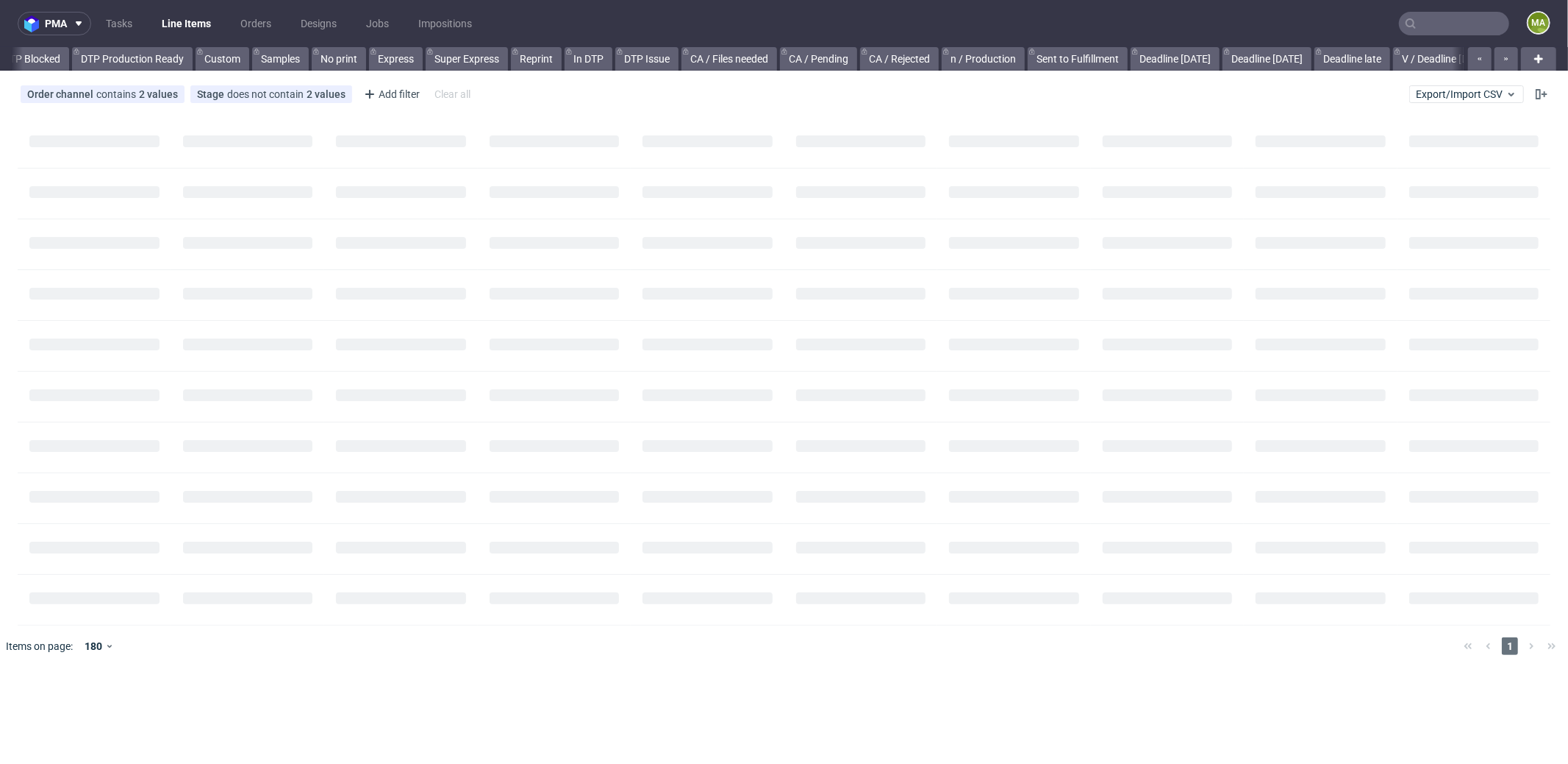
click at [1447, 27] on input "text" at bounding box center [1454, 23] width 110 height 24
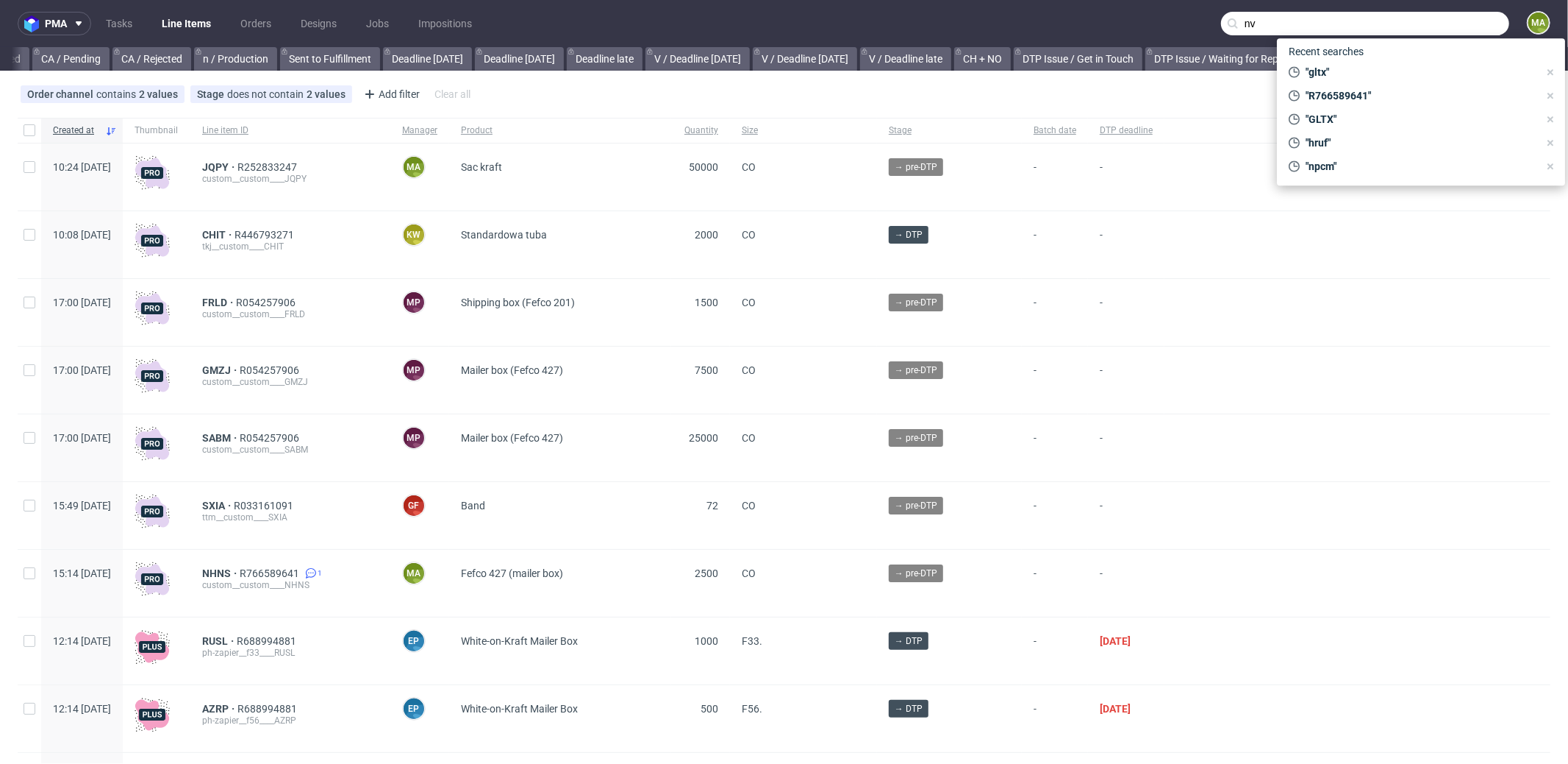
scroll to position [0, 1269]
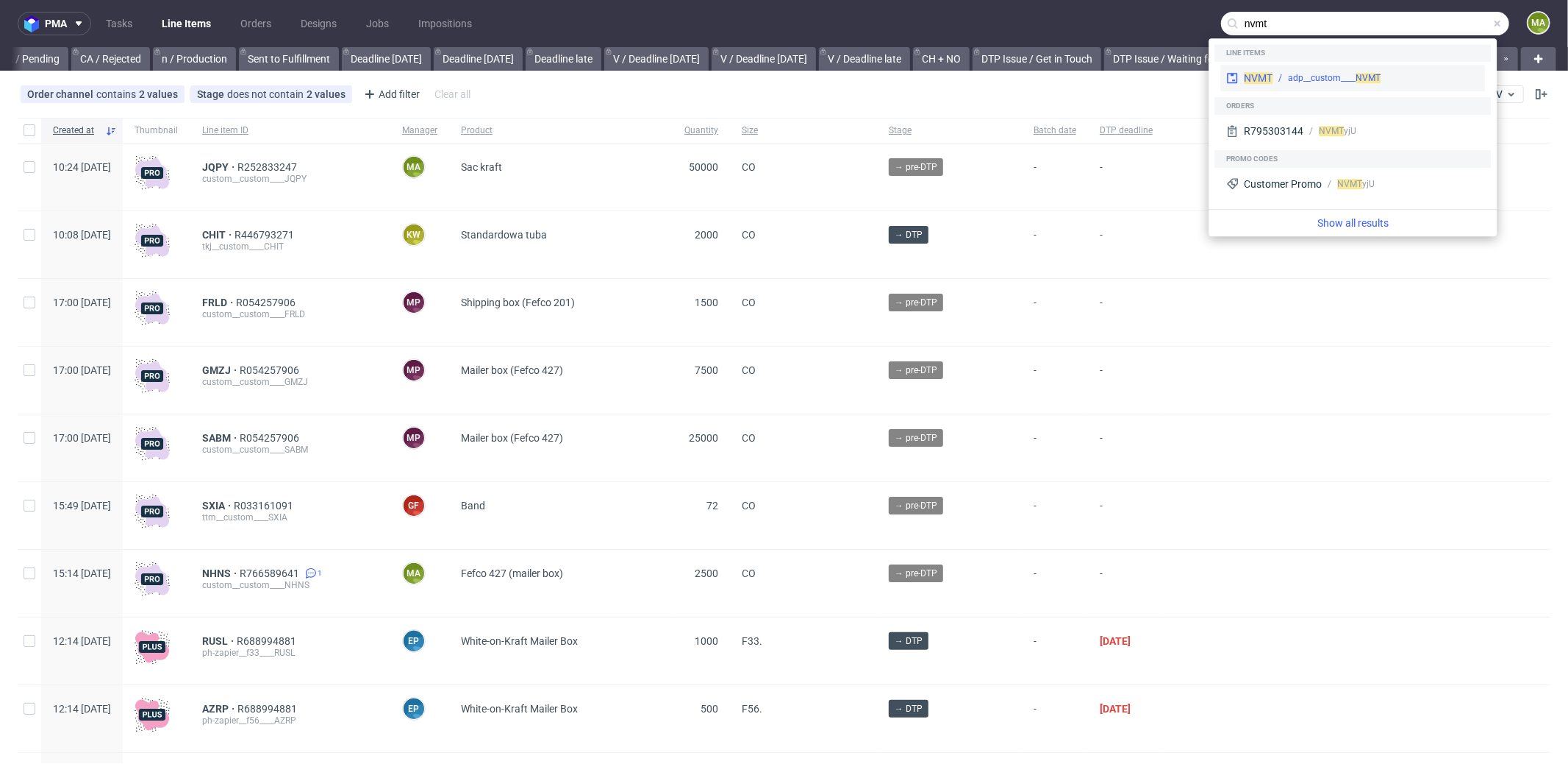
type input "nvmt"
click at [1308, 78] on div "adp__custom____ NVMT" at bounding box center [1334, 77] width 92 height 13
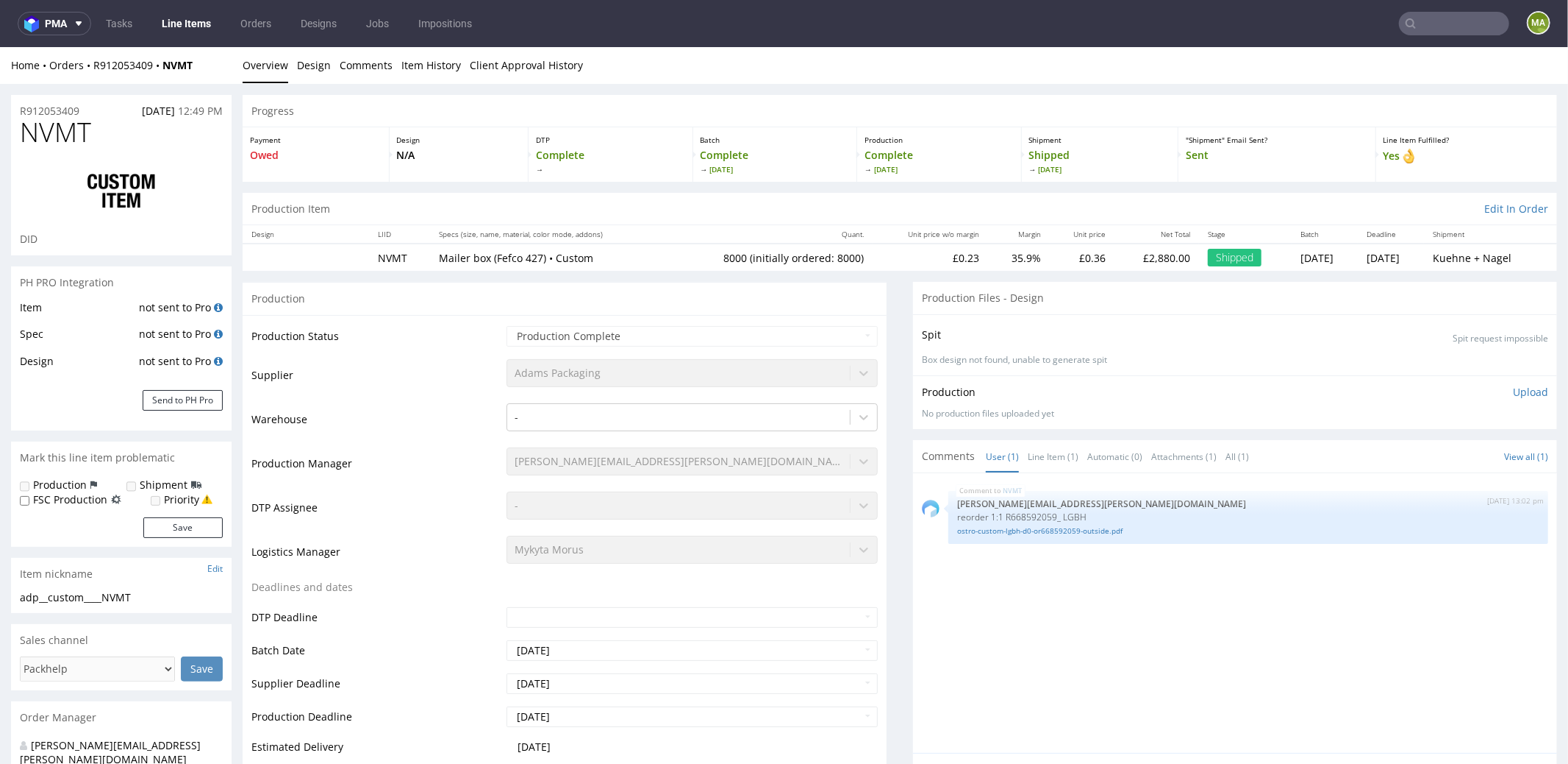
select select "in_progress"
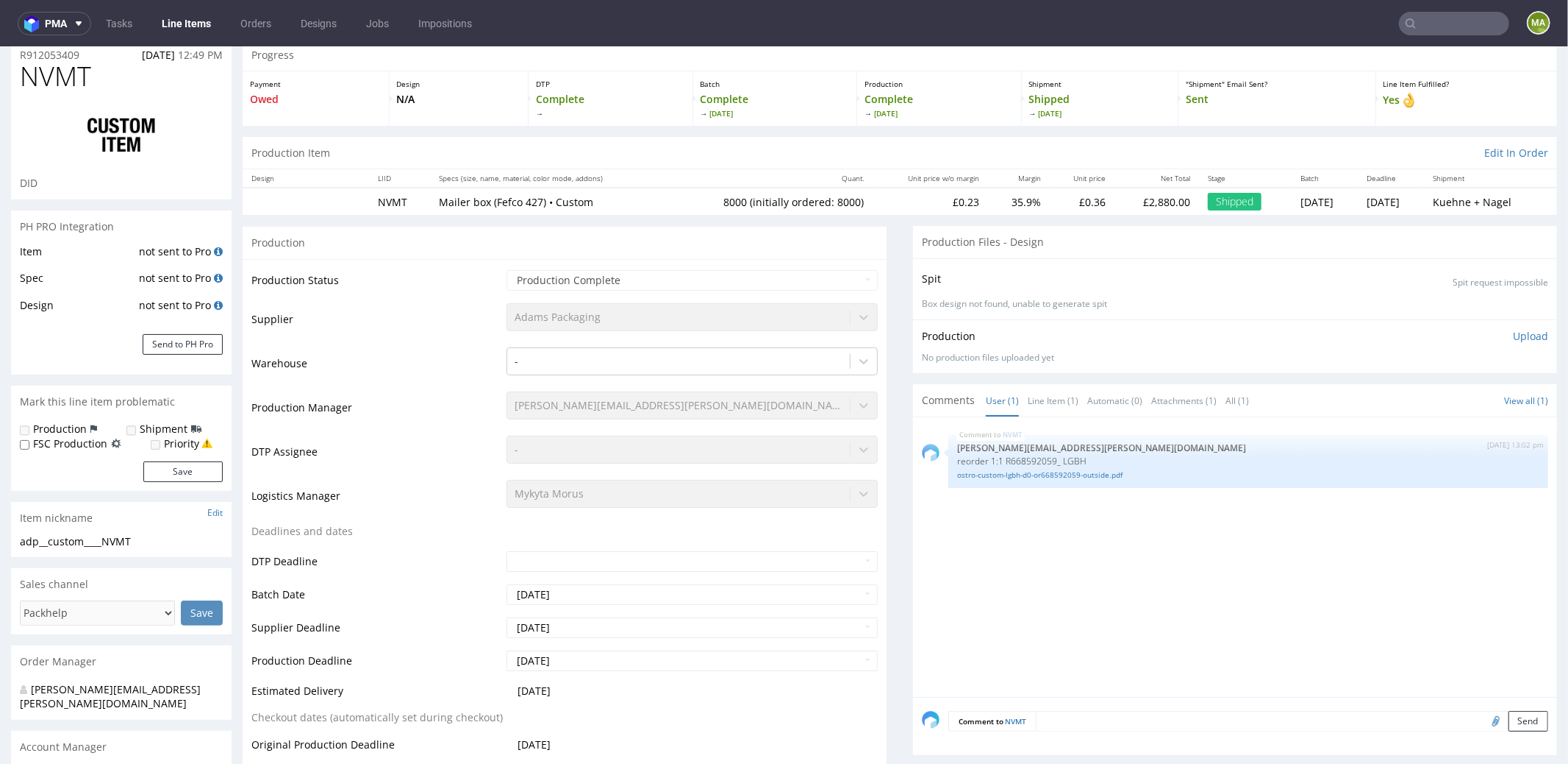
scroll to position [122, 0]
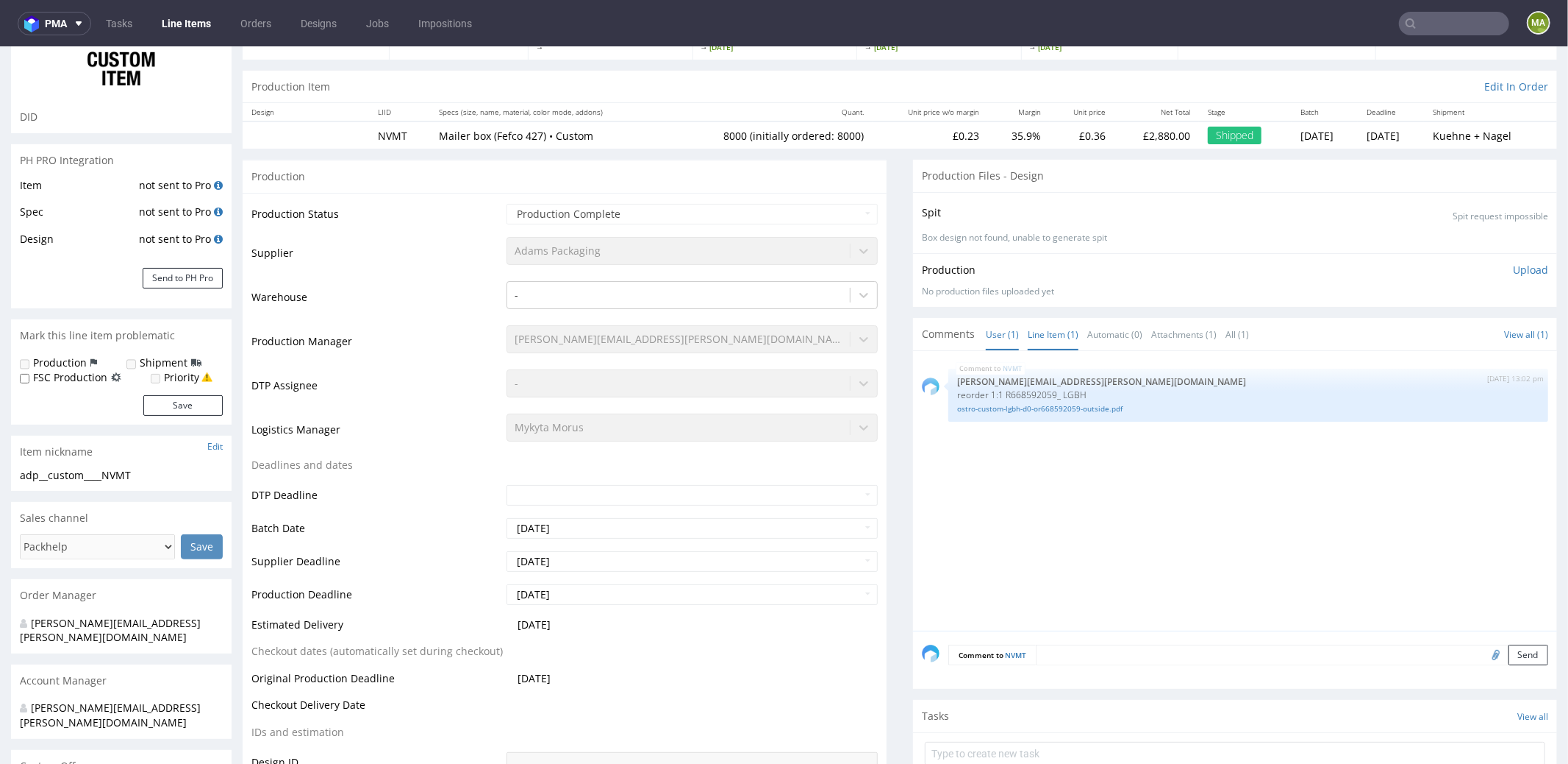
click at [1060, 332] on link "Line Item (1)" at bounding box center [1053, 334] width 51 height 32
click at [1059, 410] on link "ostro-custom-lgbh-d0-or668592059-outside.pdf" at bounding box center [1248, 407] width 583 height 11
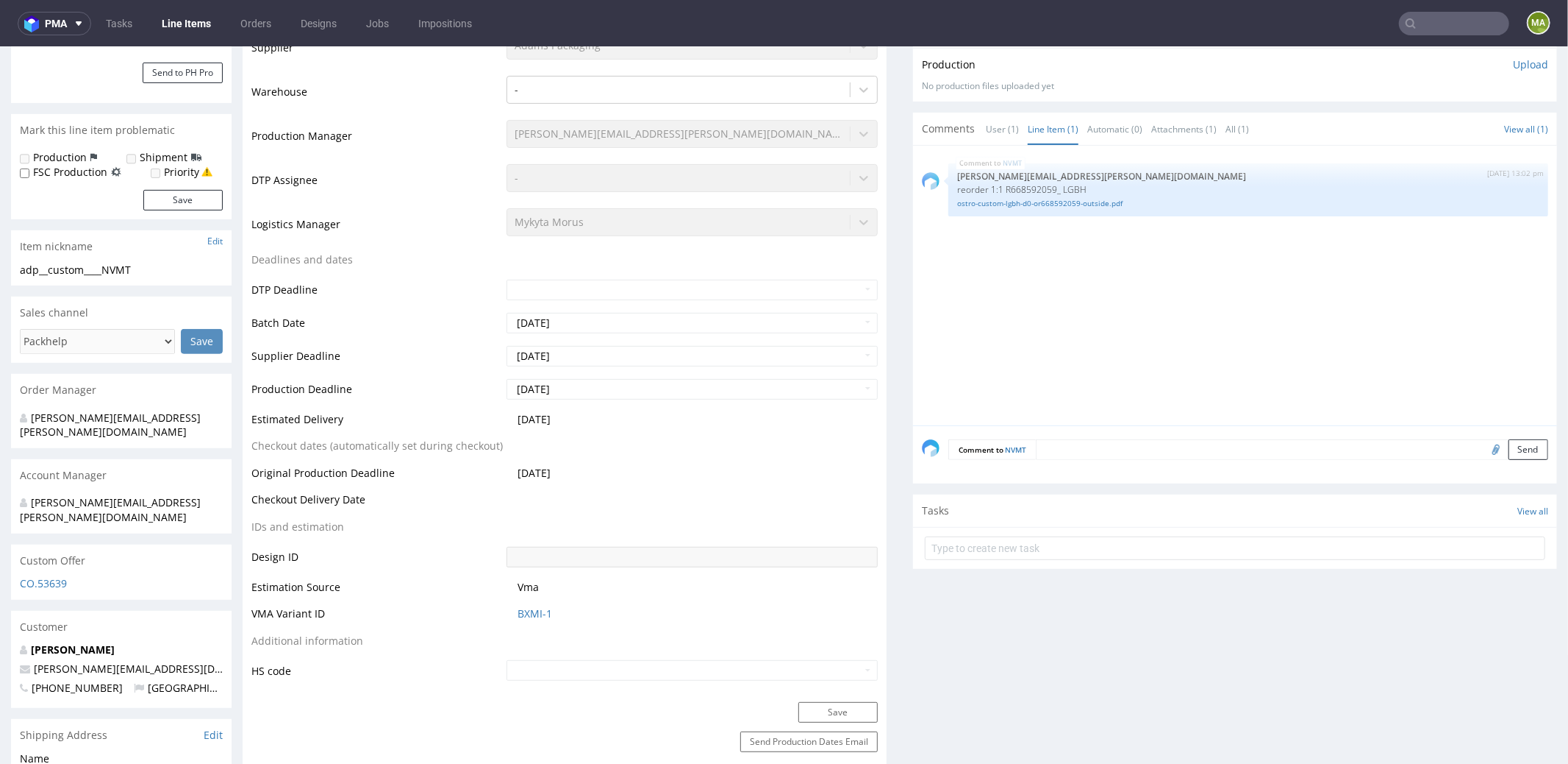
scroll to position [461, 0]
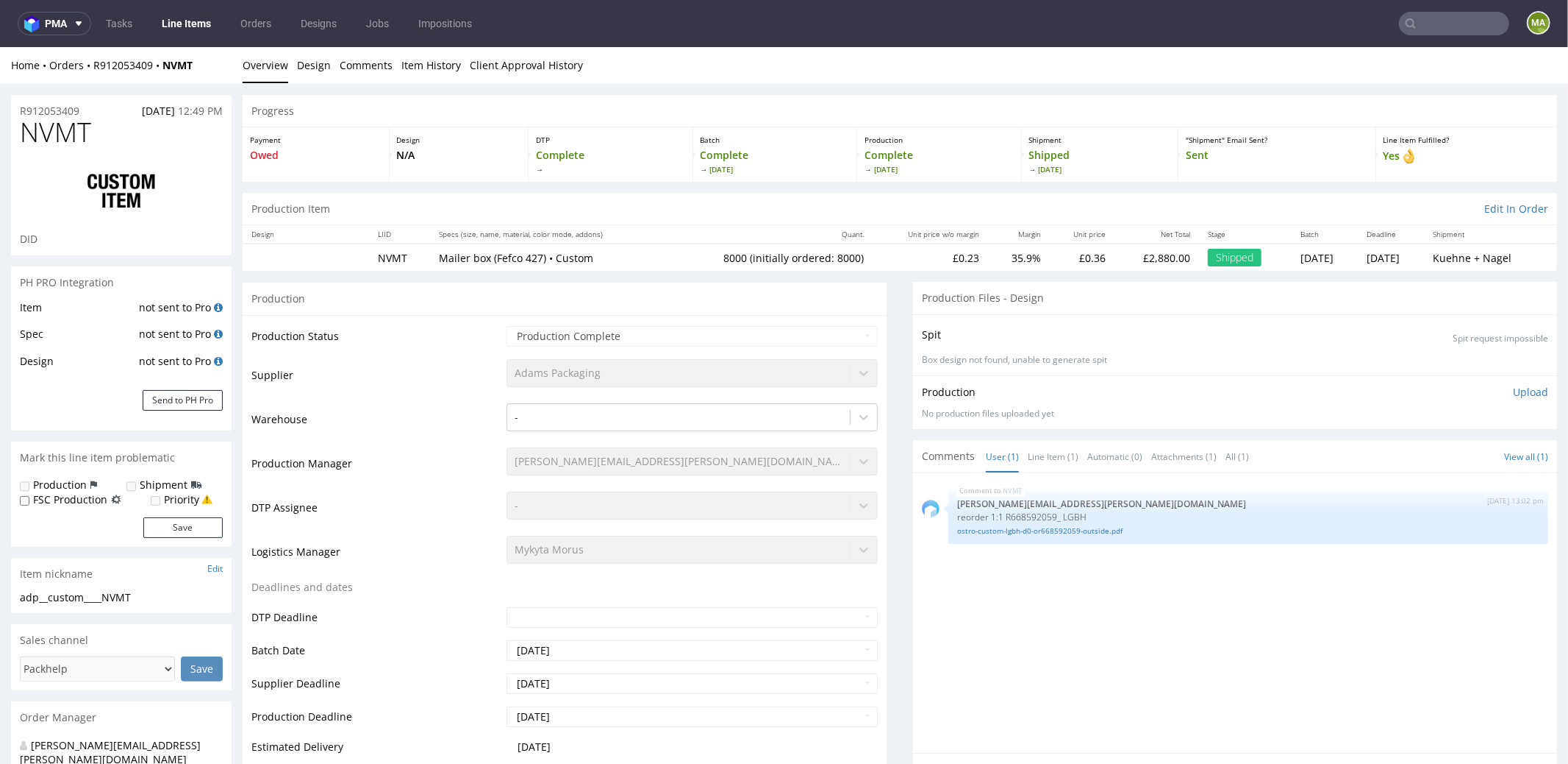
select select "in_progress"
click at [1031, 455] on link "Line Item (1)" at bounding box center [1053, 456] width 51 height 32
click at [1420, 32] on input "text" at bounding box center [1454, 23] width 110 height 24
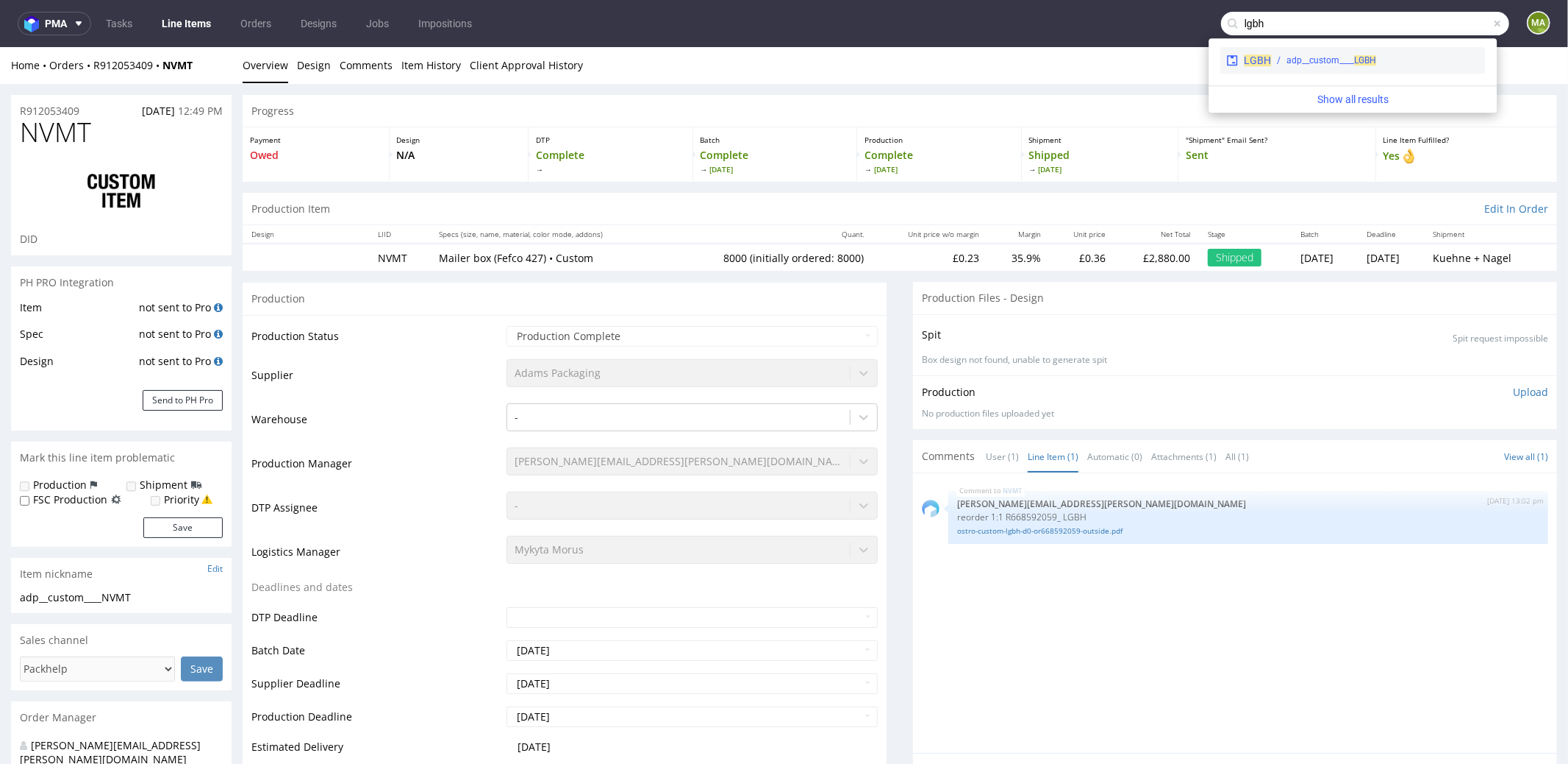
type input "lgbh"
click at [1287, 59] on div "adp__custom____ LGBH" at bounding box center [1331, 60] width 90 height 13
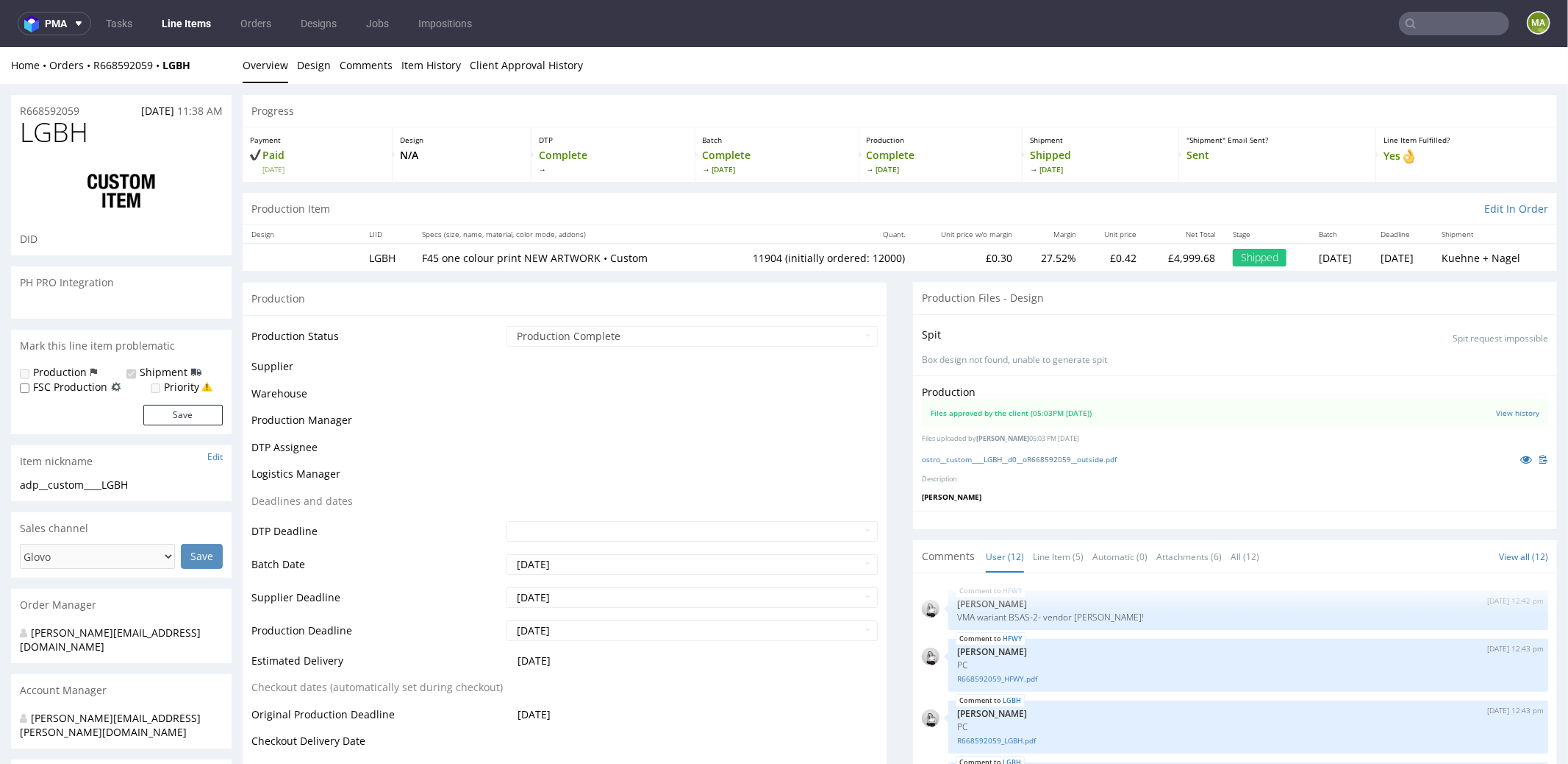
scroll to position [418, 0]
select select "in_progress"
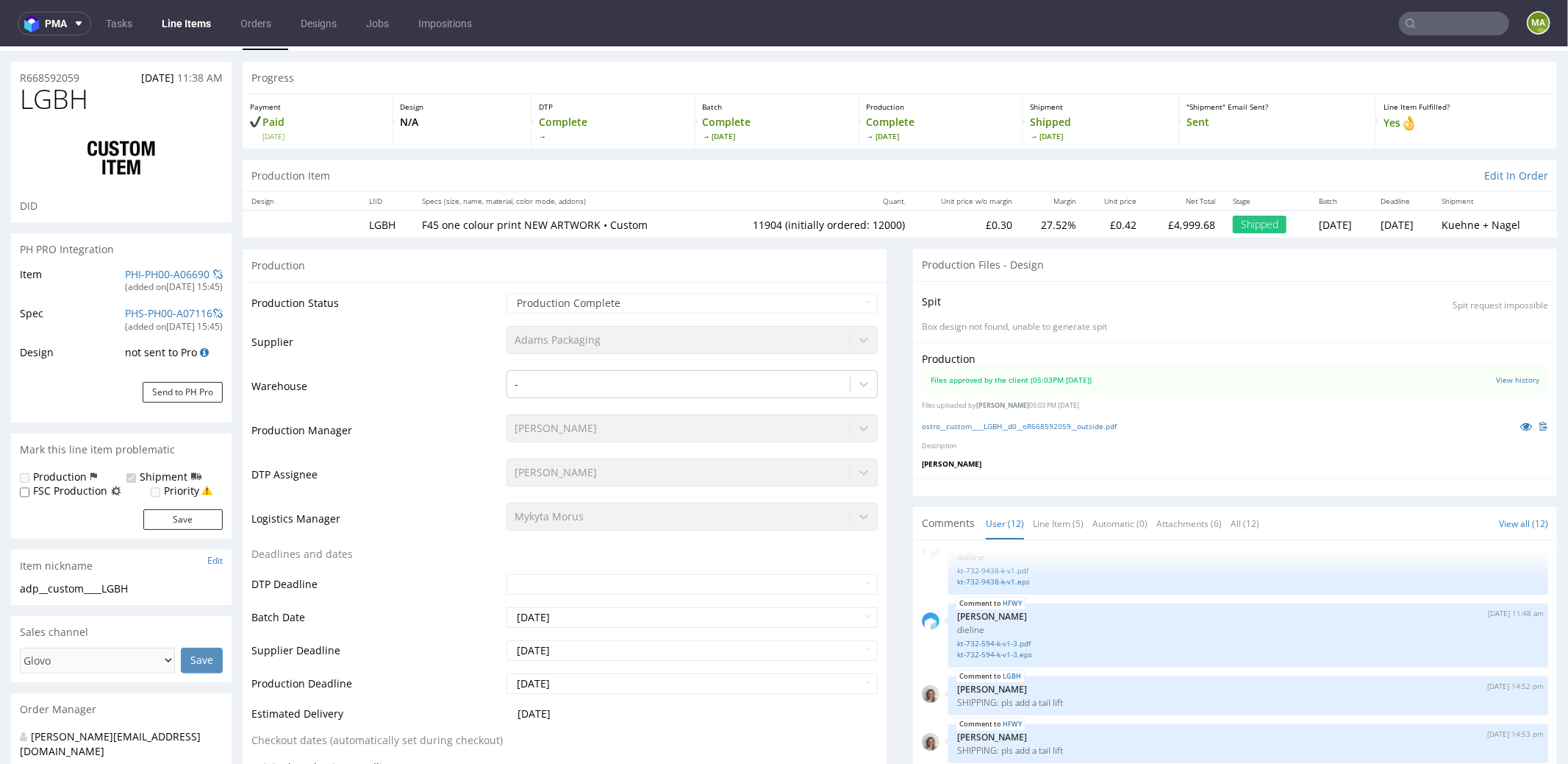
scroll to position [118, 0]
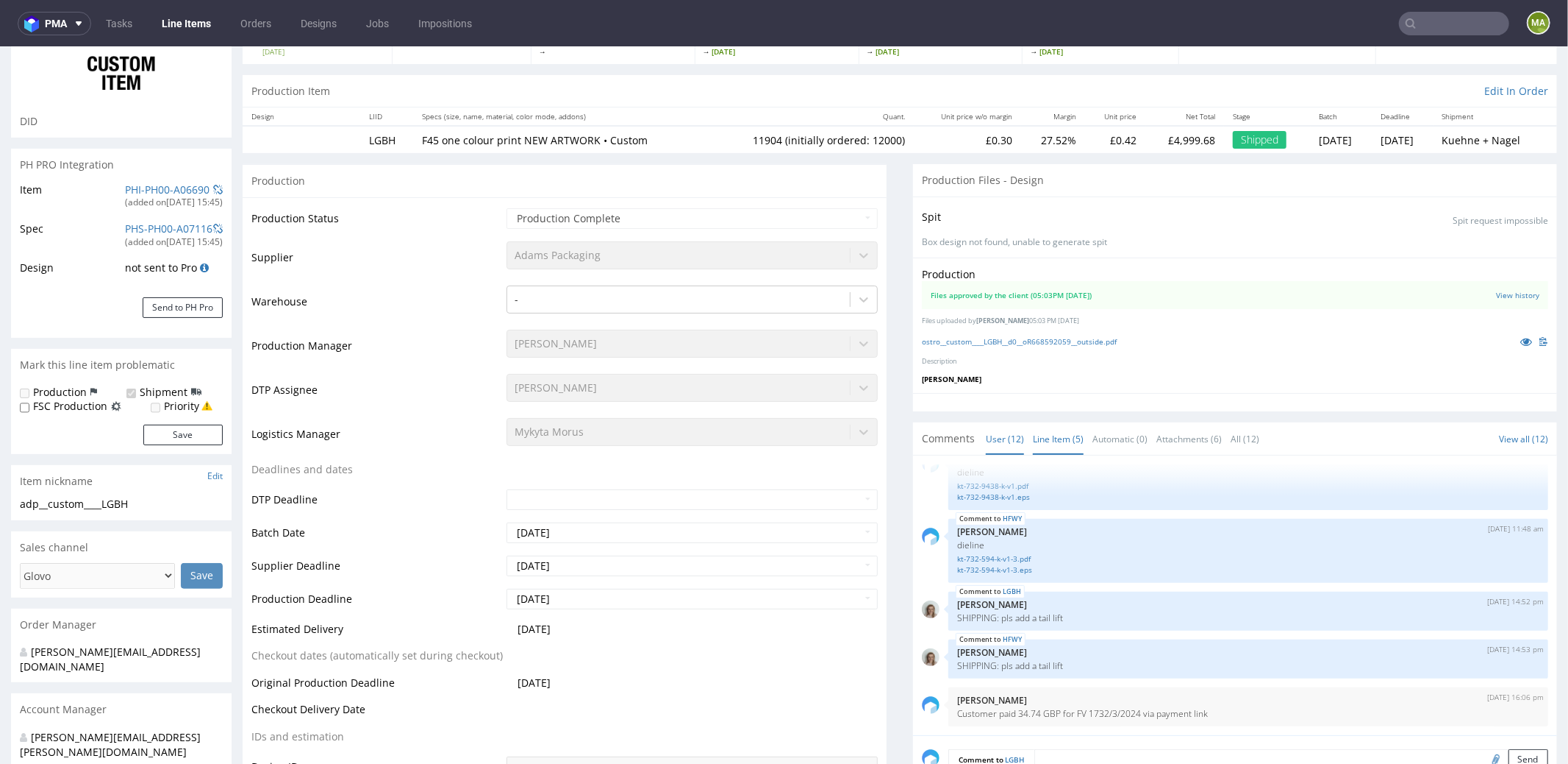
click at [1033, 431] on link "Line Item (5)" at bounding box center [1058, 438] width 51 height 32
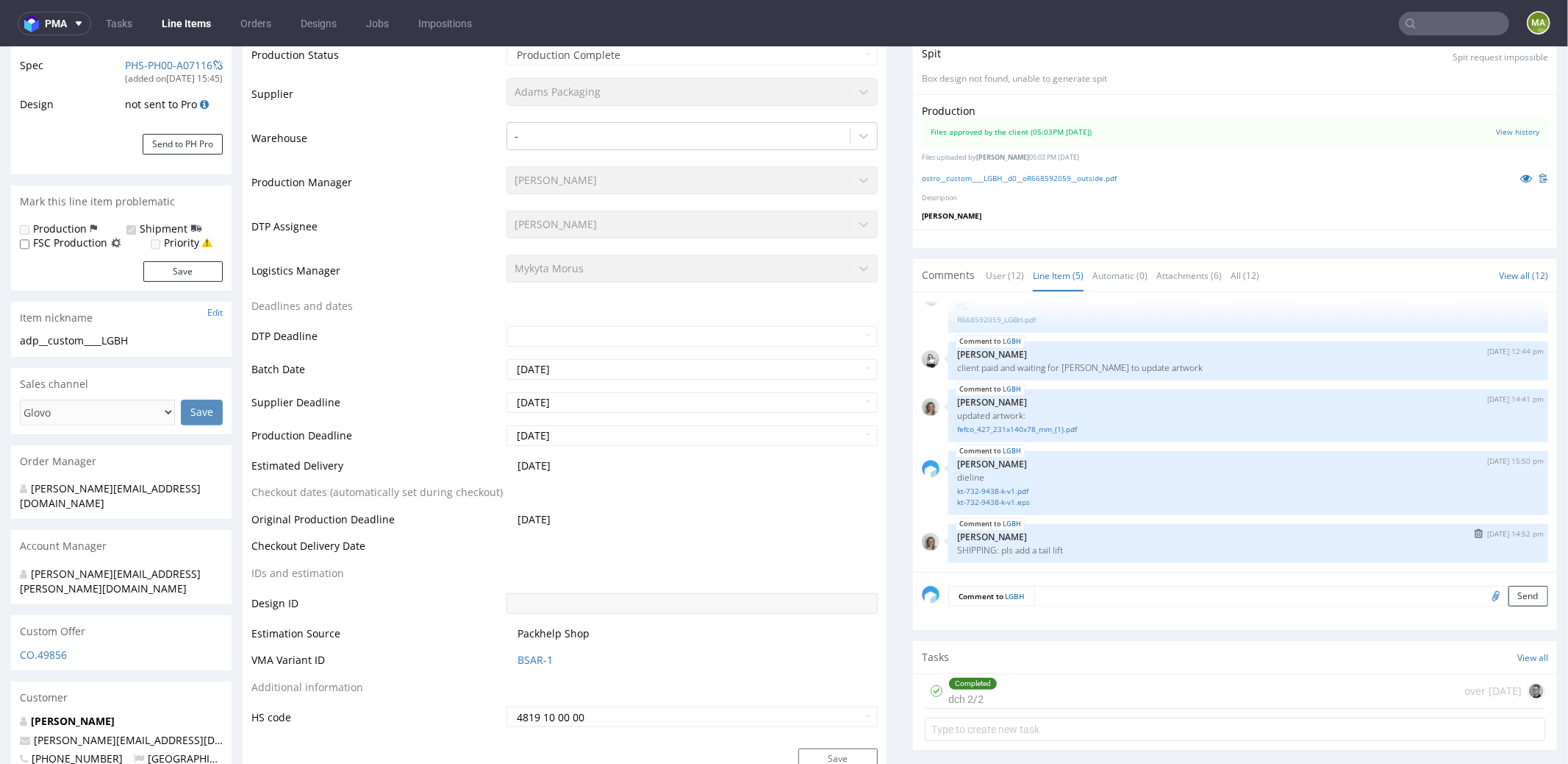
scroll to position [282, 0]
click at [1023, 488] on link "kt-732-9438-k-v1.pdf" at bounding box center [1248, 490] width 583 height 11
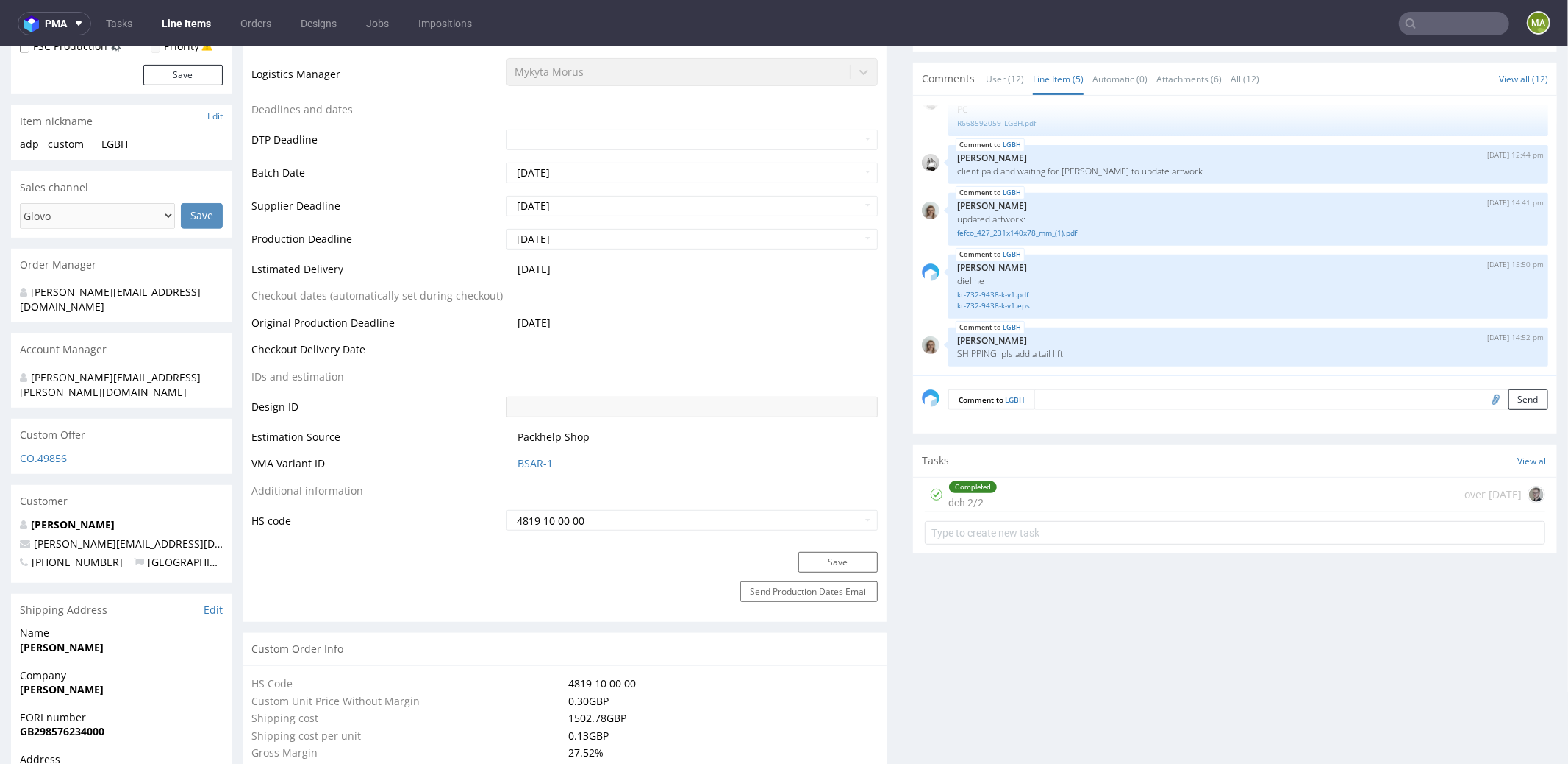
scroll to position [593, 0]
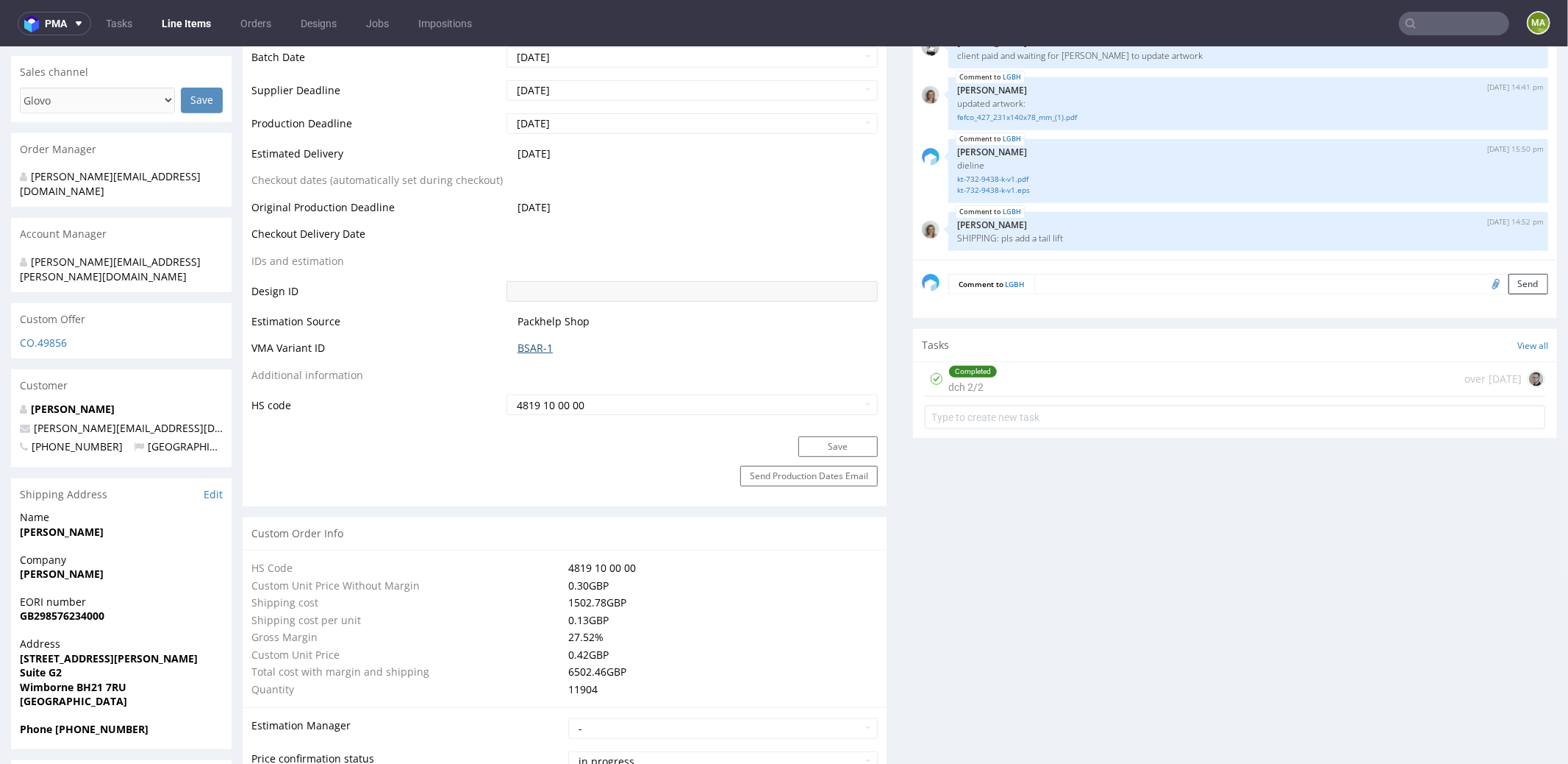
click at [534, 346] on link "BSAR-1" at bounding box center [536, 347] width 35 height 15
click at [538, 342] on link "BSAR-1" at bounding box center [536, 347] width 35 height 15
click at [1451, 15] on input "text" at bounding box center [1454, 23] width 110 height 24
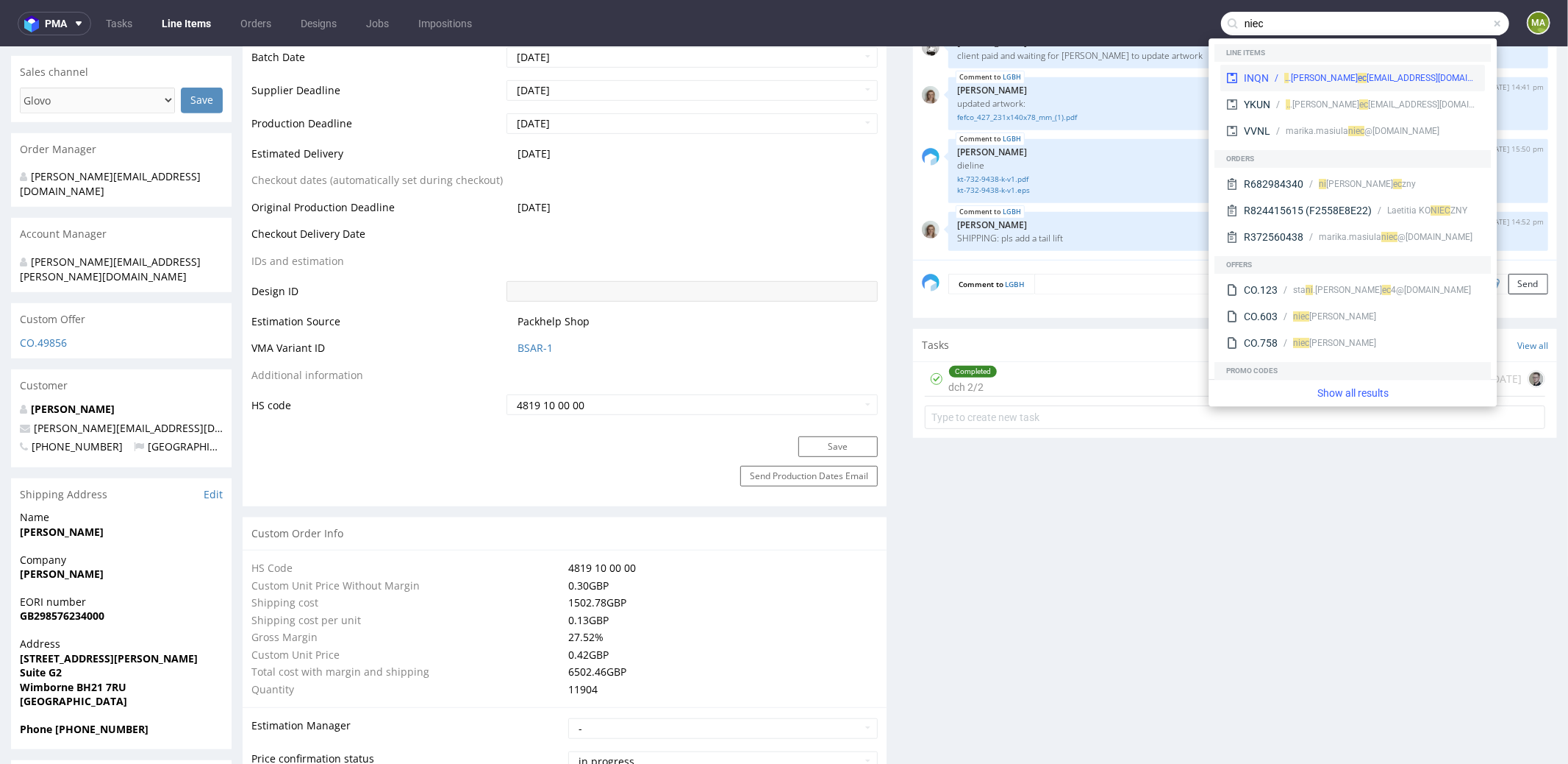
type input "niec"
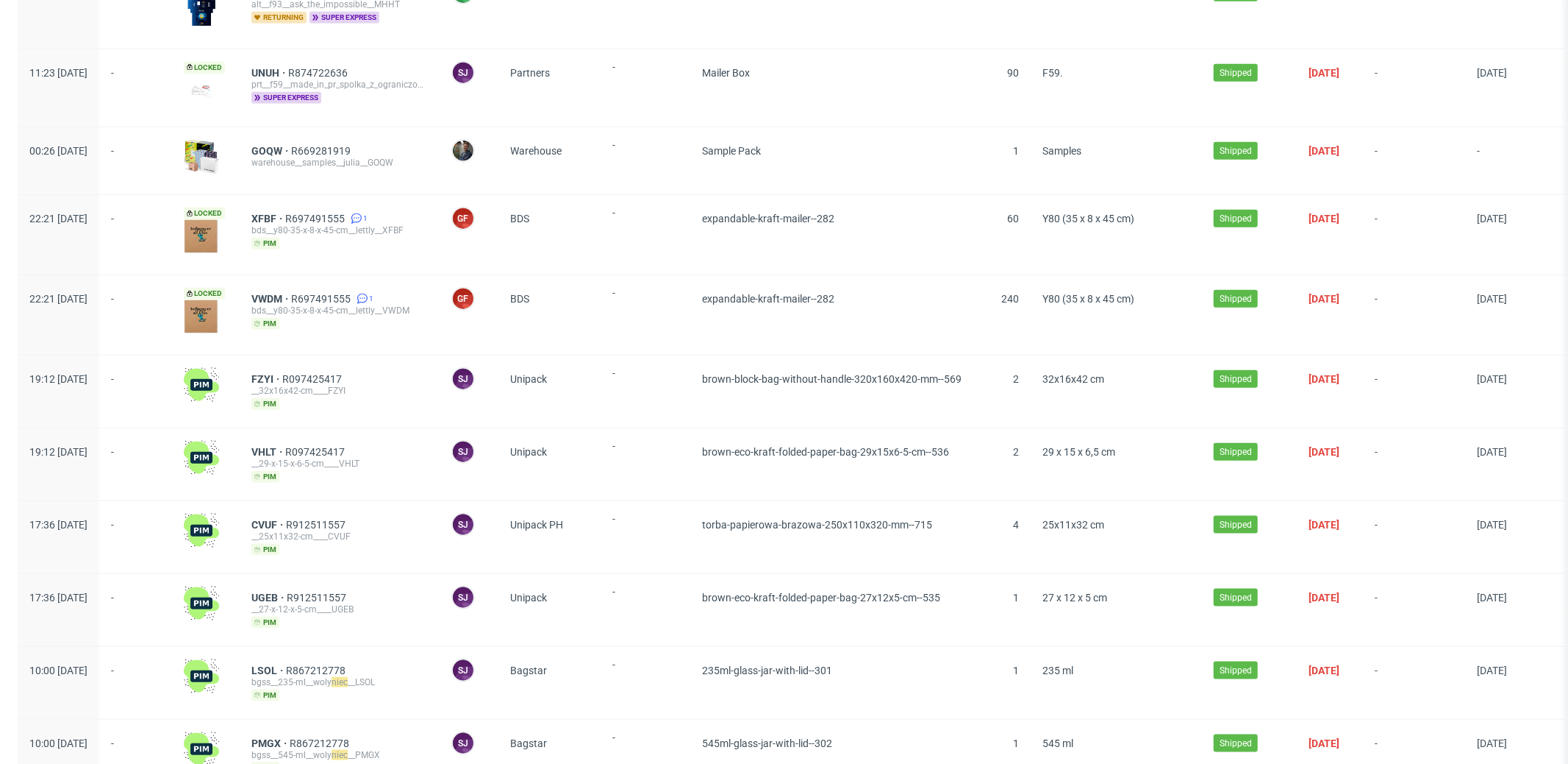
scroll to position [1689, 0]
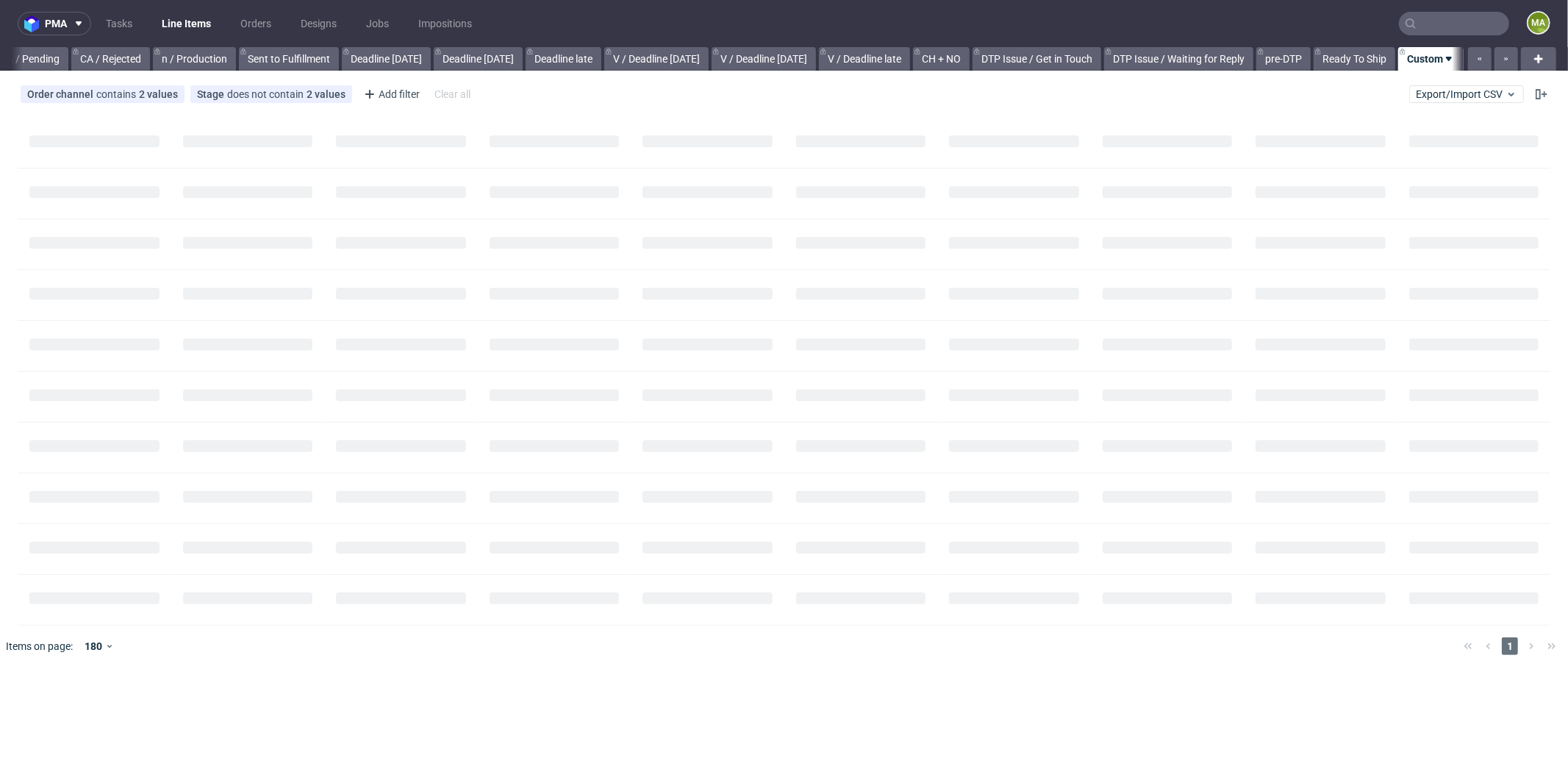
scroll to position [0, 1258]
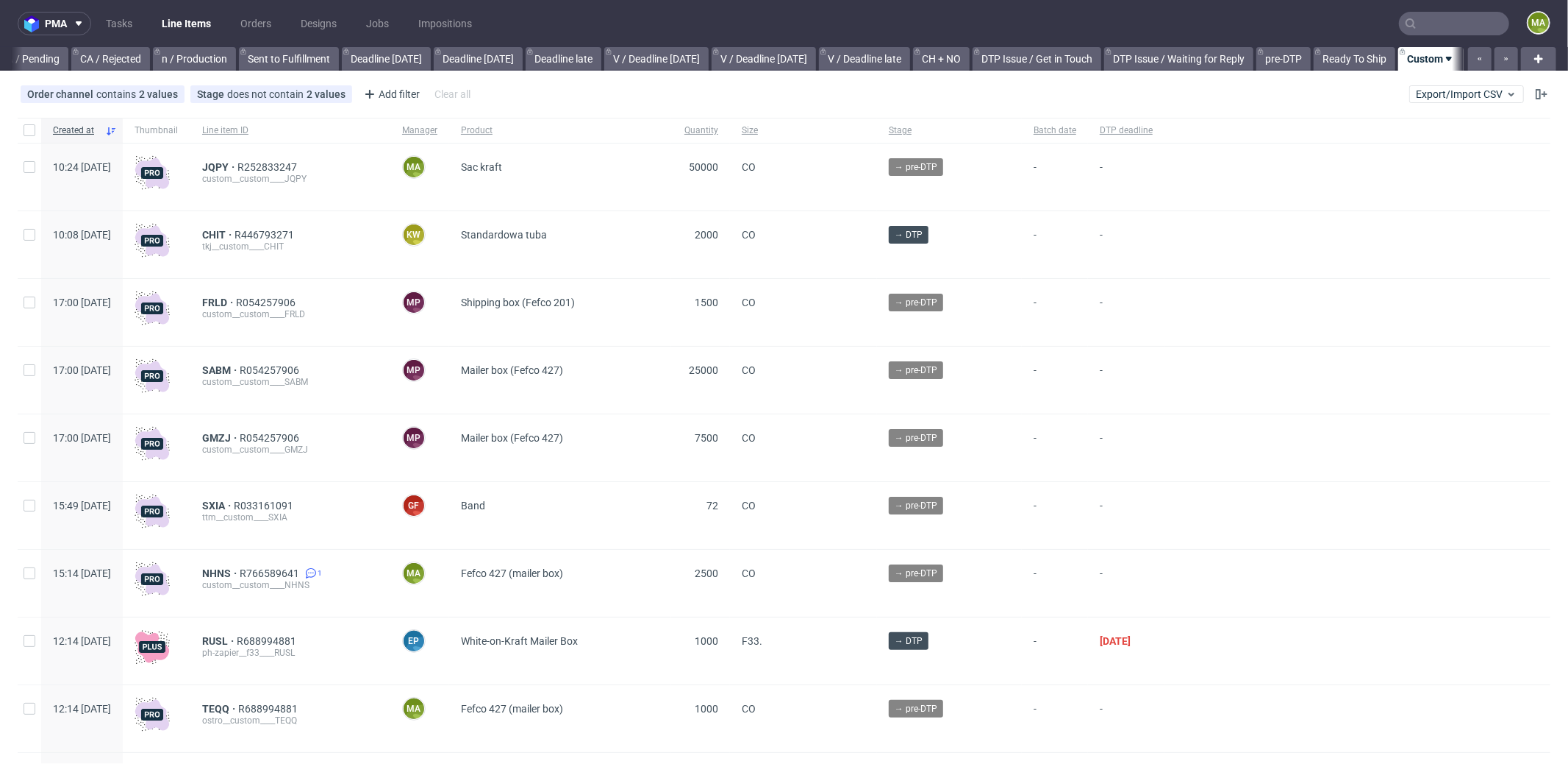
scroll to position [0, 1269]
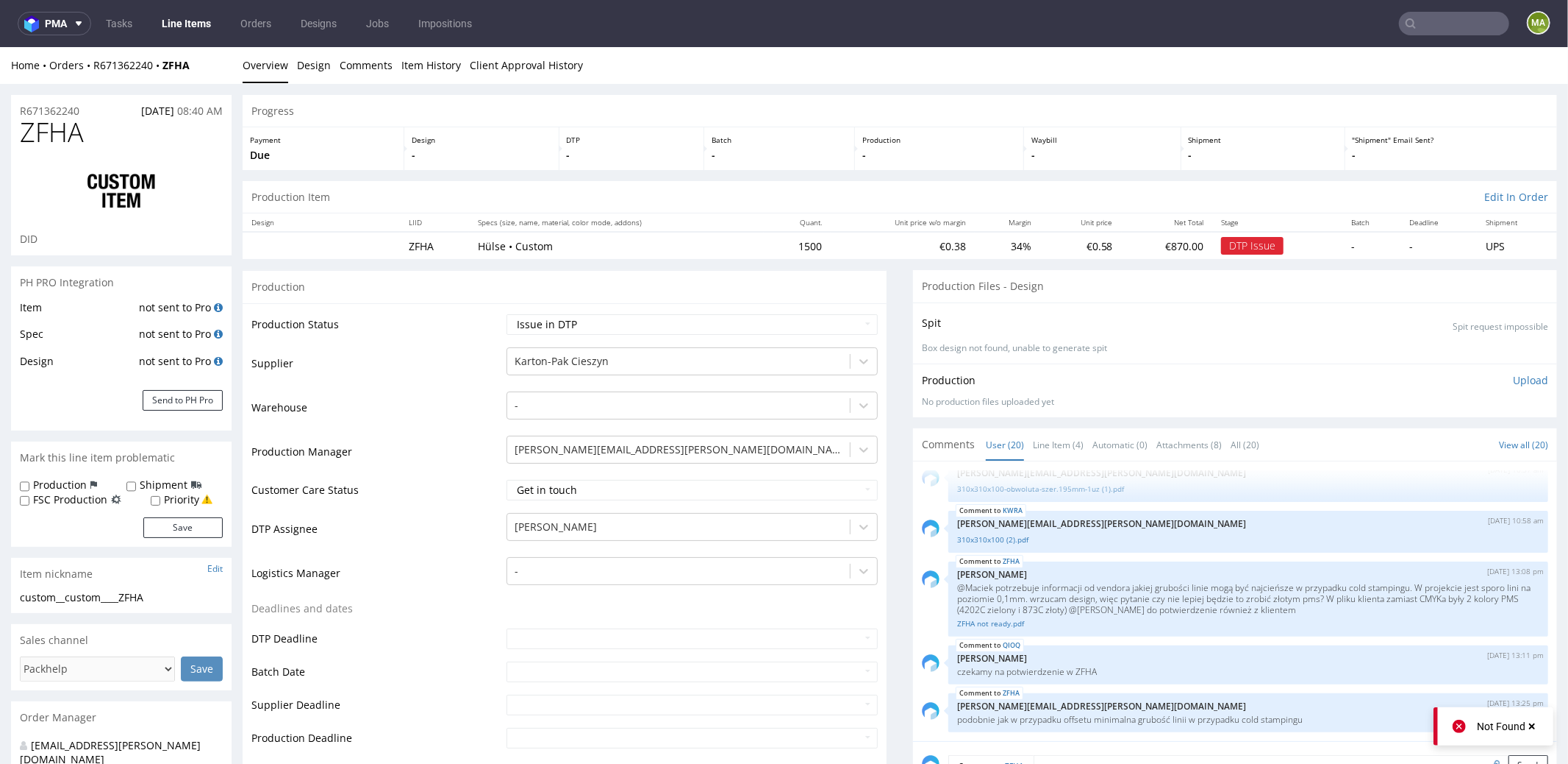
scroll to position [772, 0]
click at [1062, 431] on link "Line Item (4)" at bounding box center [1058, 444] width 51 height 32
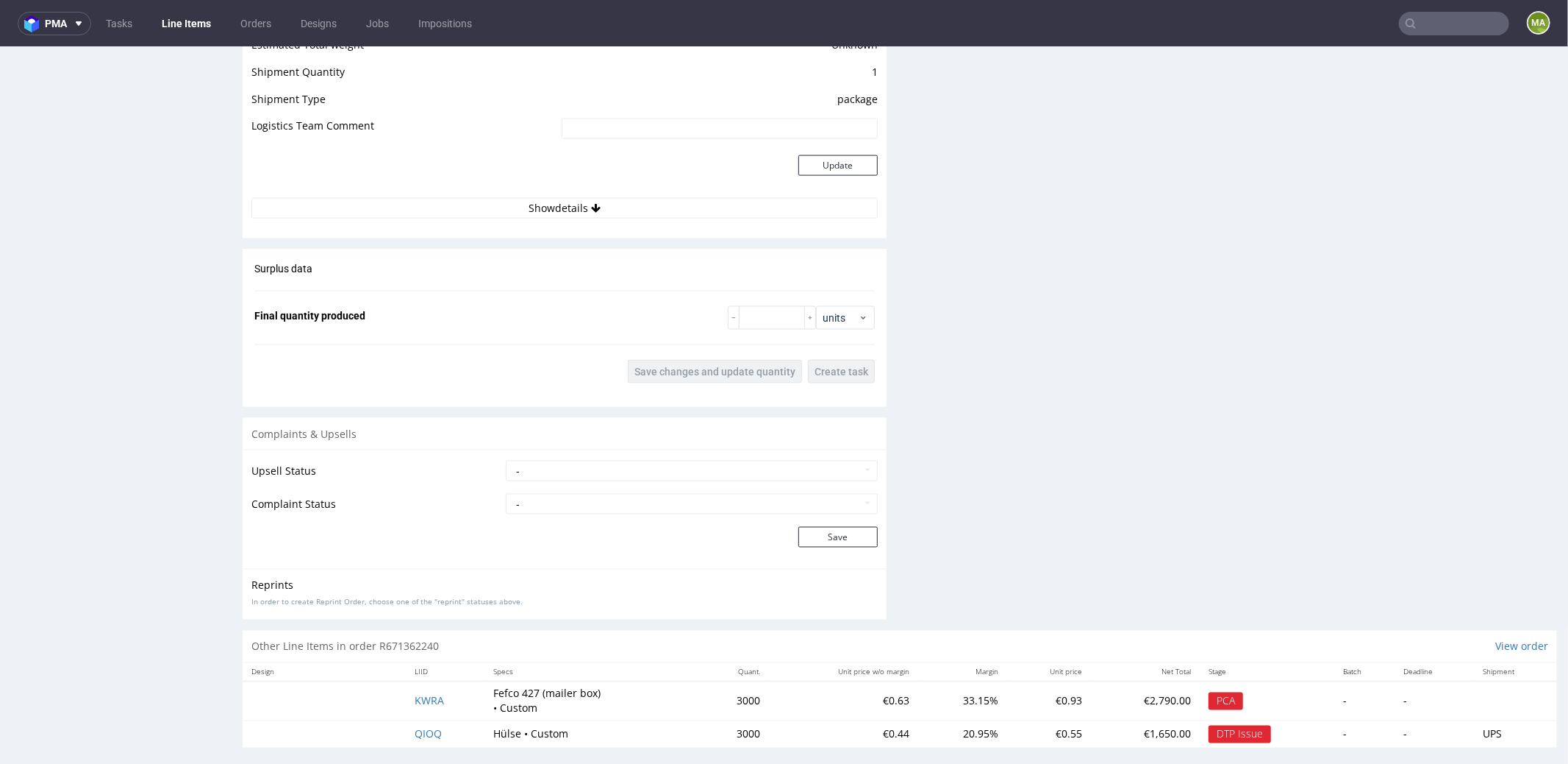
scroll to position [1859, 0]
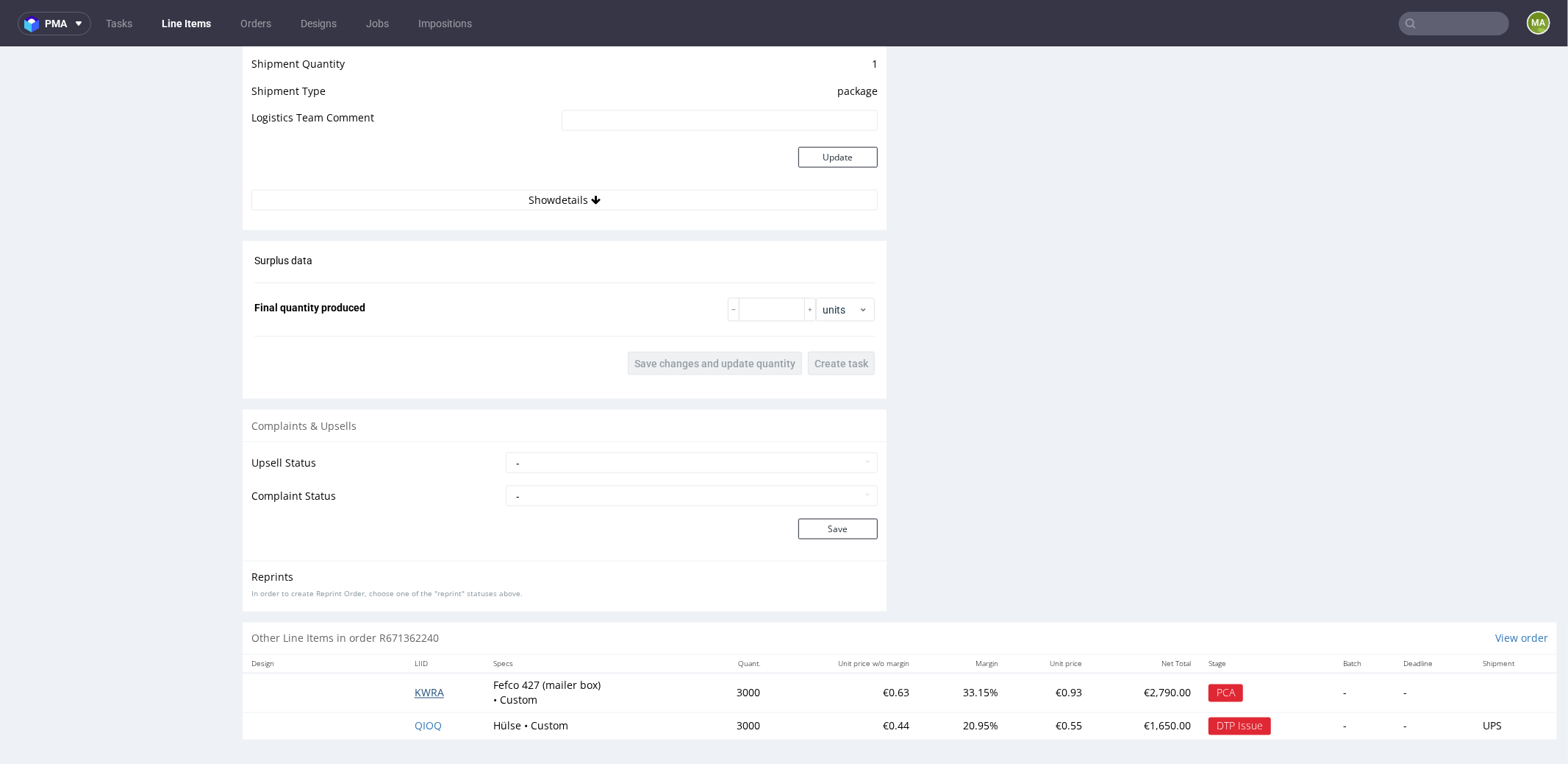
click at [427, 685] on span "KWRA" at bounding box center [429, 692] width 29 height 14
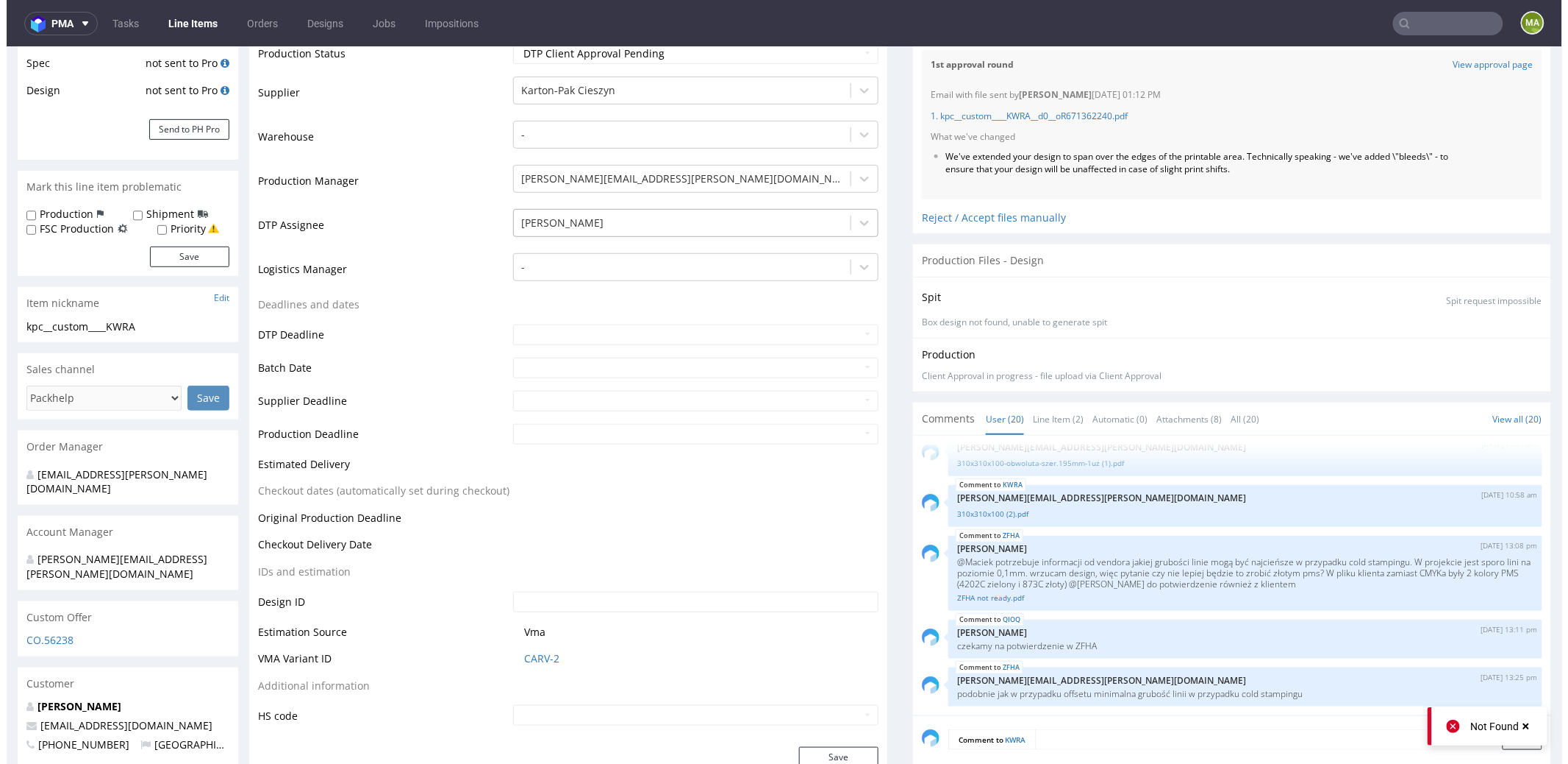
scroll to position [338, 0]
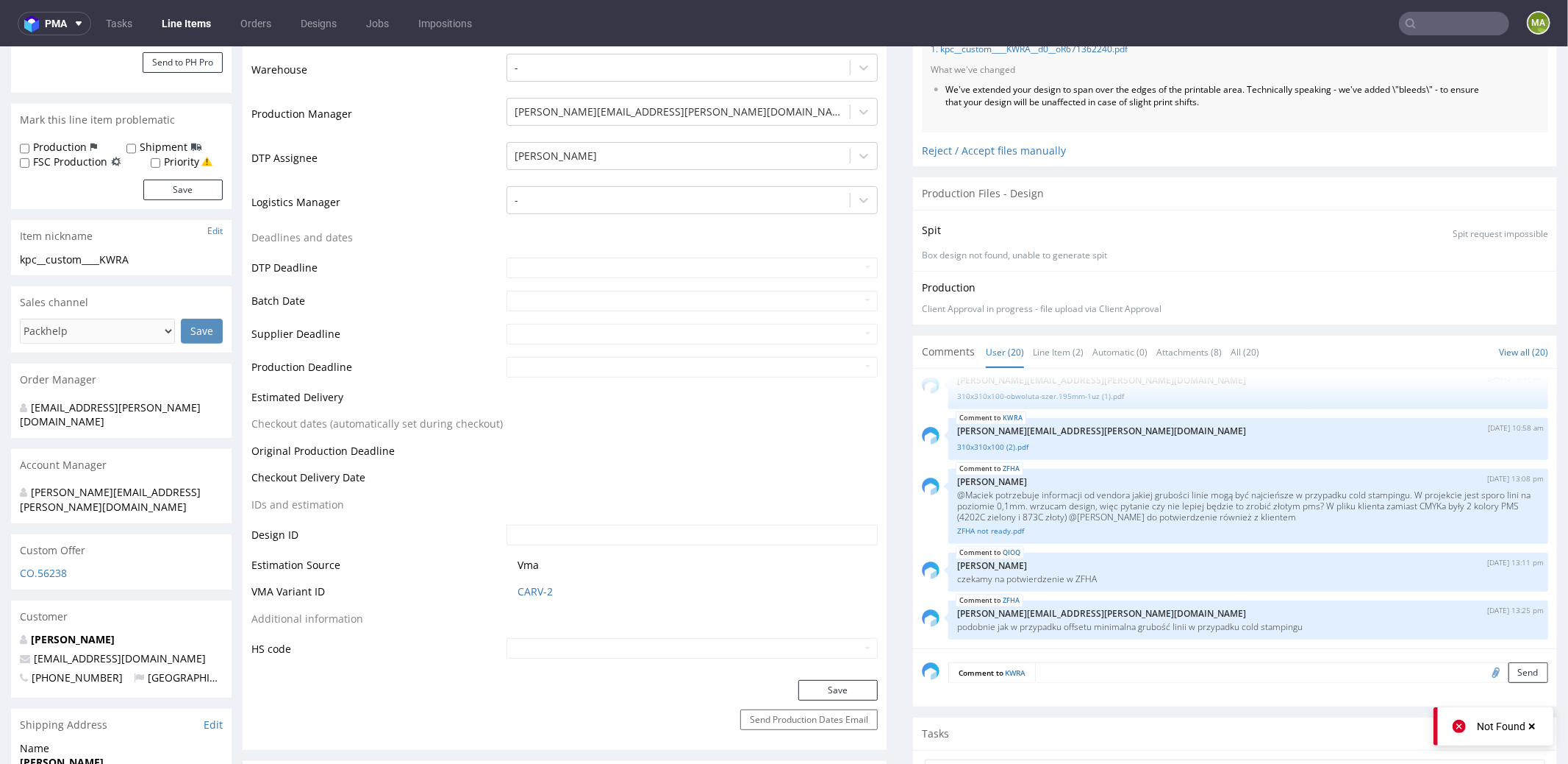
click at [529, 596] on td "CARV-2" at bounding box center [690, 595] width 375 height 28
click at [529, 594] on link "CARV-2" at bounding box center [536, 590] width 35 height 15
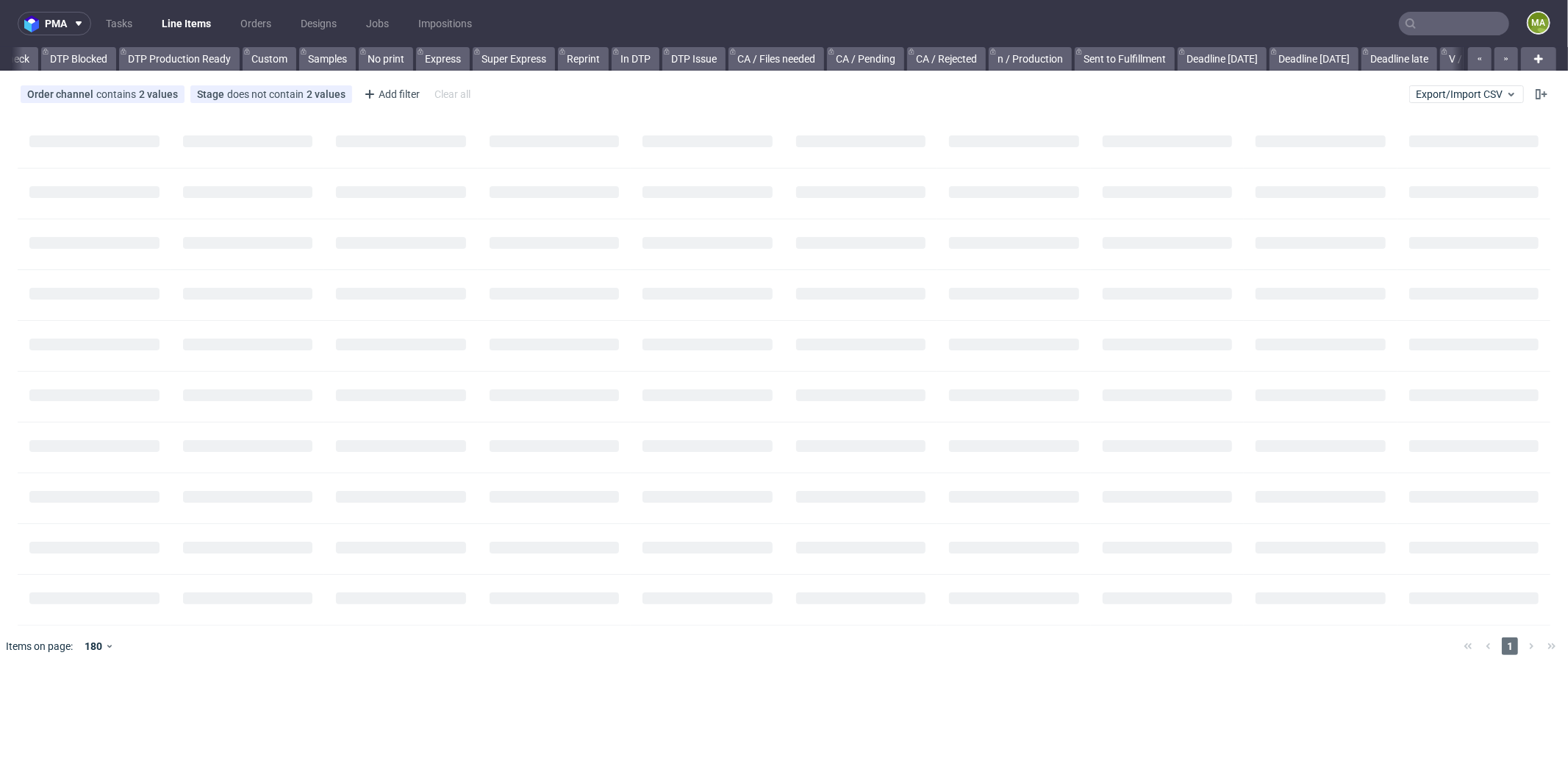
click at [1436, 23] on input "text" at bounding box center [1454, 23] width 110 height 24
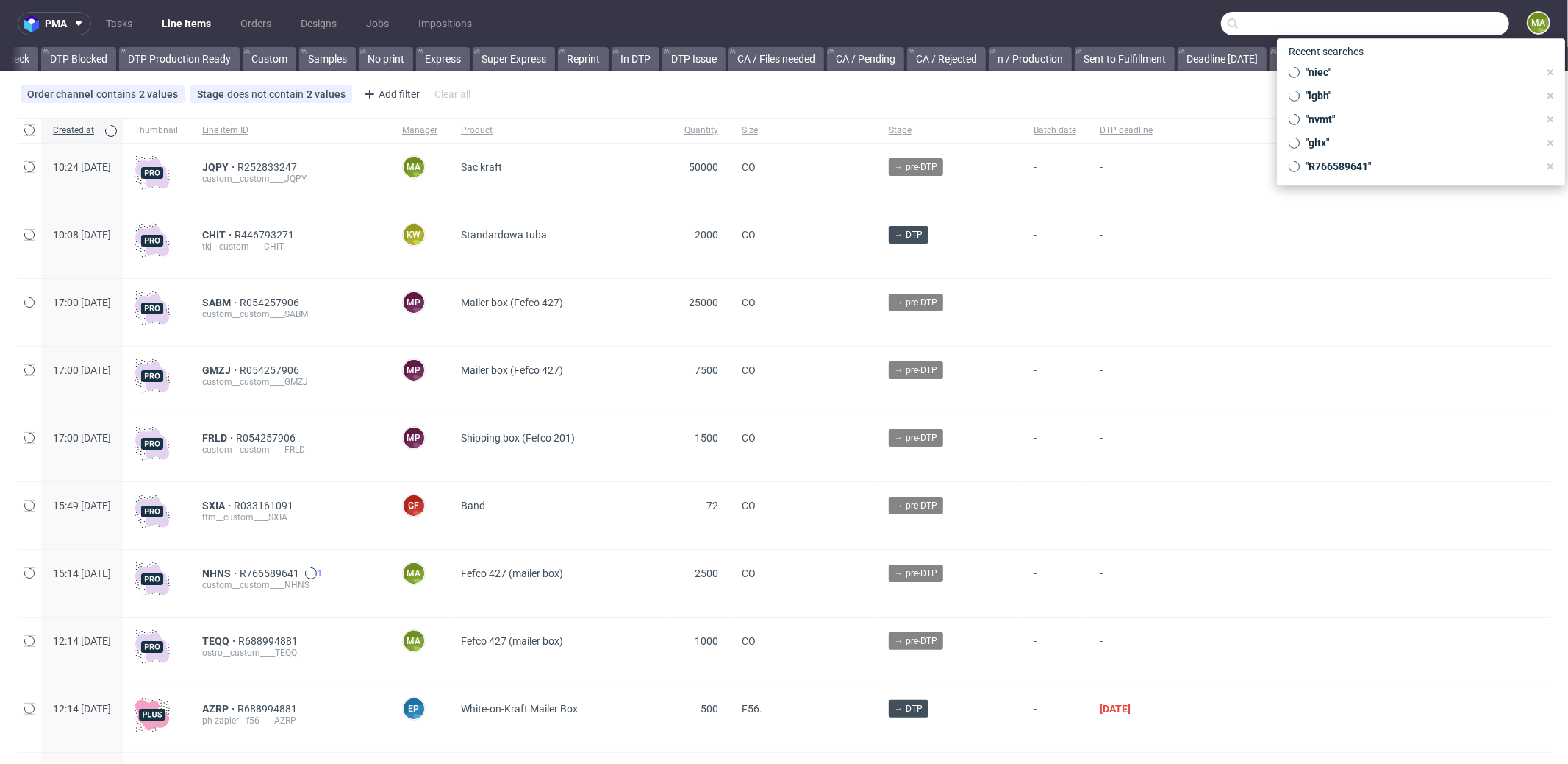
scroll to position [0, 1269]
paste input "R239503919"
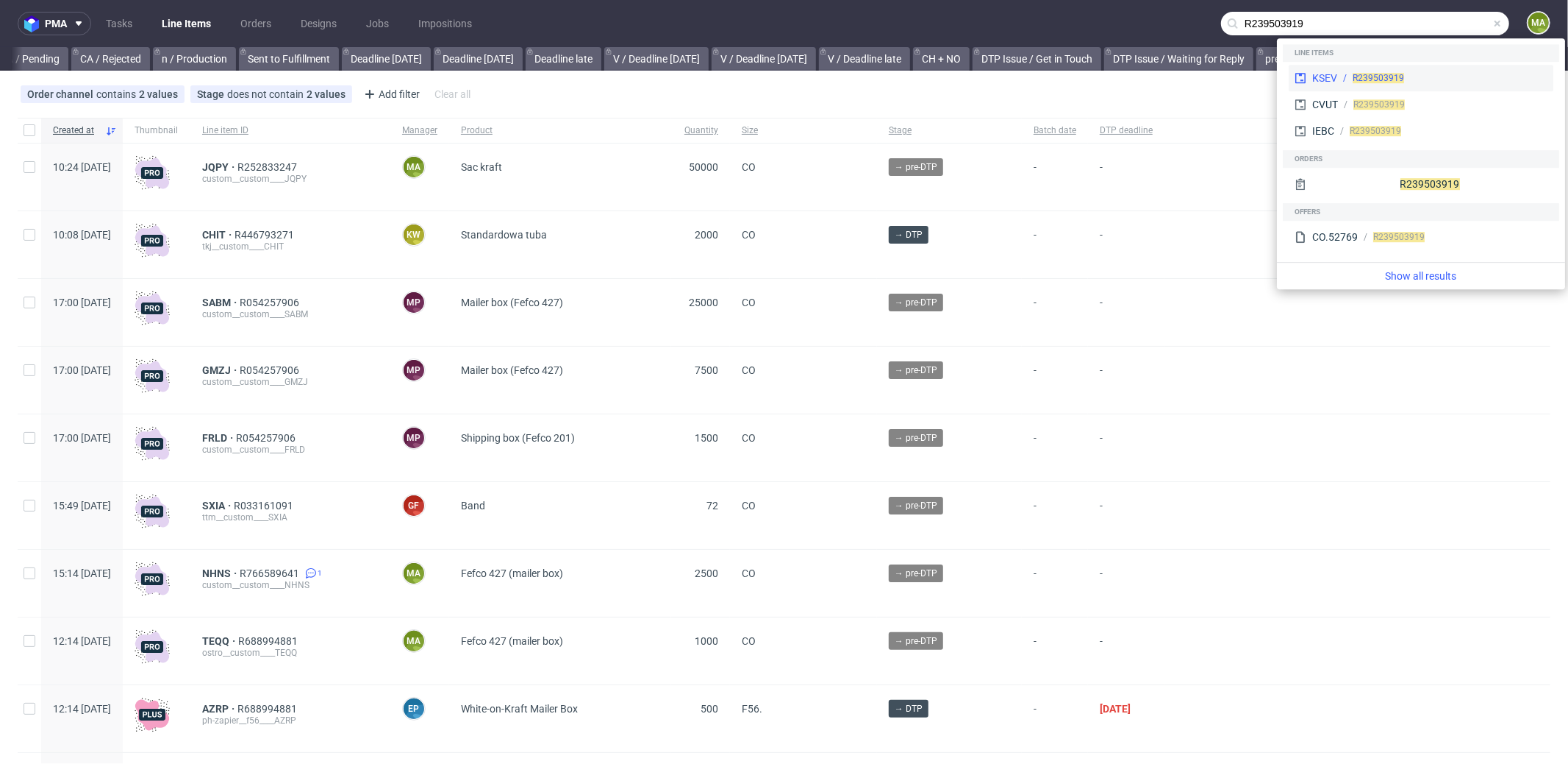
type input "R239503919"
click at [1357, 73] on span "R239503919" at bounding box center [1378, 78] width 51 height 11
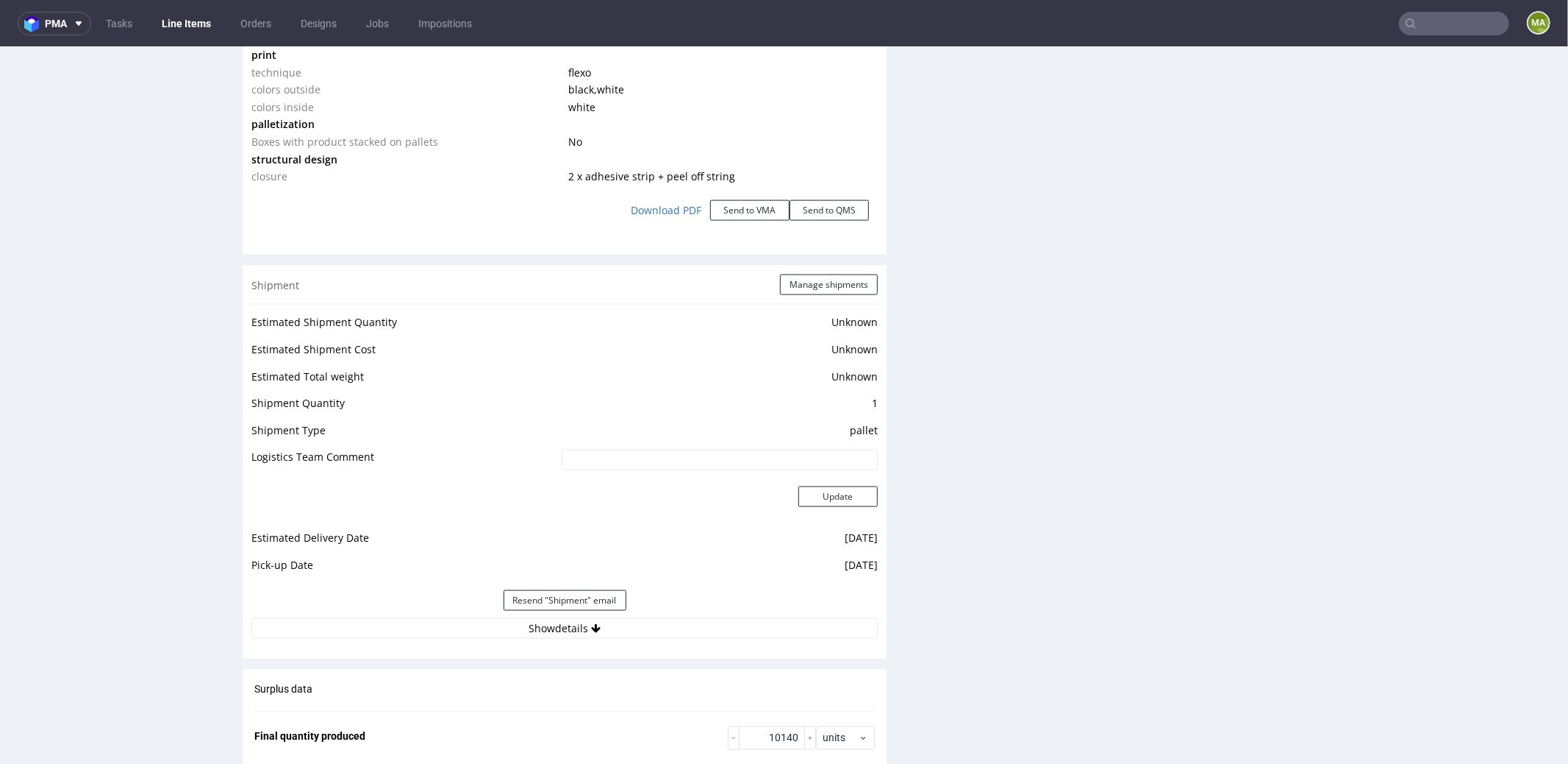
scroll to position [2099, 0]
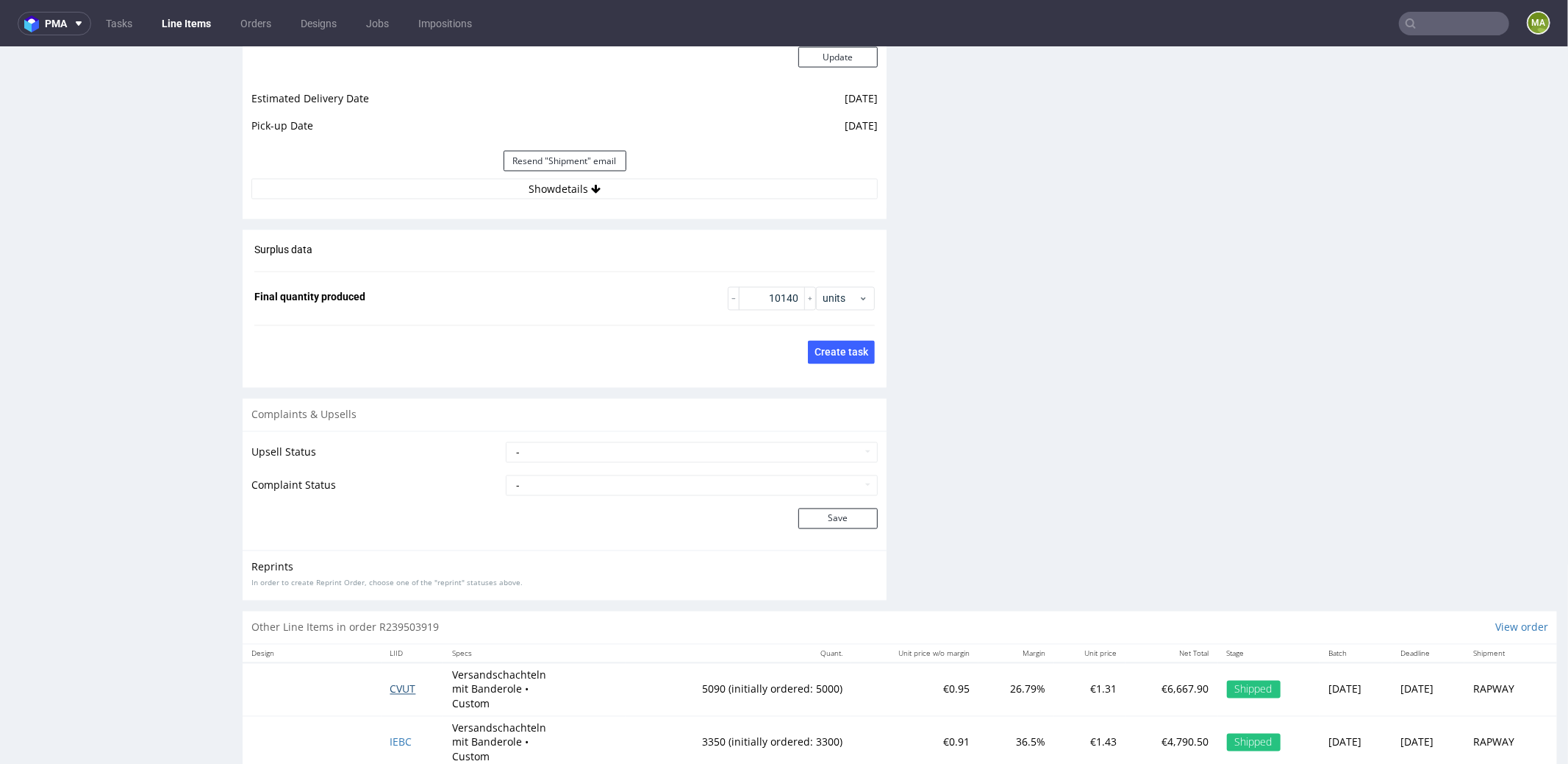
click at [393, 681] on span "CVUT" at bounding box center [403, 689] width 26 height 14
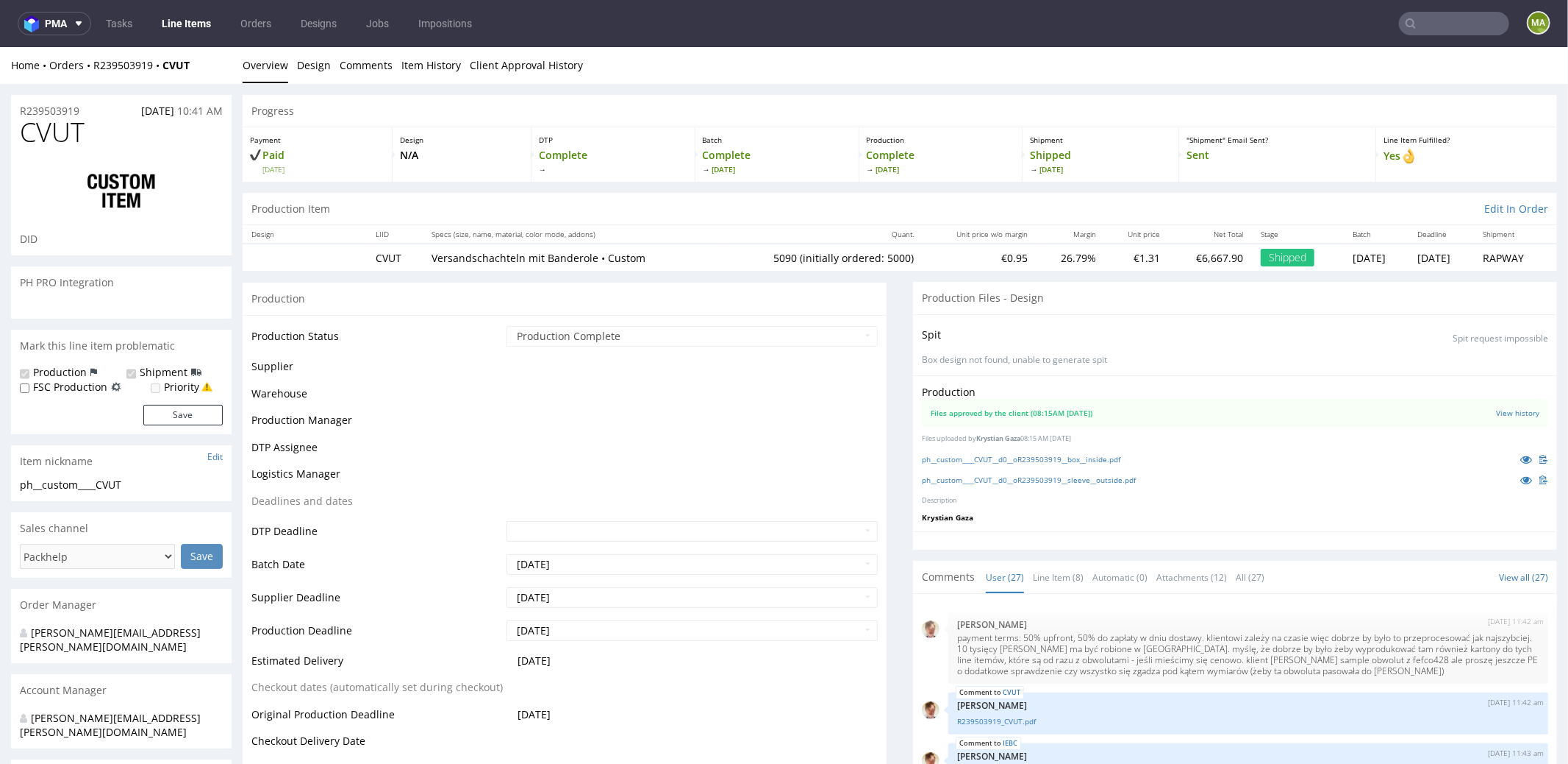
scroll to position [1456, 0]
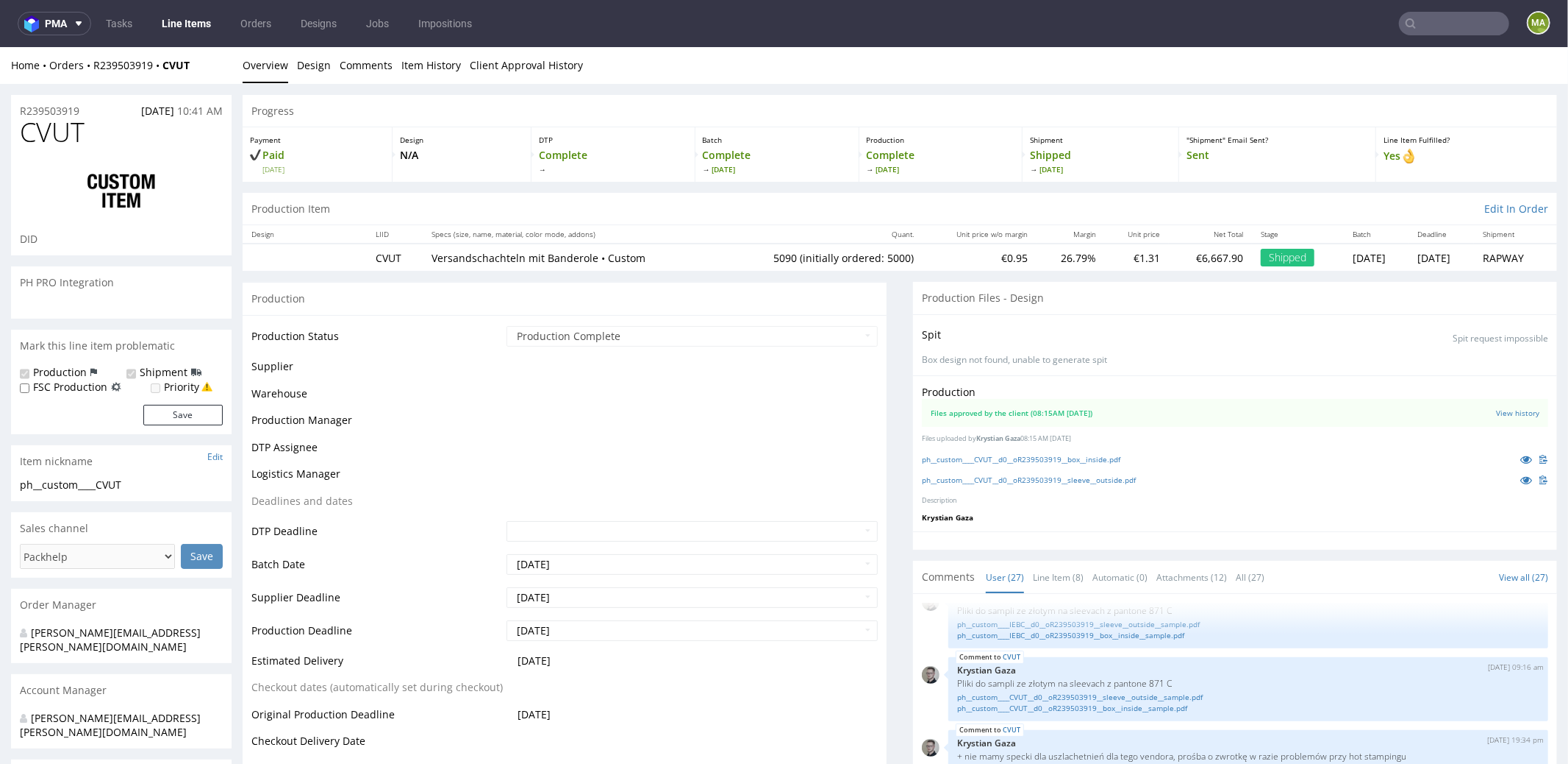
select select "in_progress"
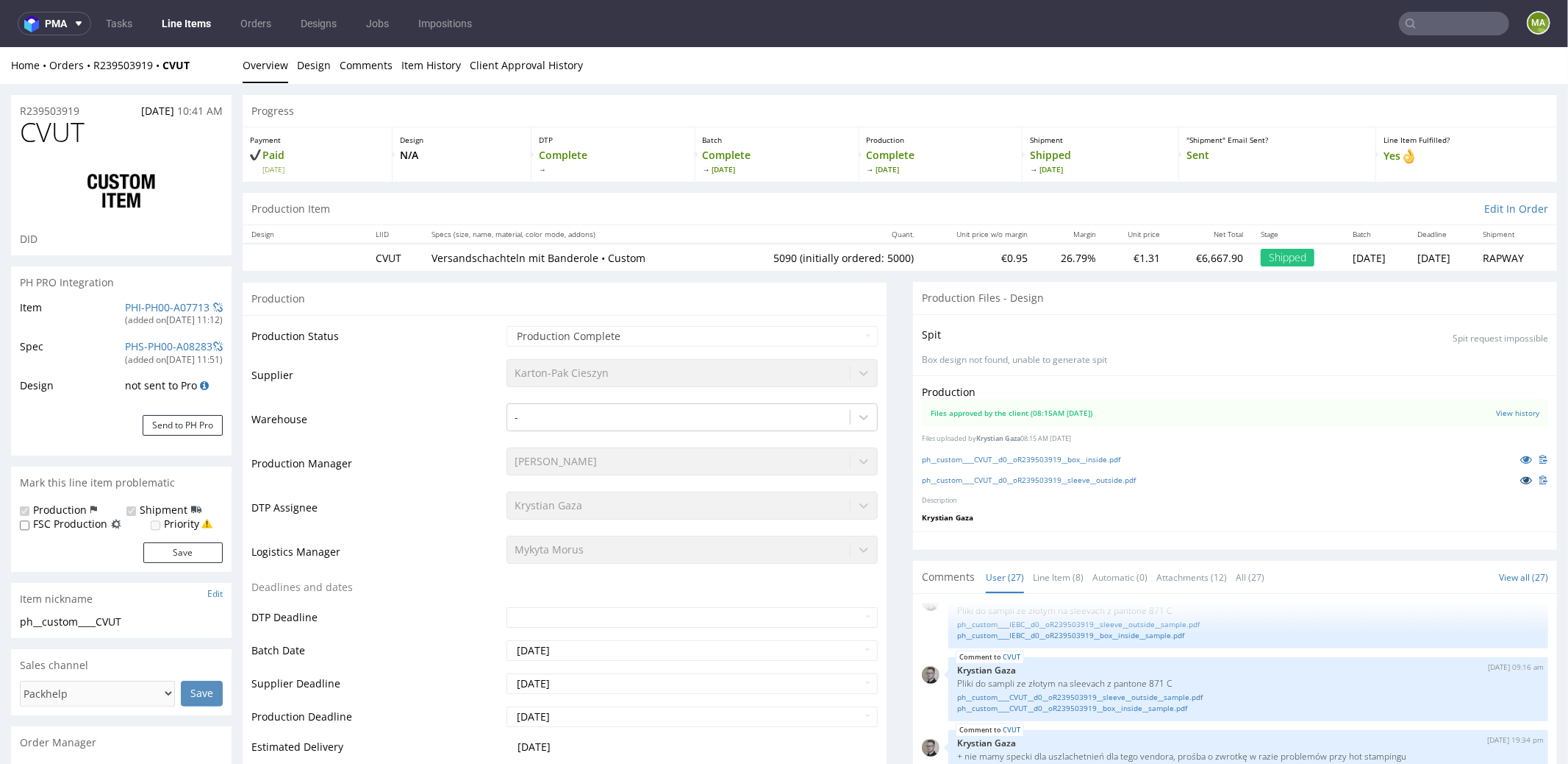
click at [1520, 478] on icon at bounding box center [1525, 479] width 12 height 11
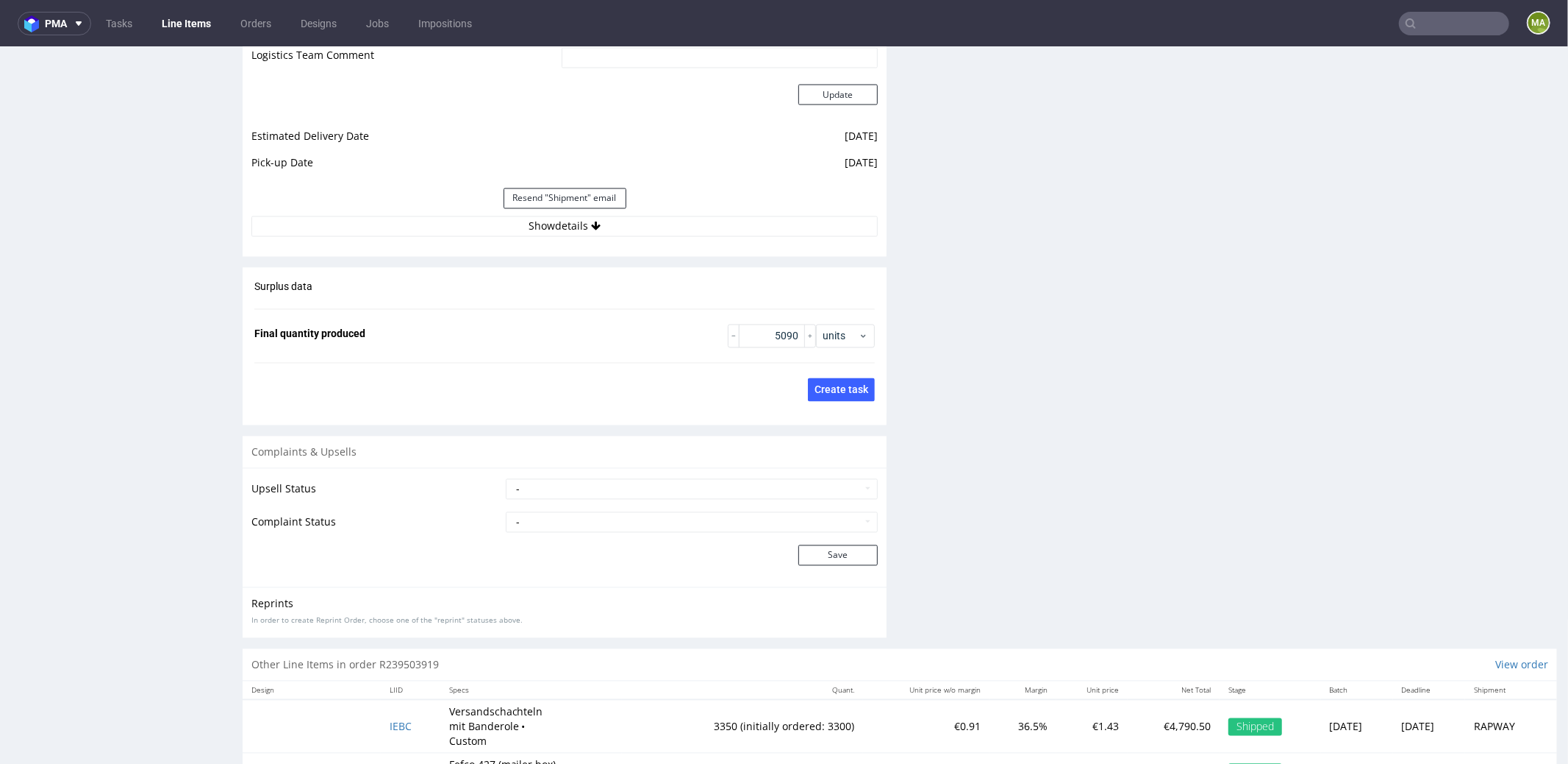
scroll to position [2268, 0]
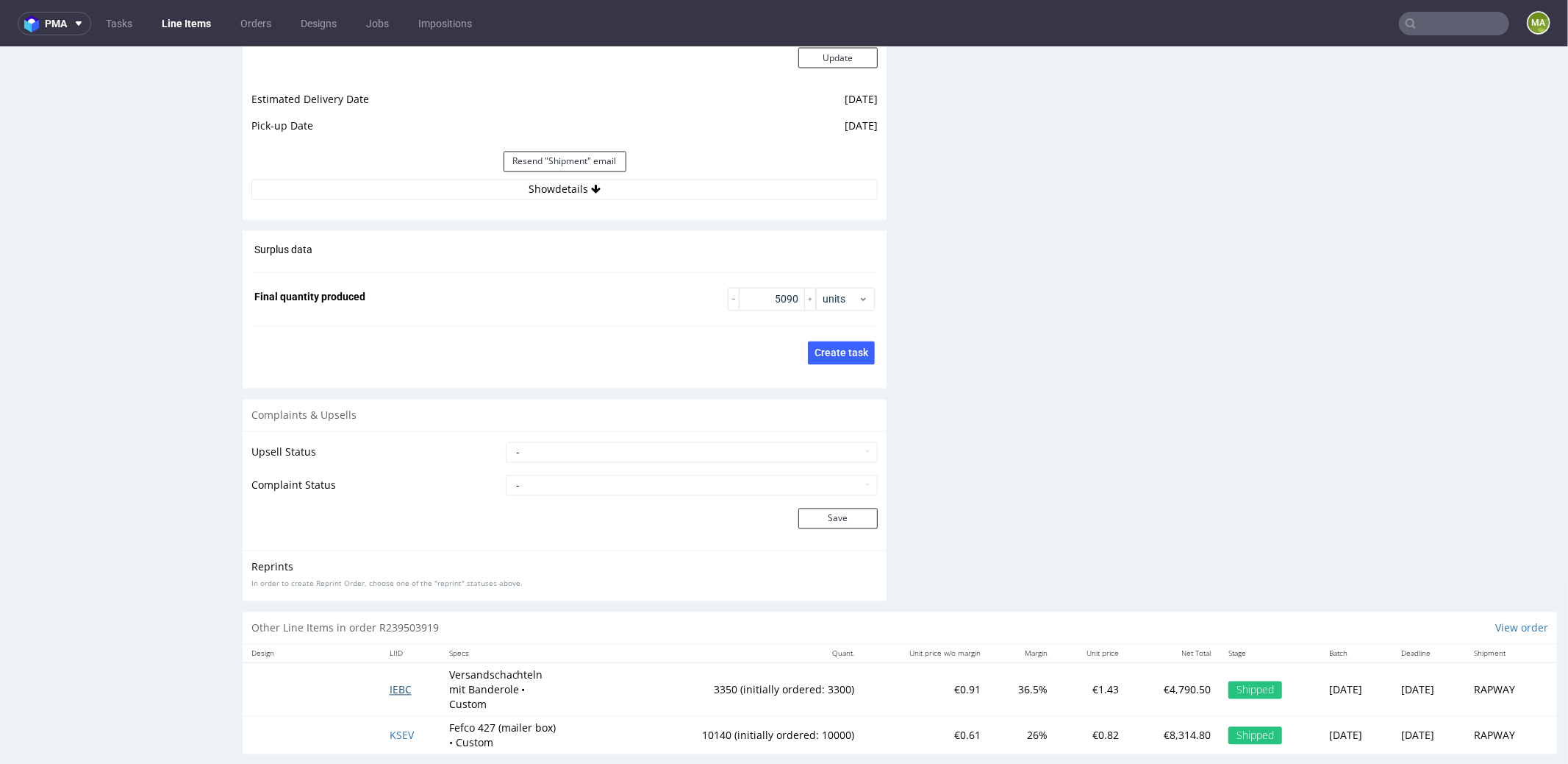
click at [389, 682] on span "IEBC" at bounding box center [400, 689] width 22 height 14
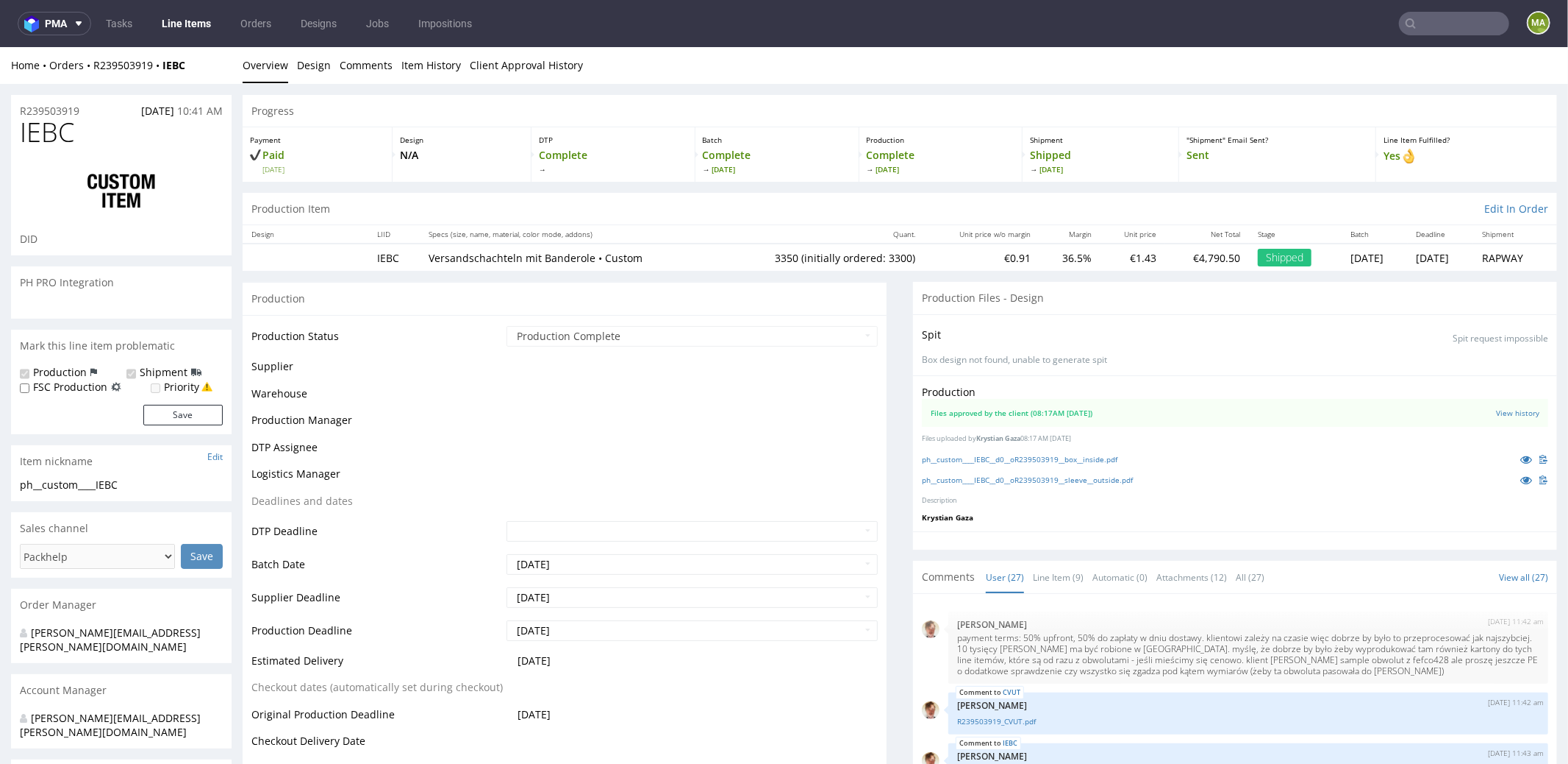
scroll to position [1456, 0]
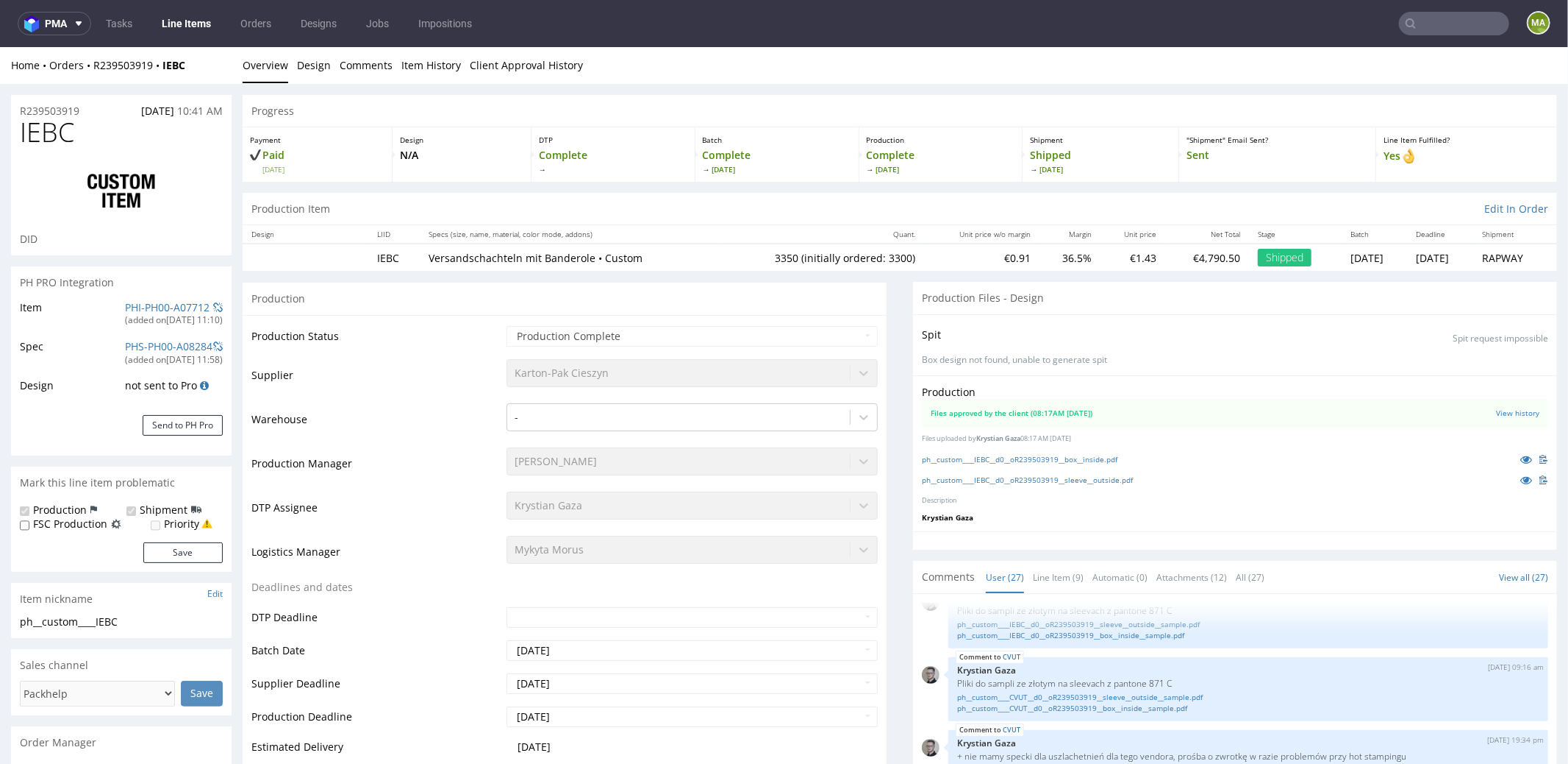
select select "in_progress"
click at [153, 303] on link "PHI-PH00-A07712" at bounding box center [167, 306] width 84 height 14
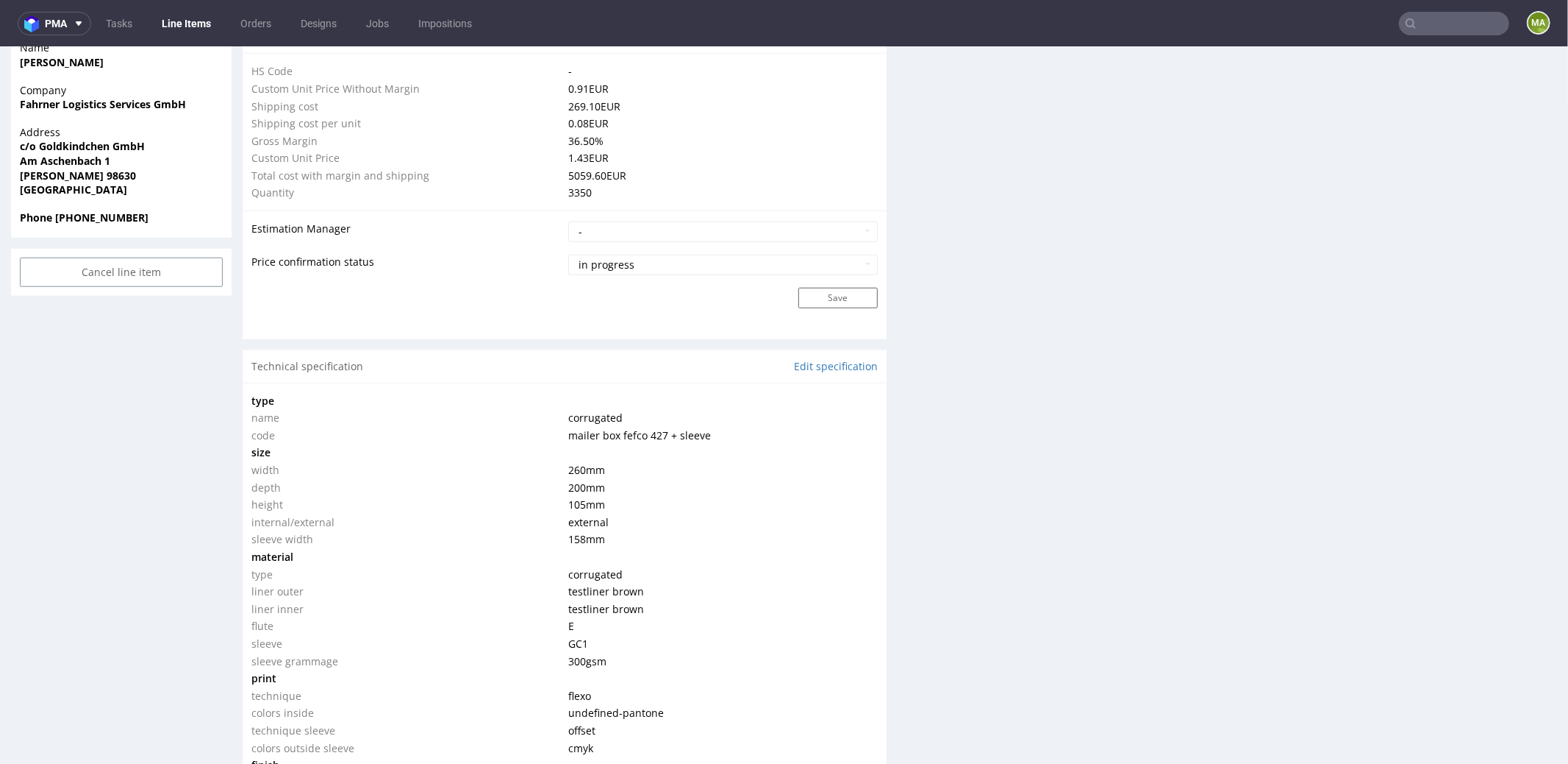
scroll to position [2268, 0]
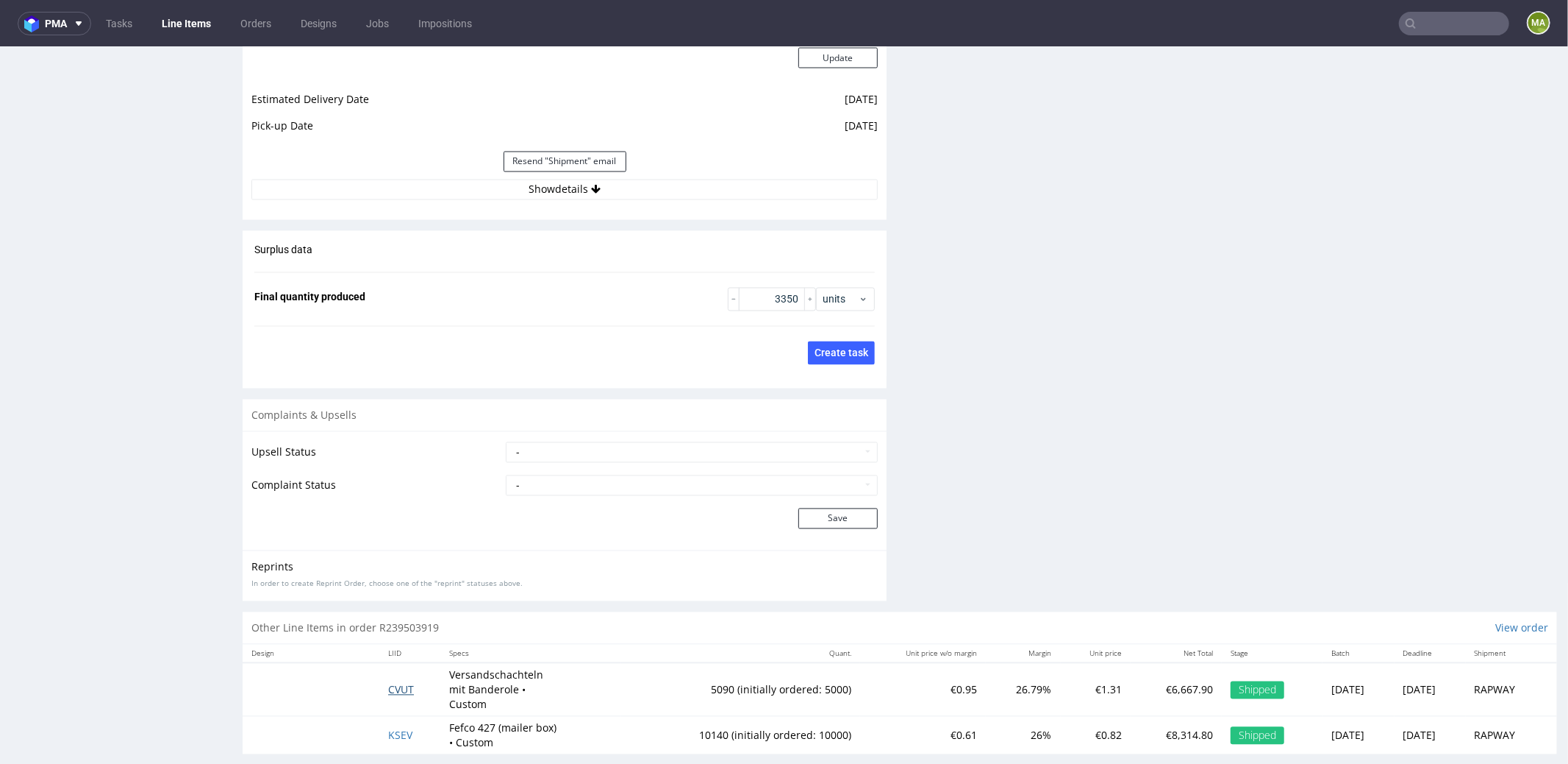
click at [388, 682] on span "CVUT" at bounding box center [401, 689] width 26 height 14
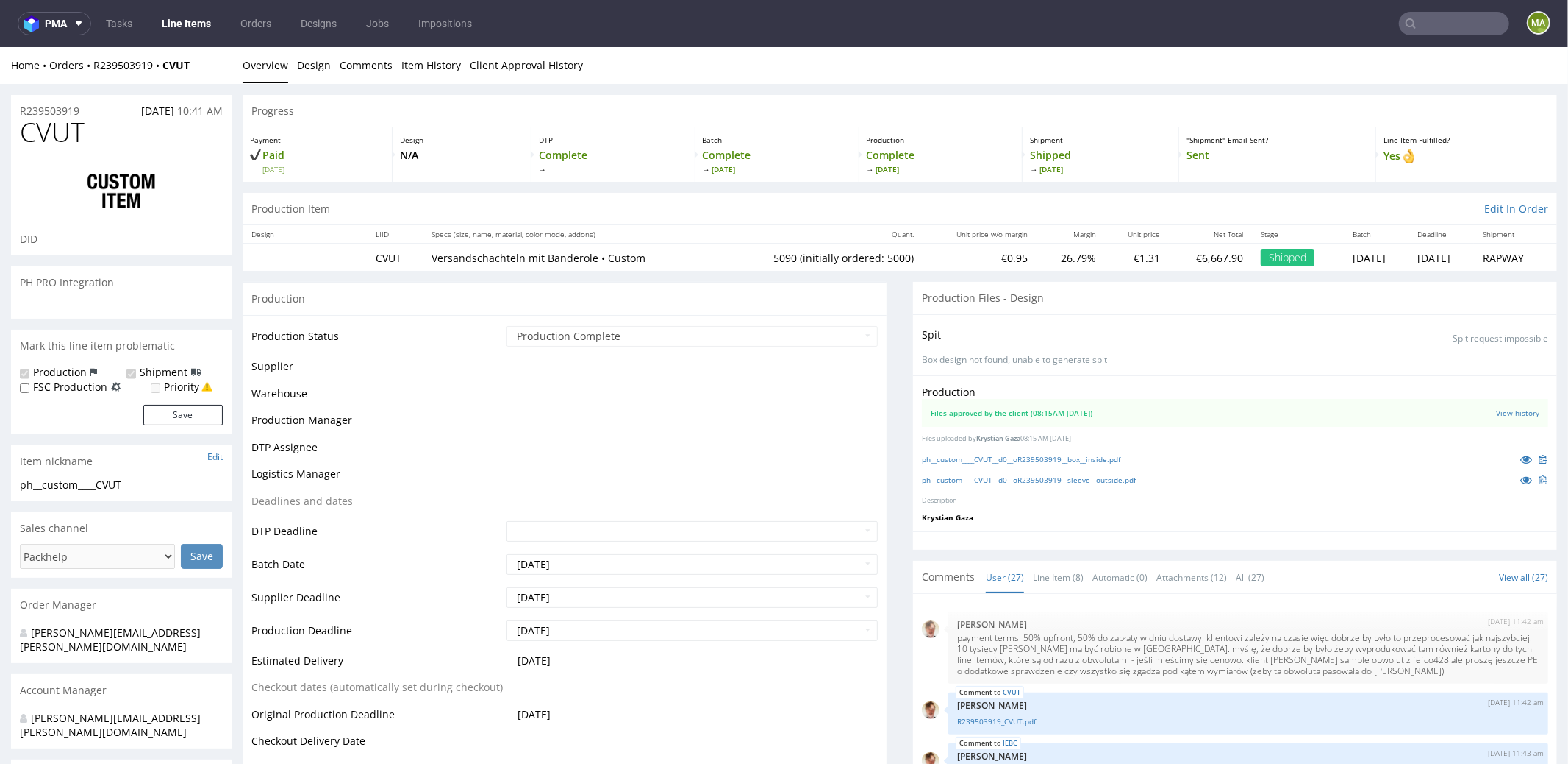
scroll to position [1456, 0]
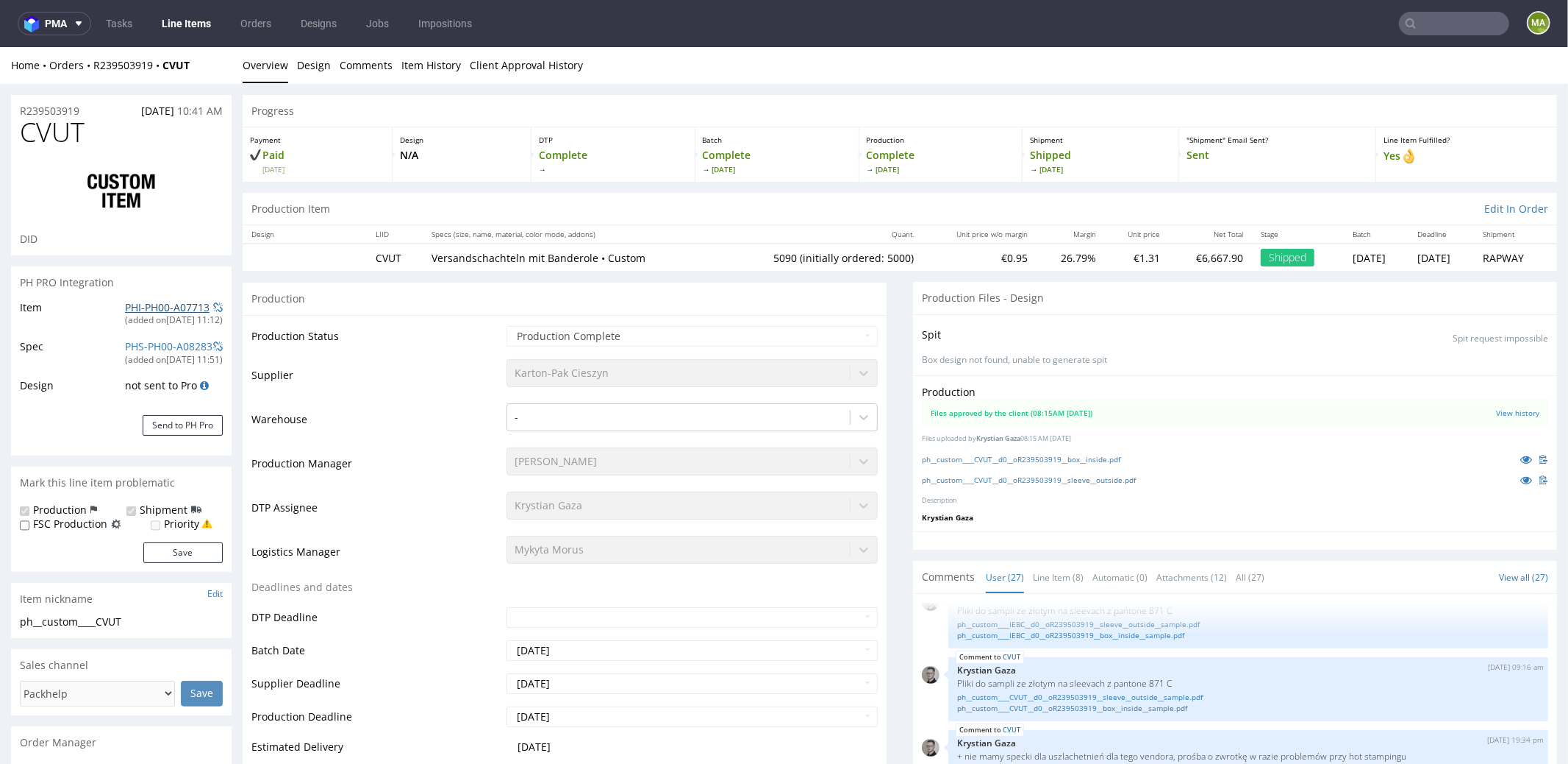
click at [169, 307] on link "PHI-PH00-A07713" at bounding box center [167, 306] width 84 height 14
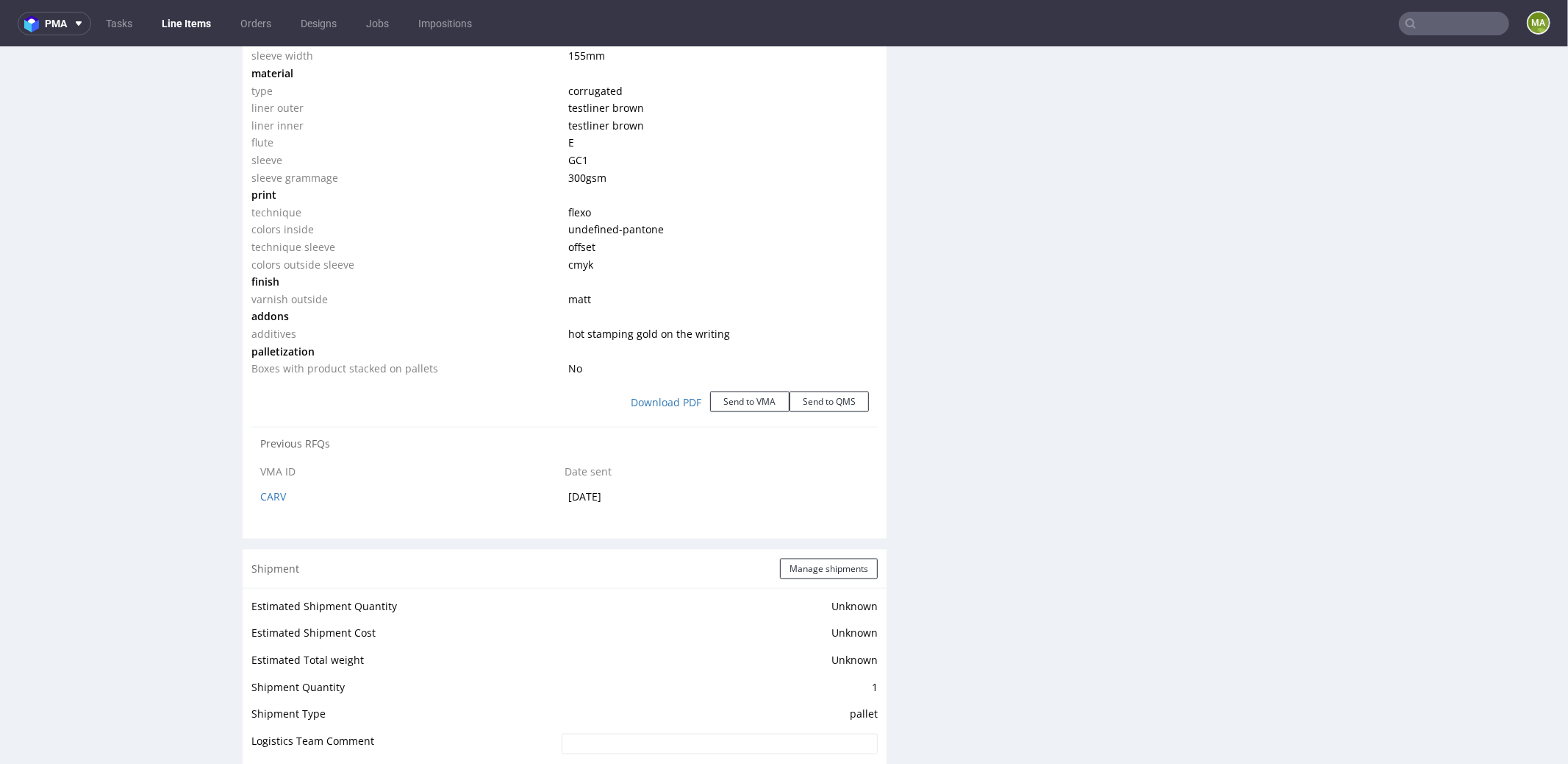
scroll to position [2268, 0]
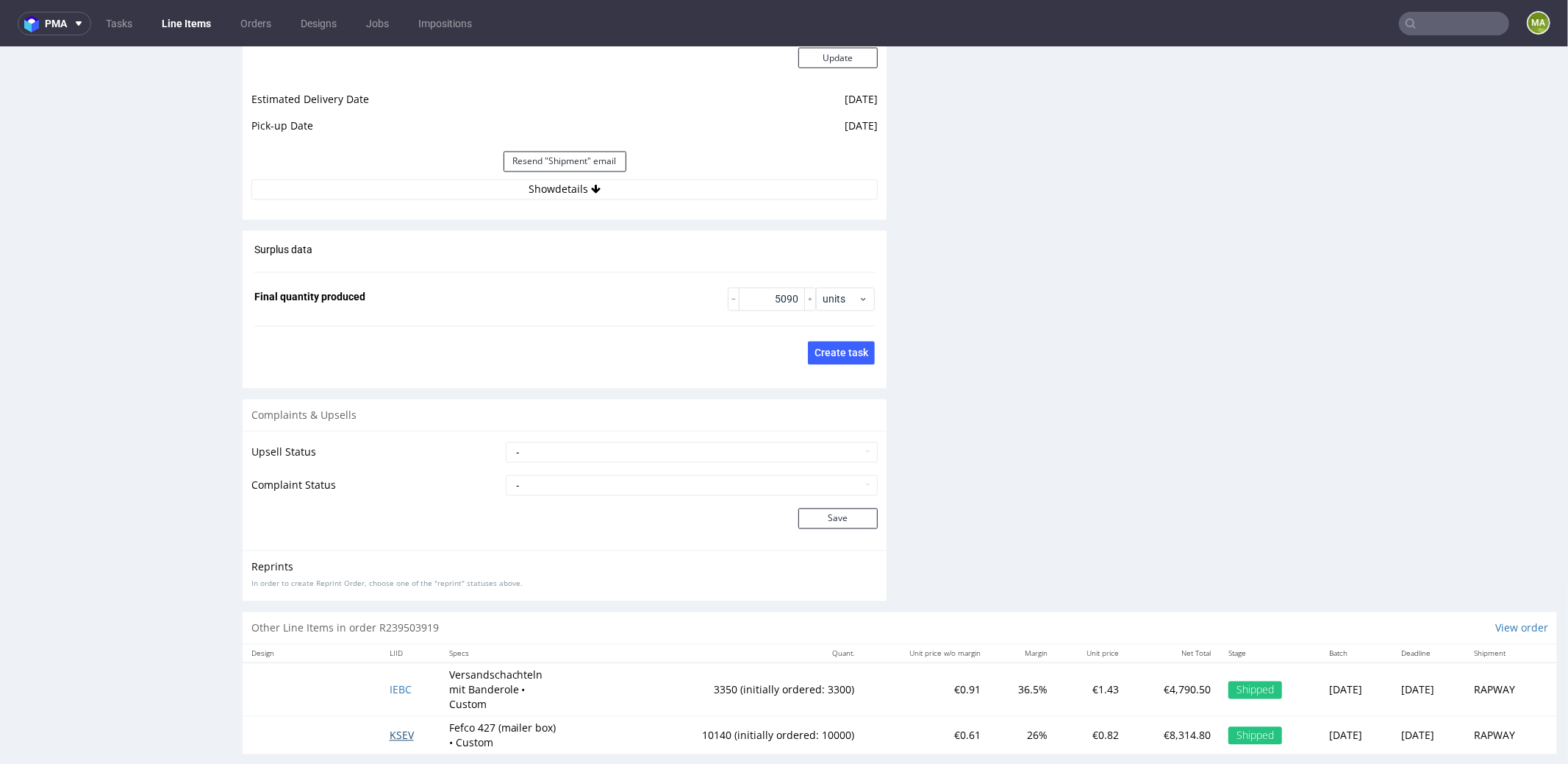
click at [389, 728] on span "KSEV" at bounding box center [401, 735] width 24 height 14
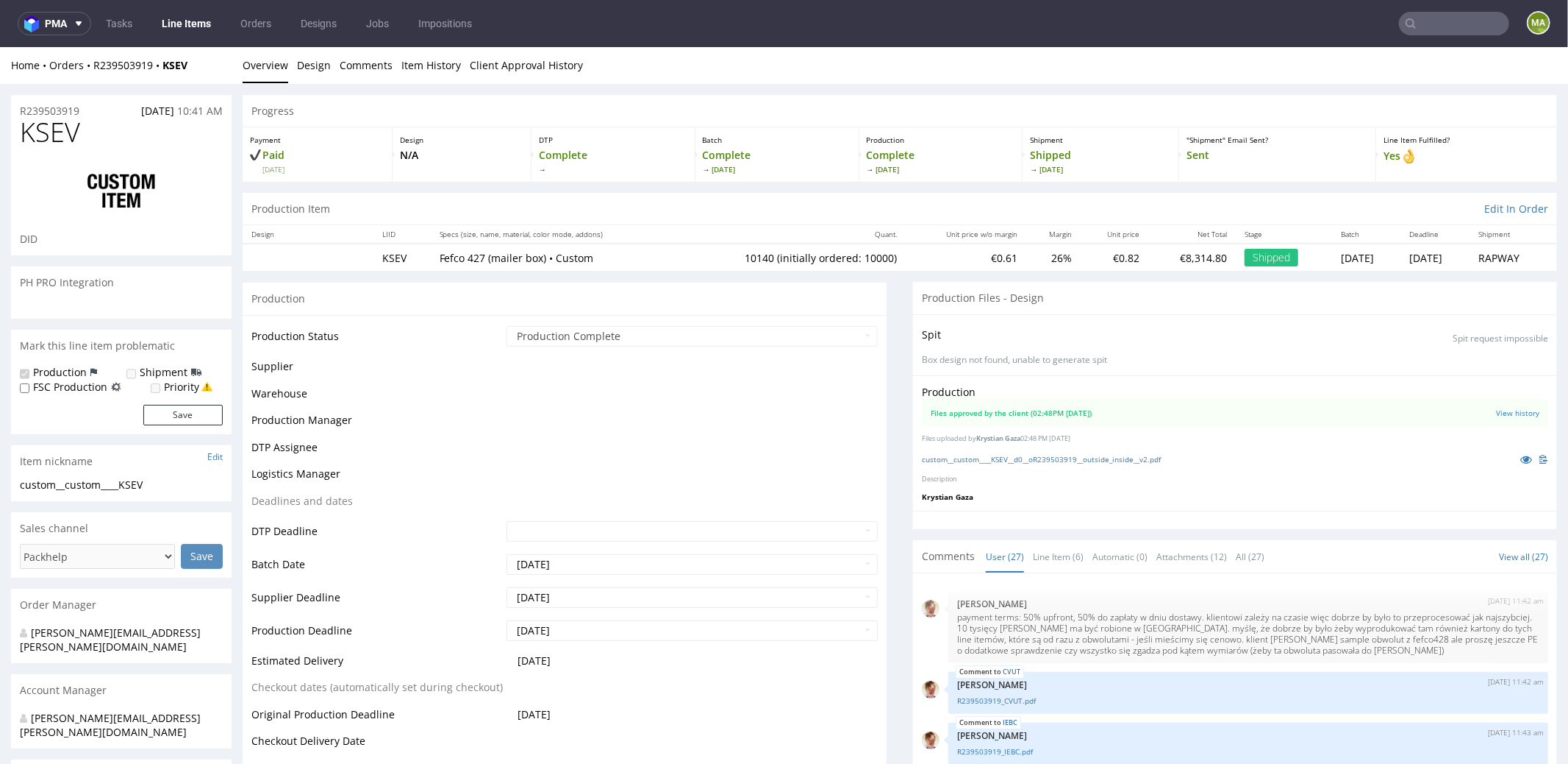
scroll to position [1456, 0]
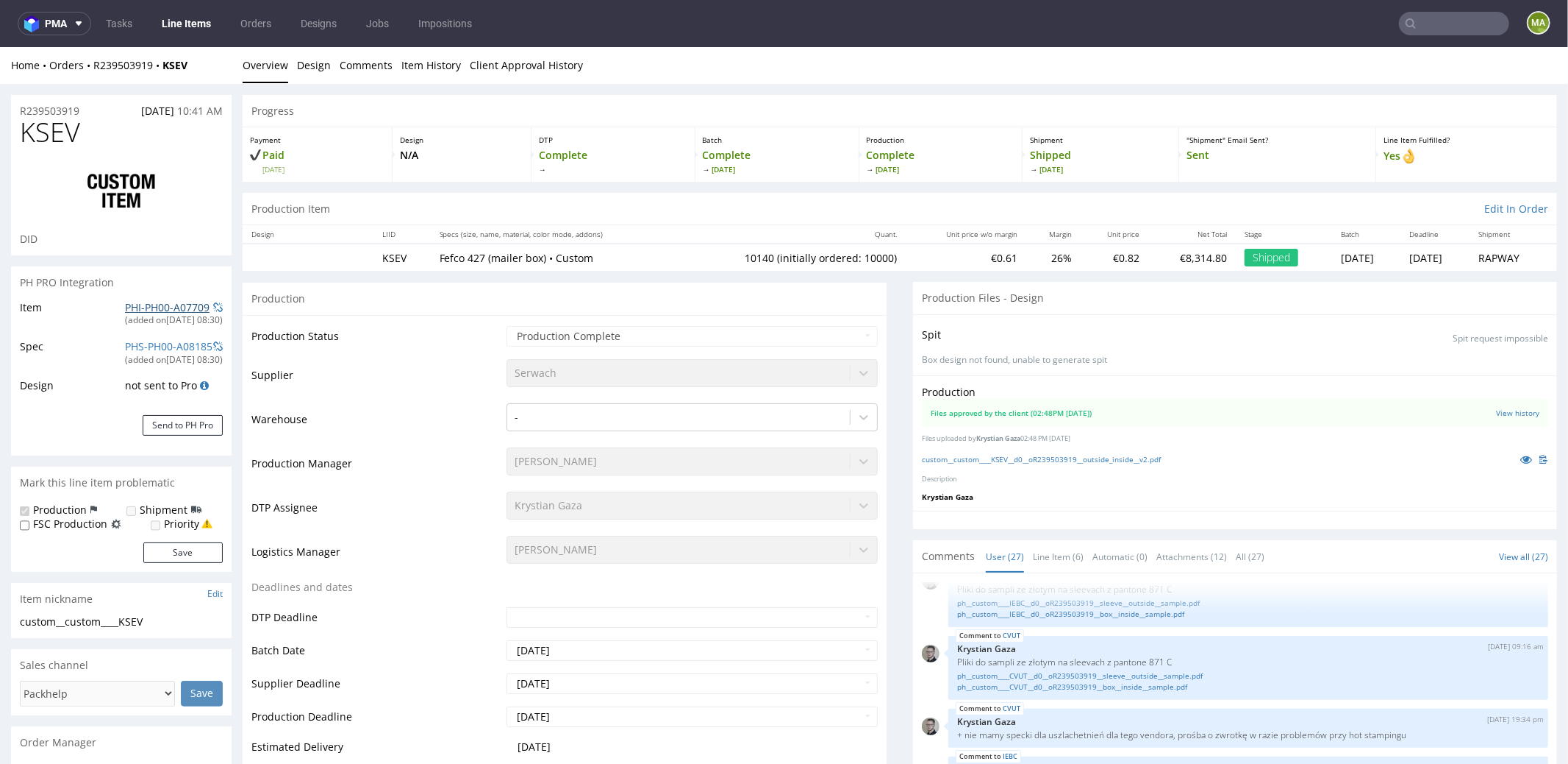
click at [153, 304] on link "PHI-PH00-A07709" at bounding box center [167, 306] width 84 height 14
drag, startPoint x: 98, startPoint y: 110, endPoint x: 0, endPoint y: 101, distance: 98.4
copy p "R239503919"
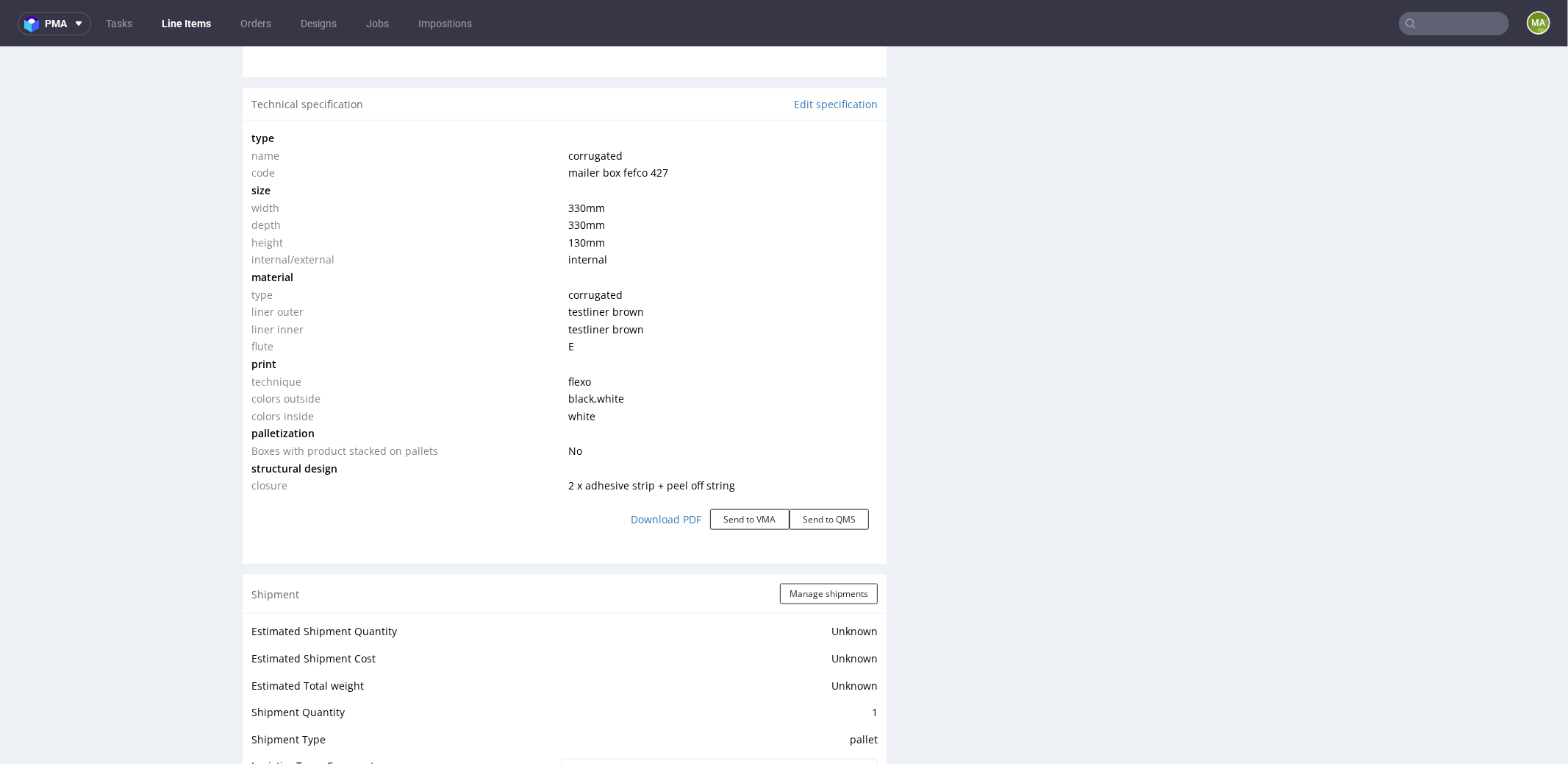
scroll to position [2099, 0]
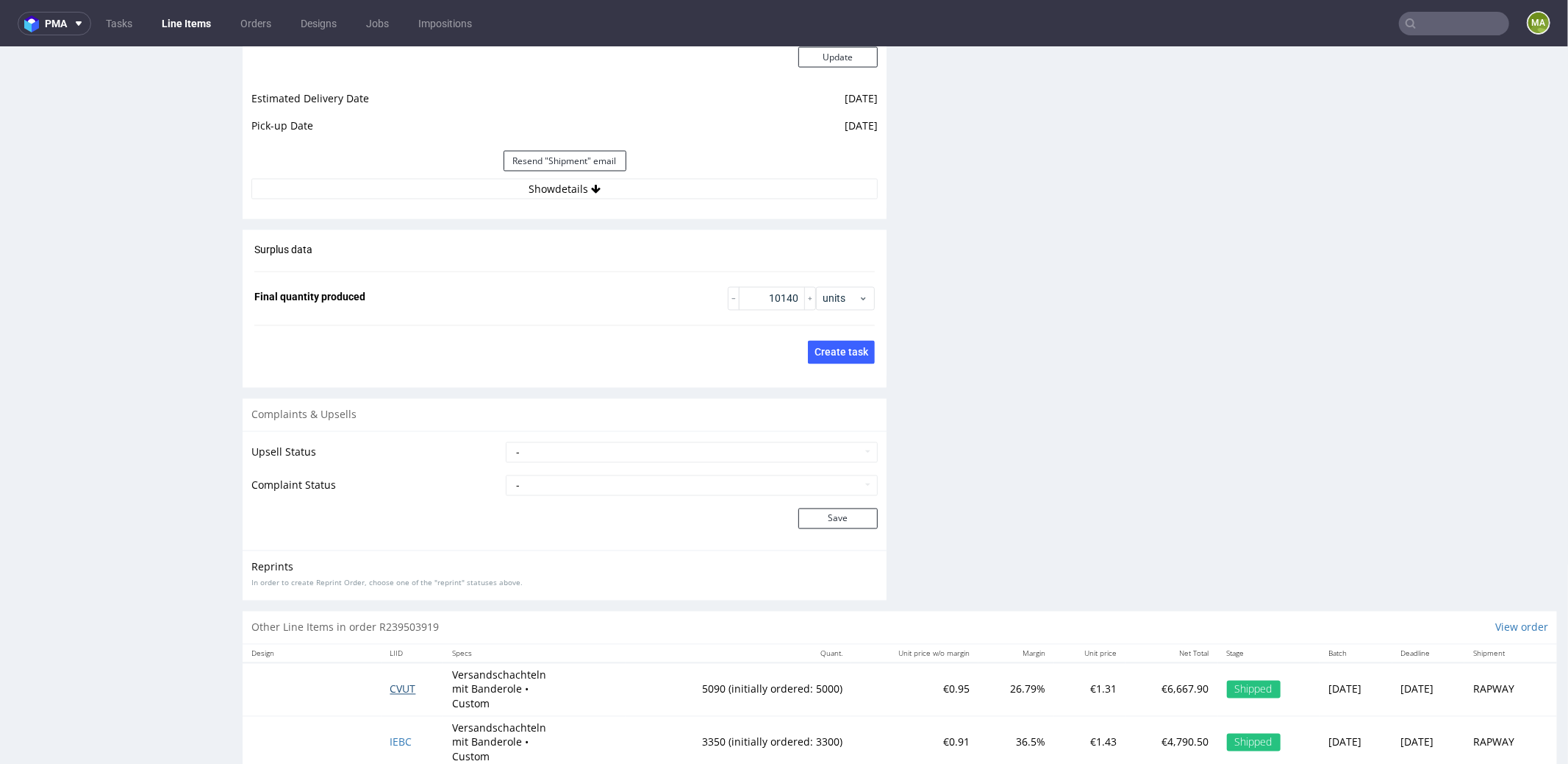
click at [394, 681] on span "CVUT" at bounding box center [403, 689] width 26 height 14
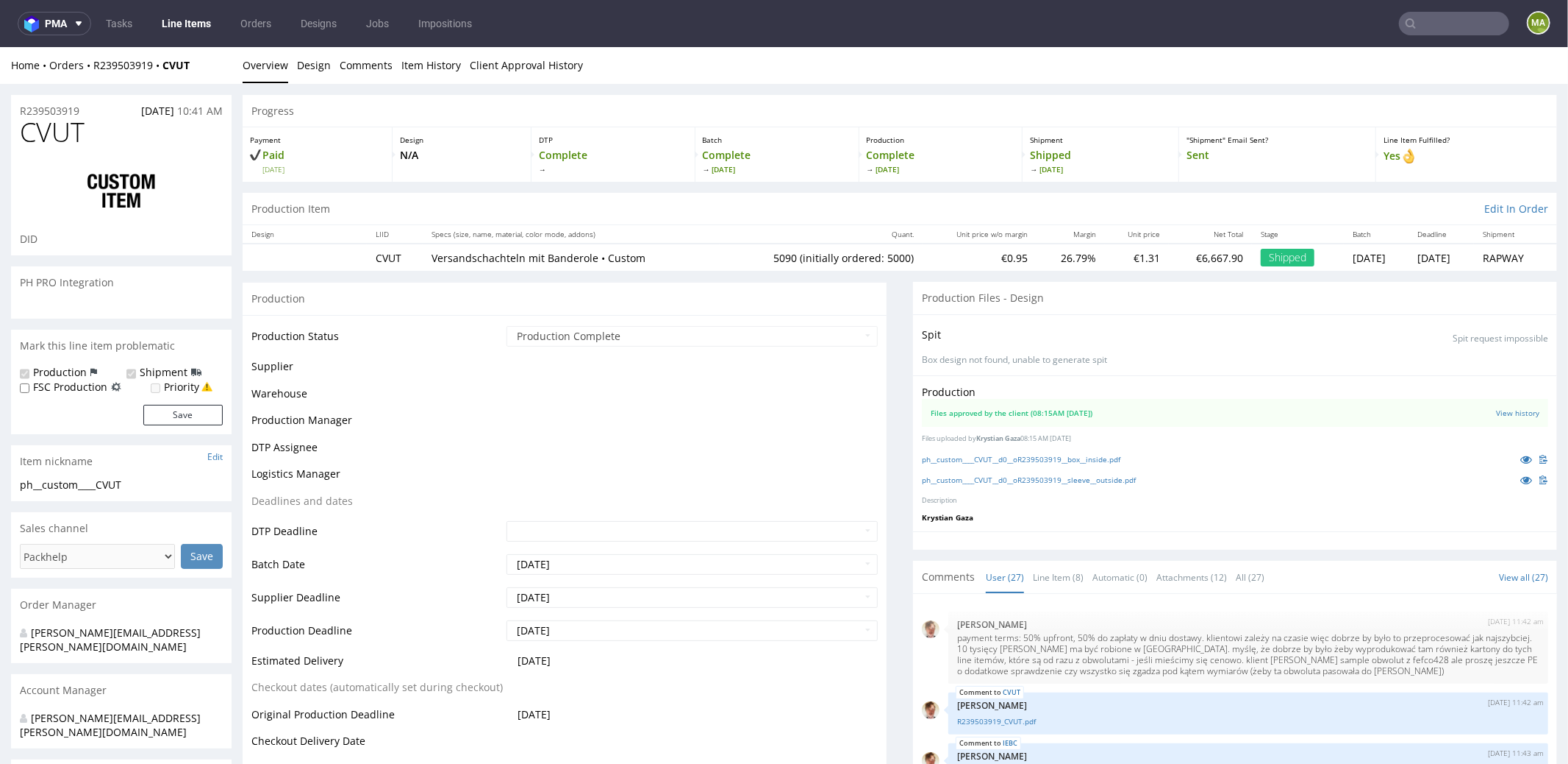
scroll to position [1456, 0]
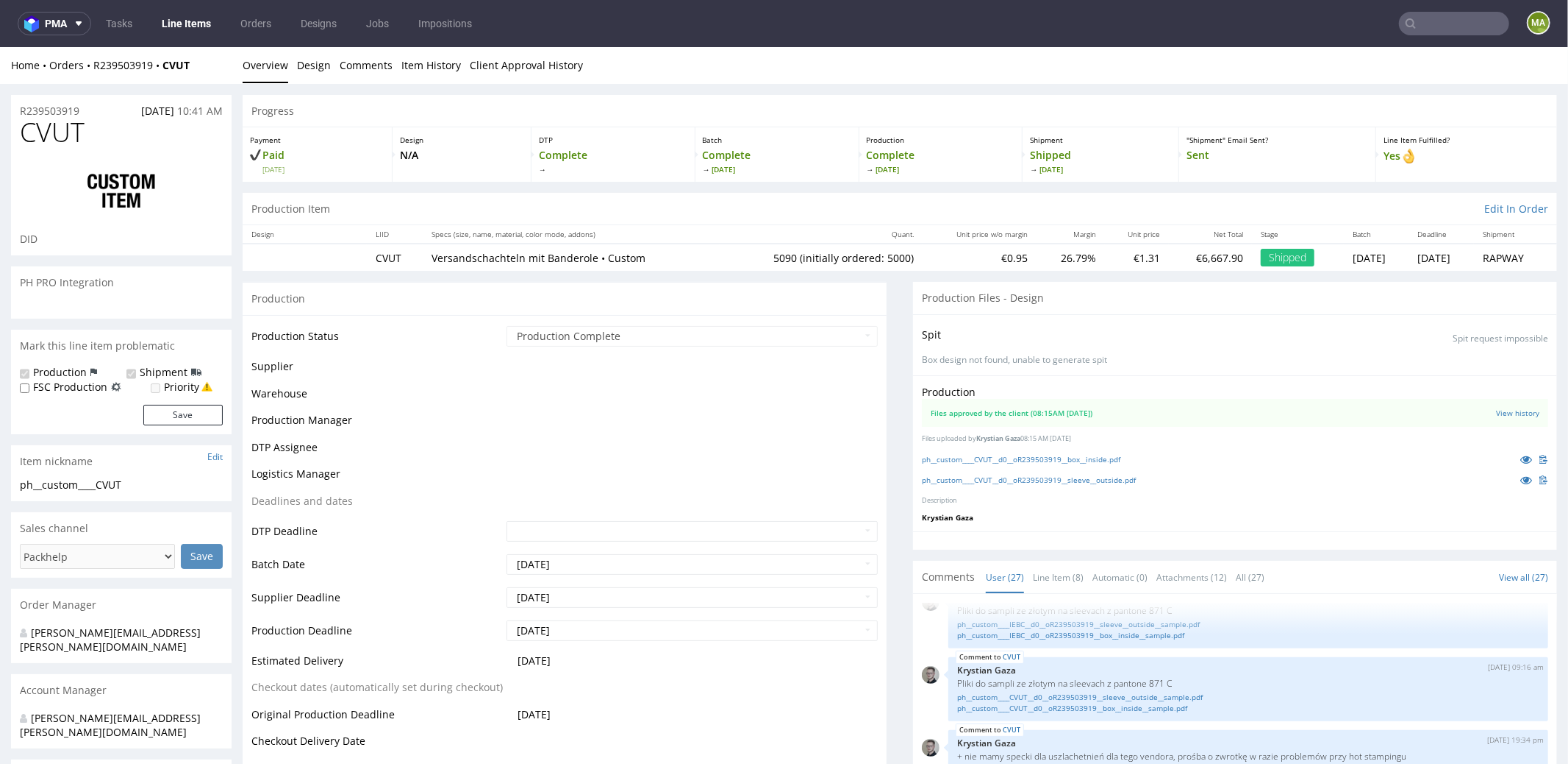
select select "in_progress"
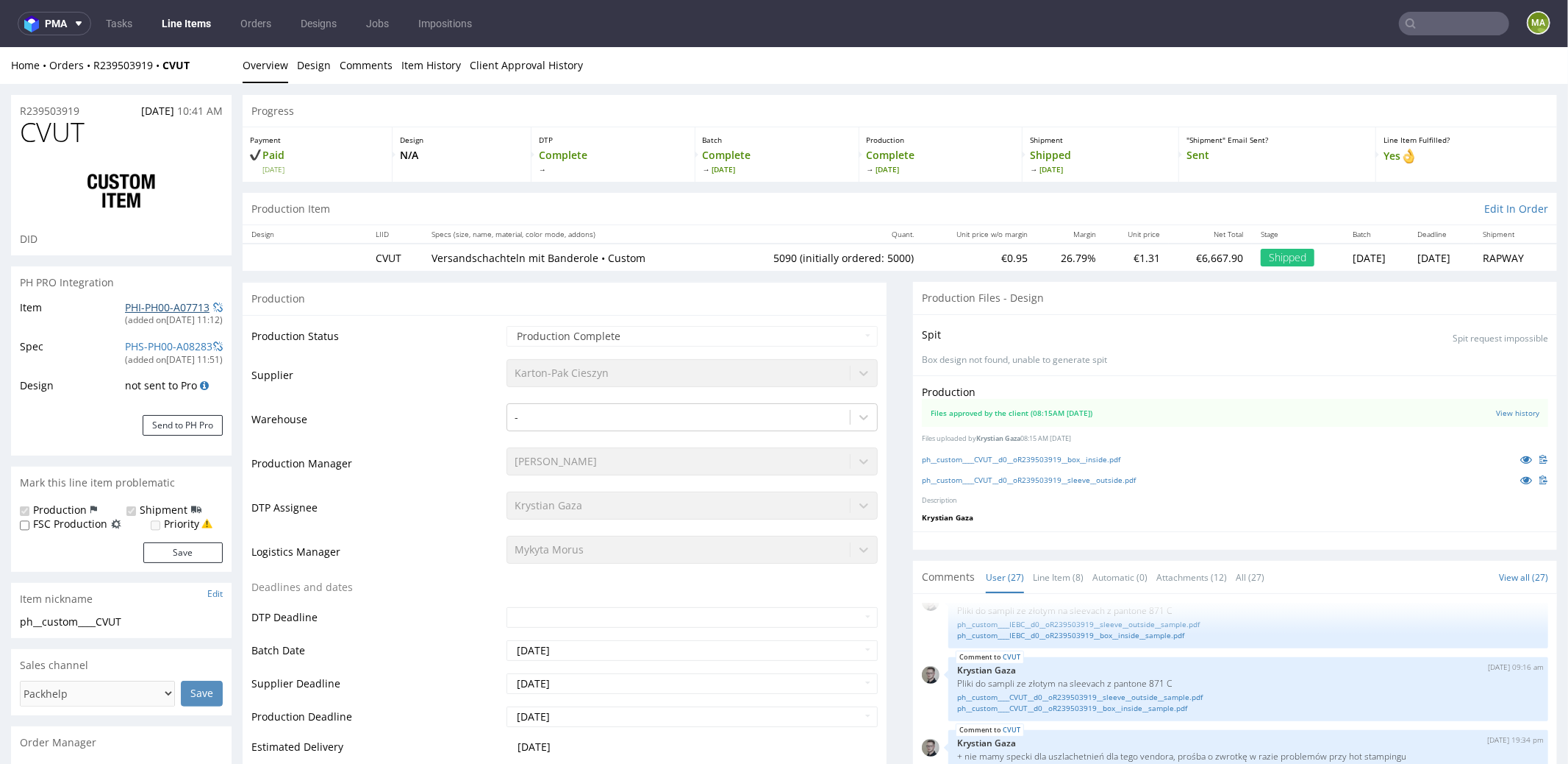
click at [166, 303] on link "PHI-PH00-A07713" at bounding box center [167, 306] width 84 height 14
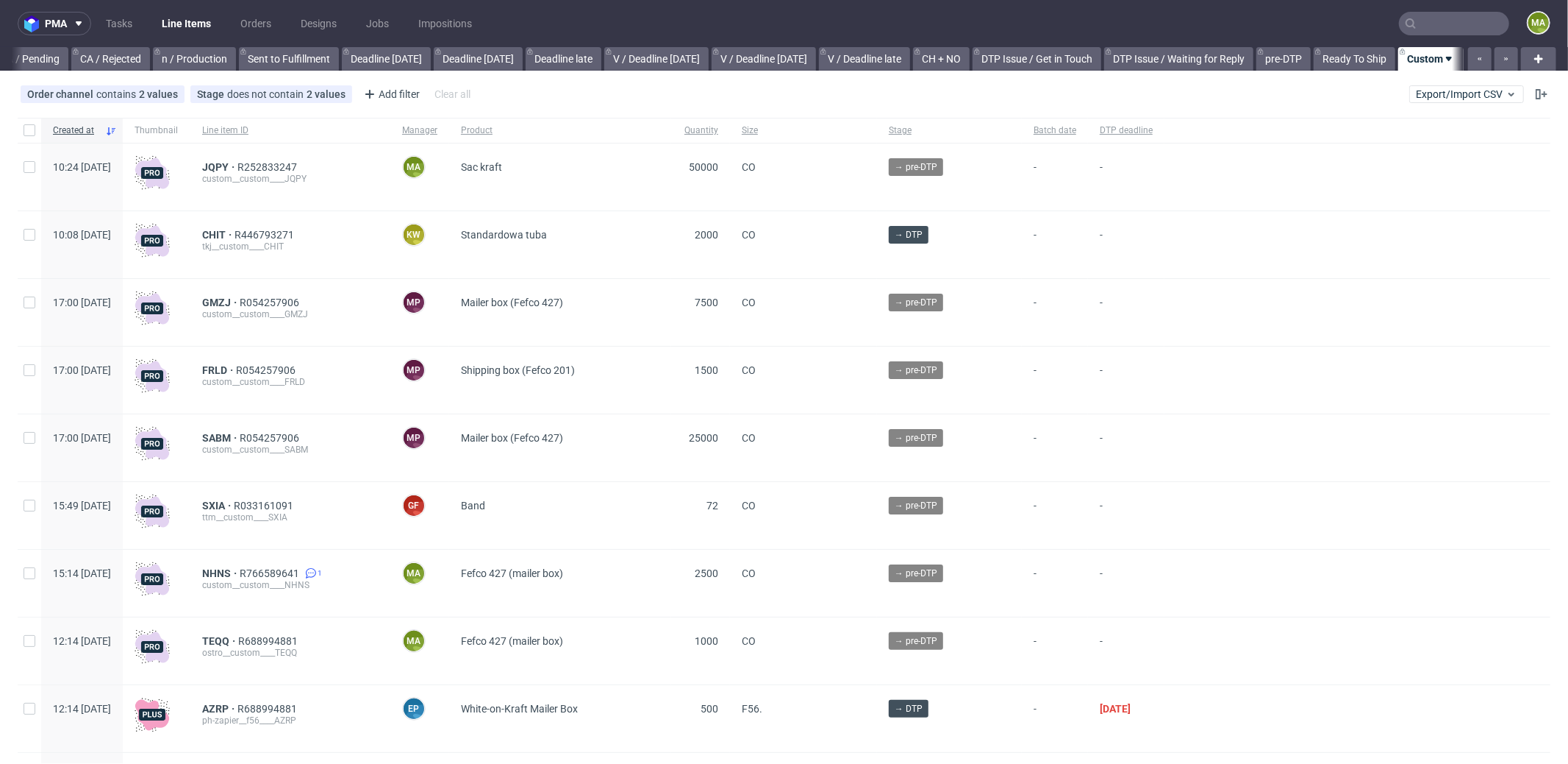
scroll to position [0, 1269]
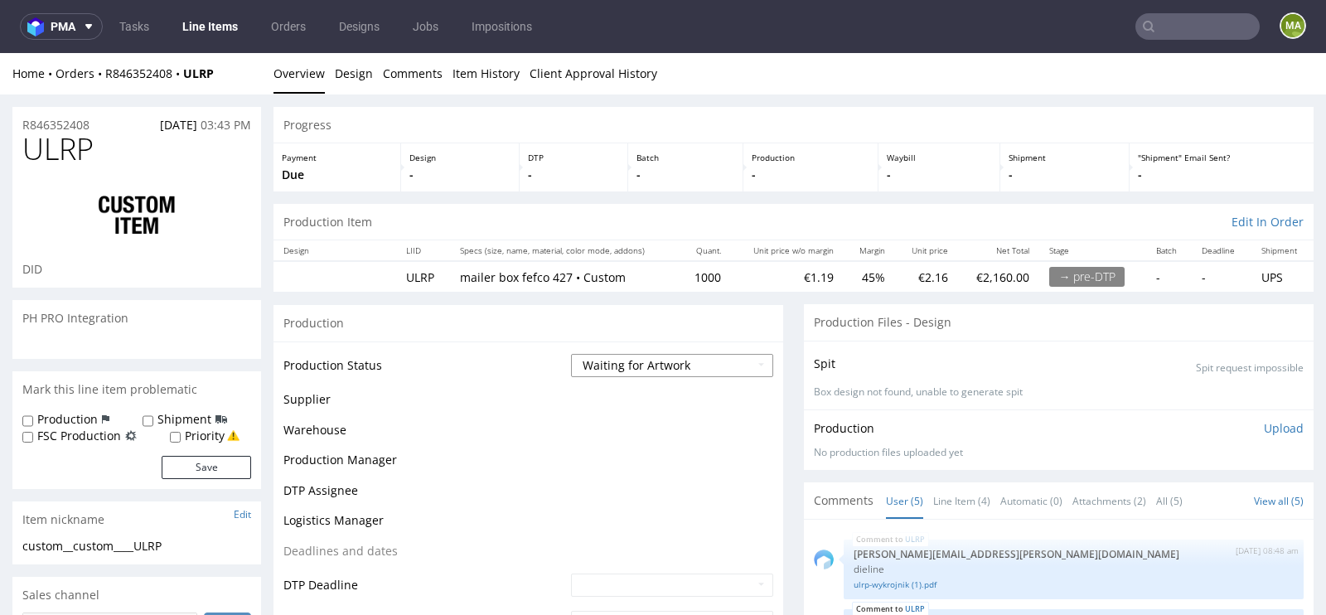
scroll to position [43, 0]
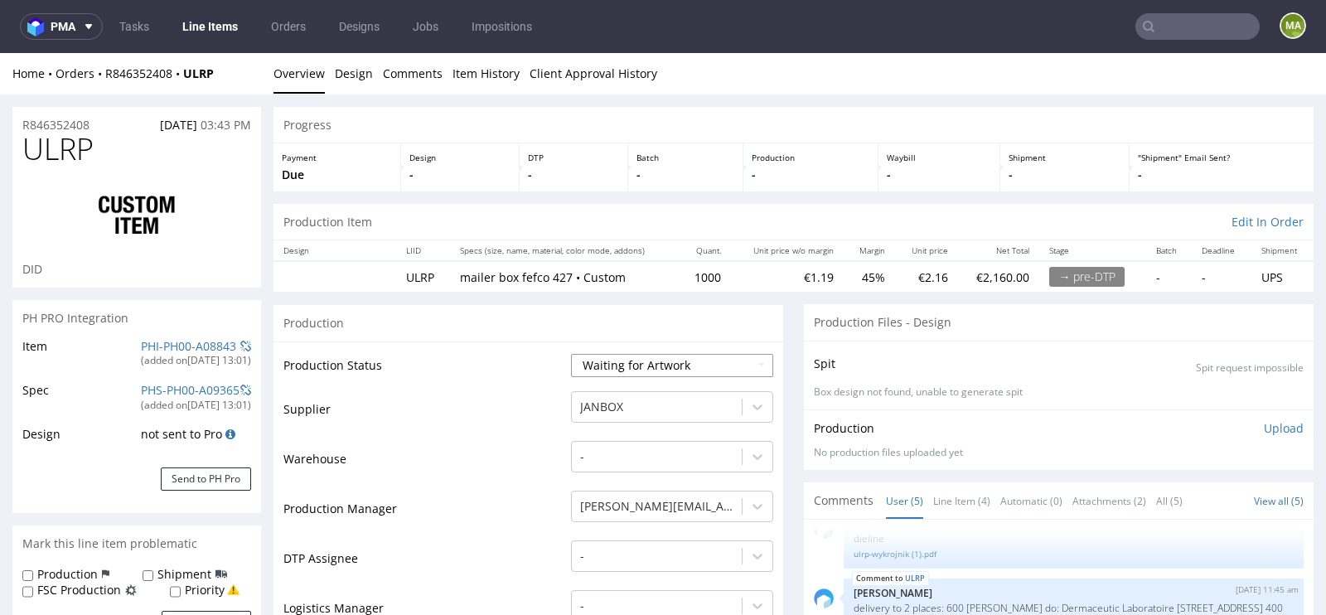
select select "in_progress"
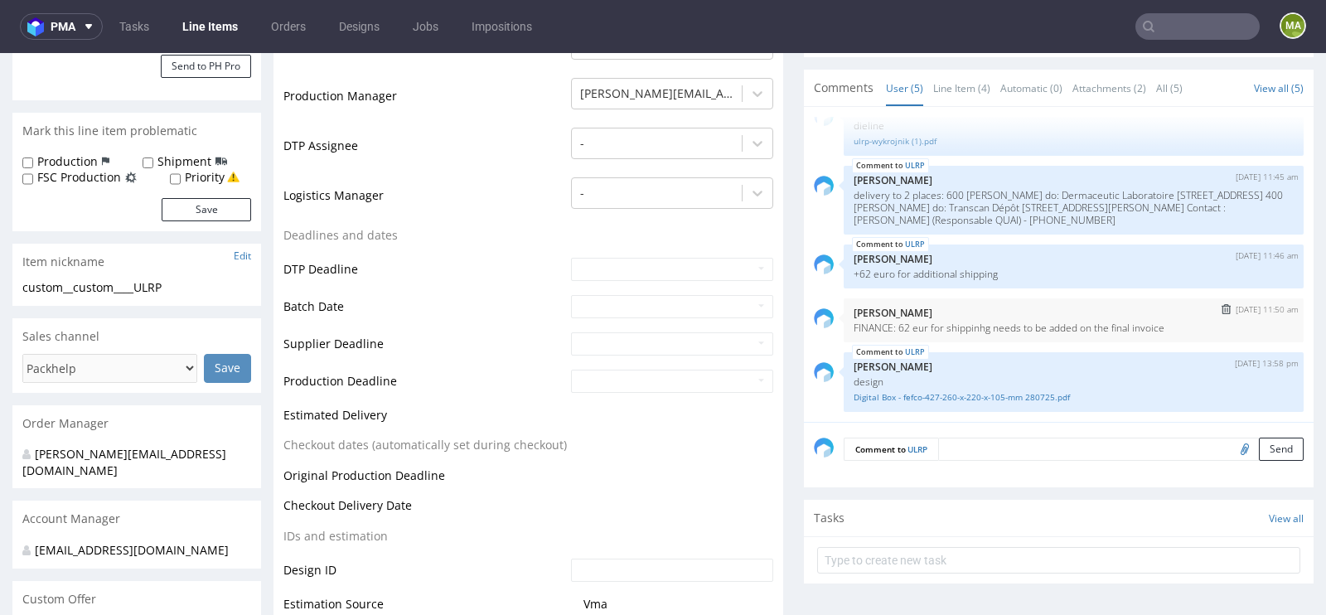
scroll to position [400, 0]
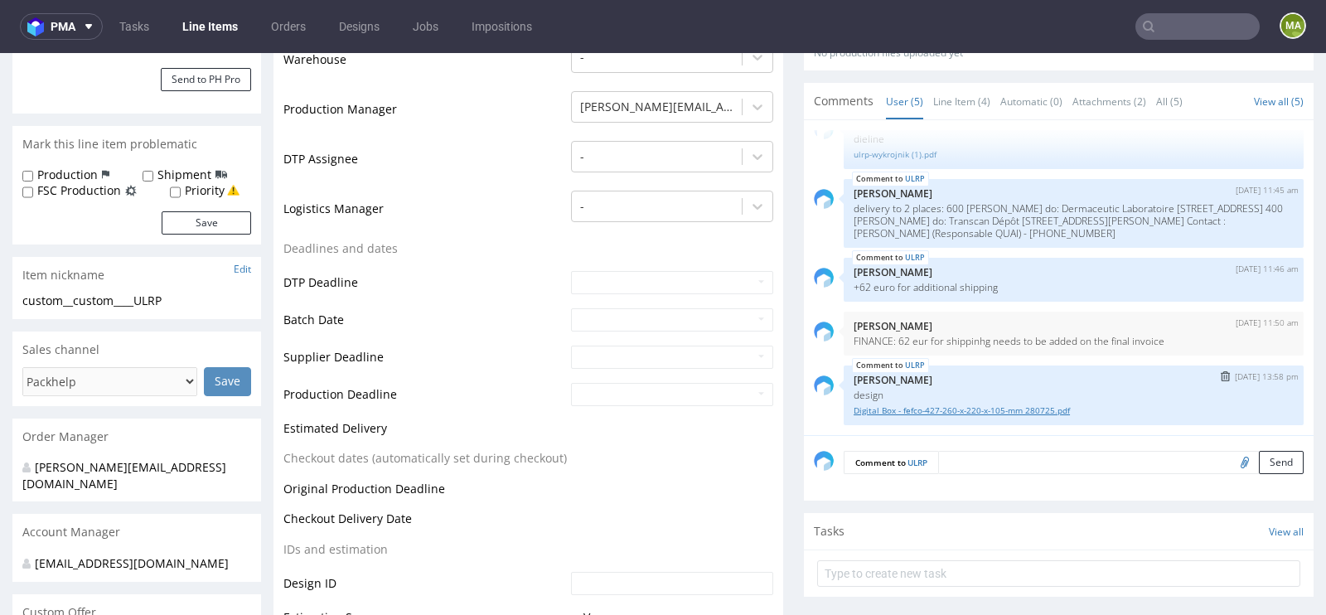
click at [972, 405] on link "Digital Box - fefco-427-260-x-220-x-105-mm 280725.pdf" at bounding box center [1074, 411] width 440 height 12
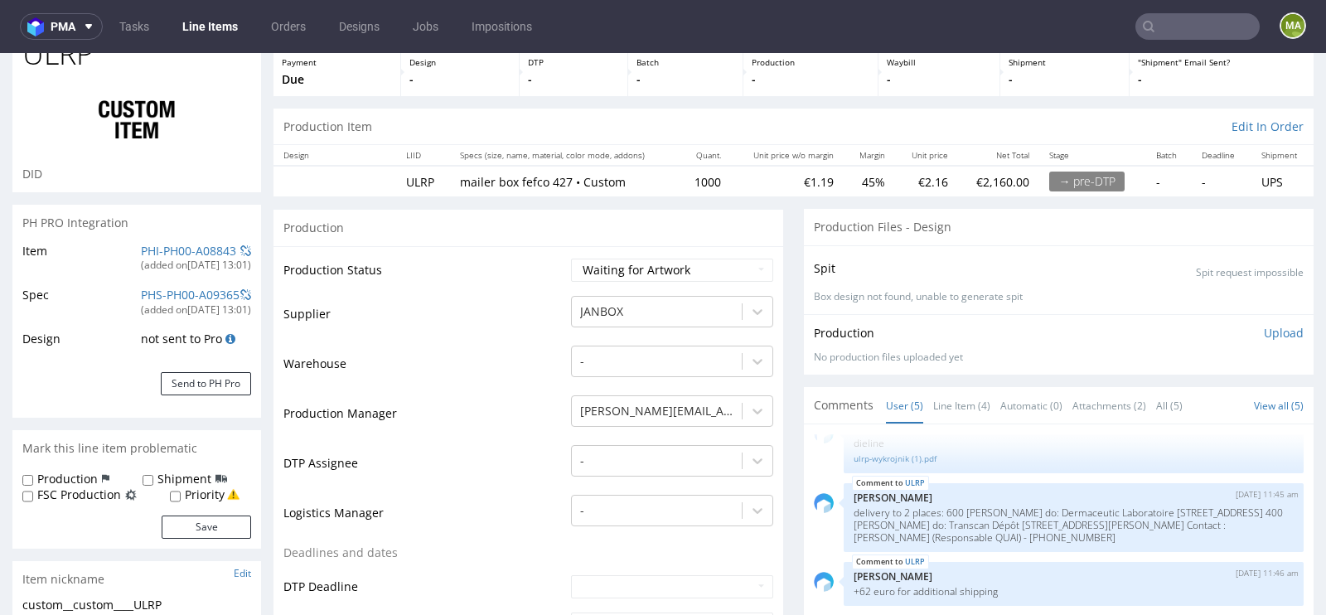
scroll to position [73, 0]
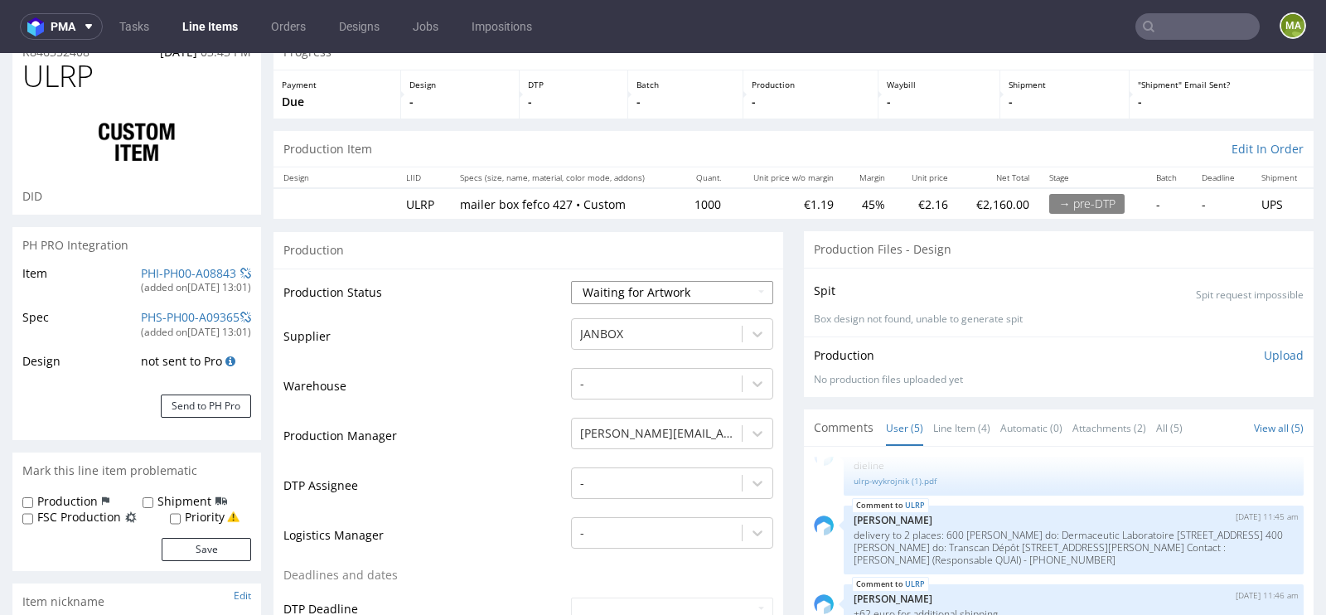
click at [678, 293] on select "Waiting for Artwork Waiting for Diecut Waiting for Mockup Waiting for DTP Waiti…" at bounding box center [672, 292] width 202 height 23
select select "dtp_waiting_for_check"
click at [571, 281] on select "Waiting for Artwork Waiting for Diecut Waiting for Mockup Waiting for DTP Waiti…" at bounding box center [672, 292] width 202 height 23
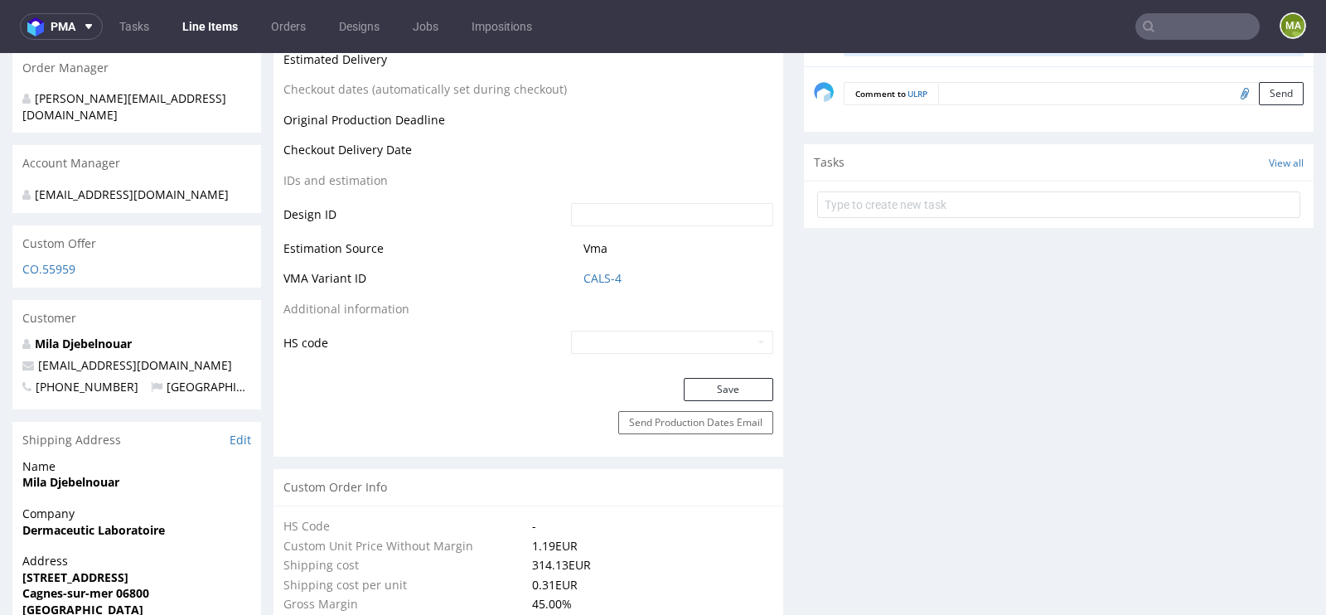
scroll to position [771, 0]
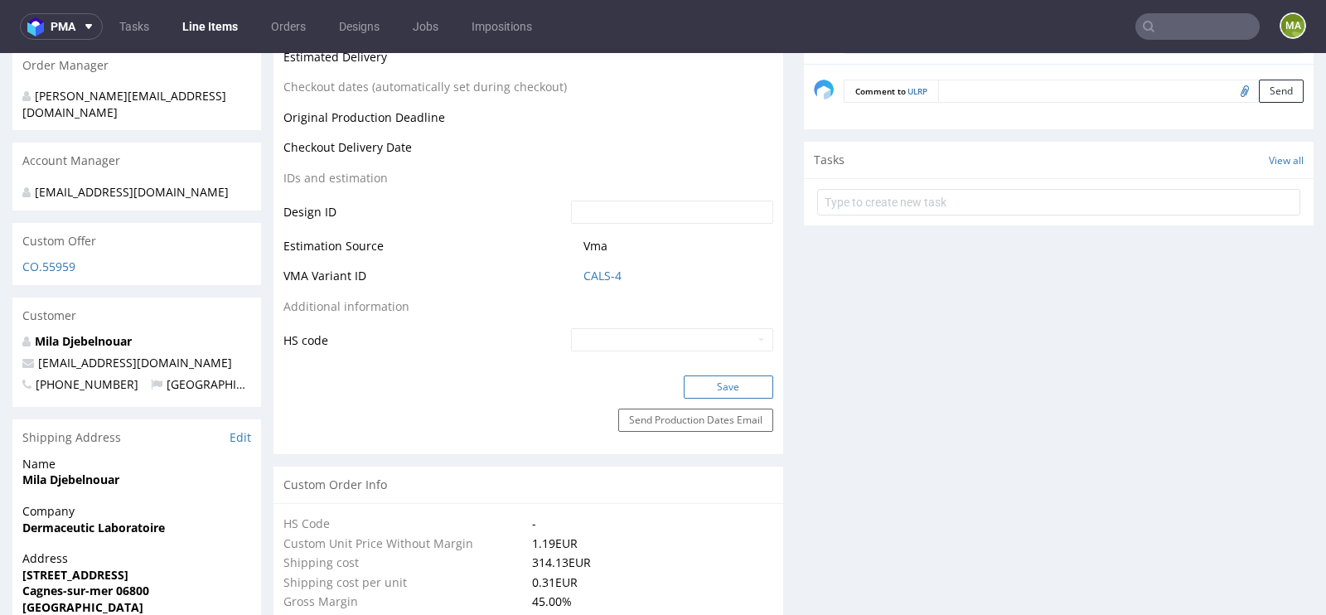
click at [715, 386] on button "Save" at bounding box center [729, 387] width 90 height 23
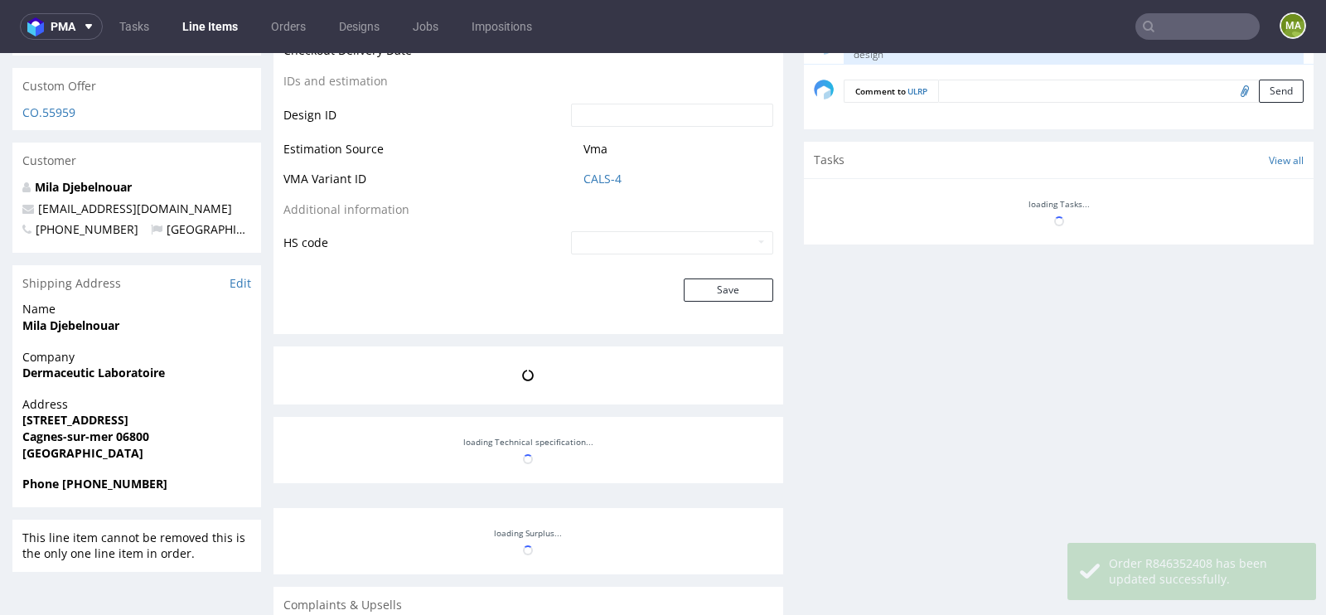
scroll to position [43, 0]
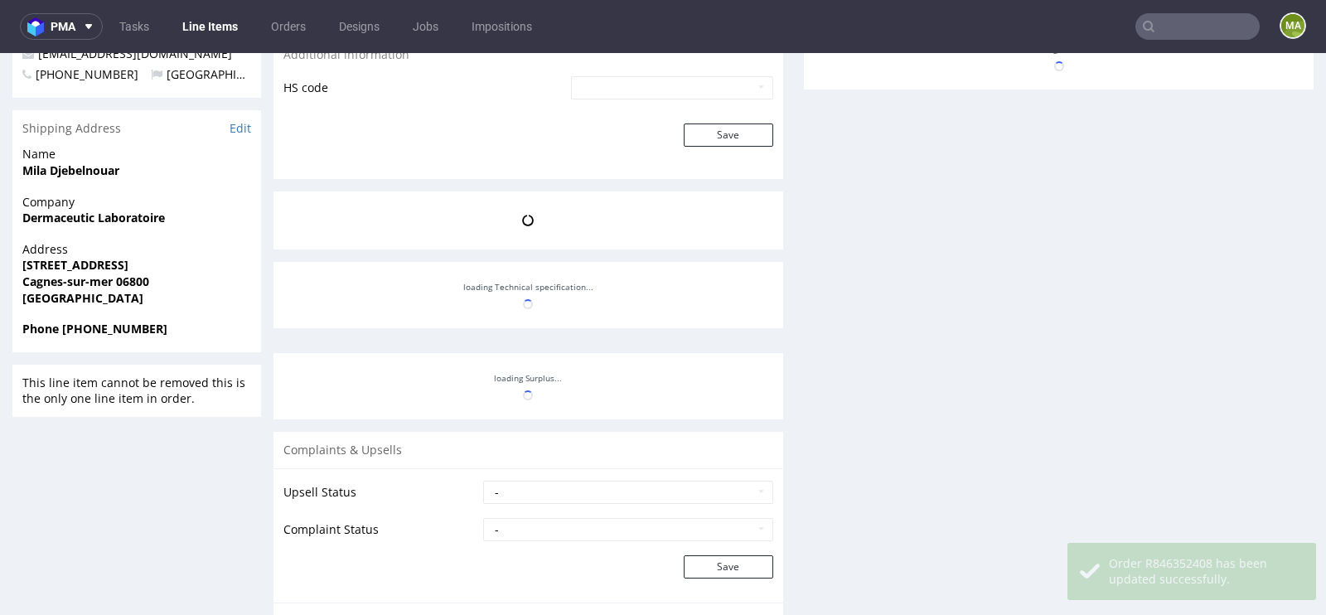
select select "in_progress"
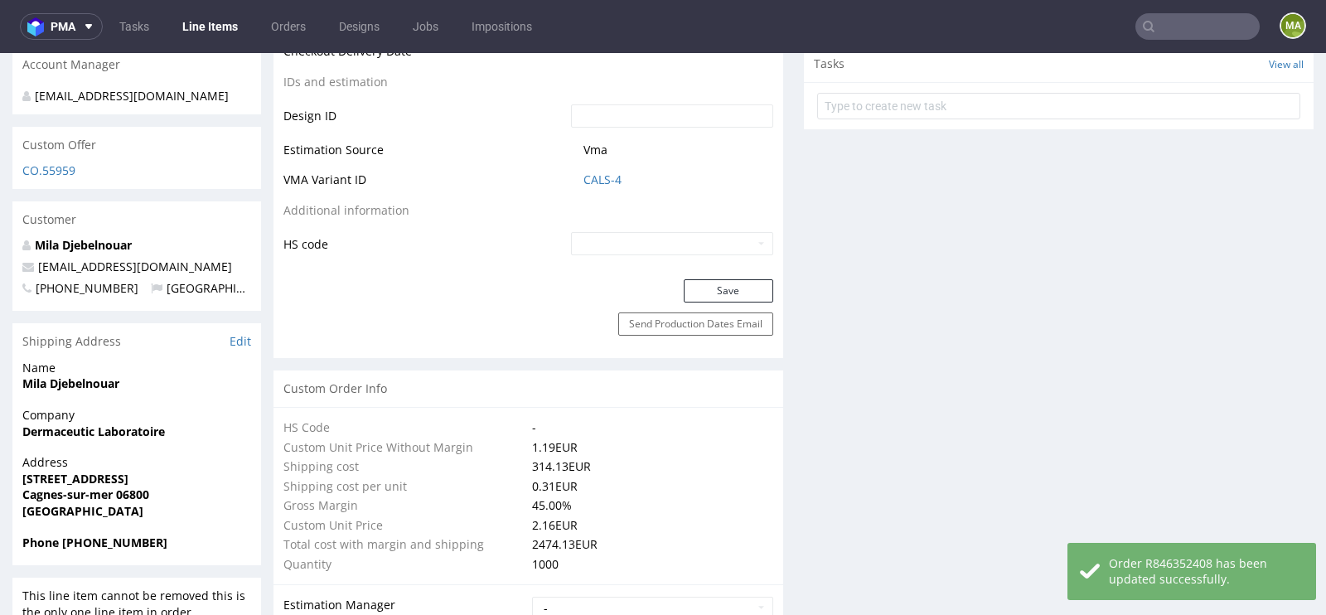
scroll to position [55, 0]
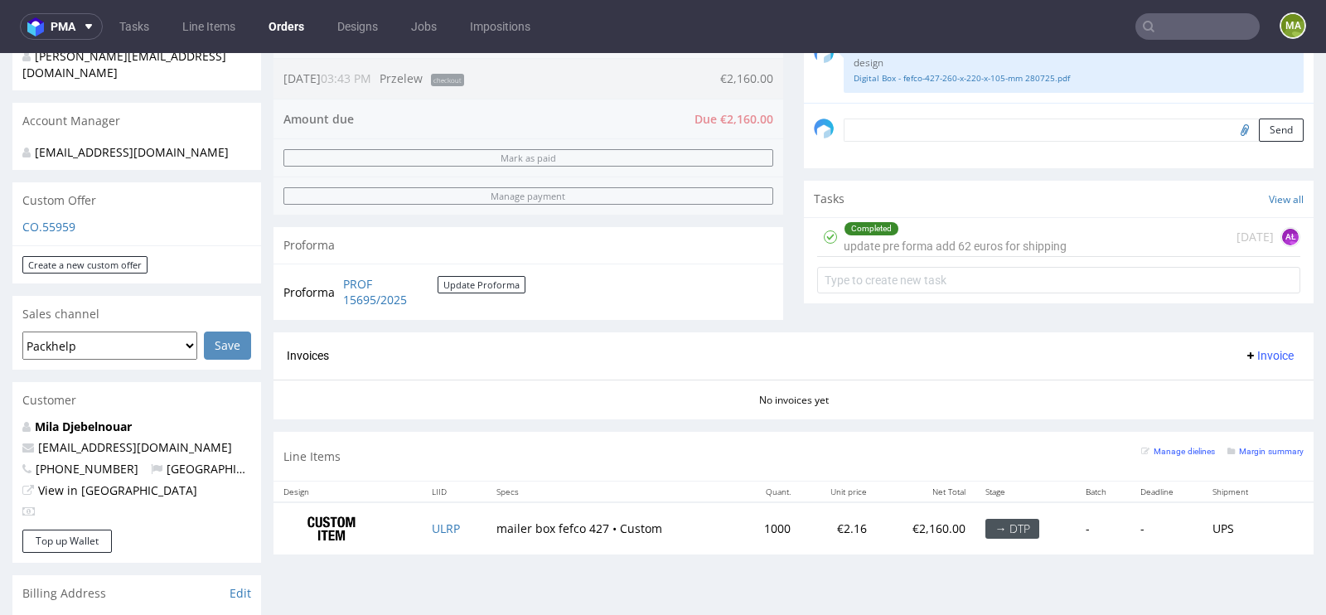
scroll to position [614, 0]
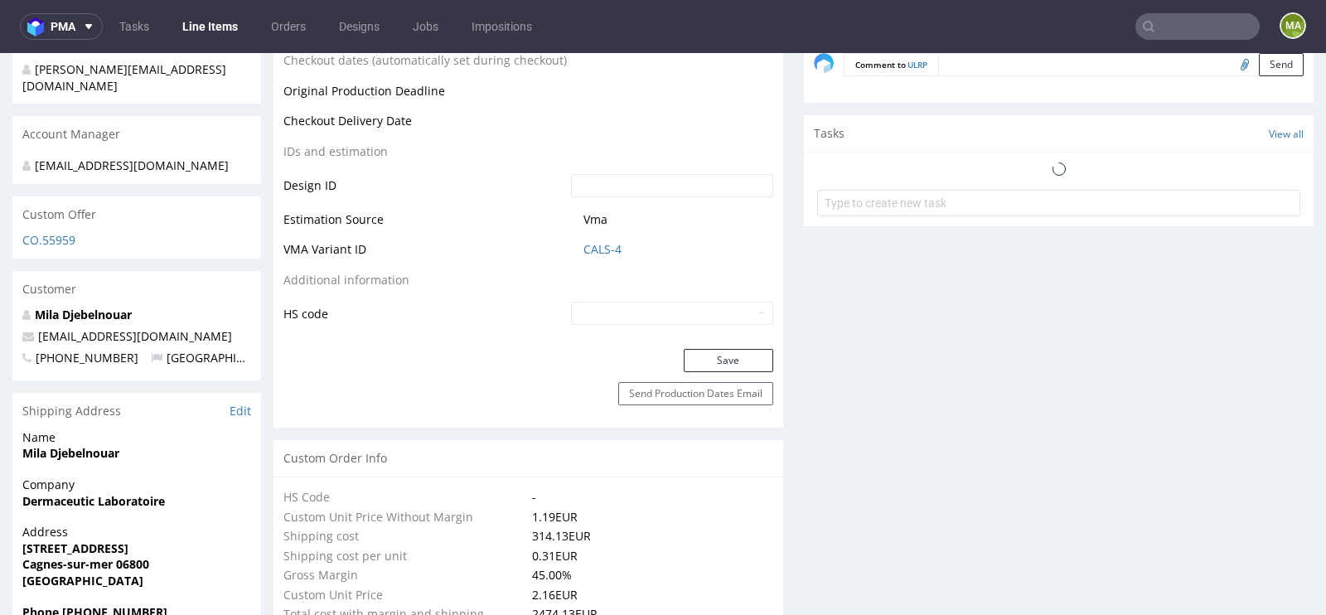
scroll to position [43, 0]
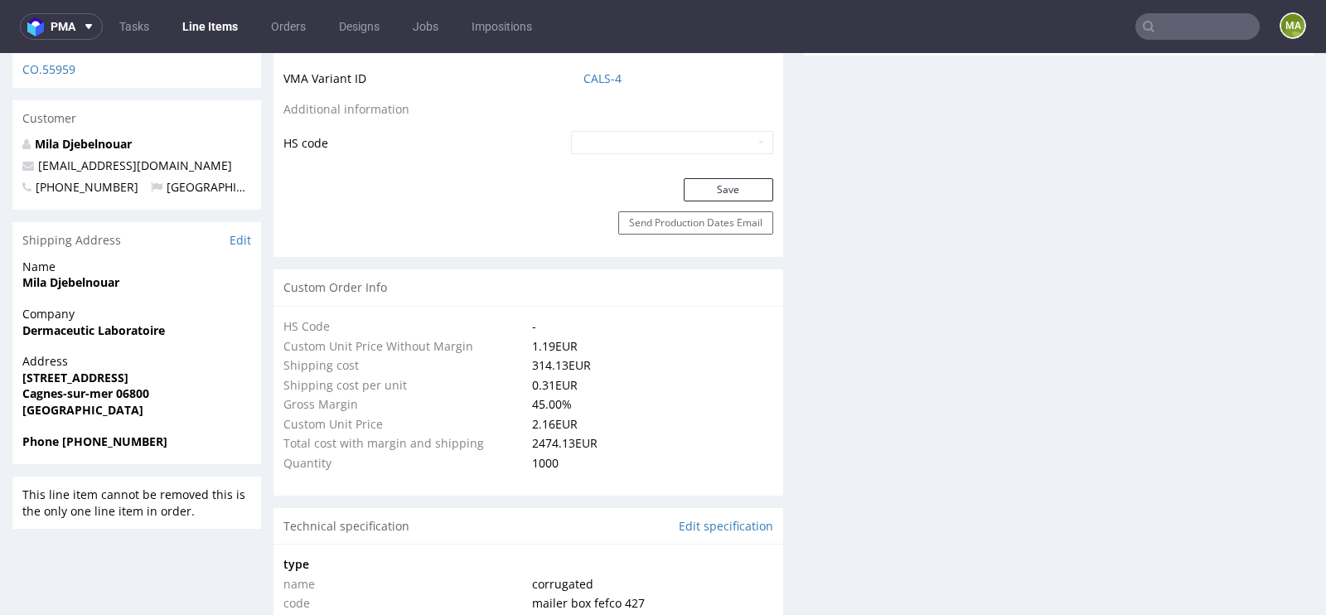
select select "in_progress"
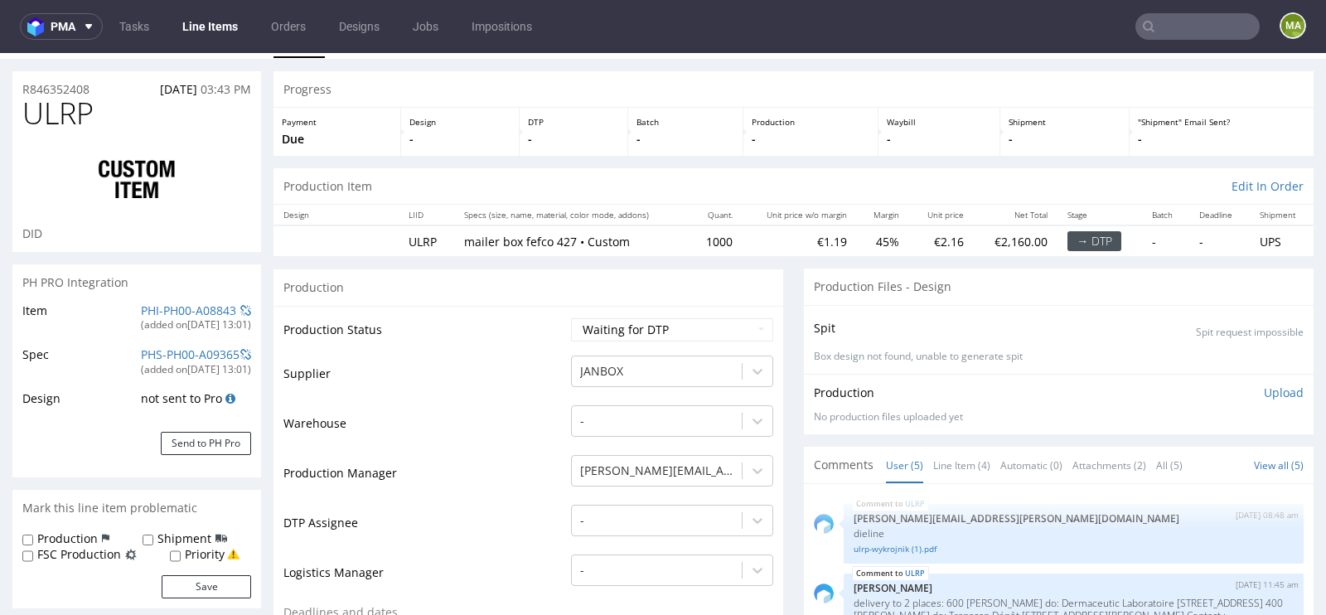
scroll to position [0, 0]
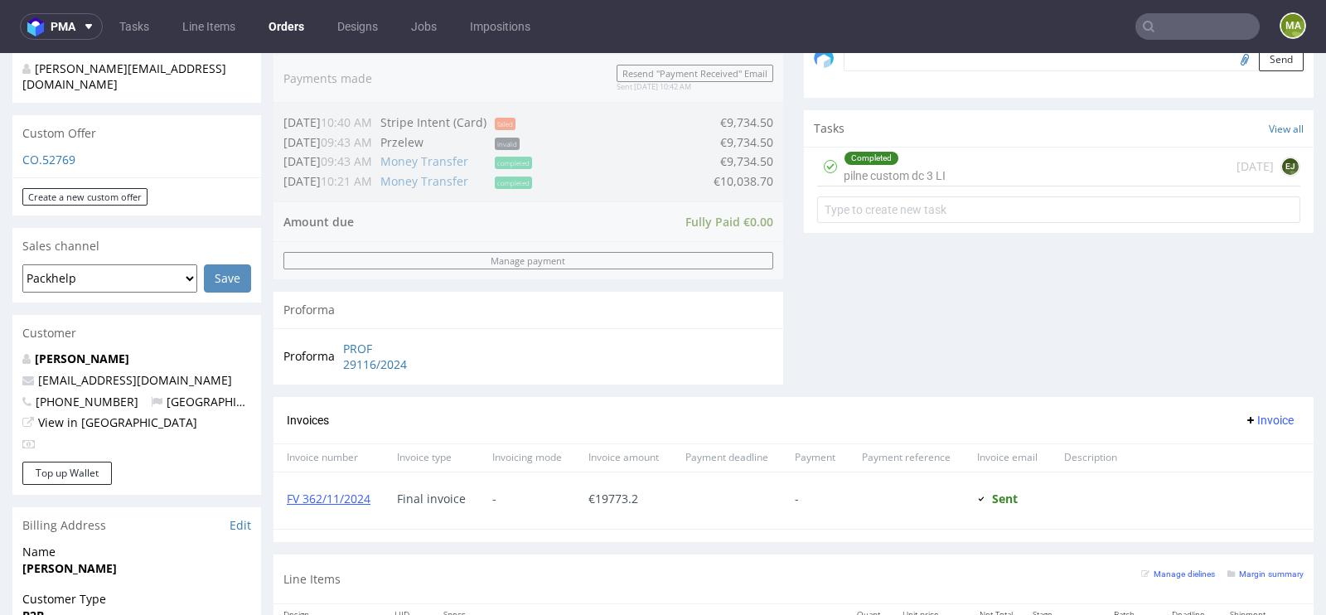
scroll to position [978, 0]
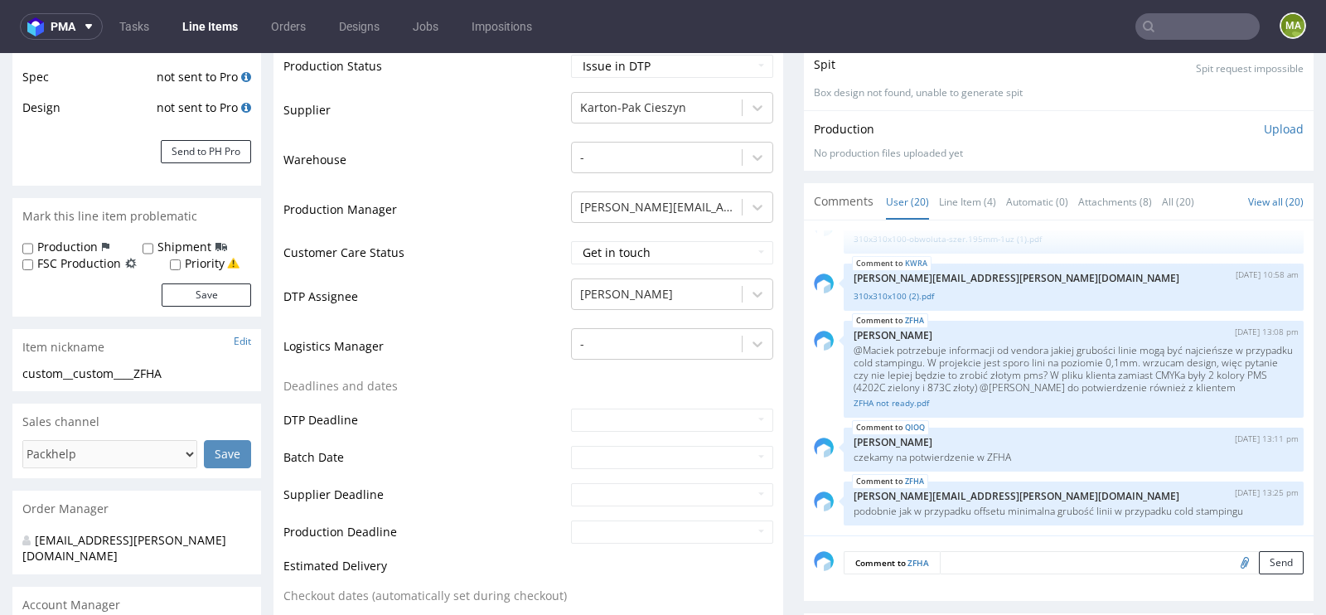
scroll to position [340, 0]
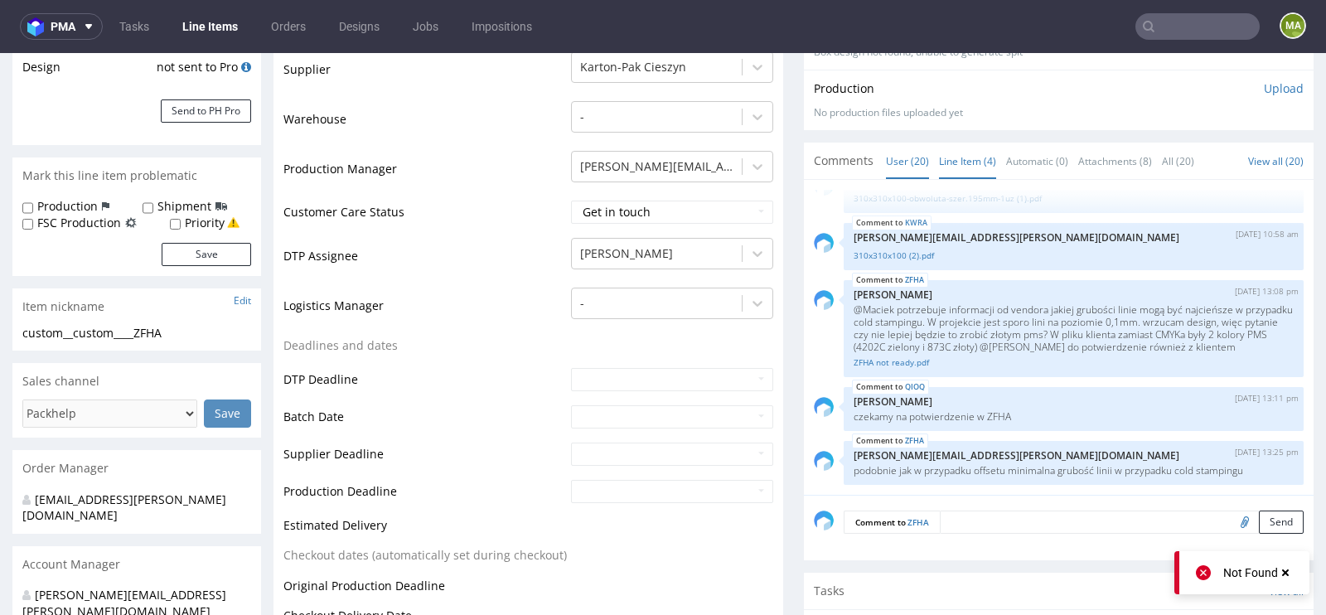
click at [943, 172] on link "Line Item (4)" at bounding box center [967, 161] width 57 height 36
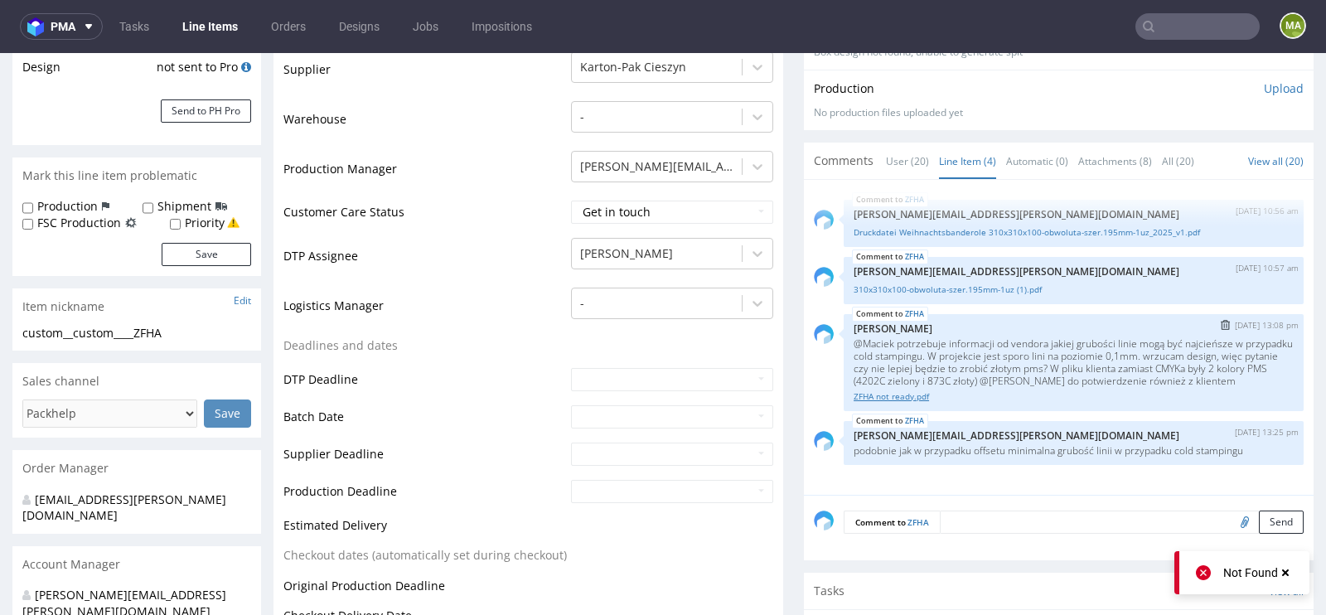
click at [874, 403] on link "ZFHA not ready.pdf" at bounding box center [1074, 396] width 440 height 12
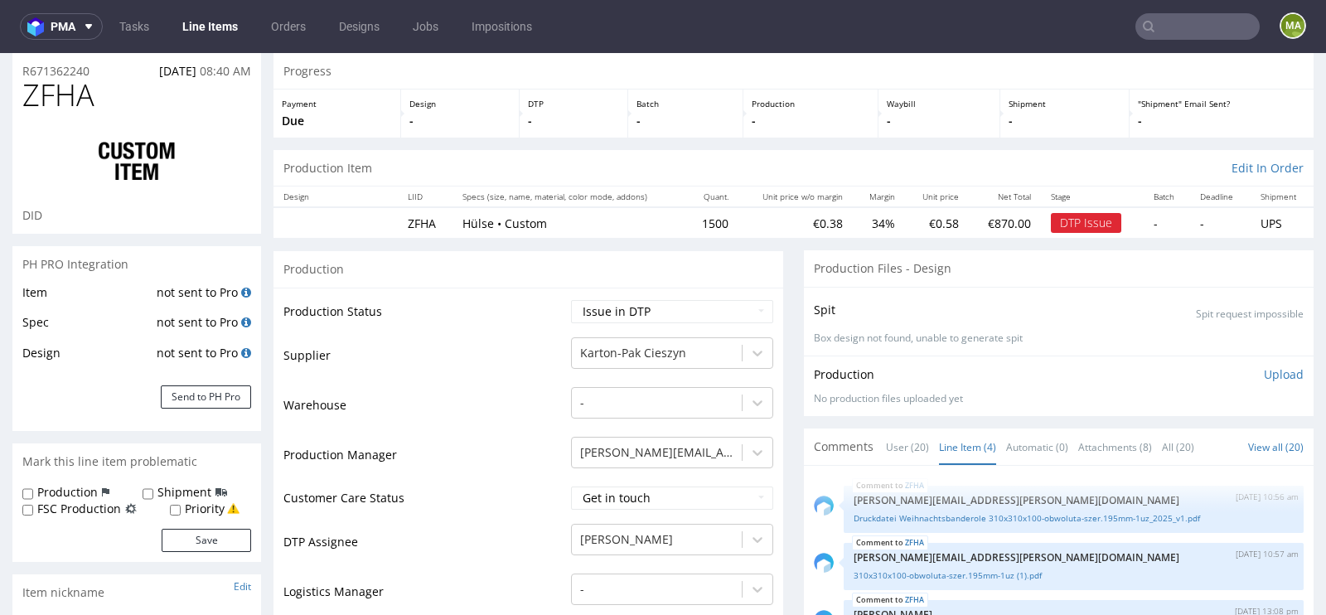
scroll to position [109, 0]
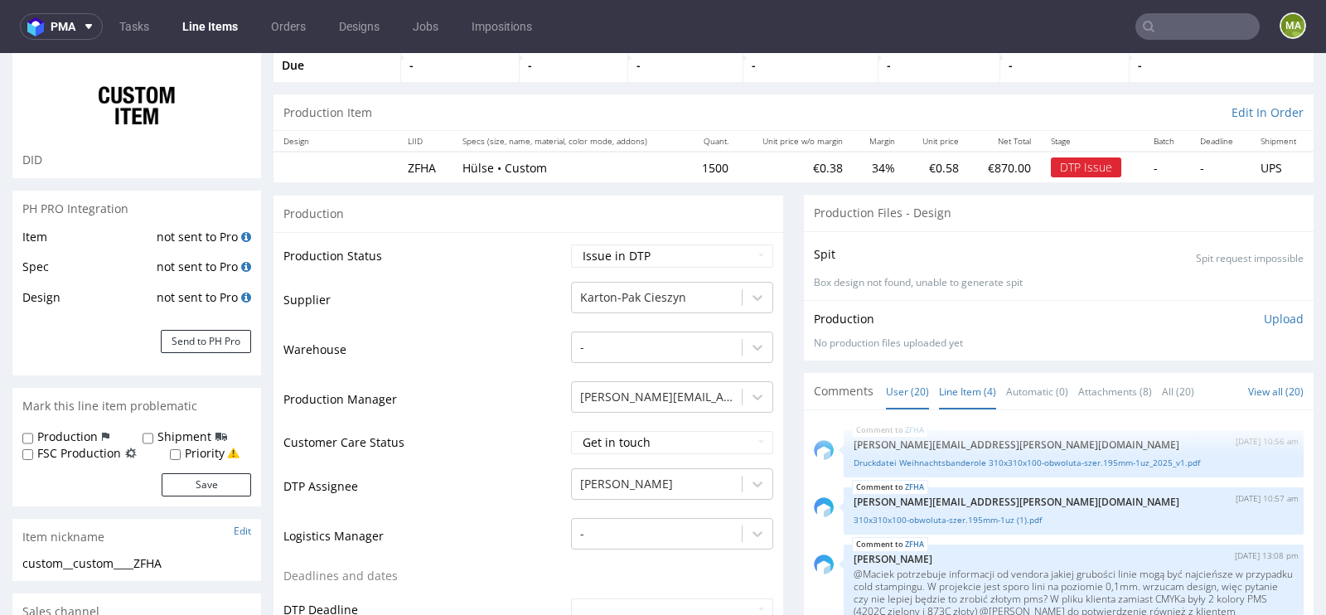
click at [894, 388] on link "User (20)" at bounding box center [907, 392] width 43 height 36
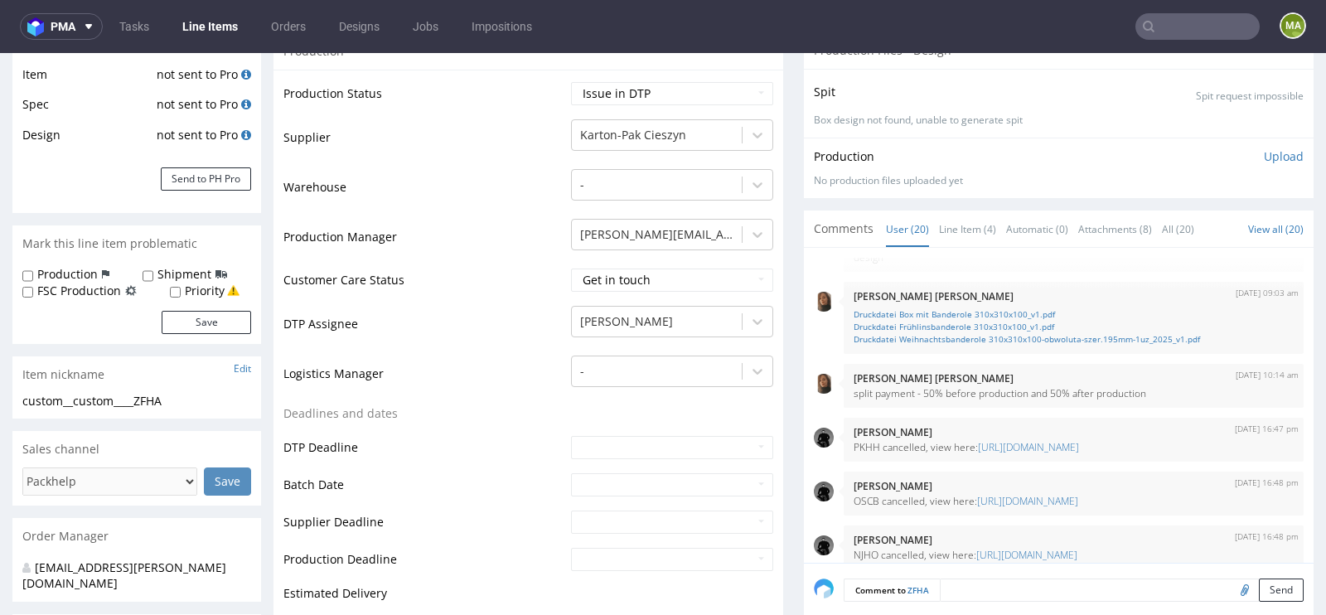
scroll to position [160, 0]
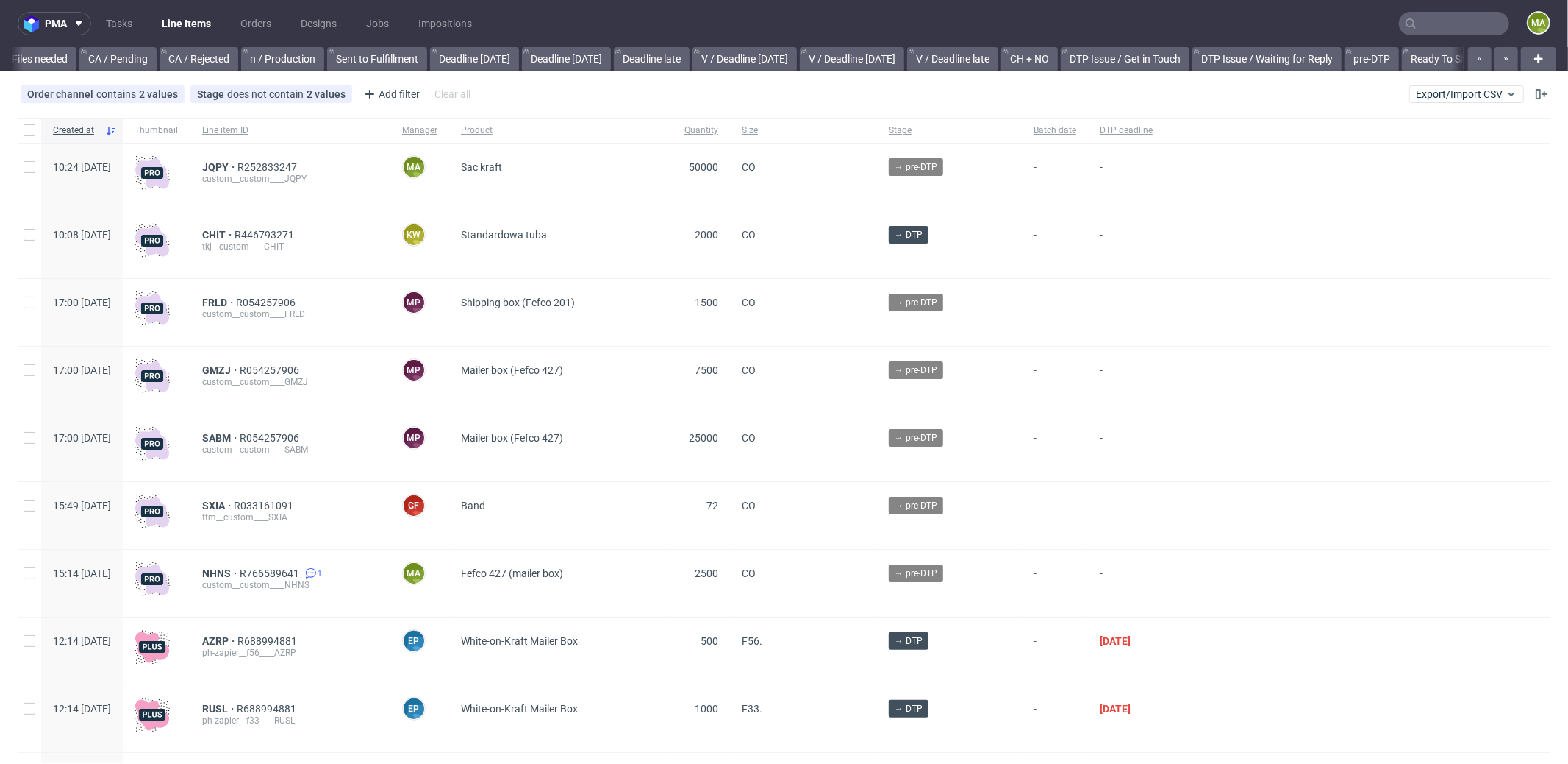
scroll to position [0, 1269]
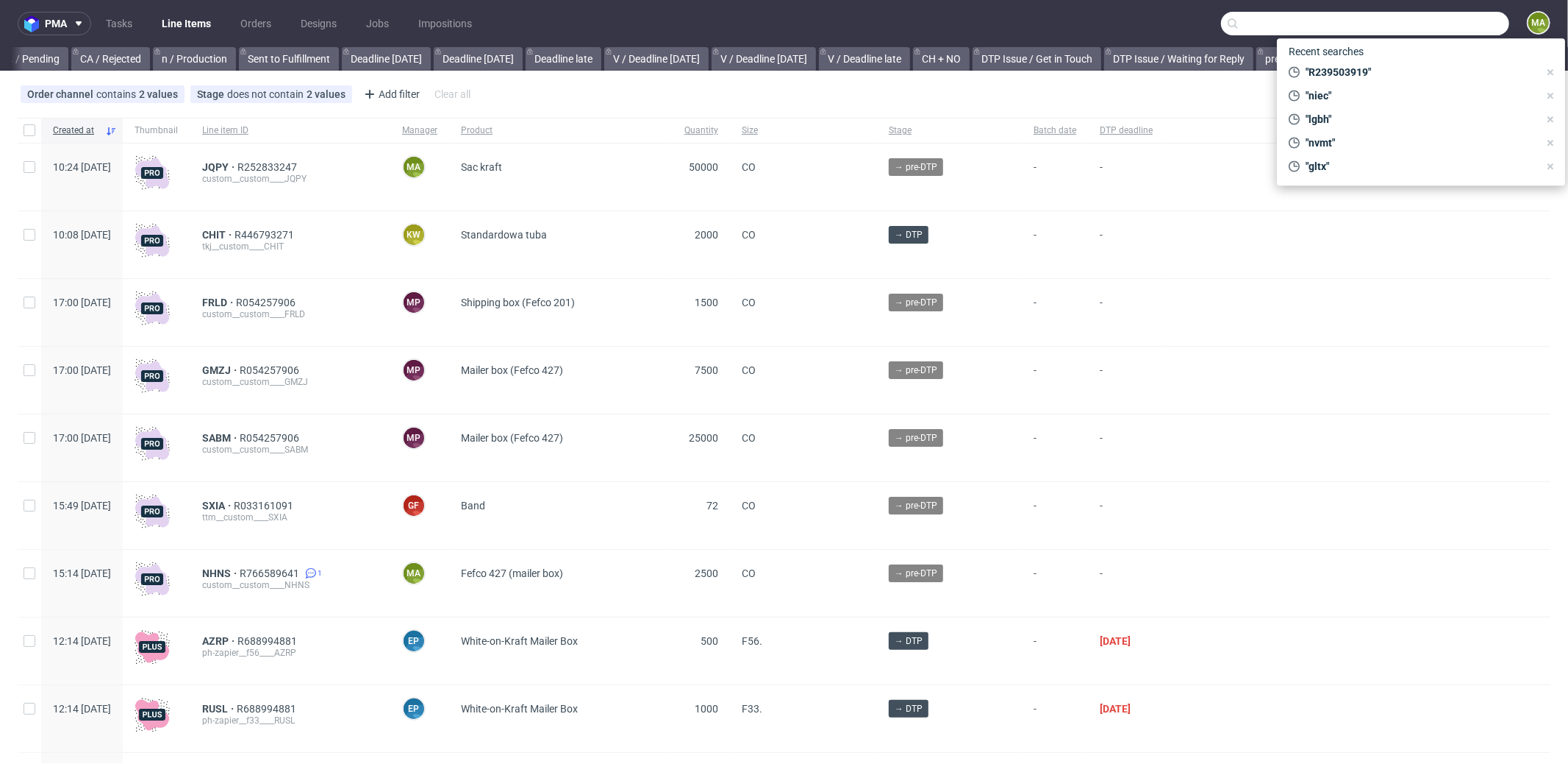
click at [1455, 19] on input "text" at bounding box center [1365, 23] width 288 height 24
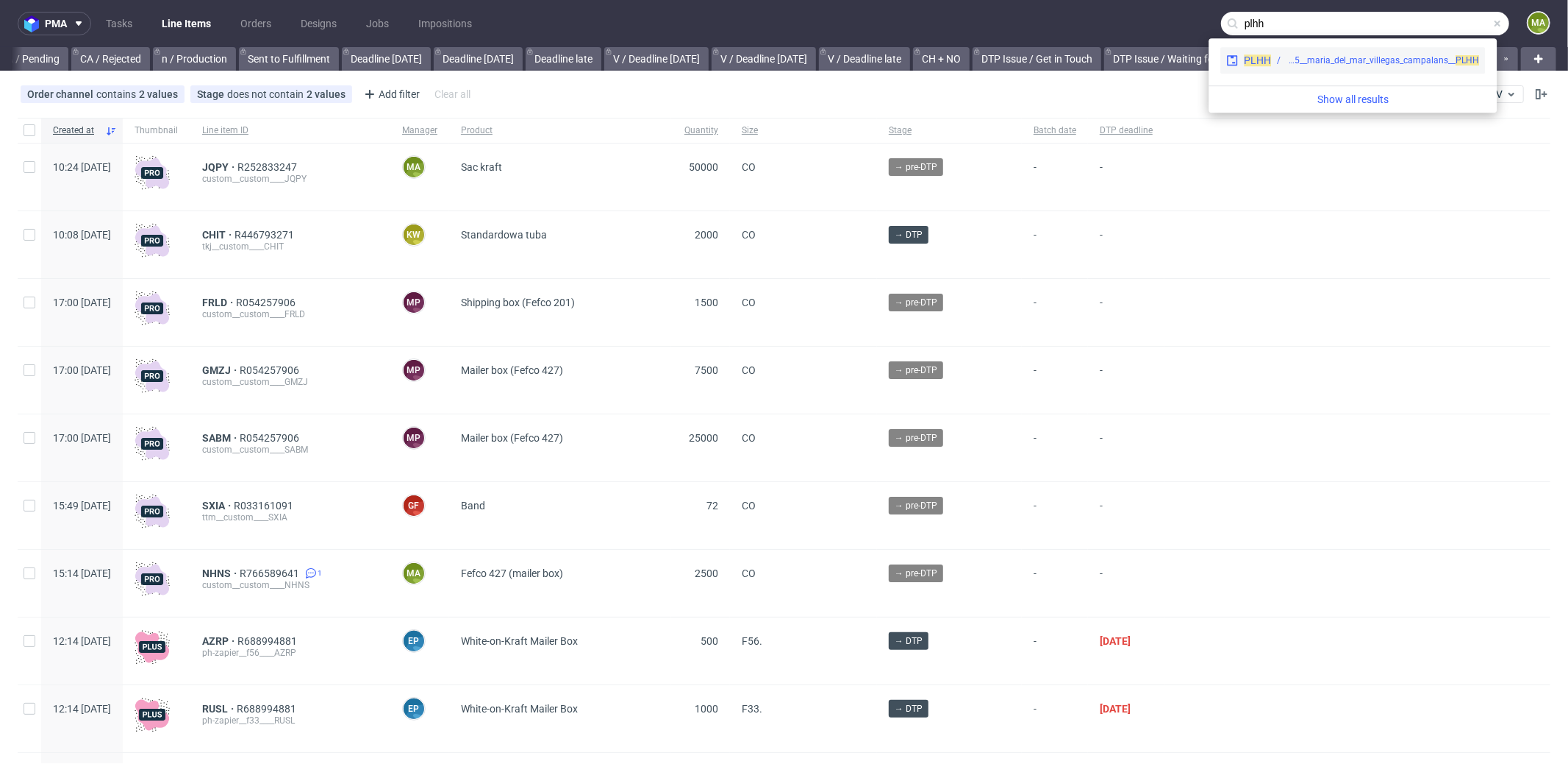
type input "plhh"
click at [1356, 59] on div "cmg__fs45__maria_del_mar_villegas_campalans__ PLHH" at bounding box center [1383, 60] width 192 height 13
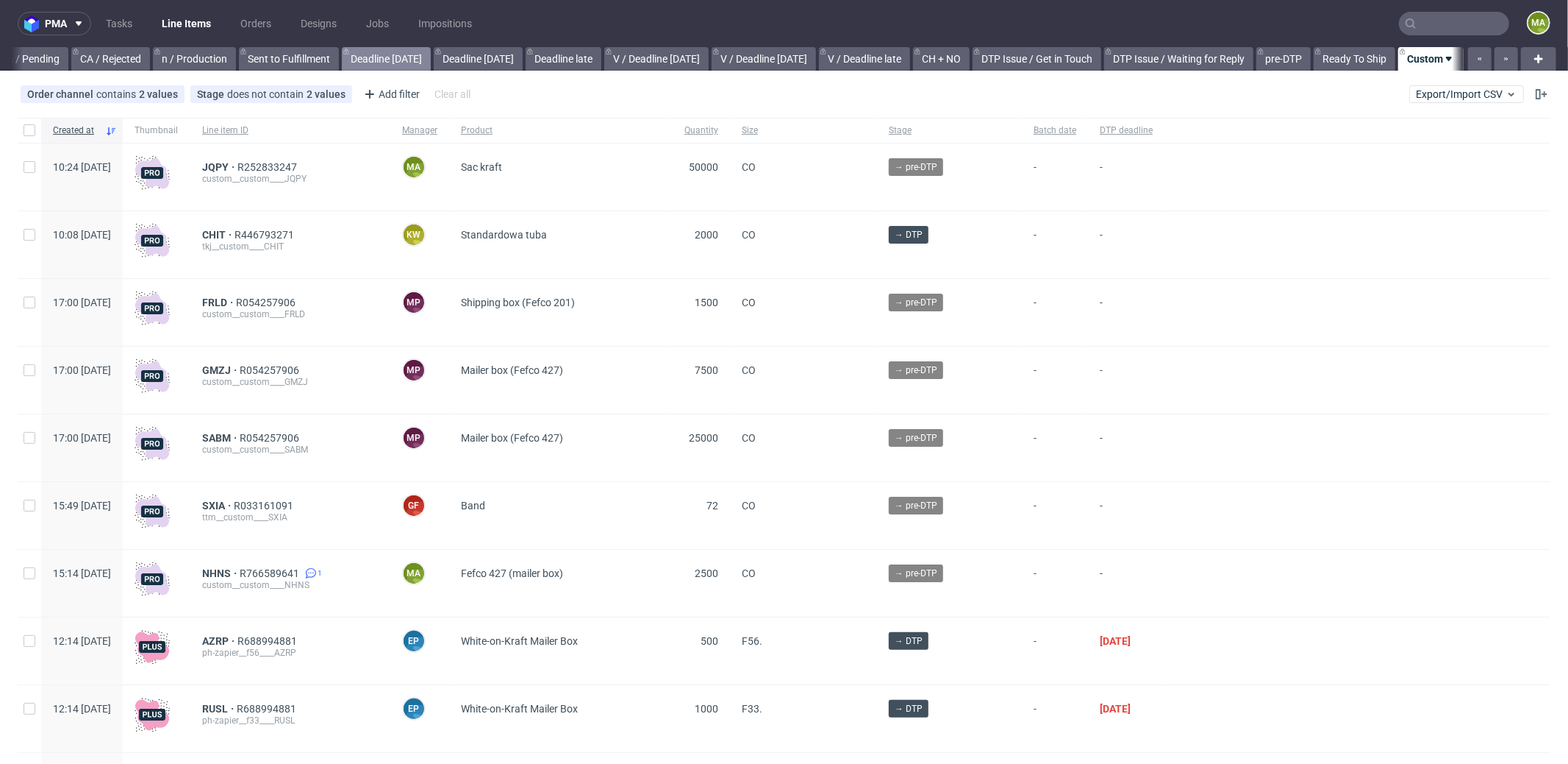
scroll to position [0, 1269]
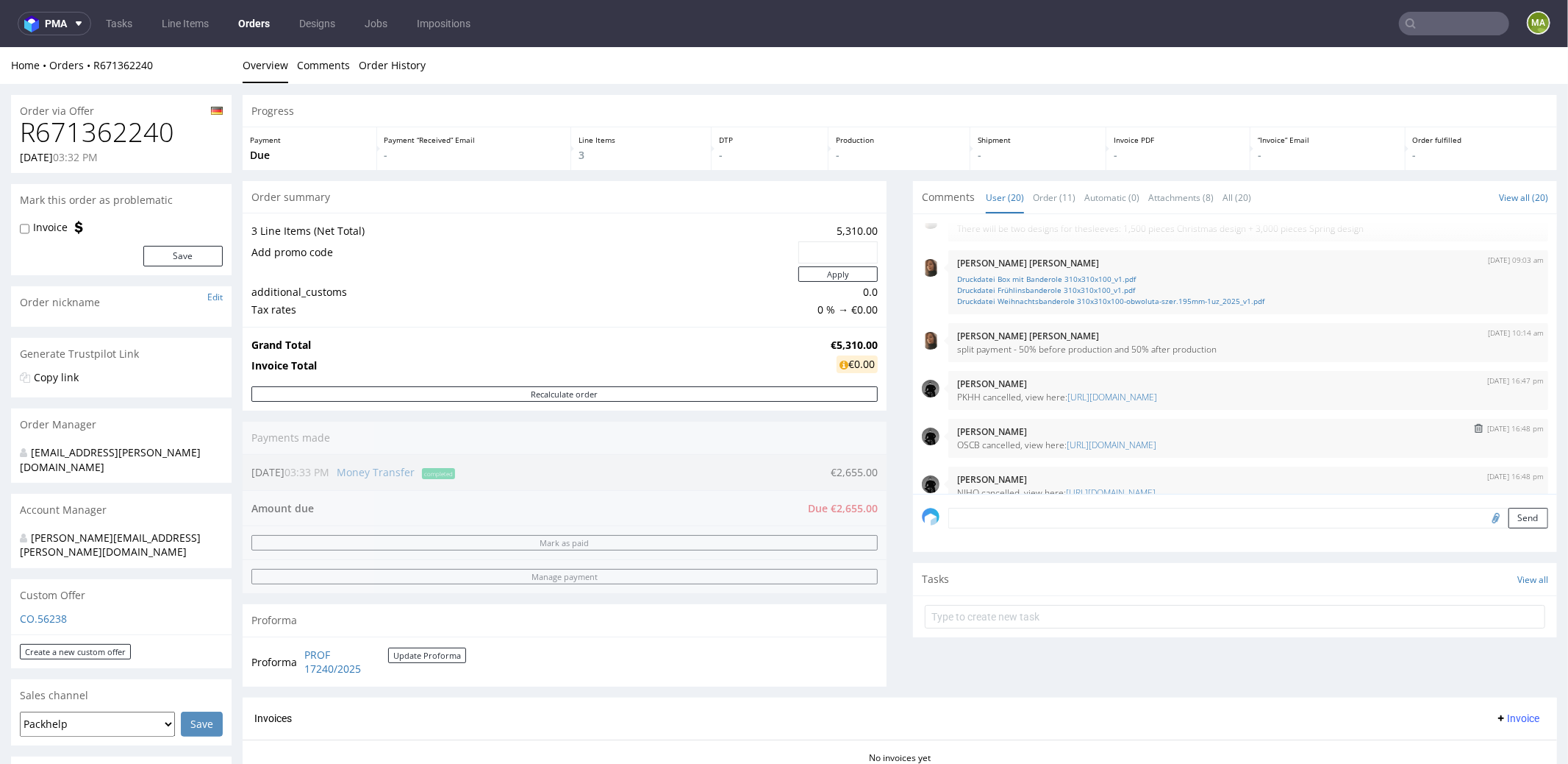
scroll to position [34, 0]
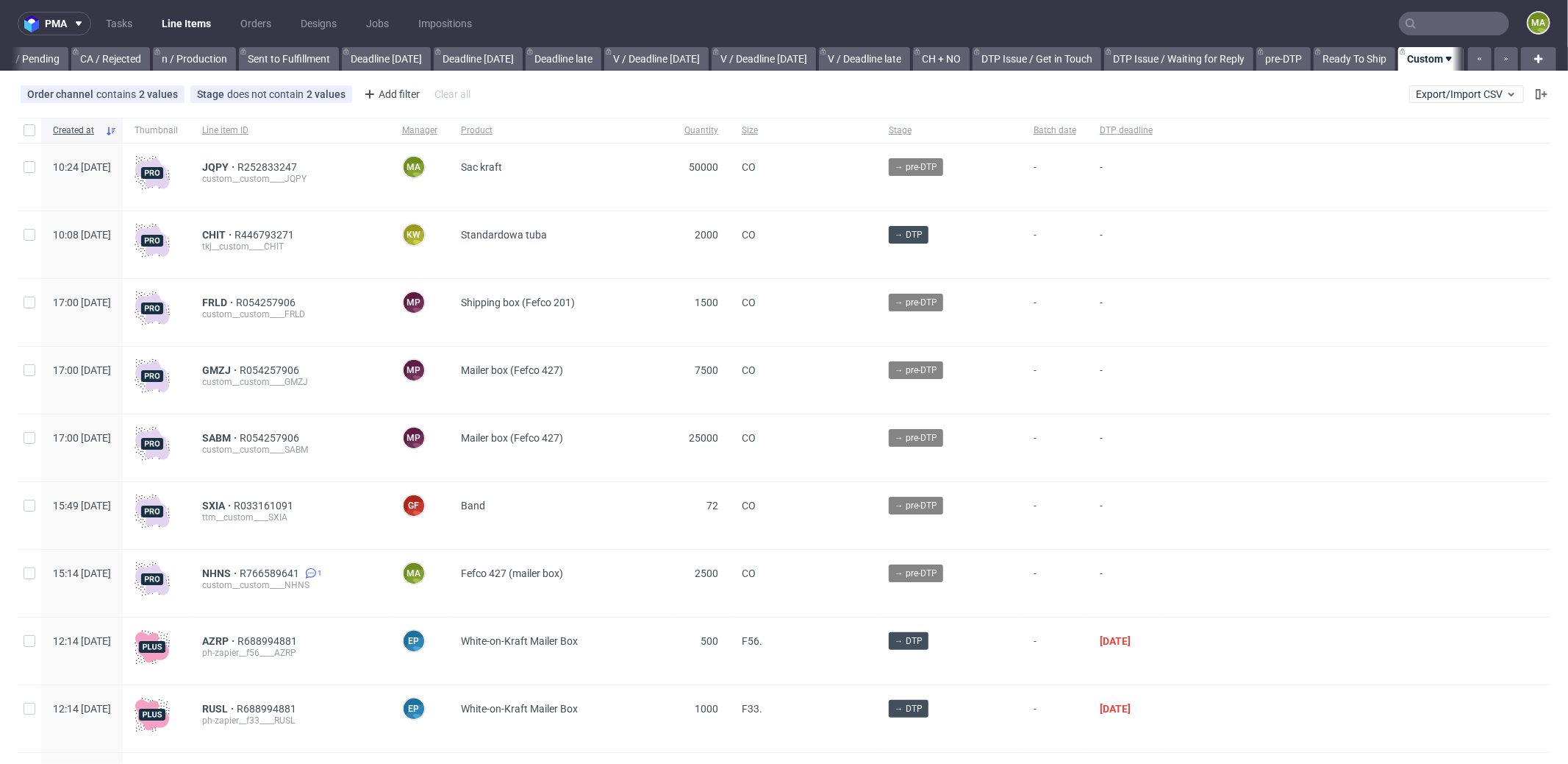
scroll to position [0, 1269]
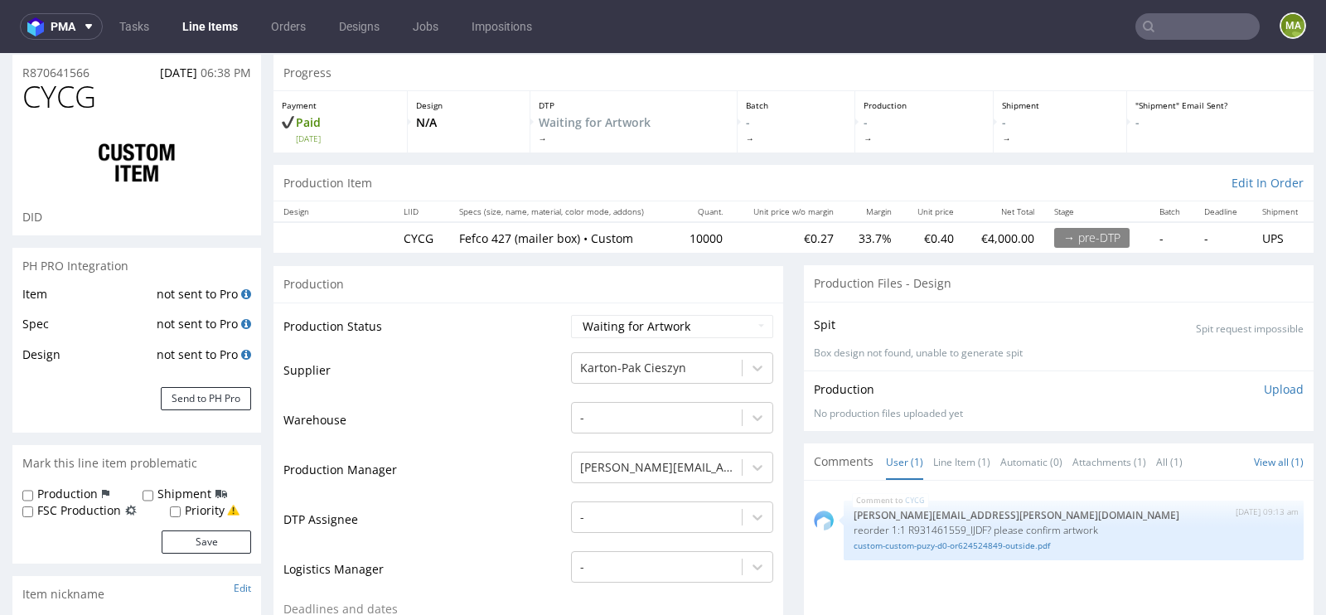
scroll to position [159, 0]
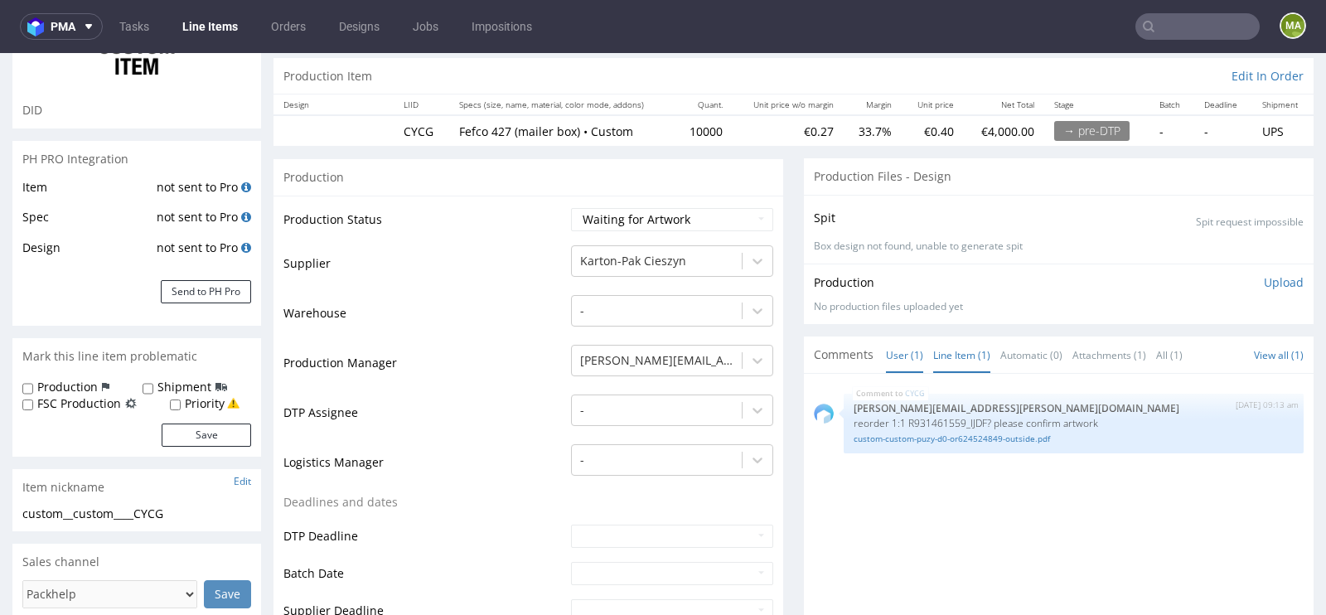
click at [941, 347] on link "Line Item (1)" at bounding box center [961, 355] width 57 height 36
click at [980, 438] on link "custom-custom-puzy-d0-or624524849-outside.pdf" at bounding box center [1074, 439] width 440 height 12
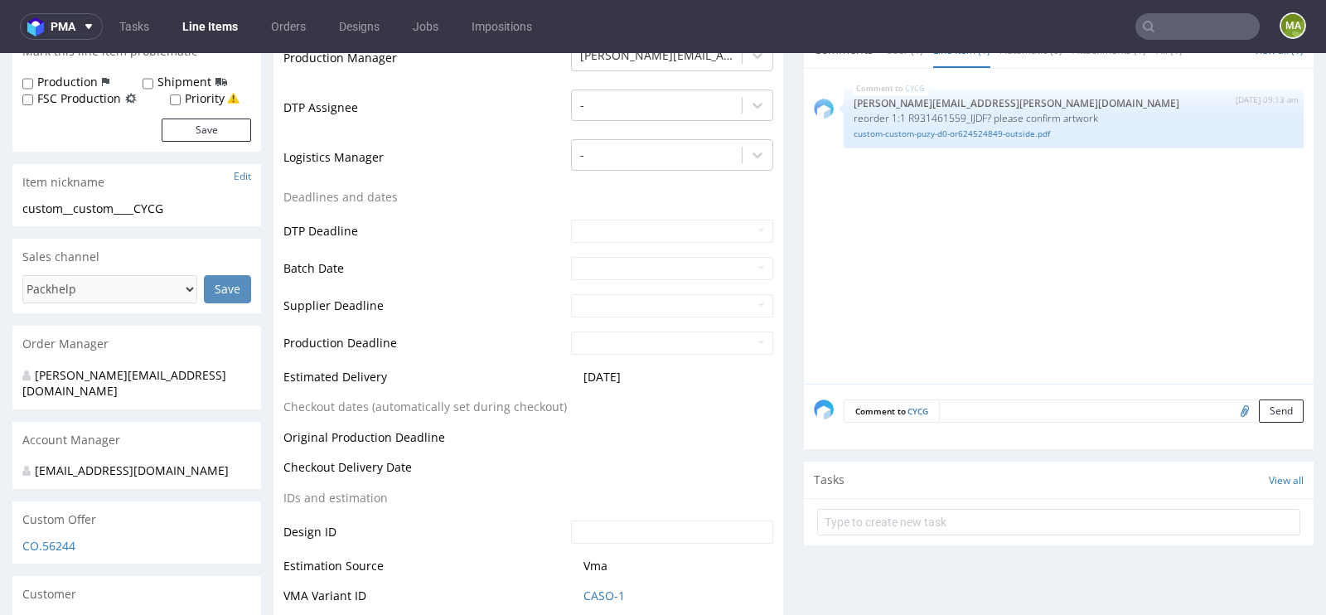
scroll to position [783, 0]
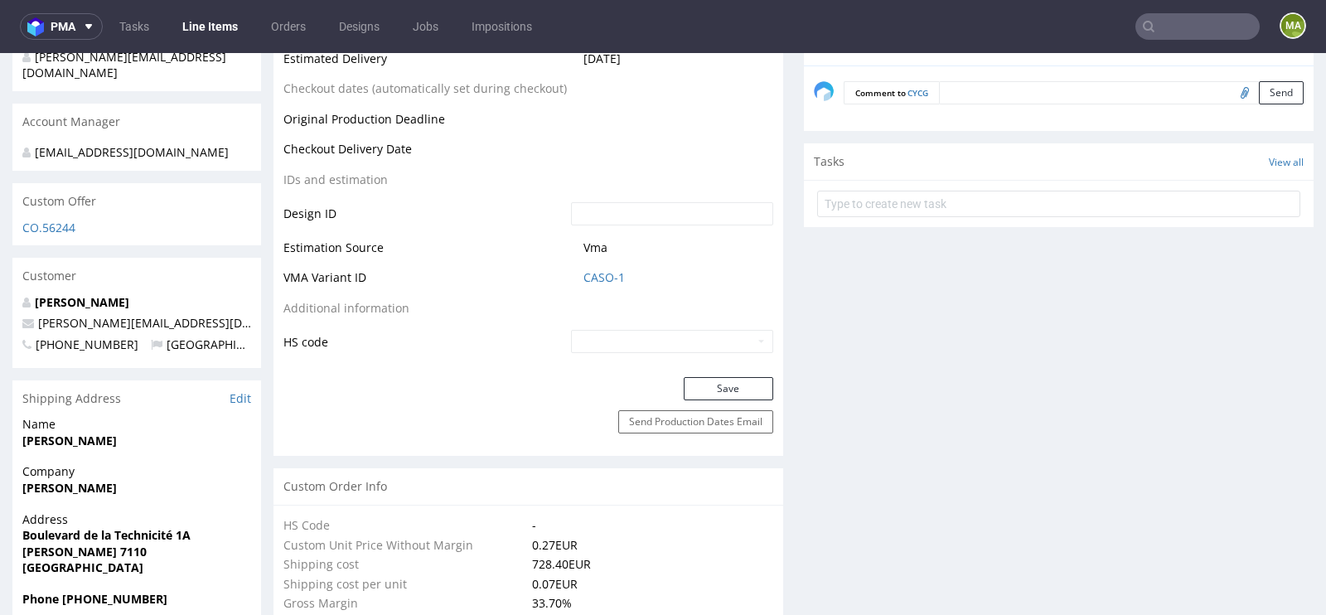
click at [609, 284] on td "CASO-1" at bounding box center [670, 283] width 206 height 31
click at [608, 275] on link "CASO-1" at bounding box center [604, 277] width 41 height 17
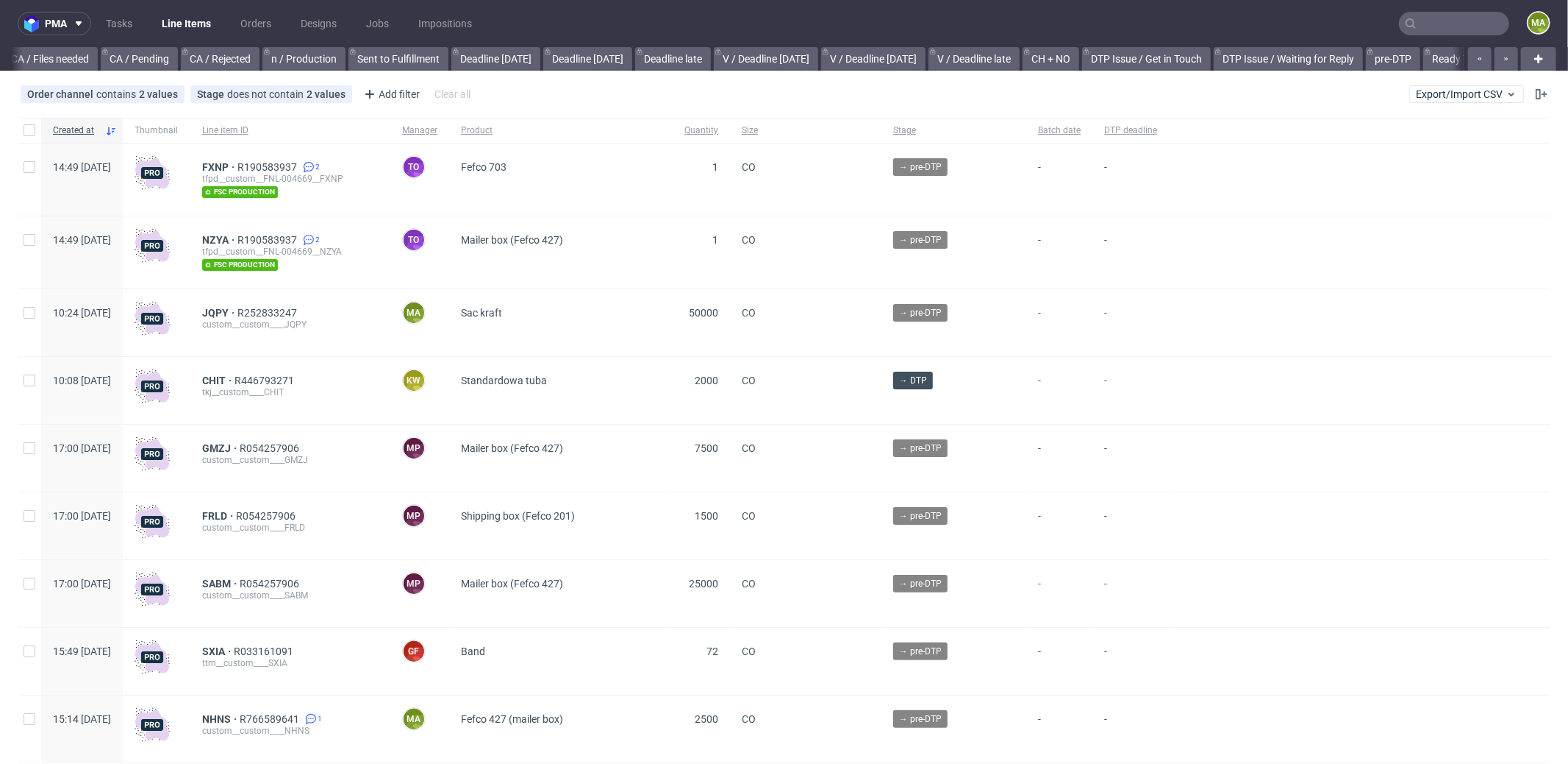
scroll to position [0, 1269]
click at [390, 99] on div "Add filter" at bounding box center [390, 94] width 65 height 24
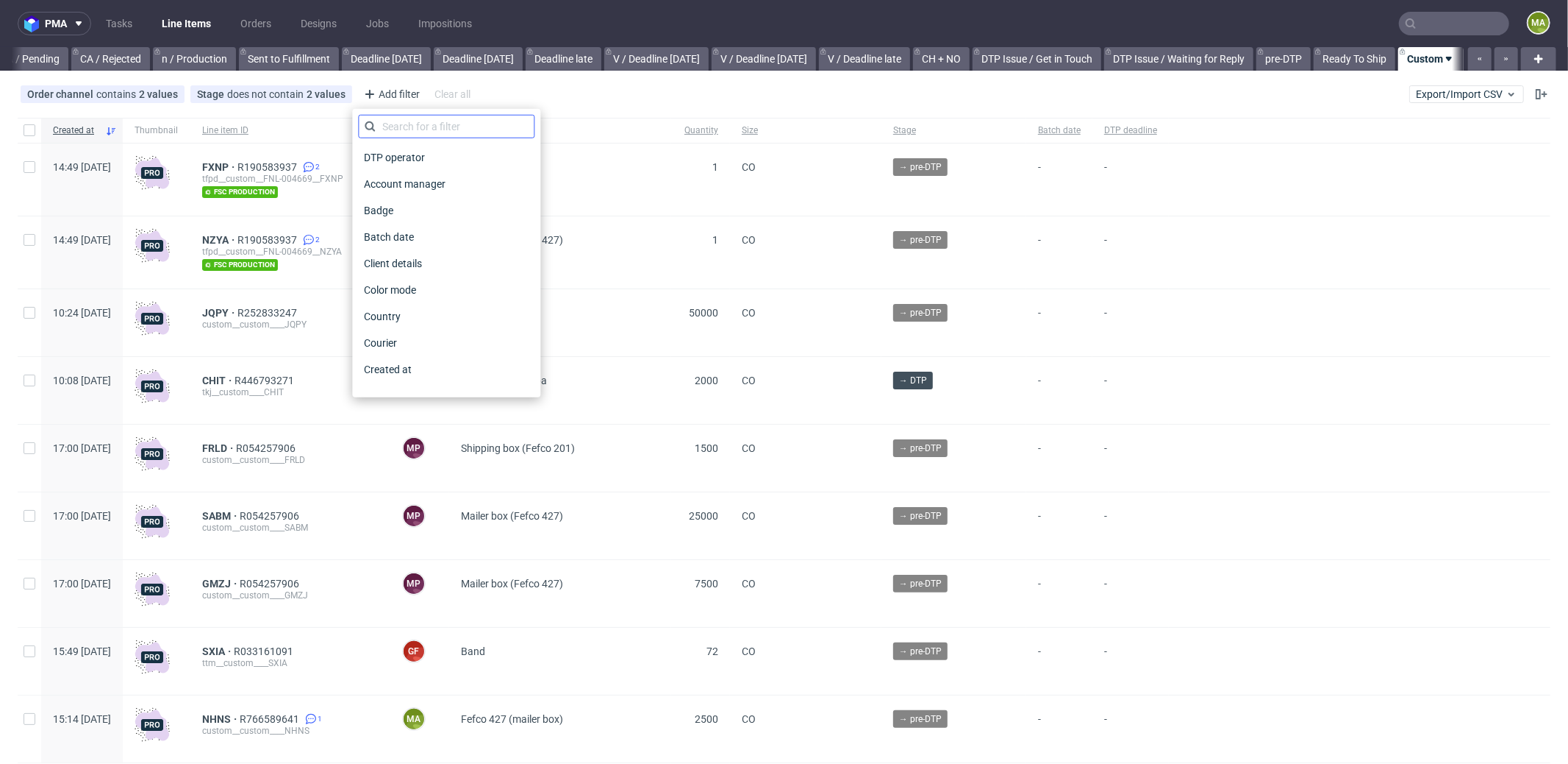
scroll to position [0, 1269]
click at [412, 122] on input "text" at bounding box center [446, 126] width 176 height 24
type input "pro"
click at [432, 366] on span "Production manager" at bounding box center [412, 369] width 107 height 20
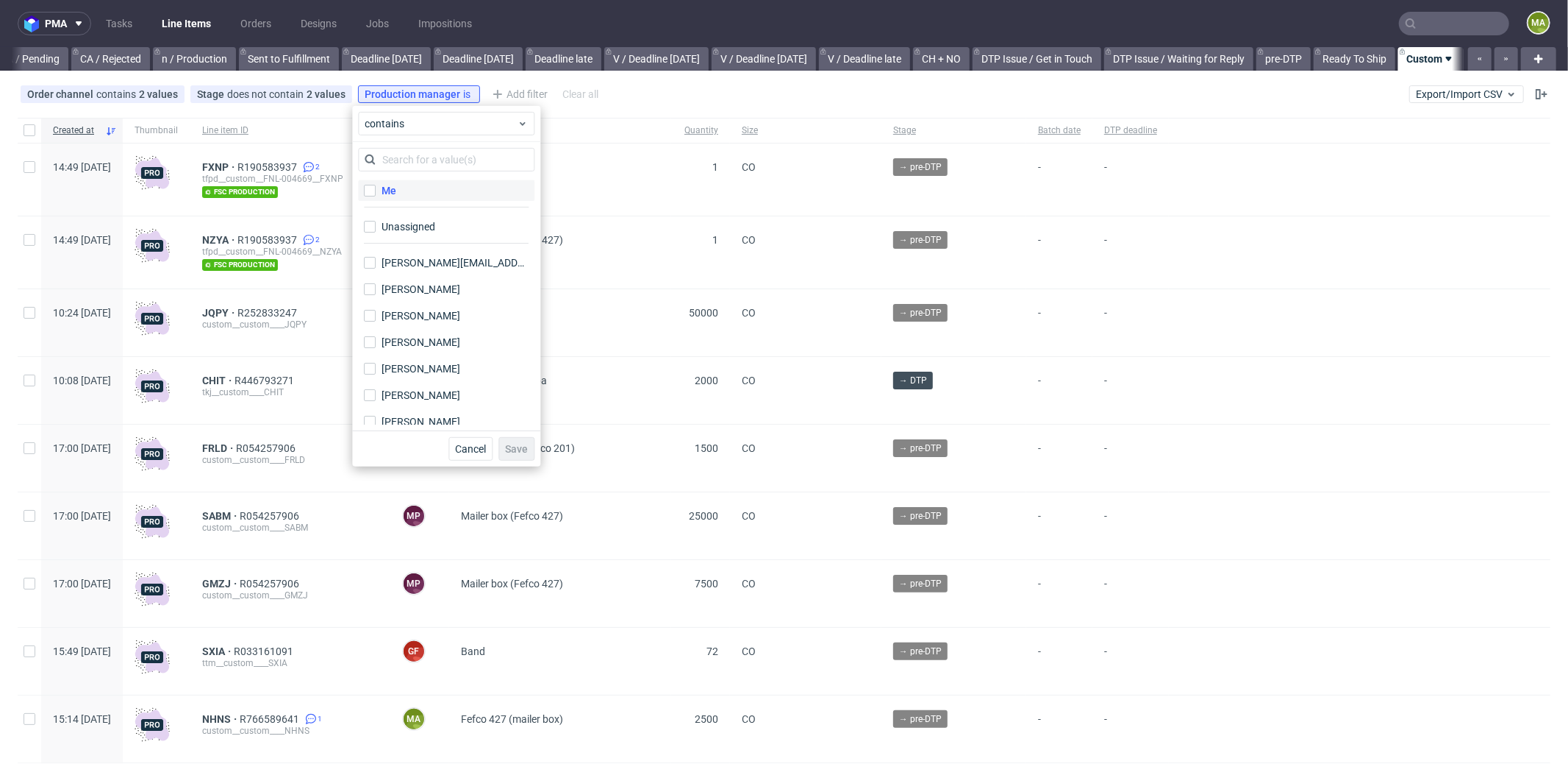
click at [392, 190] on div "Me" at bounding box center [388, 190] width 15 height 15
click at [376, 190] on input "Me" at bounding box center [369, 190] width 12 height 12
checkbox input "true"
click at [513, 454] on button "Save" at bounding box center [516, 448] width 36 height 24
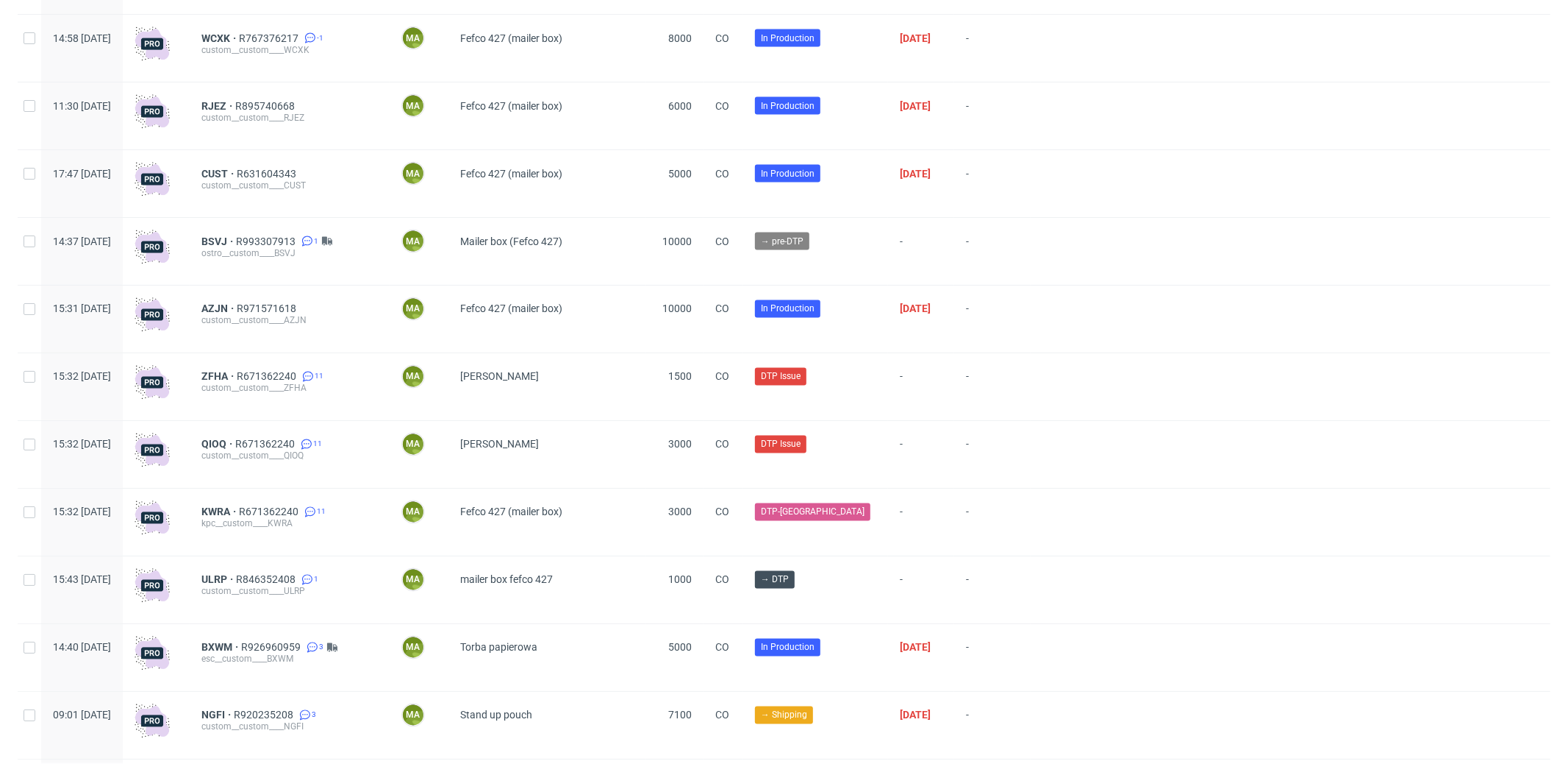
scroll to position [2105, 0]
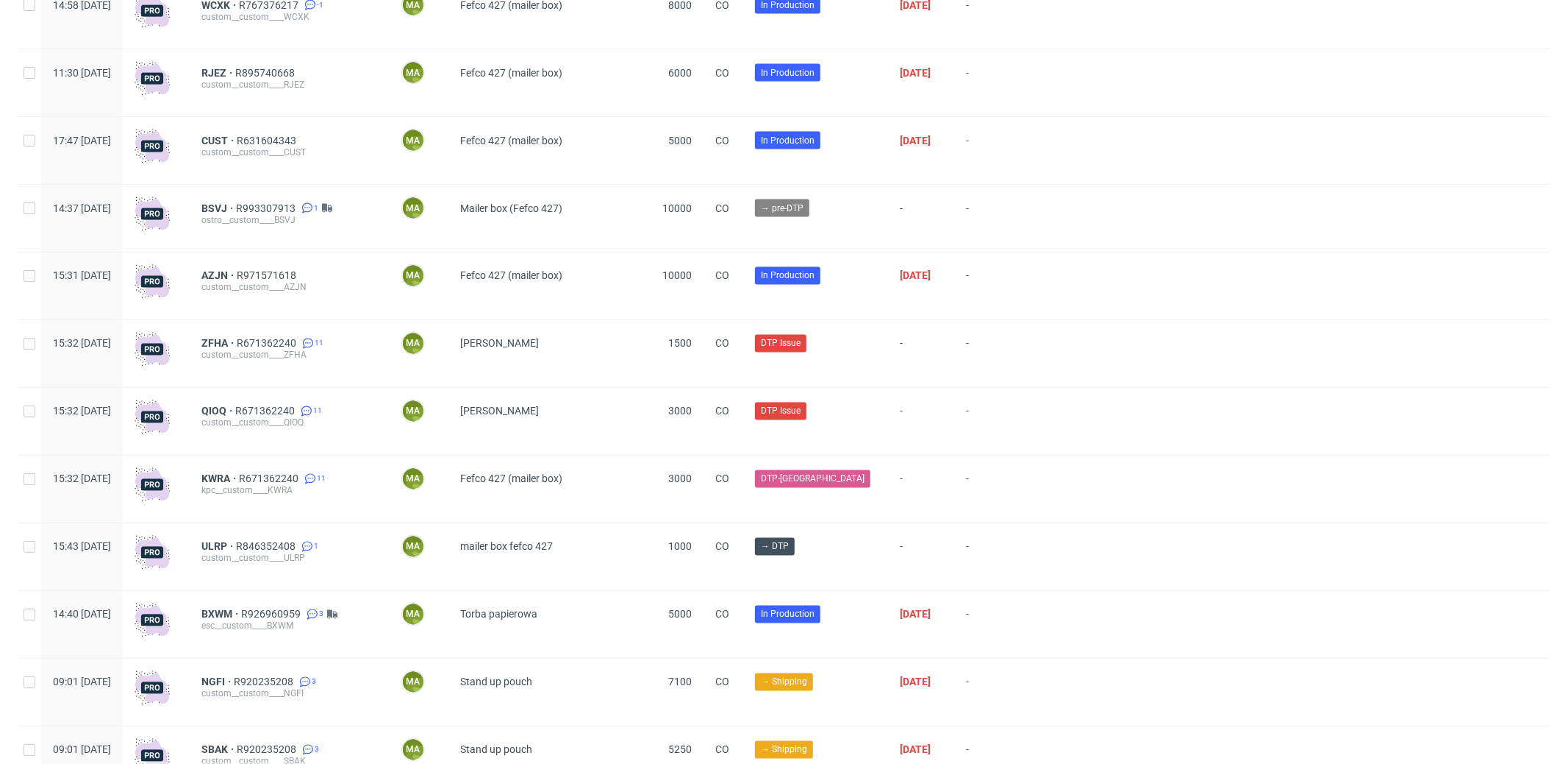
click at [237, 350] on span "ZFHA" at bounding box center [219, 343] width 35 height 12
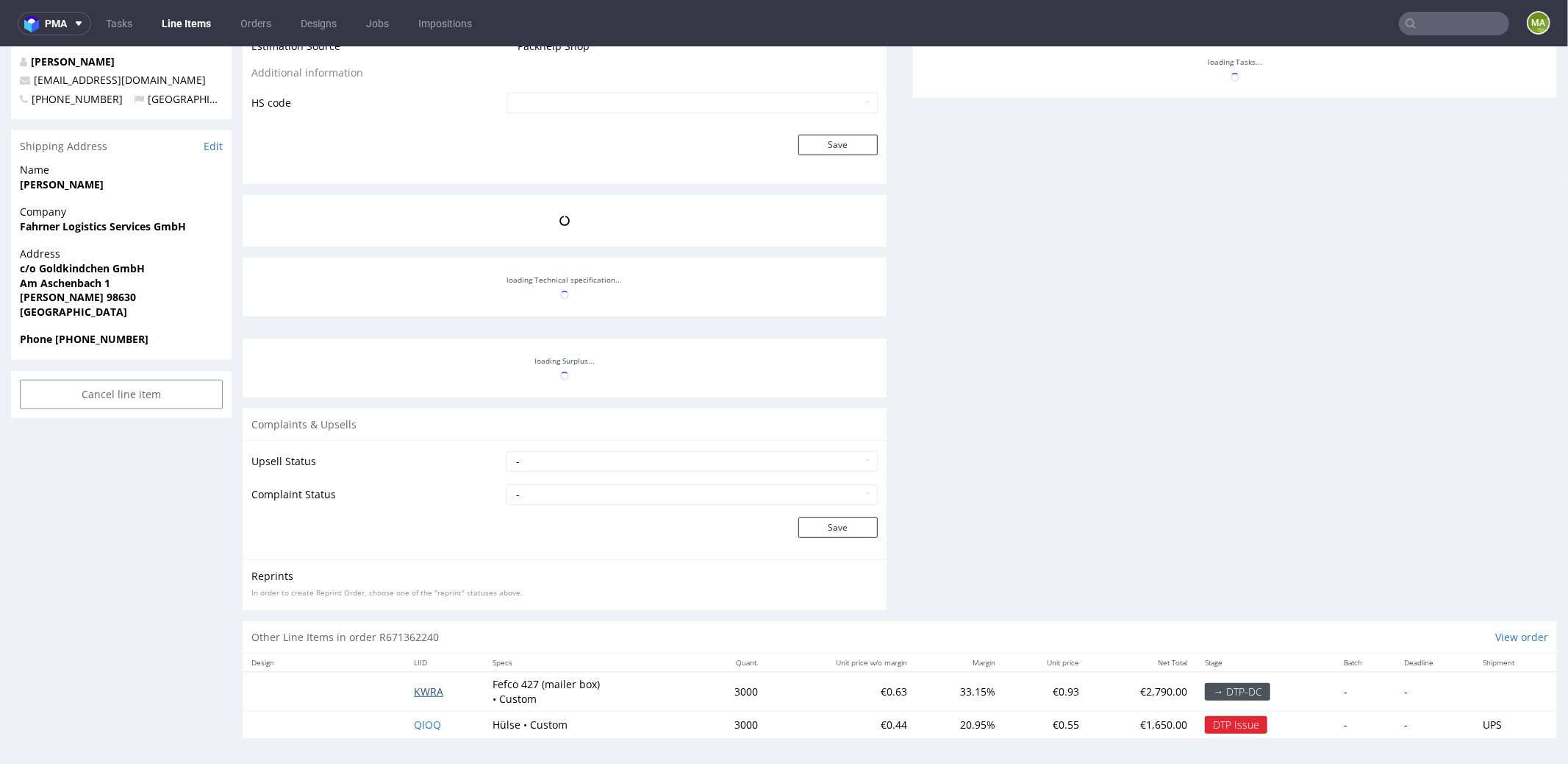
scroll to position [773, 0]
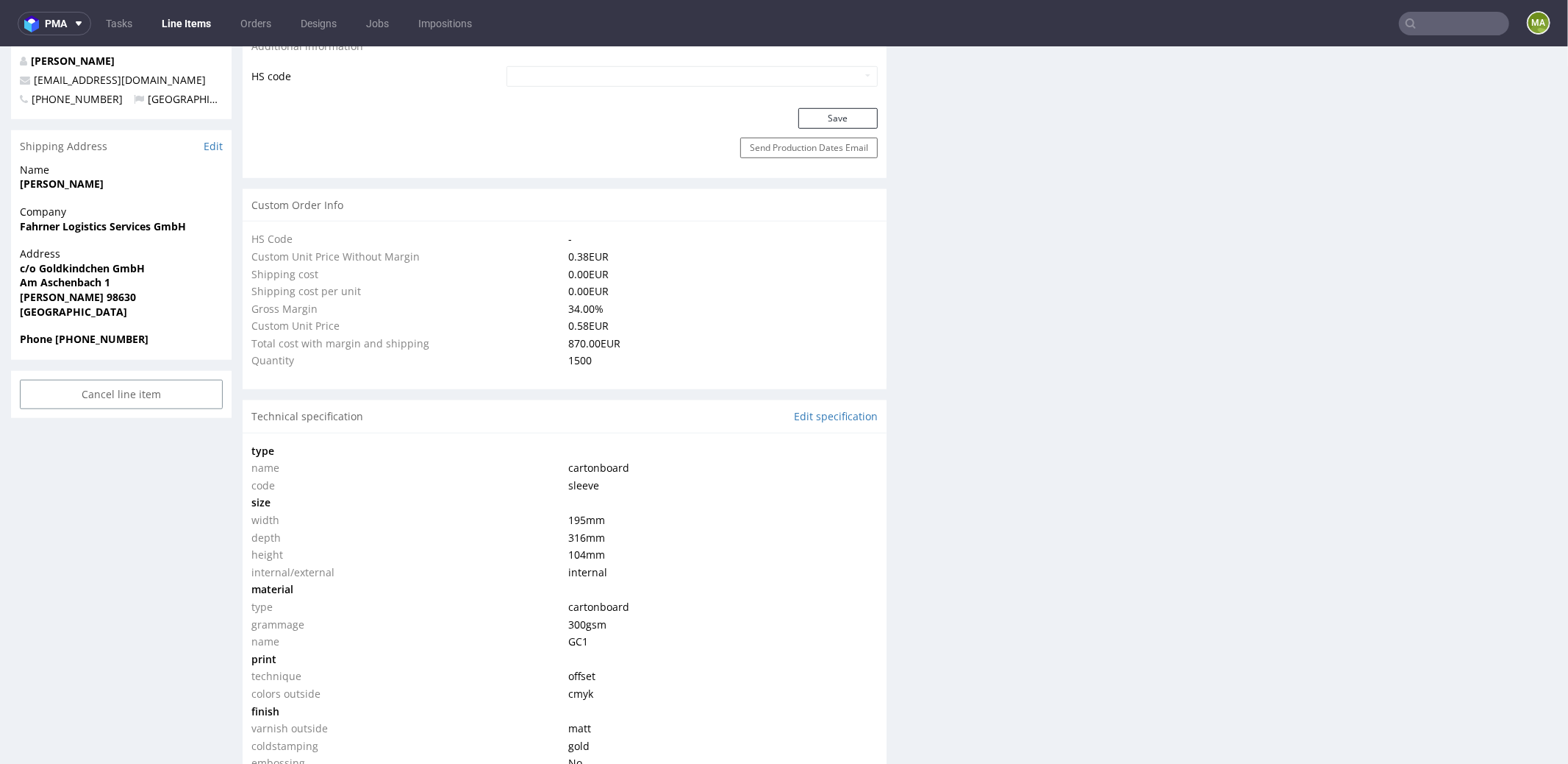
click at [435, 683] on div "Production Production Status Waiting for Artwork Waiting for Diecut Waiting for…" at bounding box center [565, 429] width 644 height 2152
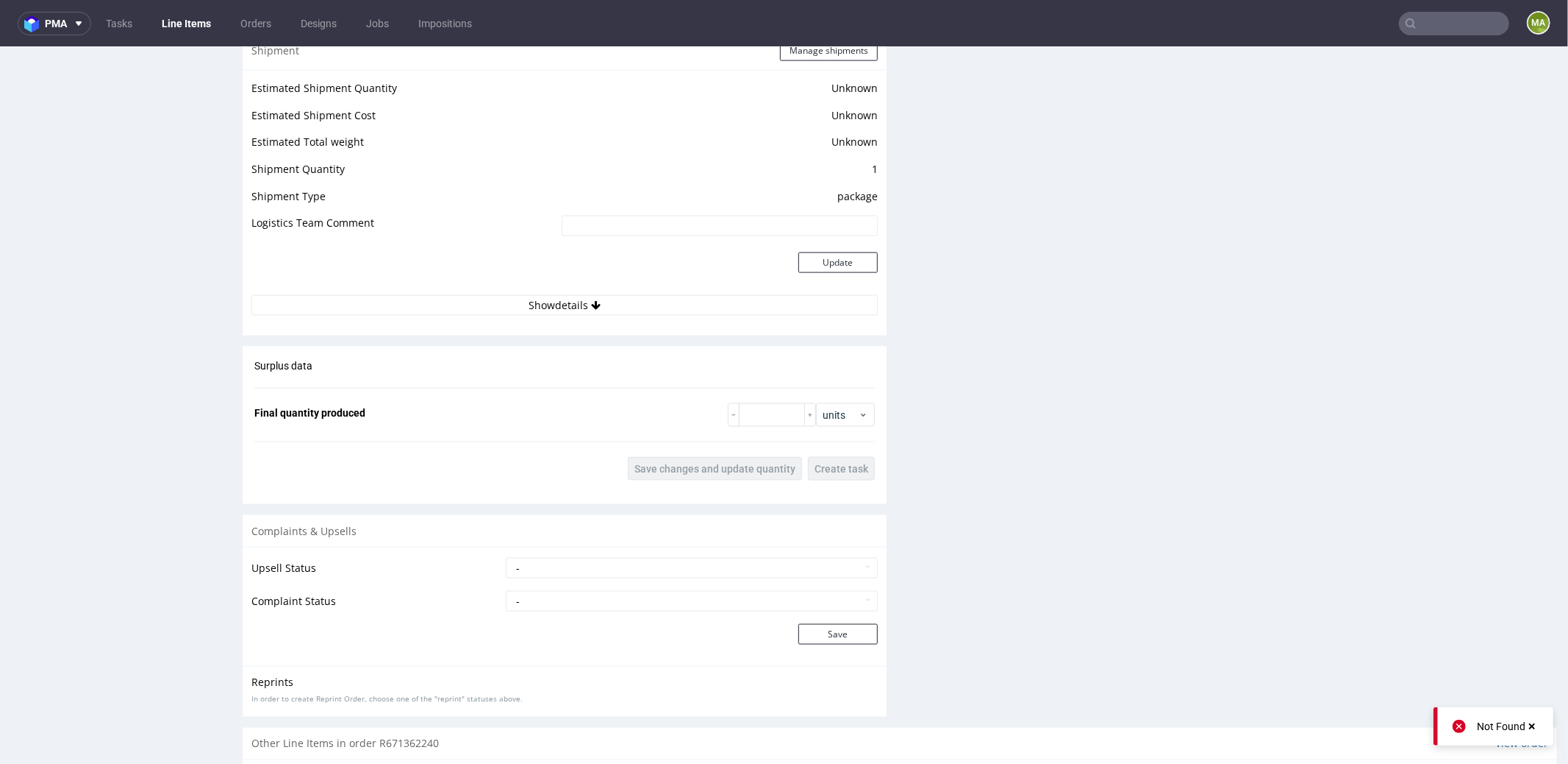
scroll to position [1859, 0]
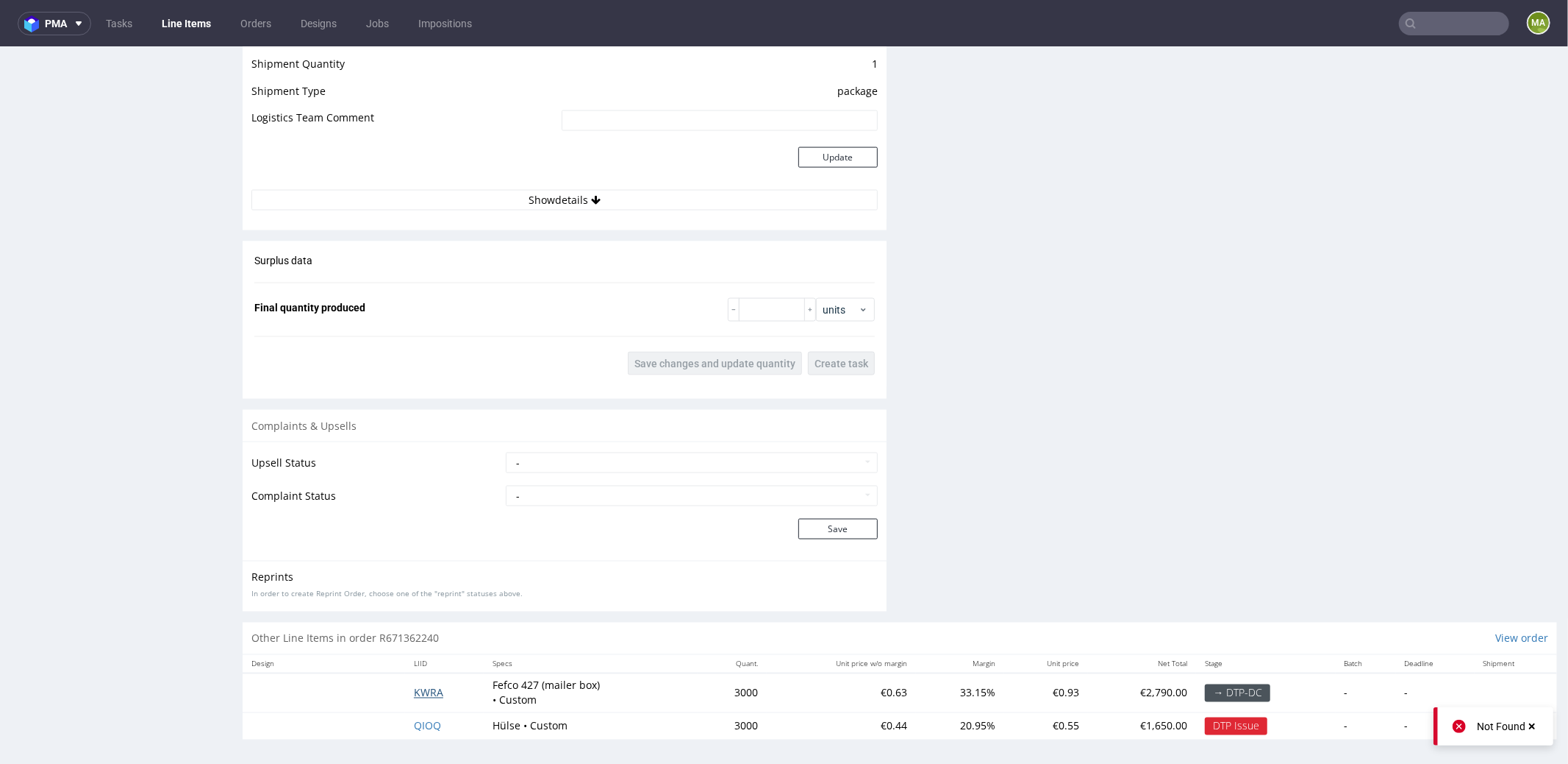
click at [414, 687] on span "KWRA" at bounding box center [428, 692] width 29 height 14
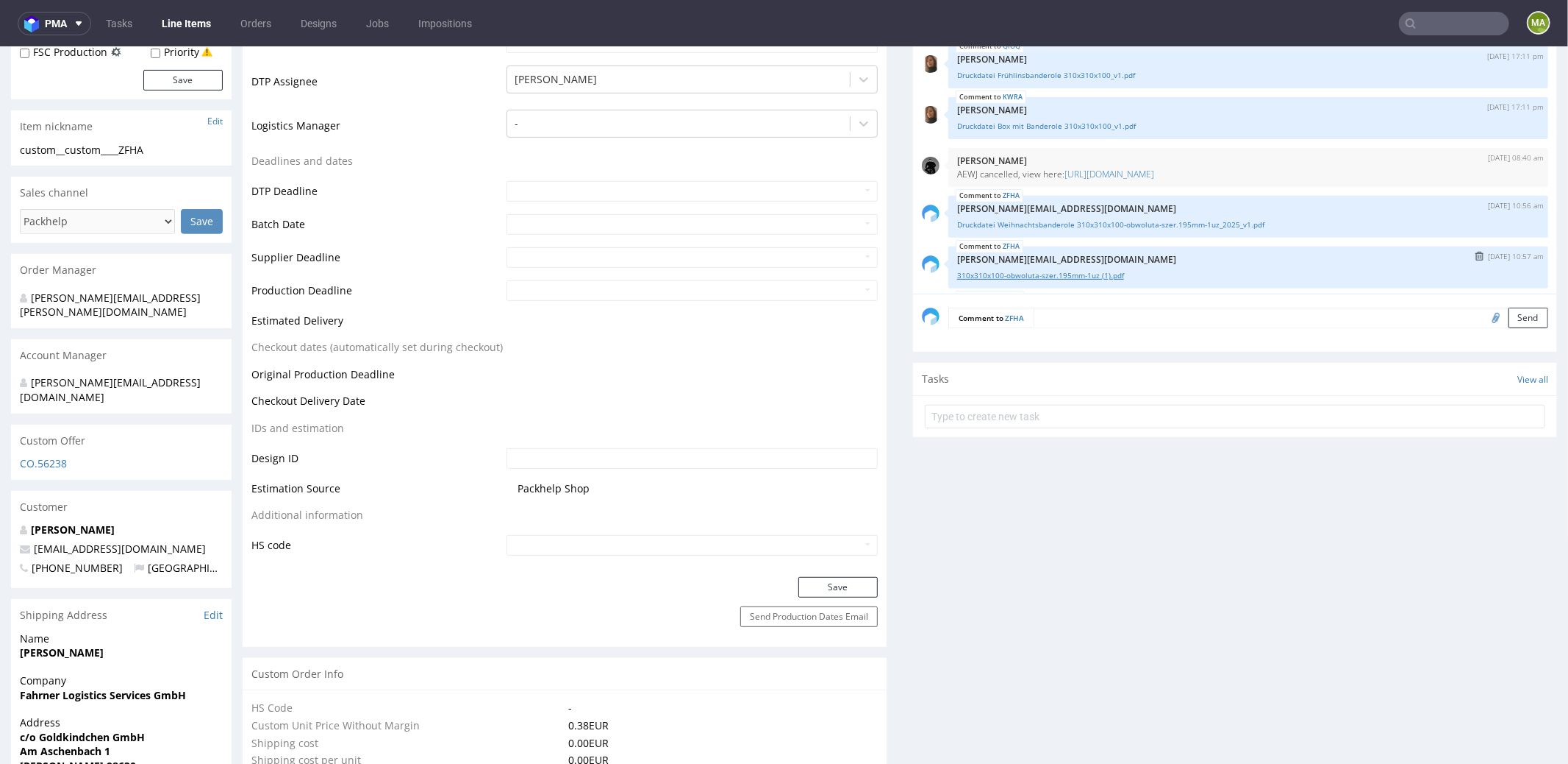
scroll to position [448, 0]
click at [1004, 272] on link "310x310x100-obwoluta-szer.195mm-1uz (1).pdf" at bounding box center [1248, 274] width 583 height 11
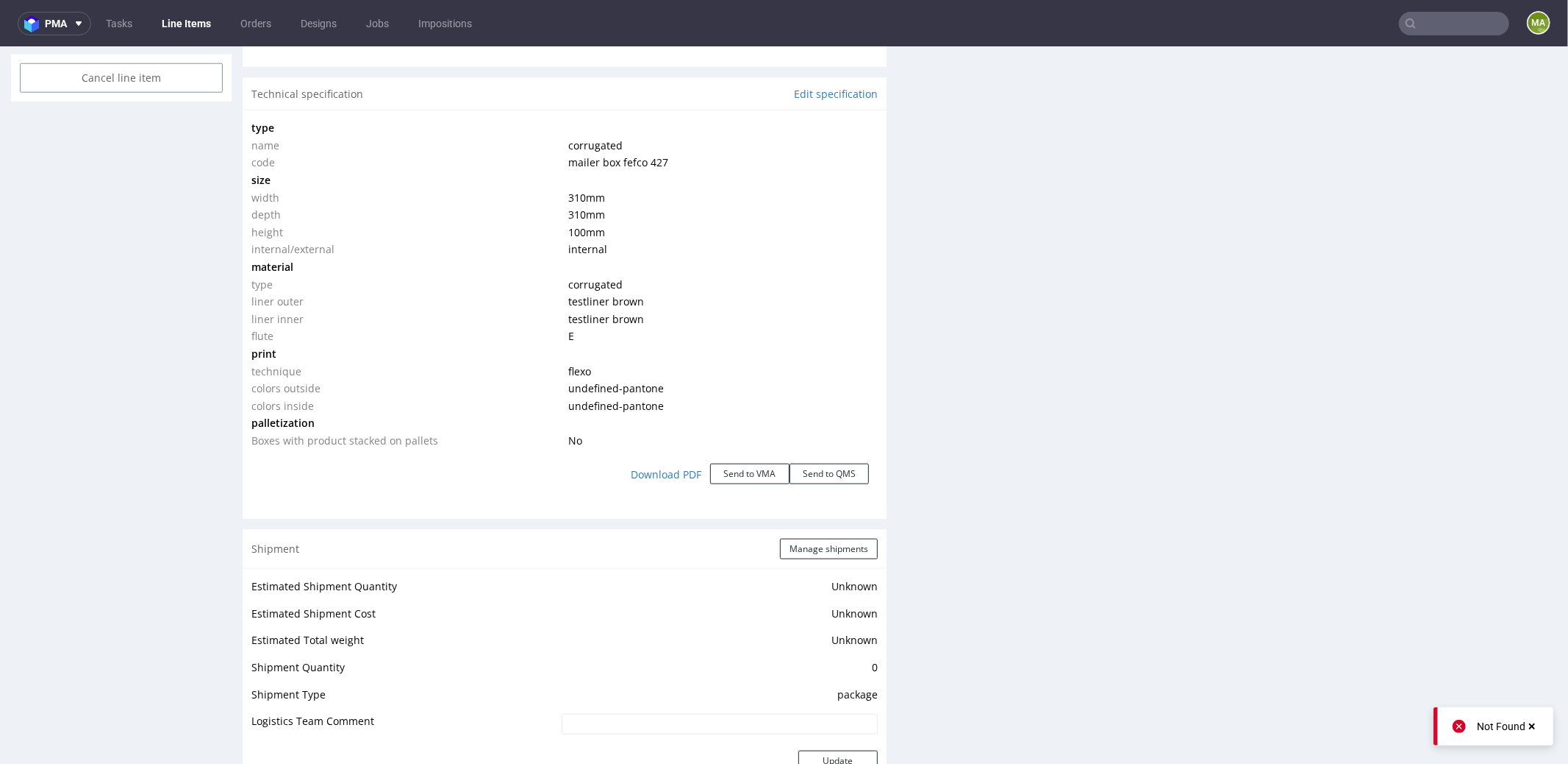
scroll to position [1105, 0]
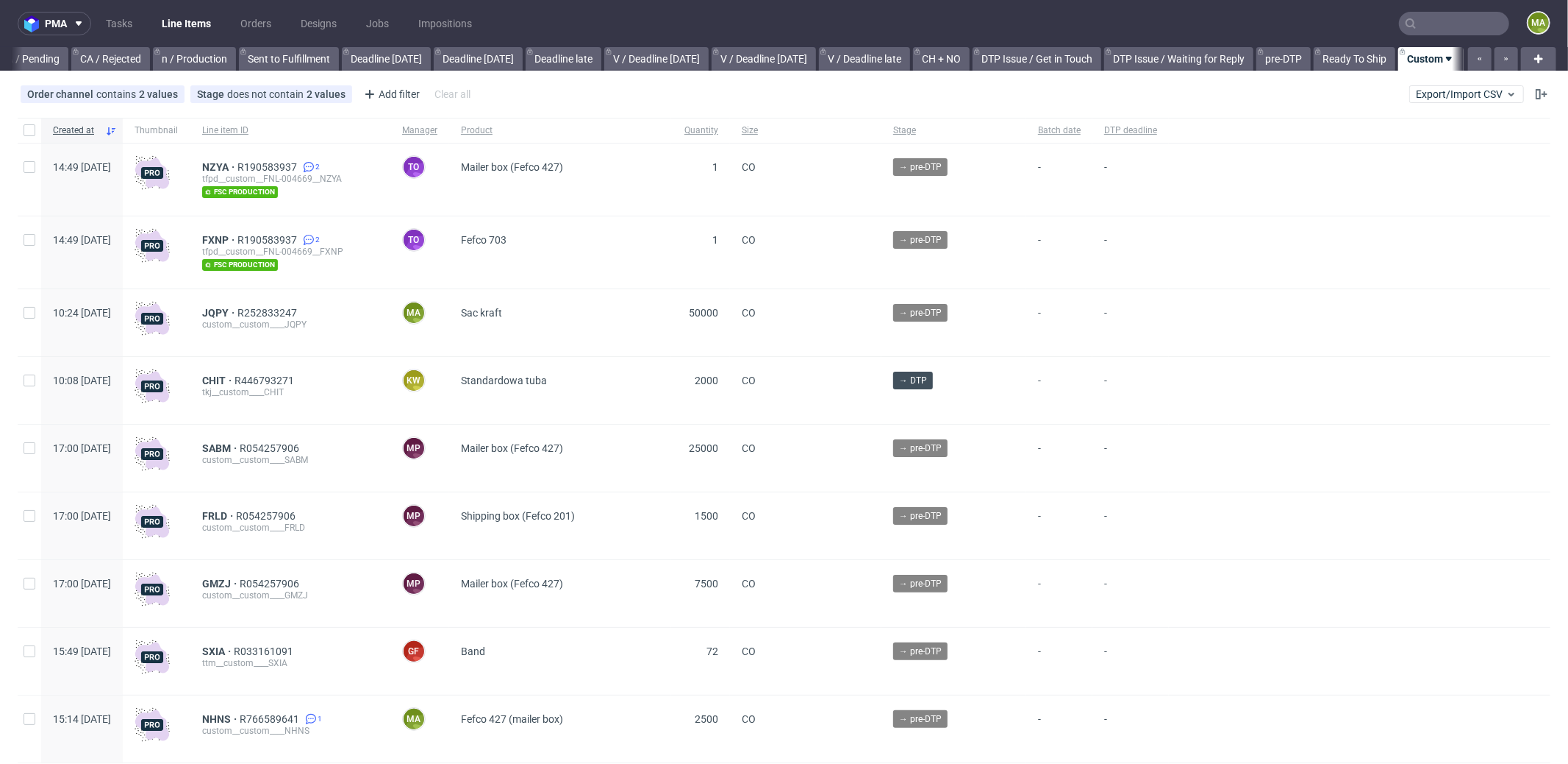
scroll to position [0, 1269]
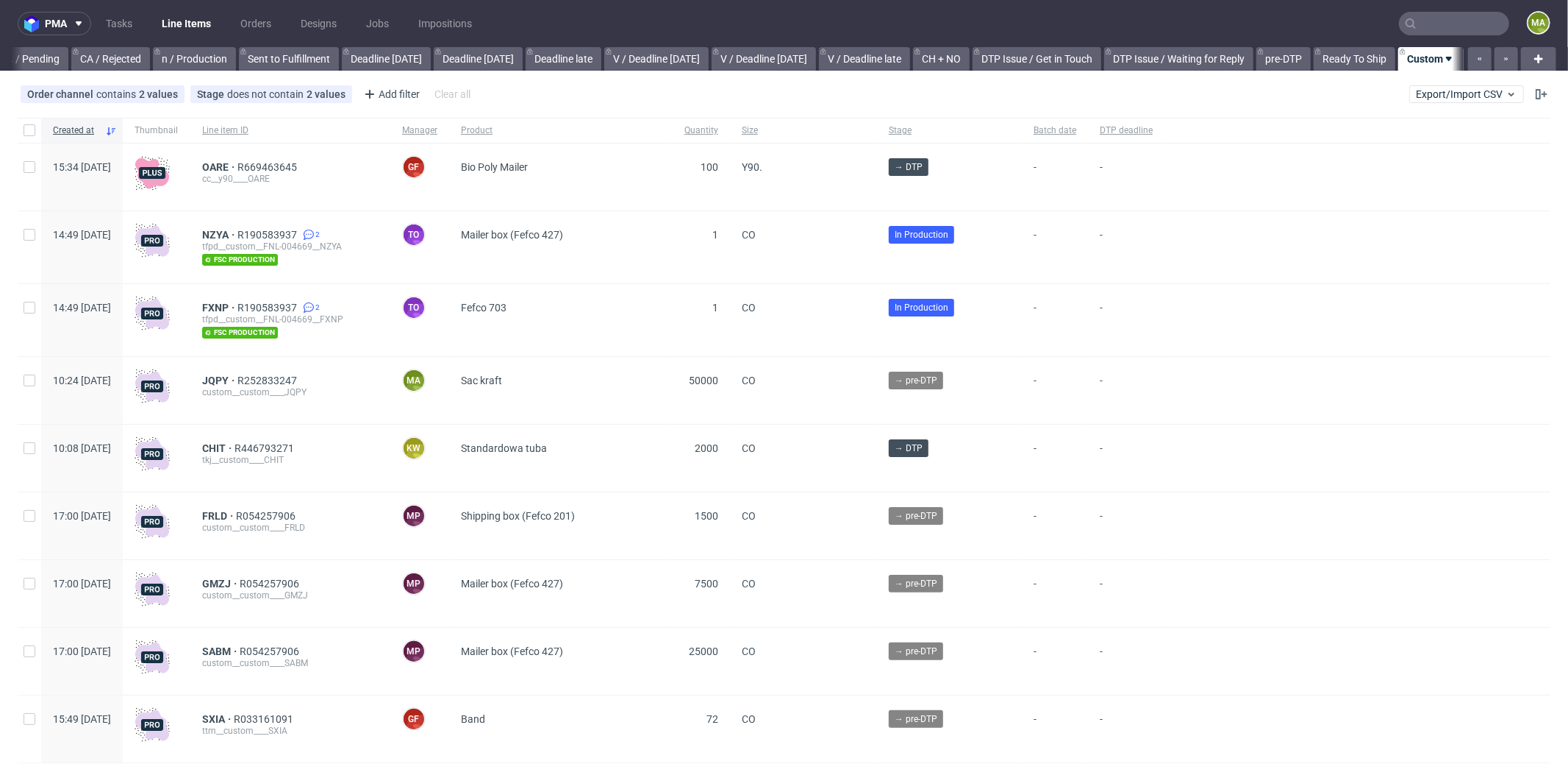
scroll to position [0, 1269]
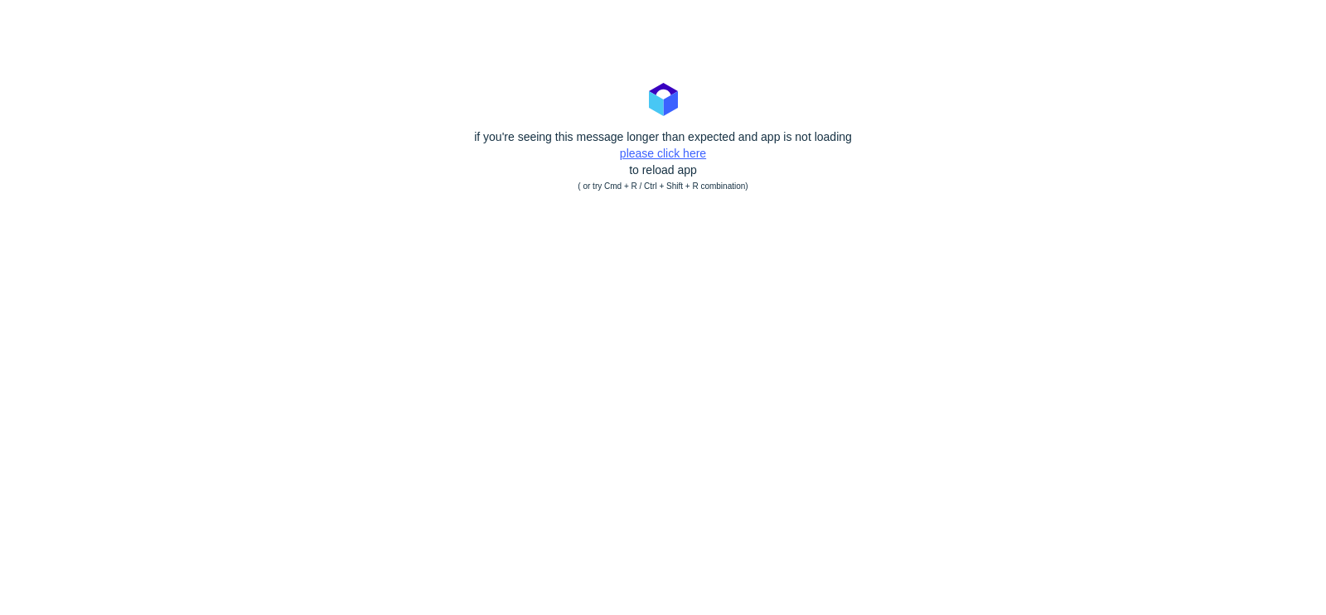
click at [653, 158] on link "please click here" at bounding box center [663, 153] width 86 height 13
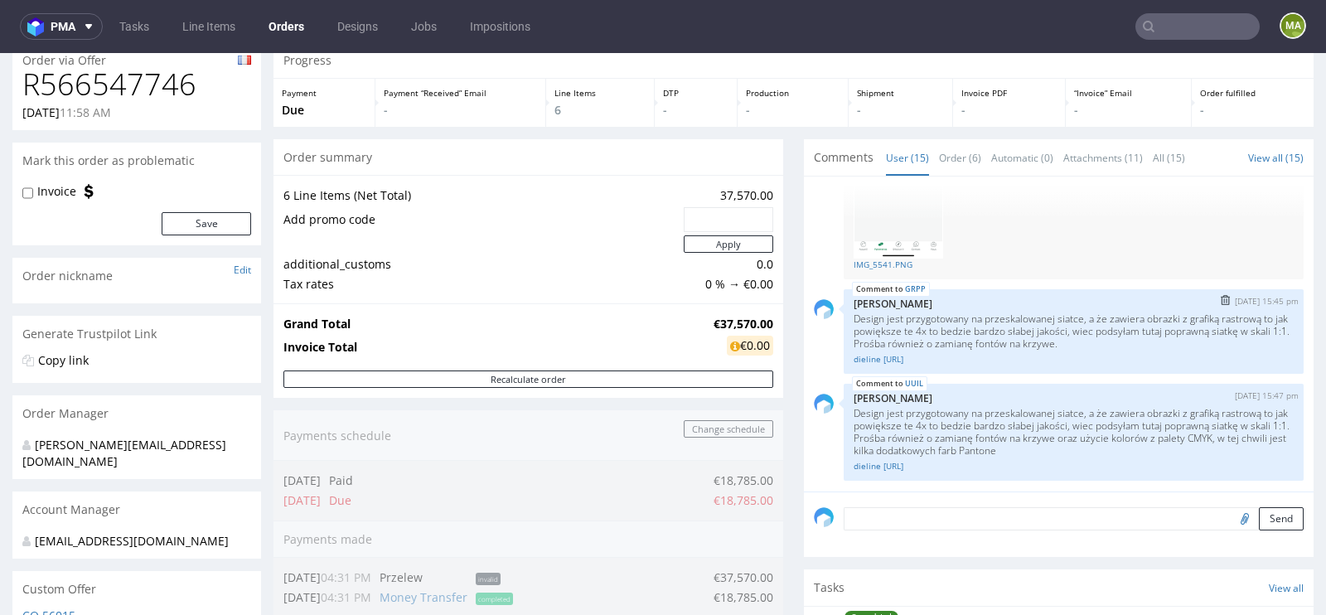
scroll to position [953, 0]
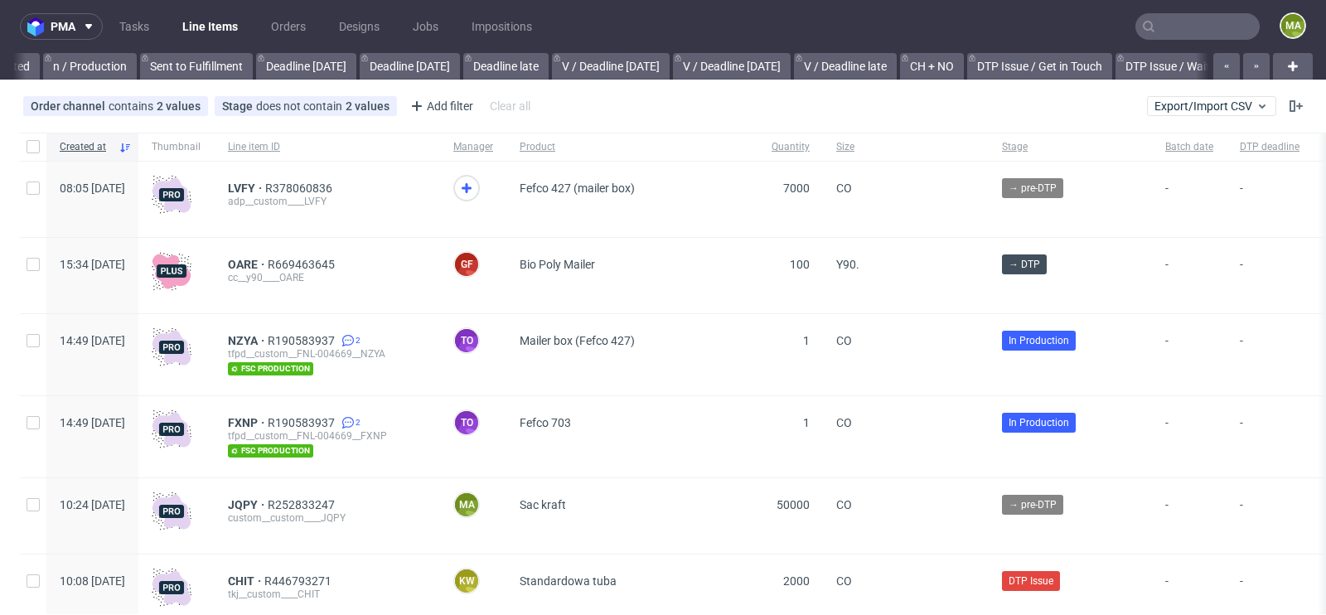
scroll to position [0, 1874]
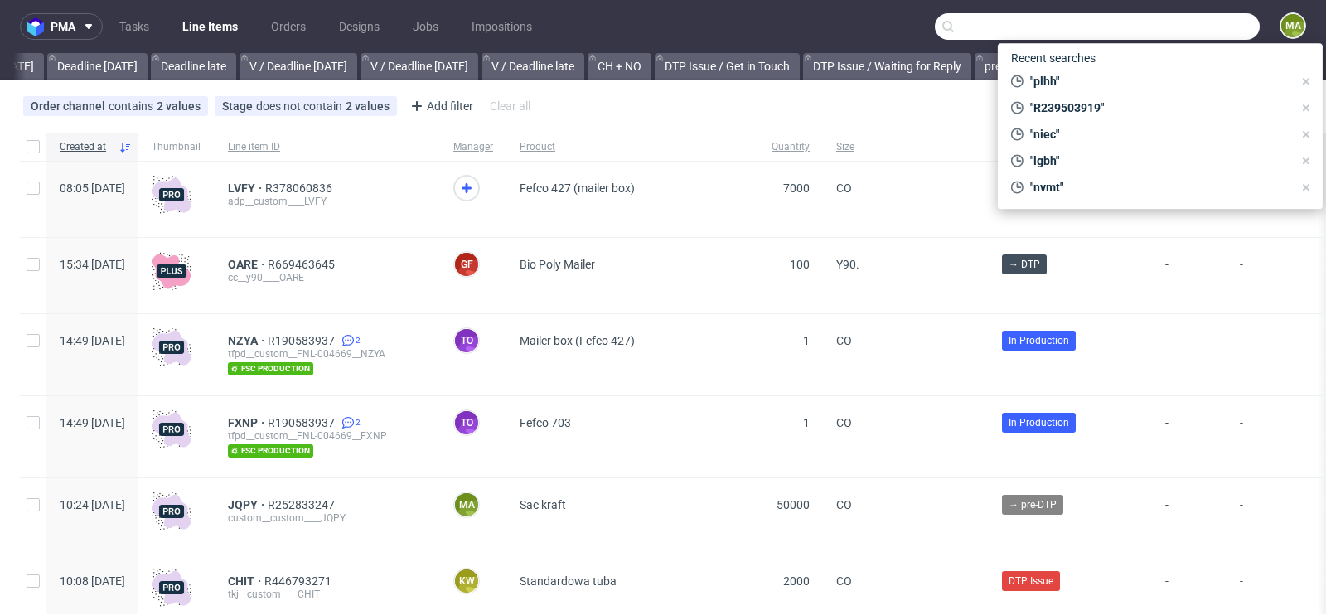
click at [1190, 27] on input "text" at bounding box center [1097, 26] width 325 height 27
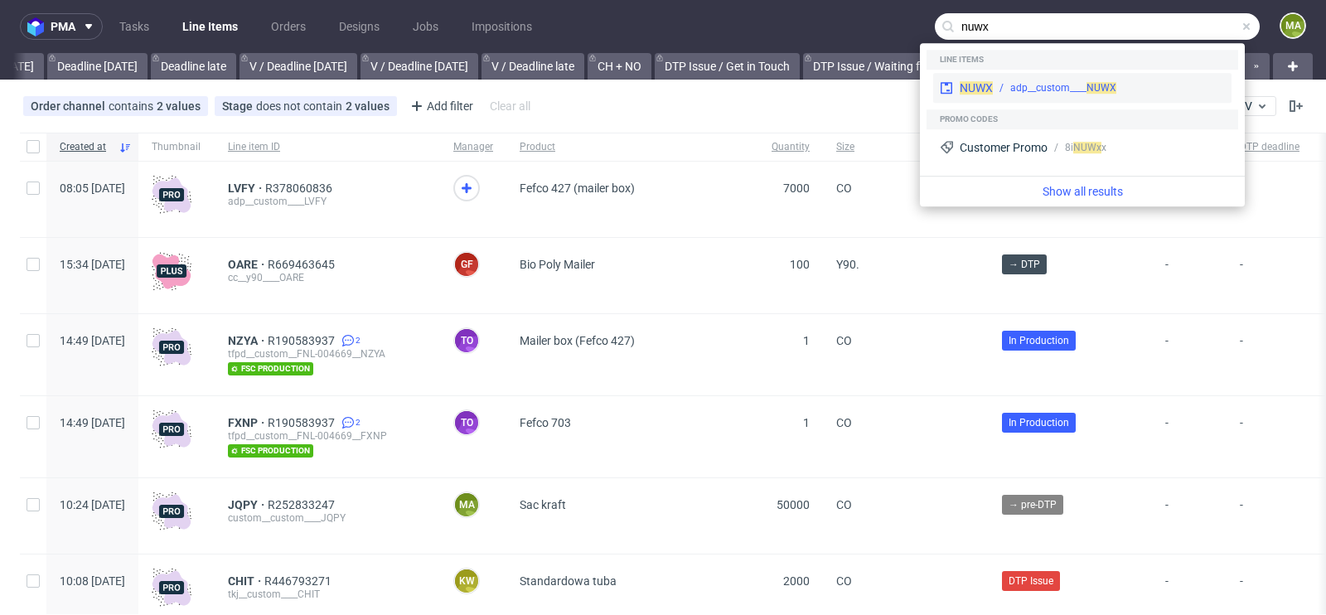
type input "nuwx"
click at [1018, 82] on div "adp__custom____ NUWX" at bounding box center [1064, 87] width 106 height 15
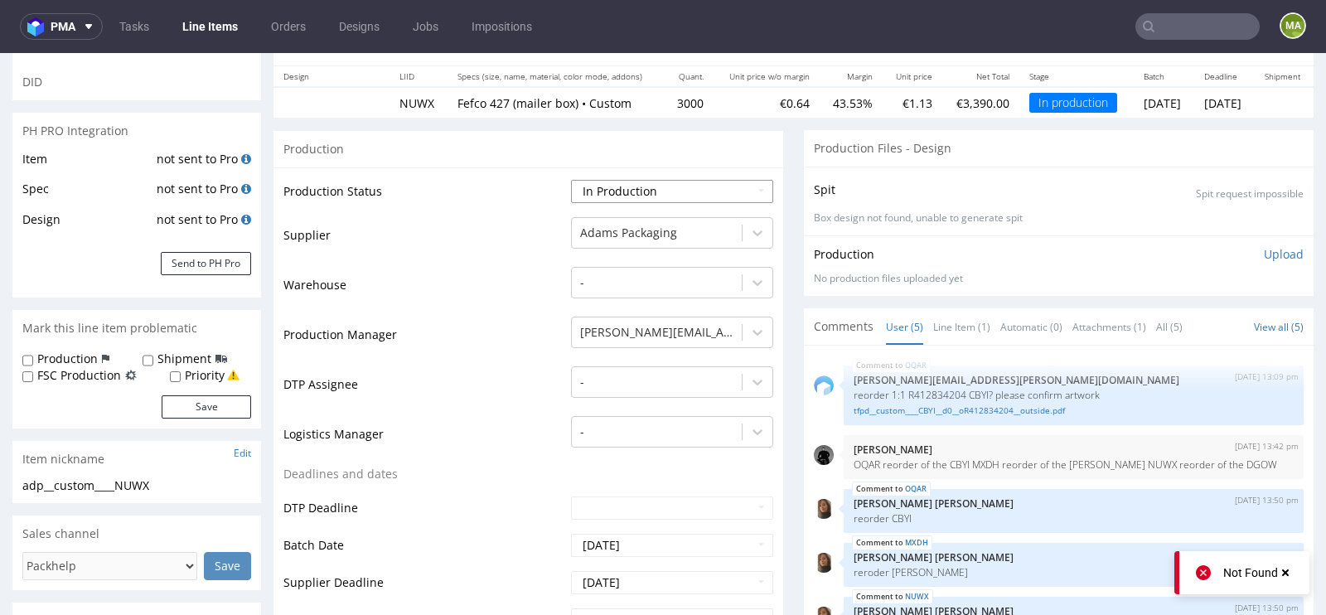
scroll to position [199, 0]
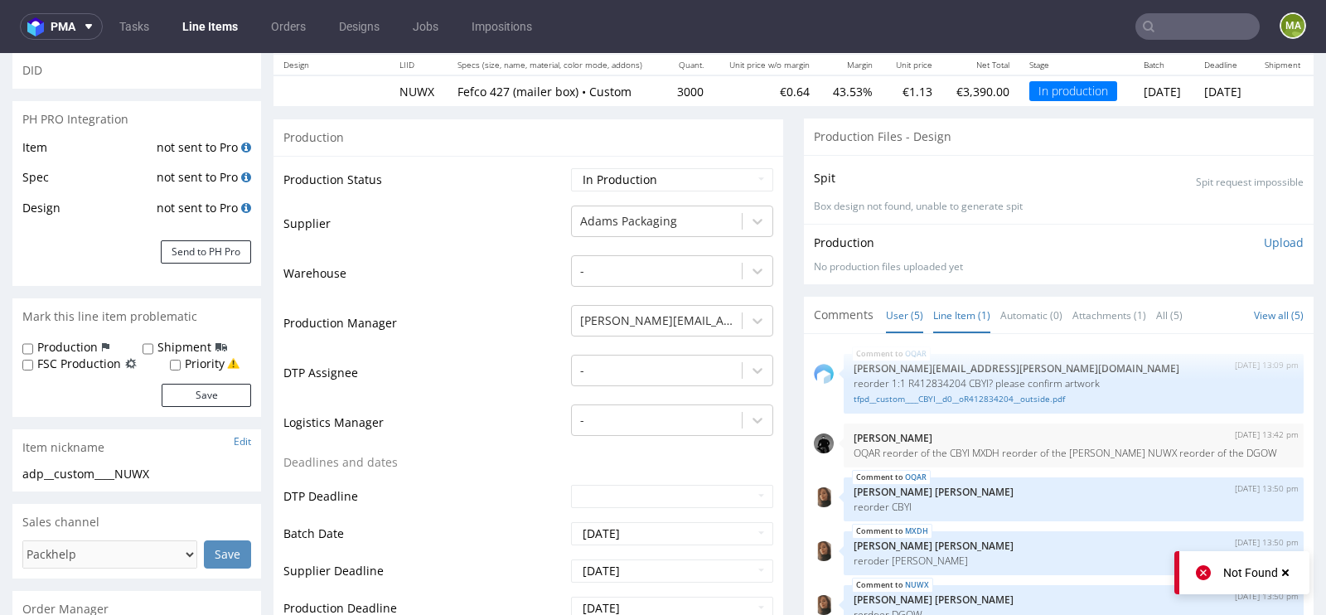
click at [958, 320] on link "Line Item (1)" at bounding box center [961, 316] width 57 height 36
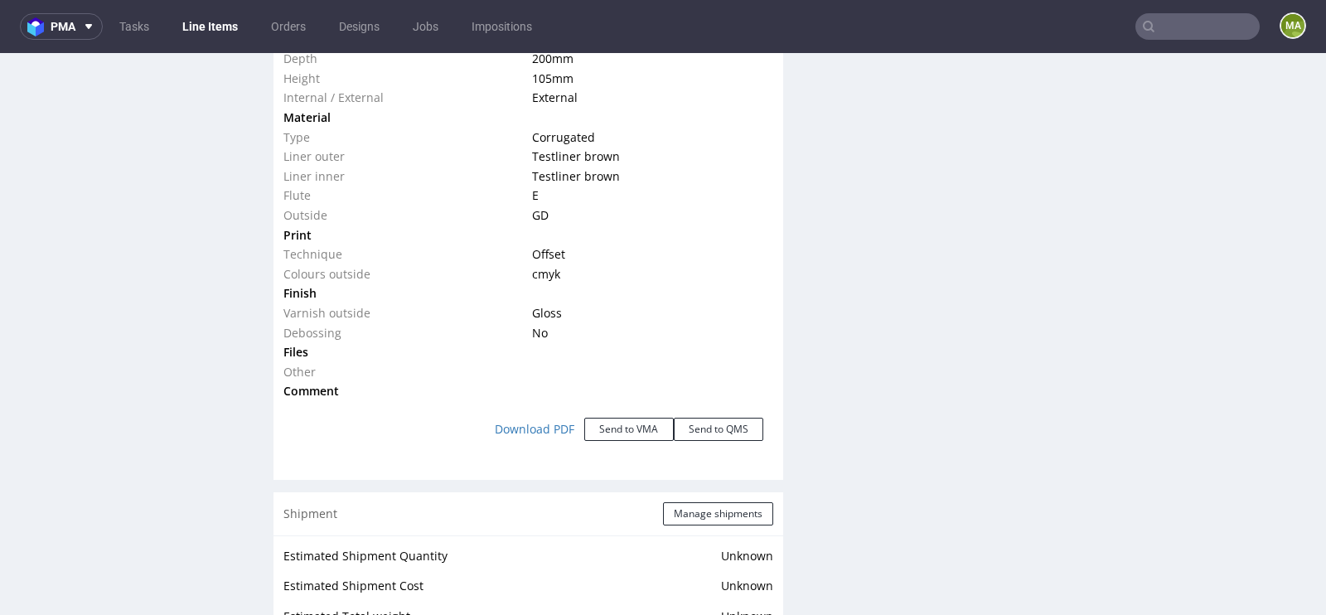
scroll to position [1581, 0]
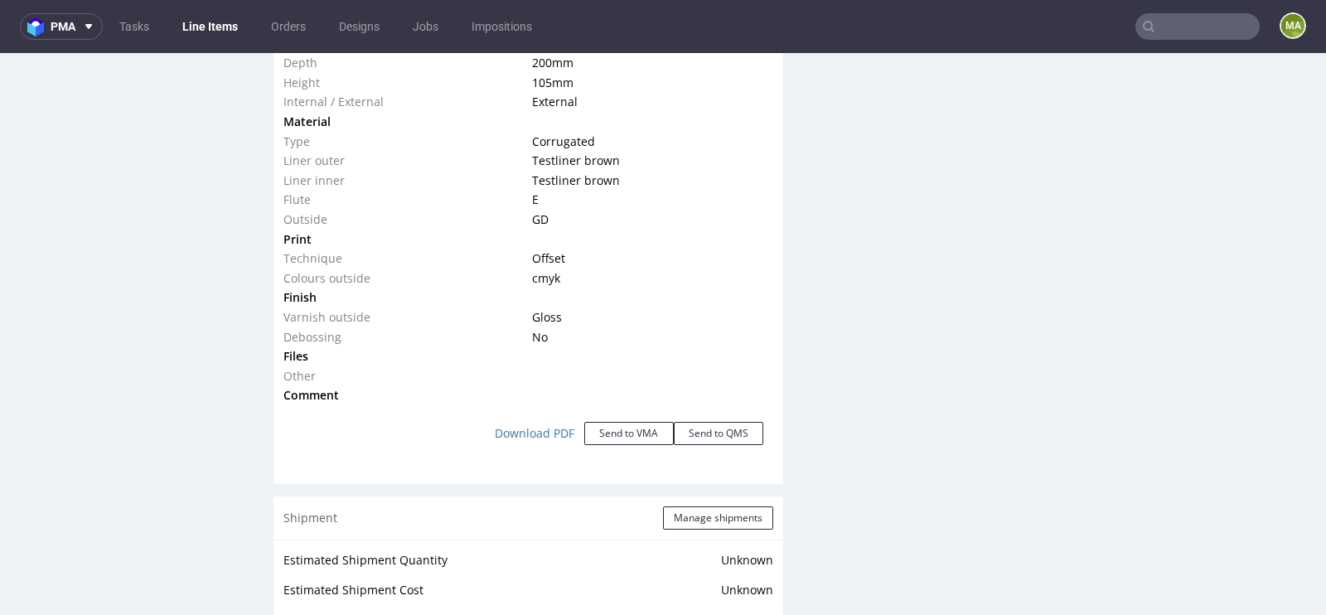
click at [1176, 28] on input "text" at bounding box center [1198, 26] width 124 height 27
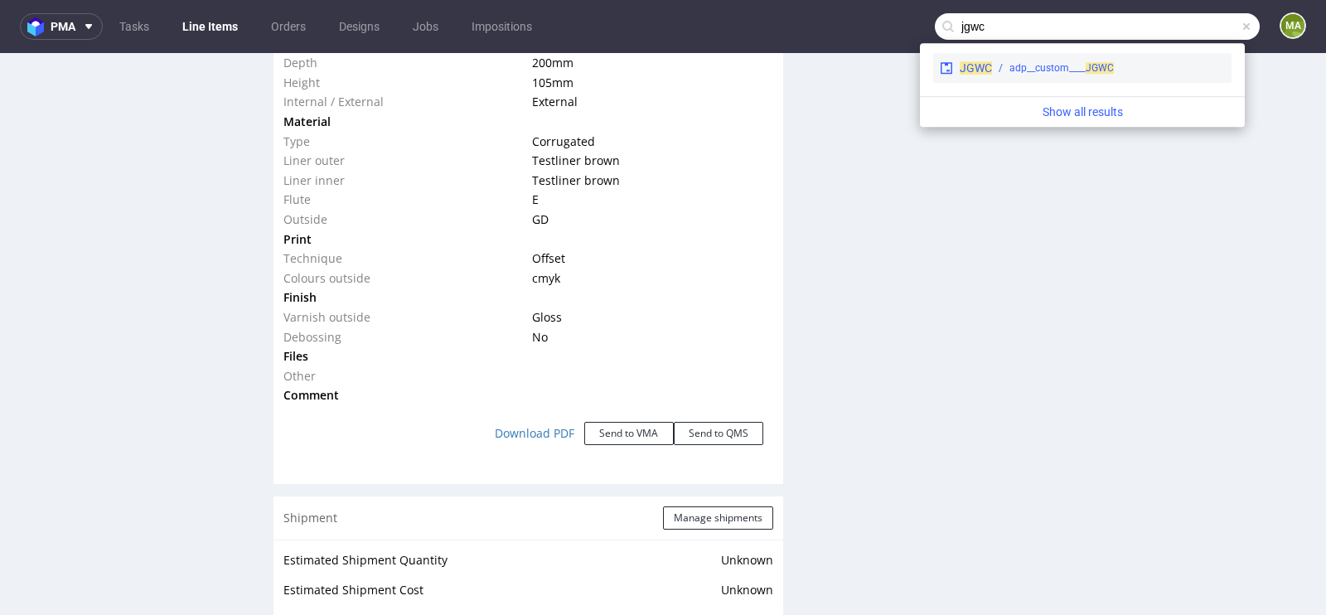
type input "jgwc"
click at [1064, 58] on div "JGWC adp__custom____ JGWC" at bounding box center [1082, 68] width 298 height 30
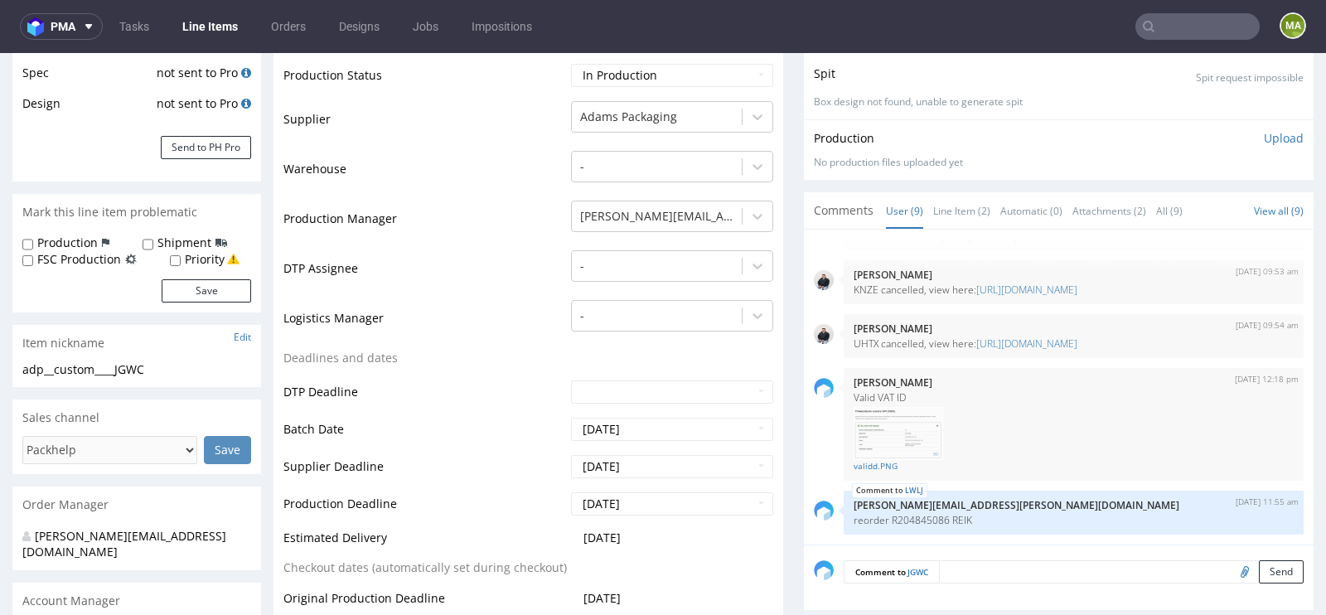
scroll to position [343, 0]
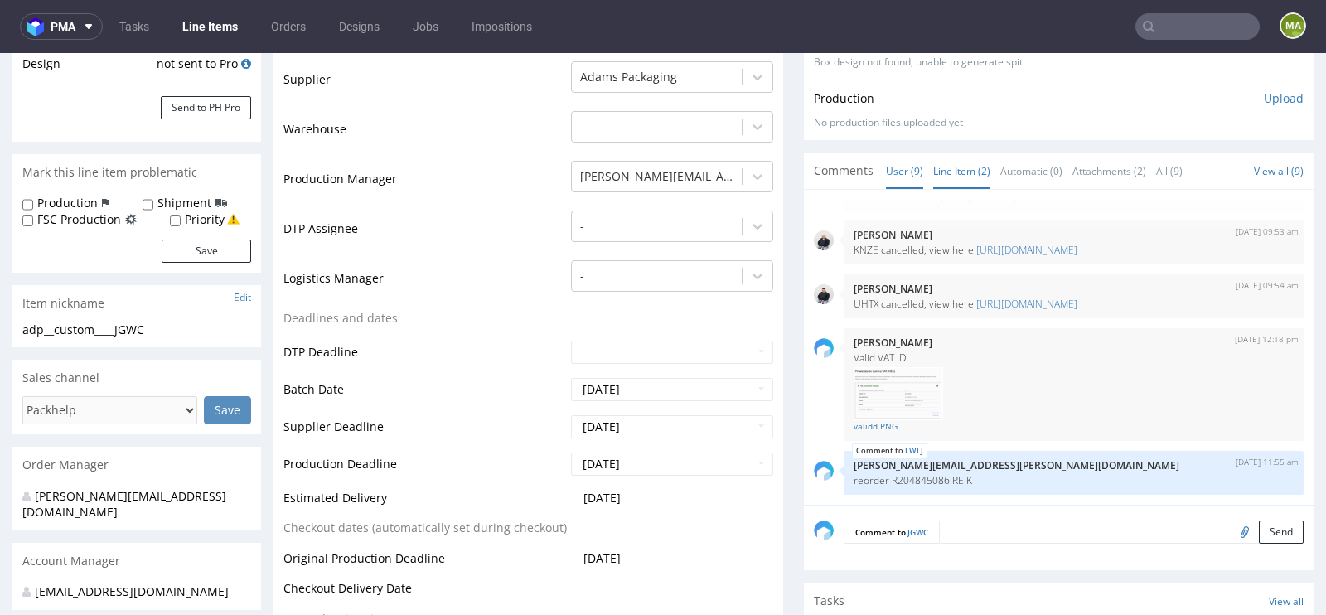
click at [937, 185] on link "Line Item (2)" at bounding box center [961, 171] width 57 height 36
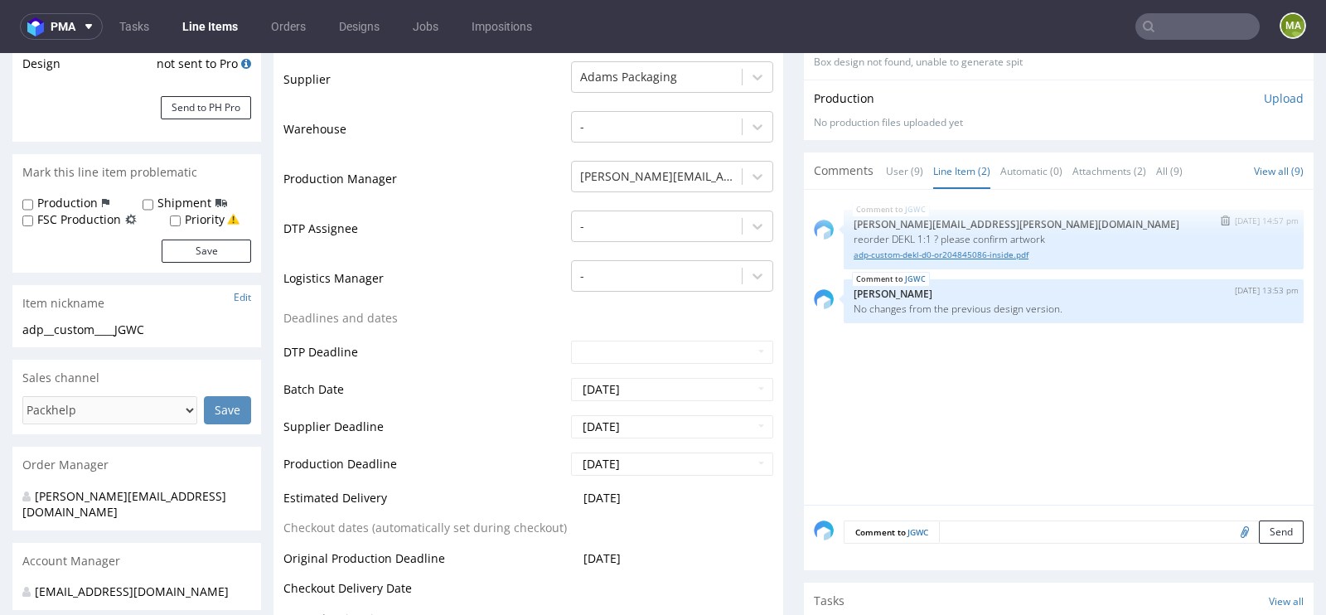
click at [899, 261] on link "adp-custom-dekl-d0-or204845086-inside.pdf" at bounding box center [1074, 255] width 440 height 12
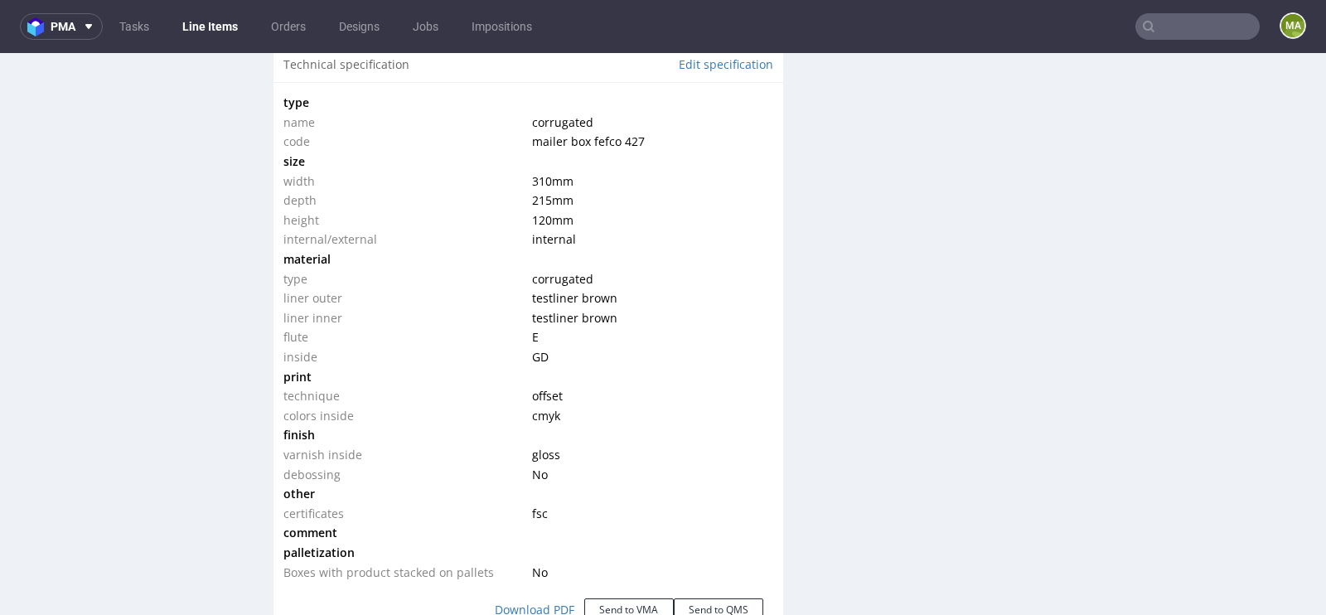
scroll to position [1578, 0]
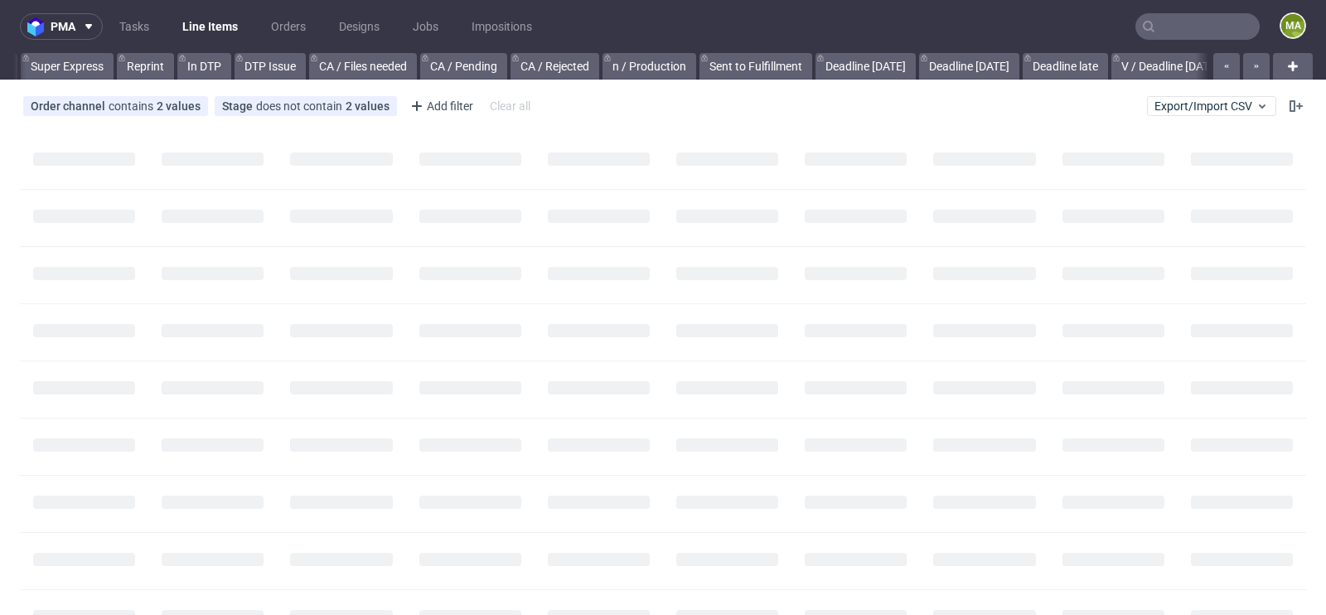
click at [1187, 25] on input "text" at bounding box center [1198, 26] width 124 height 27
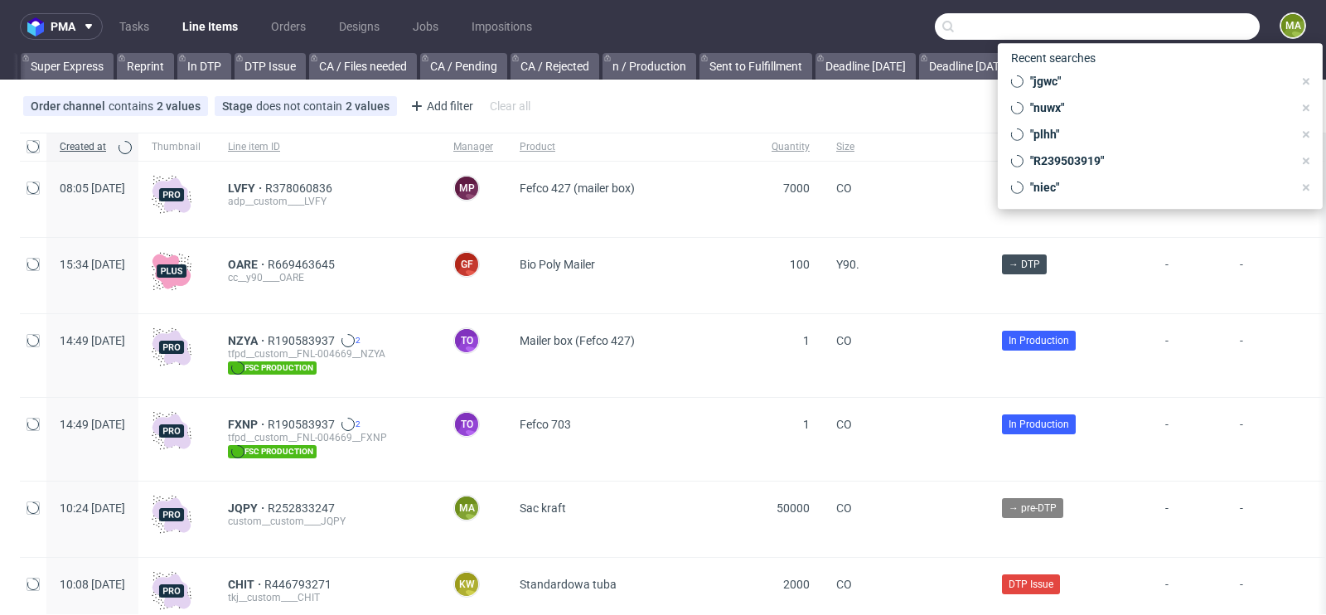
scroll to position [0, 1874]
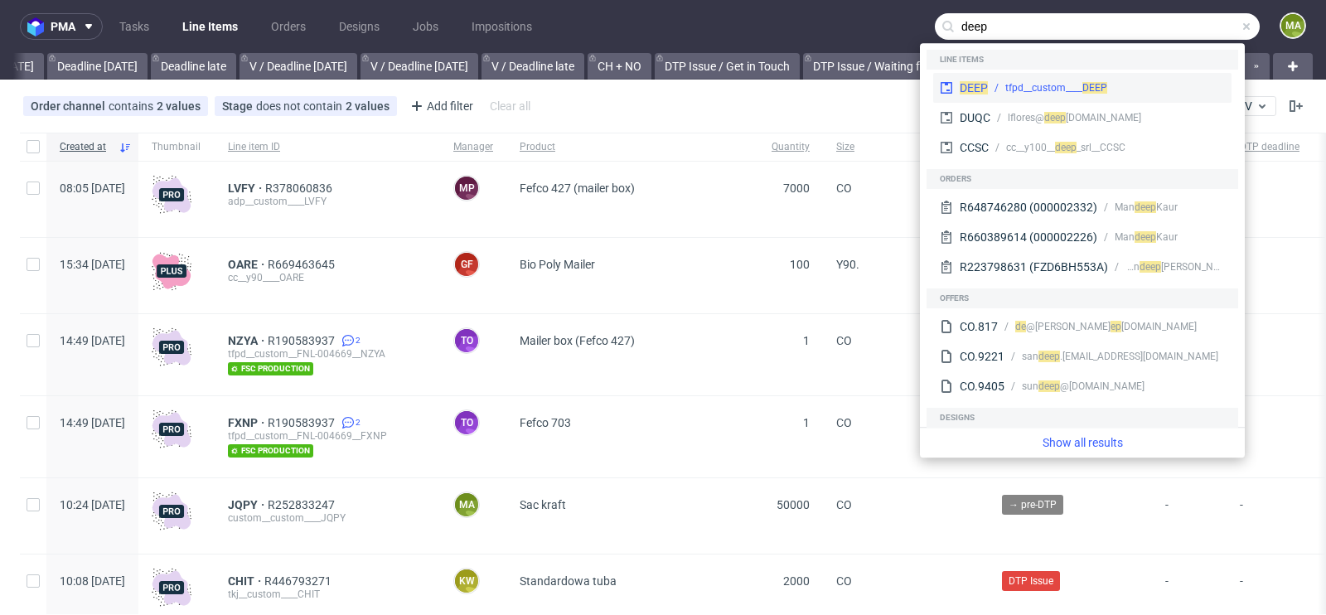
type input "deep"
click at [1112, 74] on div "DEEP tfpd__custom____ DEEP" at bounding box center [1082, 88] width 298 height 30
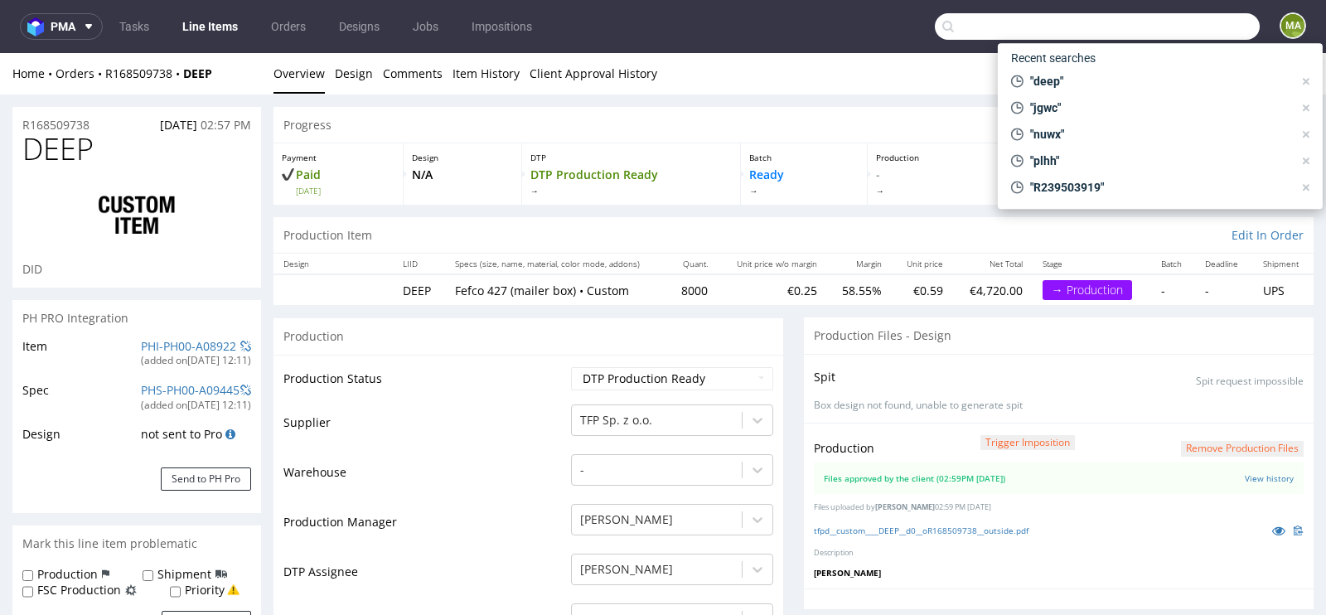
click at [1190, 35] on input "text" at bounding box center [1097, 26] width 325 height 27
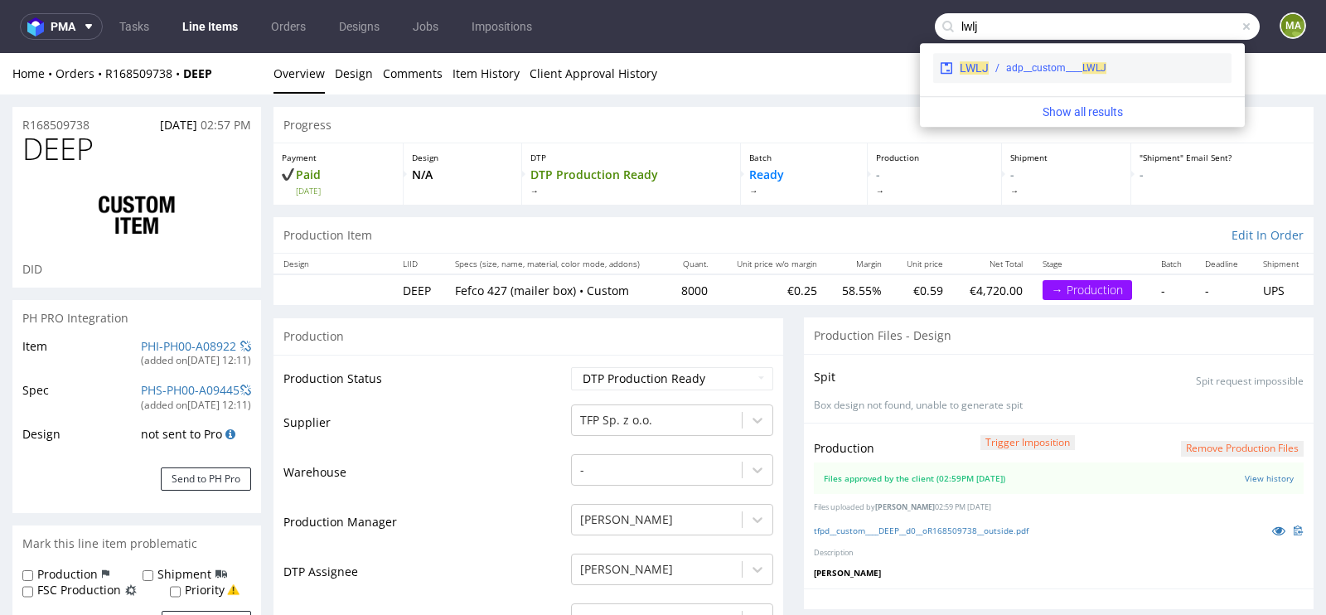
type input "lwlj"
click at [1076, 70] on div "adp__custom____ LWLJ" at bounding box center [1056, 68] width 100 height 15
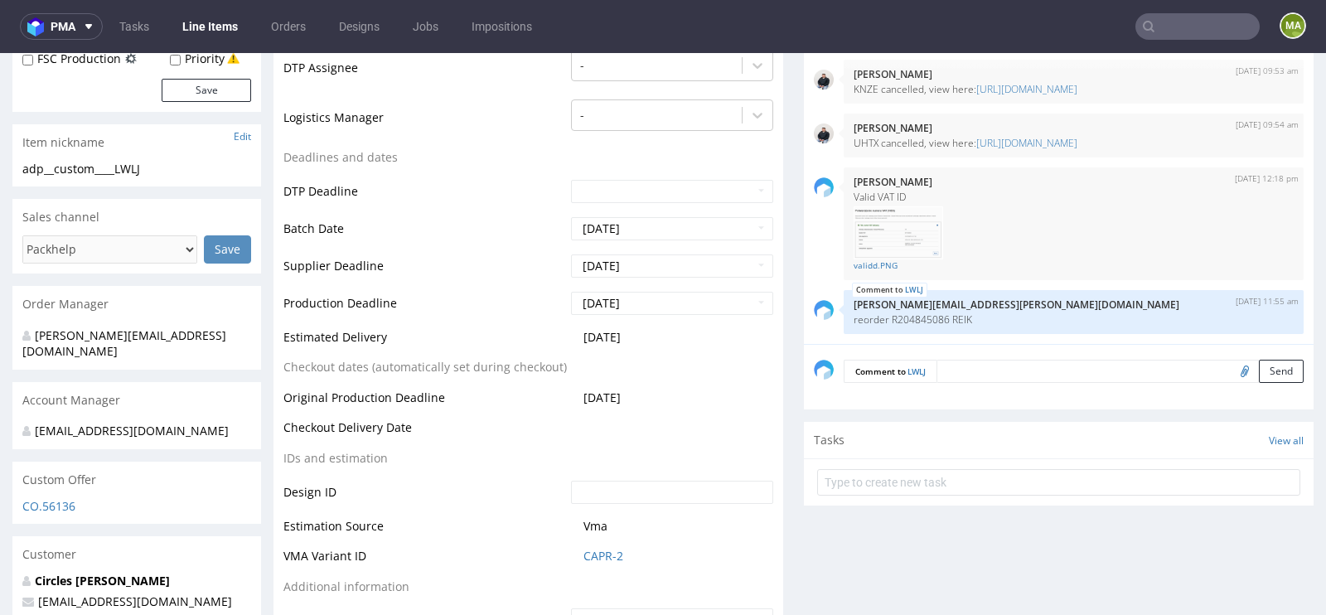
scroll to position [516, 0]
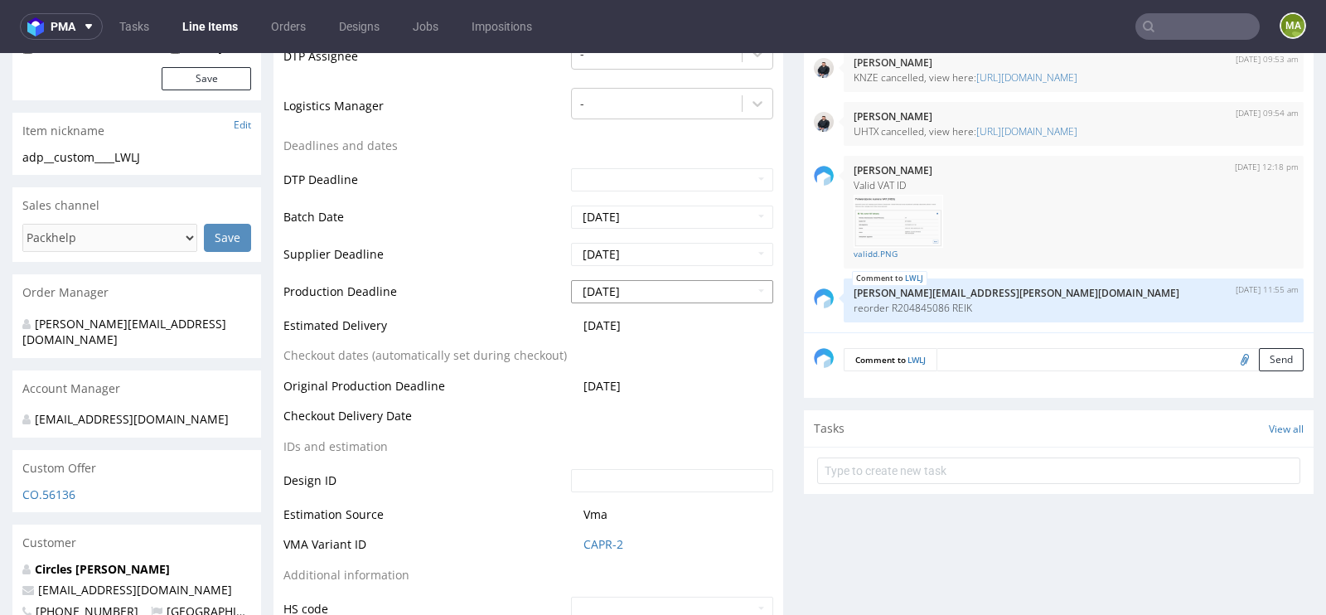
click at [624, 301] on input "[DATE]" at bounding box center [672, 291] width 202 height 23
click at [448, 279] on td "Supplier Deadline" at bounding box center [426, 259] width 284 height 37
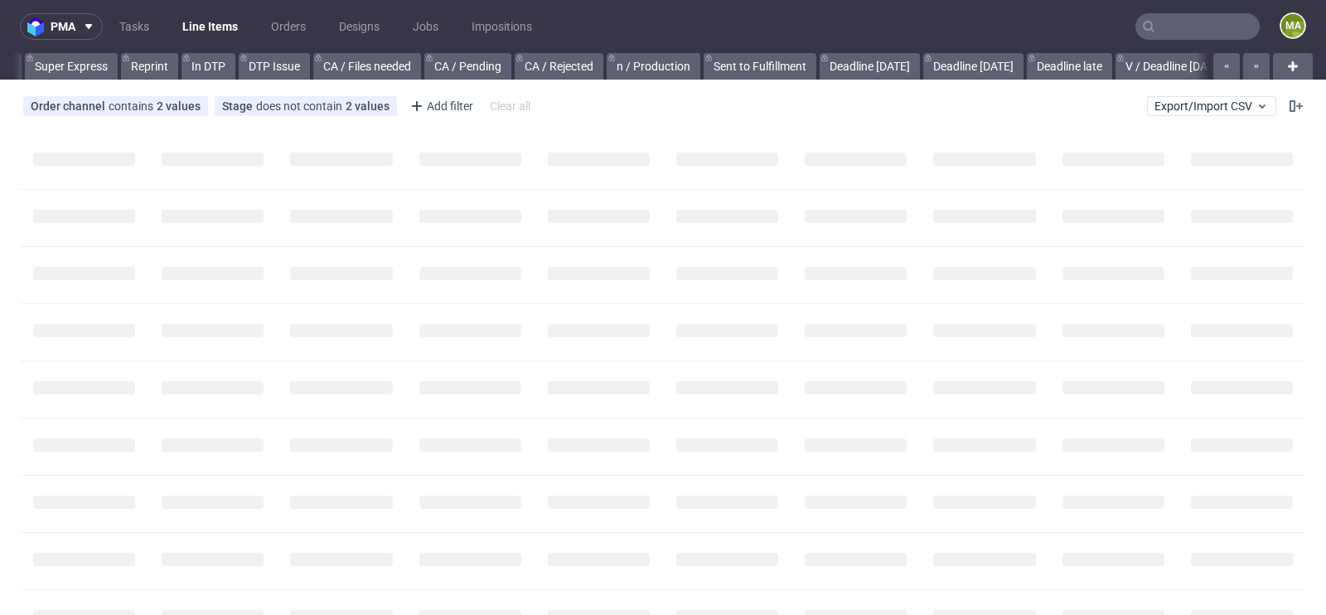
click at [1193, 28] on input "text" at bounding box center [1198, 26] width 124 height 27
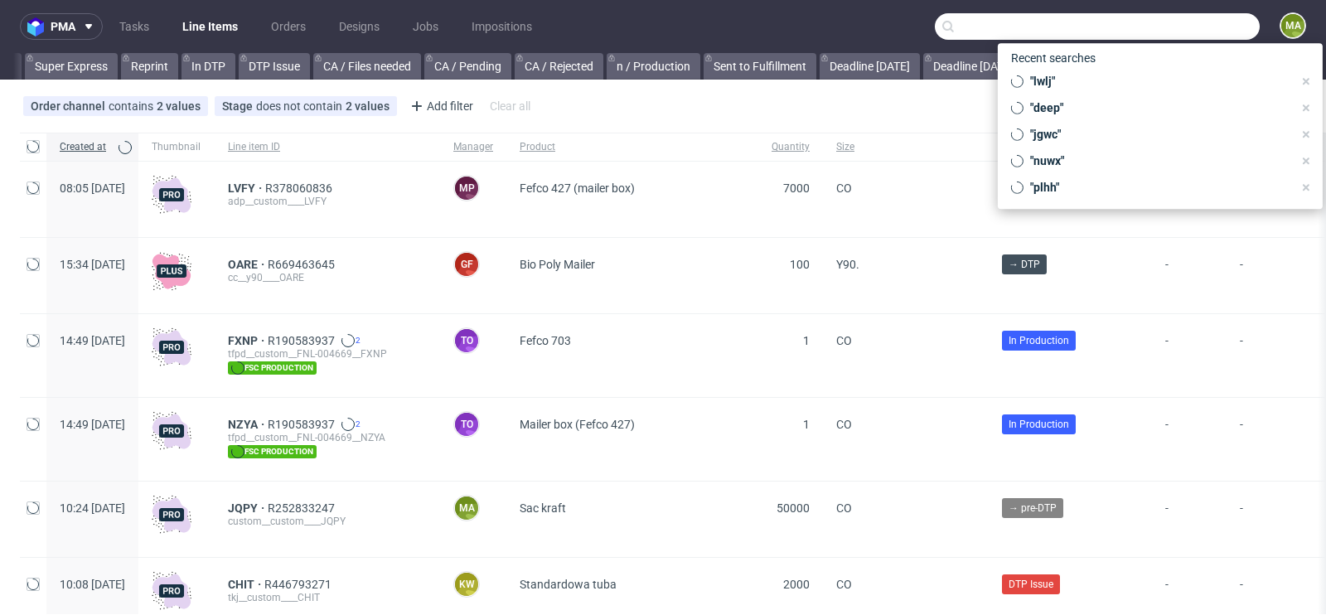
scroll to position [0, 1874]
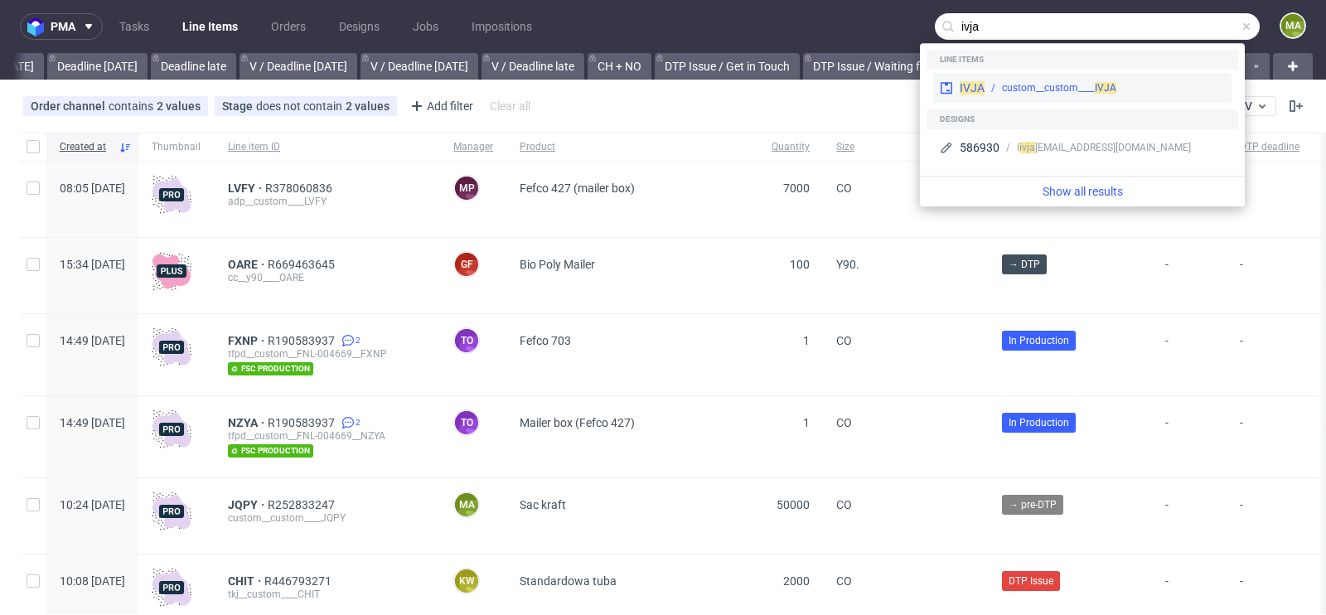
type input "ivja"
click at [1021, 81] on div "custom__custom____ IVJA" at bounding box center [1059, 87] width 114 height 15
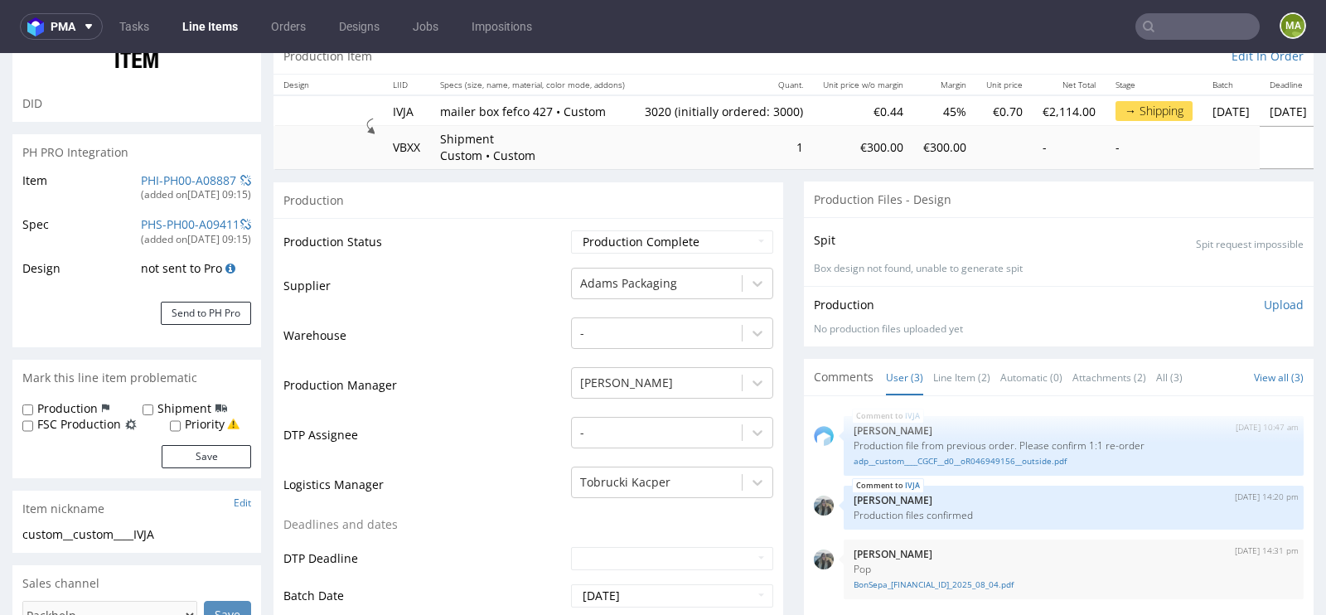
scroll to position [221, 0]
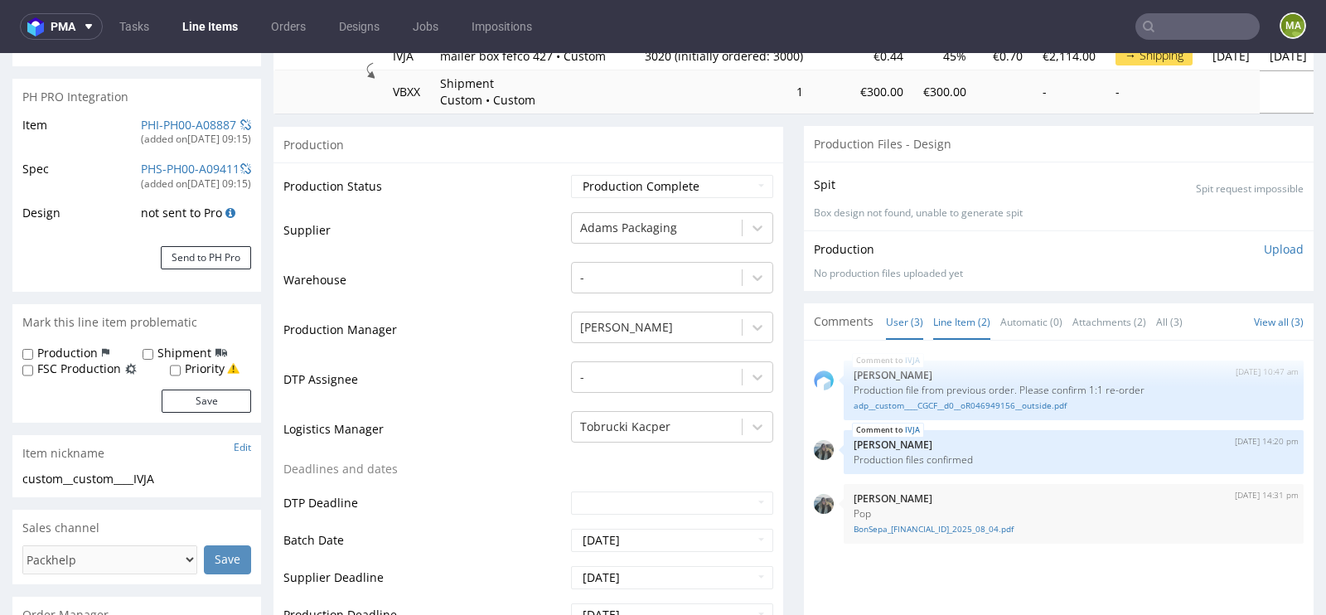
click at [974, 333] on link "Line Item (2)" at bounding box center [961, 322] width 57 height 36
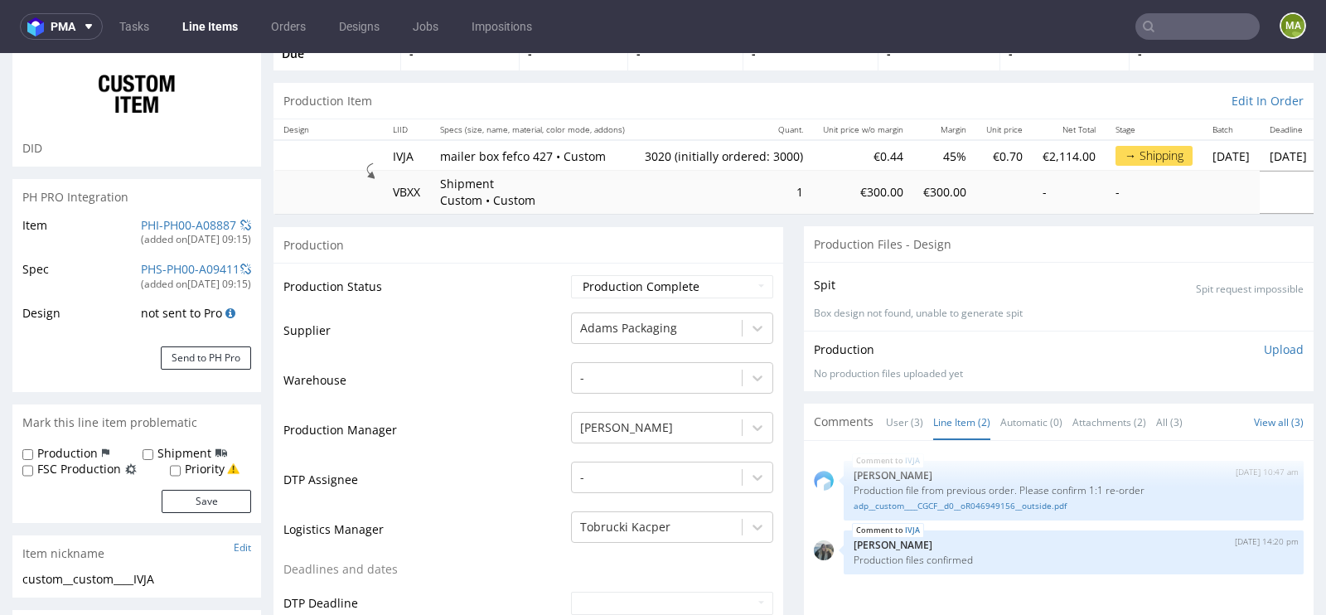
scroll to position [0, 0]
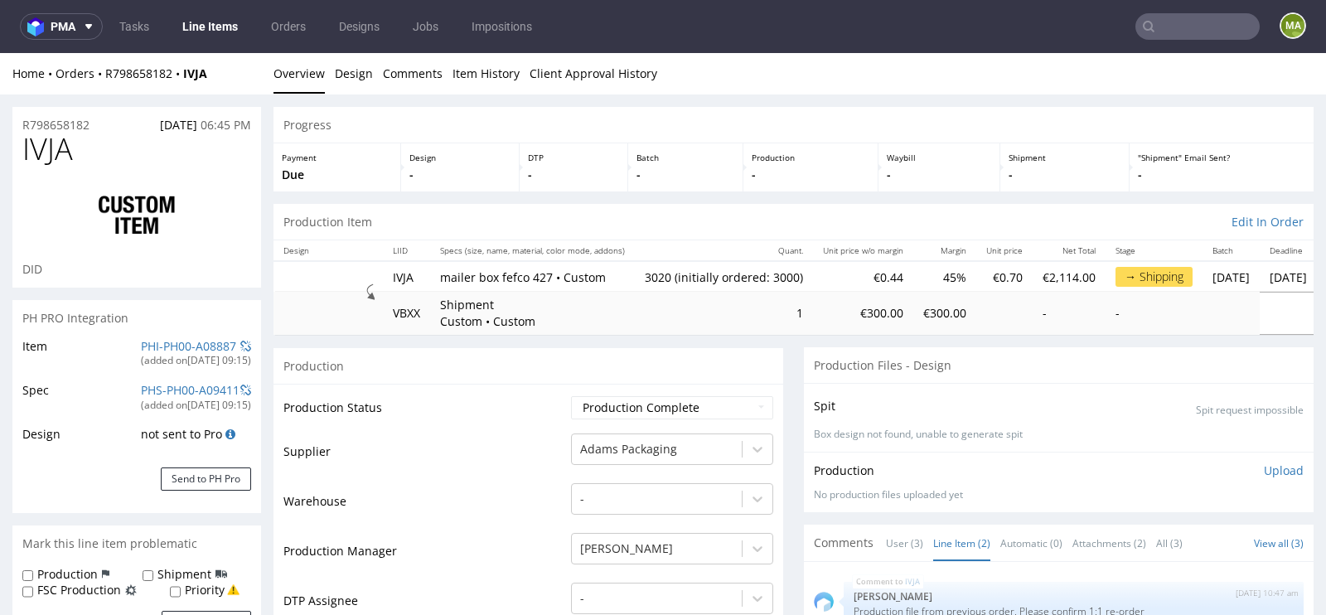
click at [1194, 25] on input "text" at bounding box center [1198, 26] width 124 height 27
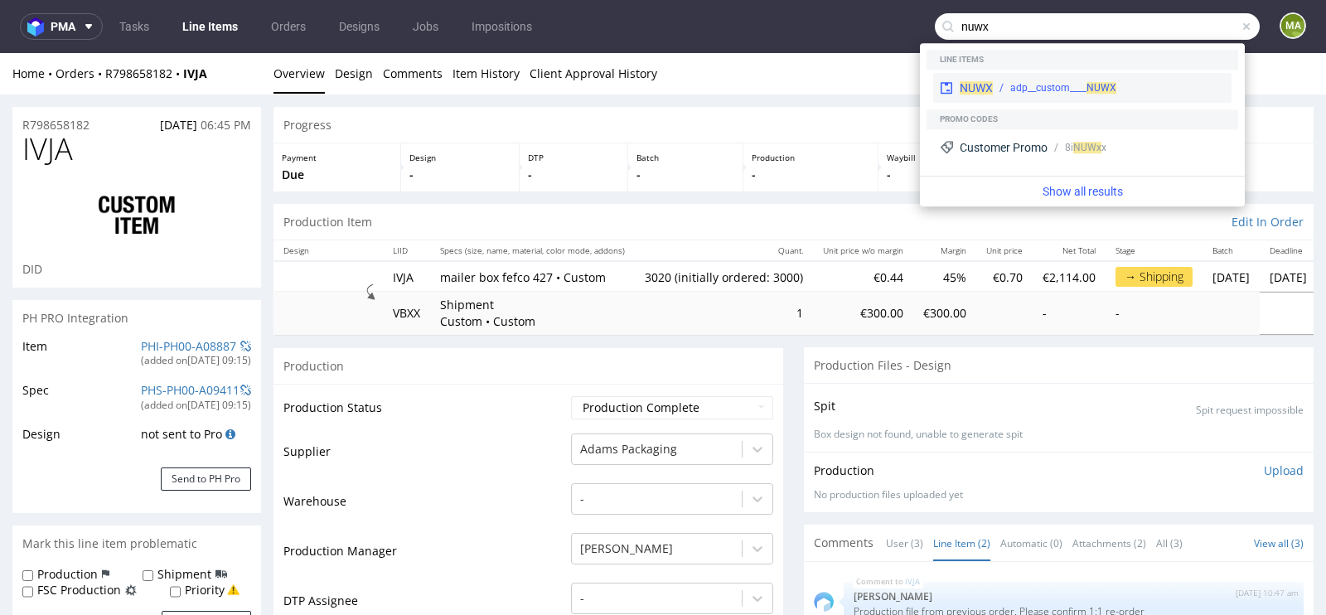
type input "nuwx"
click at [1022, 90] on div "adp__custom____ NUWX" at bounding box center [1064, 87] width 106 height 15
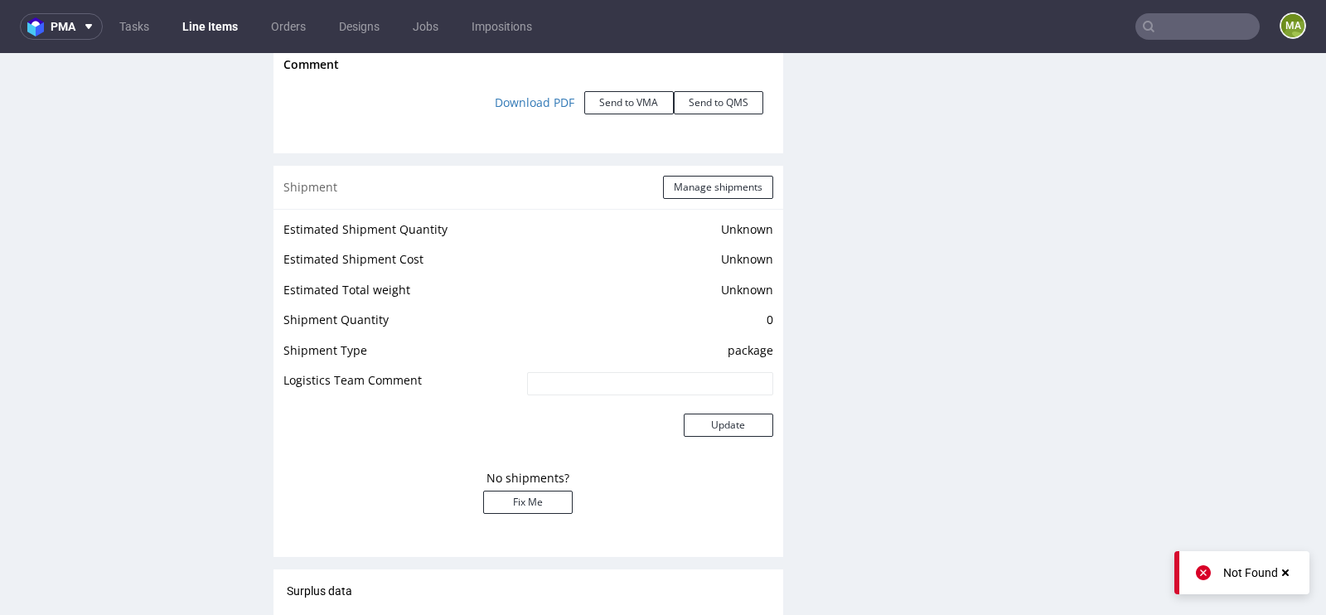
scroll to position [1896, 0]
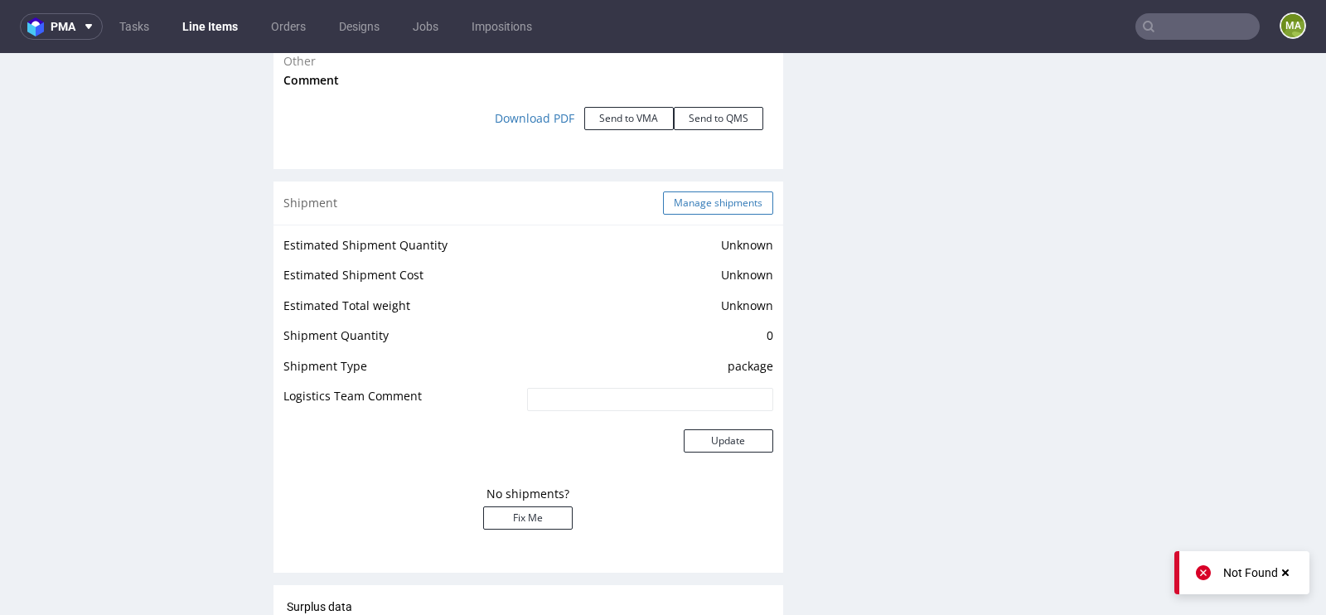
click at [698, 193] on button "Manage shipments" at bounding box center [718, 203] width 110 height 23
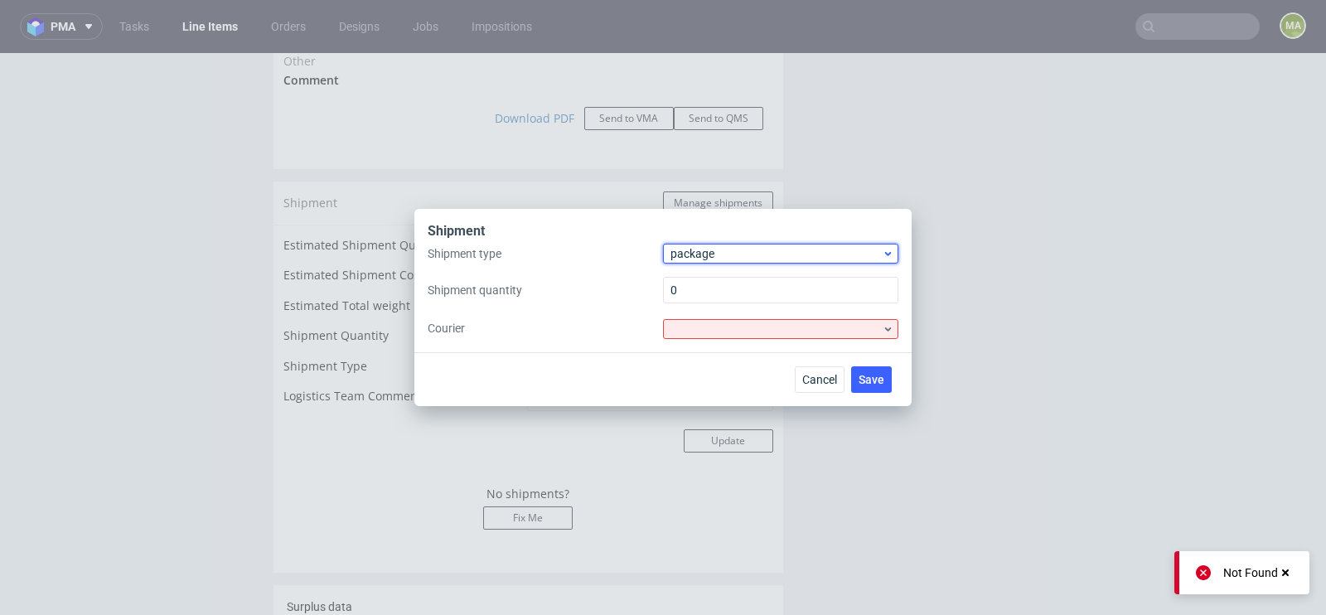
click at [731, 259] on span "package" at bounding box center [776, 253] width 211 height 17
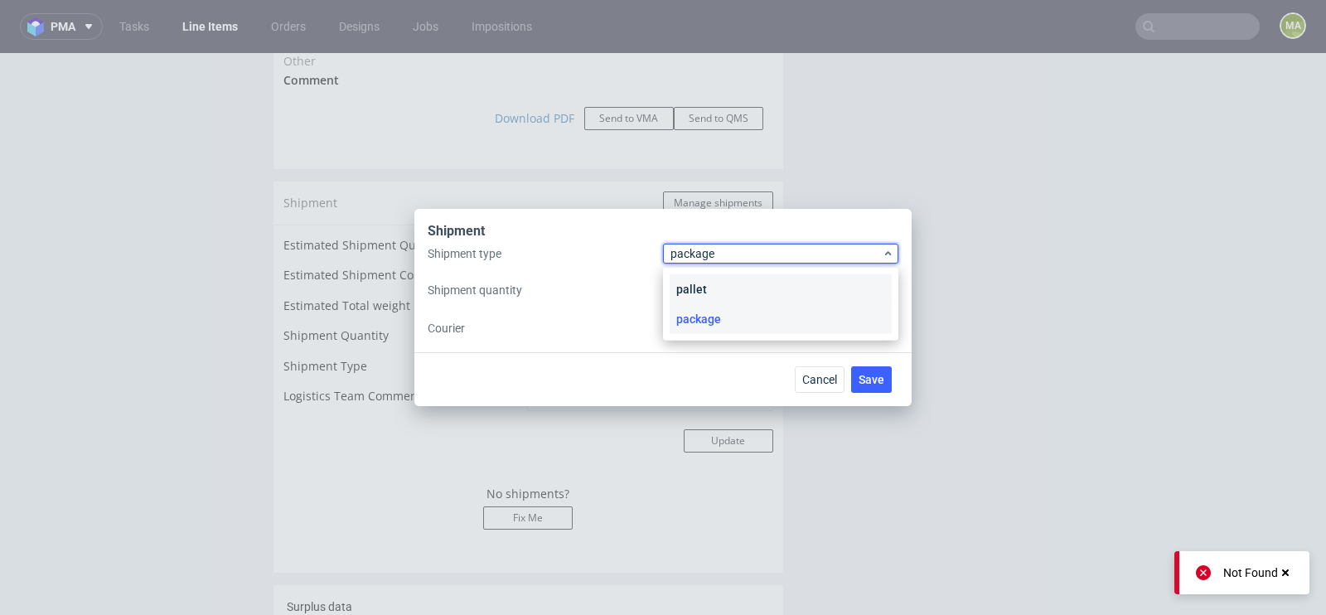
click at [710, 285] on div "pallet" at bounding box center [781, 289] width 222 height 30
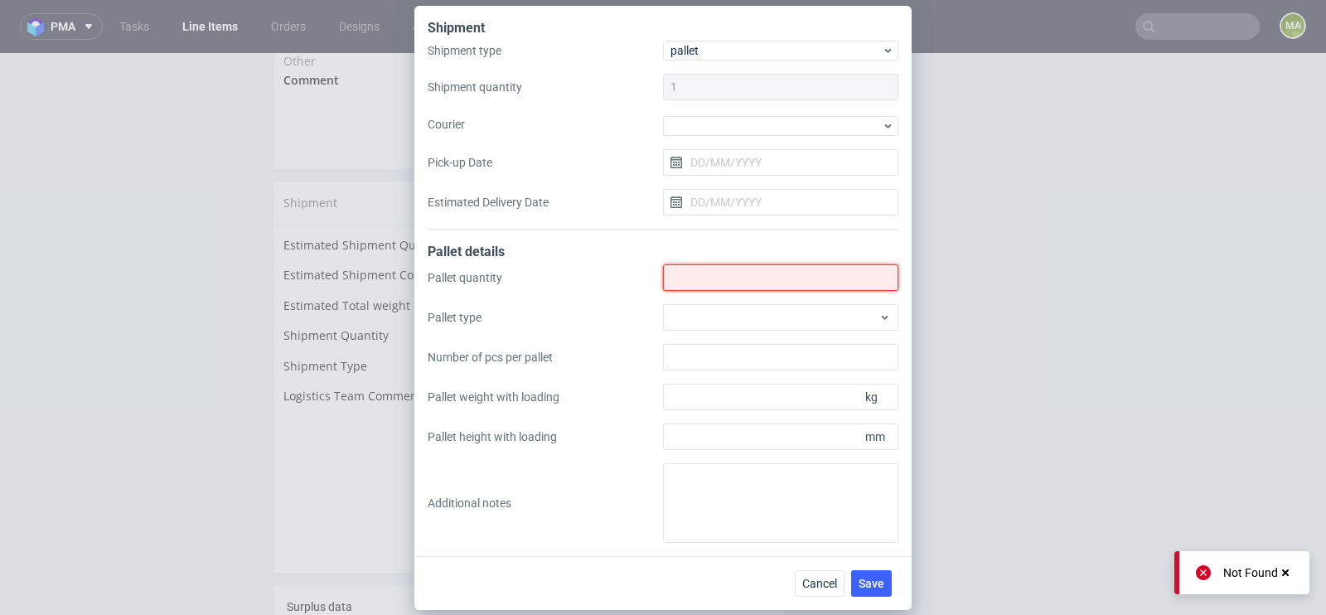
click at [710, 285] on input "Shipment type" at bounding box center [780, 277] width 235 height 27
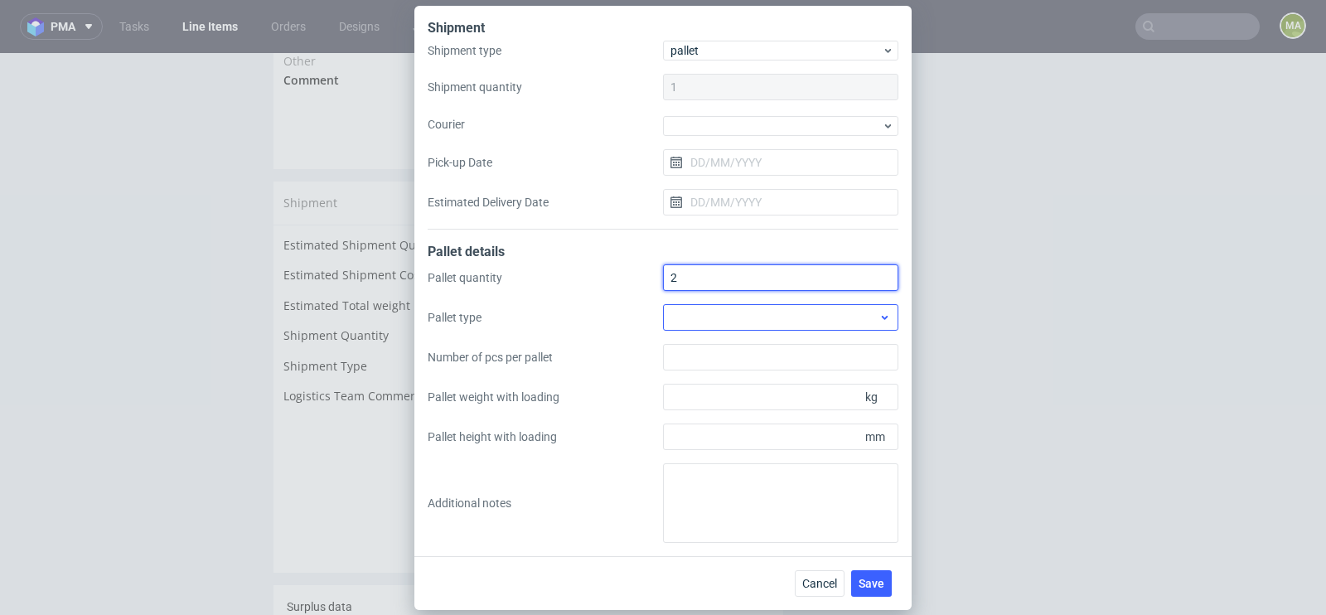
type input "2"
click at [739, 324] on div at bounding box center [780, 317] width 235 height 27
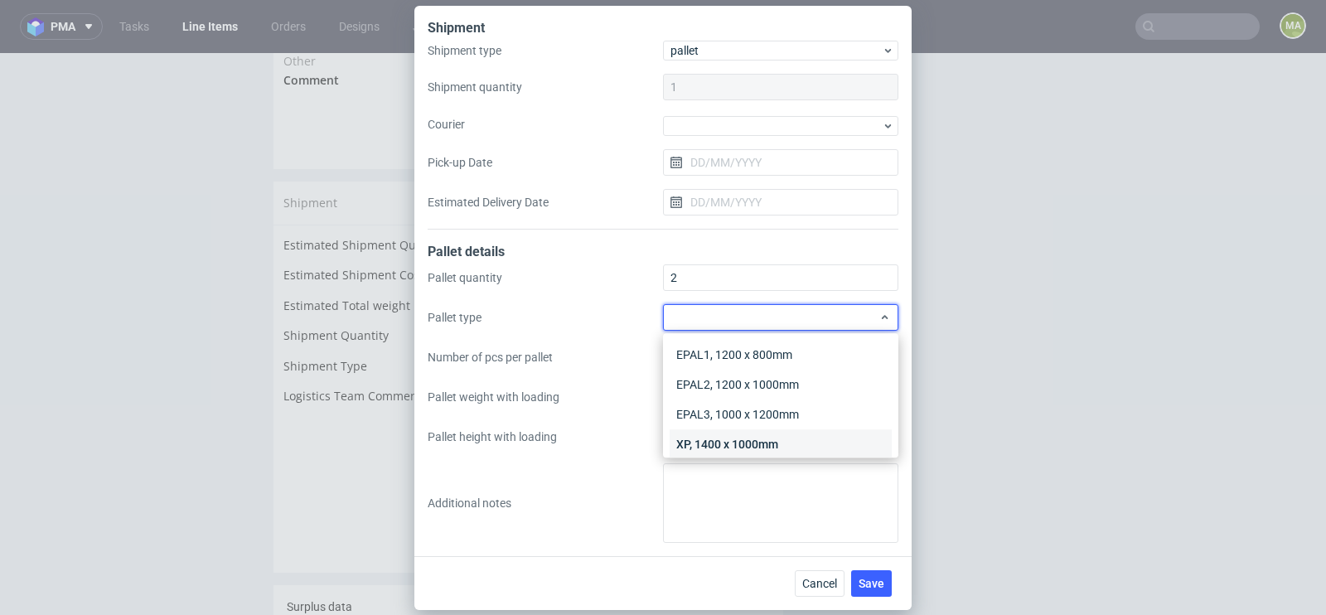
scroll to position [38, 0]
click at [737, 429] on div "Other" at bounding box center [781, 436] width 222 height 30
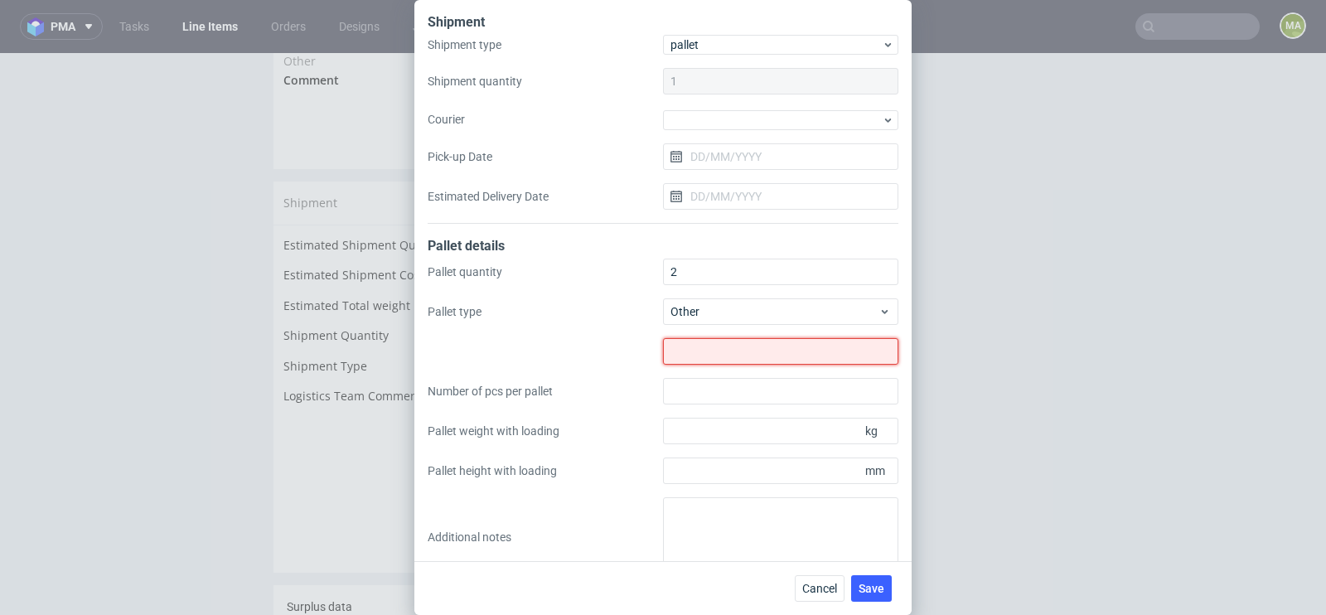
click at [741, 354] on input "text" at bounding box center [780, 351] width 235 height 27
type input "1245x800"
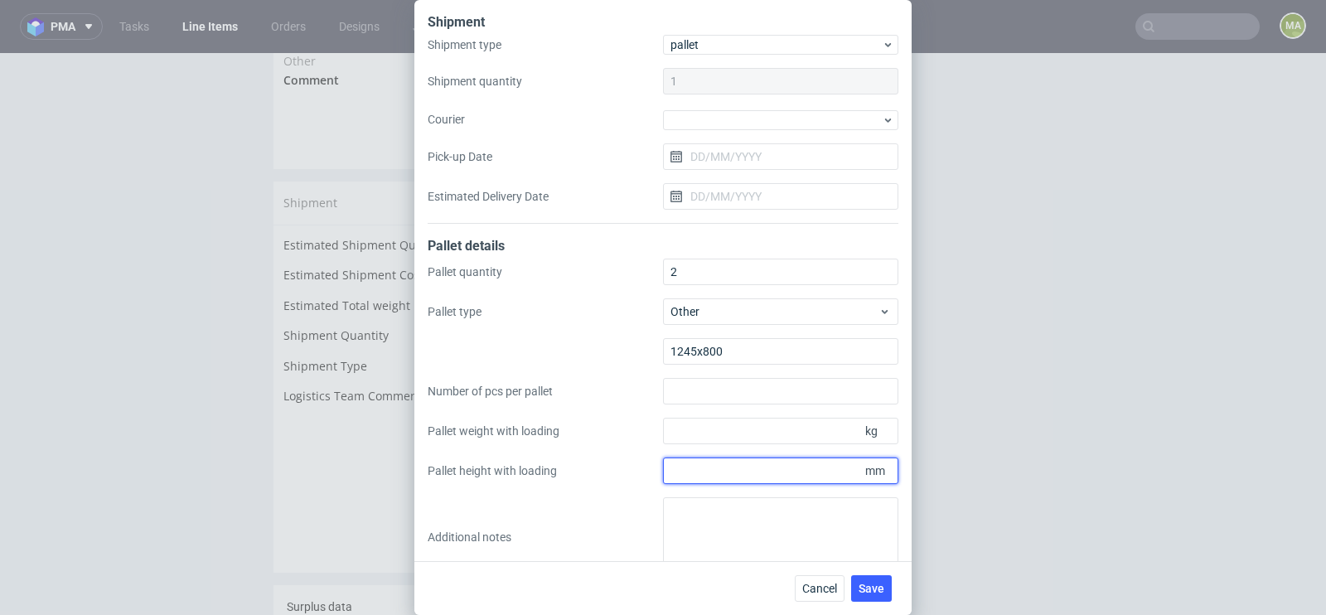
click at [780, 456] on div "Pallet quantity 2 Pallet type Other 1245x800 Number of pcs per pallet Pallet we…" at bounding box center [663, 418] width 471 height 318
type input "1800"
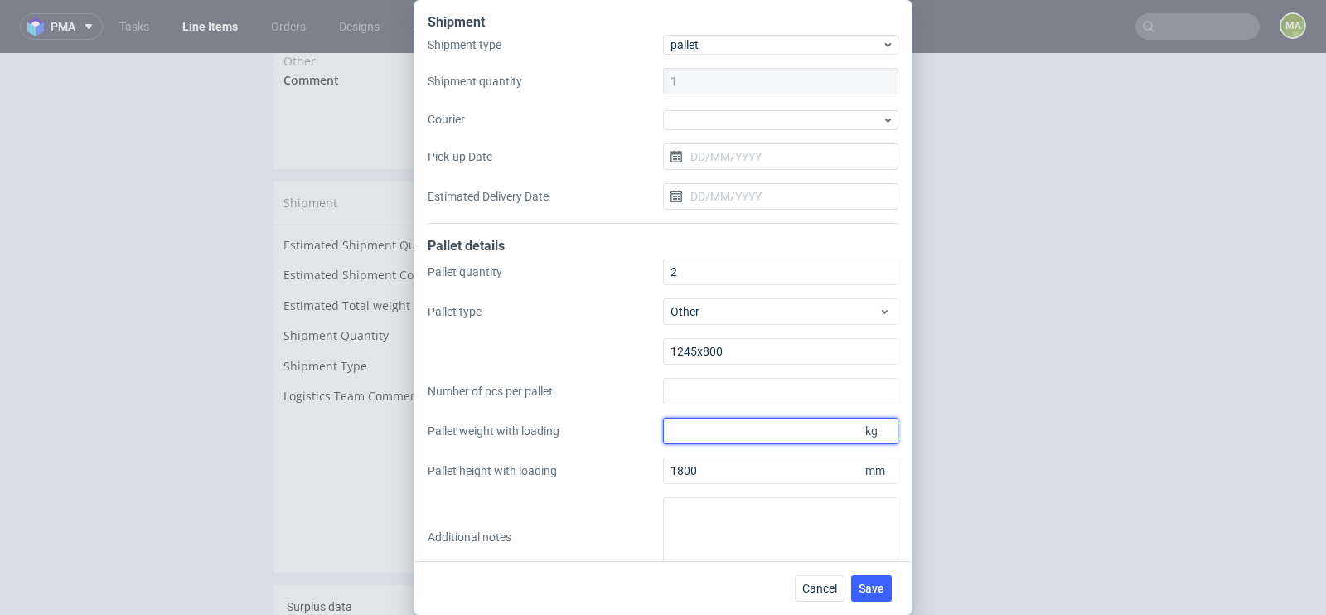
click at [777, 427] on input "Pallet weight with loading" at bounding box center [780, 431] width 235 height 27
type input "330"
click at [873, 588] on span "Save" at bounding box center [872, 589] width 26 height 12
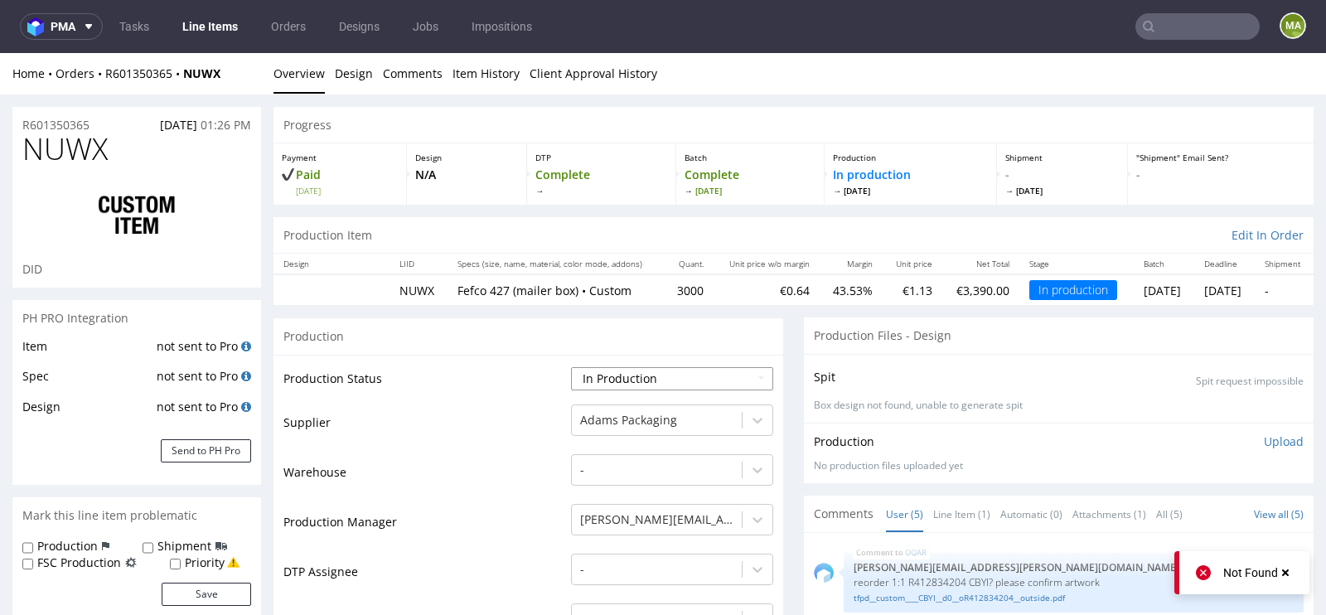
click at [613, 375] on select "Waiting for Artwork Waiting for Diecut Waiting for Mockup Waiting for DTP Waiti…" at bounding box center [672, 378] width 202 height 23
select select "production_complete"
click at [571, 367] on select "Waiting for Artwork Waiting for Diecut Waiting for Mockup Waiting for DTP Waiti…" at bounding box center [672, 378] width 202 height 23
click at [494, 468] on td "Warehouse" at bounding box center [426, 478] width 284 height 50
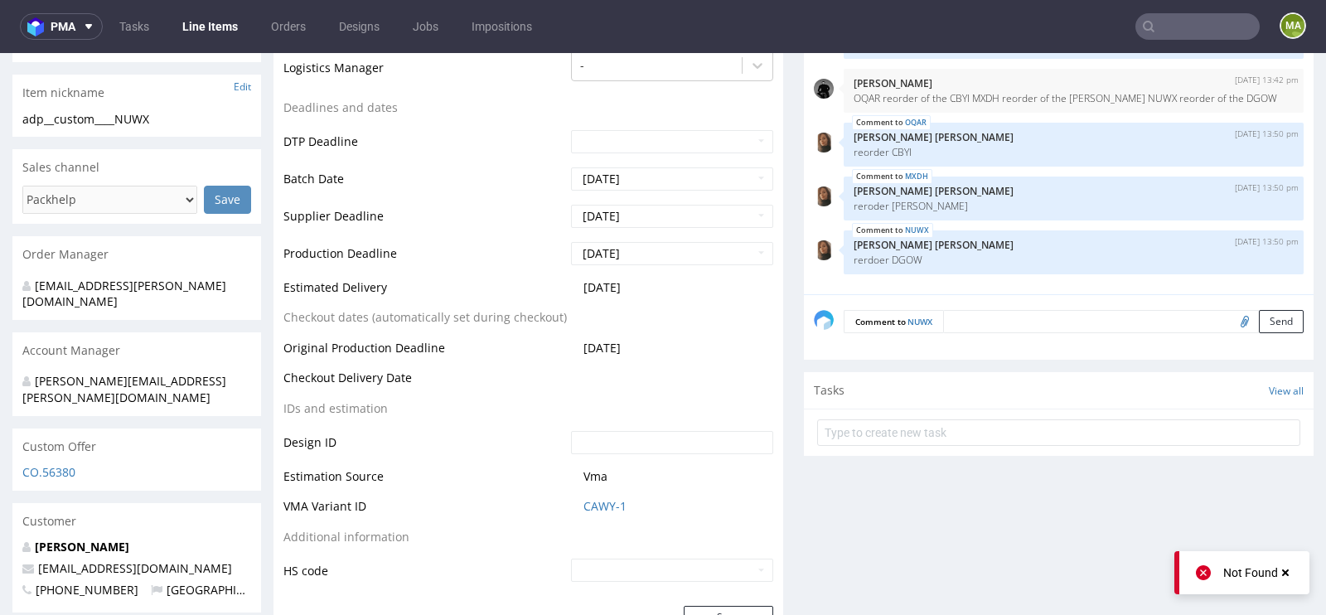
scroll to position [649, 0]
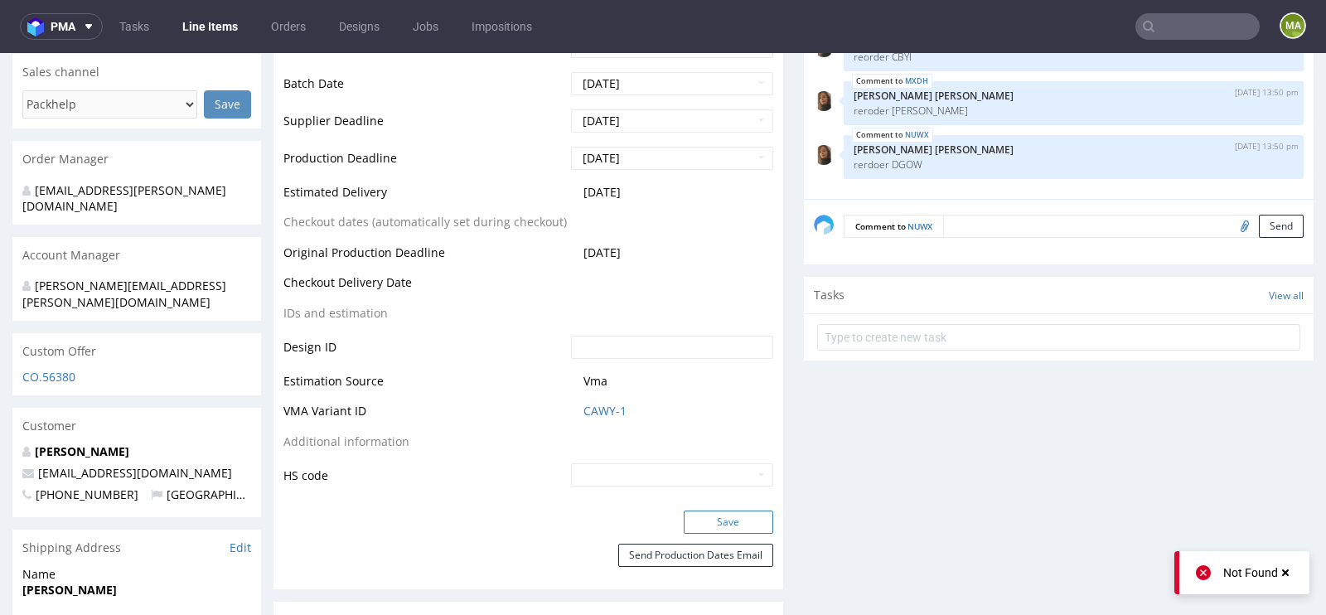
click at [748, 515] on button "Save" at bounding box center [729, 522] width 90 height 23
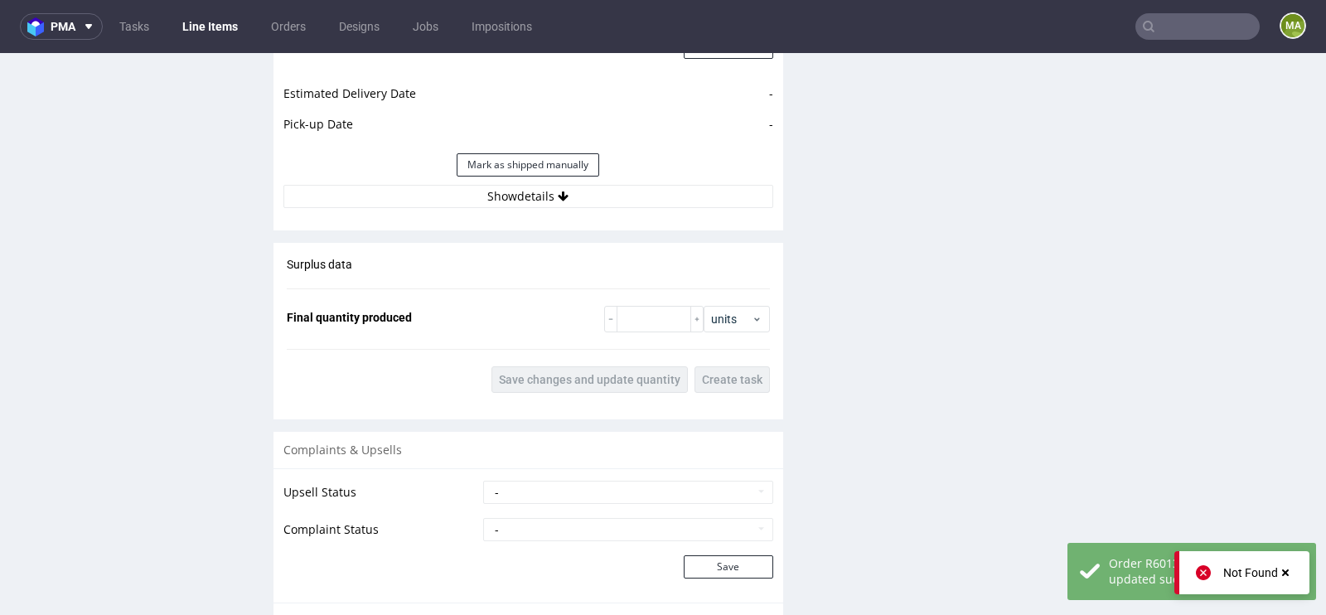
scroll to position [2301, 0]
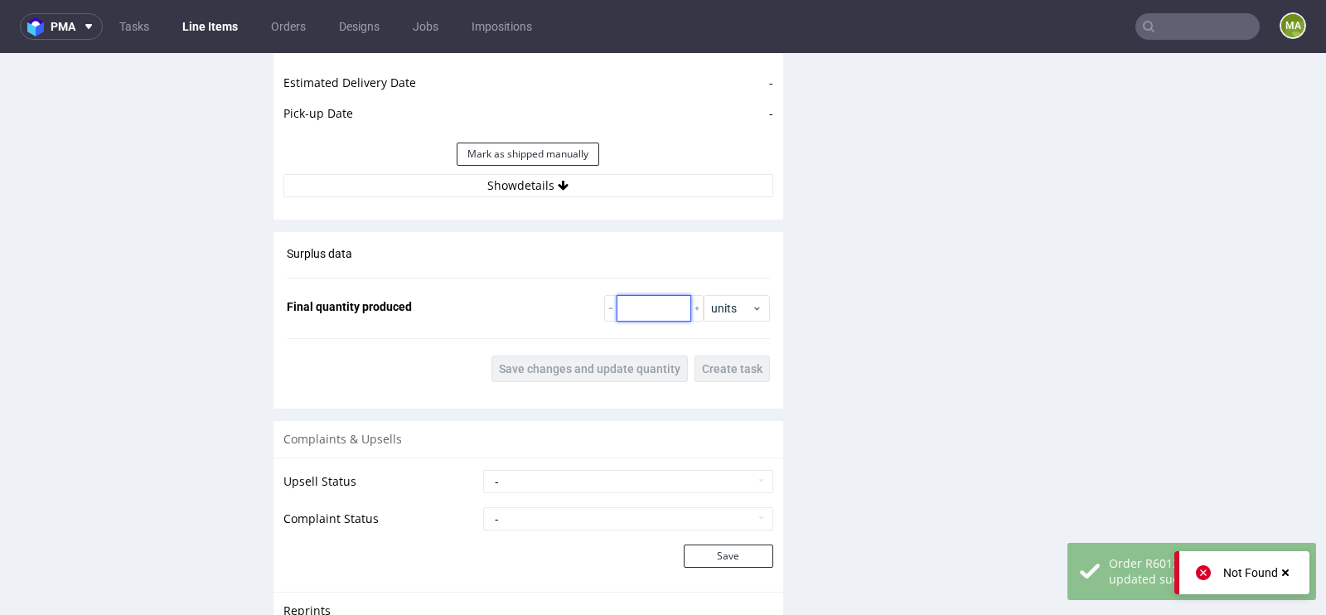
click at [653, 306] on input "number" at bounding box center [654, 308] width 75 height 27
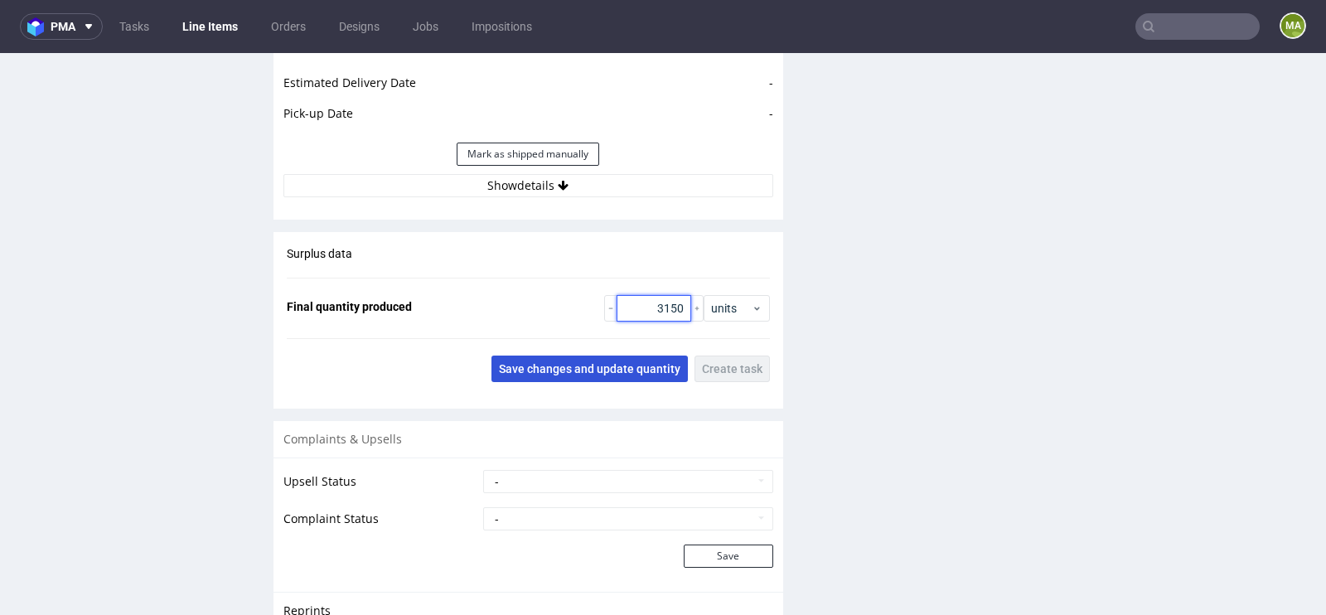
type input "3150"
click at [587, 373] on button "Save changes and update quantity" at bounding box center [590, 369] width 196 height 27
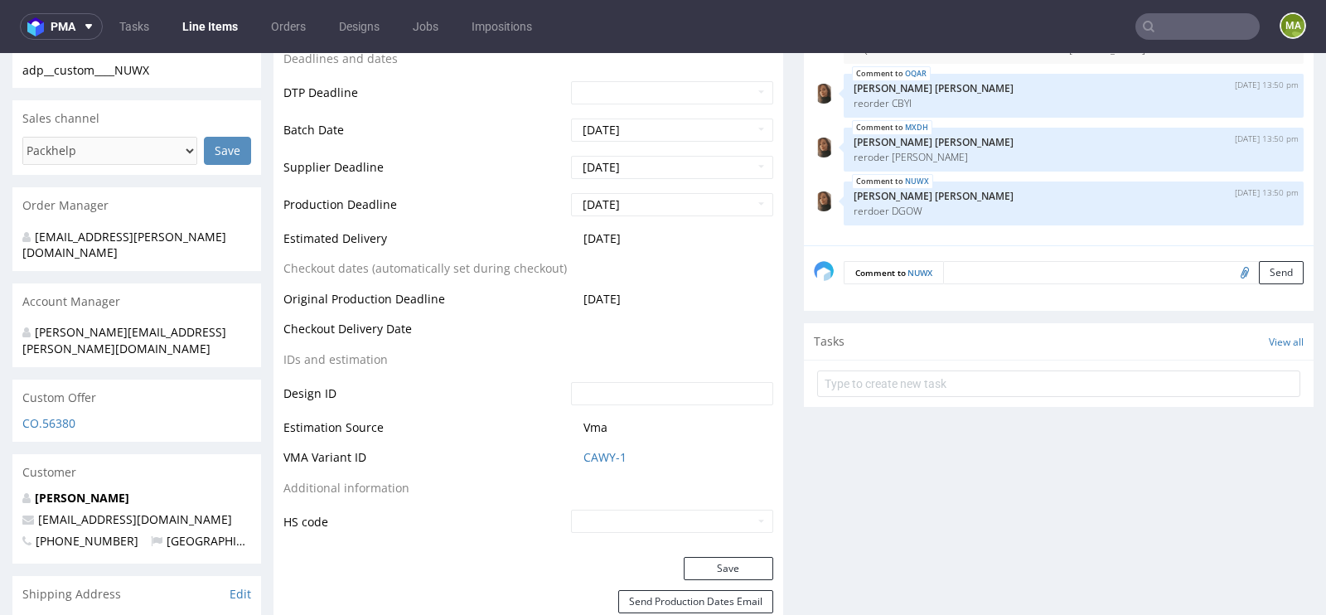
scroll to position [0, 0]
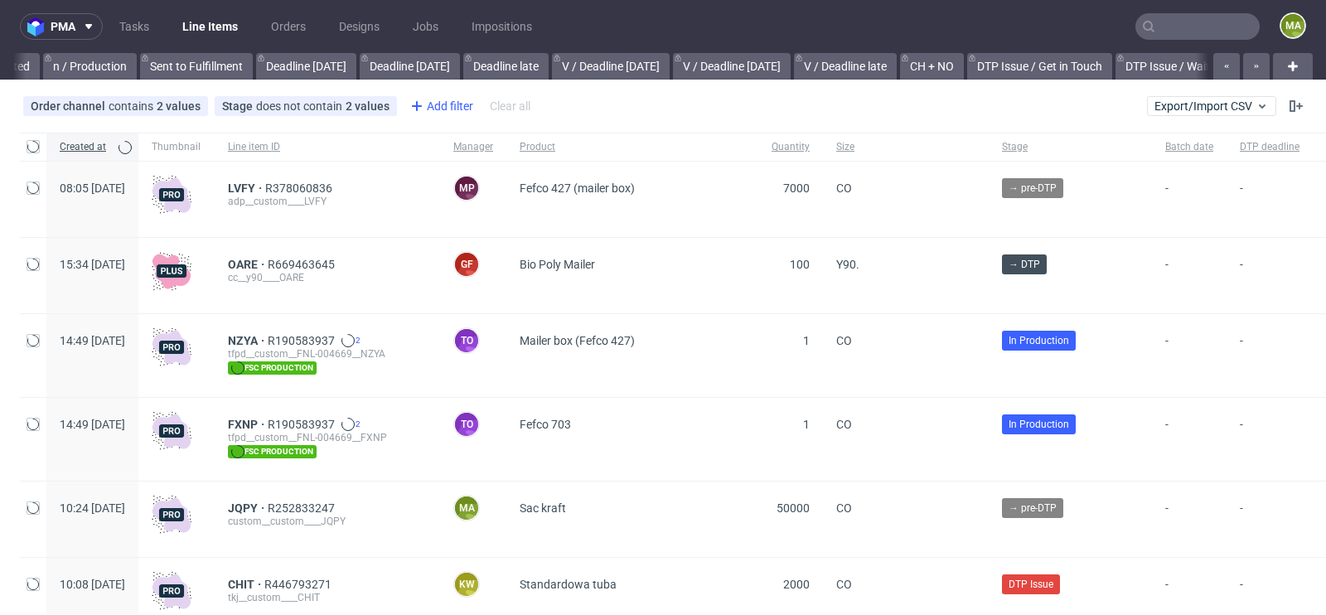
click at [453, 109] on div "Add filter" at bounding box center [440, 106] width 73 height 27
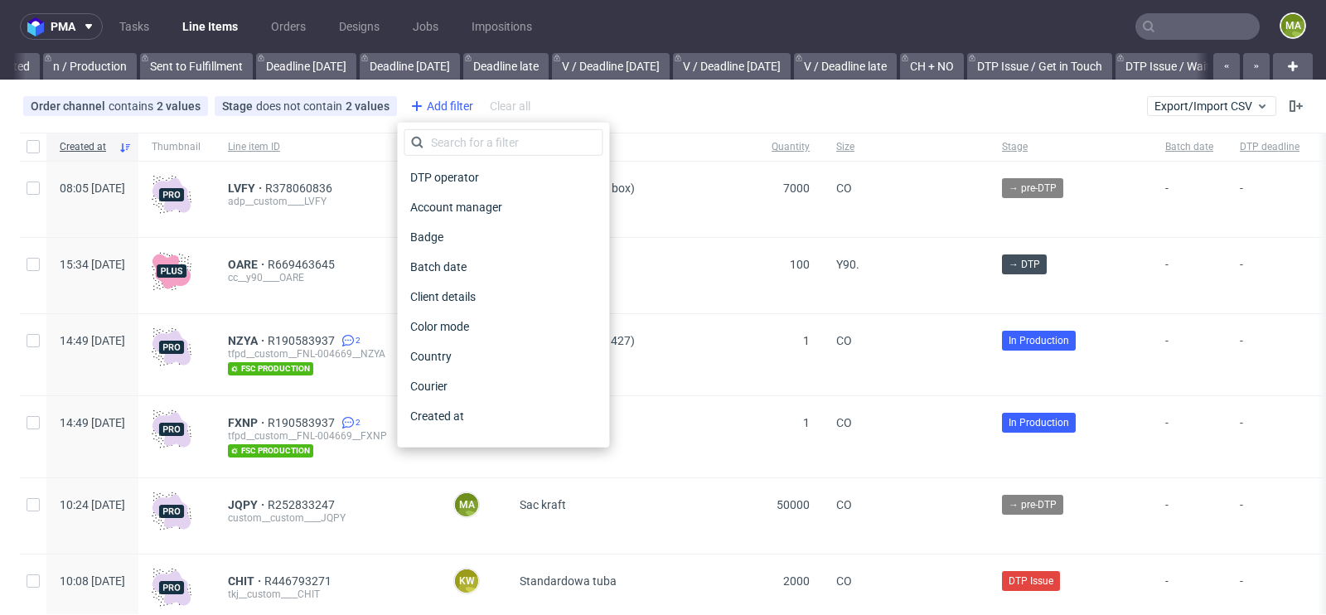
scroll to position [0, 1874]
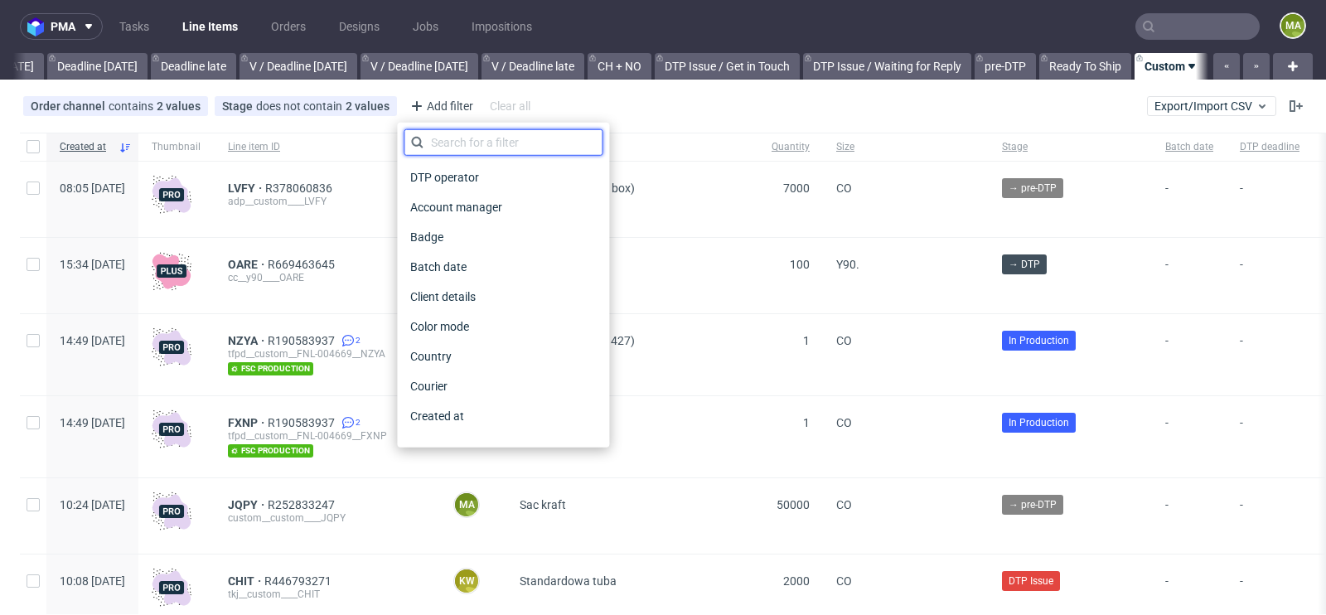
click at [448, 148] on input "text" at bounding box center [503, 142] width 199 height 27
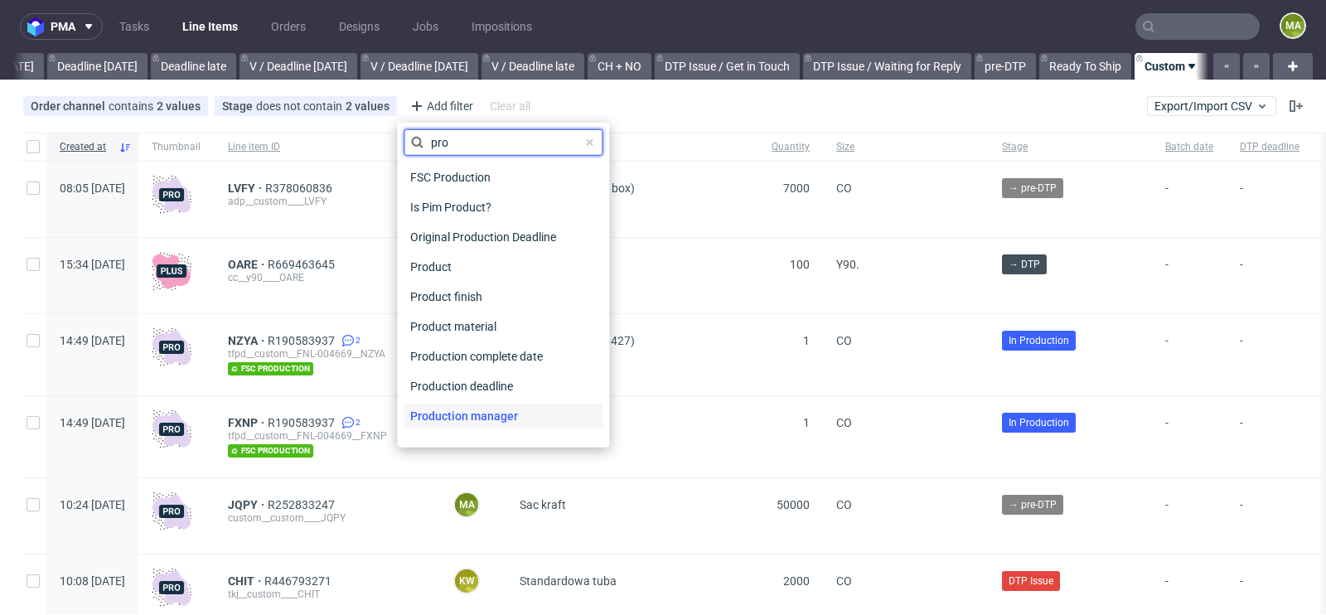
type input "pro"
click at [461, 405] on span "Production manager" at bounding box center [464, 416] width 121 height 23
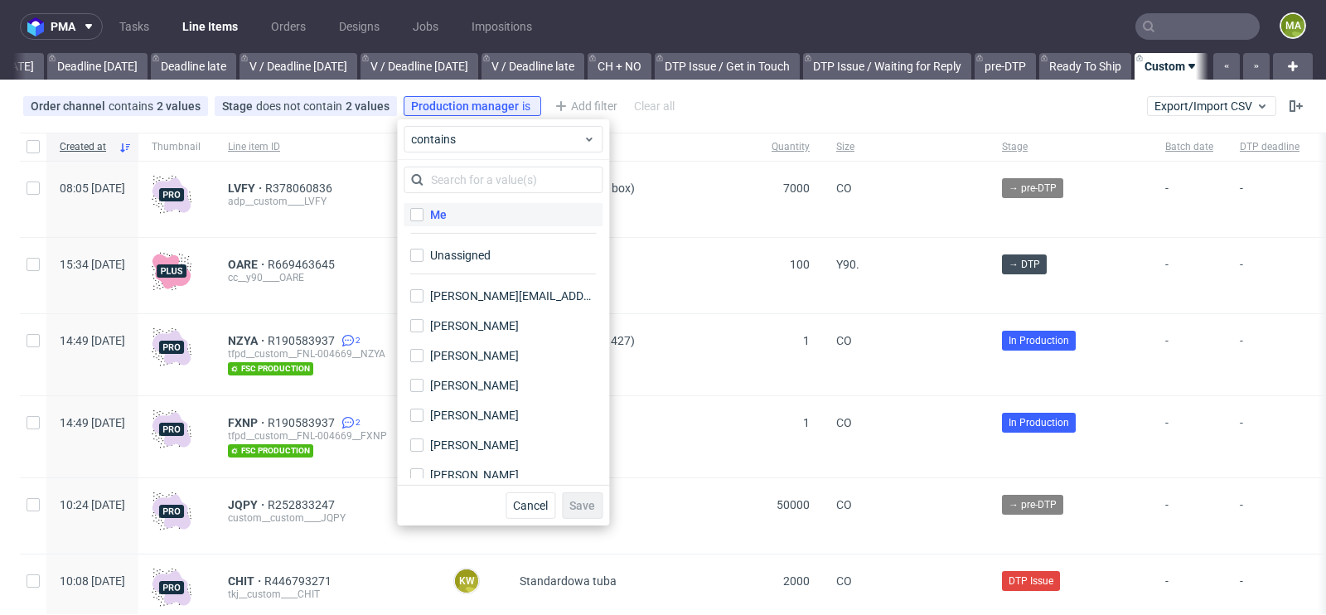
click at [480, 220] on label "Me" at bounding box center [503, 214] width 199 height 23
click at [424, 220] on input "Me" at bounding box center [416, 214] width 13 height 13
checkbox input "true"
click at [574, 500] on span "Save" at bounding box center [583, 506] width 26 height 12
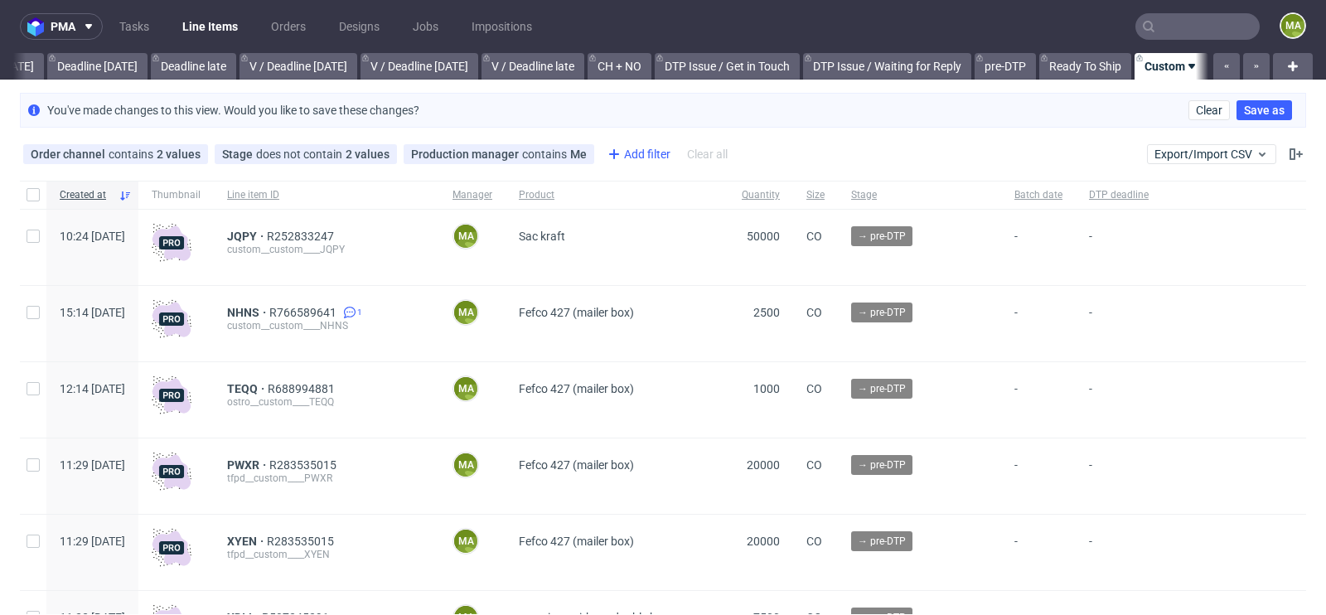
click at [647, 157] on div "Add filter" at bounding box center [637, 154] width 73 height 27
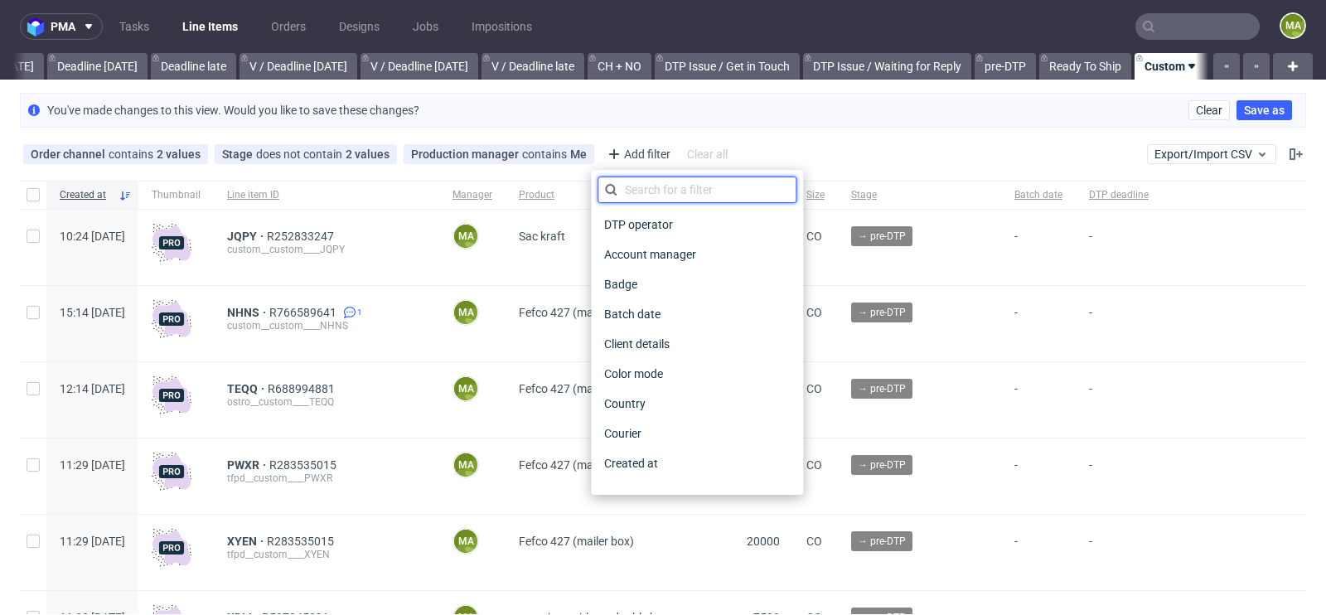
click at [645, 184] on input "text" at bounding box center [697, 190] width 199 height 27
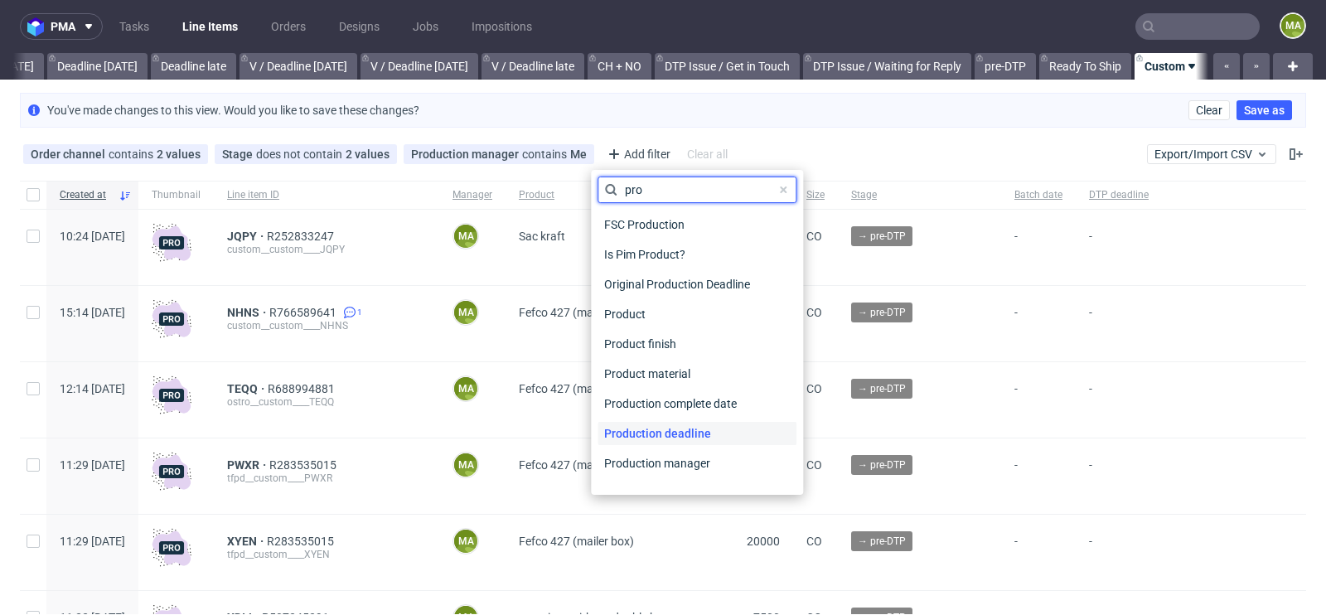
type input "pro"
click at [636, 434] on span "Production deadline" at bounding box center [658, 433] width 120 height 23
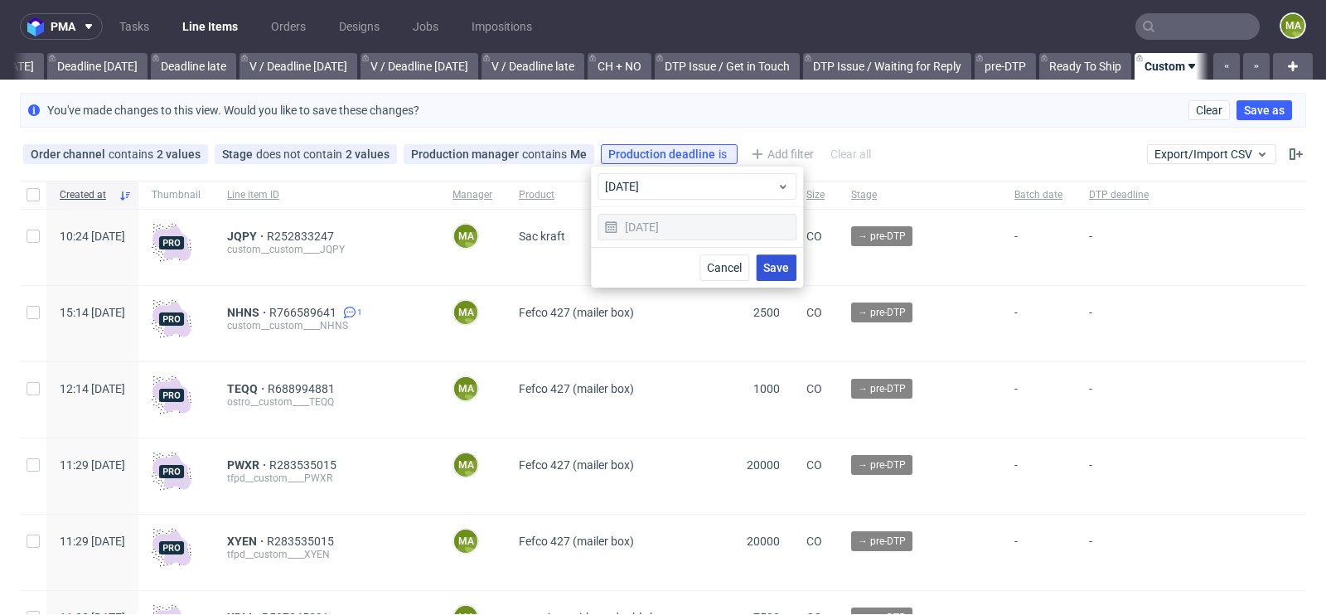
click at [768, 265] on span "Save" at bounding box center [777, 268] width 26 height 12
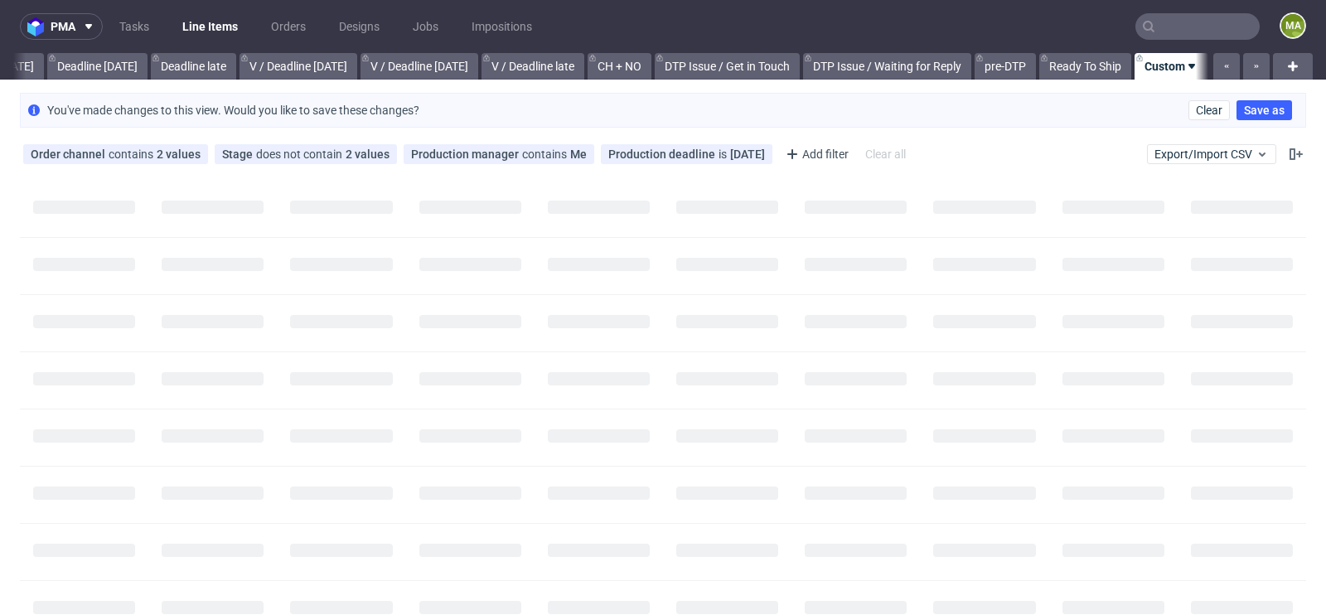
scroll to position [0, 1860]
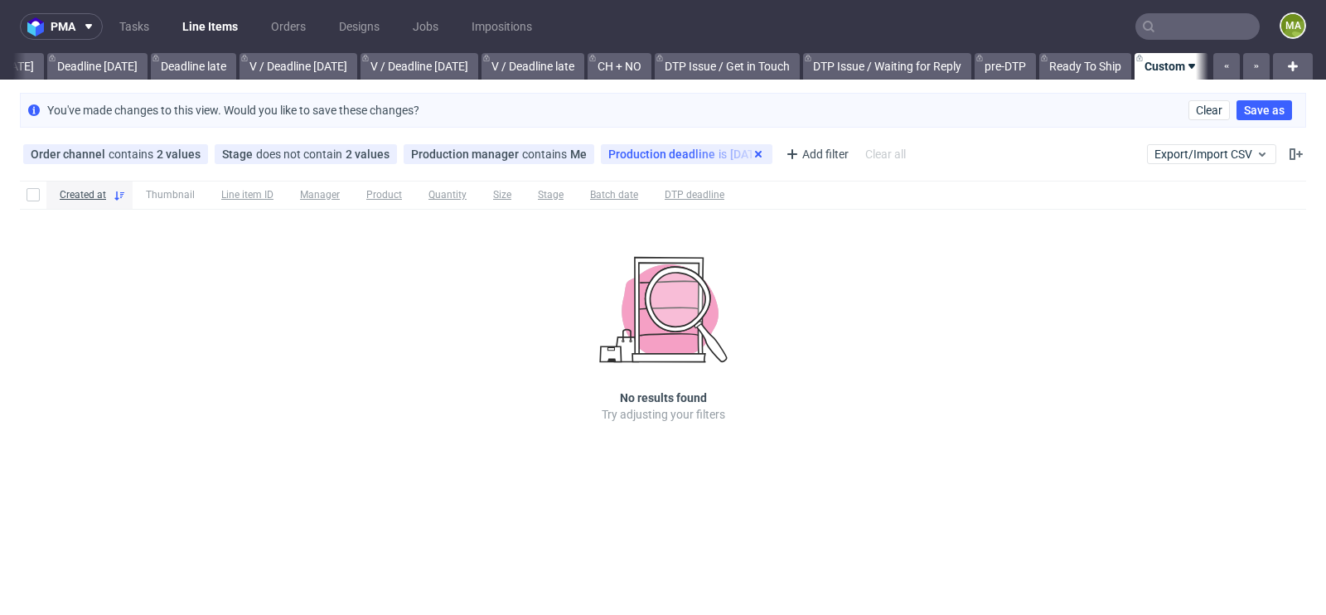
click at [752, 149] on icon at bounding box center [758, 154] width 13 height 13
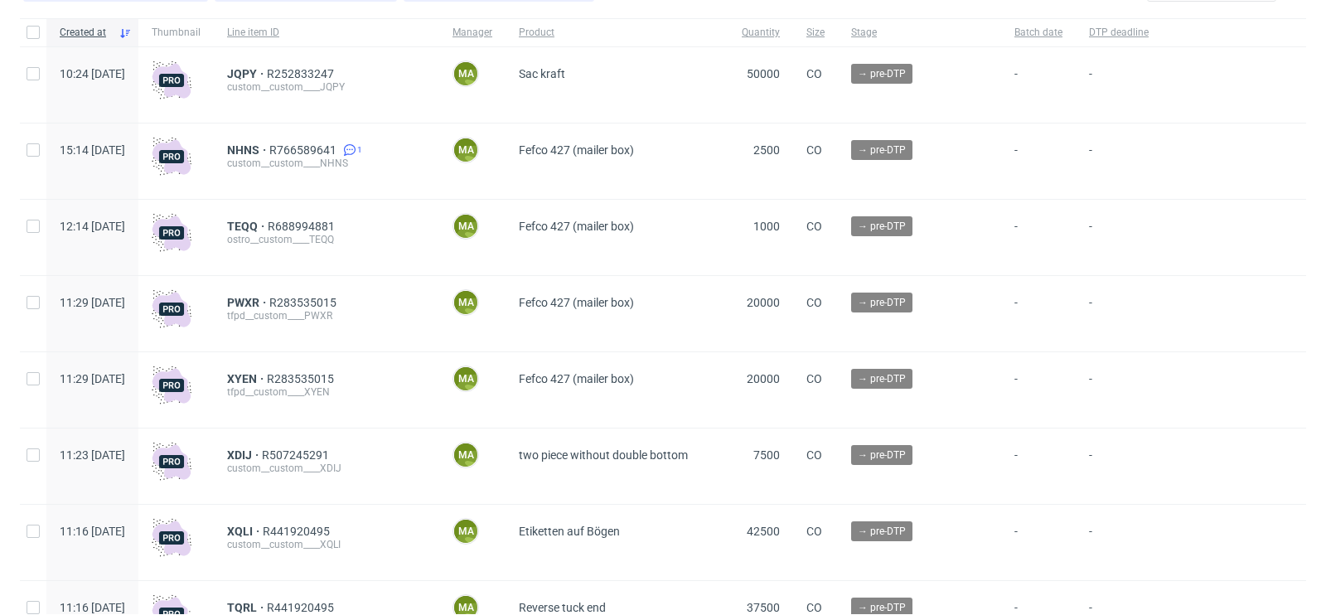
scroll to position [168, 0]
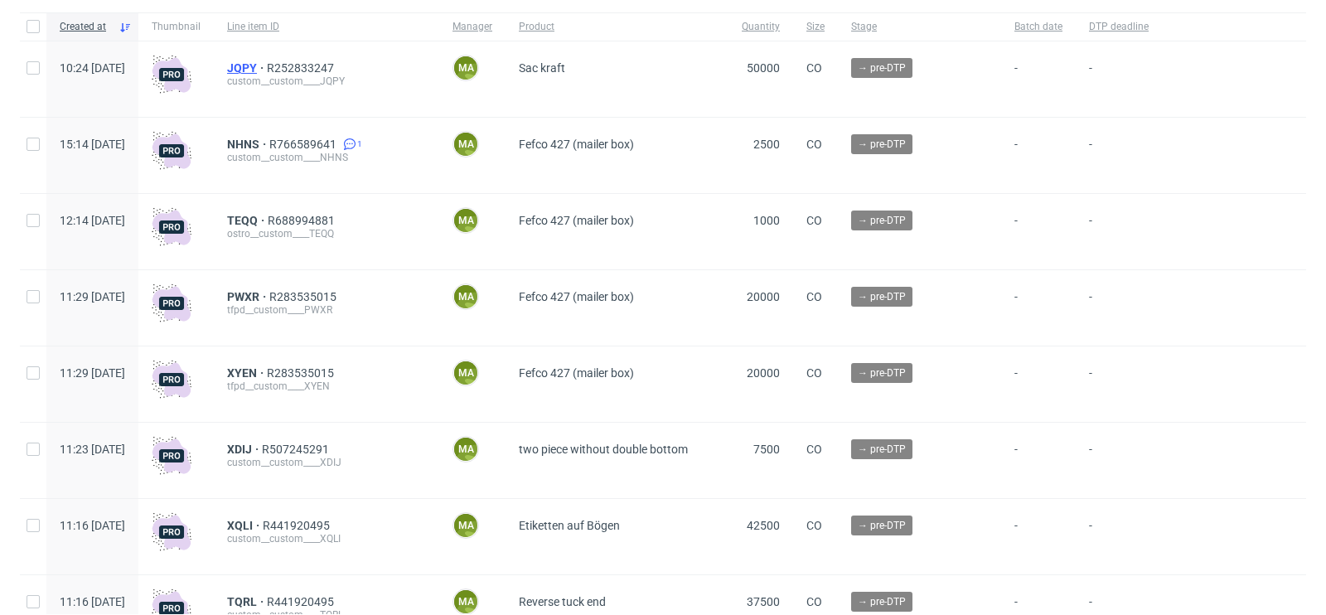
click at [267, 67] on span "JQPY" at bounding box center [247, 67] width 40 height 13
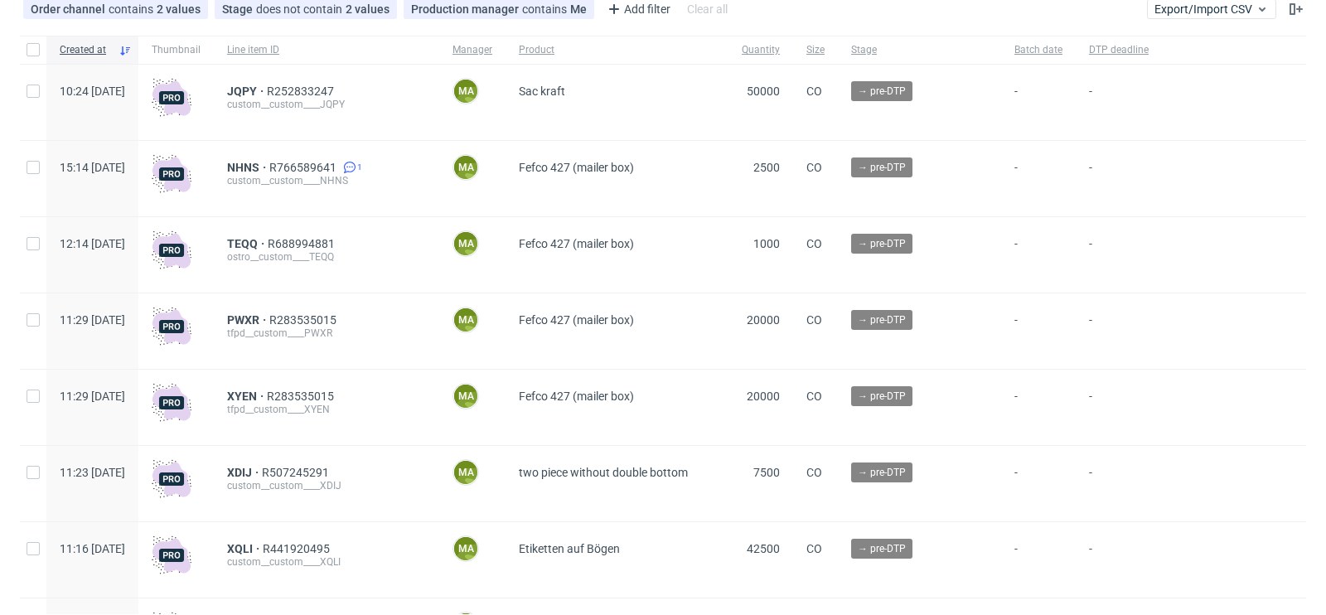
scroll to position [135, 0]
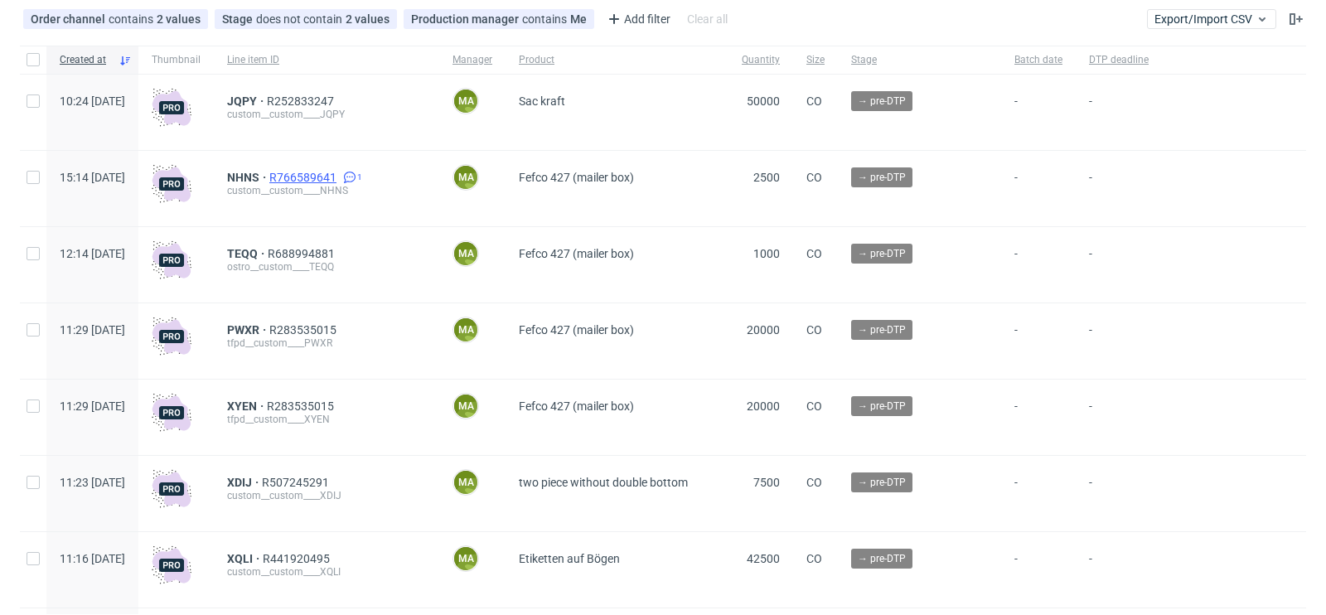
click at [332, 175] on span "R766589641" at bounding box center [304, 177] width 70 height 13
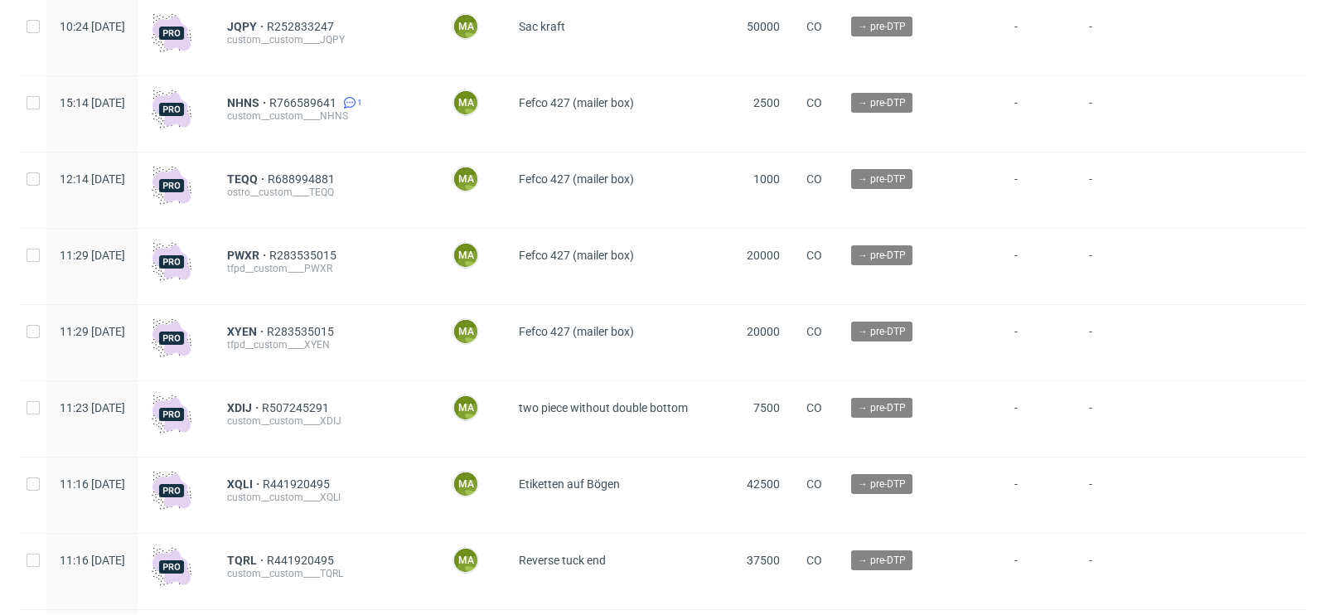
scroll to position [214, 0]
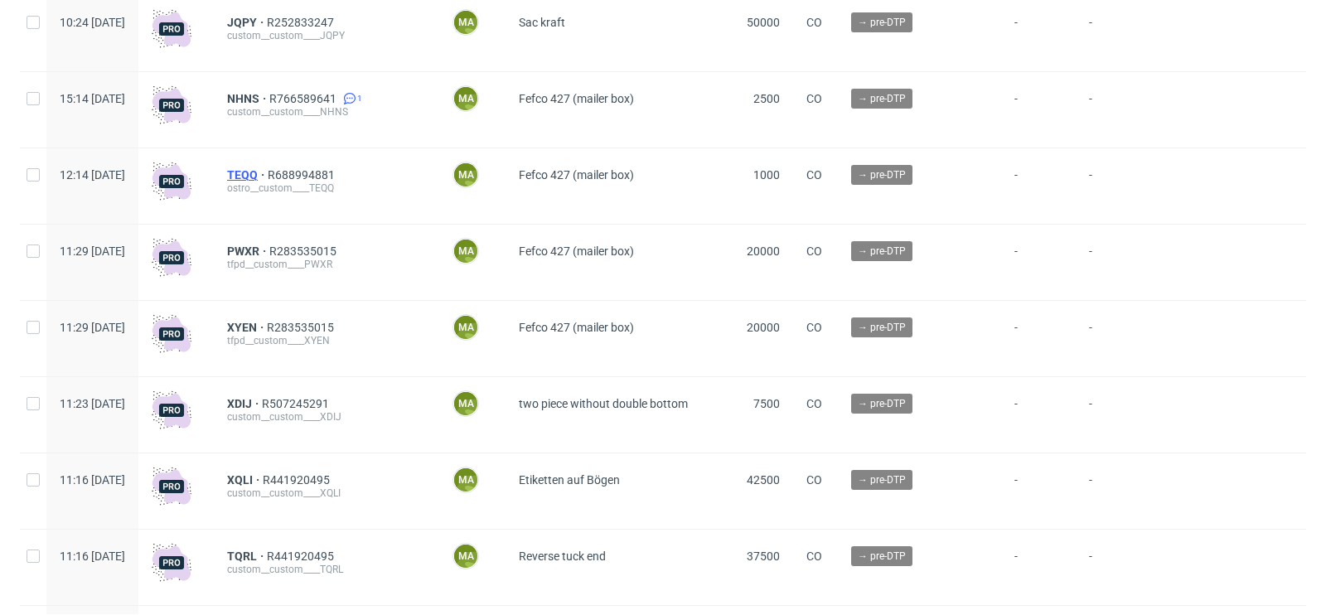
click at [268, 176] on span "TEQQ" at bounding box center [247, 174] width 41 height 13
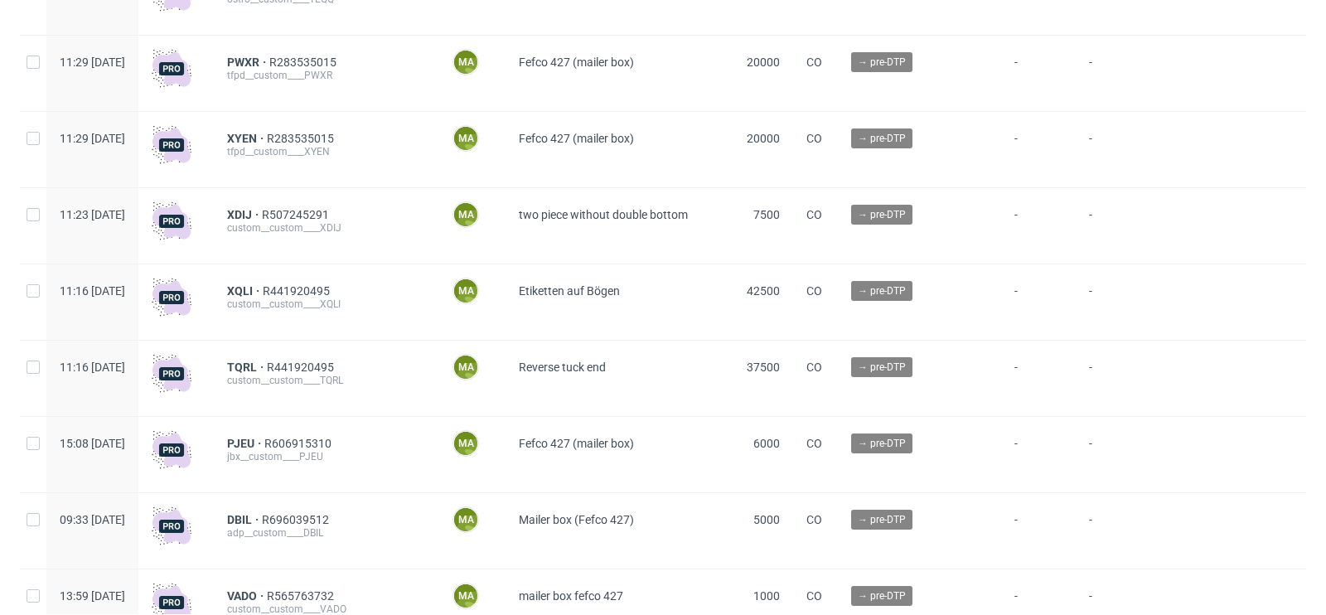
scroll to position [413, 0]
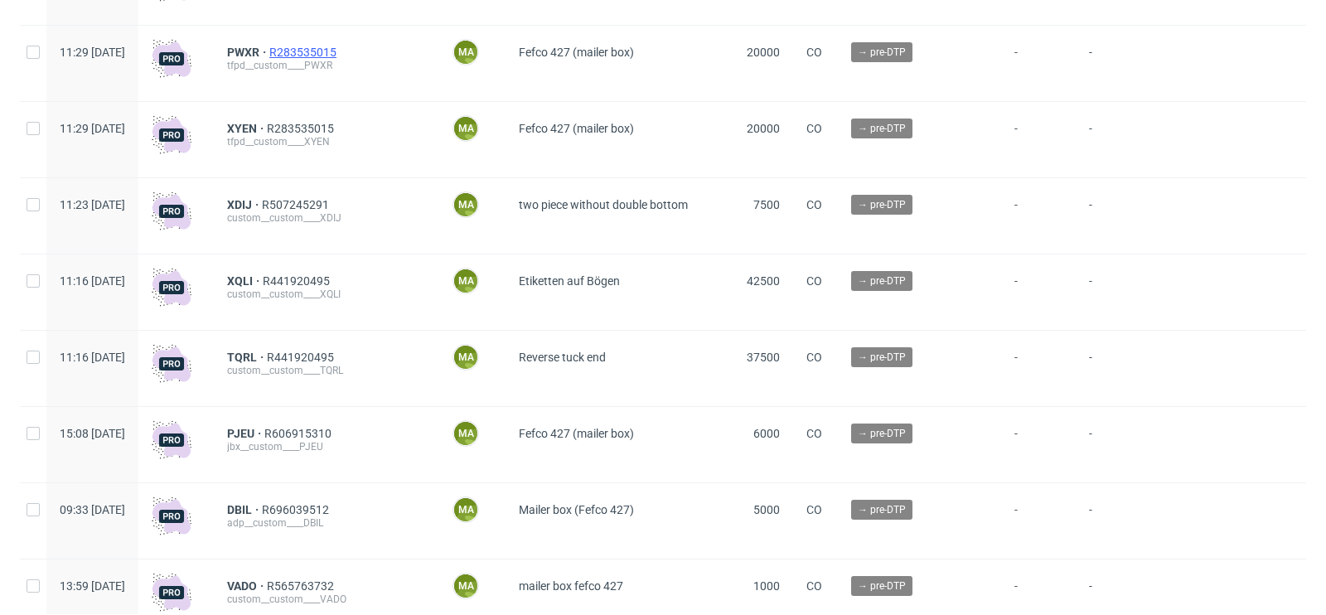
click at [340, 52] on span "R283535015" at bounding box center [304, 52] width 70 height 13
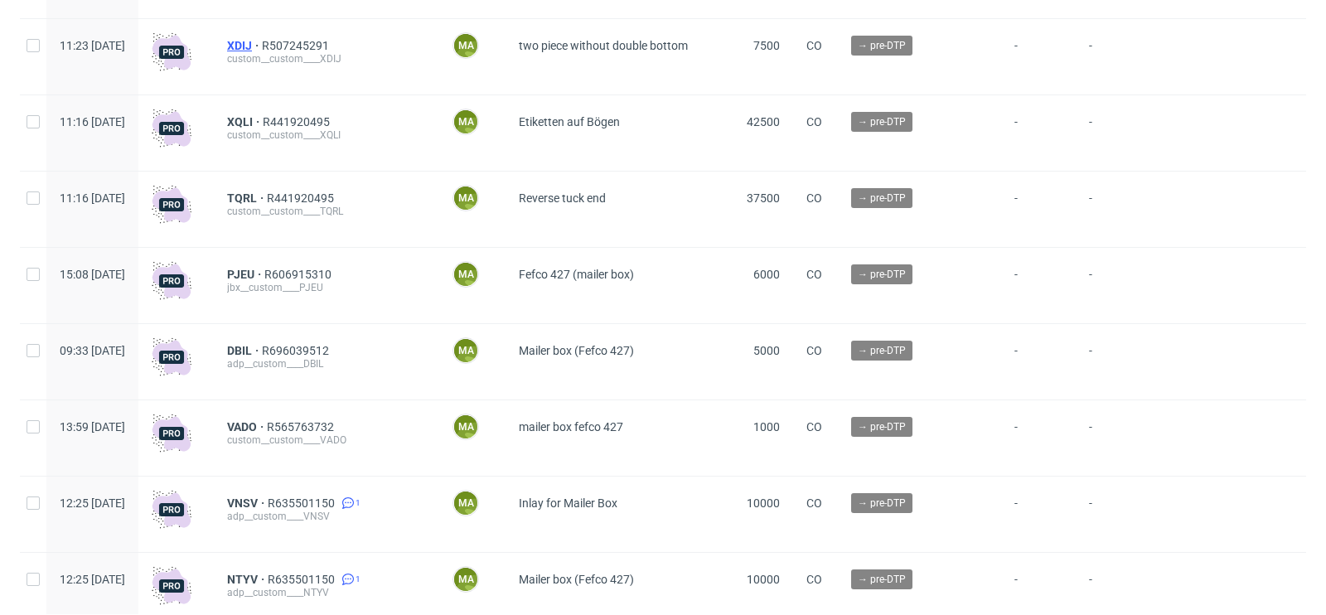
click at [262, 46] on span "XDIJ" at bounding box center [244, 45] width 35 height 13
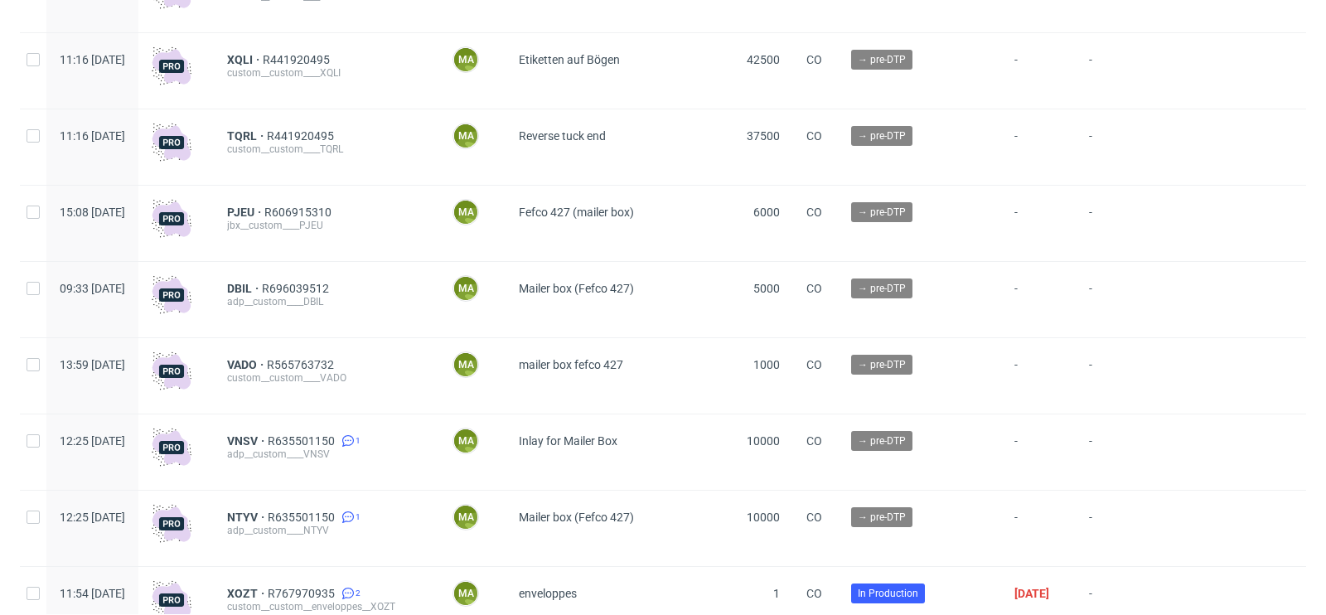
scroll to position [639, 0]
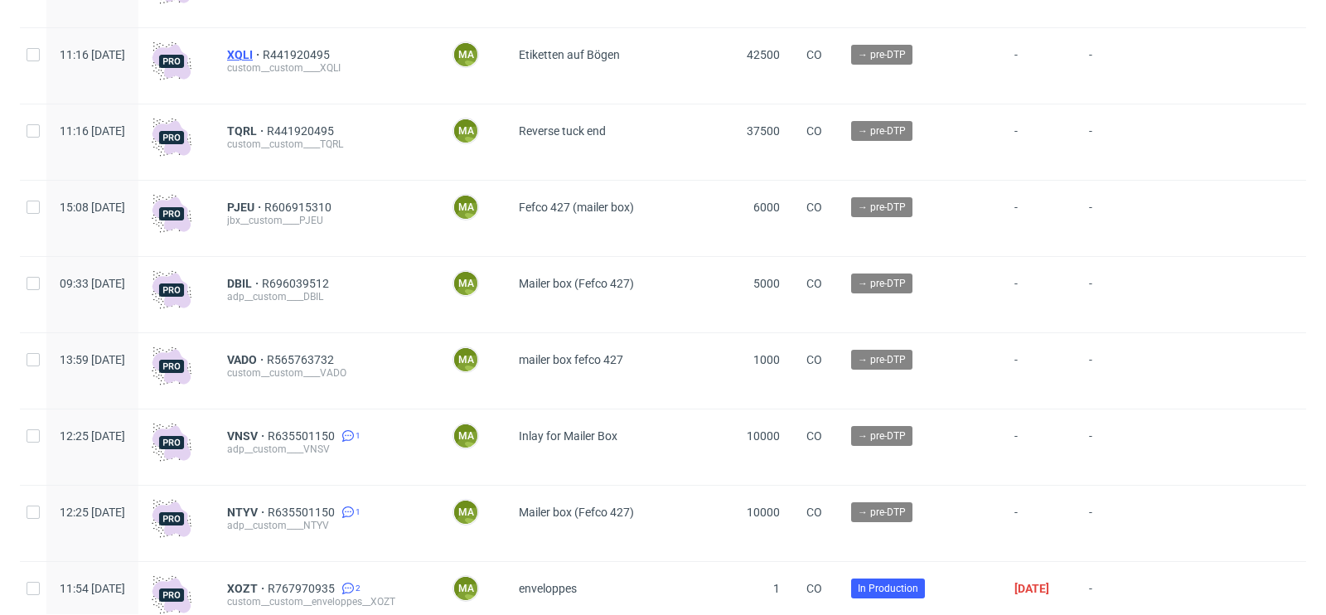
click at [263, 54] on span "XQLI" at bounding box center [245, 54] width 36 height 13
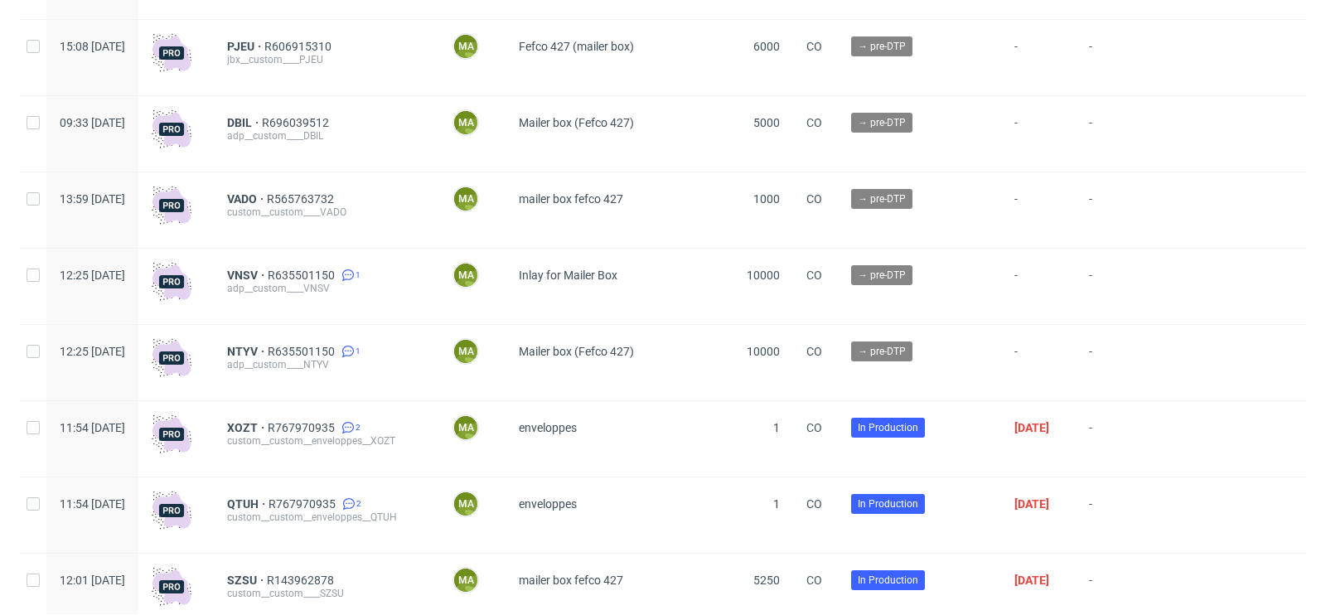
scroll to position [807, 0]
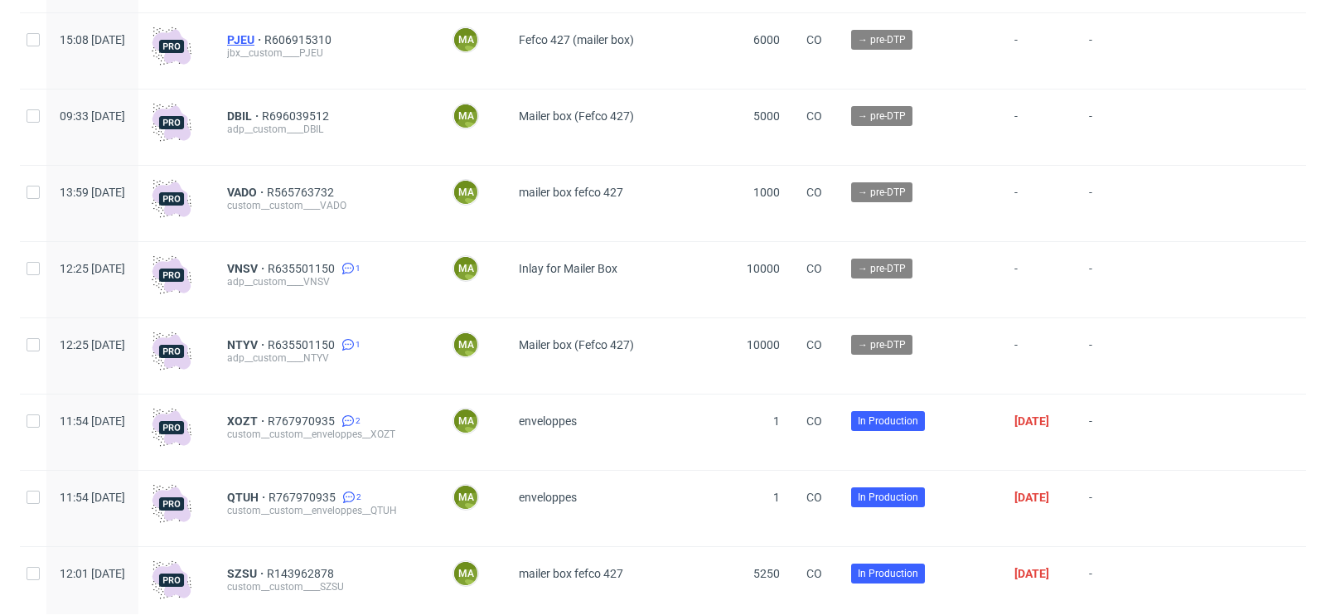
click at [264, 40] on span "PJEU" at bounding box center [245, 39] width 37 height 13
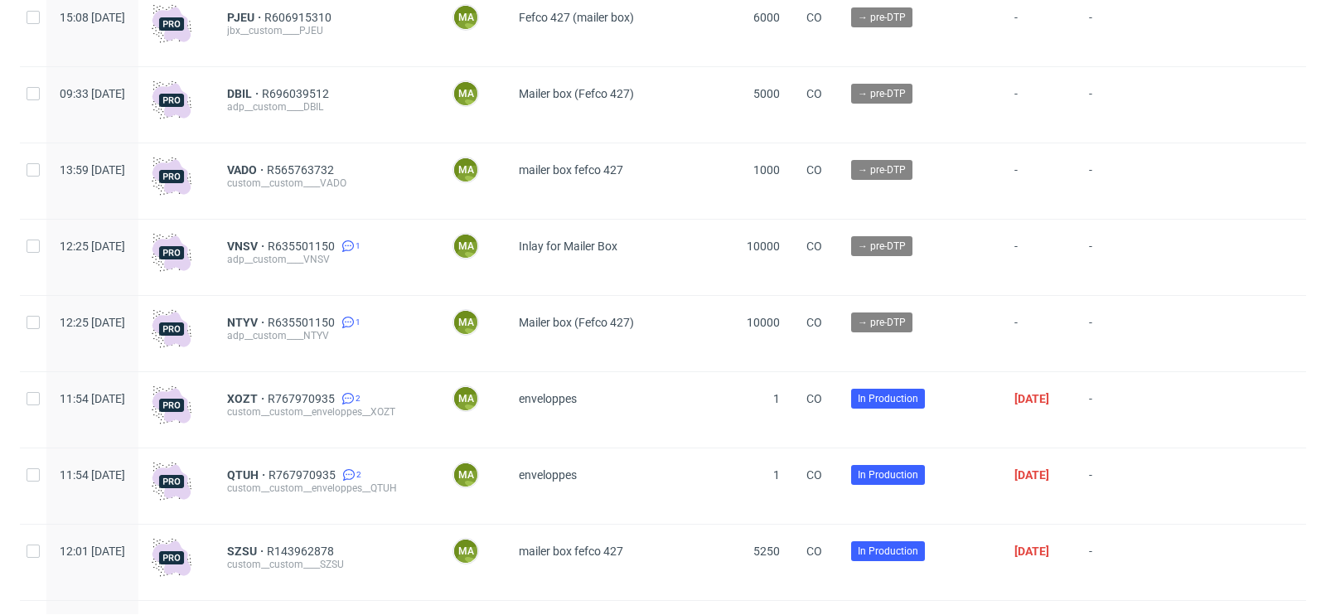
scroll to position [835, 0]
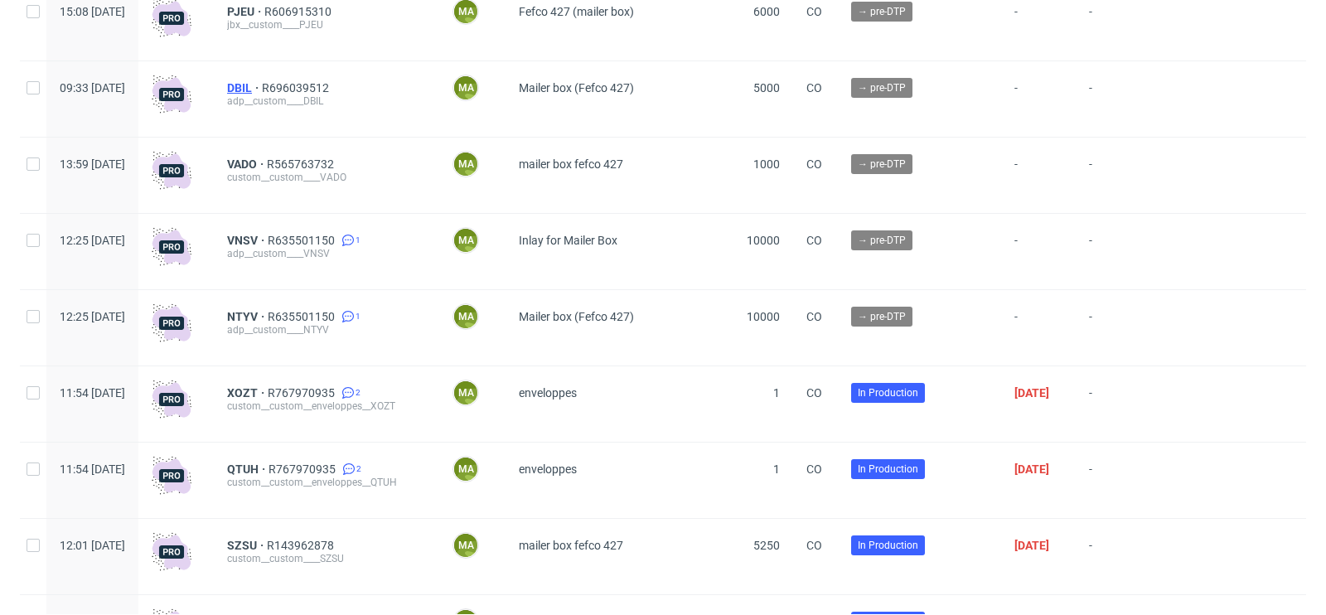
click at [262, 86] on span "DBIL" at bounding box center [244, 87] width 35 height 13
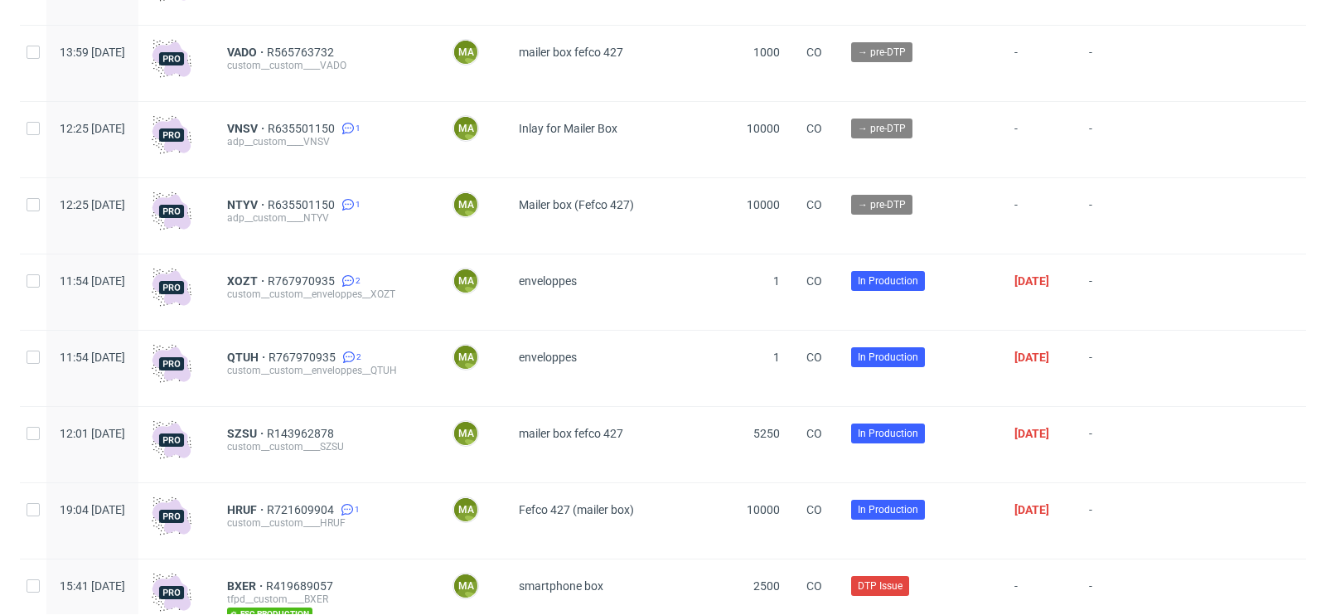
scroll to position [948, 0]
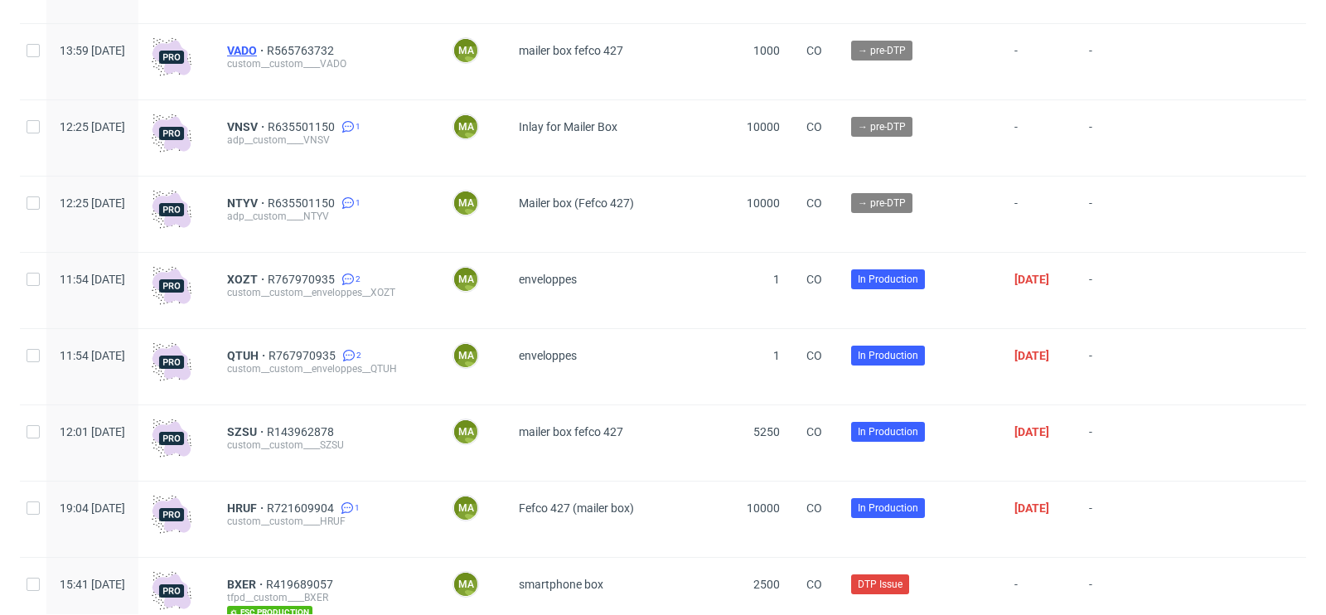
click at [267, 52] on span "VADO" at bounding box center [247, 50] width 40 height 13
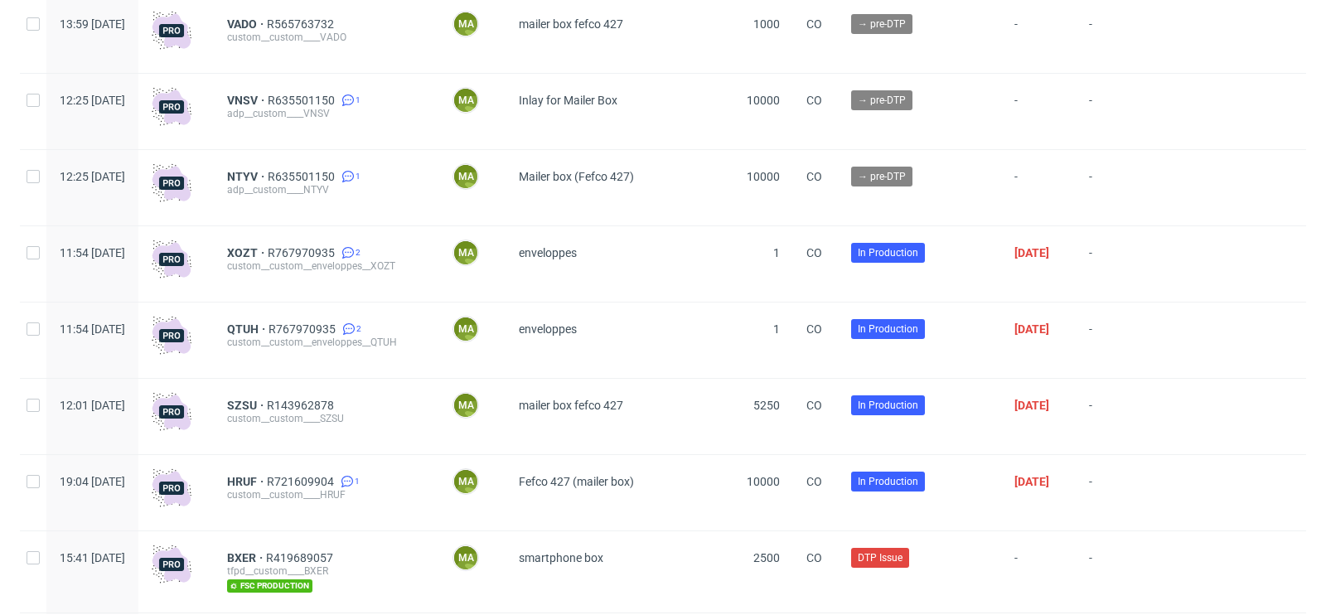
scroll to position [985, 0]
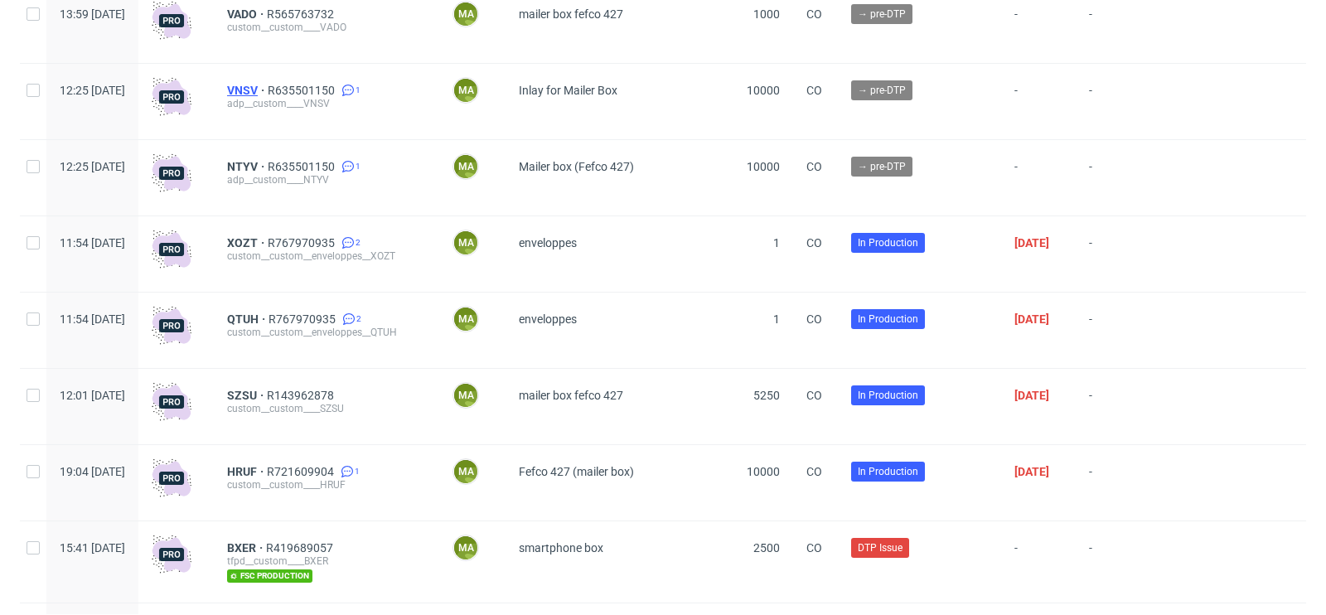
click at [268, 91] on span "VNSV" at bounding box center [247, 90] width 41 height 13
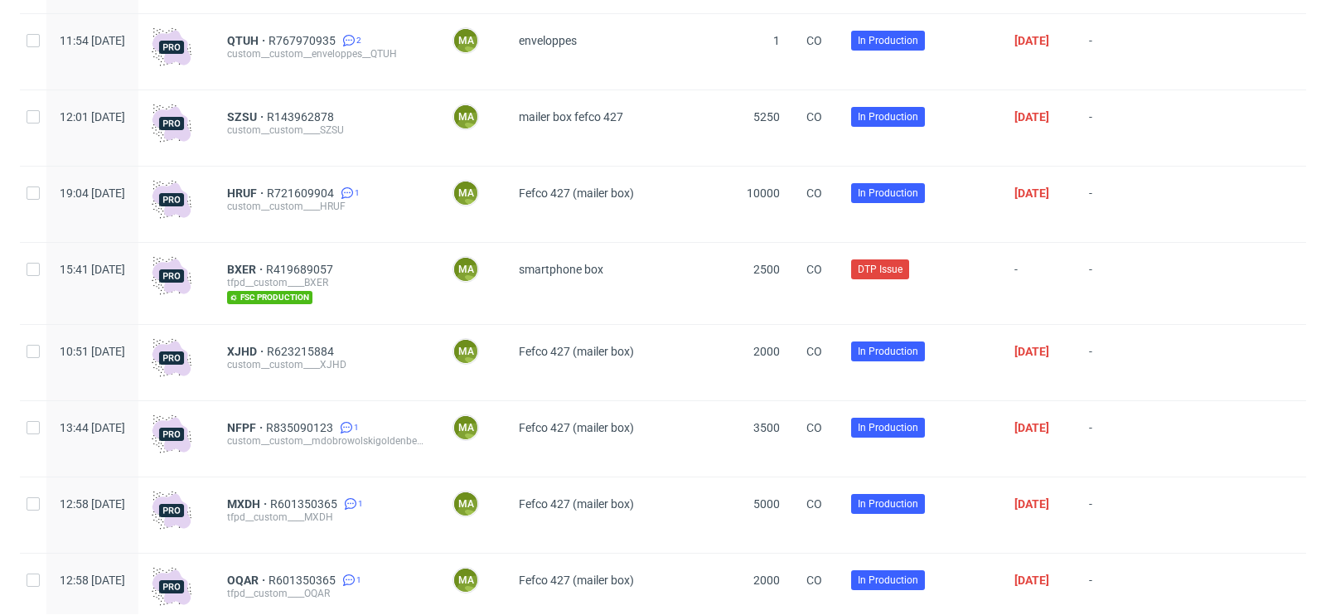
scroll to position [1277, 0]
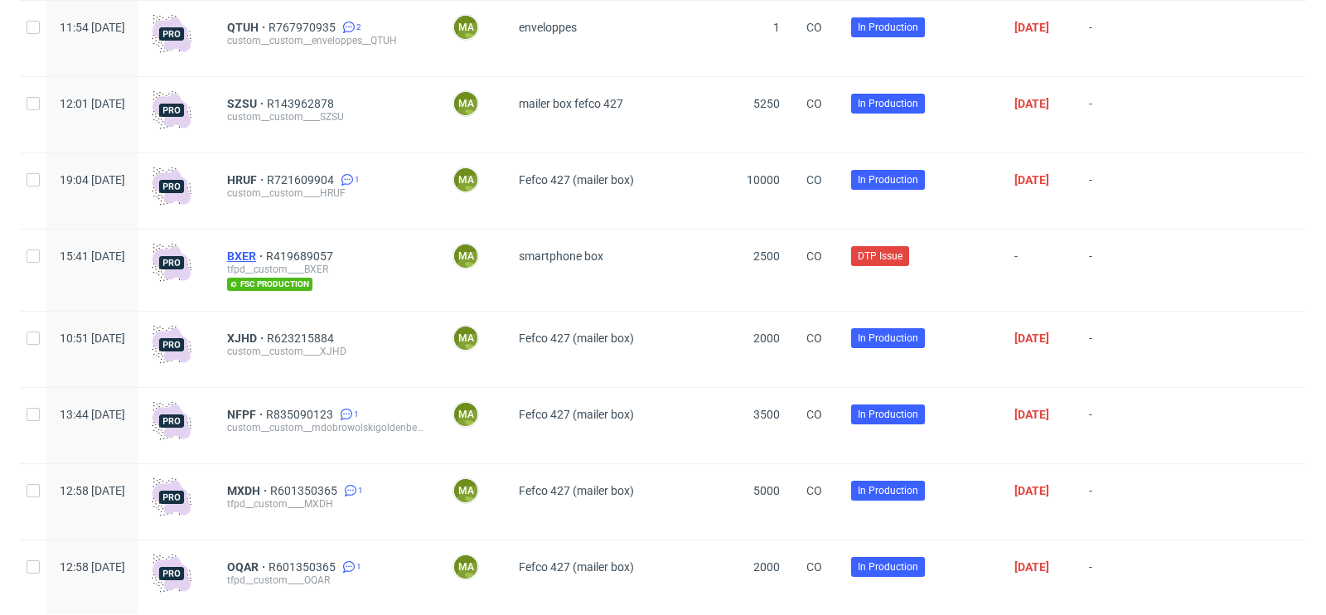
click at [266, 259] on span "BXER" at bounding box center [246, 256] width 39 height 13
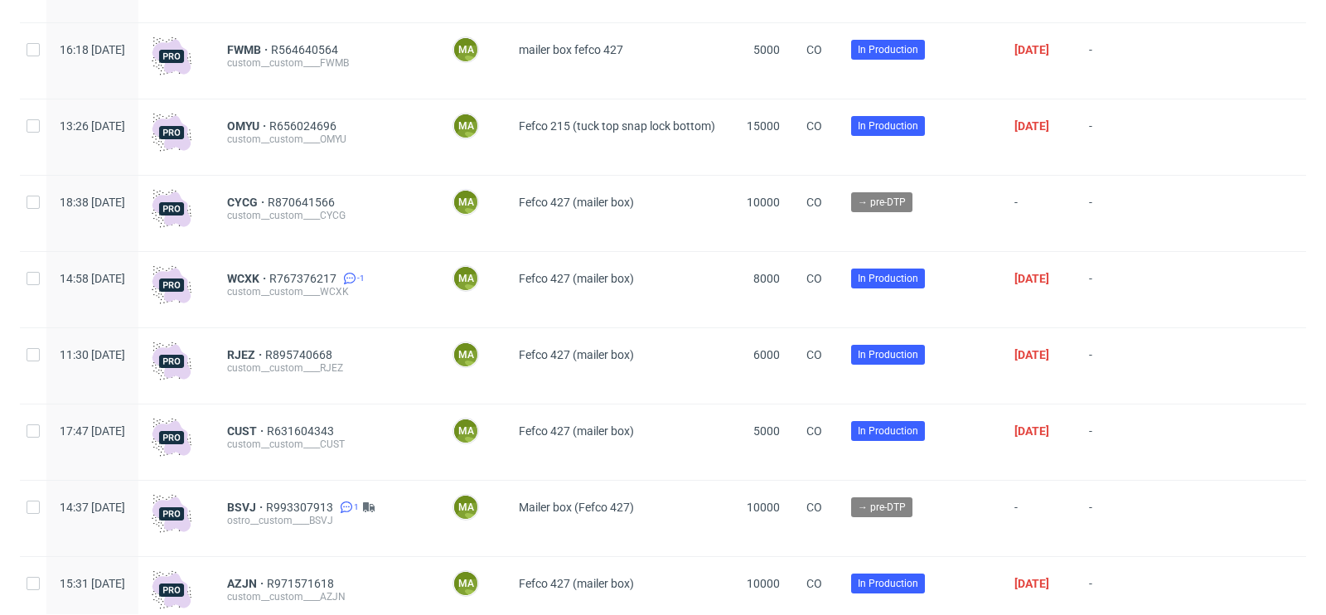
scroll to position [2112, 0]
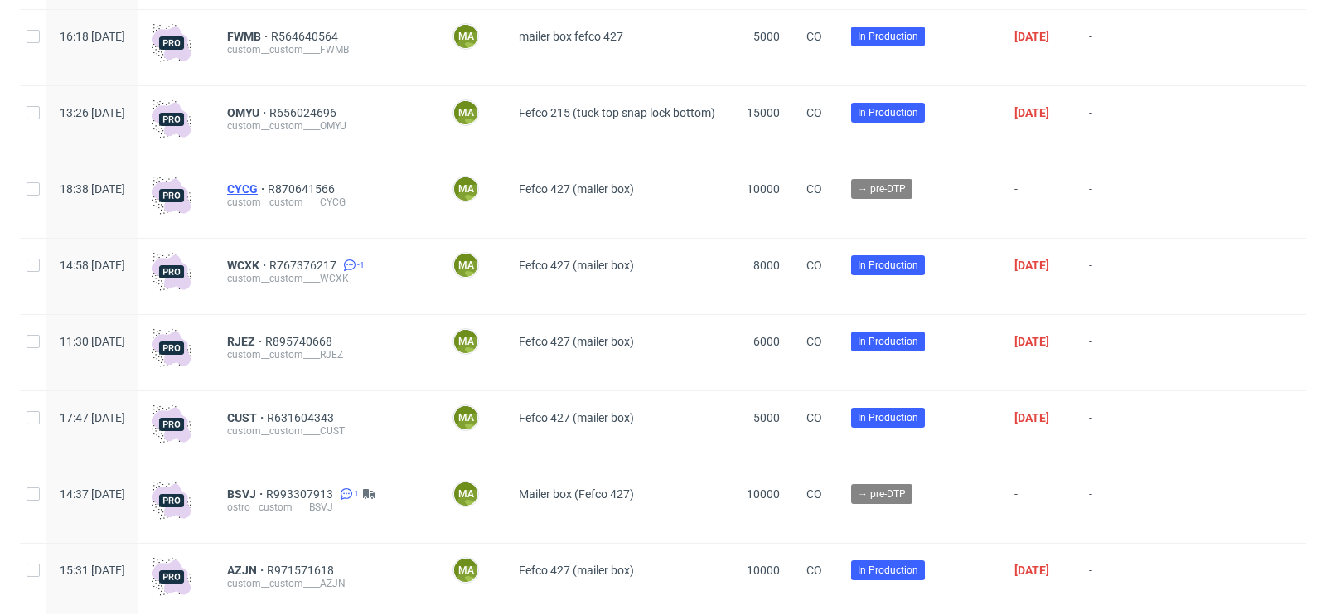
click at [268, 194] on span "CYCG" at bounding box center [247, 188] width 41 height 13
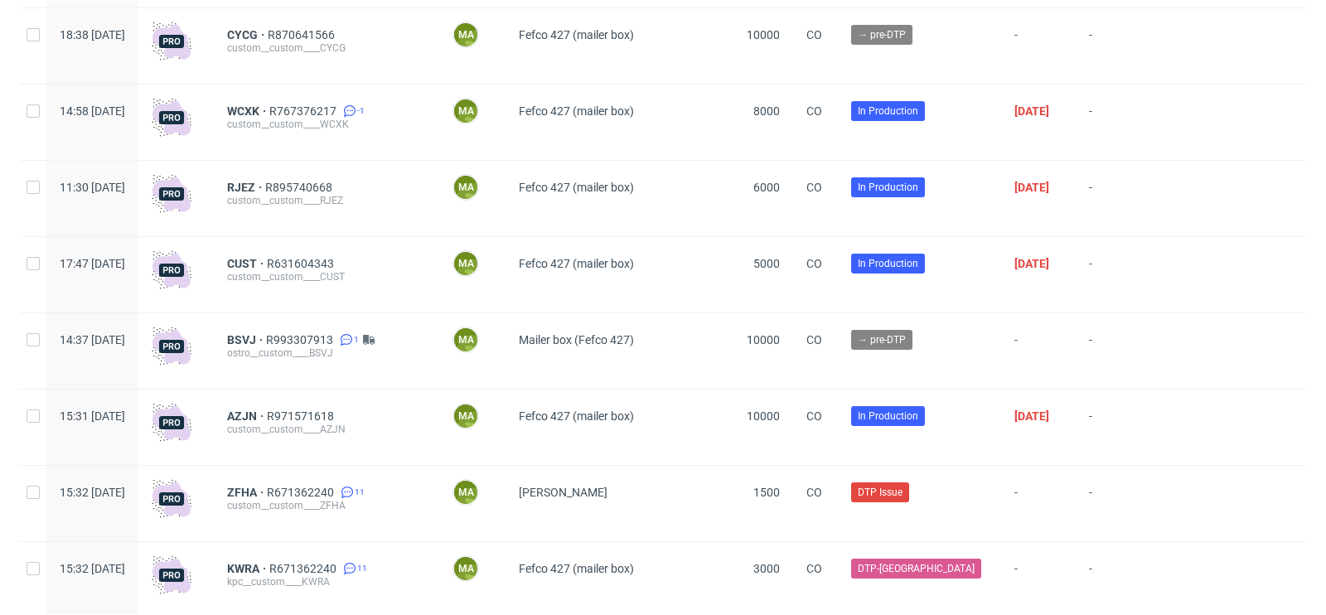
scroll to position [2297, 0]
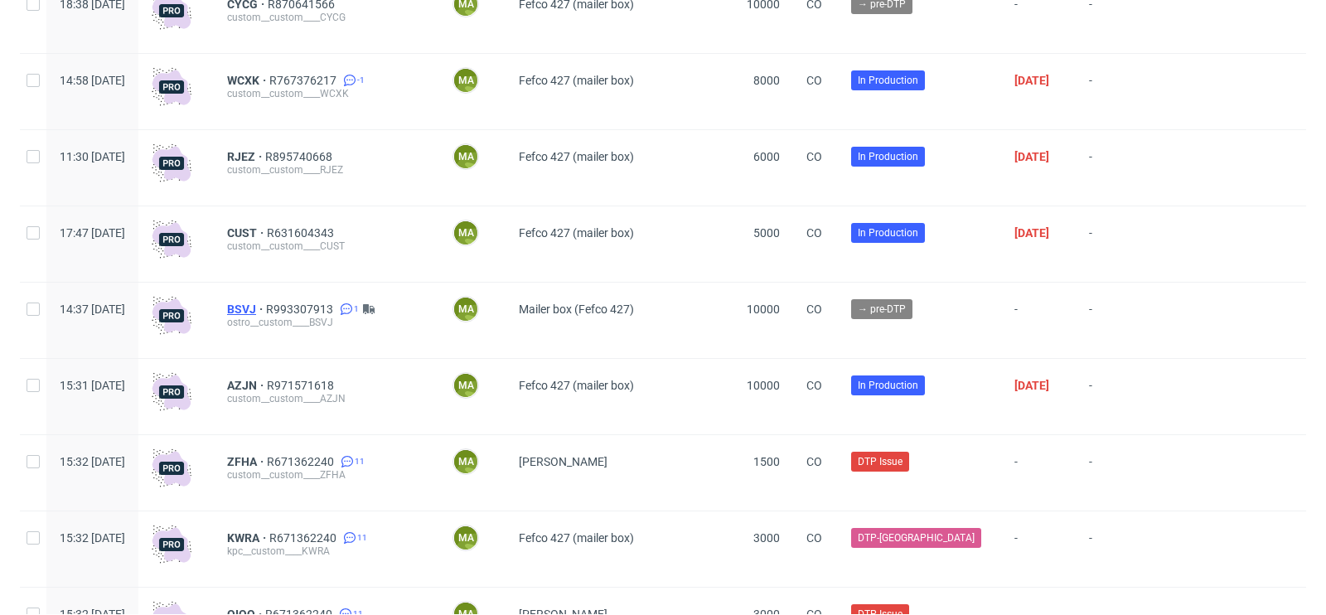
click at [266, 313] on span "BSVJ" at bounding box center [246, 309] width 39 height 13
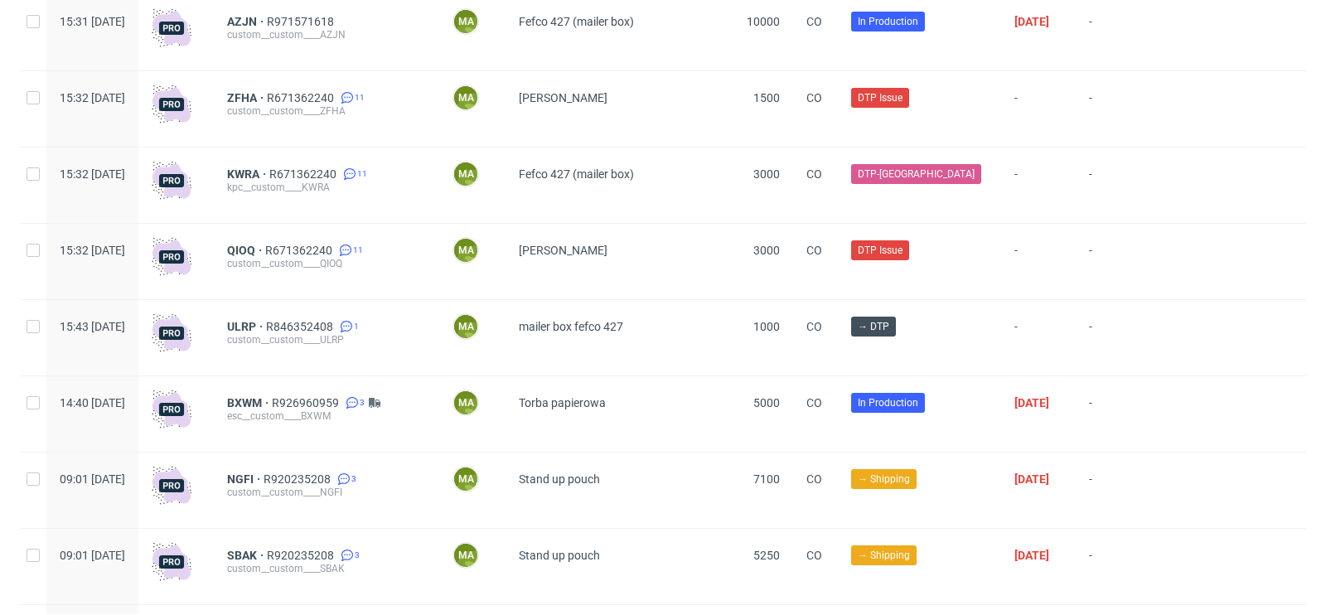
scroll to position [2662, 0]
click at [267, 103] on span "ZFHA" at bounding box center [247, 96] width 40 height 13
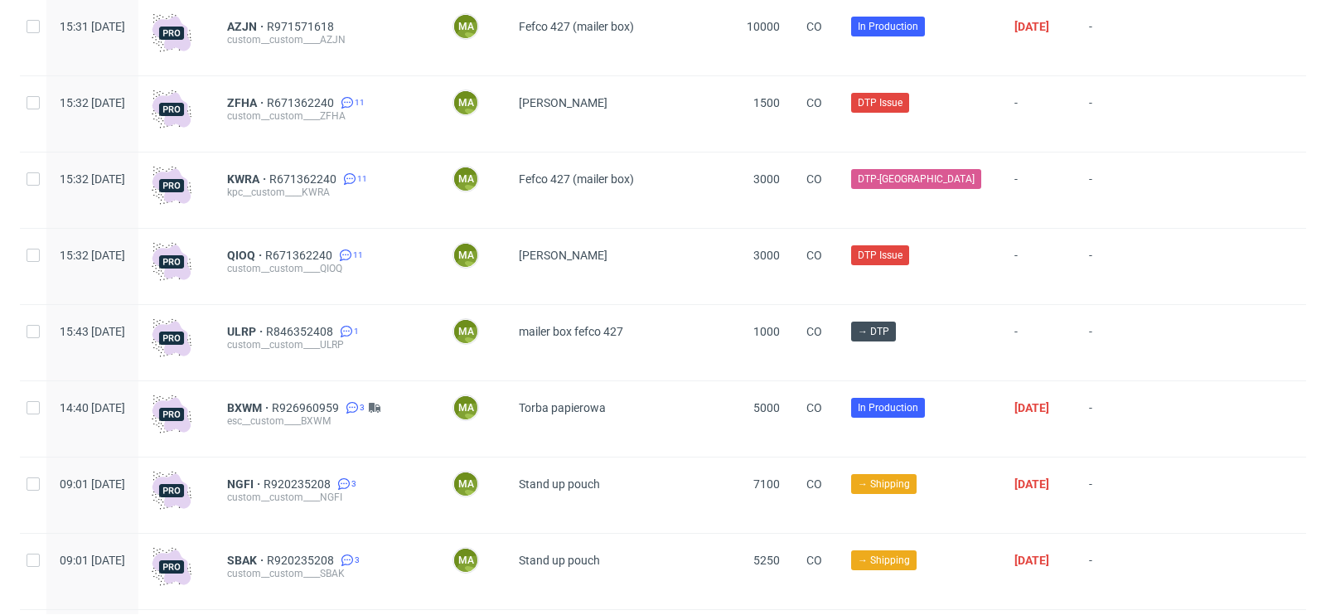
scroll to position [2669, 0]
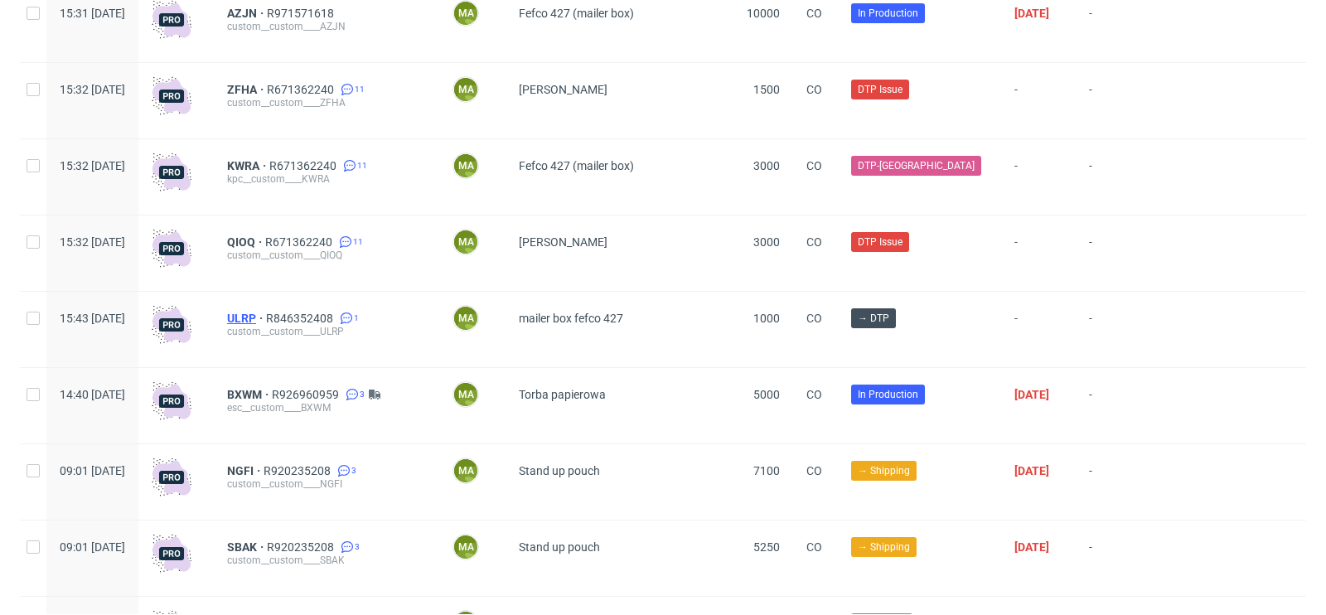
click at [266, 325] on span "ULRP" at bounding box center [246, 318] width 39 height 13
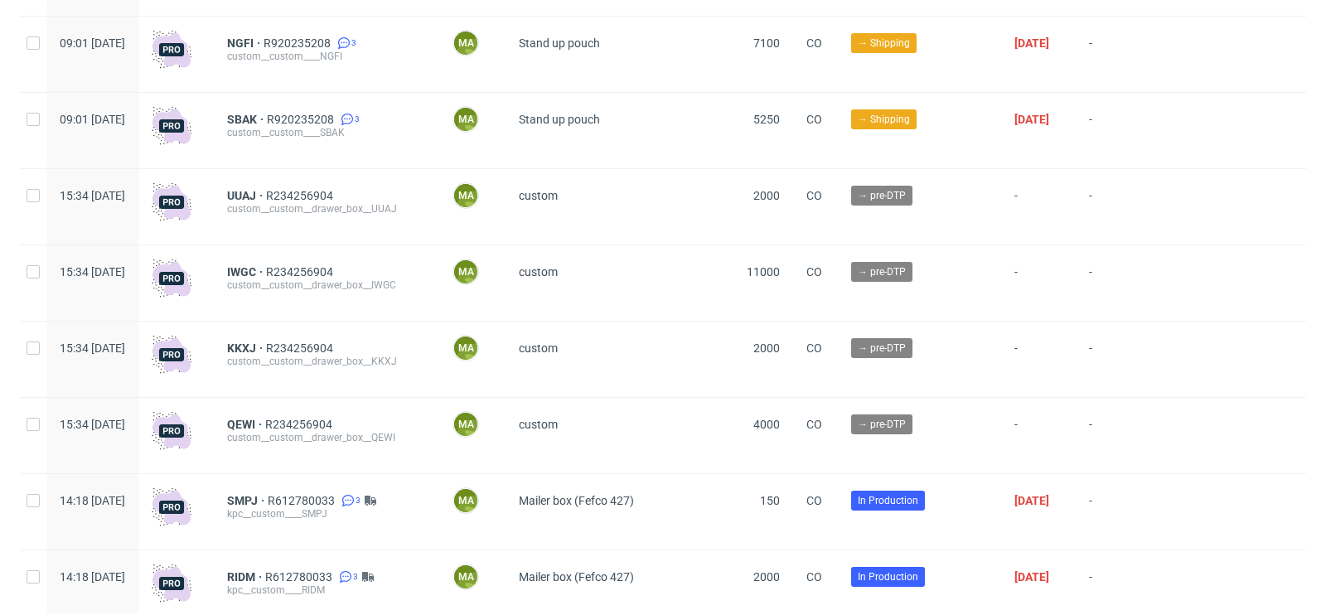
scroll to position [3099, 0]
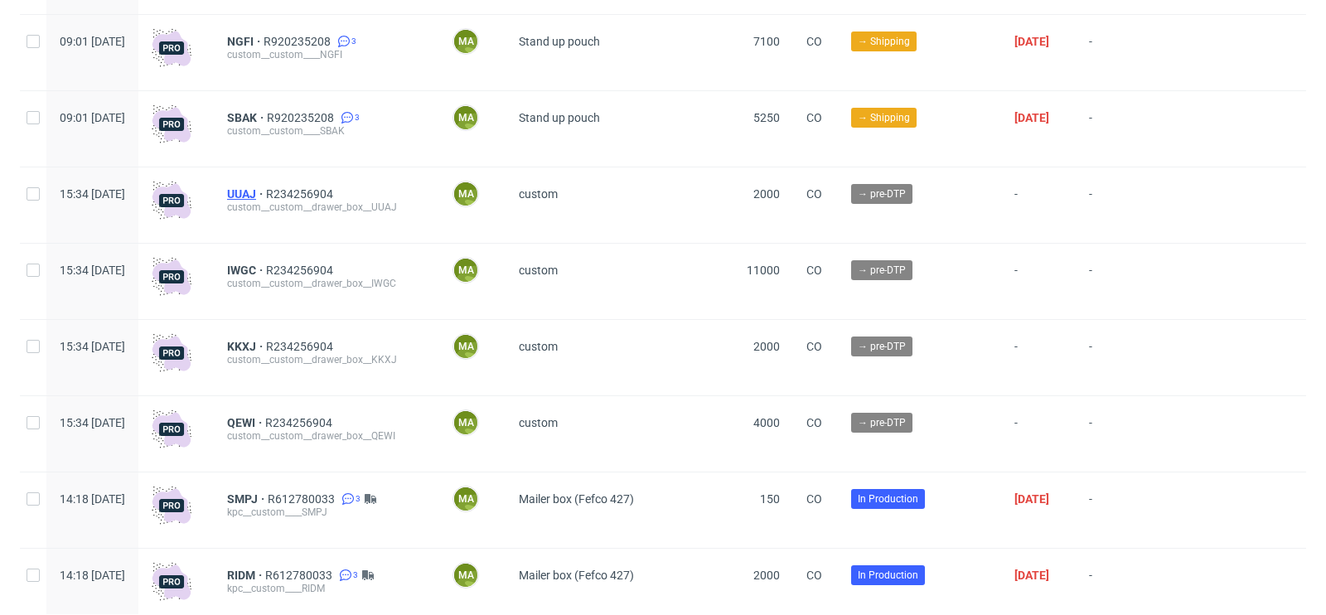
click at [266, 201] on span "UUAJ" at bounding box center [246, 193] width 39 height 13
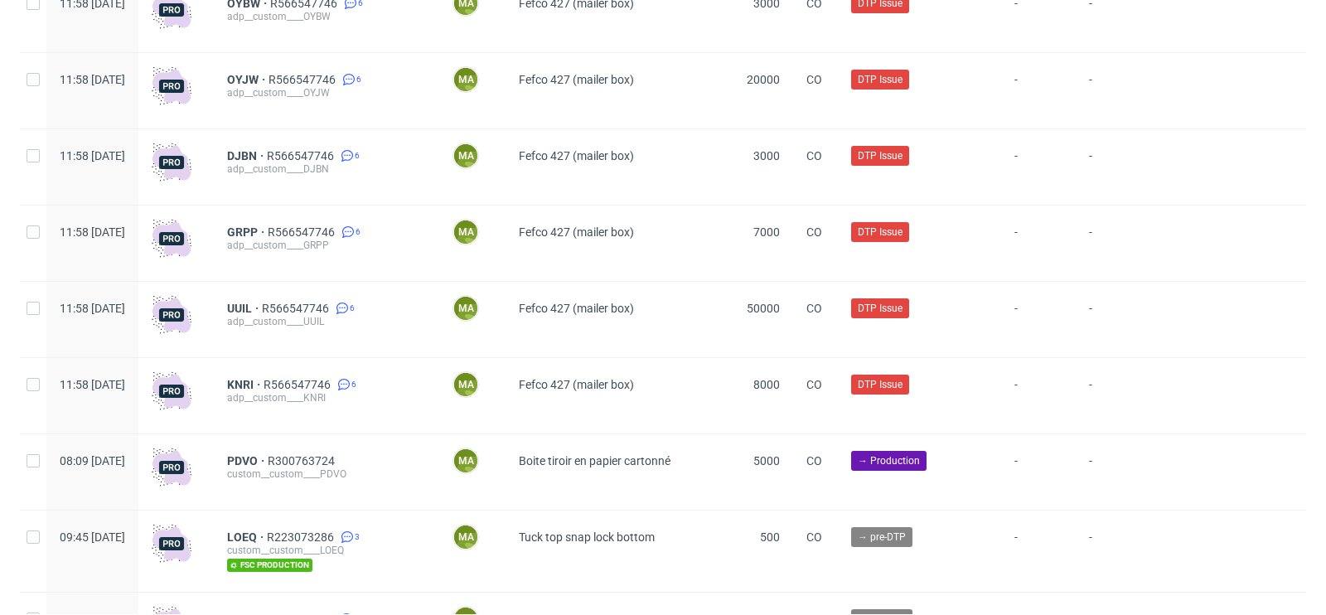
scroll to position [4207, 0]
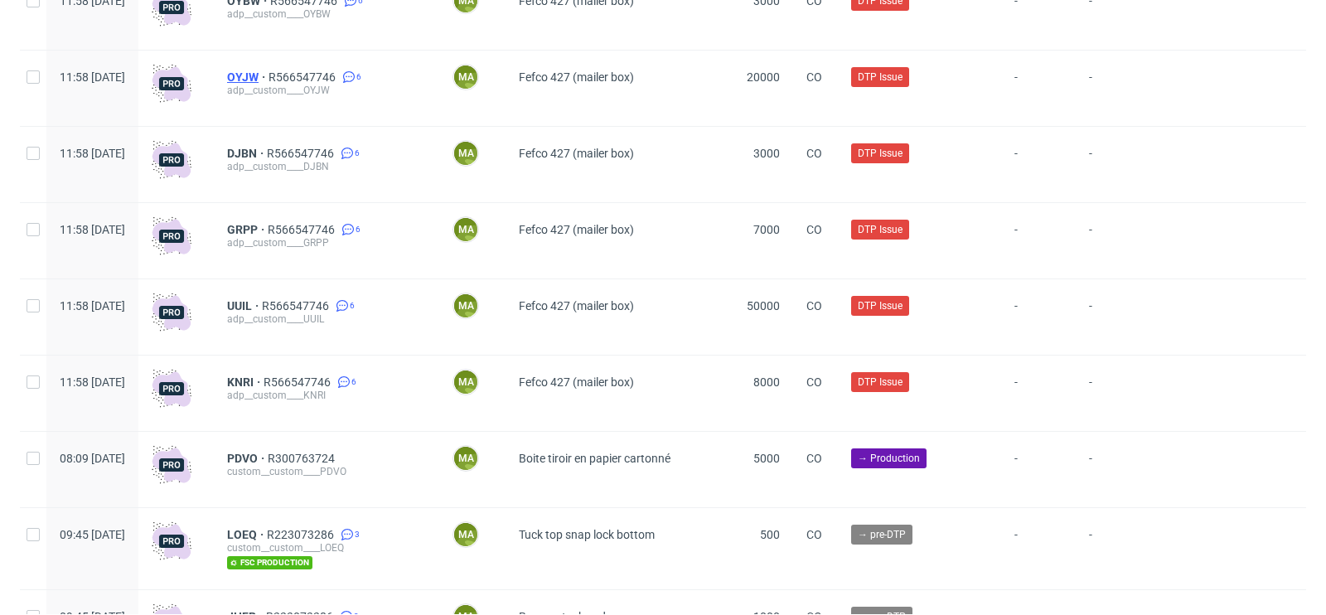
click at [269, 84] on span "OYJW" at bounding box center [247, 76] width 41 height 13
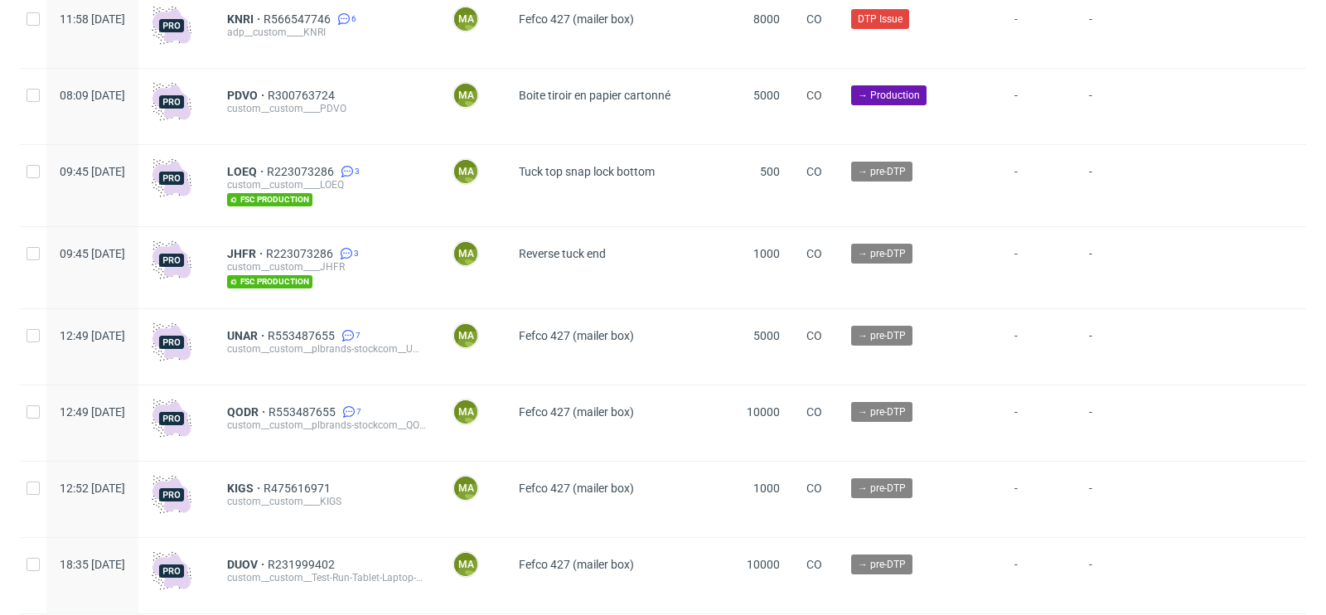
scroll to position [4585, 0]
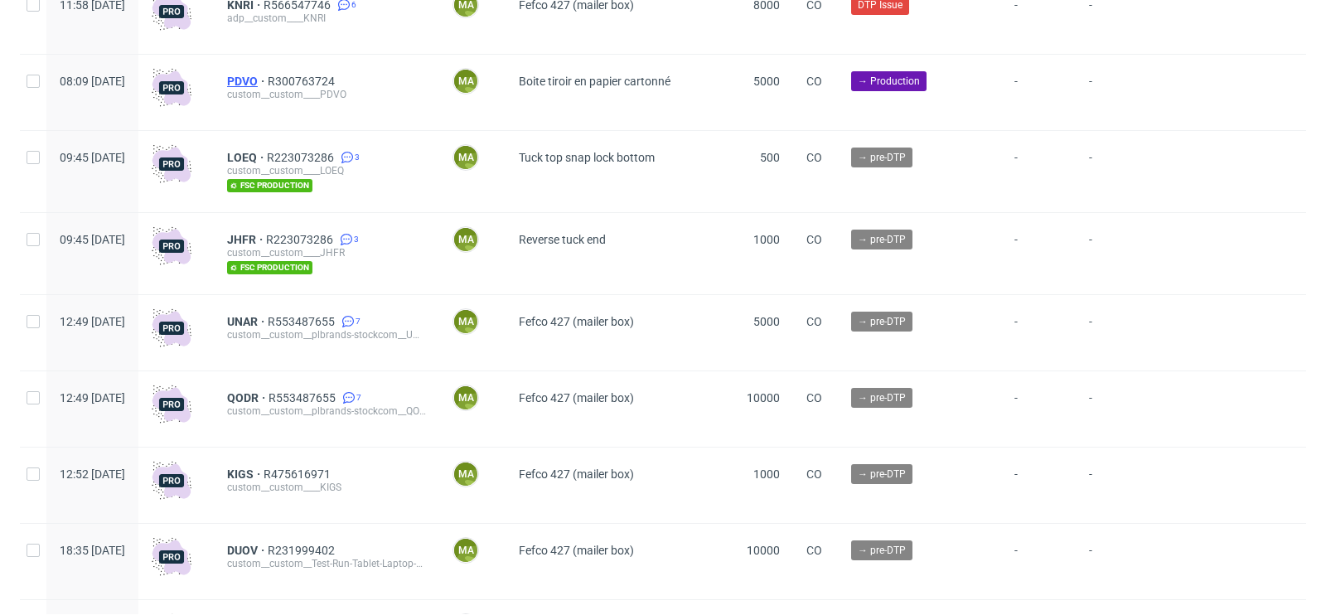
click at [268, 88] on span "PDVO" at bounding box center [247, 81] width 41 height 13
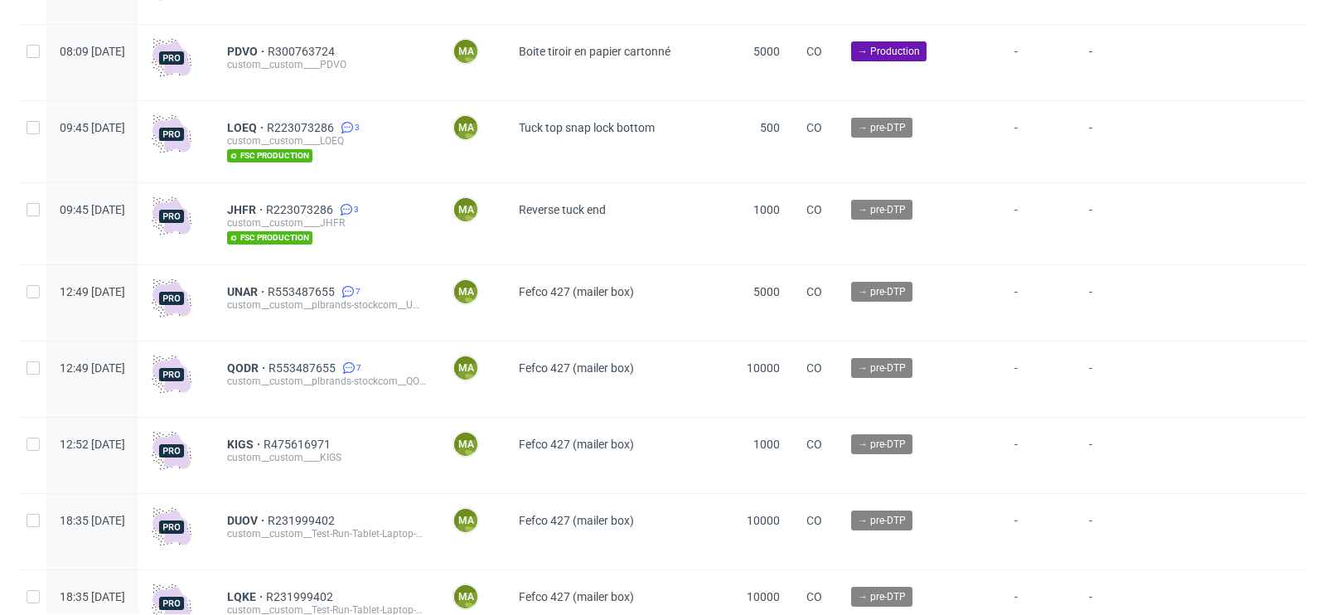
scroll to position [4629, 0]
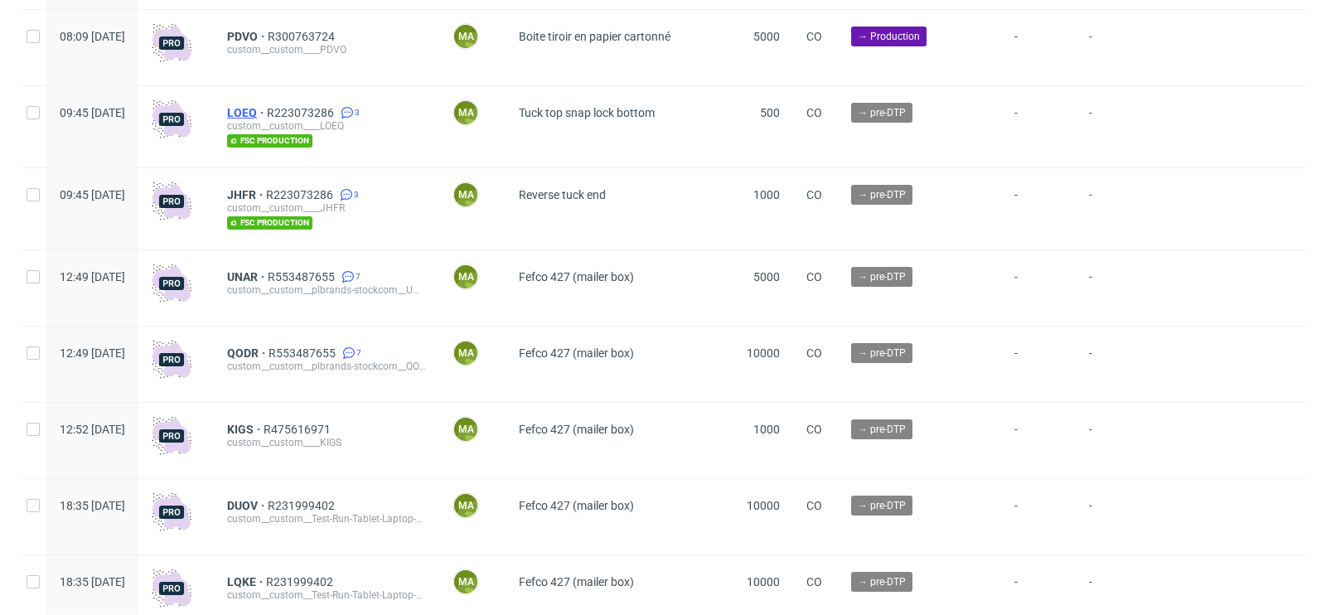
click at [267, 119] on span "LOEQ" at bounding box center [247, 112] width 40 height 13
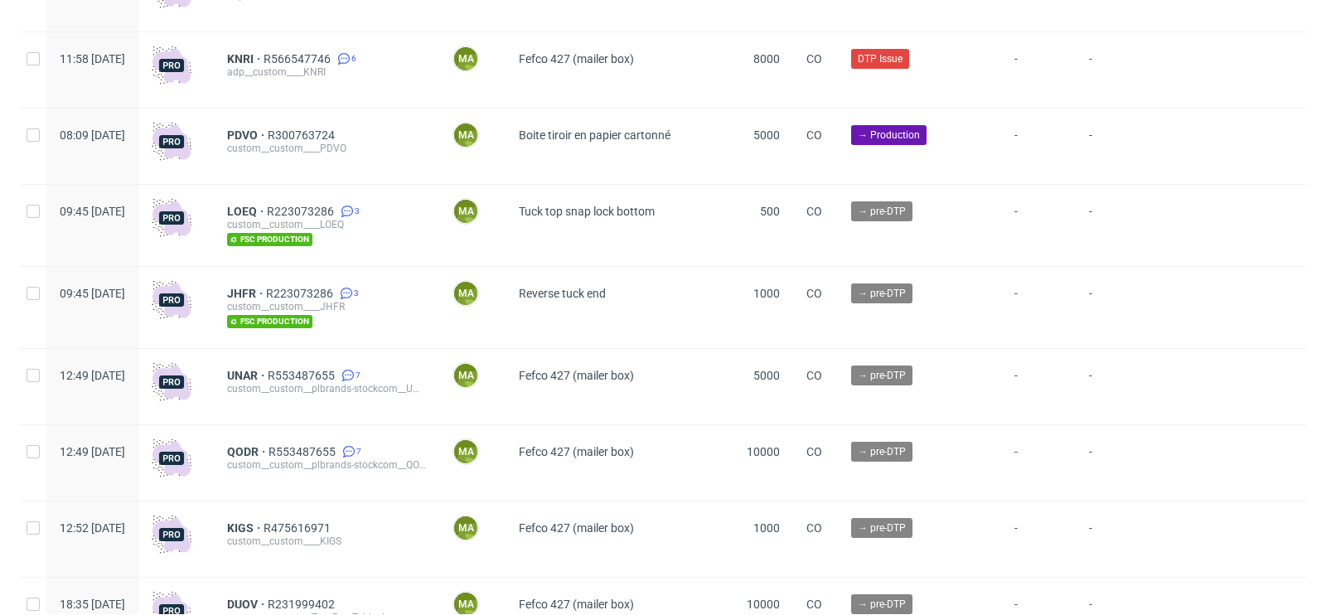
scroll to position [4556, 0]
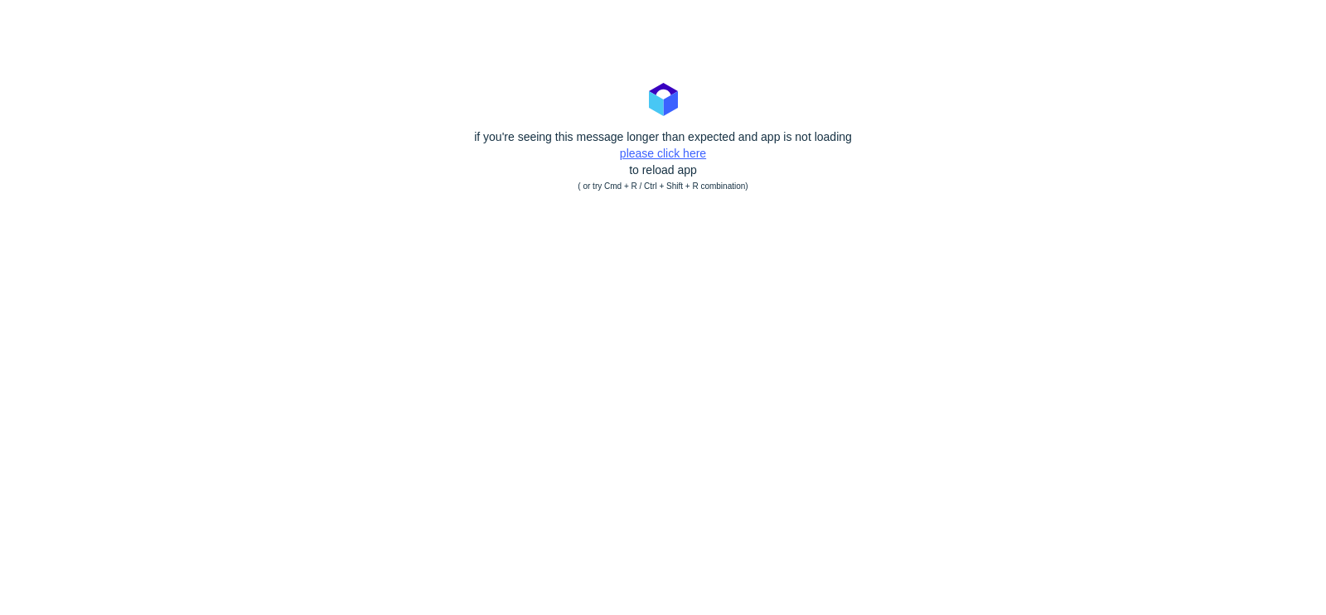
click at [651, 151] on link "please click here" at bounding box center [663, 153] width 86 height 13
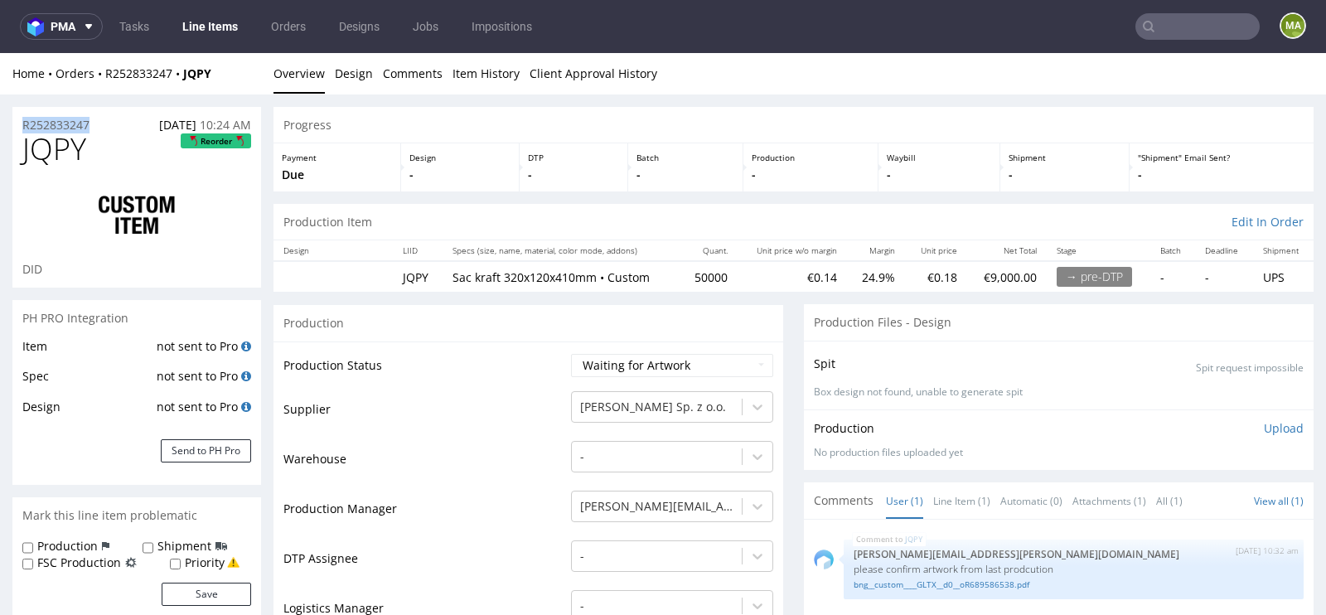
drag, startPoint x: 106, startPoint y: 128, endPoint x: 4, endPoint y: 114, distance: 102.9
copy p "R252833247"
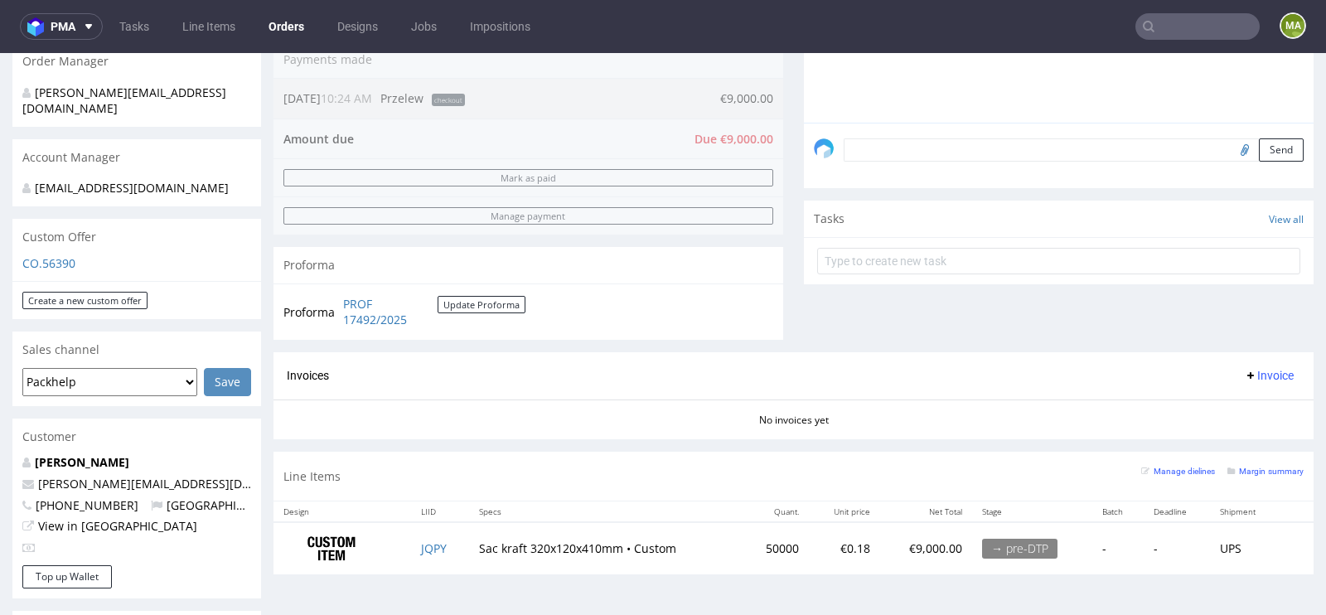
scroll to position [449, 0]
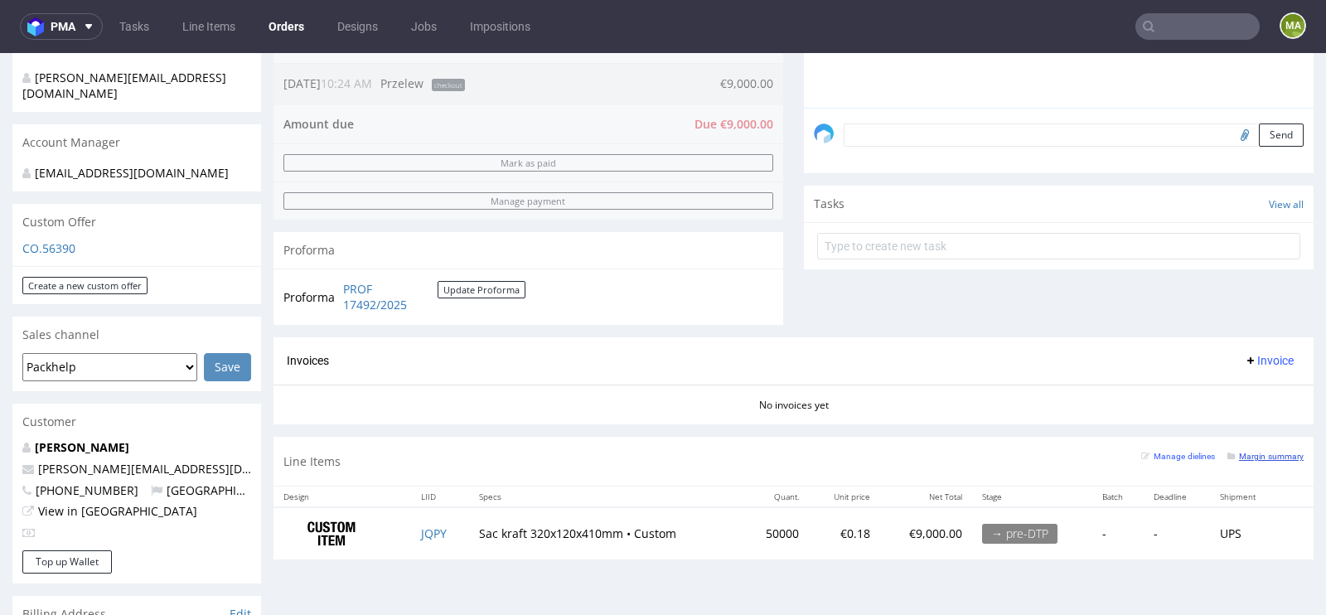
click at [1263, 456] on small "Margin summary" at bounding box center [1266, 456] width 76 height 9
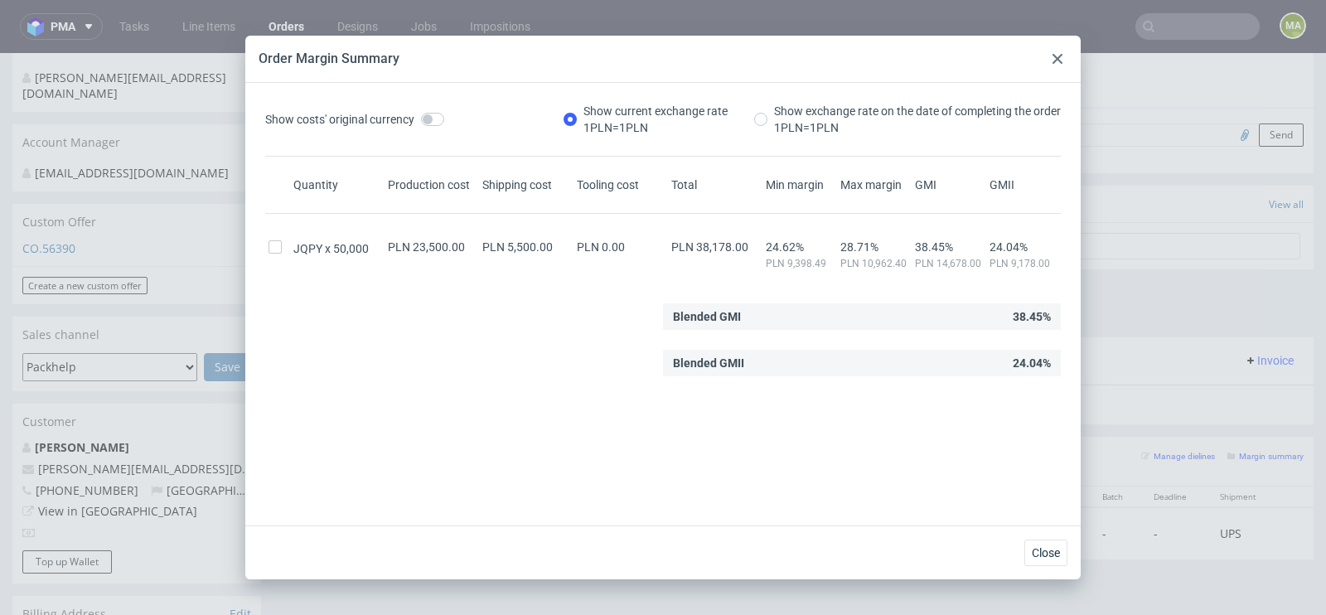
click at [1060, 56] on use at bounding box center [1058, 59] width 10 height 10
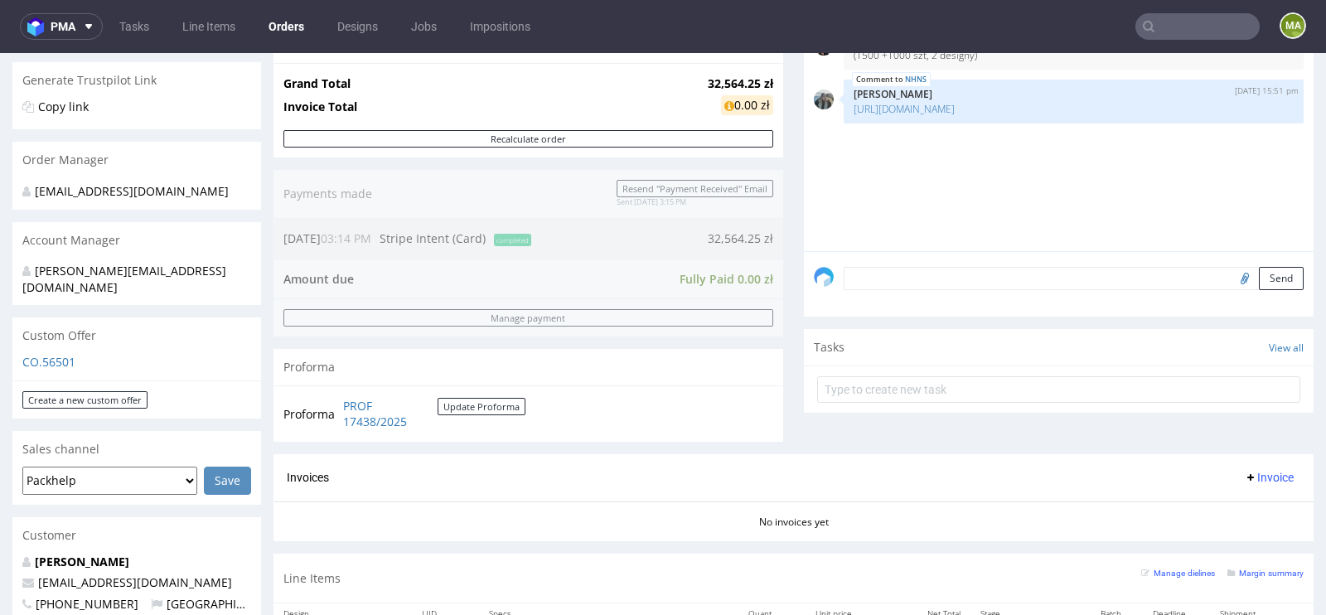
scroll to position [574, 0]
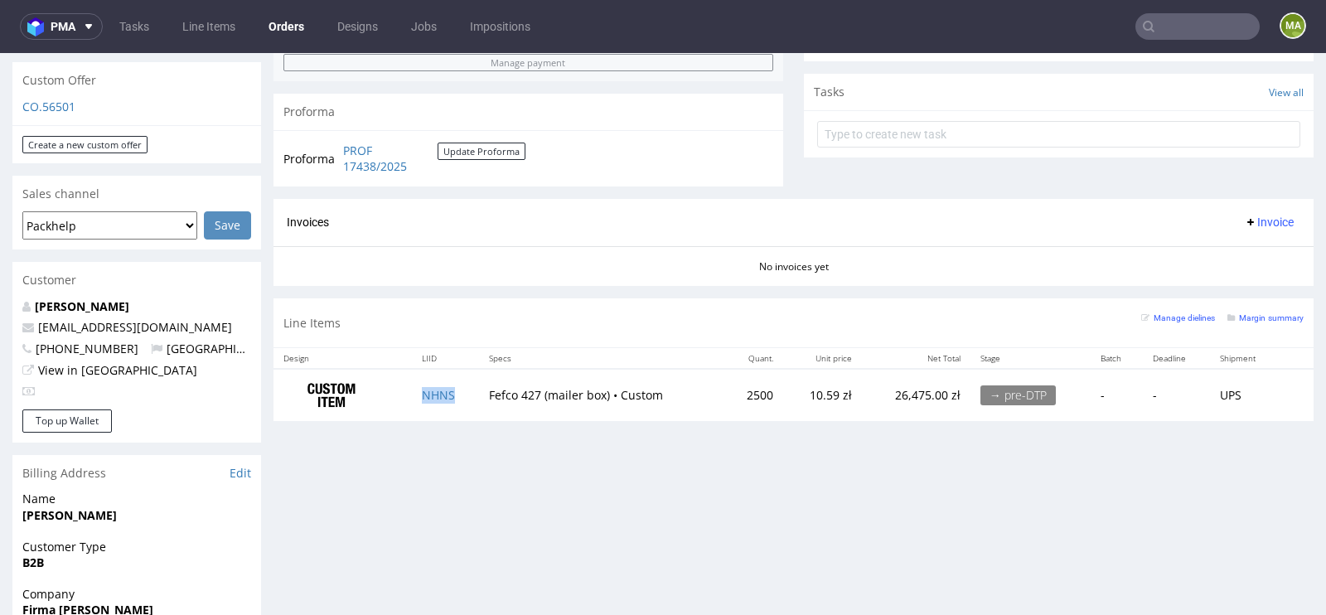
click at [423, 399] on td "NHNS" at bounding box center [445, 395] width 67 height 52
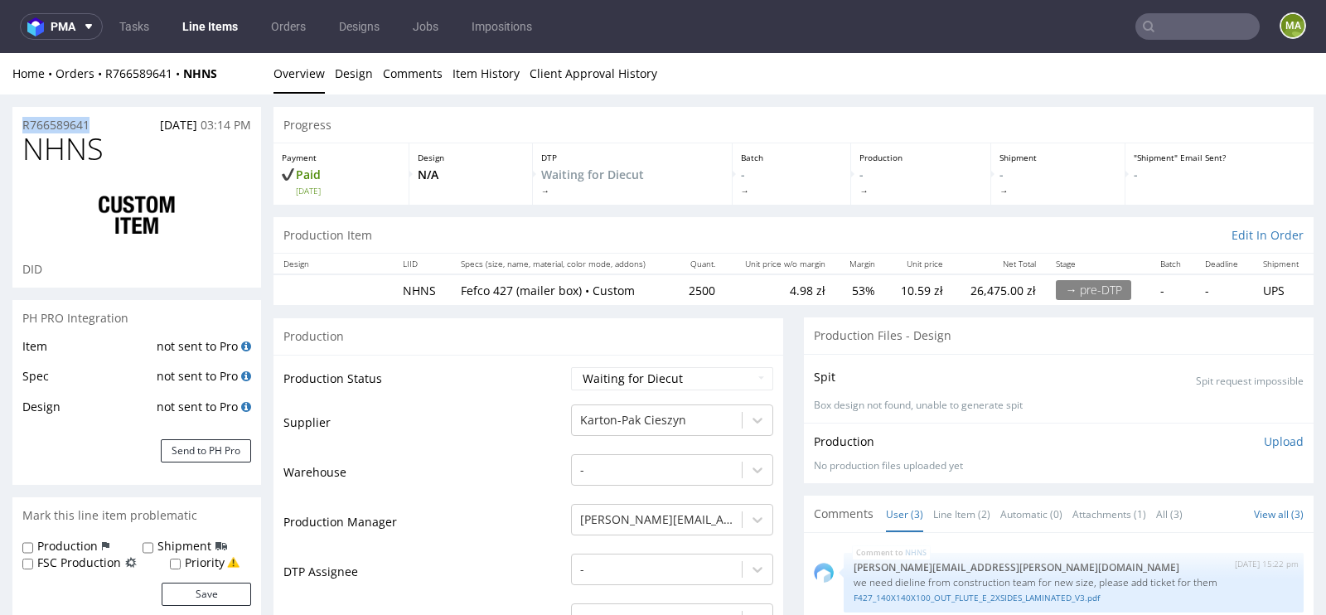
drag, startPoint x: 106, startPoint y: 119, endPoint x: 0, endPoint y: 117, distance: 106.1
copy p "R766589641"
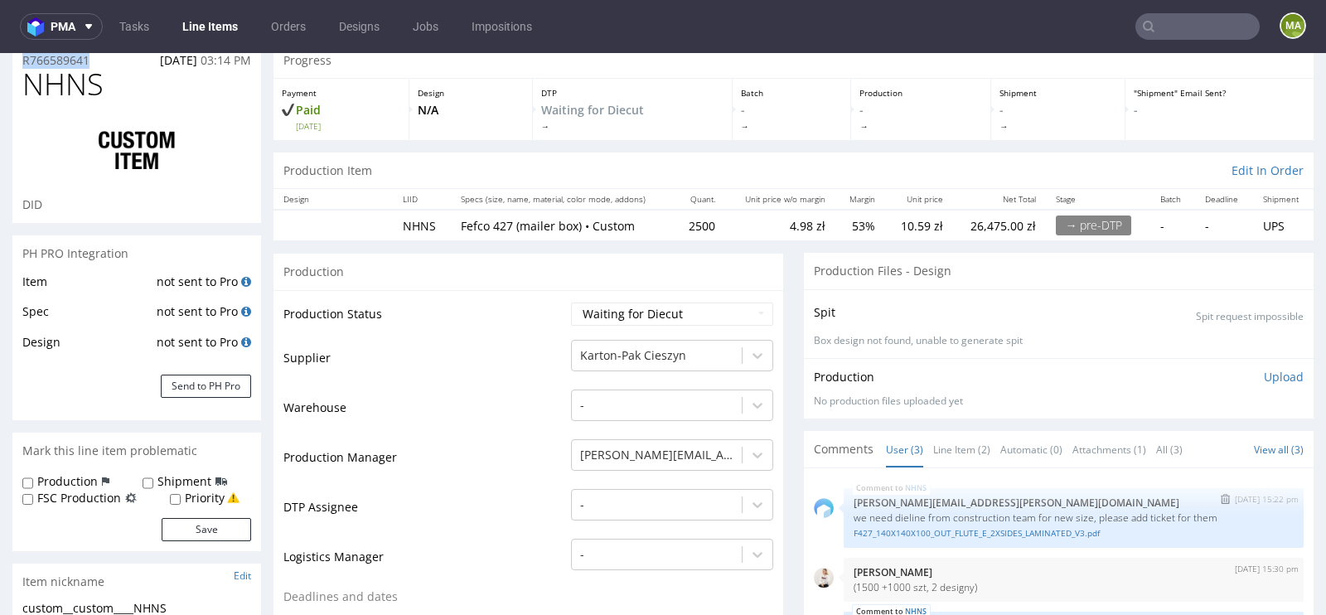
scroll to position [81, 0]
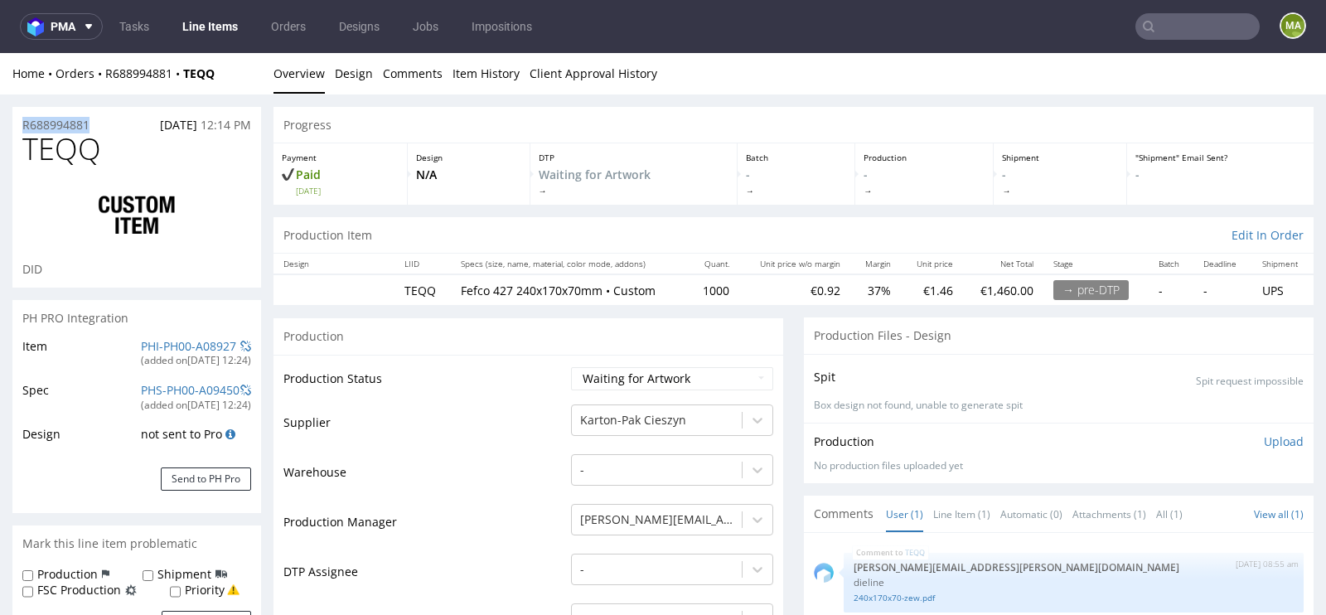
drag, startPoint x: 105, startPoint y: 126, endPoint x: 0, endPoint y: 126, distance: 105.3
copy p "R688994881"
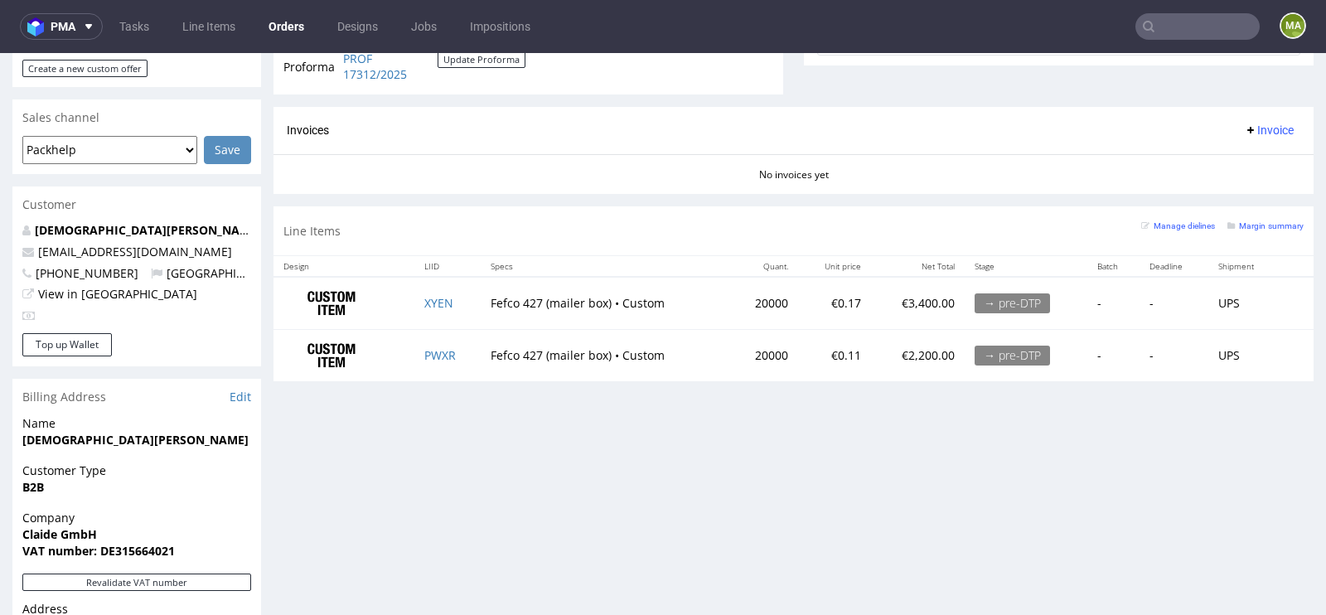
scroll to position [673, 0]
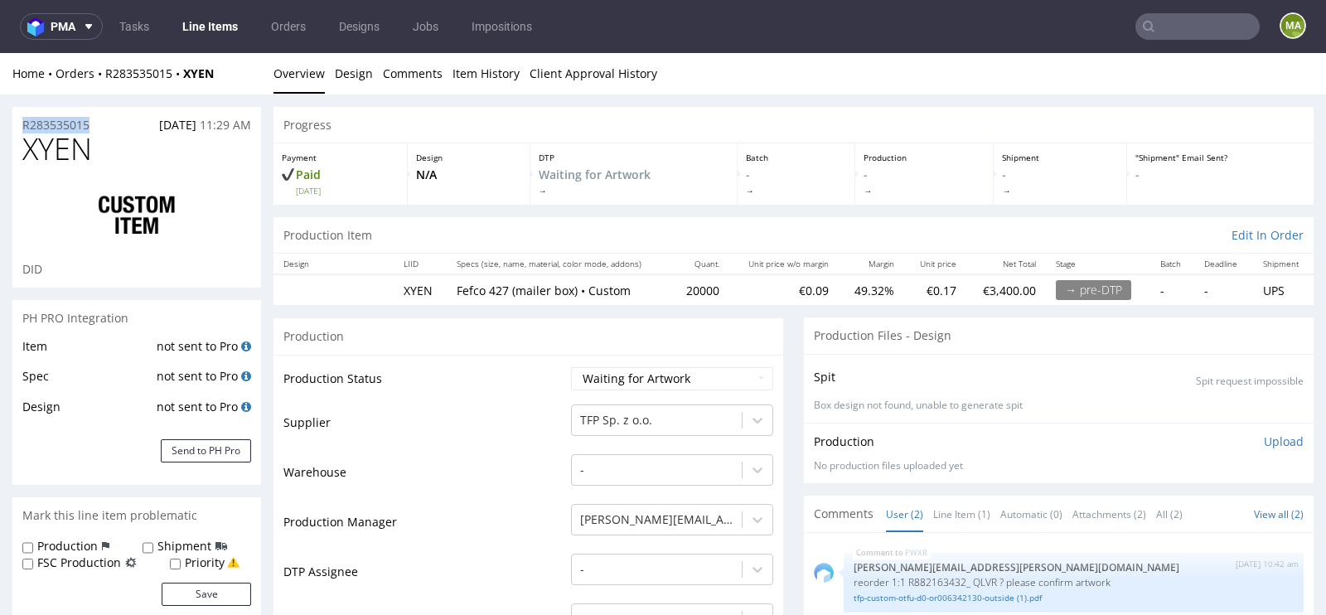
drag, startPoint x: 102, startPoint y: 118, endPoint x: 0, endPoint y: 118, distance: 102.0
copy p "R283535015"
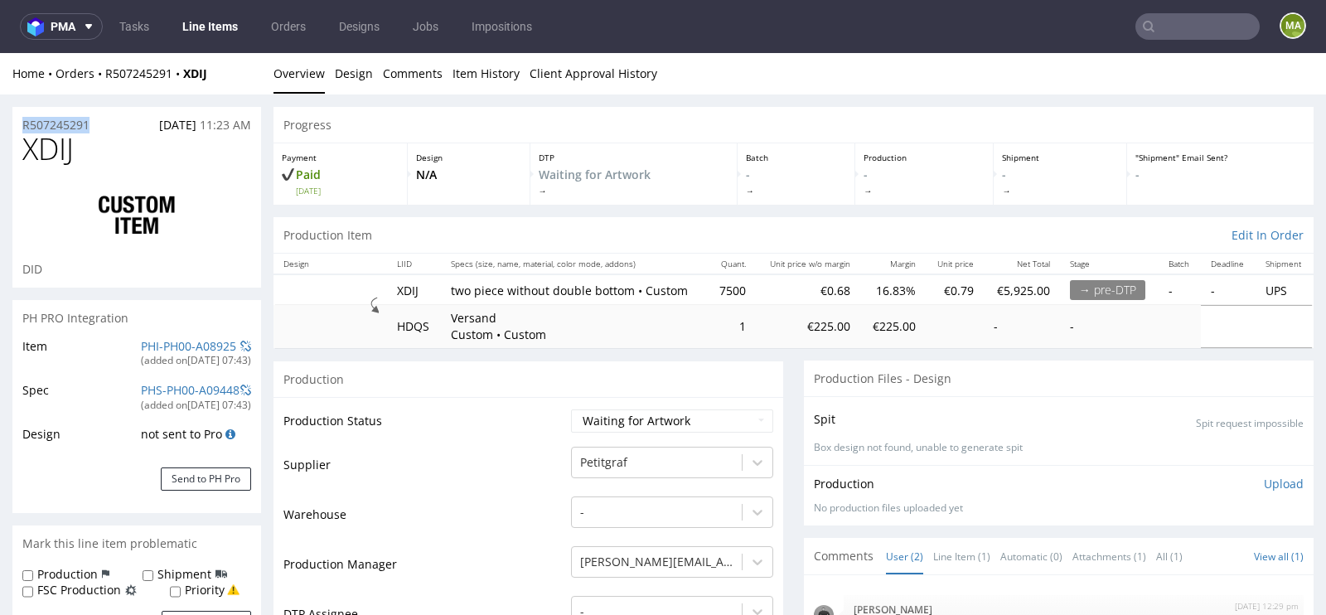
drag, startPoint x: 111, startPoint y: 124, endPoint x: 0, endPoint y: 124, distance: 111.1
copy p "R507245291"
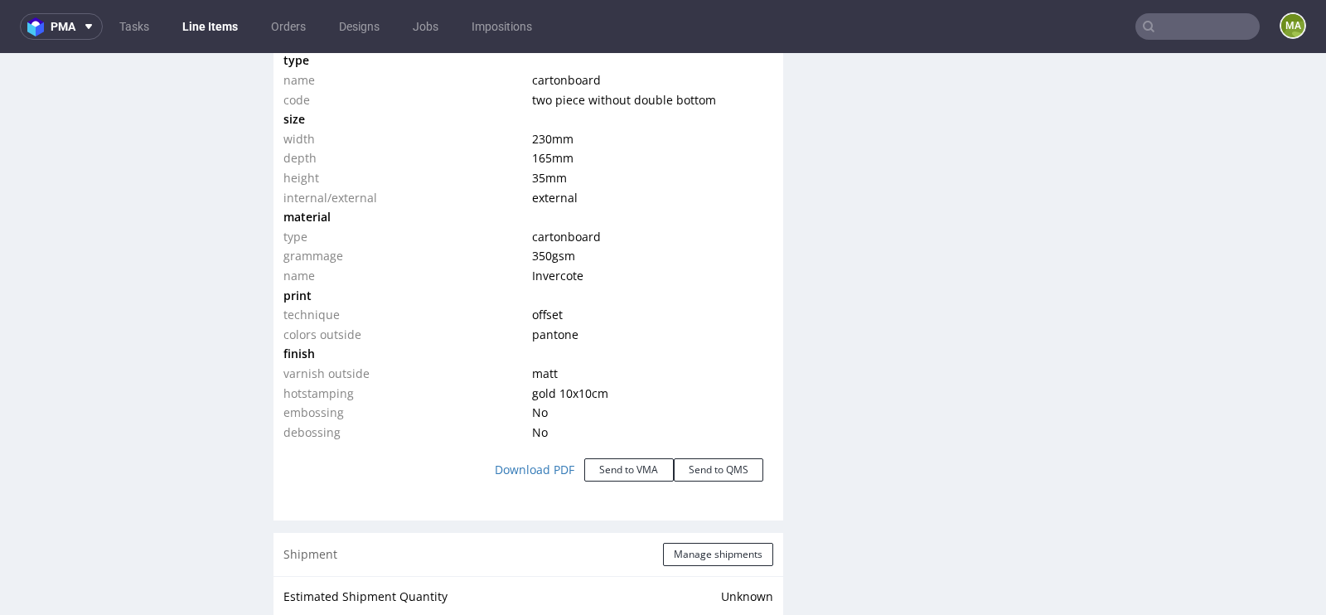
scroll to position [1661, 0]
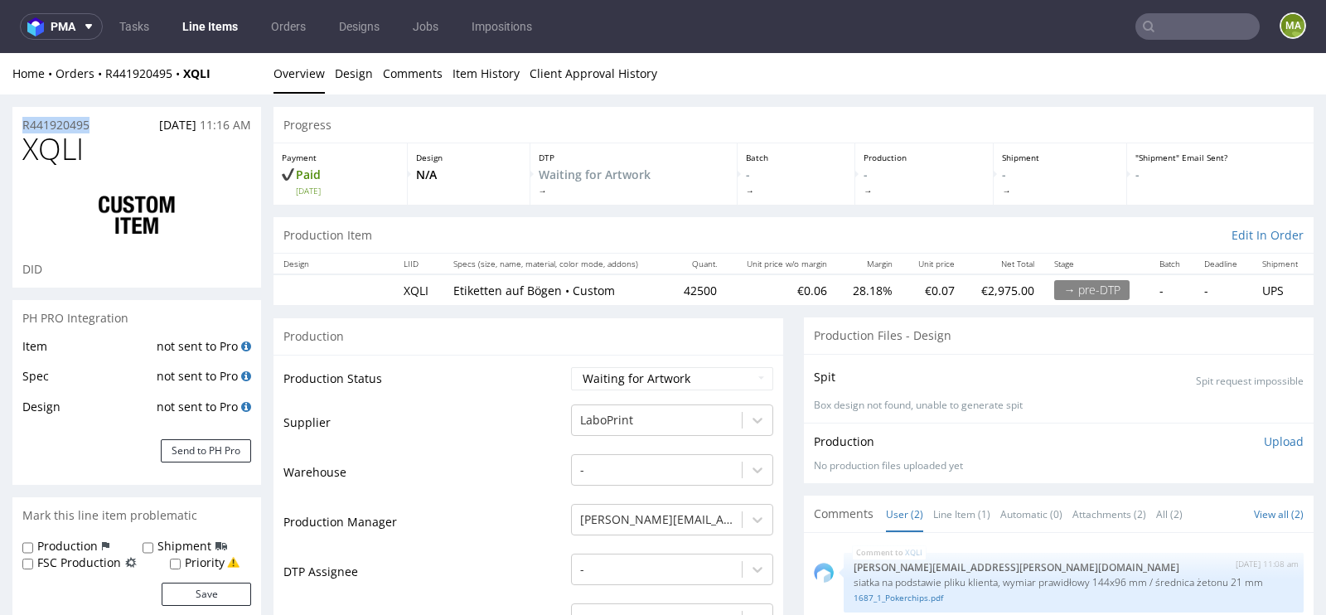
drag, startPoint x: 105, startPoint y: 121, endPoint x: 0, endPoint y: 120, distance: 105.3
copy p "R441920495"
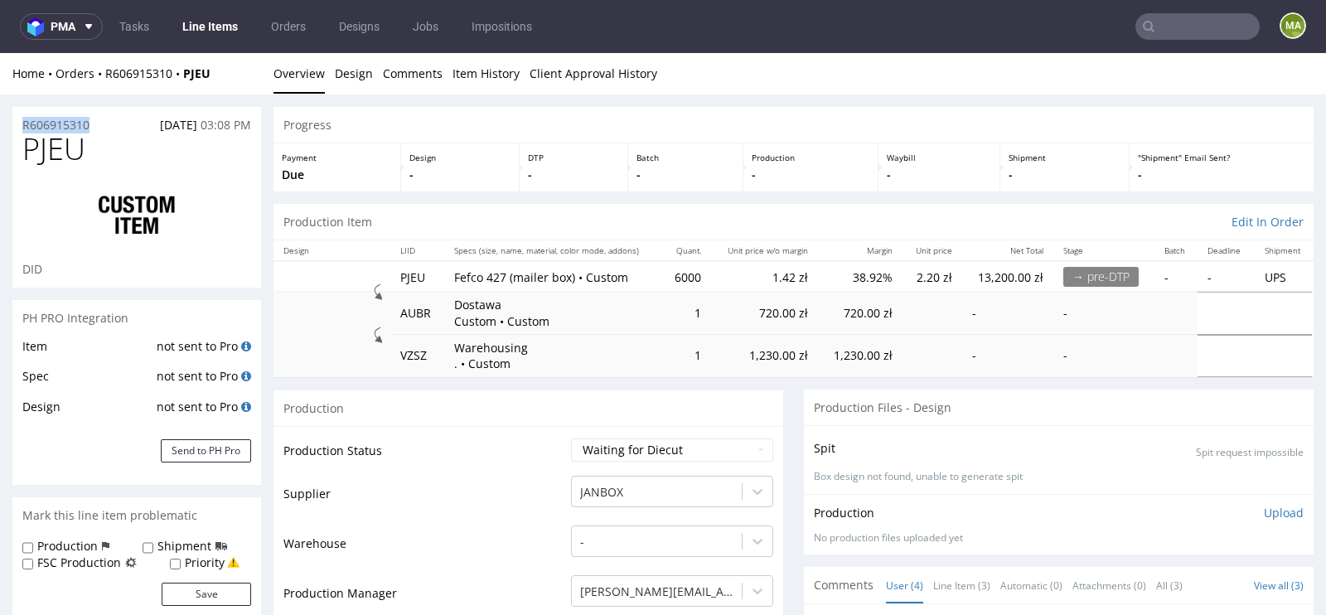
drag, startPoint x: 120, startPoint y: 124, endPoint x: 0, endPoint y: 124, distance: 120.2
copy p "R606915310"
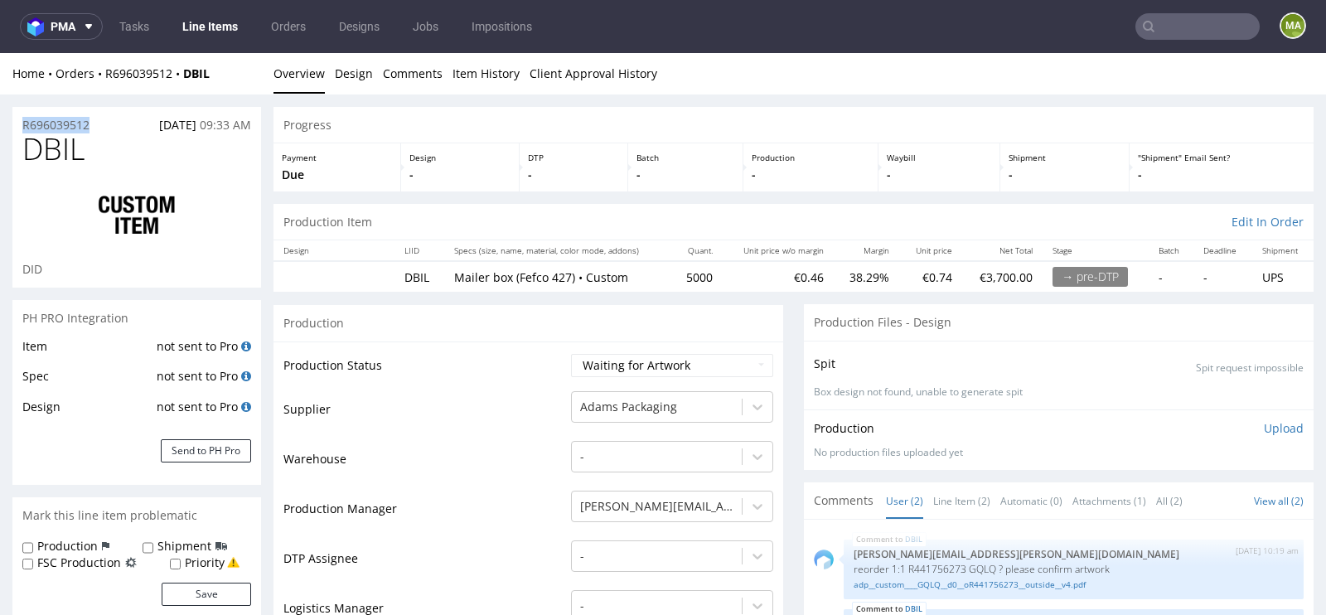
drag, startPoint x: 104, startPoint y: 127, endPoint x: 0, endPoint y: 127, distance: 104.5
copy p "R696039512"
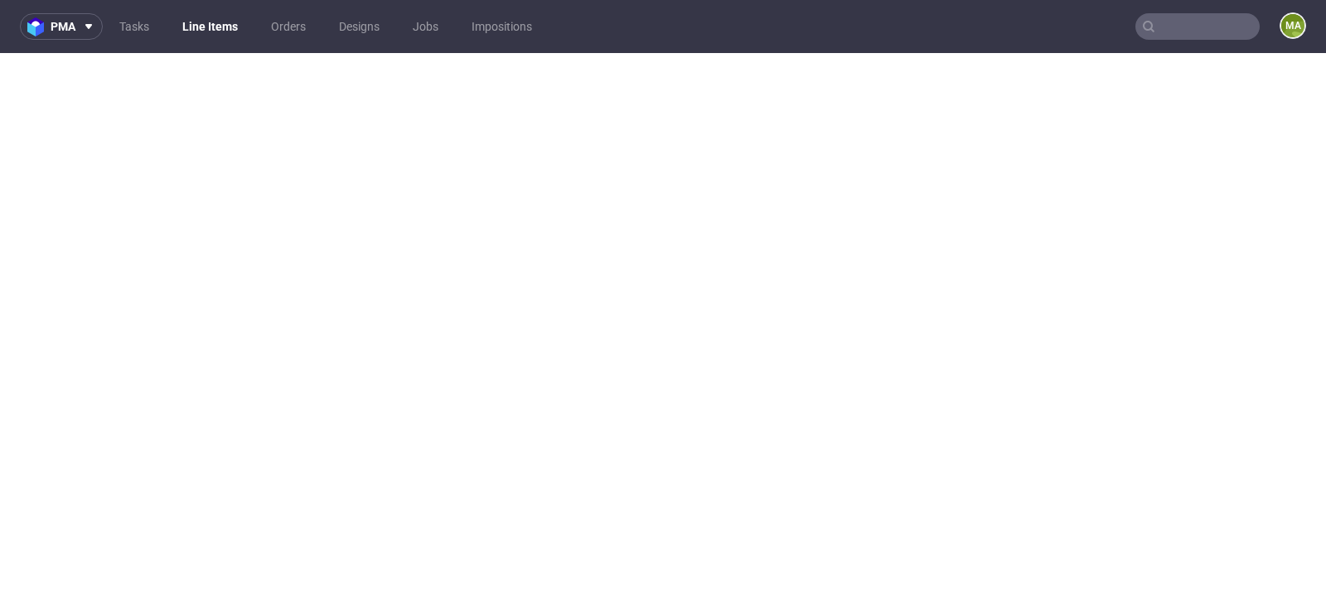
select select "in_progress"
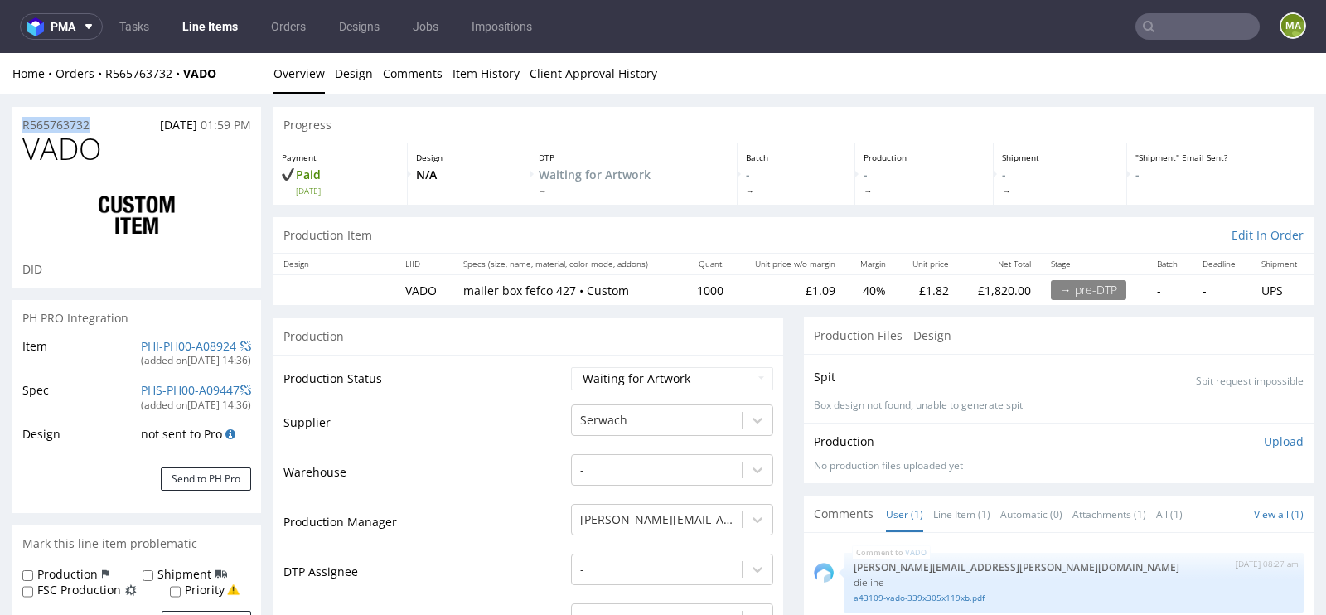
drag, startPoint x: 98, startPoint y: 119, endPoint x: 0, endPoint y: 119, distance: 97.8
copy p "R565763732"
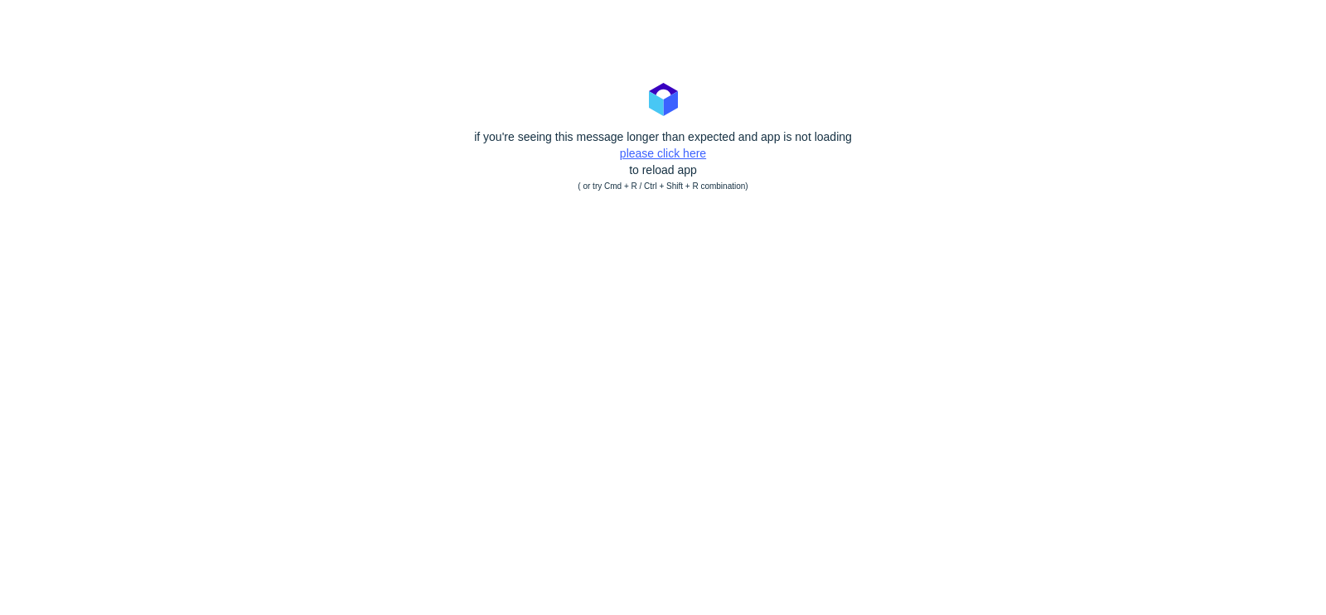
click at [660, 155] on link "please click here" at bounding box center [663, 153] width 86 height 13
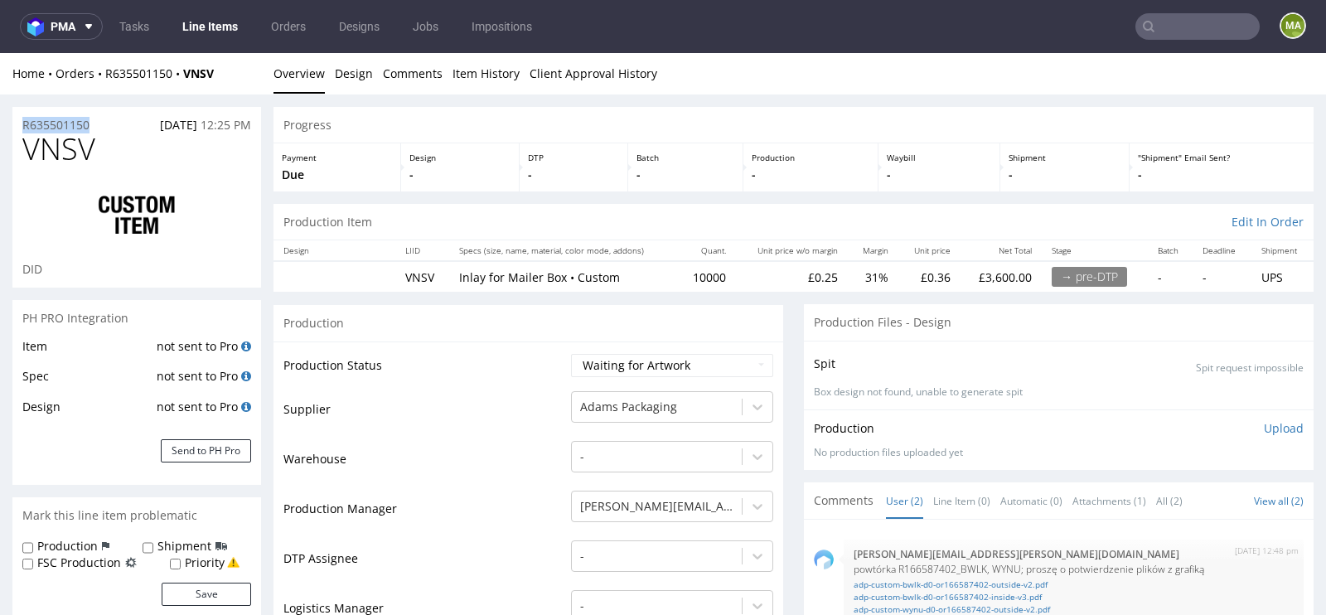
drag, startPoint x: 109, startPoint y: 121, endPoint x: 0, endPoint y: 121, distance: 109.4
copy p "R635501150"
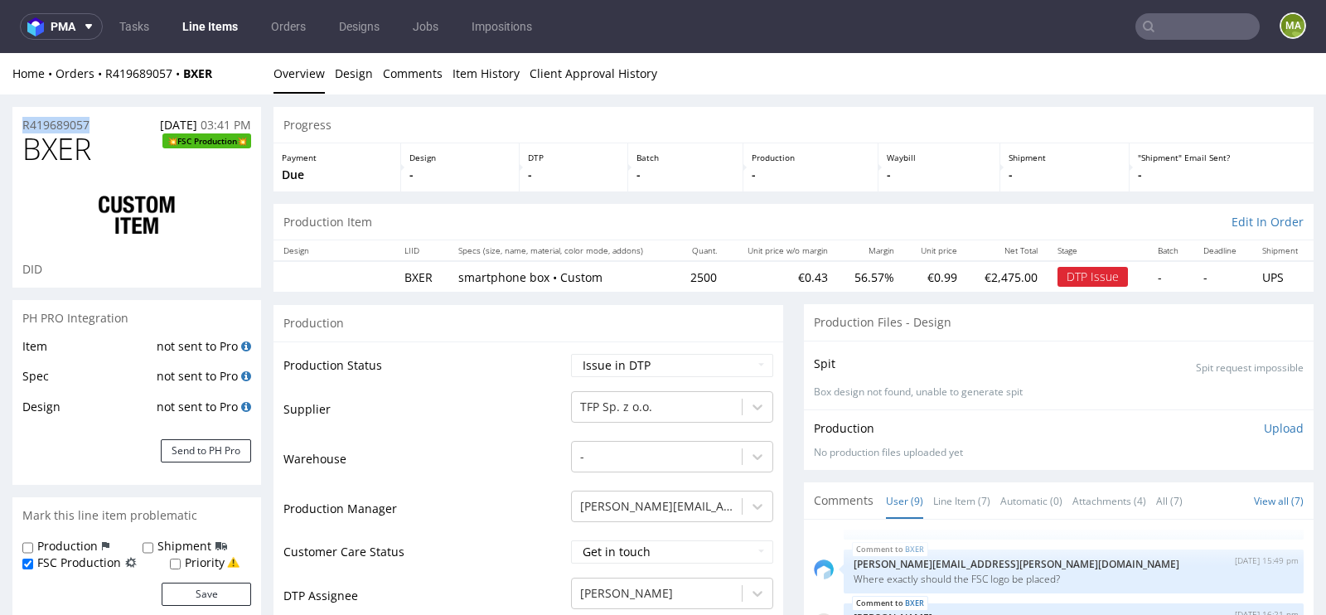
drag, startPoint x: 106, startPoint y: 122, endPoint x: 0, endPoint y: 122, distance: 106.1
copy p "R419689057"
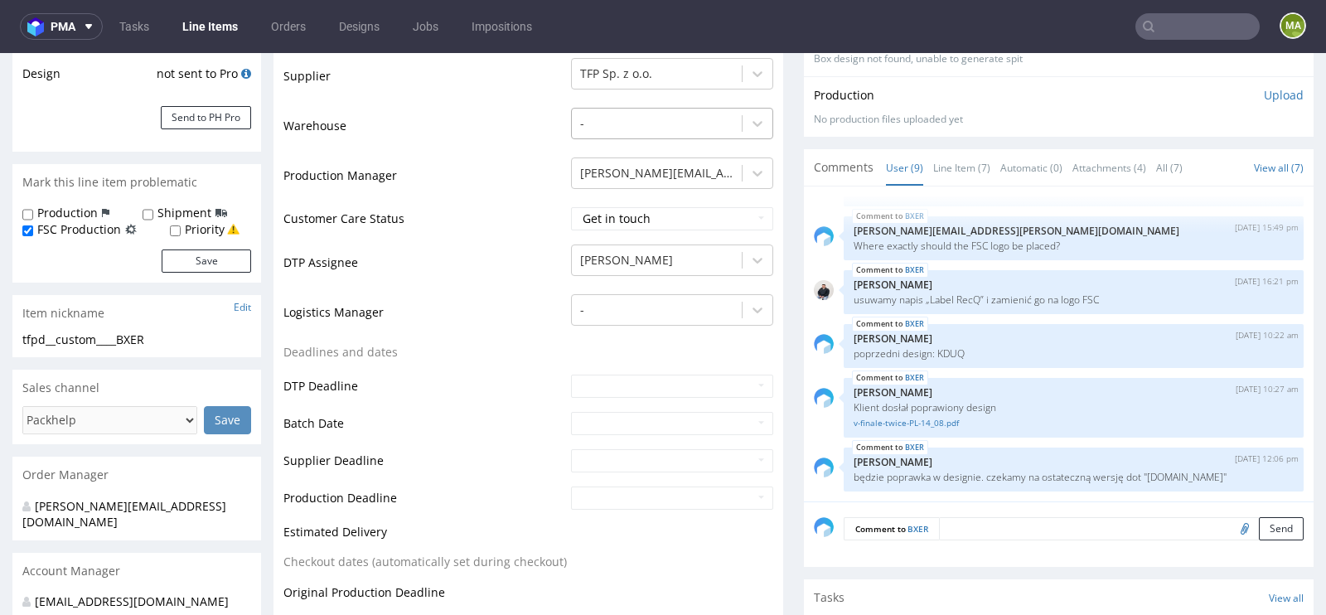
scroll to position [335, 0]
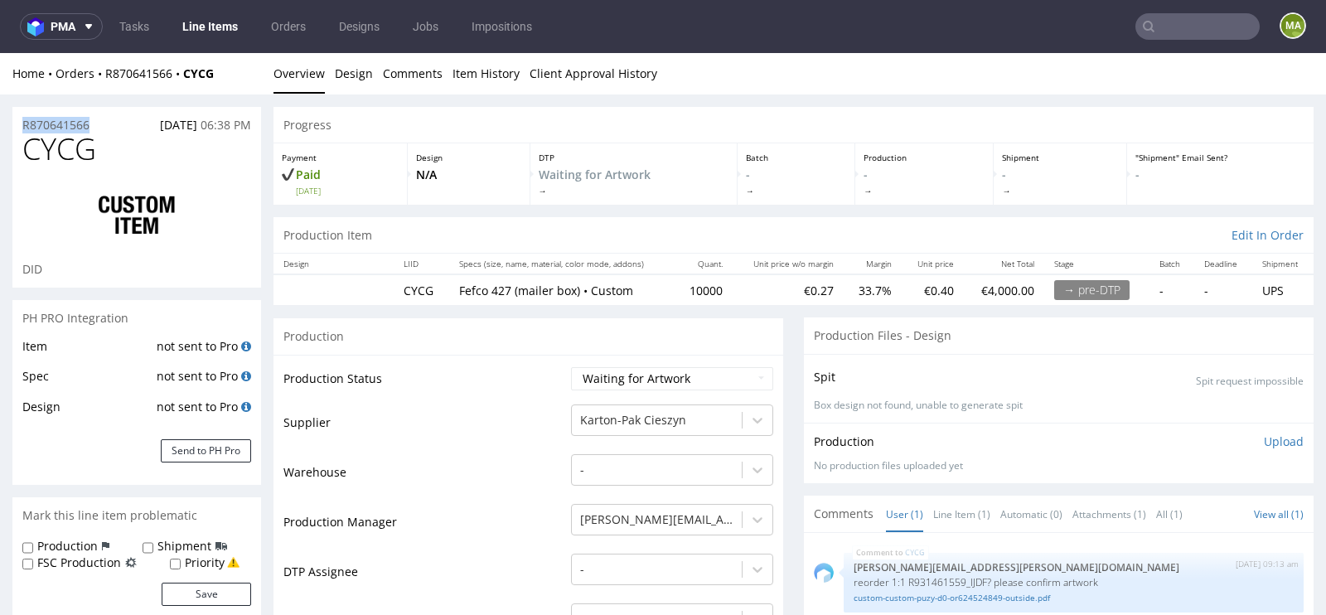
drag, startPoint x: 108, startPoint y: 121, endPoint x: 1, endPoint y: 122, distance: 106.9
copy p "R870641566"
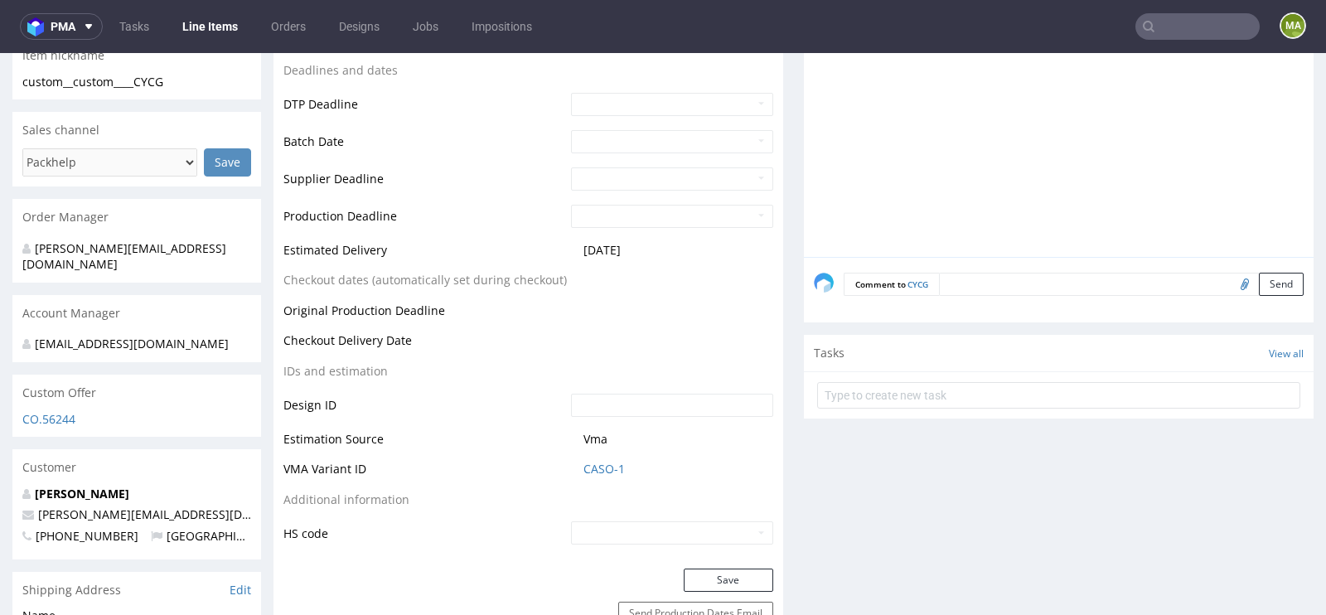
scroll to position [593, 0]
click at [590, 464] on link "CASO-1" at bounding box center [604, 467] width 41 height 17
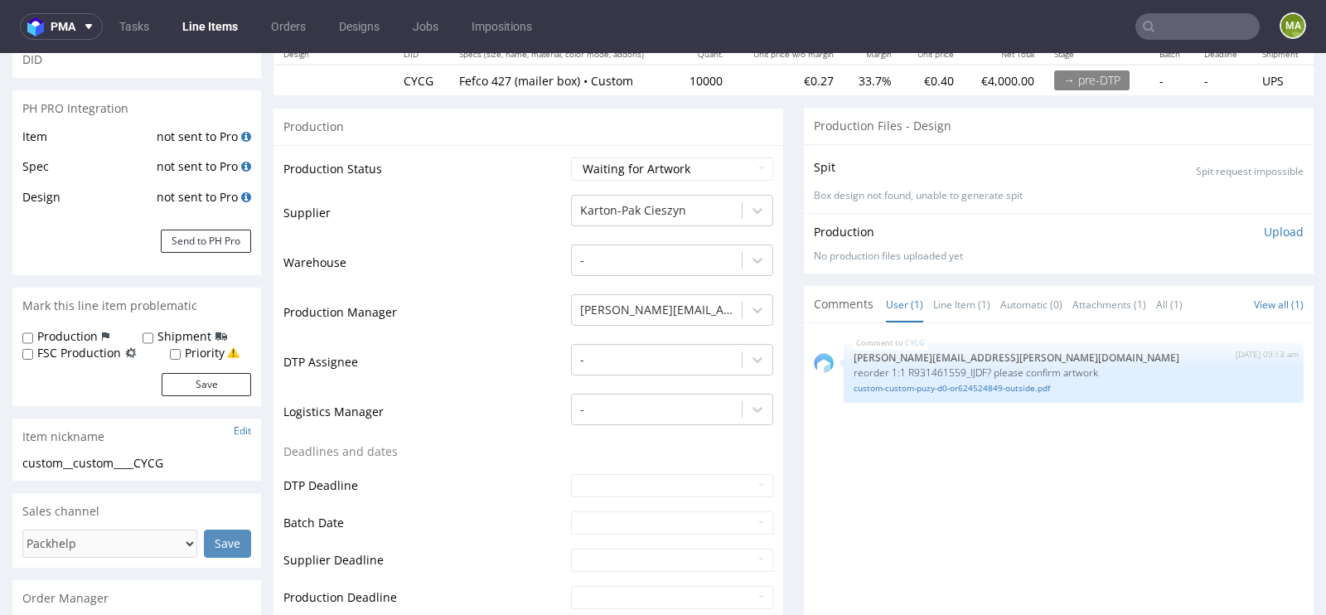
scroll to position [0, 0]
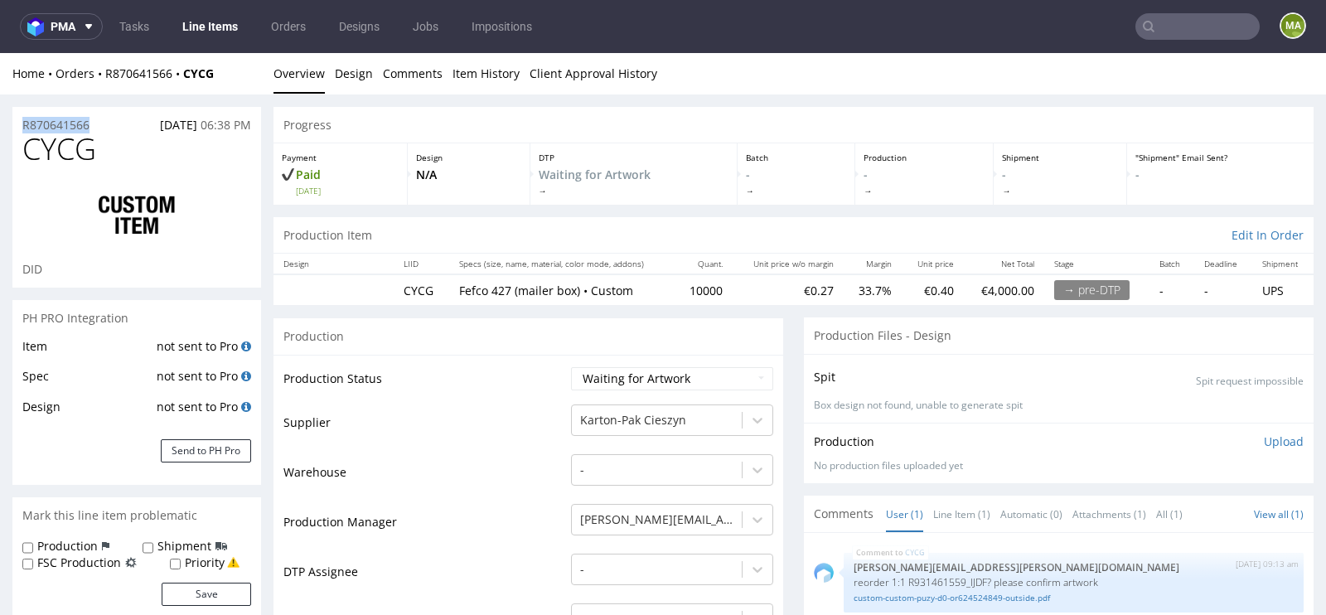
click at [99, 121] on div "R870641566 31.07.2025 06:38 PM" at bounding box center [136, 120] width 249 height 27
drag, startPoint x: 104, startPoint y: 121, endPoint x: 0, endPoint y: 121, distance: 103.6
copy p "R870641566"
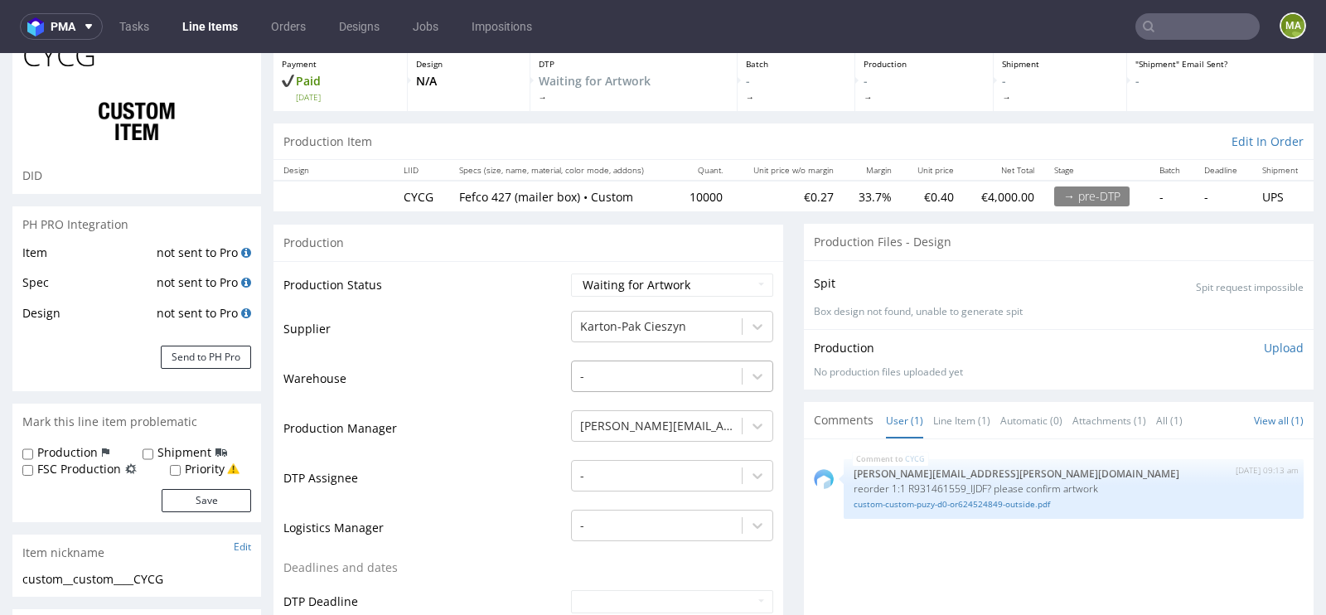
scroll to position [95, 0]
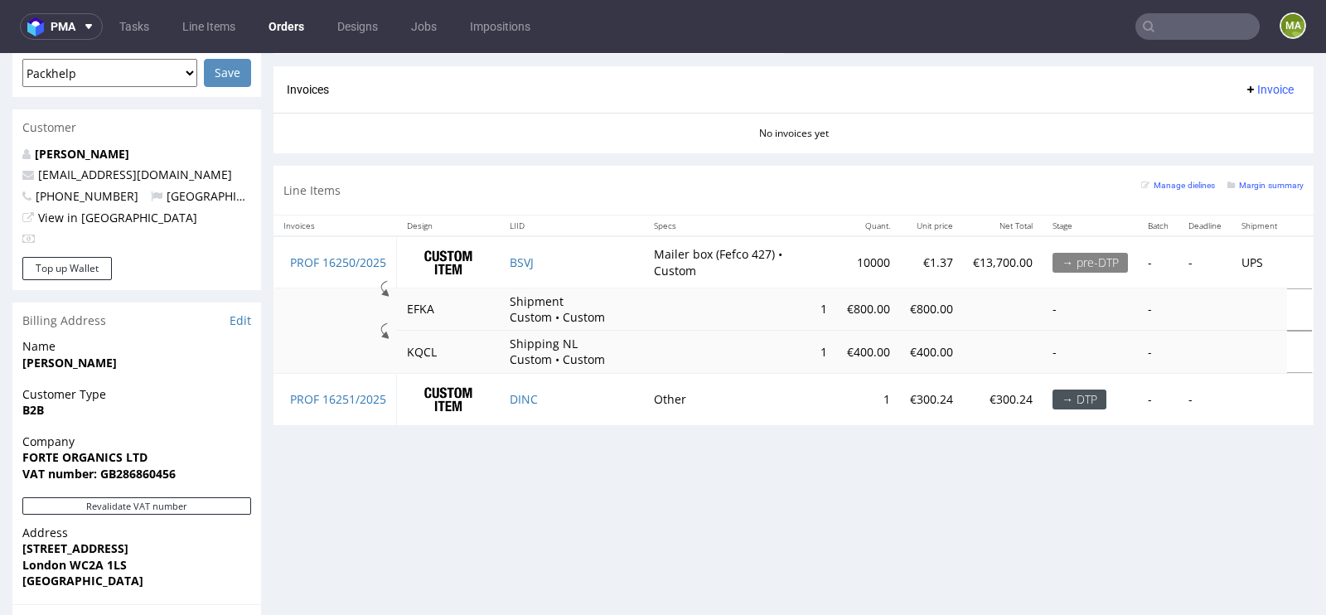
scroll to position [747, 0]
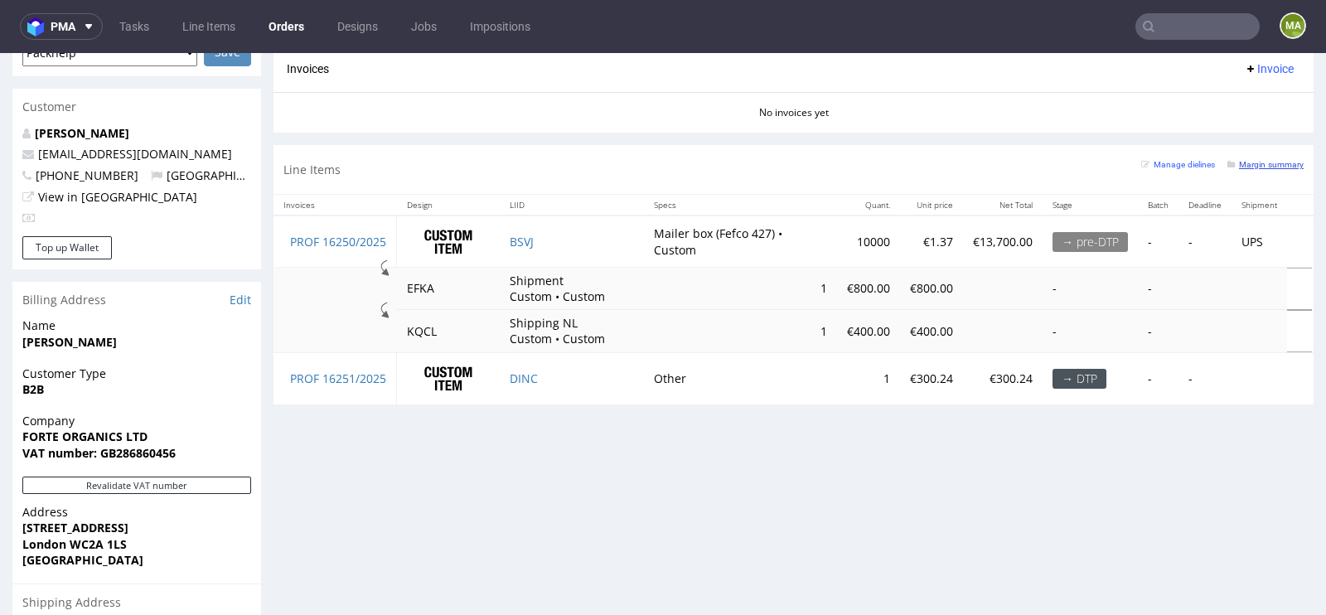
click at [1273, 160] on small "Margin summary" at bounding box center [1266, 164] width 76 height 9
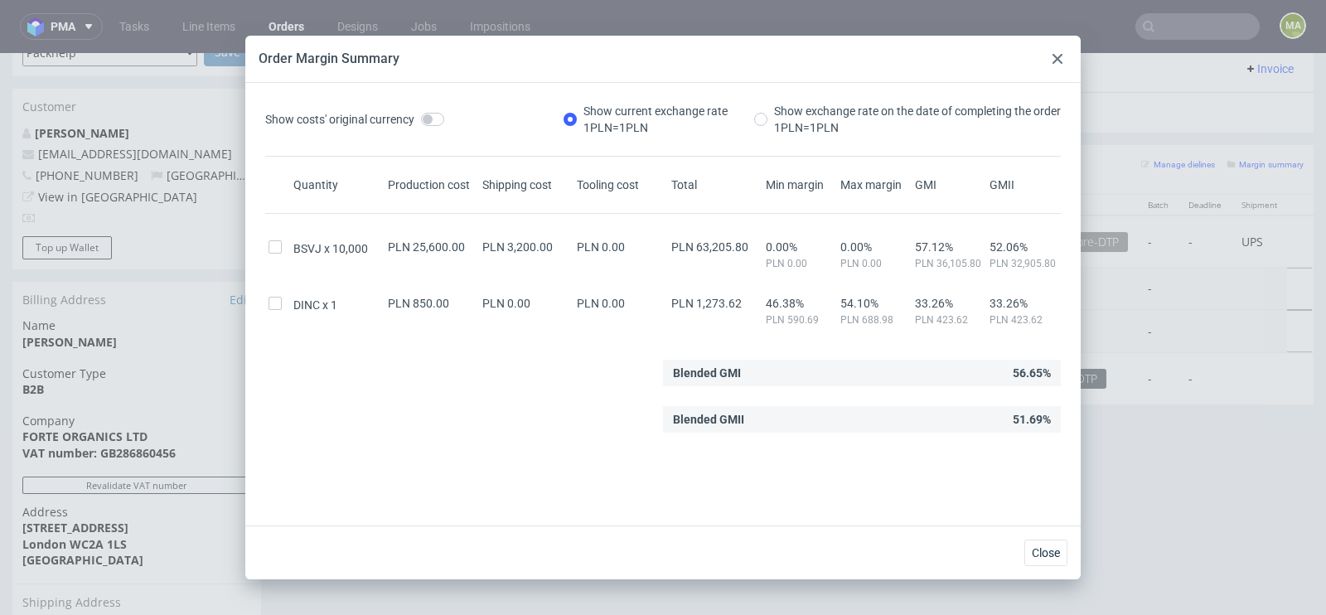
click at [1055, 68] on div at bounding box center [1058, 59] width 20 height 20
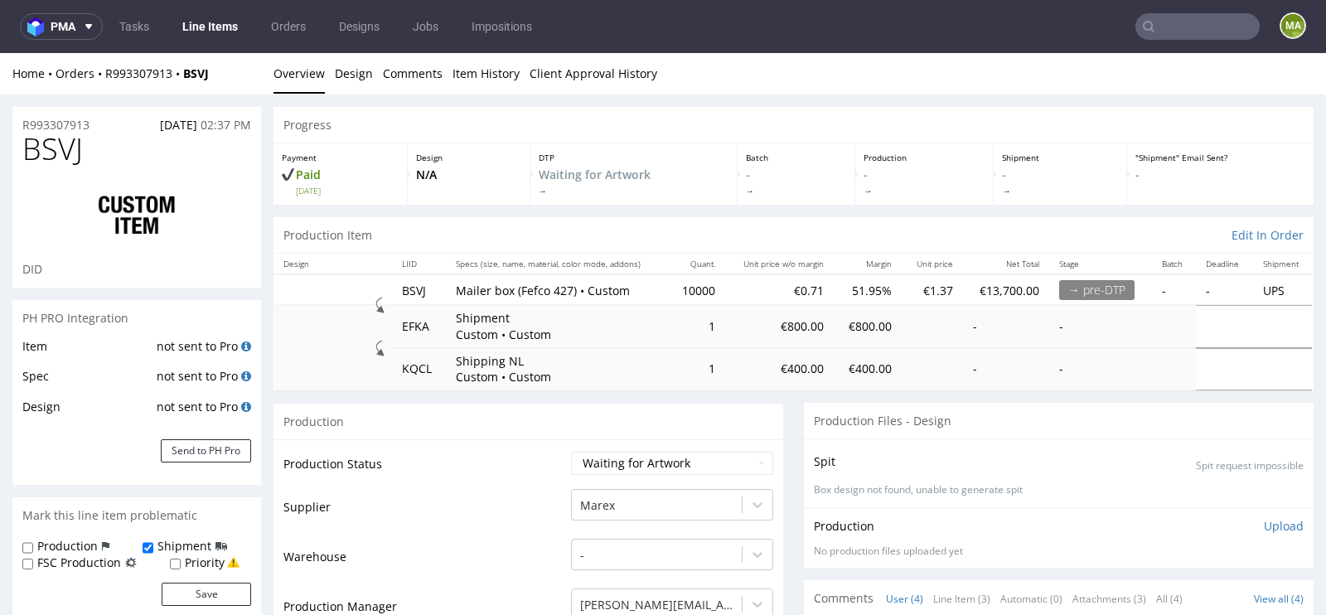
scroll to position [5, 0]
drag, startPoint x: 102, startPoint y: 116, endPoint x: 0, endPoint y: 116, distance: 102.0
drag, startPoint x: 124, startPoint y: 123, endPoint x: 0, endPoint y: 123, distance: 123.5
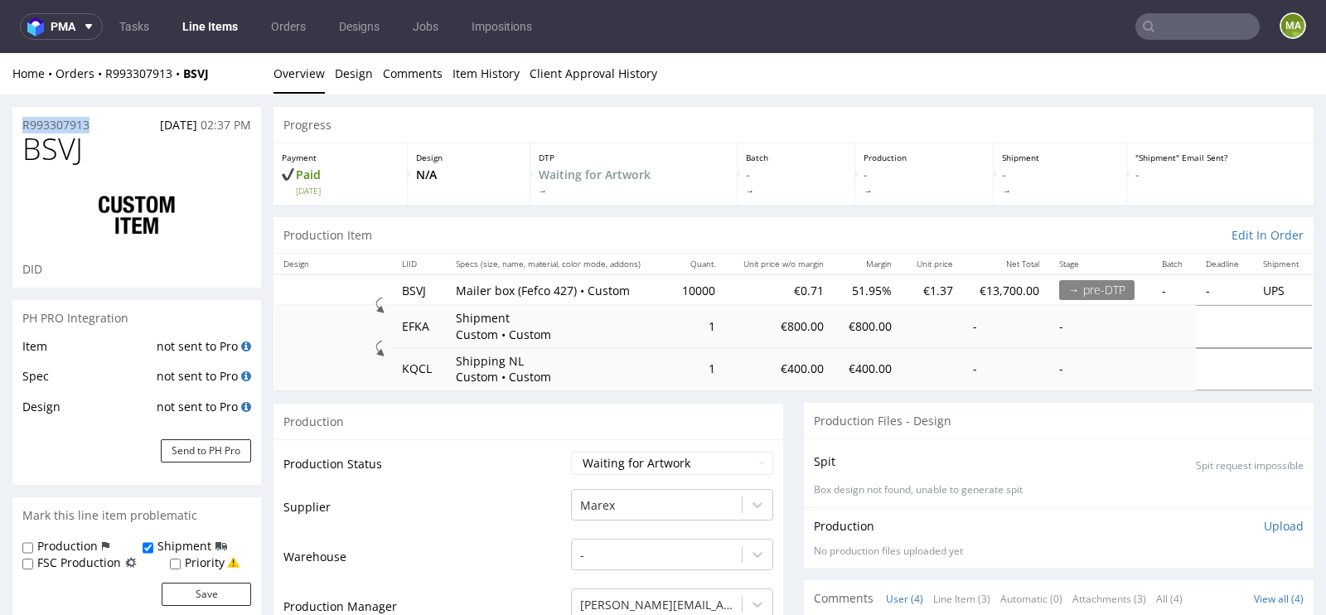
copy p "R993307913"
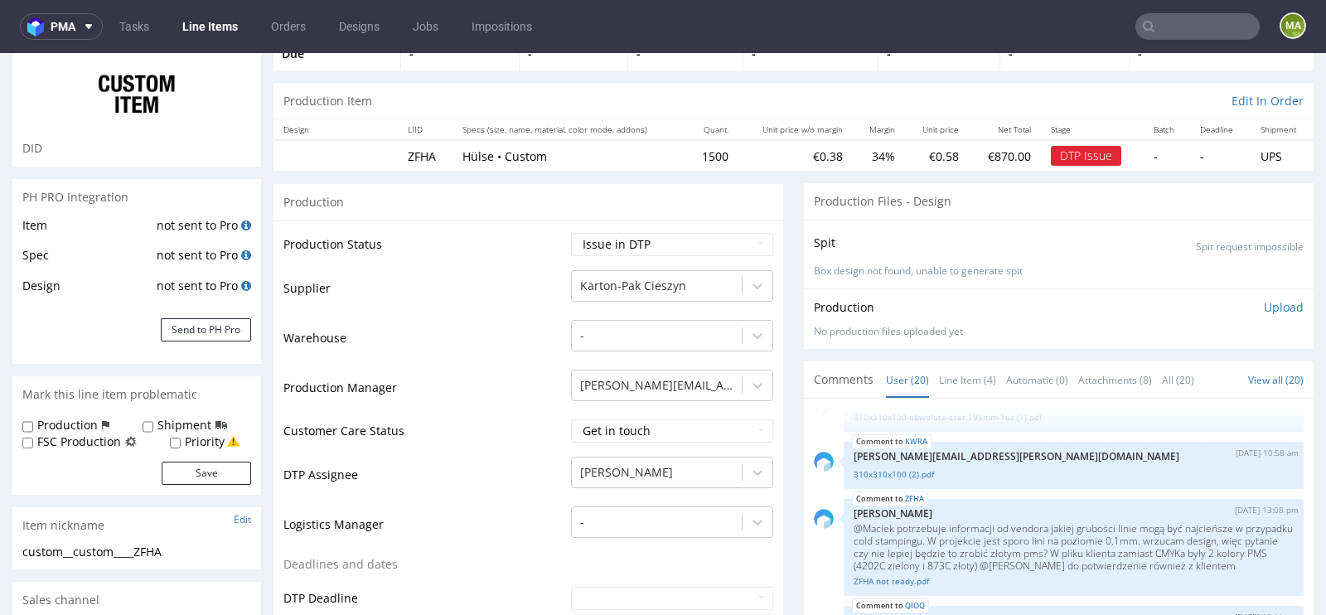
scroll to position [250, 0]
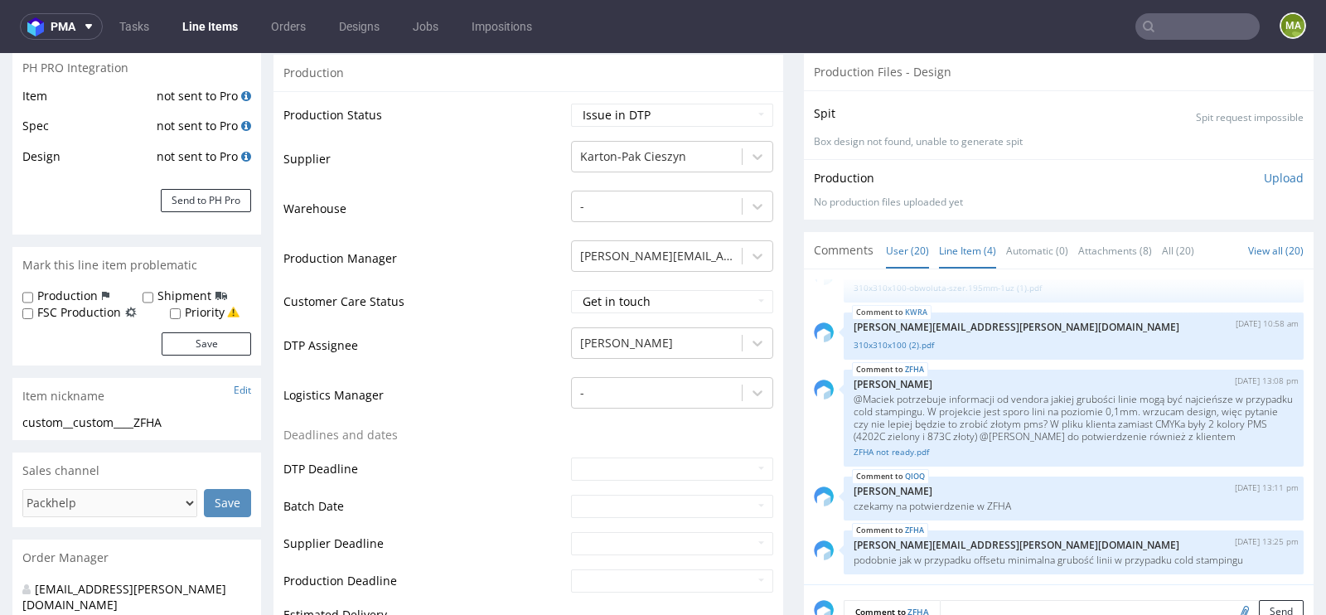
click at [972, 264] on link "Line Item (4)" at bounding box center [967, 251] width 57 height 36
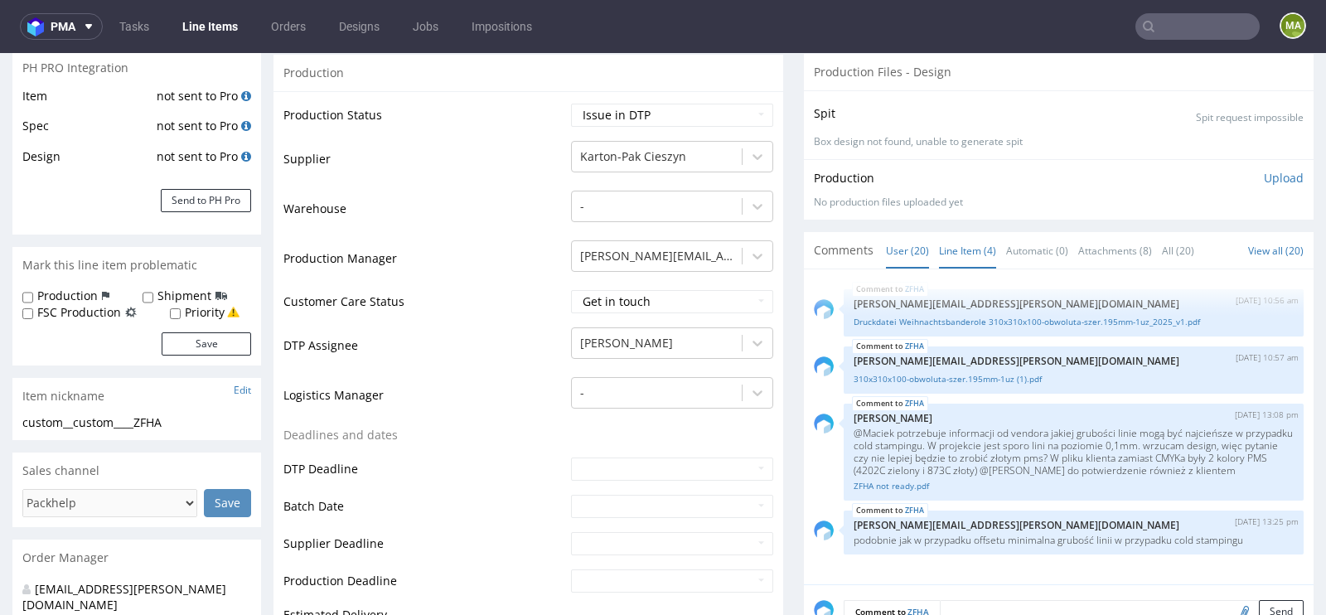
click at [899, 248] on link "User (20)" at bounding box center [907, 251] width 43 height 36
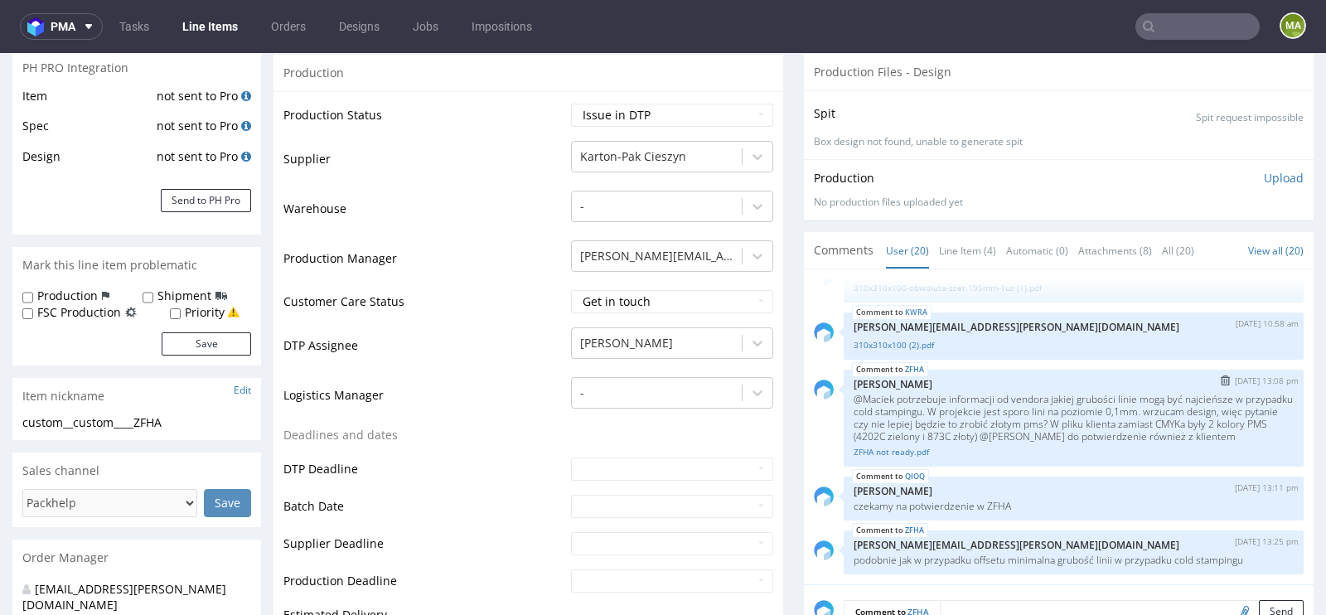
scroll to position [0, 0]
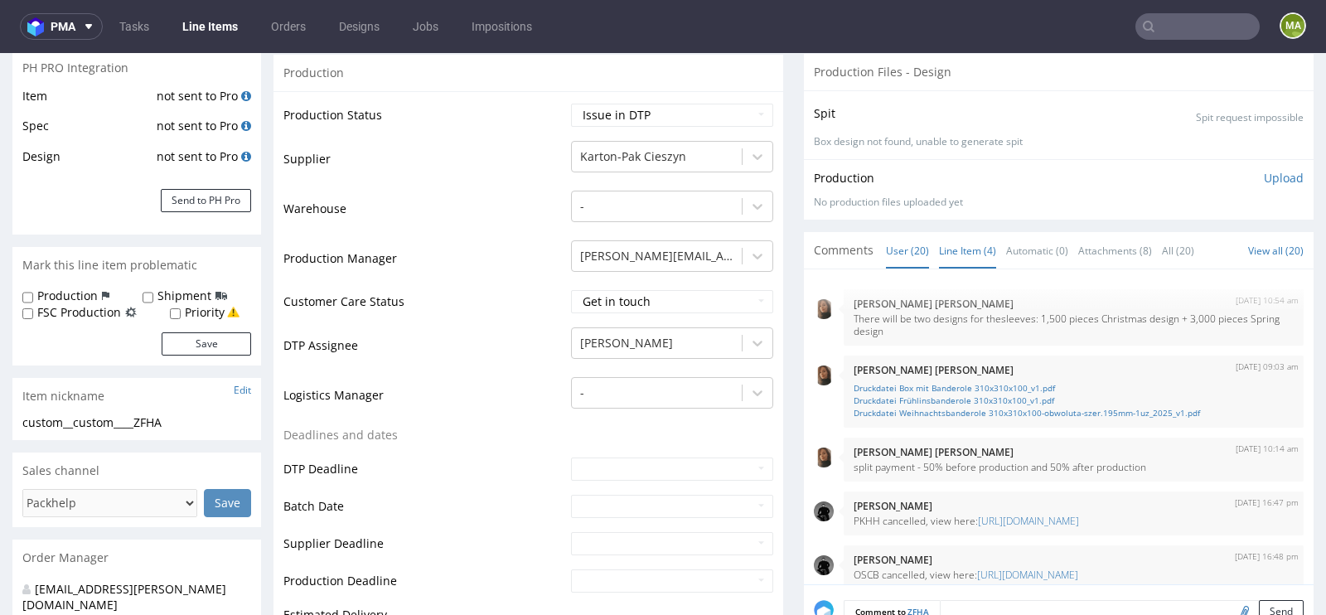
click at [977, 243] on link "Line Item (4)" at bounding box center [967, 251] width 57 height 36
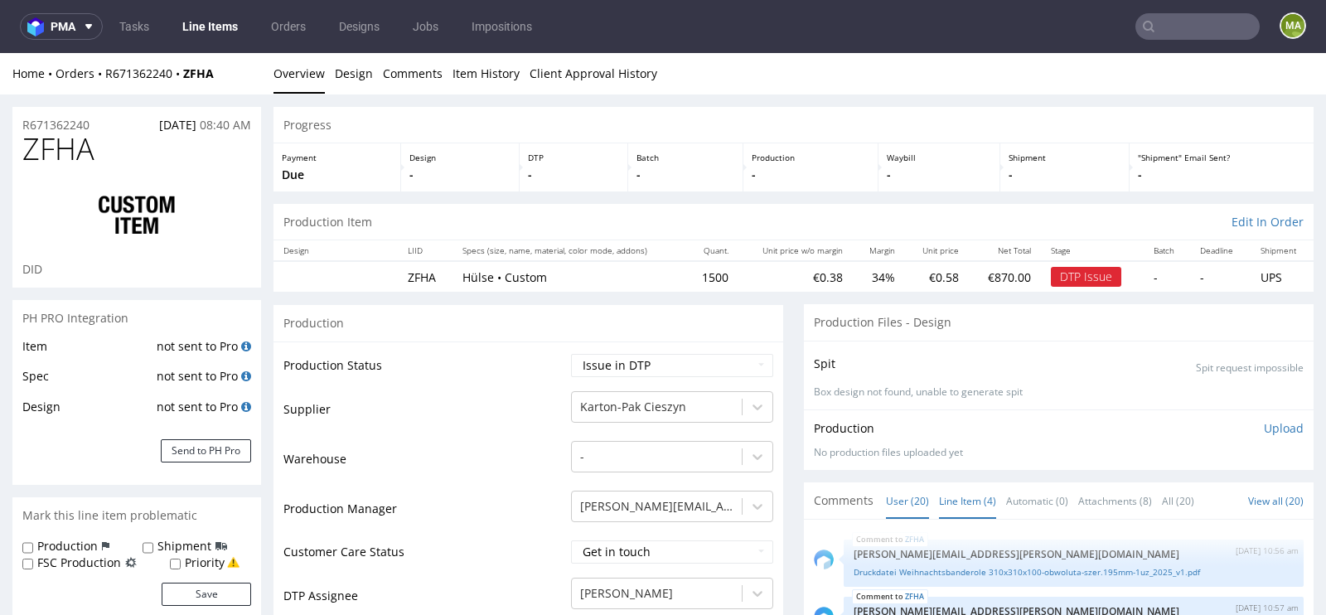
click at [898, 483] on link "User (20)" at bounding box center [907, 501] width 43 height 36
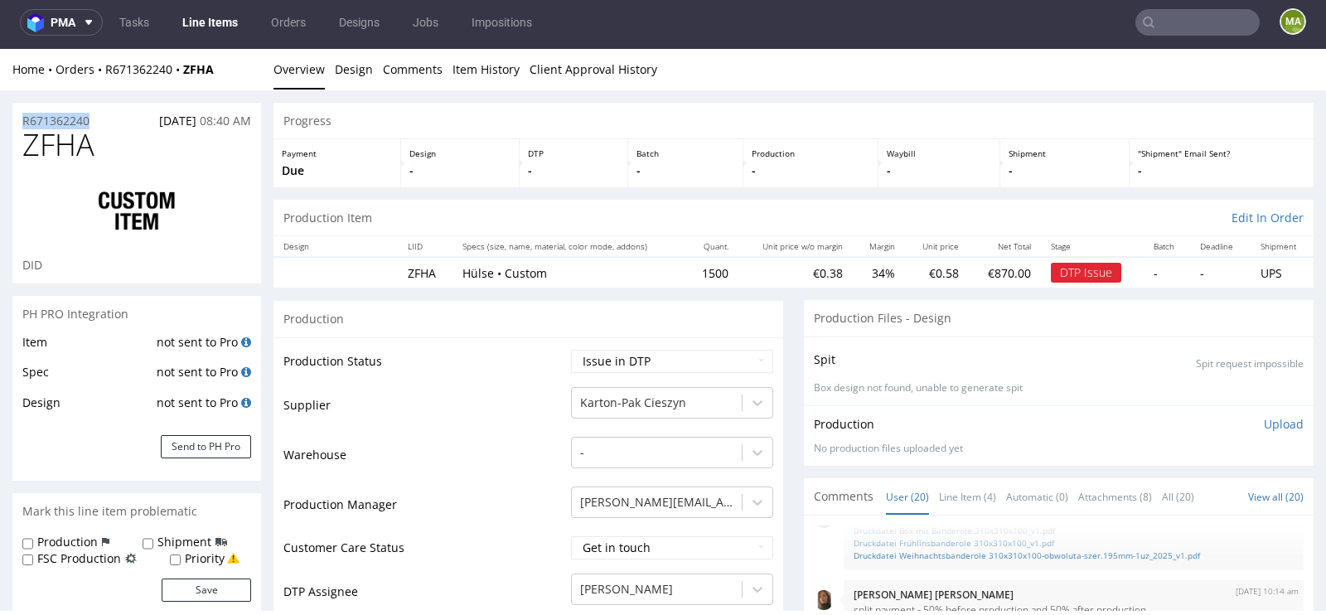
drag, startPoint x: 101, startPoint y: 115, endPoint x: 0, endPoint y: 115, distance: 101.1
copy p "R671362240"
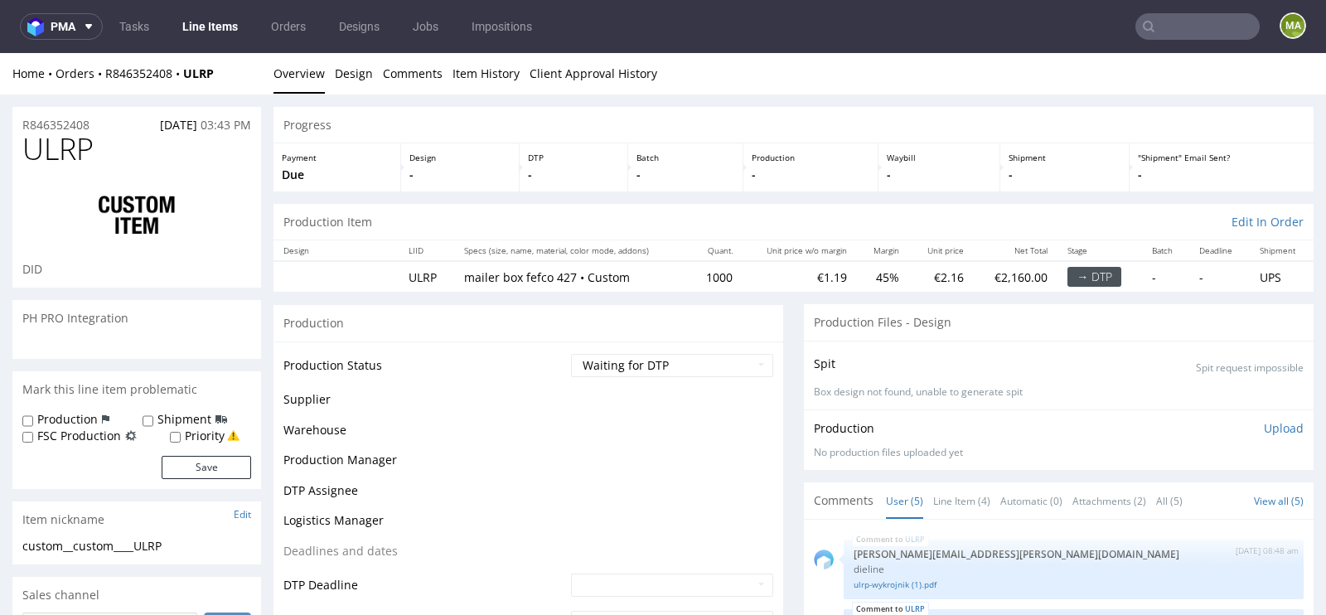
scroll to position [31, 0]
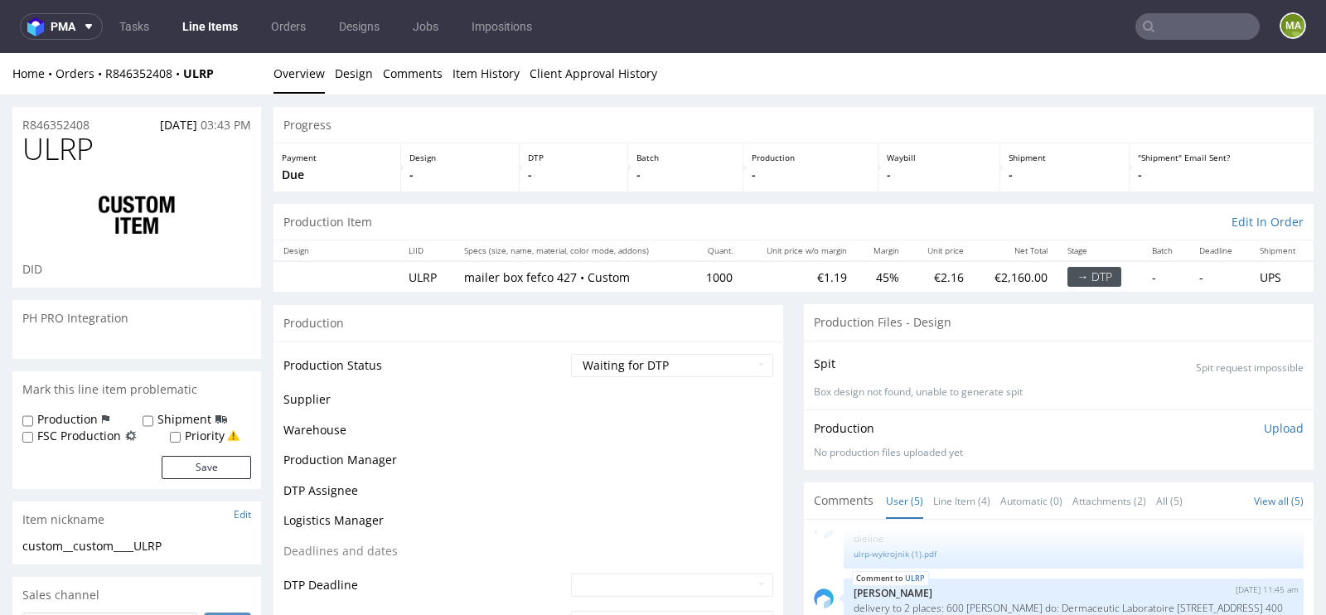
select select "in_progress"
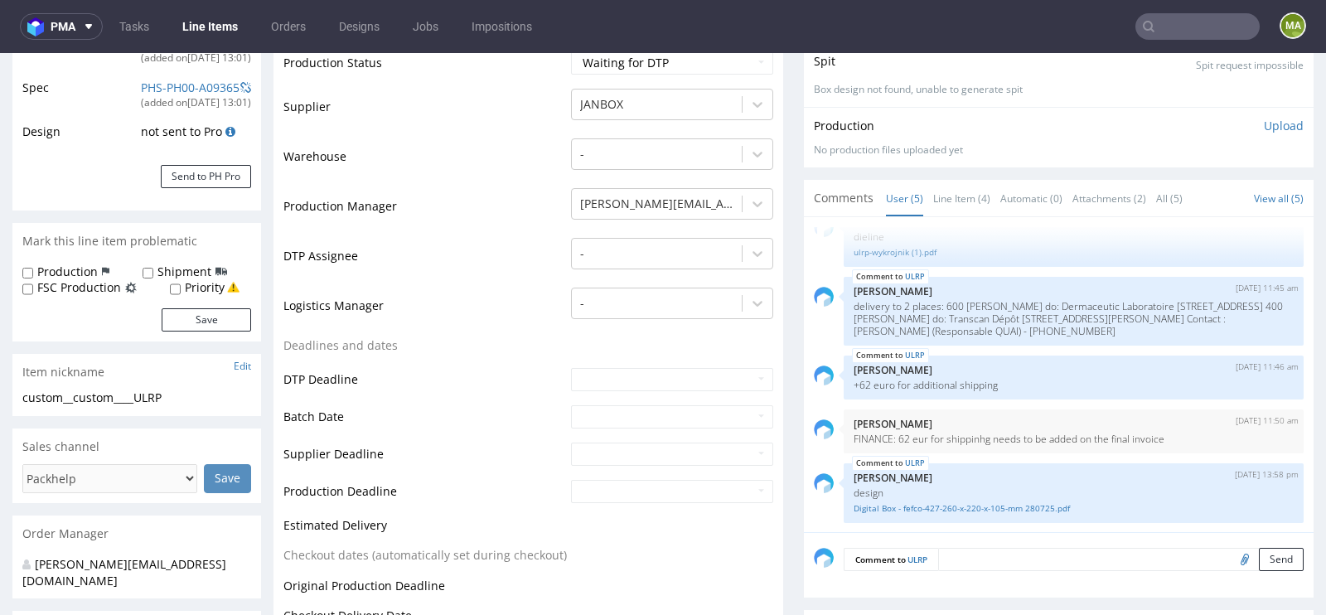
scroll to position [0, 0]
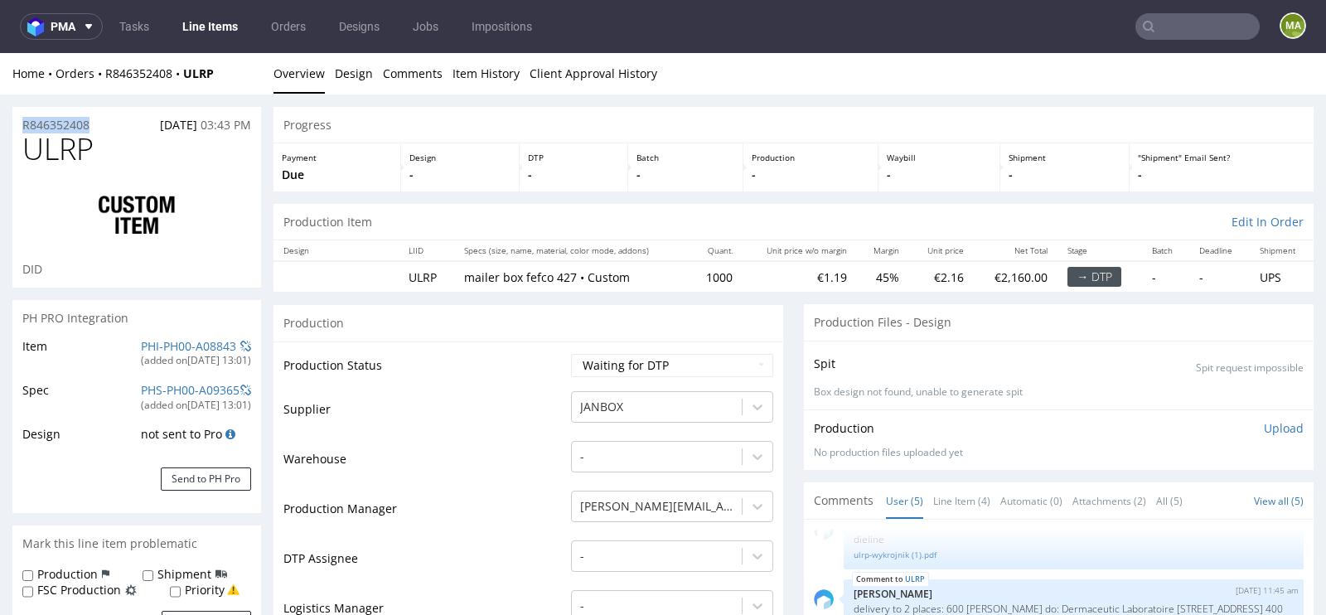
drag, startPoint x: 101, startPoint y: 124, endPoint x: 0, endPoint y: 124, distance: 101.1
copy p "R846352408"
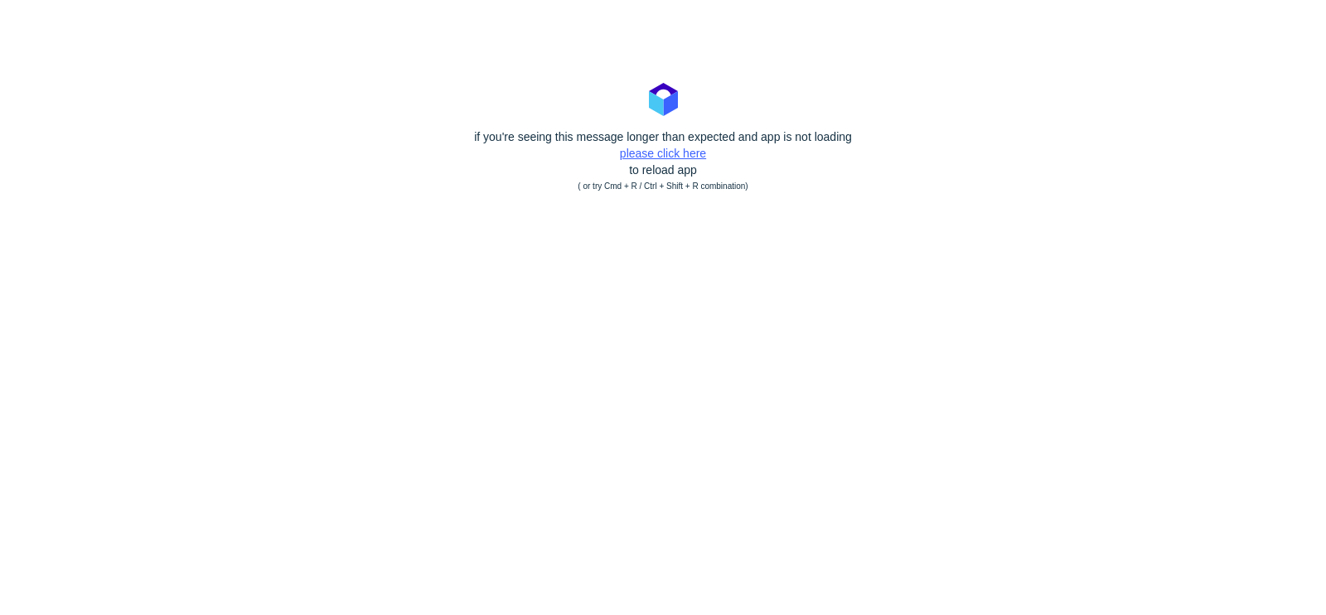
click at [650, 156] on link "please click here" at bounding box center [663, 153] width 86 height 13
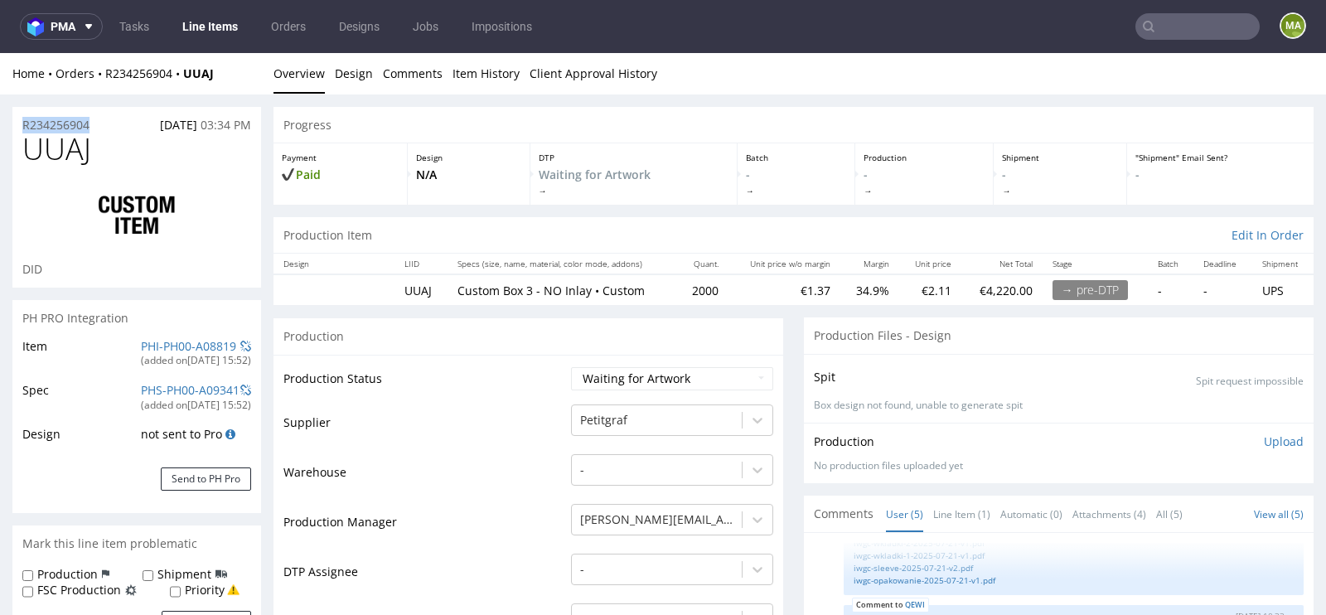
drag, startPoint x: 107, startPoint y: 123, endPoint x: 0, endPoint y: 119, distance: 107.0
copy p "R234256904"
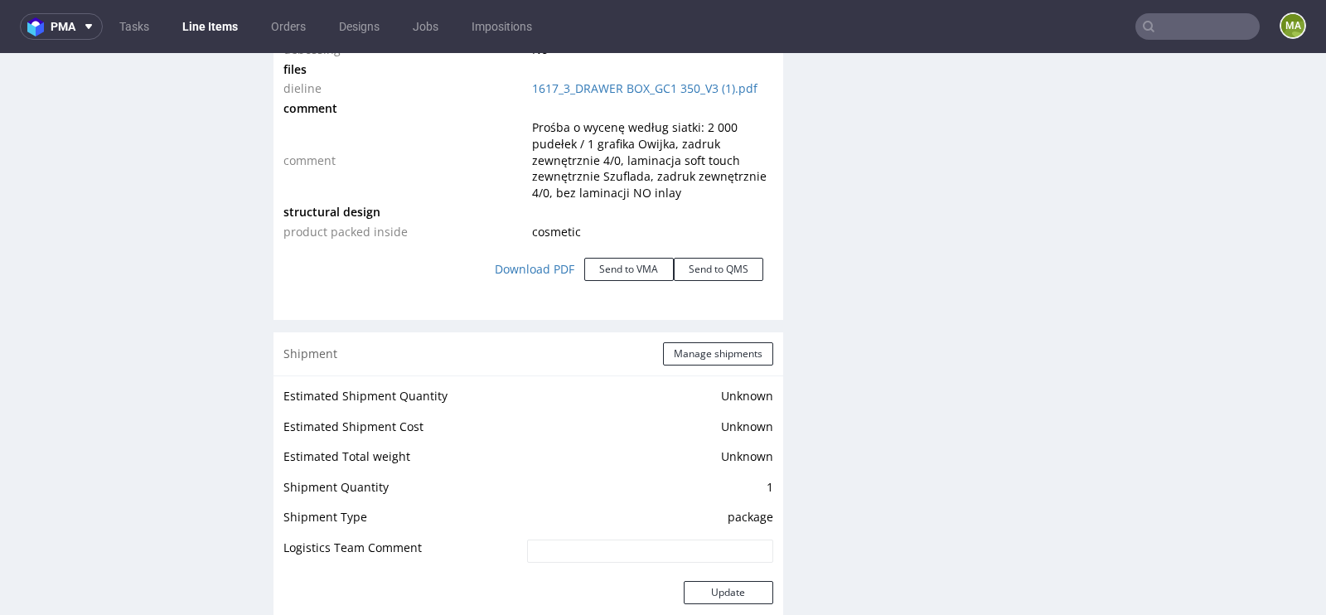
scroll to position [2697, 0]
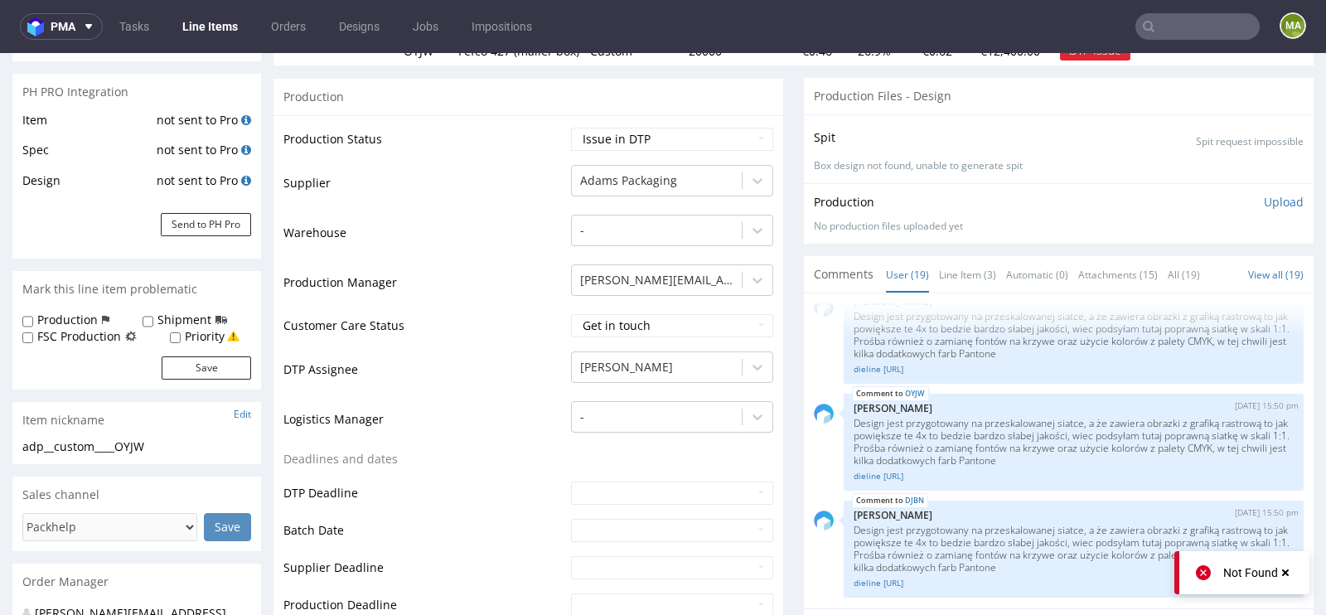
scroll to position [292, 0]
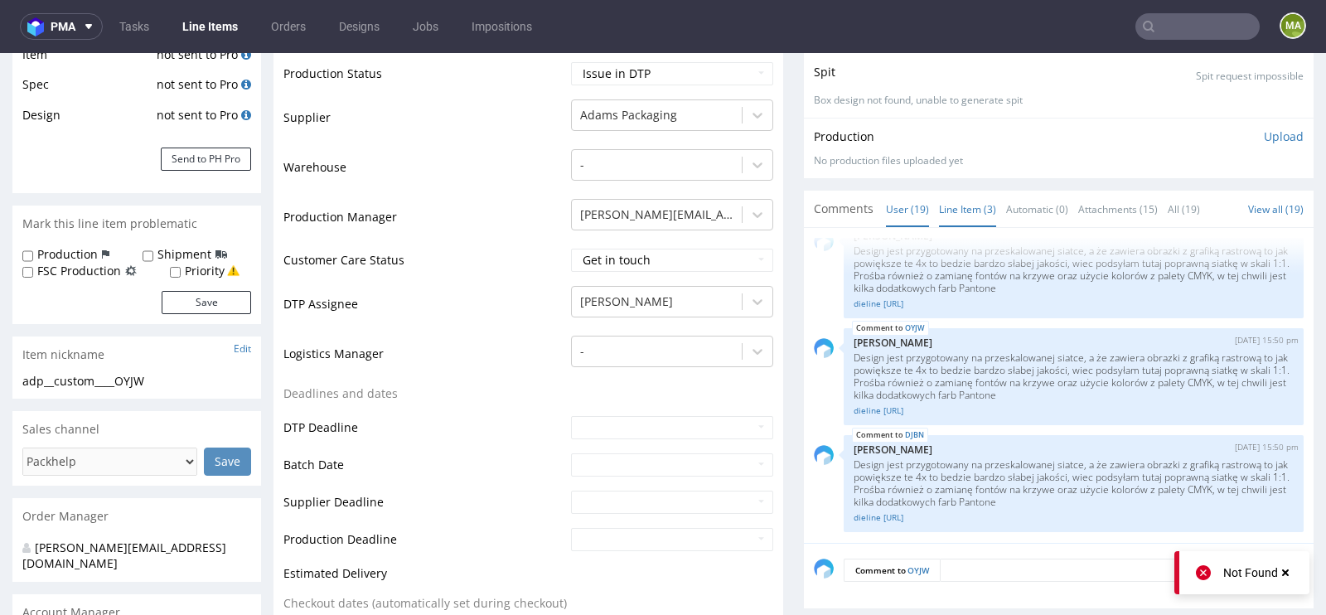
click at [948, 199] on link "Line Item (3)" at bounding box center [967, 210] width 57 height 36
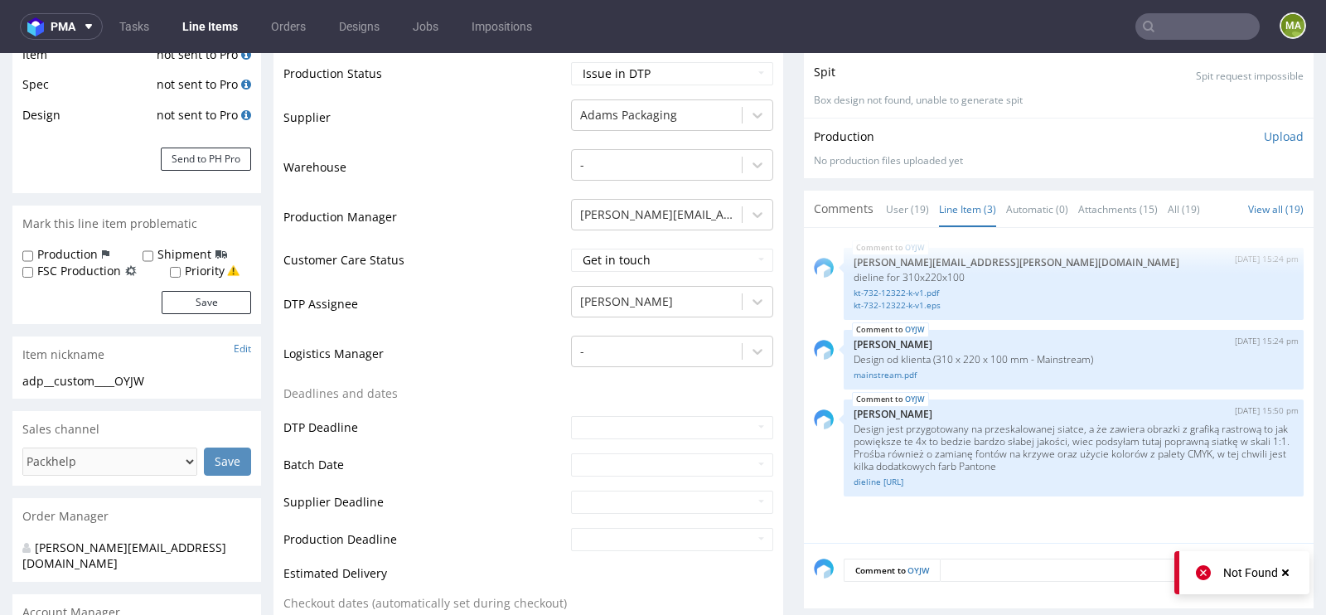
scroll to position [0, 0]
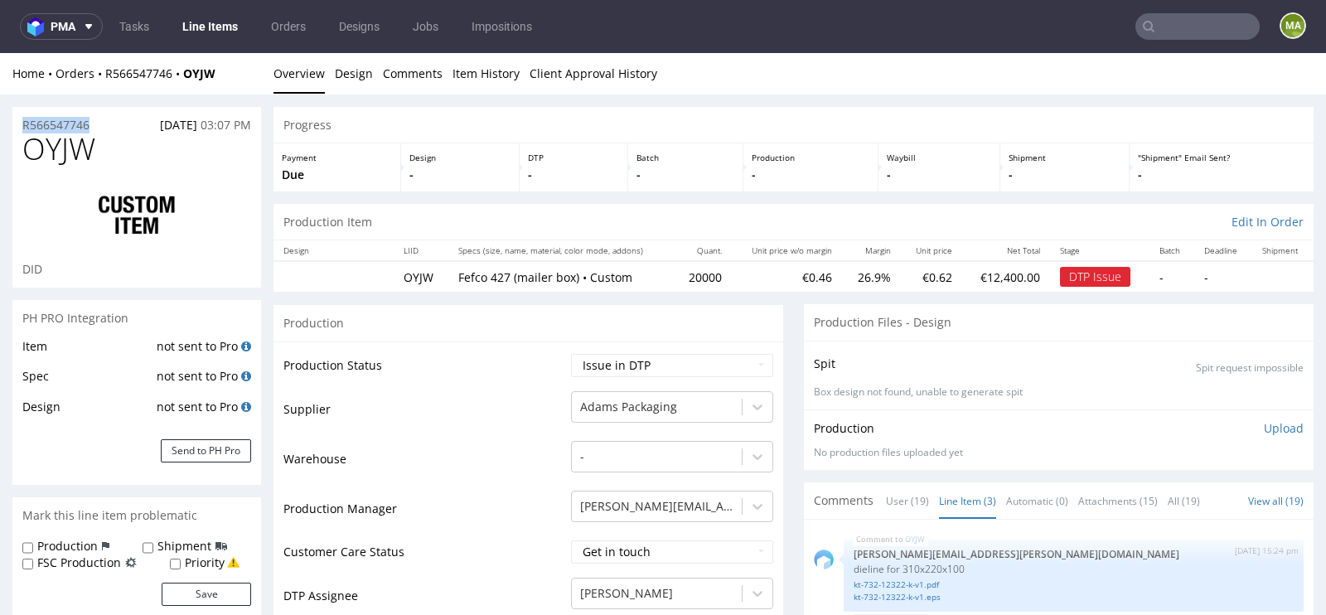
drag, startPoint x: 109, startPoint y: 119, endPoint x: 0, endPoint y: 119, distance: 108.6
copy p "R566547746"
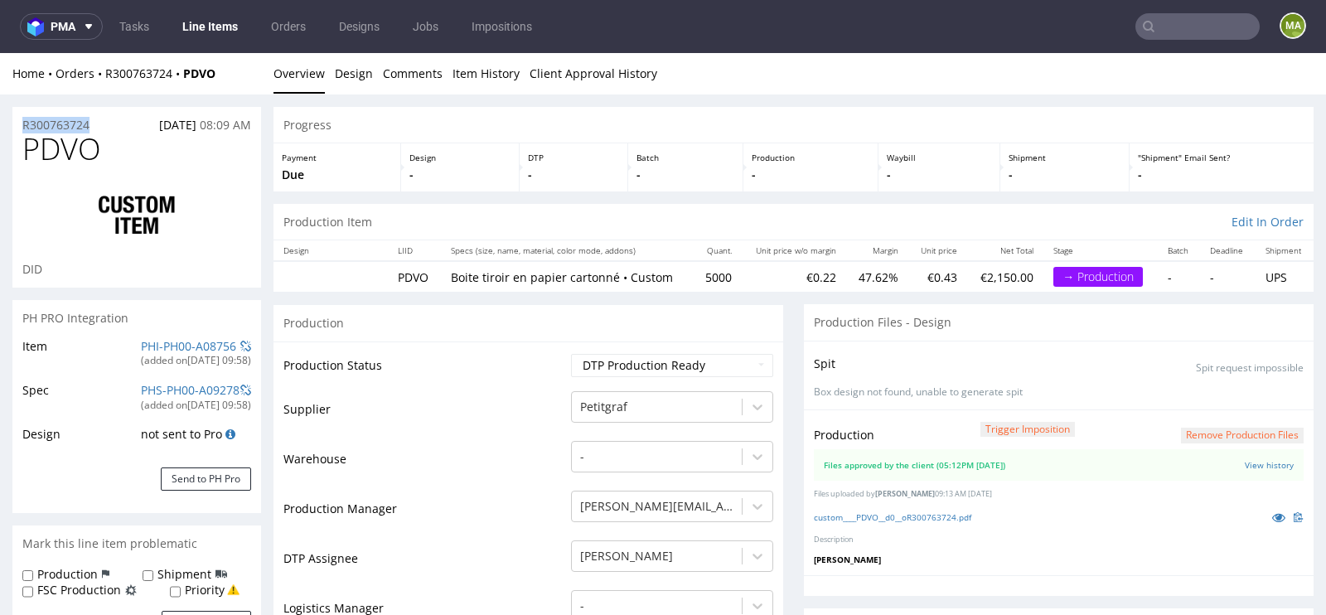
drag, startPoint x: 109, startPoint y: 122, endPoint x: 0, endPoint y: 122, distance: 109.4
copy p "R300763724"
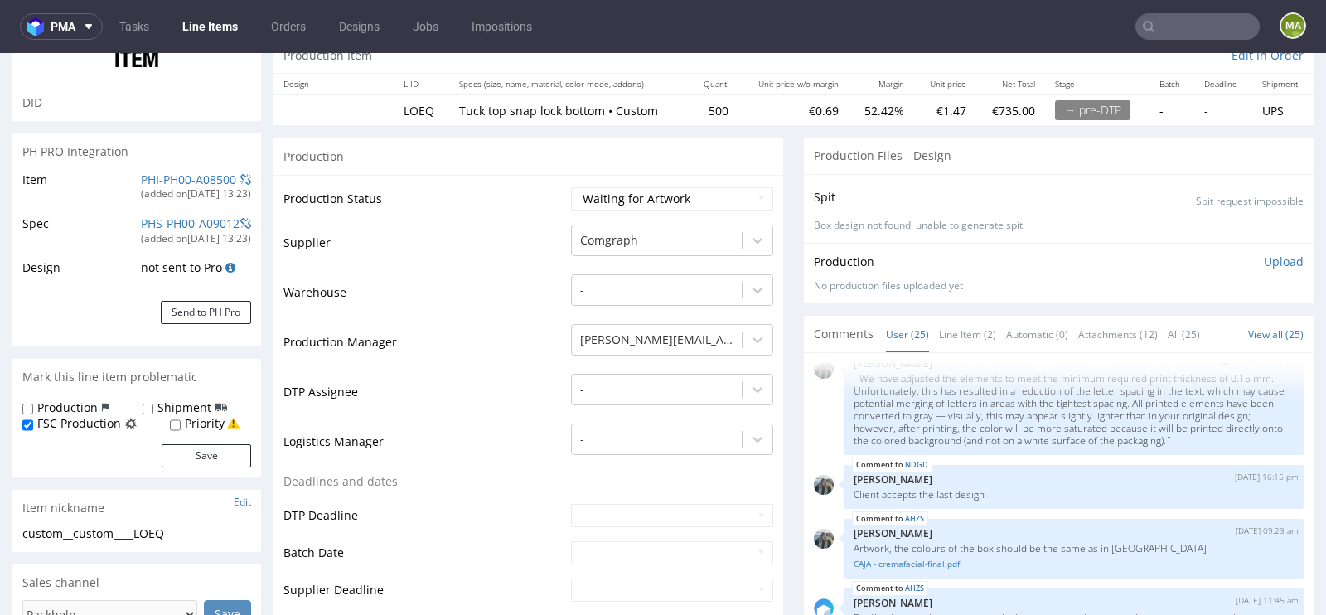
scroll to position [183, 0]
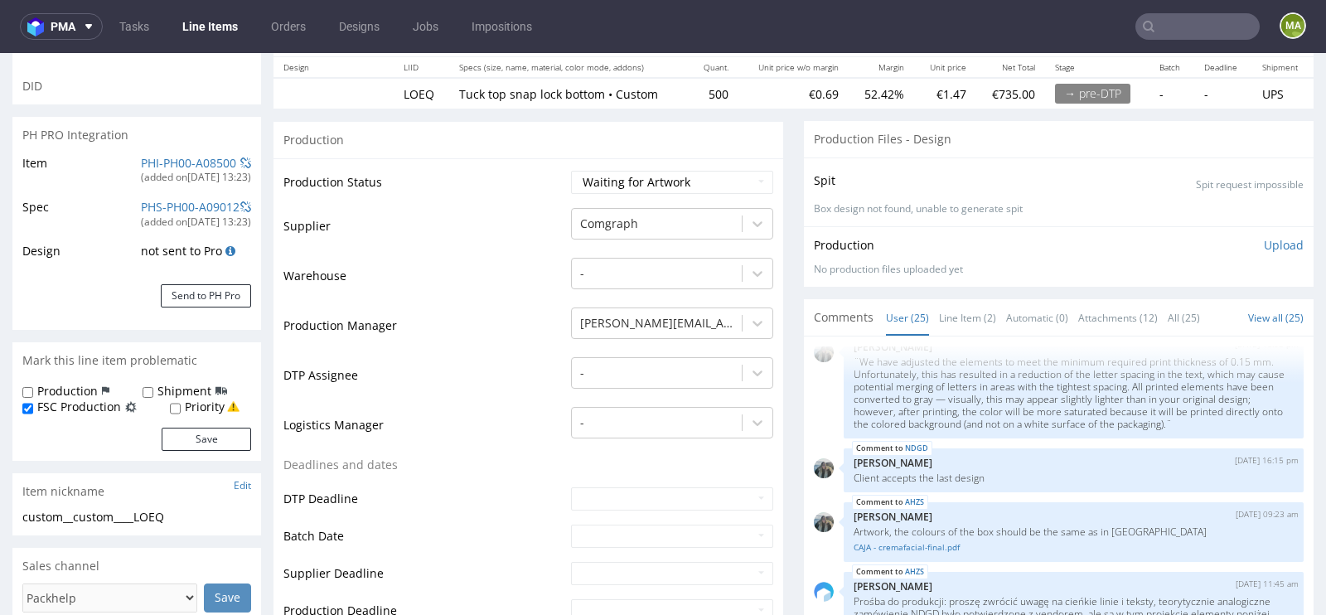
click at [962, 310] on link "Line Item (2)" at bounding box center [967, 318] width 57 height 36
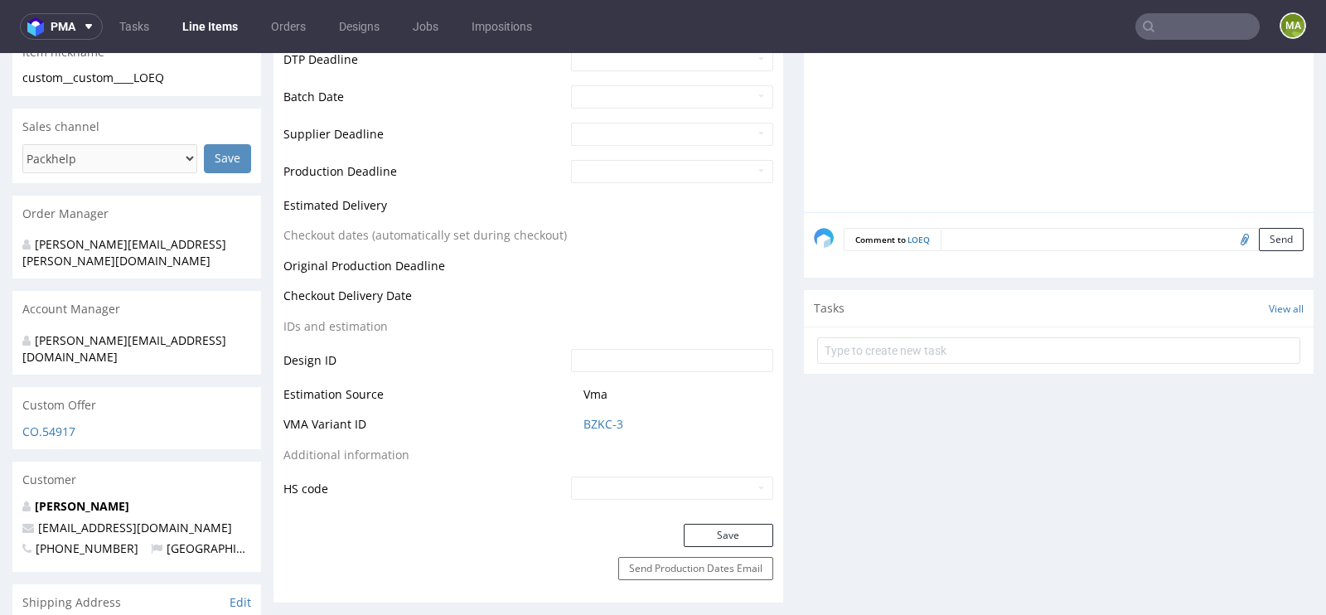
scroll to position [0, 0]
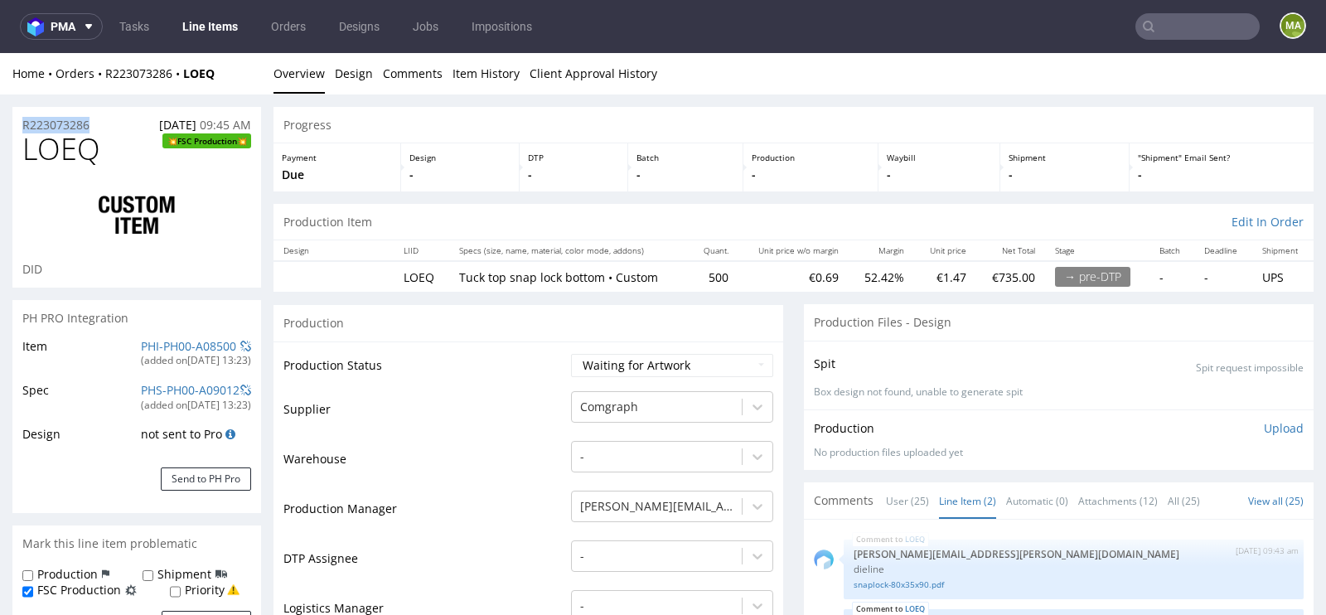
drag, startPoint x: 104, startPoint y: 120, endPoint x: 0, endPoint y: 120, distance: 104.5
copy p "R223073286"
